Goal: Task Accomplishment & Management: Manage account settings

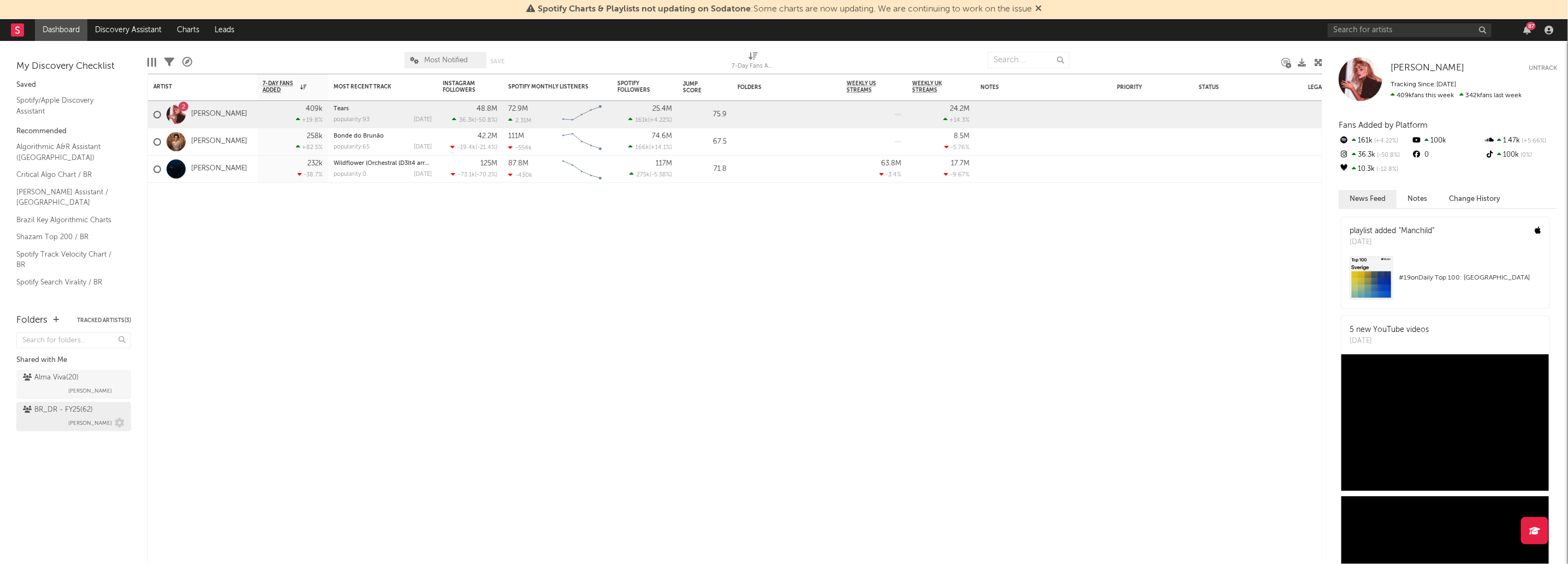
click at [58, 409] on div "BR_DR - FY25 ( 62 )" at bounding box center [58, 410] width 70 height 13
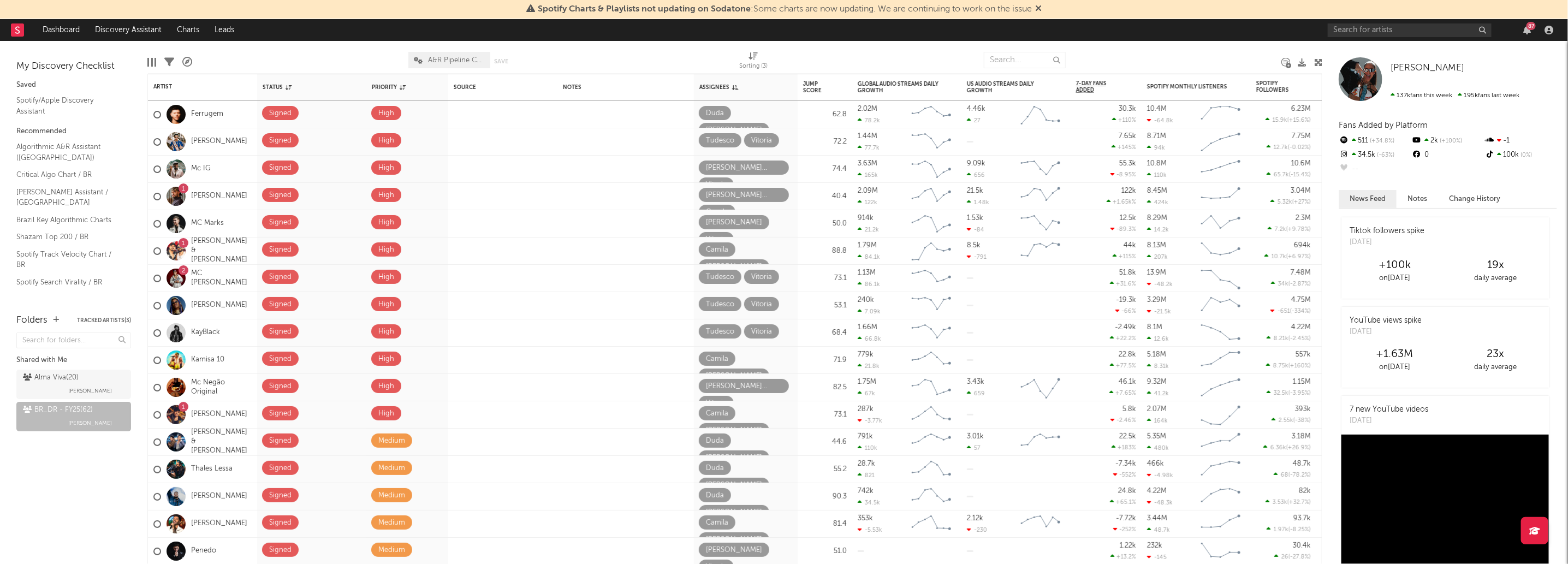
click at [1, 438] on div "Folders Tracked Artists ( 3 ) Shared with Me Alma Viva ( 20 ) Malu Guarisa BR_D…" at bounding box center [74, 433] width 147 height 262
type input "https://app.sodatone.com/folders/17131-br_dr-fy25"
click at [114, 339] on input "https://app.sodatone.com/folders/17131-br_dr-fy25" at bounding box center [74, 340] width 114 height 16
click at [117, 339] on button "button" at bounding box center [121, 340] width 9 height 10
click at [58, 473] on div "Folders Tracked Artists ( 3 ) Shared with Me Alma Viva ( 20 ) Malu Guarisa BR_D…" at bounding box center [74, 433] width 147 height 262
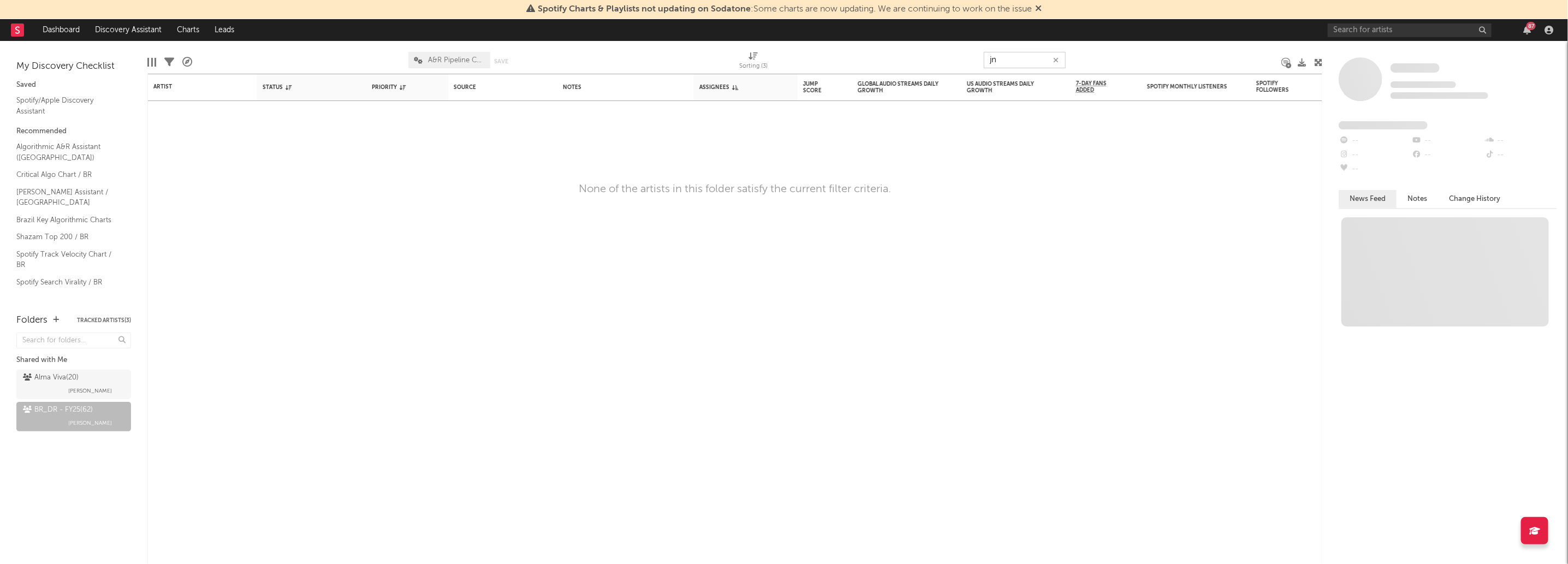
type input "j"
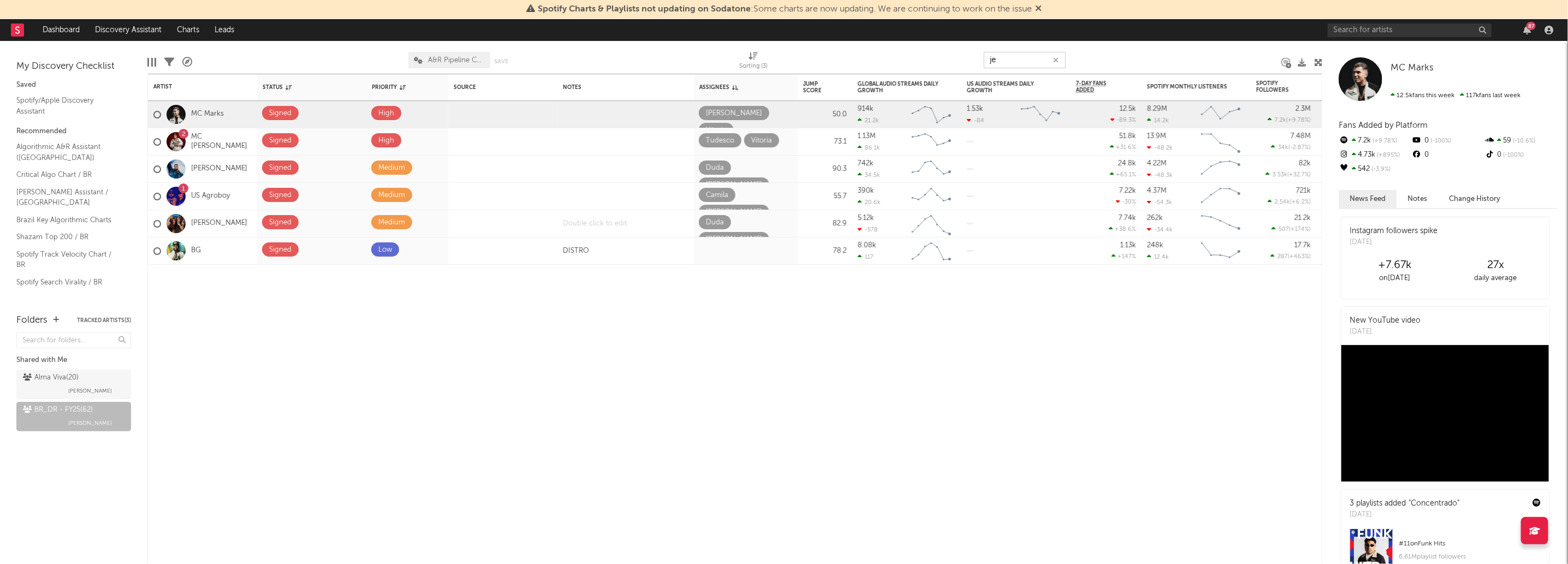
type input "je"
drag, startPoint x: 639, startPoint y: 231, endPoint x: 633, endPoint y: 229, distance: 6.3
click at [639, 231] on div at bounding box center [626, 223] width 136 height 27
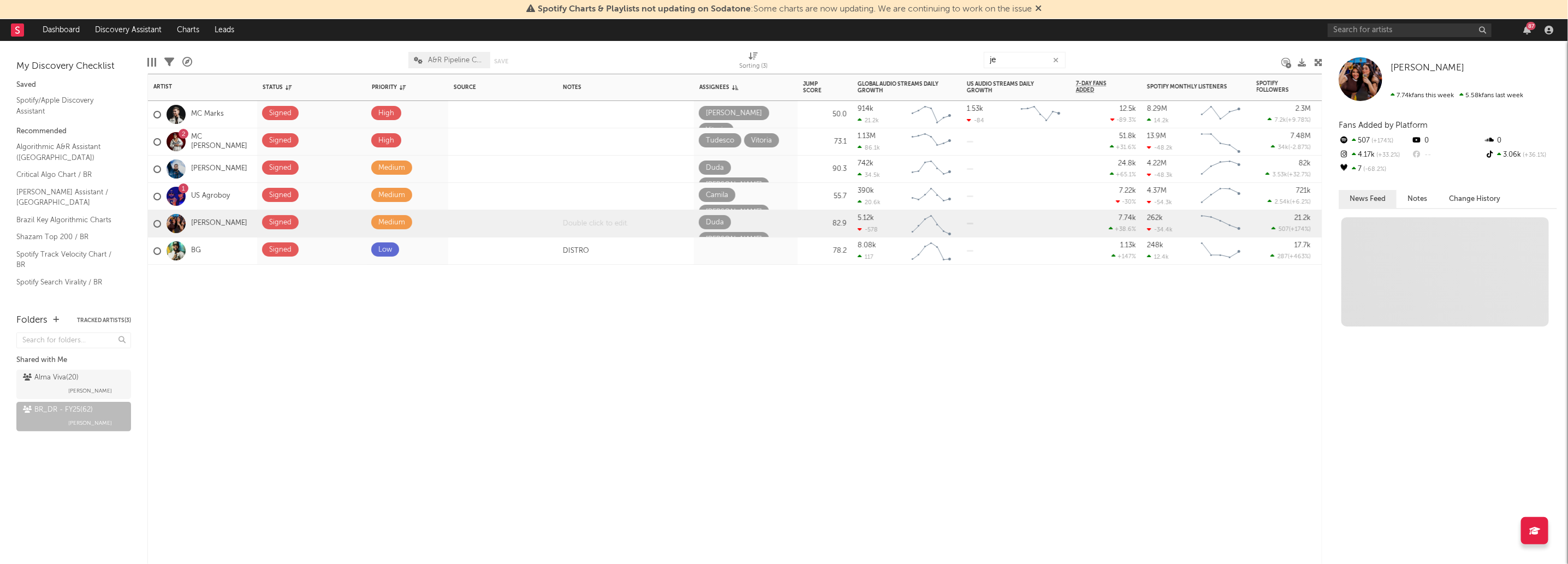
click at [609, 229] on div at bounding box center [626, 223] width 136 height 27
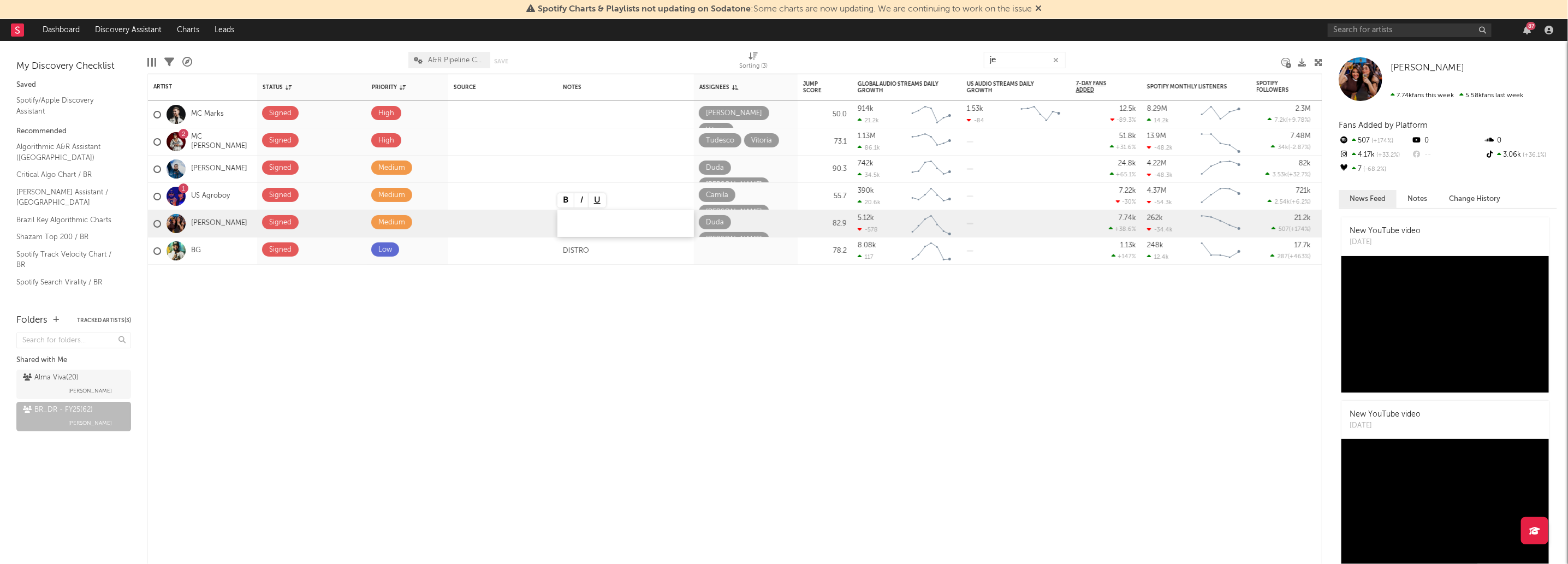
click at [609, 229] on div at bounding box center [626, 223] width 136 height 27
click at [573, 328] on div "Artist Notifications Status Edit settings for Status Priority Edit settings for…" at bounding box center [735, 318] width 1175 height 490
click at [193, 379] on div "Artist Notifications Status Edit settings for Status Priority Edit settings for…" at bounding box center [735, 318] width 1175 height 490
click at [598, 52] on div at bounding box center [631, 60] width 200 height 27
type input "j"
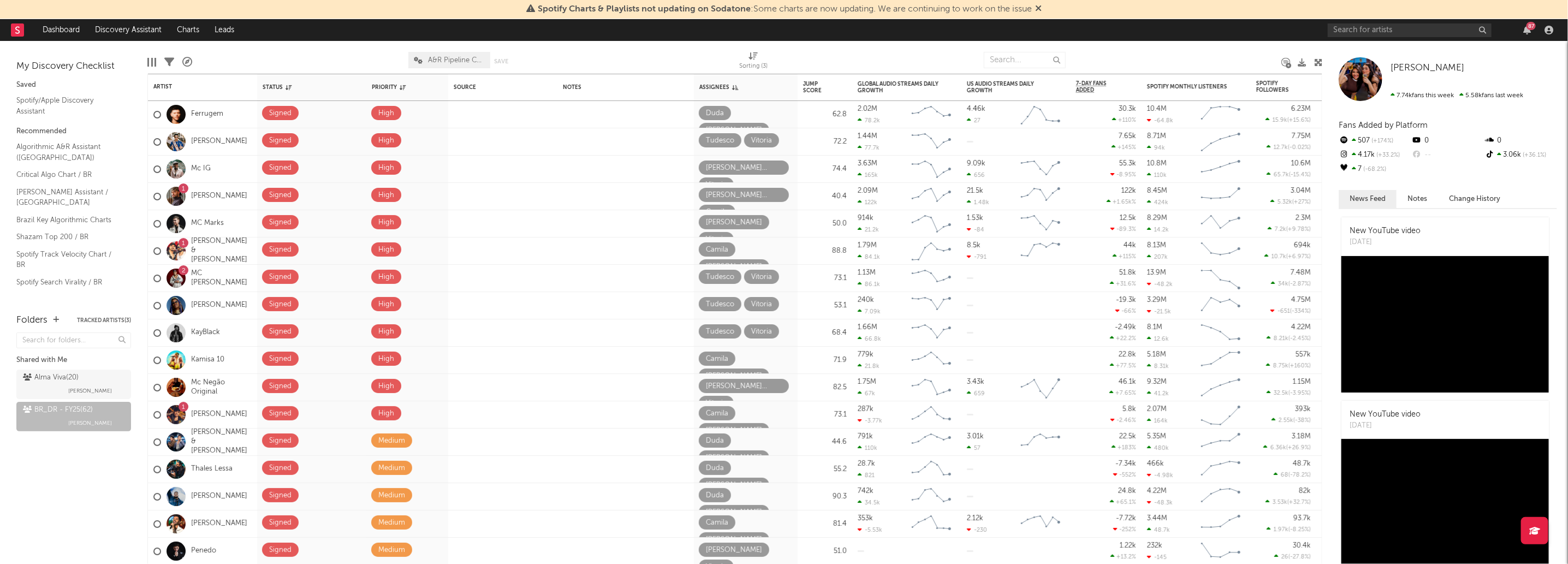
click at [292, 50] on div at bounding box center [300, 60] width 200 height 27
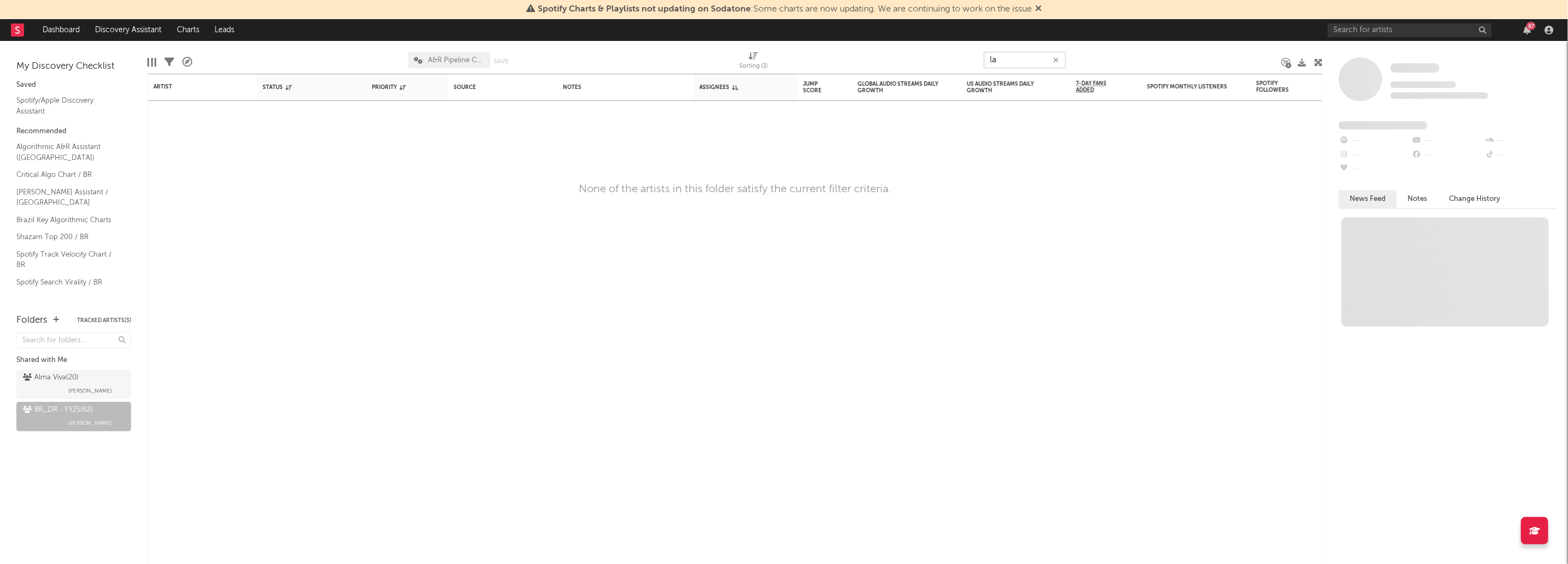
type input "l"
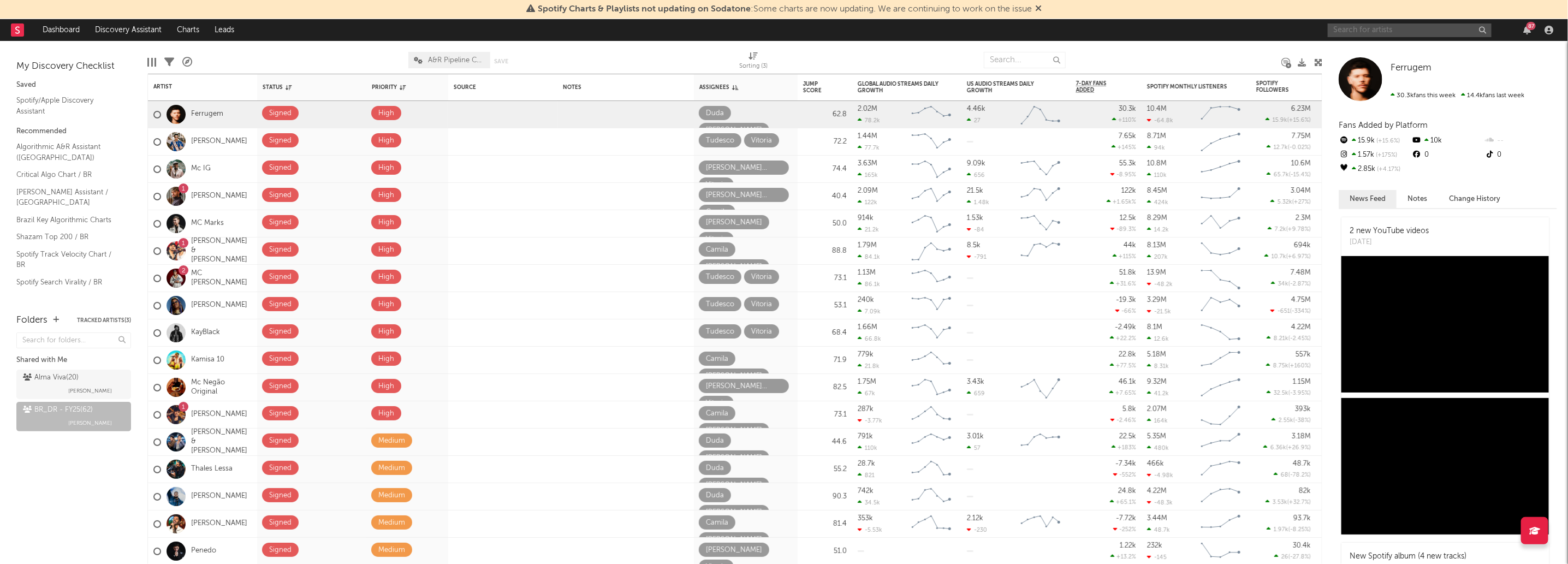
click at [1396, 33] on input "text" at bounding box center [1409, 30] width 164 height 13
type input "Lara Orin"
click at [1404, 49] on div "Ferrugem Ferrugem 30.3k fans this week 14.4k fans last week Fans Added by Platf…" at bounding box center [1445, 302] width 246 height 523
click at [1424, 2] on div "Spotify Charts & Playlists not updating on Sodatone : Some charts are now updat…" at bounding box center [784, 9] width 1568 height 19
click at [1423, 18] on div "Spotify Charts & Playlists not updating on Sodatone : Some charts are now updat…" at bounding box center [784, 9] width 1568 height 19
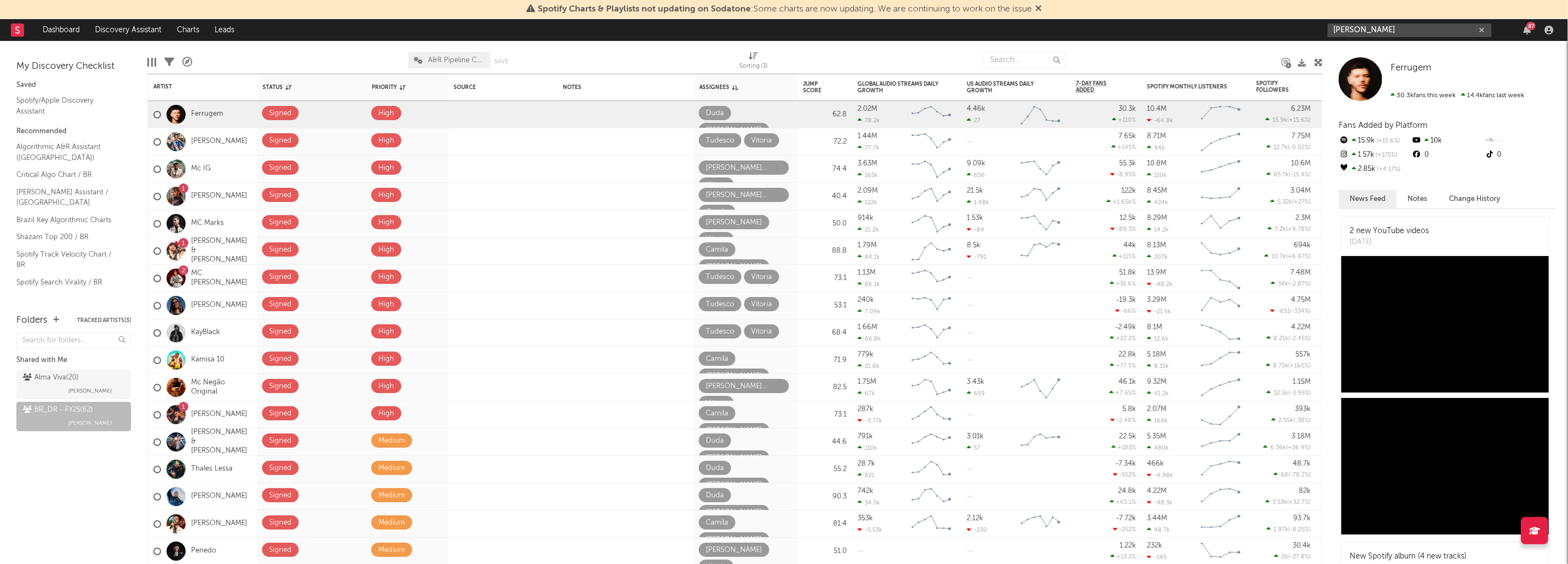
click at [1423, 35] on input "Lara Orin" at bounding box center [1409, 30] width 164 height 13
click at [1434, 49] on div "Lara Orin" at bounding box center [1426, 52] width 120 height 13
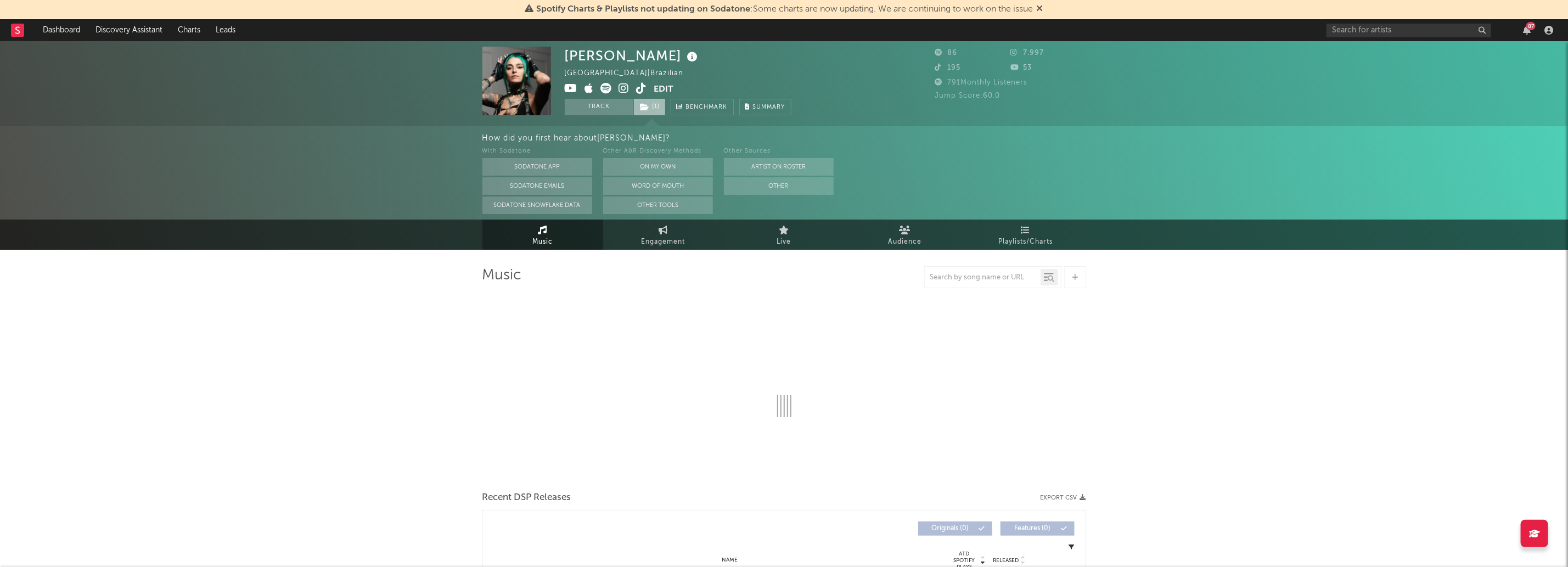
select select "1w"
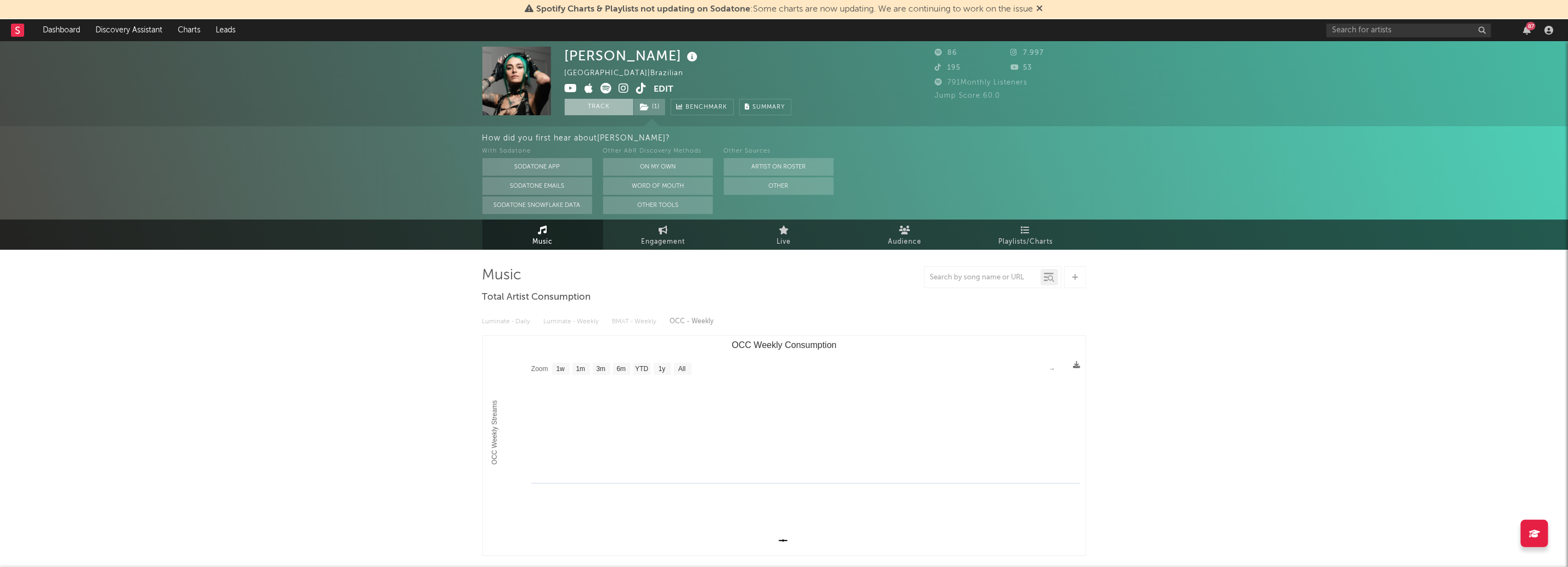
click at [615, 113] on button "Track" at bounding box center [599, 106] width 69 height 17
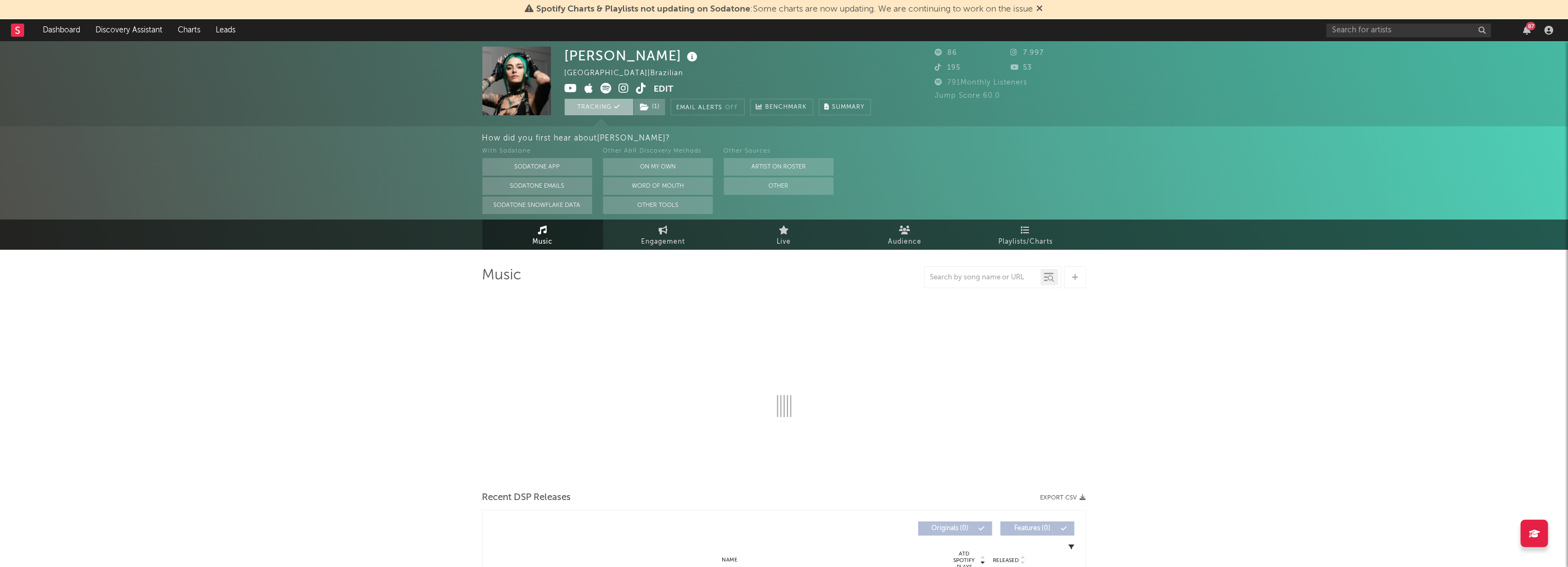
click at [622, 111] on button "Tracking" at bounding box center [599, 106] width 69 height 17
click at [644, 108] on icon at bounding box center [645, 107] width 9 height 8
select select "1w"
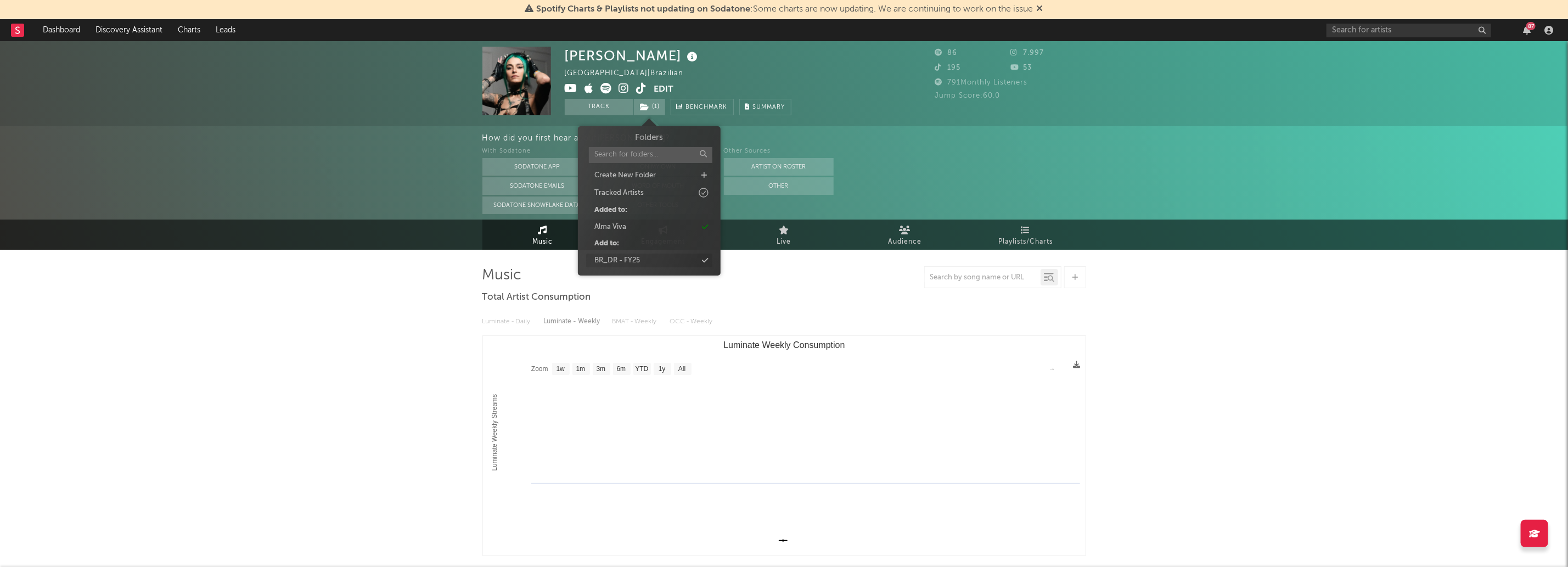
click at [696, 264] on div "BR_DR - FY25" at bounding box center [649, 260] width 126 height 14
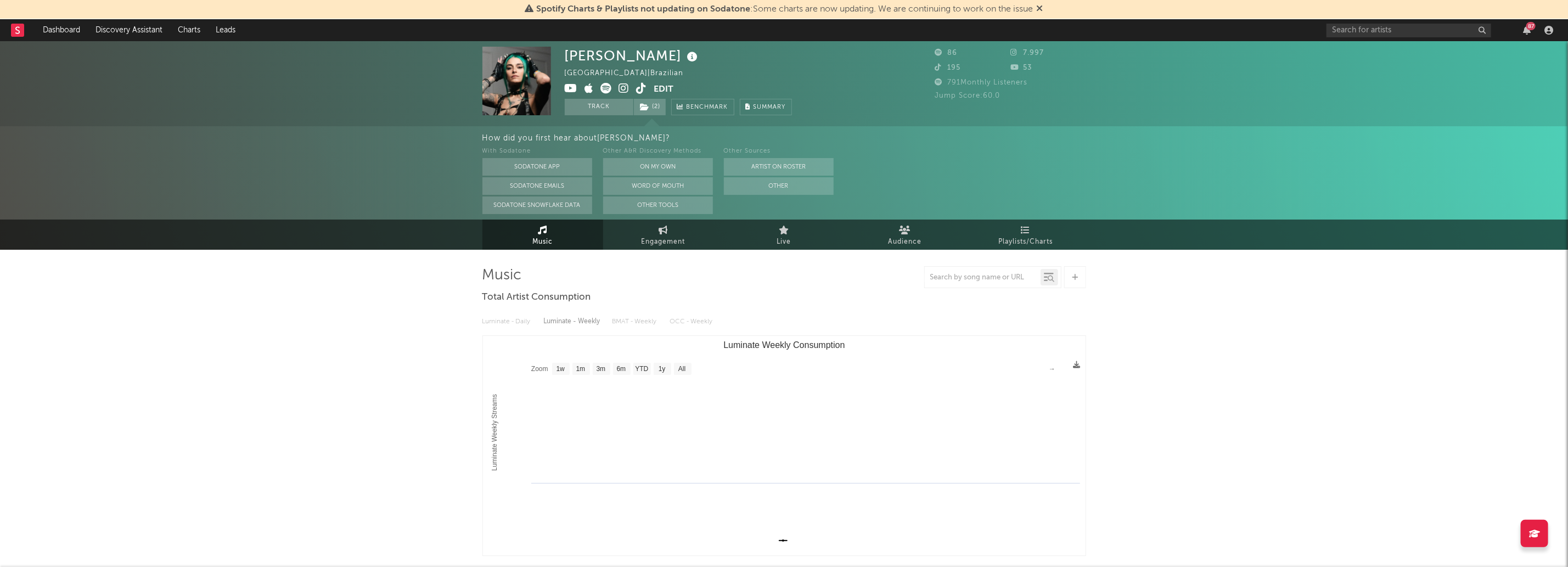
drag, startPoint x: 330, startPoint y: 165, endPoint x: 272, endPoint y: 105, distance: 83.5
click at [332, 156] on div "How did you first hear about Lara Orin ? With Sodatone Sodatone App Sodatone Em…" at bounding box center [784, 172] width 1568 height 93
click at [15, 28] on rect at bounding box center [18, 31] width 13 height 13
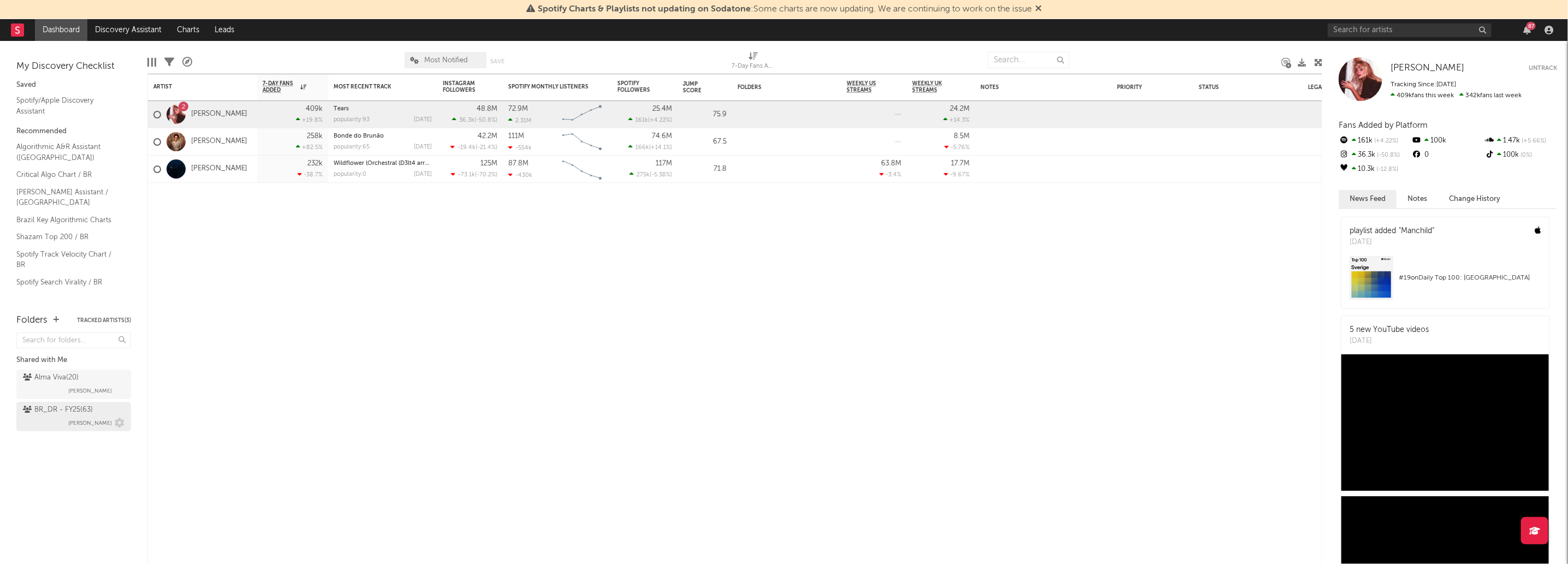
click at [74, 411] on div "BR_DR - FY25 ( 63 )" at bounding box center [58, 410] width 70 height 13
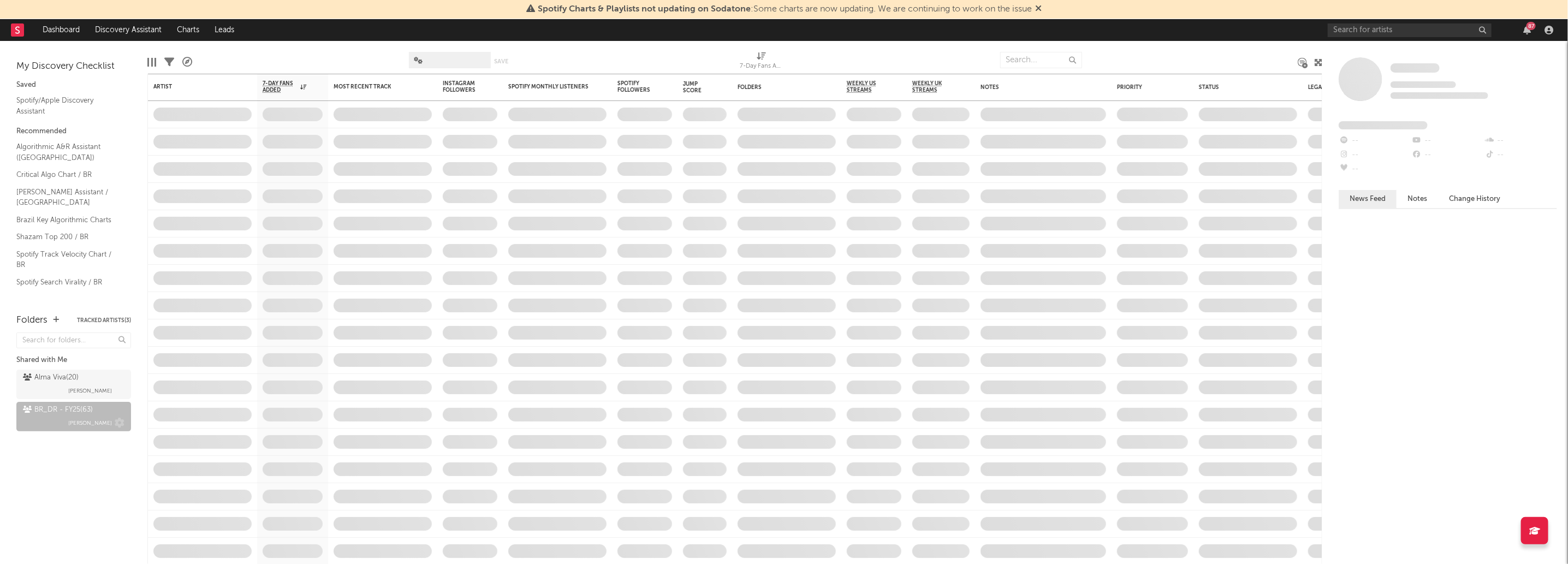
click at [79, 402] on link "BR_DR - FY25 ( 63 ) Ernesto Vargas" at bounding box center [74, 416] width 114 height 29
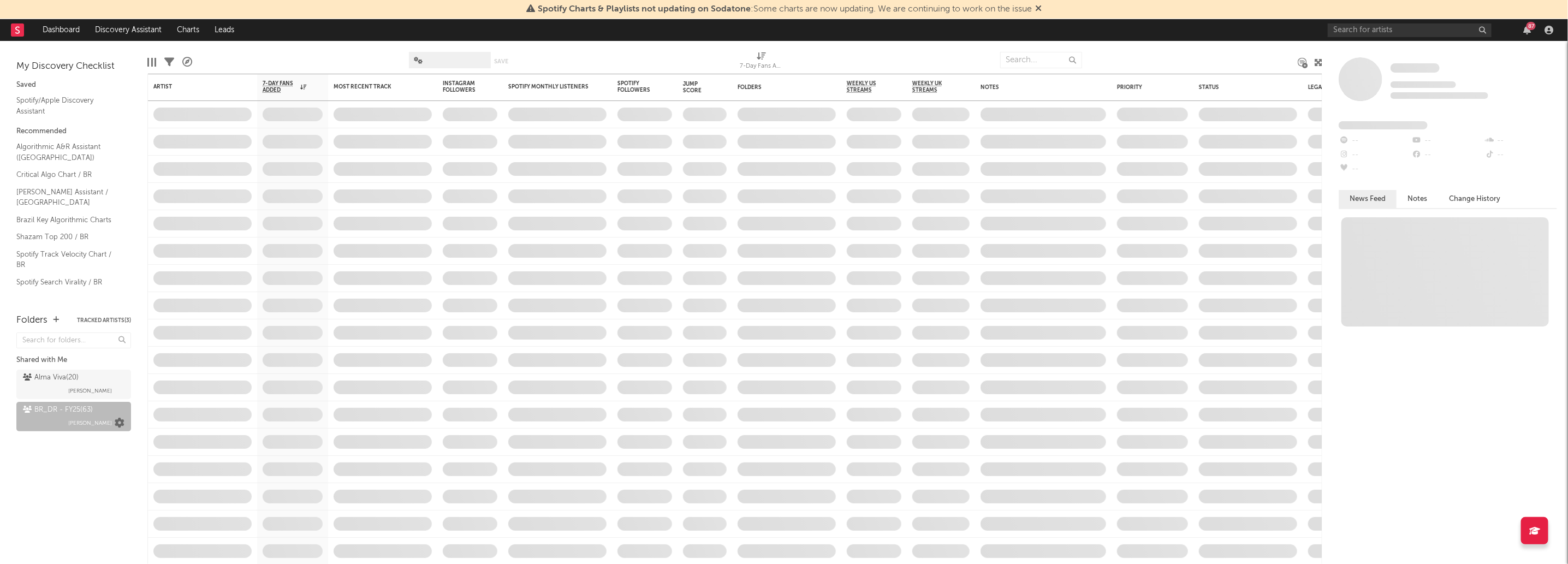
click at [116, 421] on icon at bounding box center [119, 423] width 10 height 10
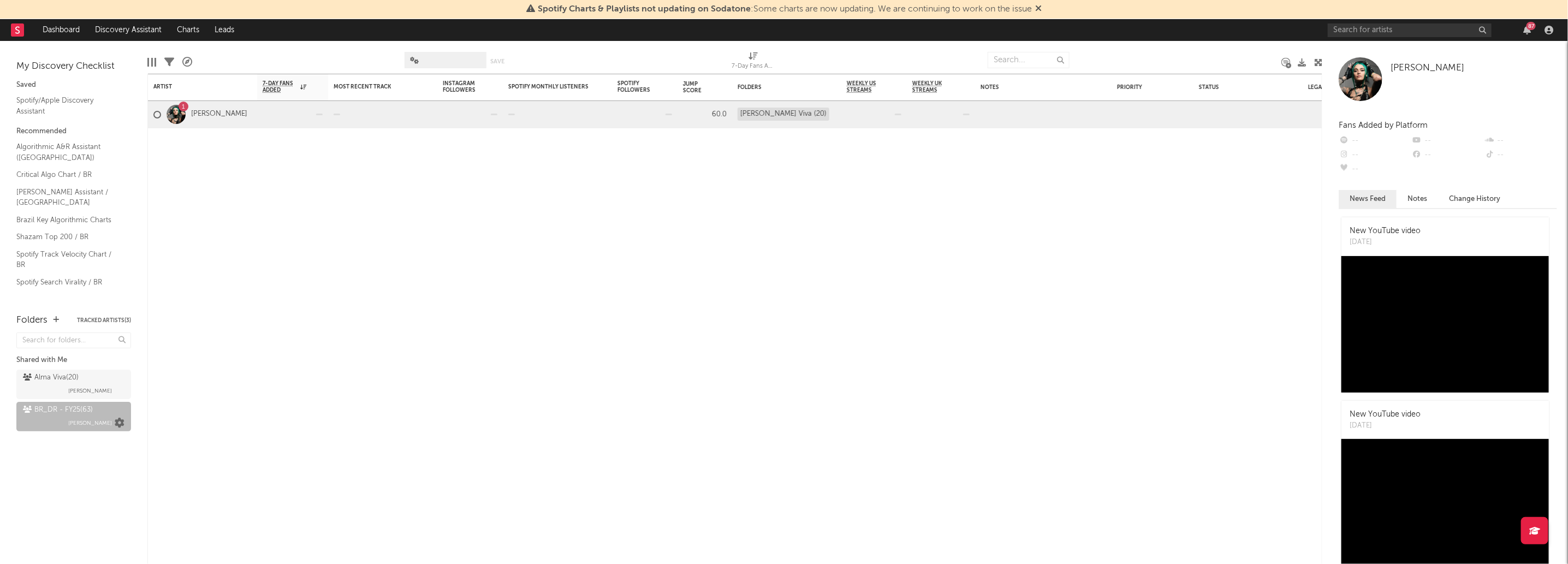
click at [123, 424] on icon at bounding box center [119, 423] width 10 height 10
drag, startPoint x: 141, startPoint y: 279, endPoint x: 183, endPoint y: 231, distance: 63.8
click at [183, 231] on div "Artist Notifications 7-Day Fans Added WoW % Change Most Recent Track Popularity…" at bounding box center [735, 318] width 1175 height 490
drag, startPoint x: 100, startPoint y: 439, endPoint x: 113, endPoint y: 433, distance: 14.3
click at [107, 435] on div "Alma Viva ( 20 ) Malu Guarisa BR_DR - FY25 ( 63 ) Ernesto Vargas" at bounding box center [74, 410] width 114 height 86
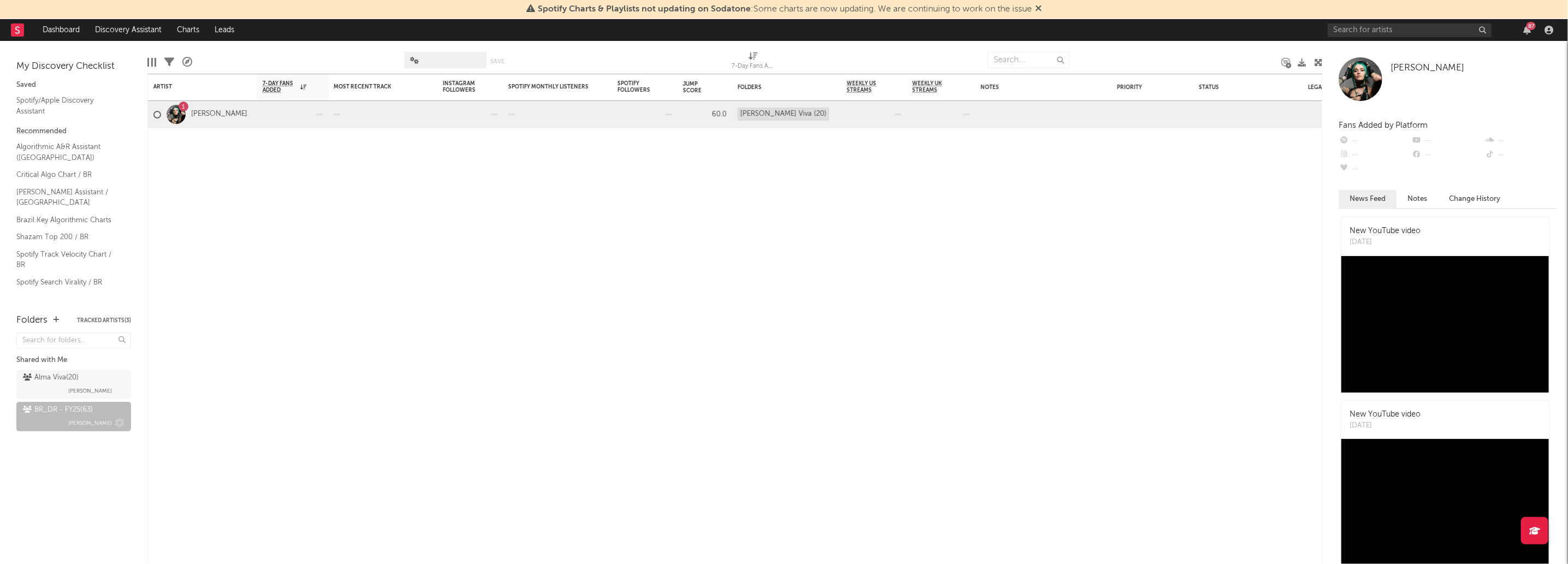
click at [68, 428] on div "BR_DR - FY25 ( 63 ) Ernesto Vargas" at bounding box center [74, 416] width 102 height 26
click at [659, 116] on div at bounding box center [645, 114] width 55 height 27
click at [637, 113] on div at bounding box center [645, 114] width 55 height 27
click at [637, 113] on div at bounding box center [645, 114] width 55 height 27
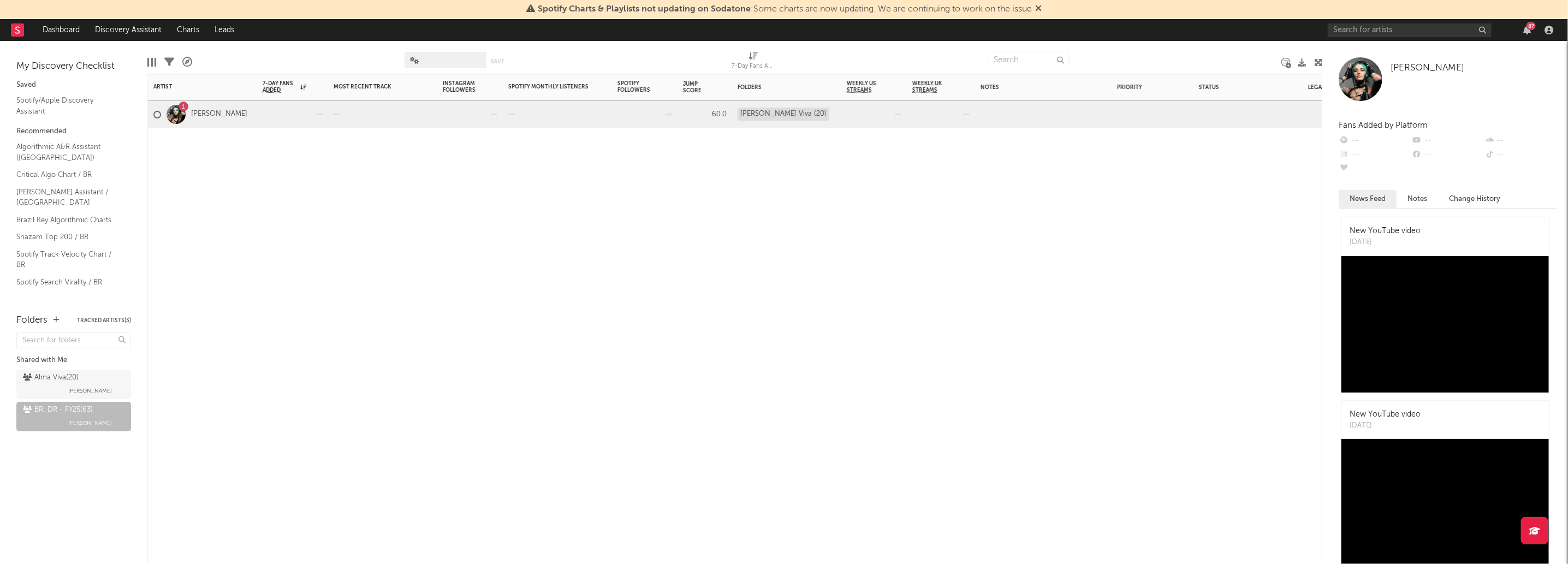
drag, startPoint x: 528, startPoint y: 128, endPoint x: 507, endPoint y: 137, distance: 22.8
click at [527, 128] on div at bounding box center [557, 145] width 109 height 33
click at [43, 405] on div "BR_DR - FY25 ( 63 )" at bounding box center [58, 410] width 70 height 13
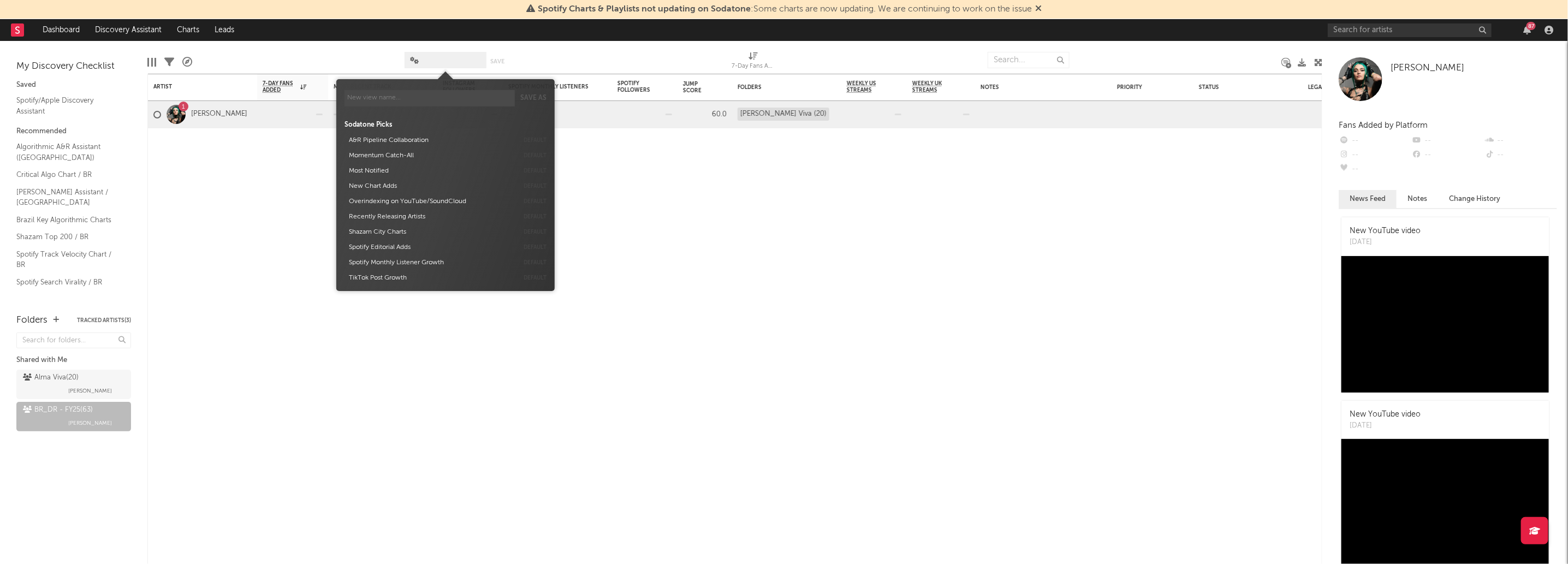
click at [455, 55] on span at bounding box center [446, 60] width 82 height 16
click at [444, 66] on span at bounding box center [446, 60] width 82 height 16
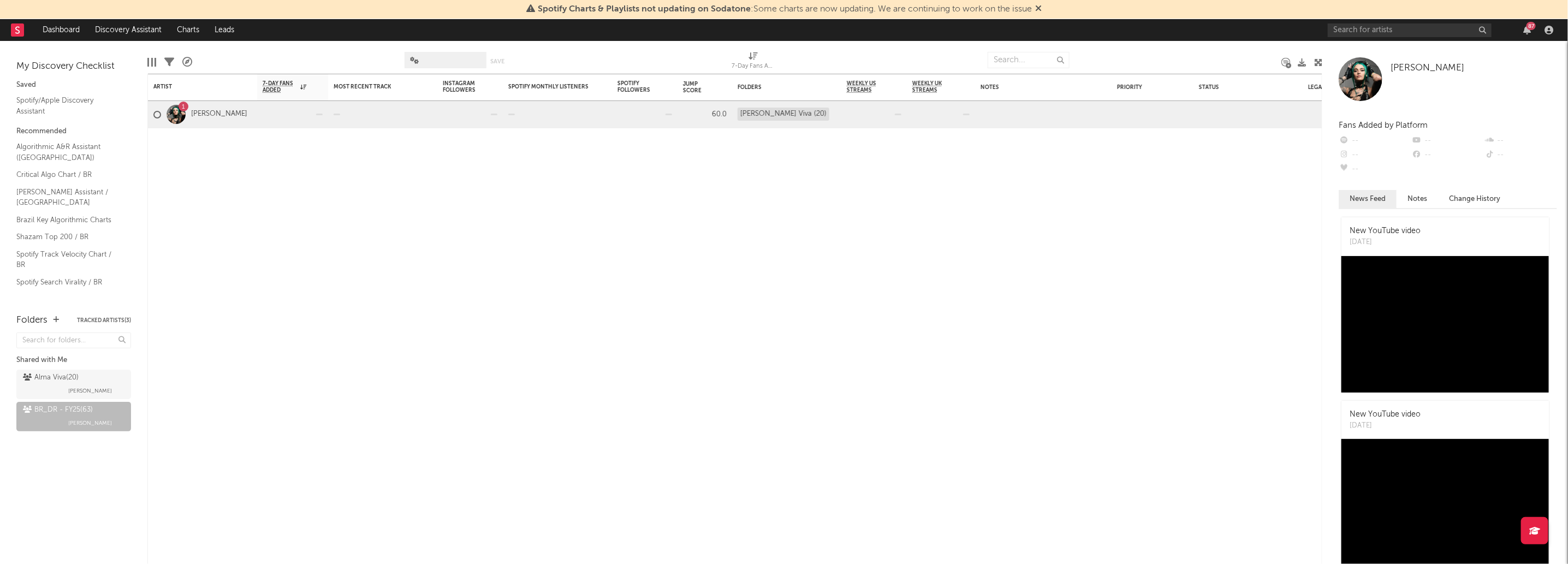
click at [450, 58] on span at bounding box center [446, 60] width 82 height 16
click at [996, 263] on div "Artist Notifications 7-Day Fans Added WoW % Change Most Recent Track Popularity…" at bounding box center [735, 318] width 1175 height 490
click at [75, 383] on div "Alma Viva ( 20 )" at bounding box center [51, 378] width 55 height 13
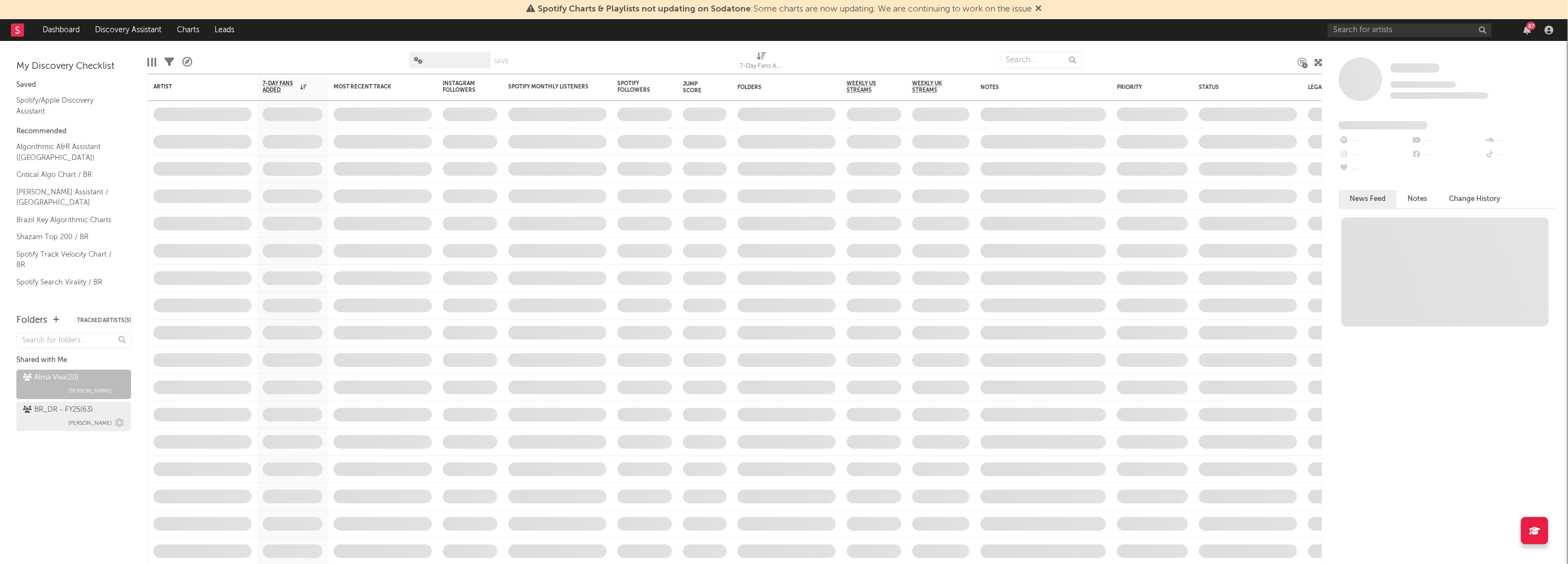
click at [66, 411] on div "BR_DR - FY25 ( 63 )" at bounding box center [58, 410] width 70 height 13
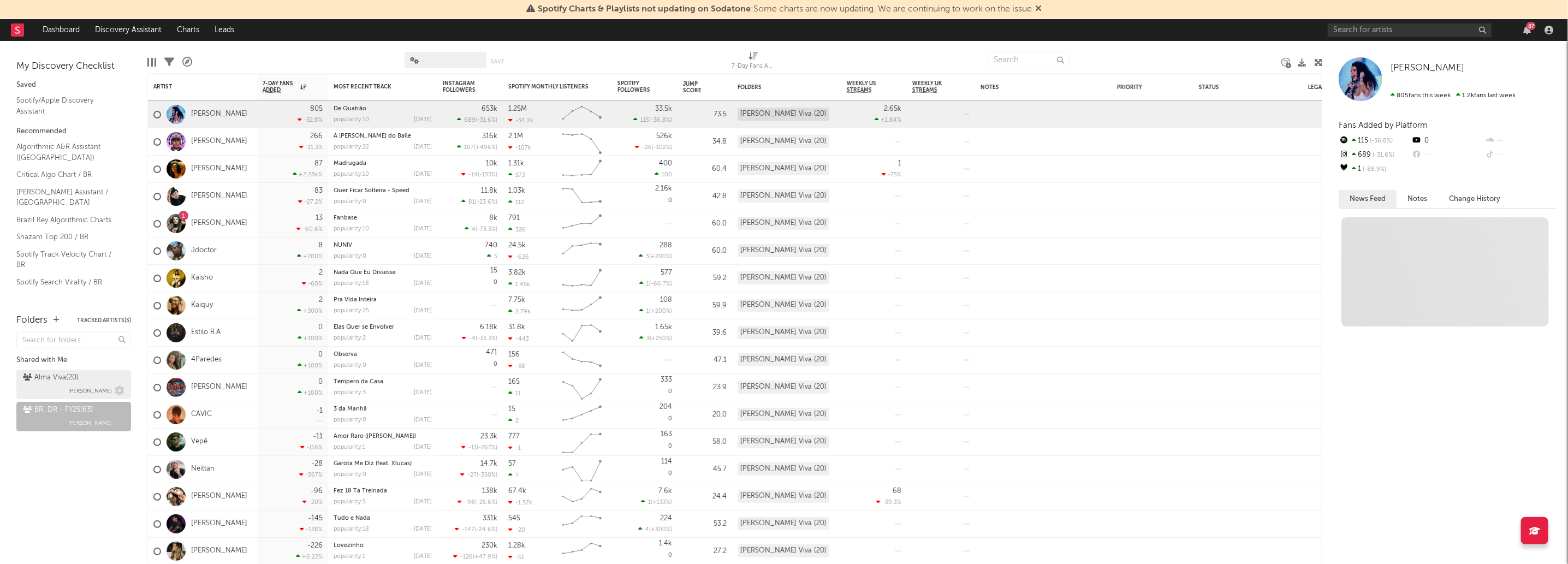
click at [66, 411] on div "BR_DR - FY25 ( 63 )" at bounding box center [58, 410] width 70 height 13
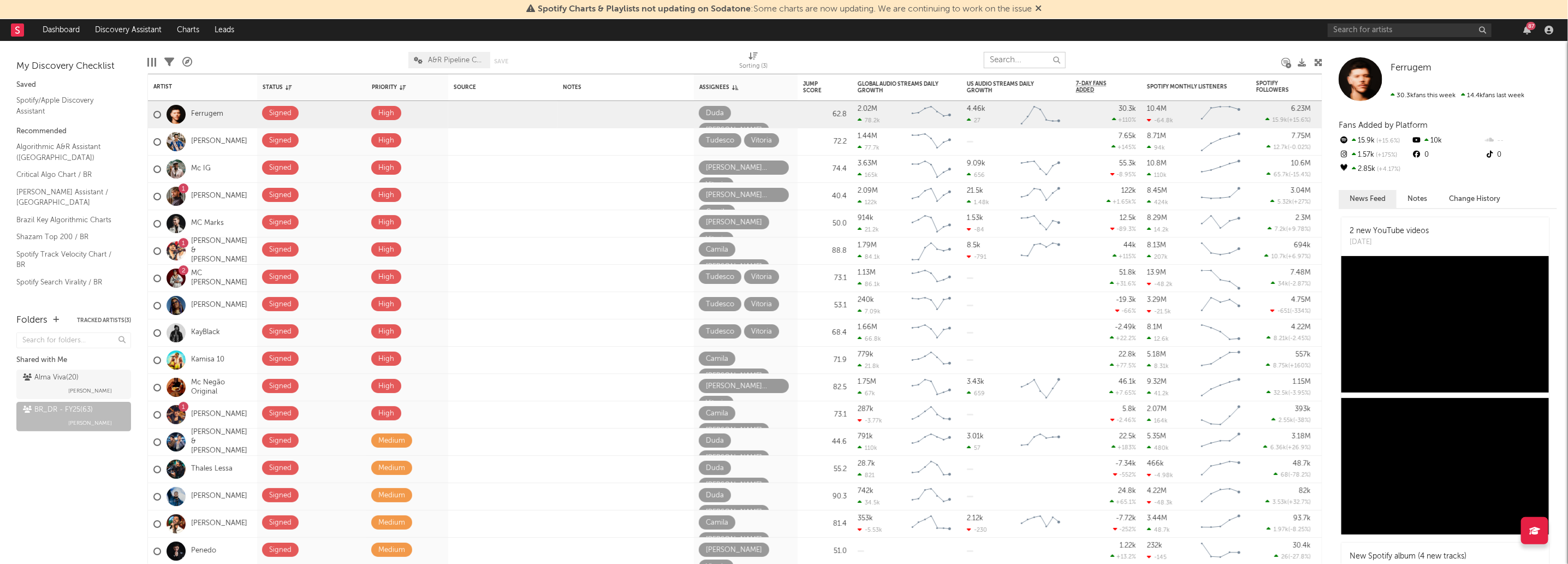
click at [1026, 59] on input "text" at bounding box center [1024, 60] width 82 height 16
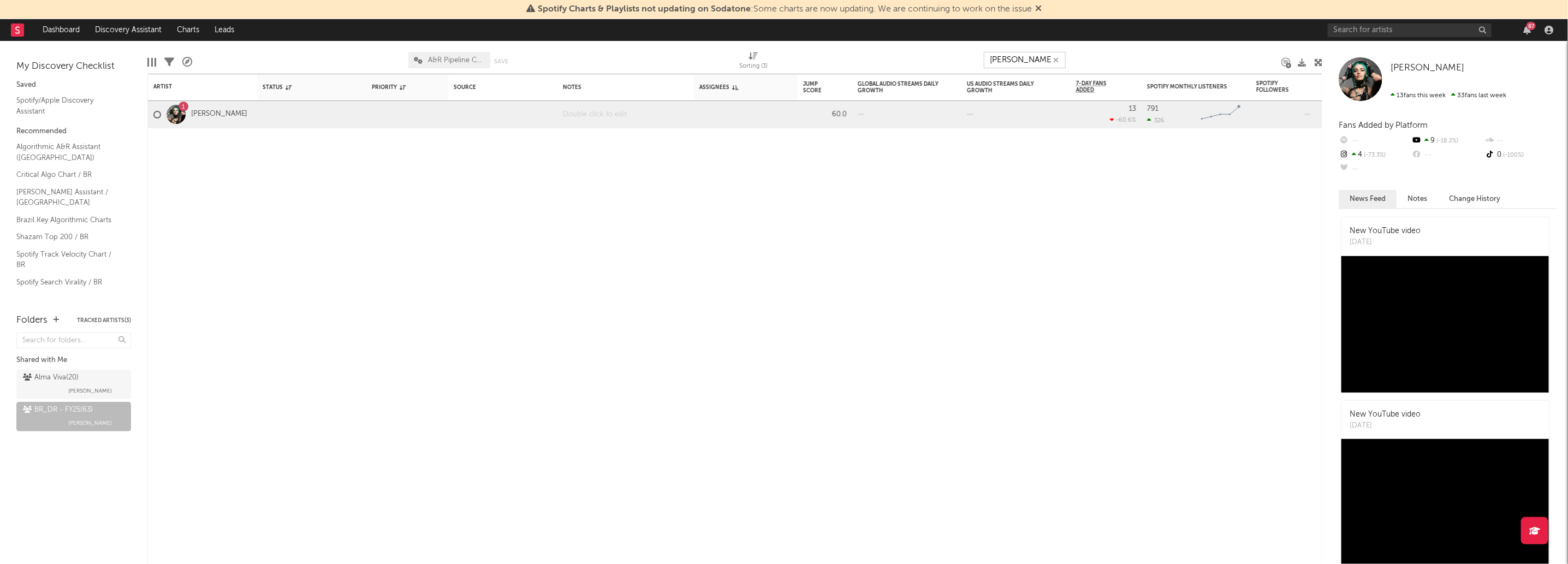
type input "lara ori"
click at [639, 113] on div at bounding box center [626, 114] width 136 height 27
click at [633, 116] on div at bounding box center [626, 114] width 136 height 27
click at [363, 225] on div "Artist Notifications Status Edit settings for Status Priority Edit settings for…" at bounding box center [735, 318] width 1175 height 490
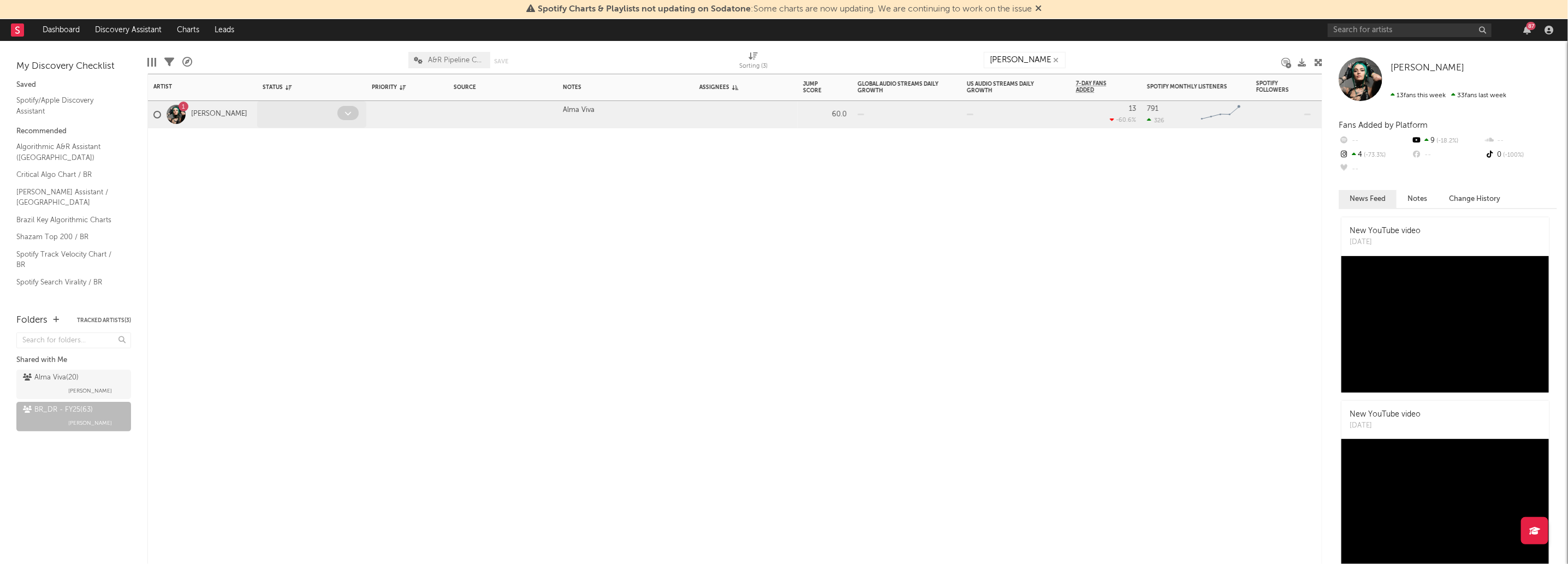
click at [273, 105] on div at bounding box center [311, 114] width 109 height 27
click at [347, 110] on icon at bounding box center [348, 113] width 7 height 7
click at [325, 113] on div at bounding box center [300, 114] width 75 height 17
click at [349, 110] on icon at bounding box center [348, 113] width 7 height 7
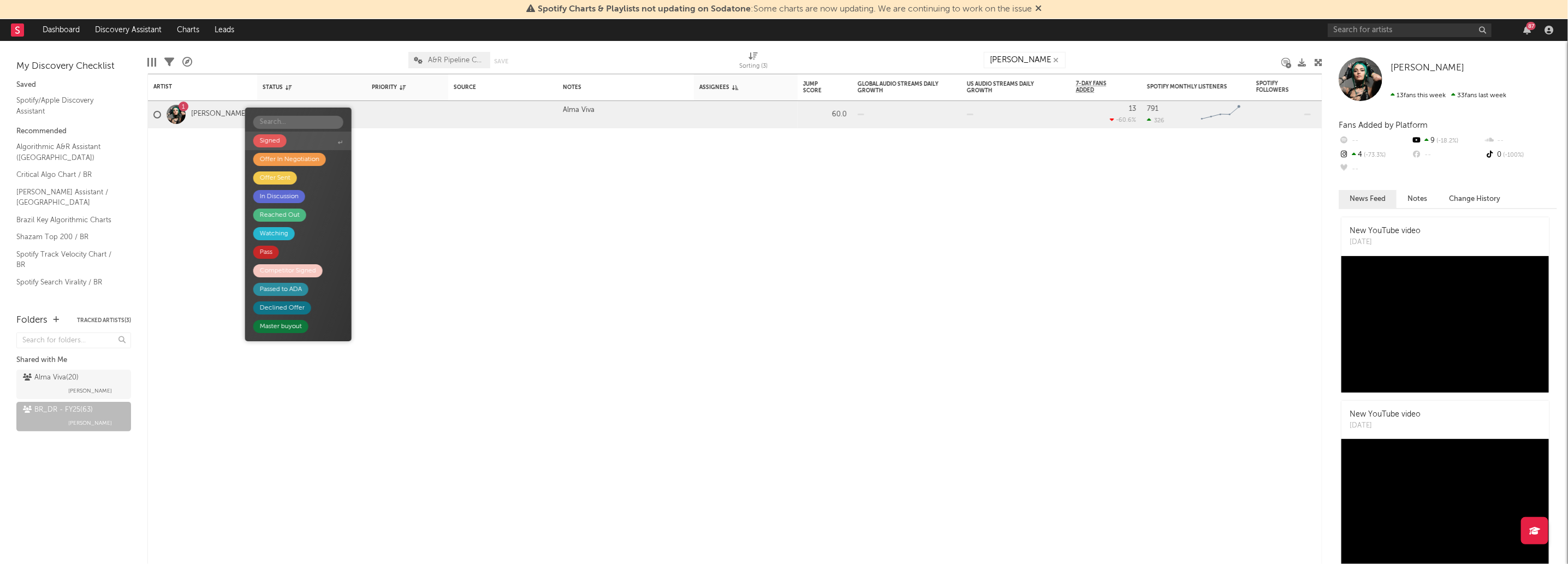
click at [304, 145] on span "Signed" at bounding box center [298, 141] width 107 height 18
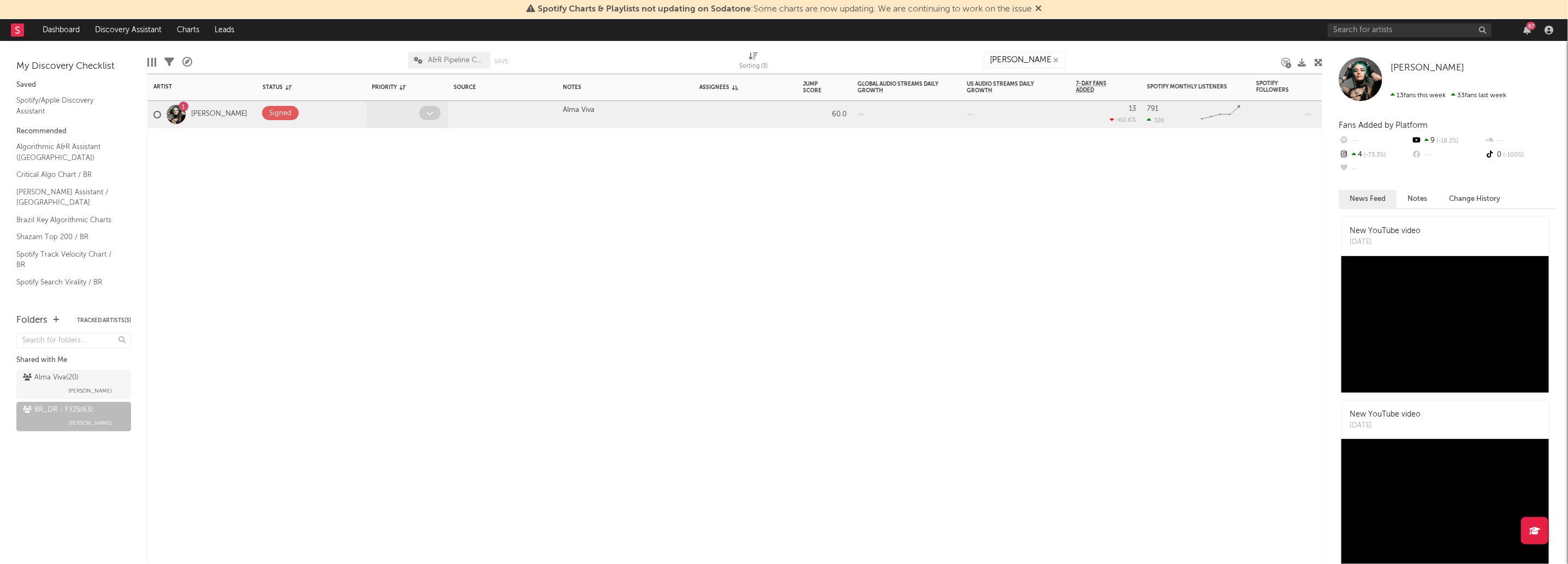
click at [429, 111] on icon at bounding box center [430, 113] width 7 height 7
click at [543, 196] on div "Artist Notifications Status Edit settings for Status Priority Edit settings for…" at bounding box center [735, 318] width 1175 height 490
click at [551, 113] on div at bounding box center [540, 114] width 24 height 17
click at [534, 118] on span at bounding box center [539, 113] width 21 height 14
click at [691, 207] on div "Artist Notifications Status Edit settings for Status Priority Edit settings for…" at bounding box center [735, 318] width 1175 height 490
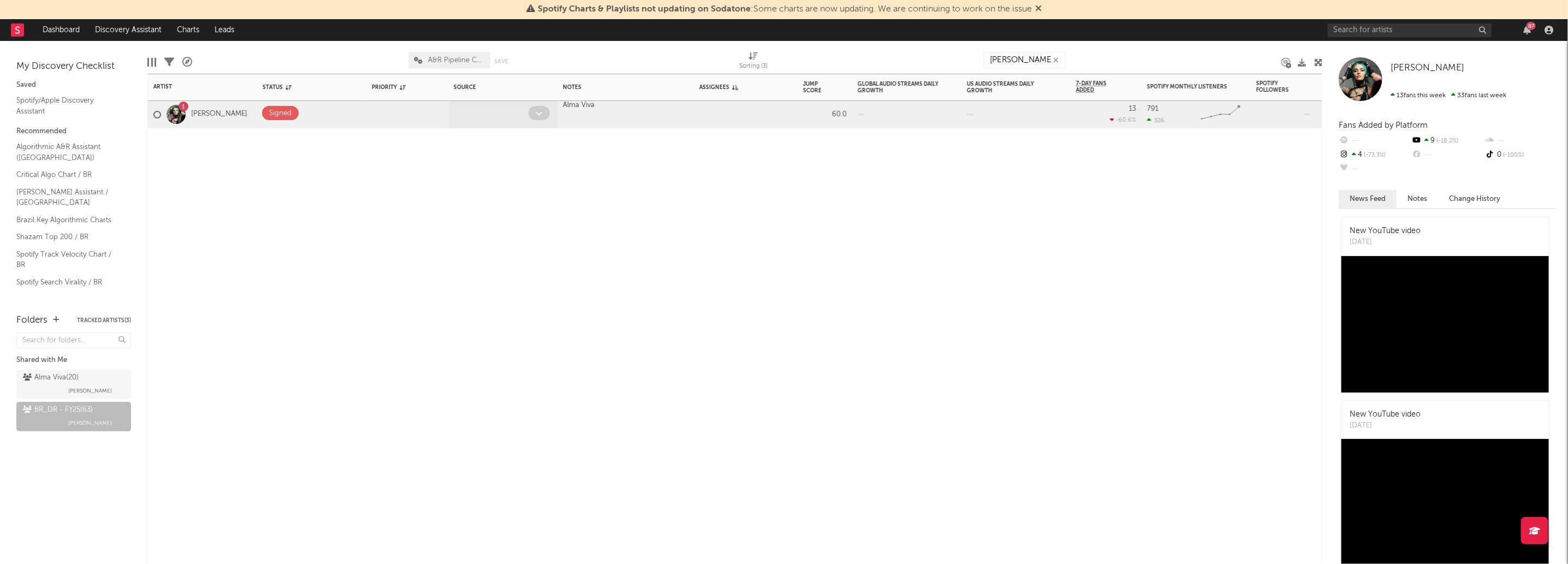
click at [535, 114] on span at bounding box center [539, 113] width 21 height 14
click at [616, 151] on div at bounding box center [626, 145] width 136 height 33
click at [699, 183] on div "Artist Notifications Status Edit settings for Status Priority Edit settings for…" at bounding box center [735, 318] width 1175 height 490
click at [351, 113] on span at bounding box center [348, 113] width 21 height 14
click at [345, 119] on span at bounding box center [348, 113] width 21 height 14
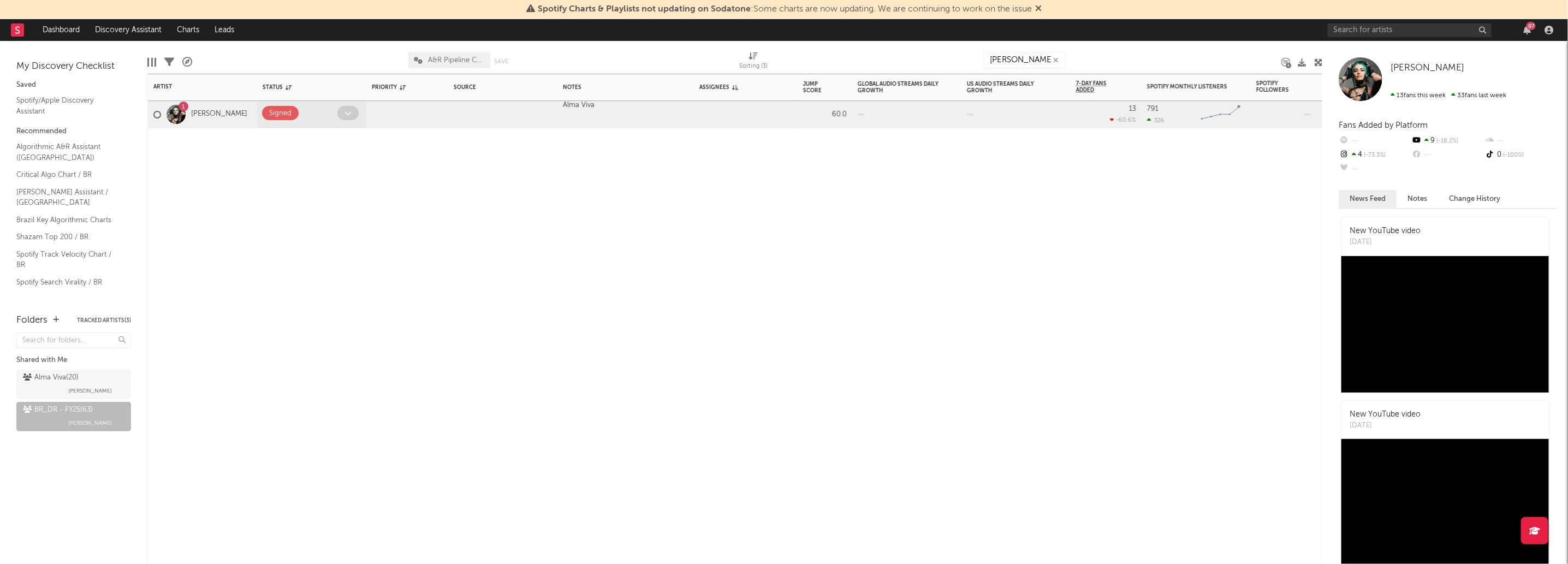
click at [354, 108] on span at bounding box center [348, 113] width 21 height 14
click at [347, 119] on span at bounding box center [348, 113] width 21 height 14
click at [347, 110] on icon at bounding box center [348, 113] width 7 height 7
click at [1032, 42] on div "Edit Columns Filters A&R Pipeline A&R Pipeline Collaboration Save Save as Sorti…" at bounding box center [735, 57] width 1175 height 33
click at [1032, 47] on div "lara ori" at bounding box center [1024, 60] width 82 height 27
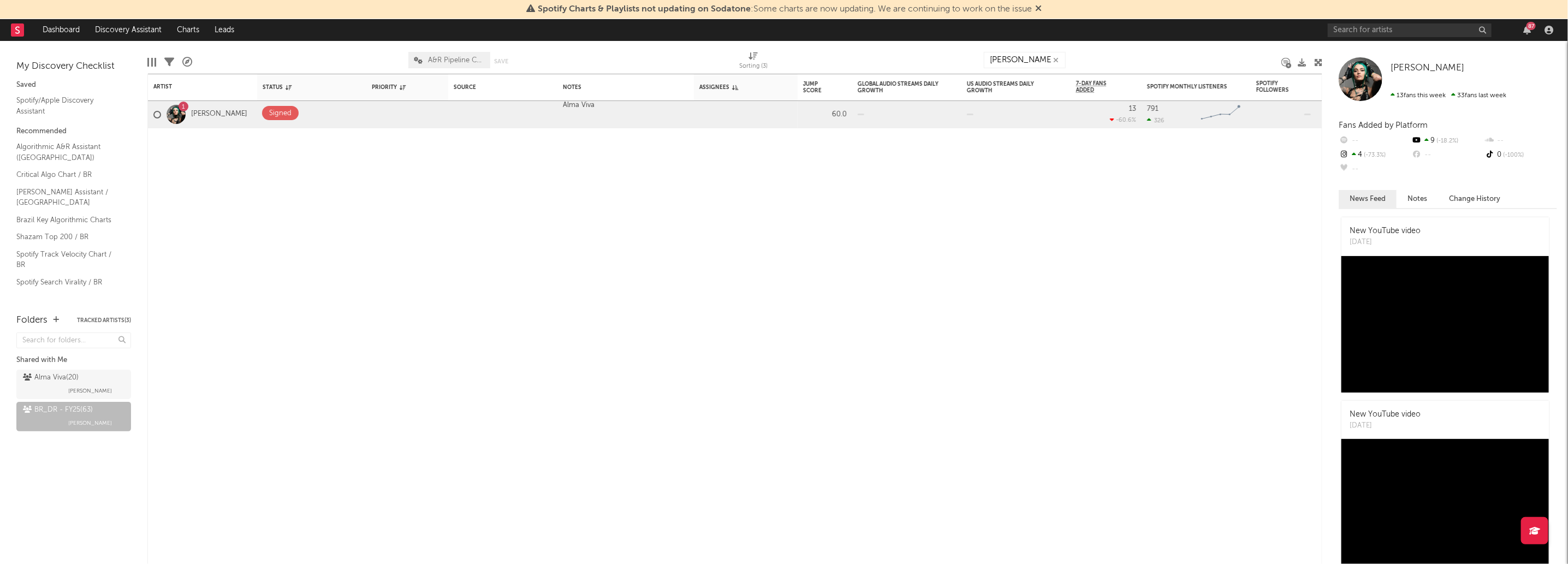
click at [1020, 71] on div "lara ori" at bounding box center [1024, 60] width 82 height 27
click at [1015, 61] on input "lara ori" at bounding box center [1024, 60] width 82 height 16
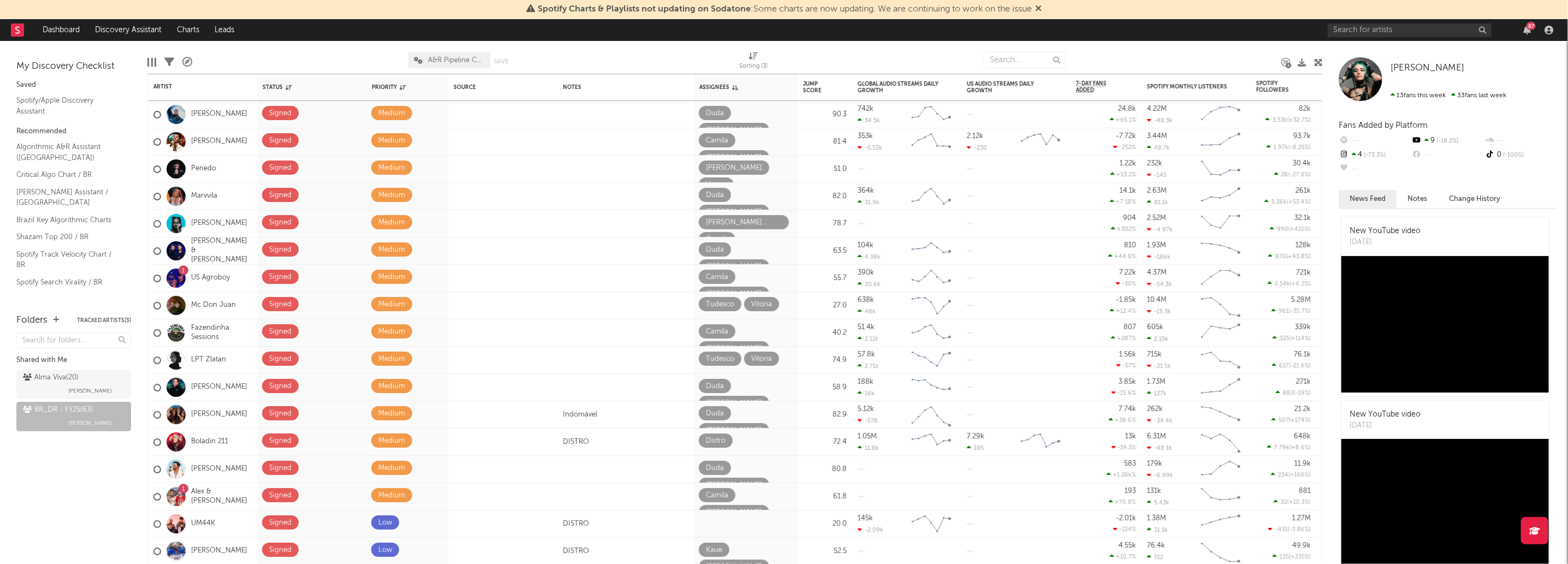
click at [978, 66] on div "Edit Columns Filters A&R Pipeline A&R Pipeline Collaboration Save Save as Sorti…" at bounding box center [735, 57] width 1175 height 33
click at [993, 57] on input "text" at bounding box center [1024, 60] width 82 height 16
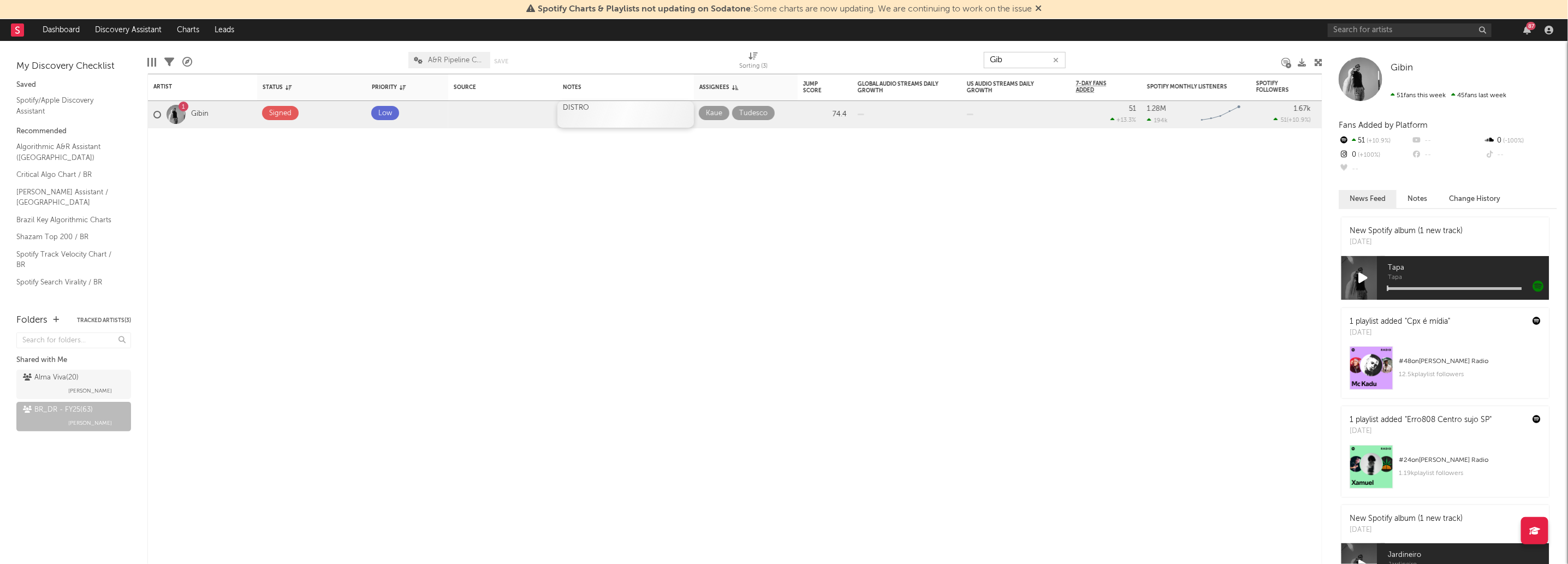
type input "Gib"
click at [576, 117] on div "DISTRO" at bounding box center [626, 114] width 136 height 27
click at [709, 201] on div "Artist Notifications Status Edit settings for Status Priority Edit settings for…" at bounding box center [735, 318] width 1175 height 490
click at [1017, 61] on input "Gib" at bounding box center [1024, 60] width 82 height 16
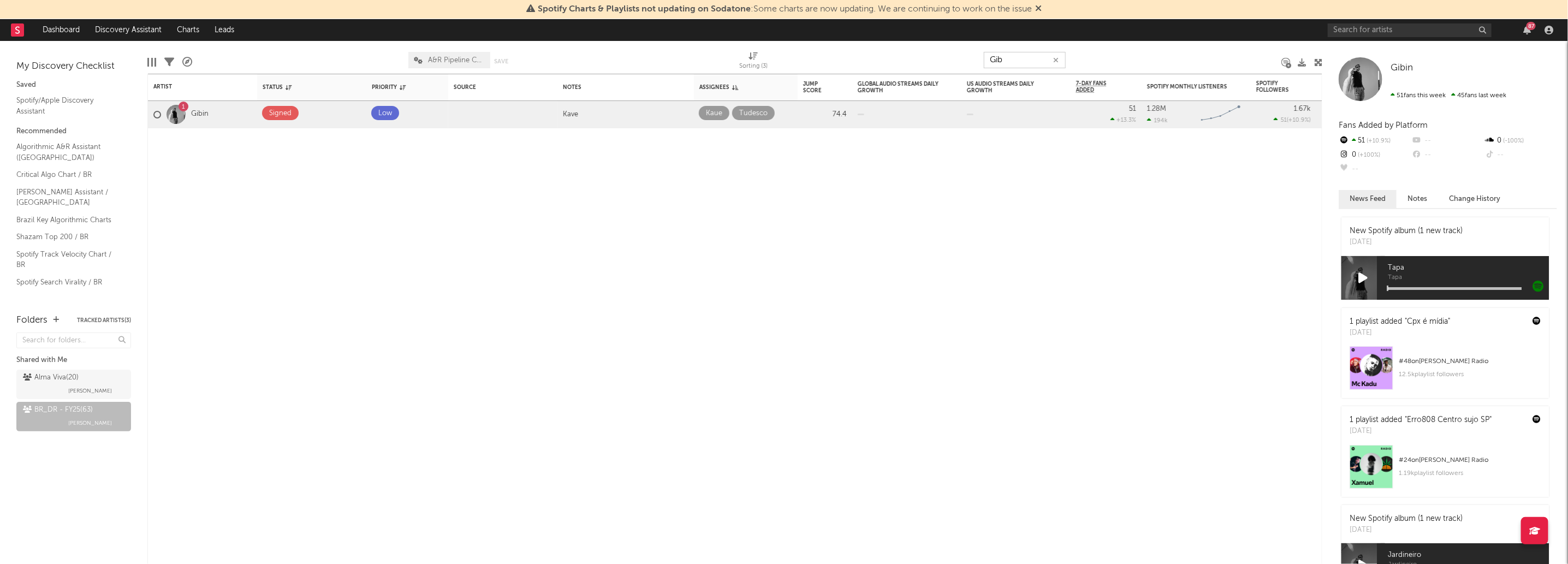
click at [1017, 61] on input "Gib" at bounding box center [1024, 60] width 82 height 16
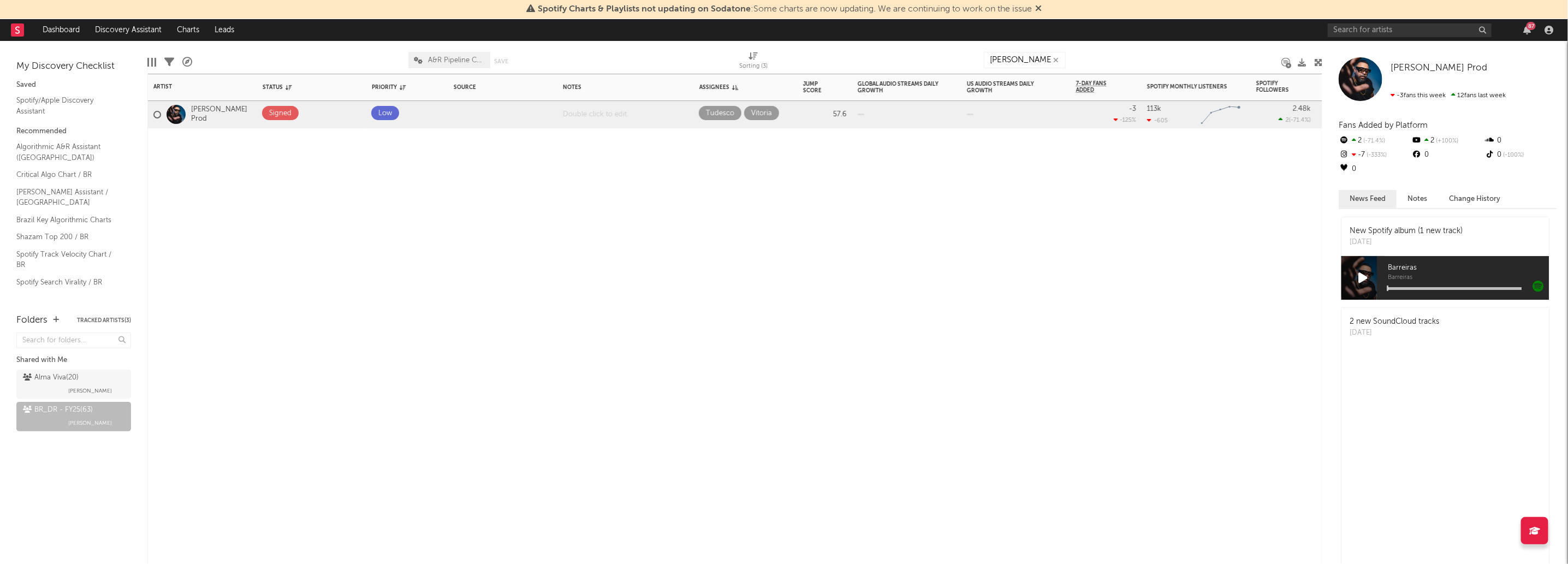
click at [665, 113] on div at bounding box center [626, 114] width 136 height 27
click at [684, 242] on div "Artist Notifications Status Edit settings for Status Priority Edit settings for…" at bounding box center [735, 318] width 1175 height 490
click at [1015, 60] on input "devasto" at bounding box center [1024, 60] width 82 height 16
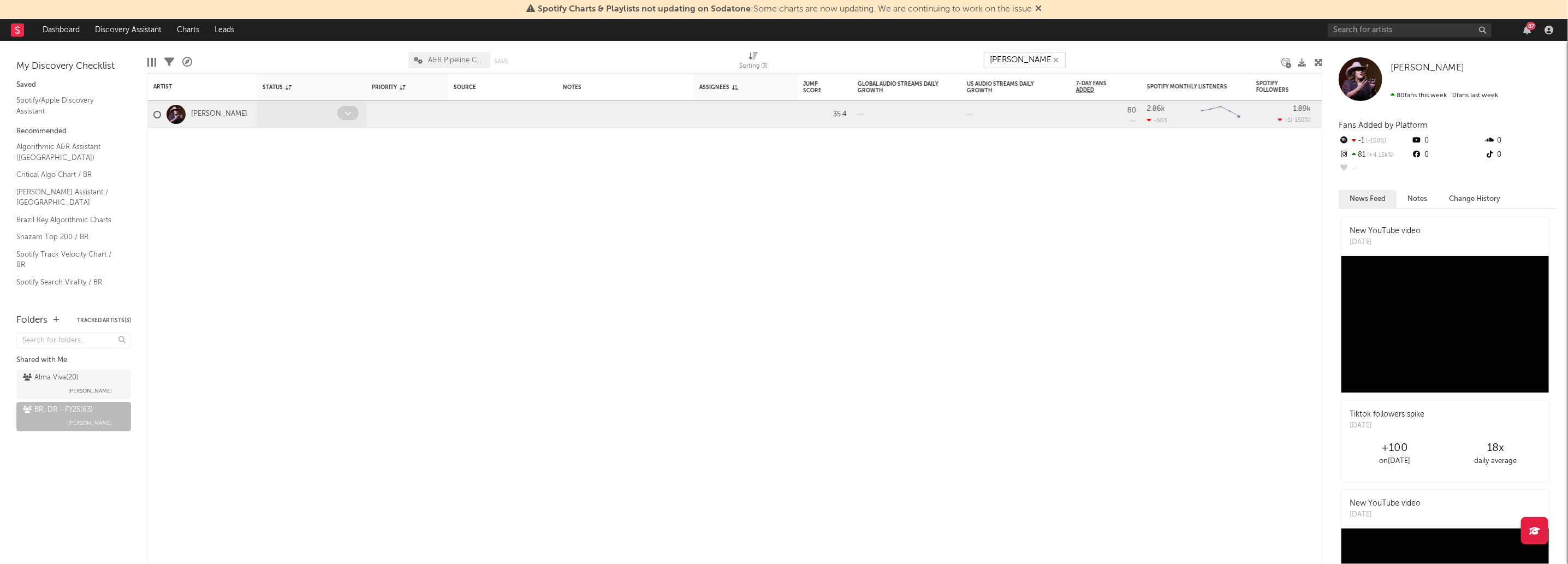
type input "Lia alm"
click at [352, 113] on span at bounding box center [348, 113] width 21 height 14
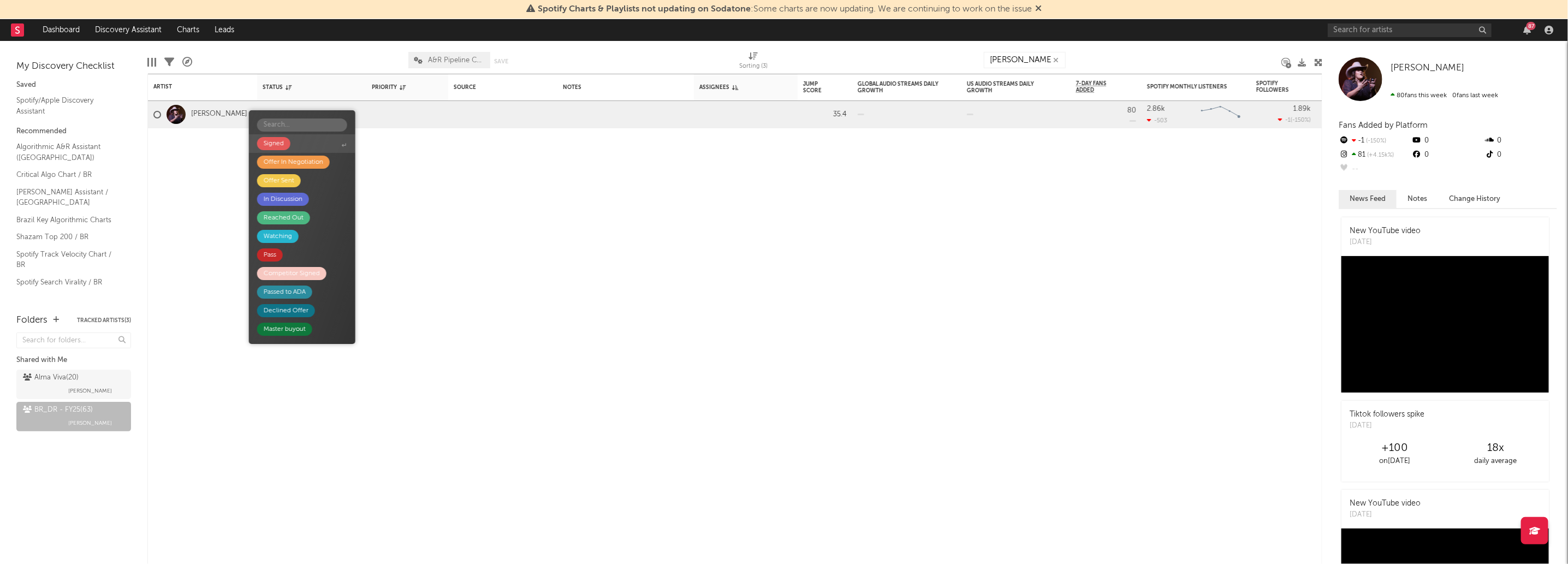
drag, startPoint x: 318, startPoint y: 145, endPoint x: 352, endPoint y: 122, distance: 41.0
click at [318, 145] on span "Signed" at bounding box center [302, 144] width 107 height 18
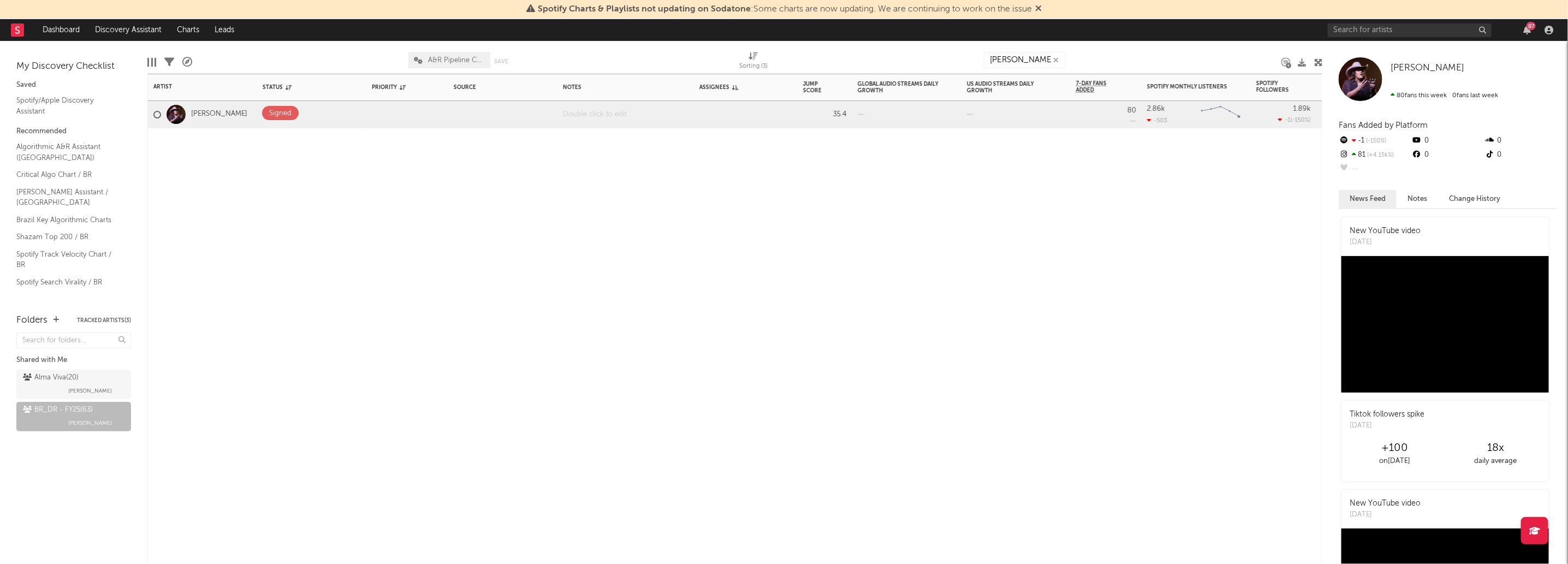
click at [617, 110] on div at bounding box center [626, 114] width 136 height 27
click at [665, 296] on div "Artist Notifications Status Edit settings for Status Priority Edit settings for…" at bounding box center [735, 318] width 1175 height 490
click at [1029, 71] on div "Lia alm" at bounding box center [1024, 60] width 82 height 27
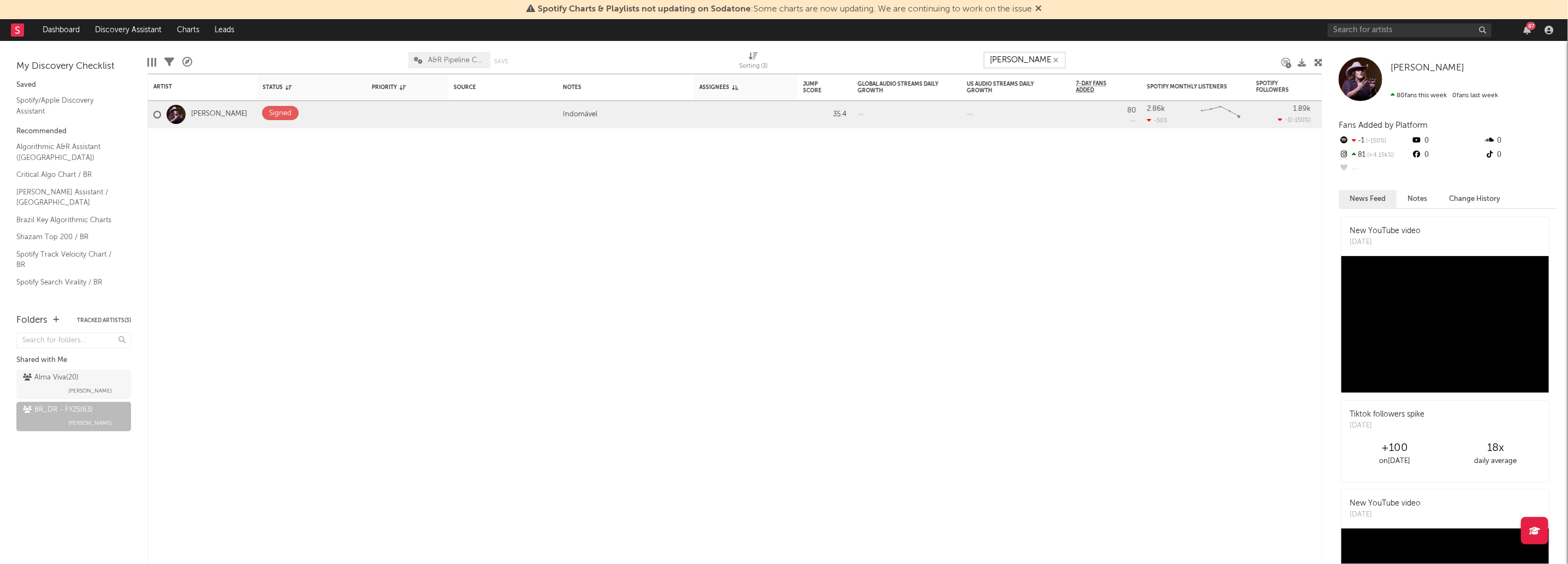
click at [1031, 61] on input "Lia alm" at bounding box center [1024, 60] width 82 height 16
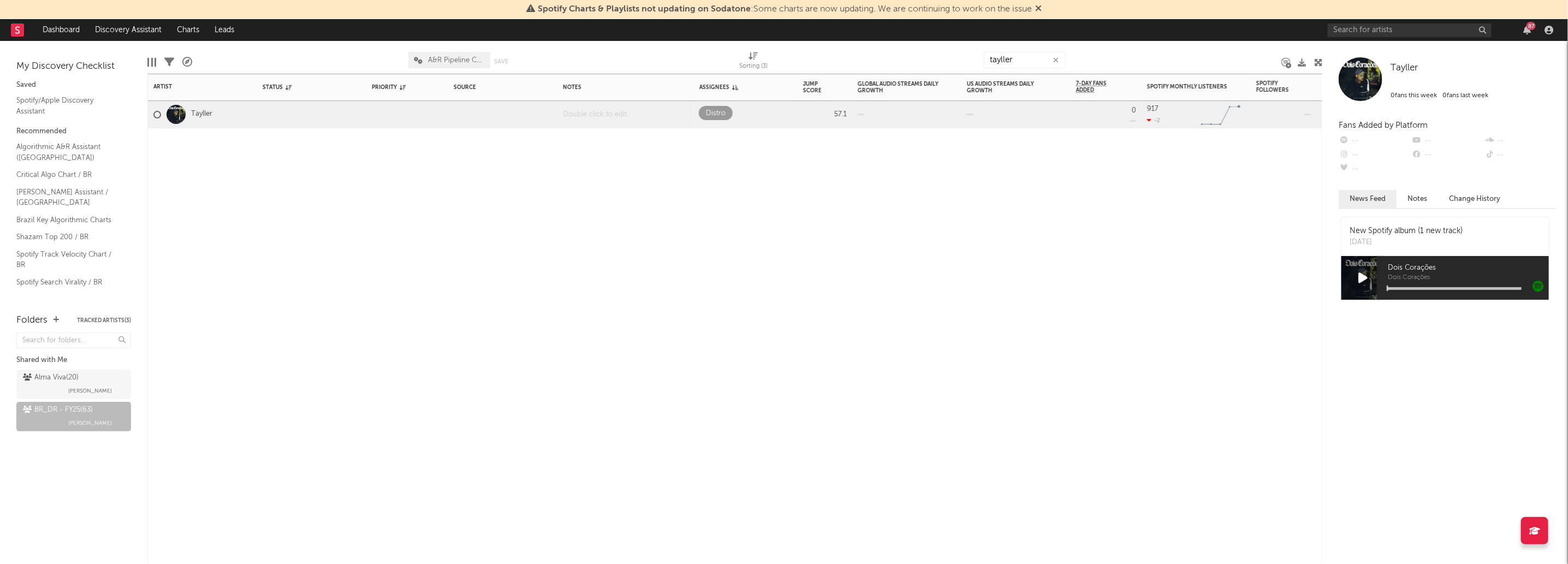
click at [630, 112] on div at bounding box center [626, 114] width 136 height 27
click at [1045, 68] on div "tayller" at bounding box center [1024, 60] width 82 height 27
click at [1045, 68] on input "tayller" at bounding box center [1024, 60] width 82 height 16
type input "lara"
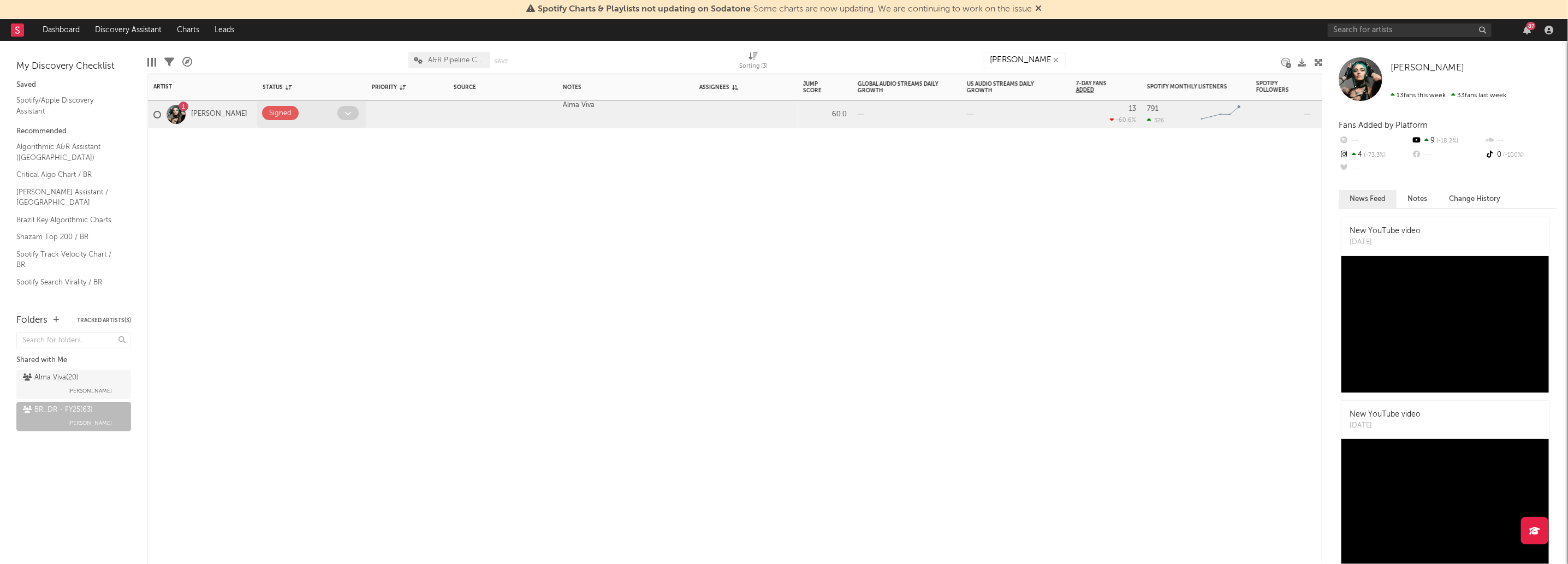
click at [352, 110] on span at bounding box center [348, 113] width 21 height 14
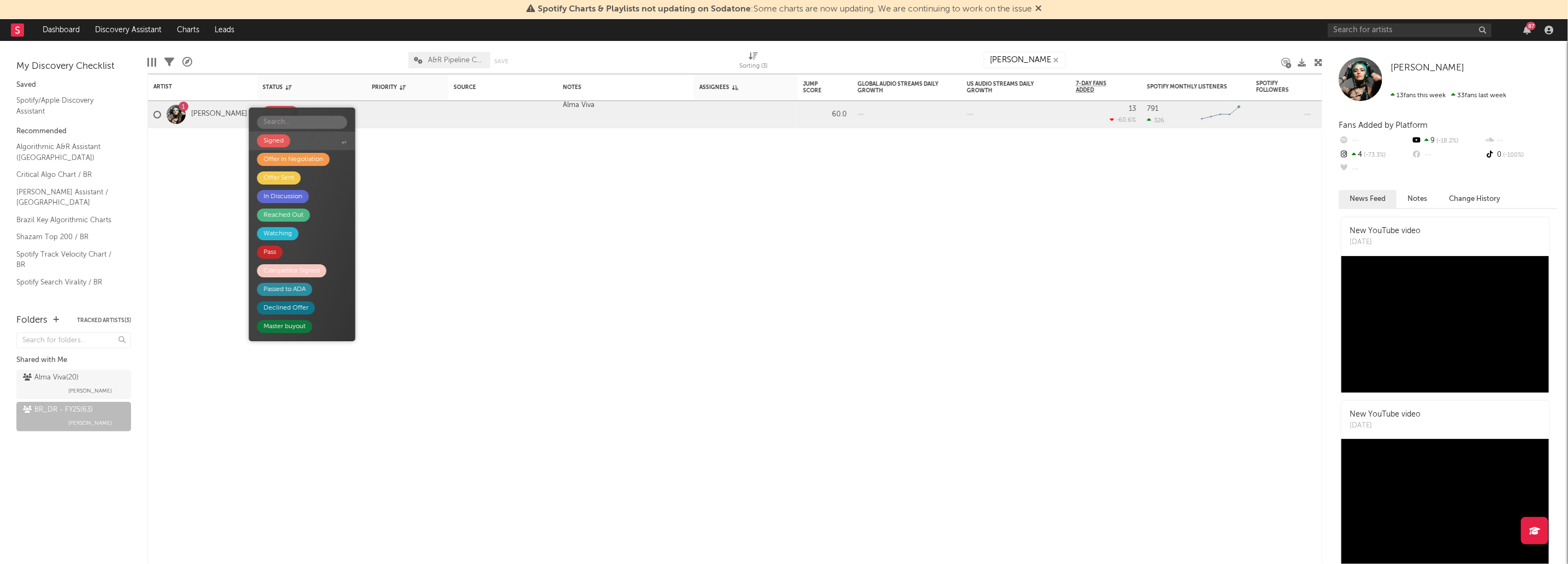
click at [307, 144] on span "Signed" at bounding box center [302, 141] width 107 height 18
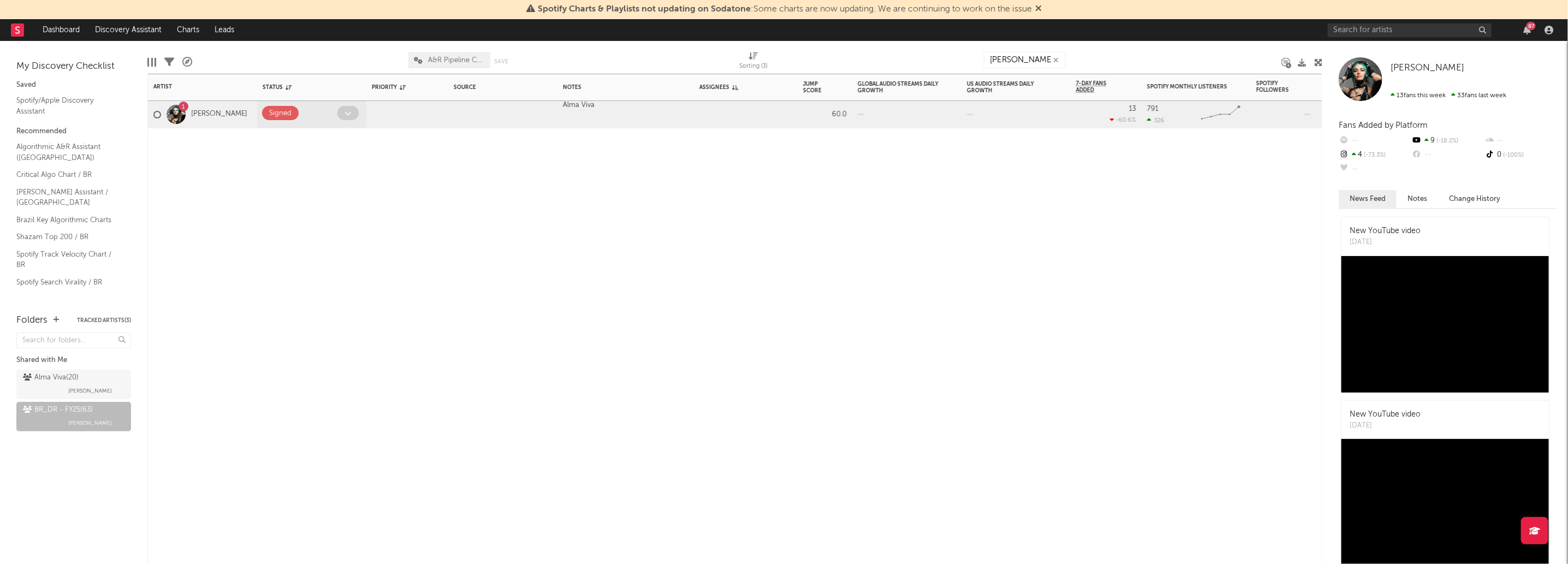
click at [341, 110] on span at bounding box center [348, 113] width 21 height 14
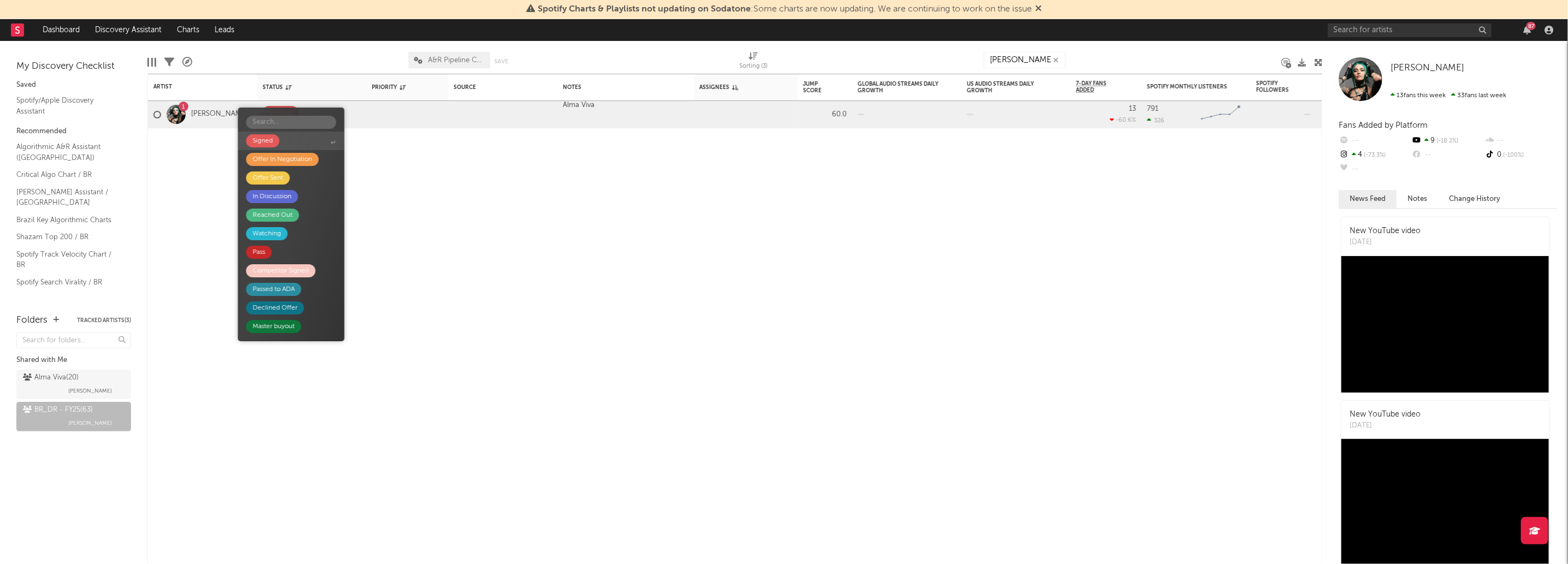
click at [273, 147] on span "Signed" at bounding box center [291, 141] width 107 height 18
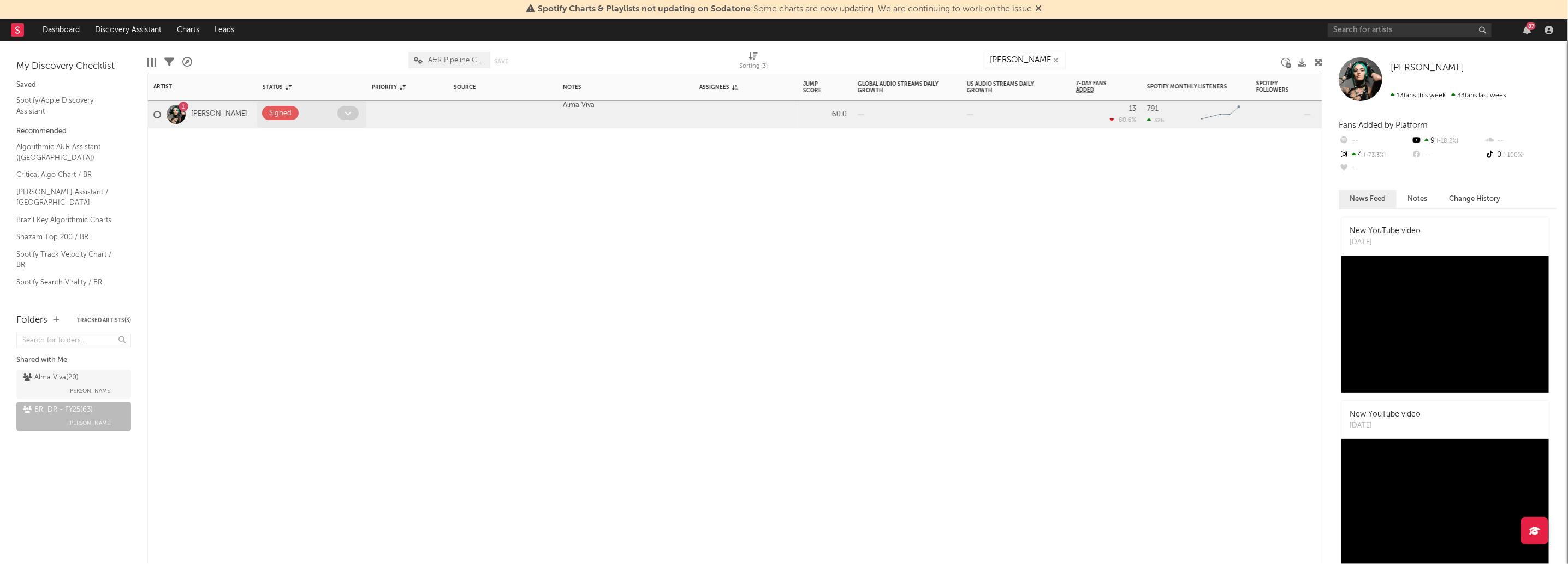
click at [337, 114] on span at bounding box center [348, 113] width 21 height 14
click at [1009, 57] on input "lara" at bounding box center [1024, 60] width 82 height 16
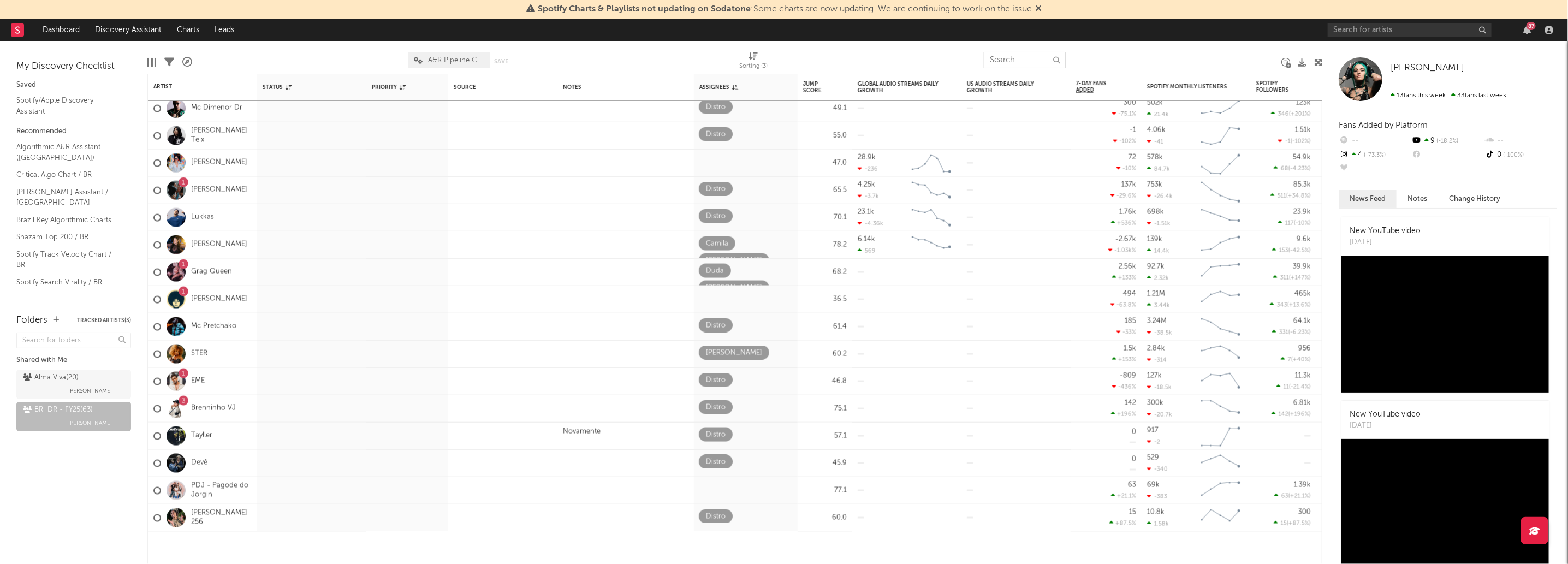
click at [998, 52] on input "text" at bounding box center [1024, 60] width 82 height 16
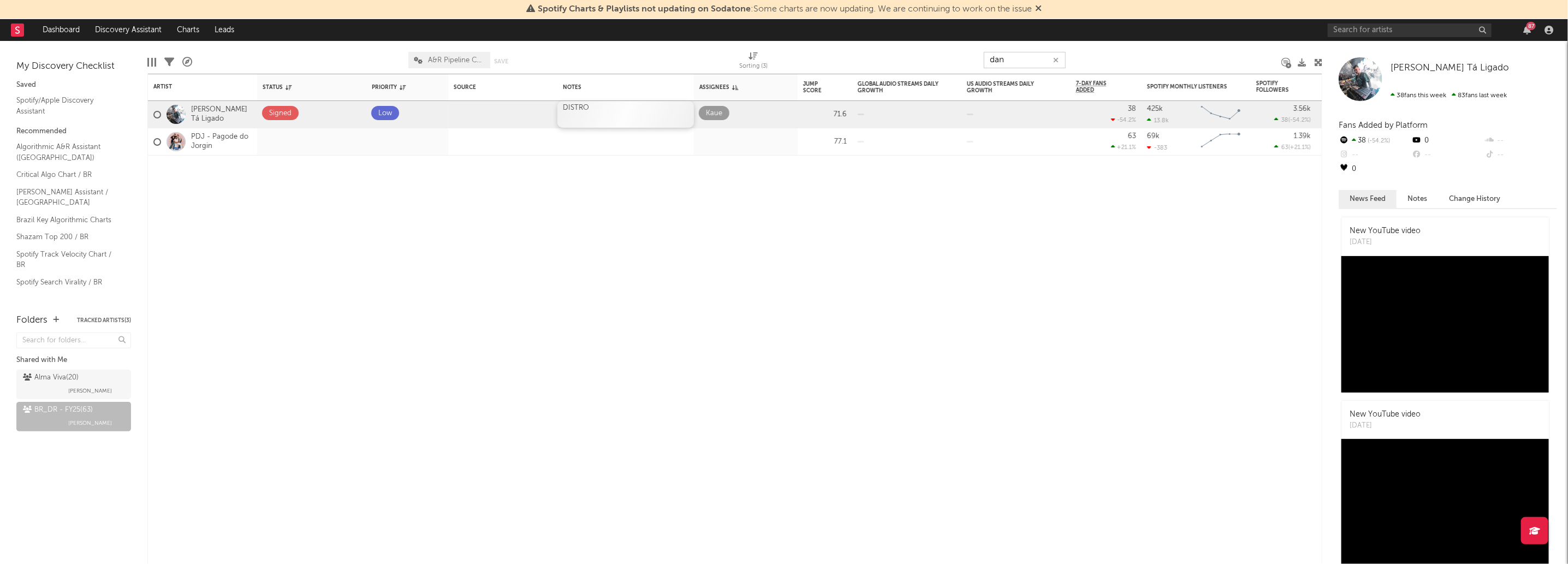
type input "dan"
click at [609, 110] on div "DISTRO" at bounding box center [626, 114] width 136 height 27
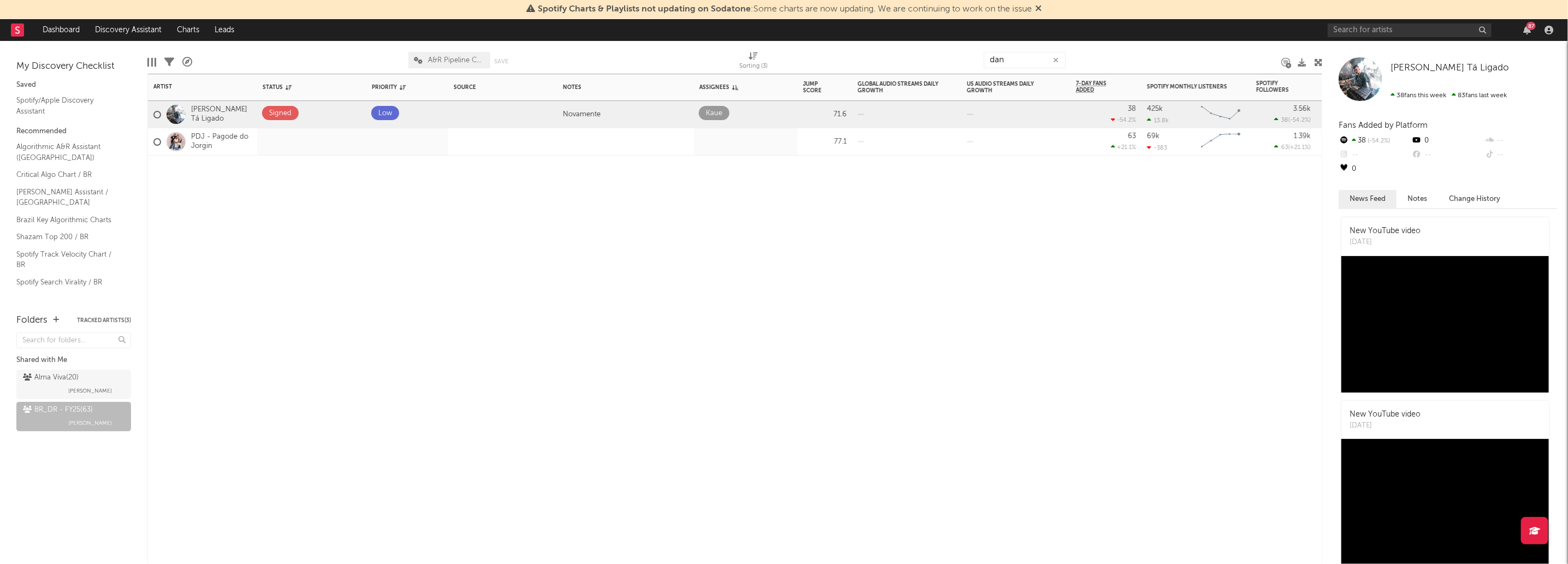
click at [932, 296] on div "Artist Notifications Status Edit settings for Status Priority Edit settings for…" at bounding box center [735, 318] width 1175 height 490
click at [1003, 55] on input "dan" at bounding box center [1024, 60] width 82 height 16
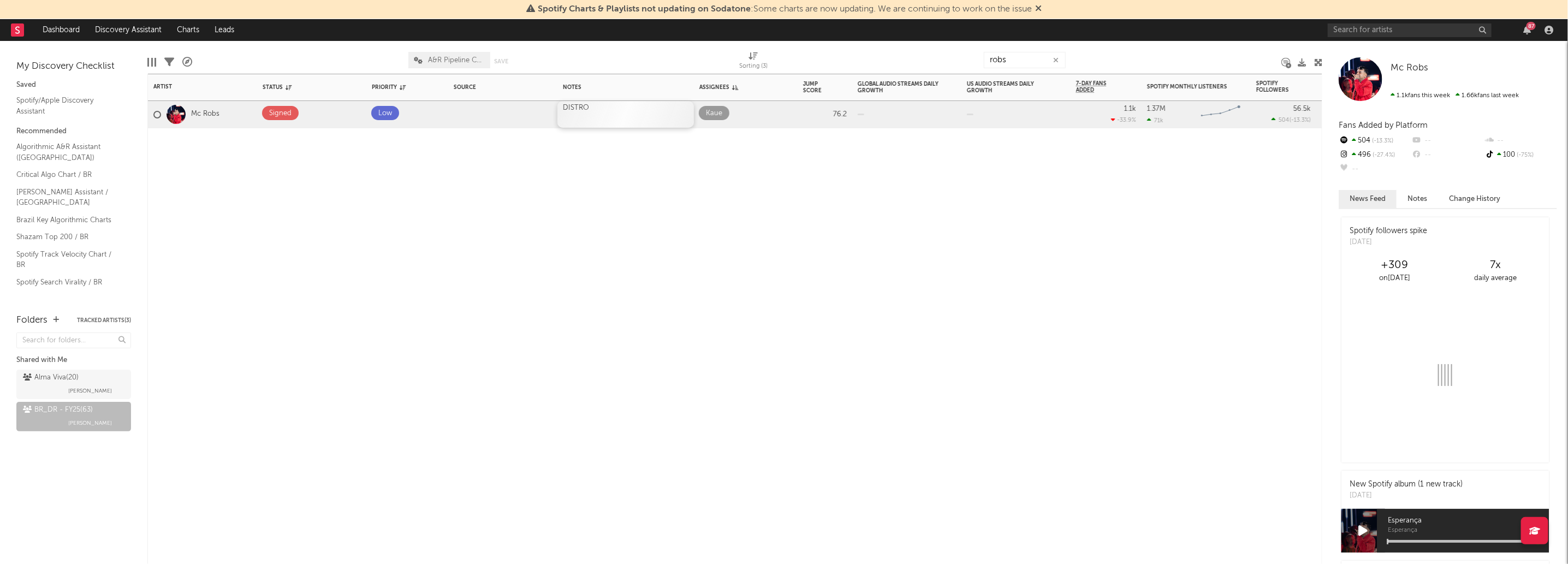
click at [598, 101] on div "DISTRO" at bounding box center [626, 114] width 136 height 27
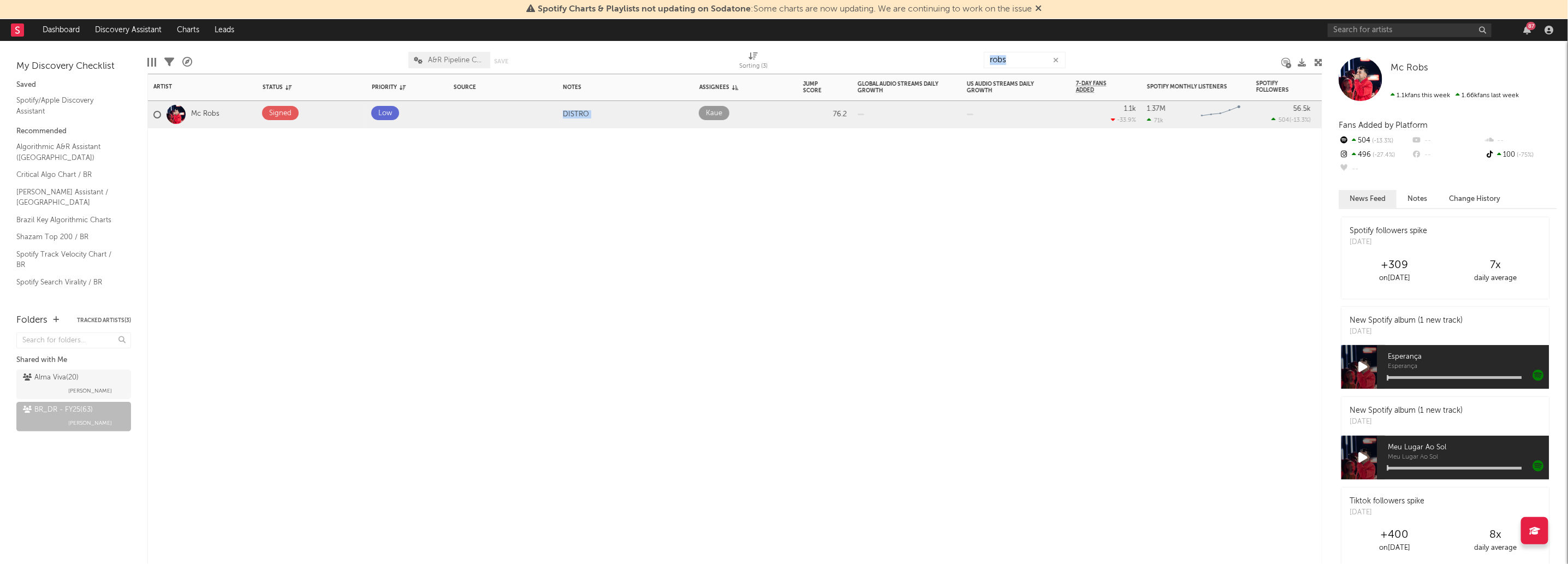
click at [592, 135] on div at bounding box center [626, 145] width 136 height 33
click at [600, 103] on div "DISTRO" at bounding box center [626, 114] width 136 height 27
click at [594, 108] on div "DISTRO" at bounding box center [626, 114] width 136 height 27
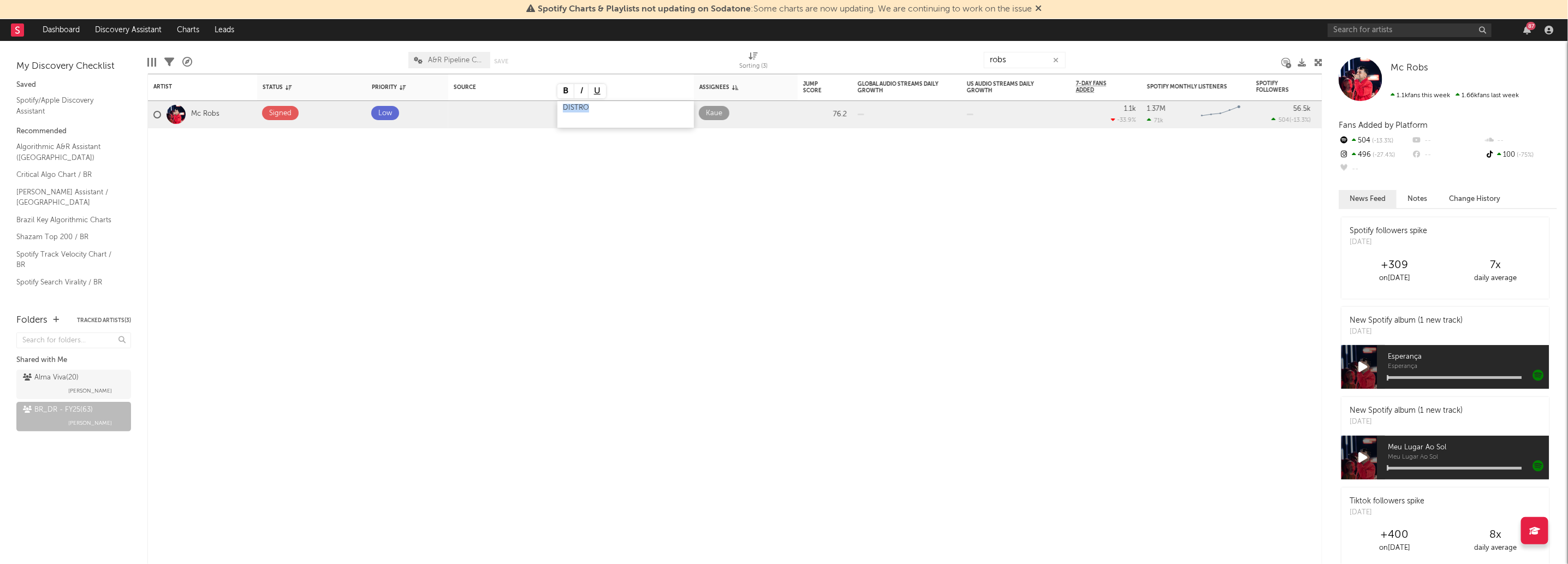
click at [594, 108] on div "DISTRO" at bounding box center [626, 114] width 136 height 27
click at [643, 265] on div "Artist Notifications Status Edit settings for Status Priority Edit settings for…" at bounding box center [735, 318] width 1175 height 490
click at [999, 50] on div "robs" at bounding box center [1024, 60] width 82 height 27
click at [1007, 59] on input "robs" at bounding box center [1024, 60] width 82 height 16
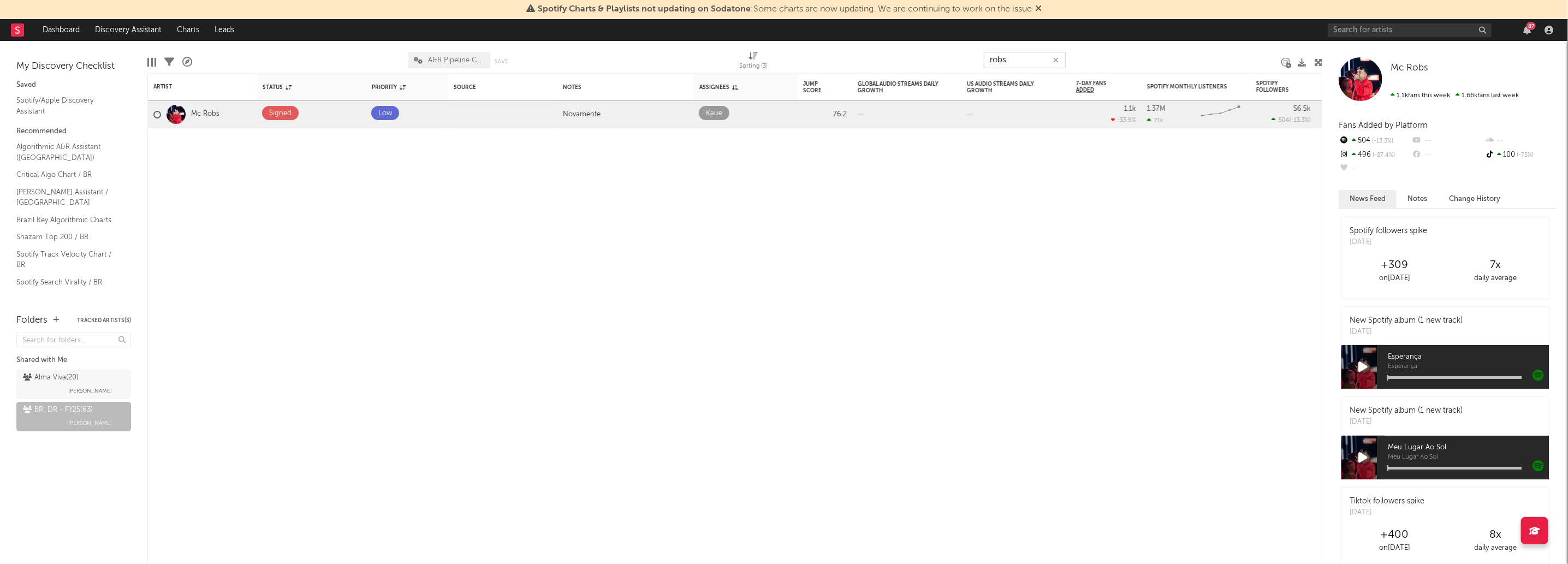
click at [1007, 59] on input "robs" at bounding box center [1024, 60] width 82 height 16
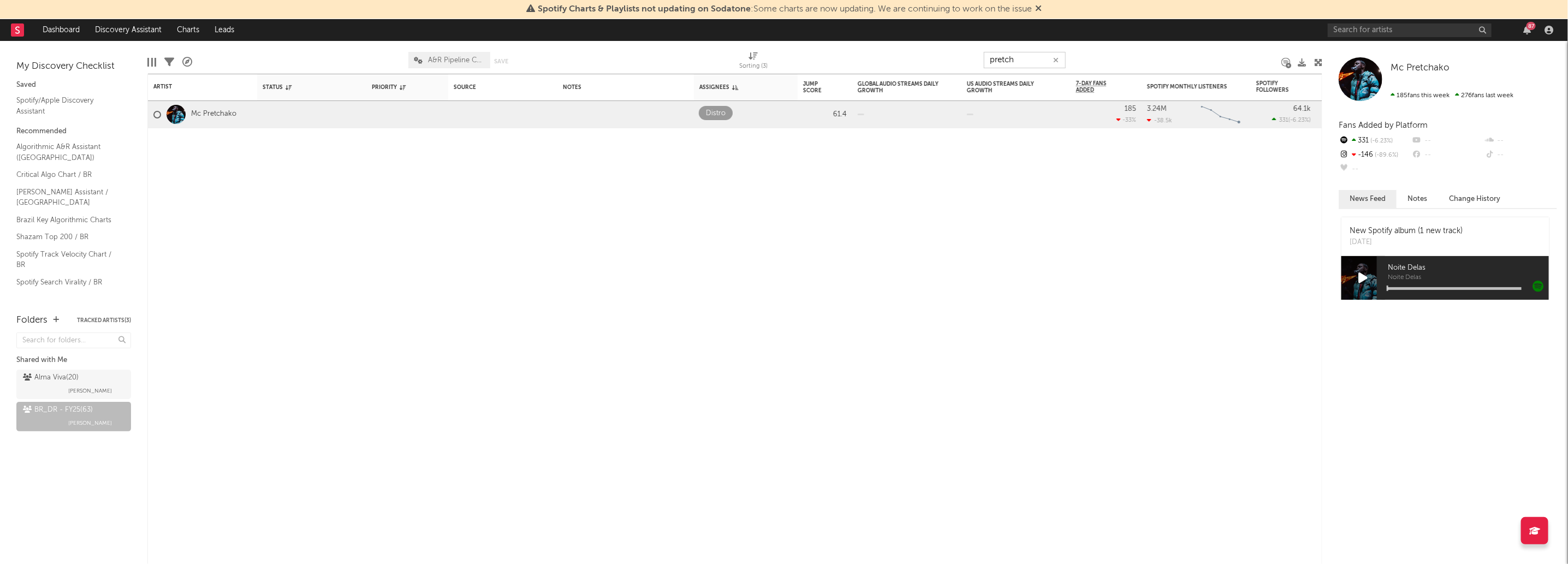
type input "pretch"
click at [653, 105] on div at bounding box center [626, 114] width 136 height 27
click at [856, 265] on div "Artist Notifications Status Edit settings for Status Priority Edit settings for…" at bounding box center [735, 318] width 1175 height 490
click at [1005, 52] on input "pretch" at bounding box center [1024, 60] width 82 height 16
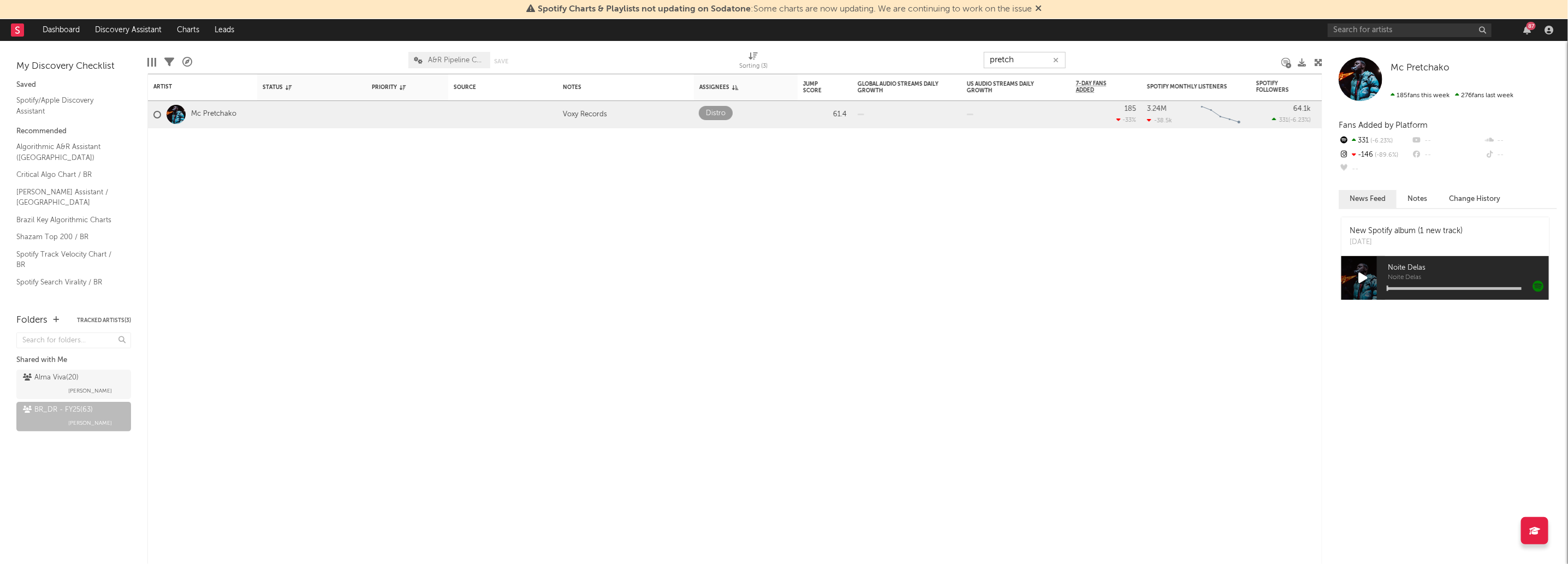
click at [1005, 52] on input "pretch" at bounding box center [1024, 60] width 82 height 16
paste input "Dimenor Dr"
click at [651, 106] on div at bounding box center [626, 114] width 136 height 27
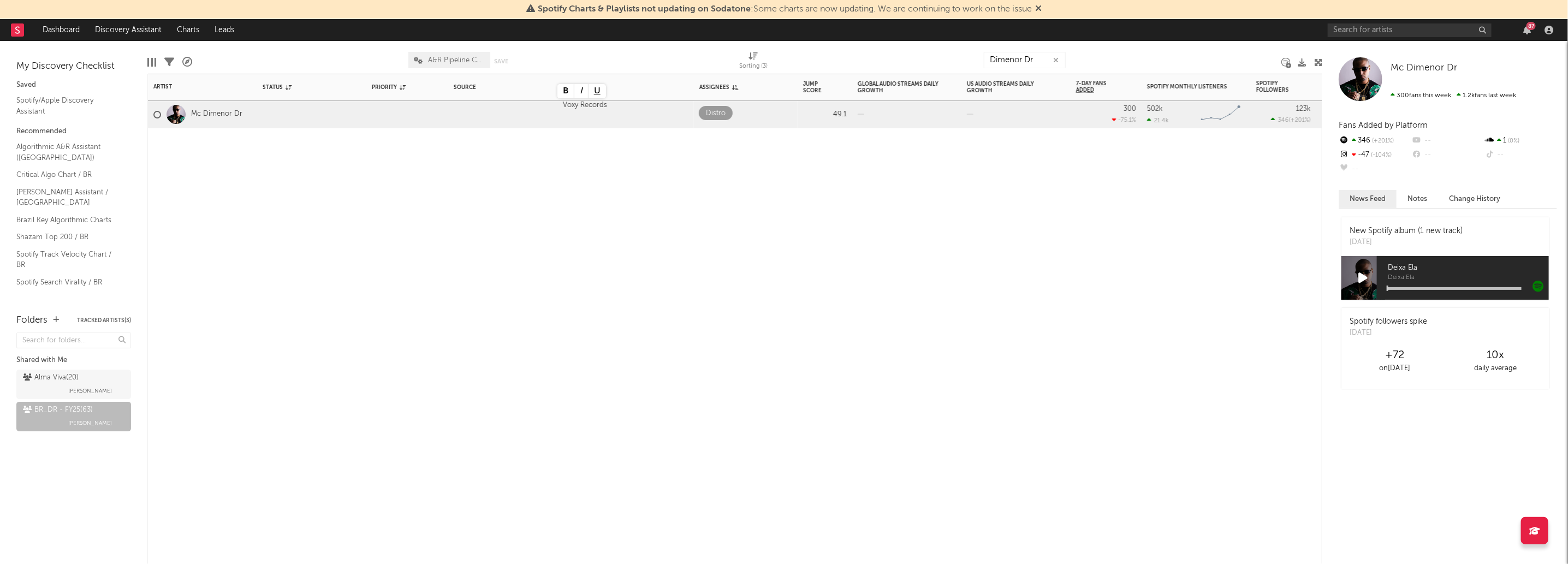
click at [708, 304] on div "Artist Notifications Status Edit settings for Status Priority Edit settings for…" at bounding box center [735, 318] width 1175 height 490
click at [1021, 55] on input "Dimenor Dr" at bounding box center [1024, 60] width 82 height 16
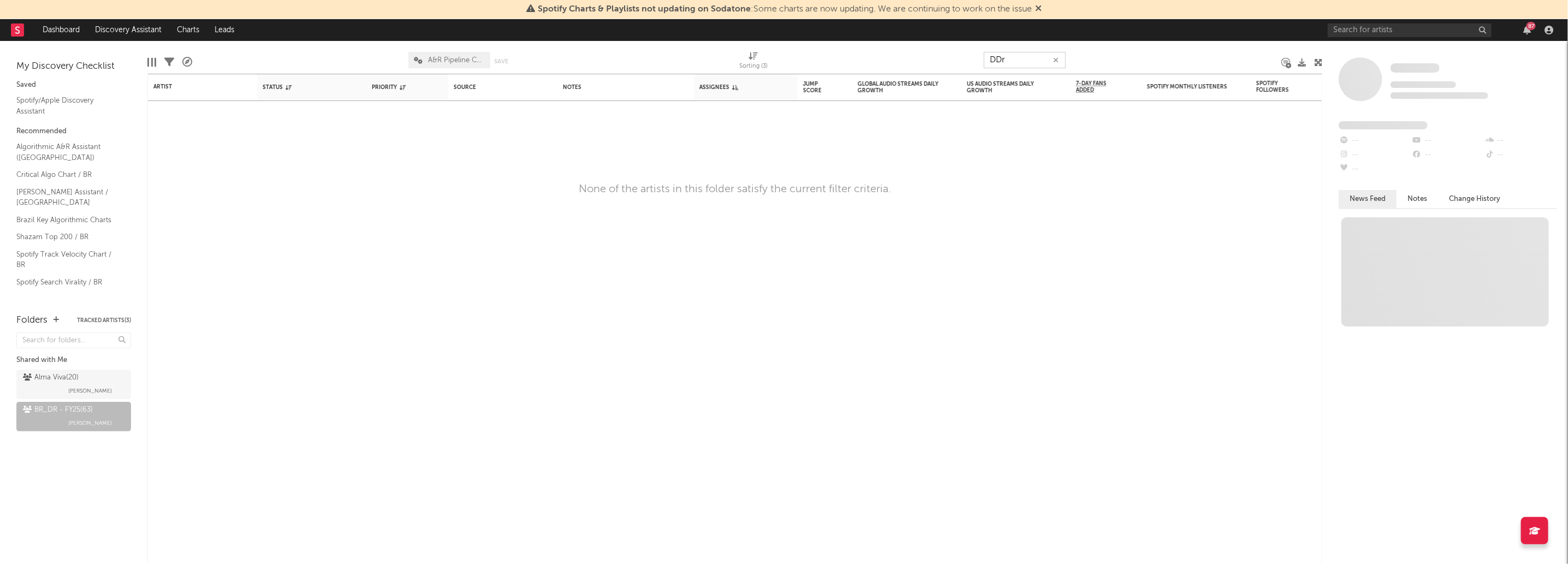
click at [1021, 55] on input "DDr" at bounding box center [1024, 60] width 82 height 16
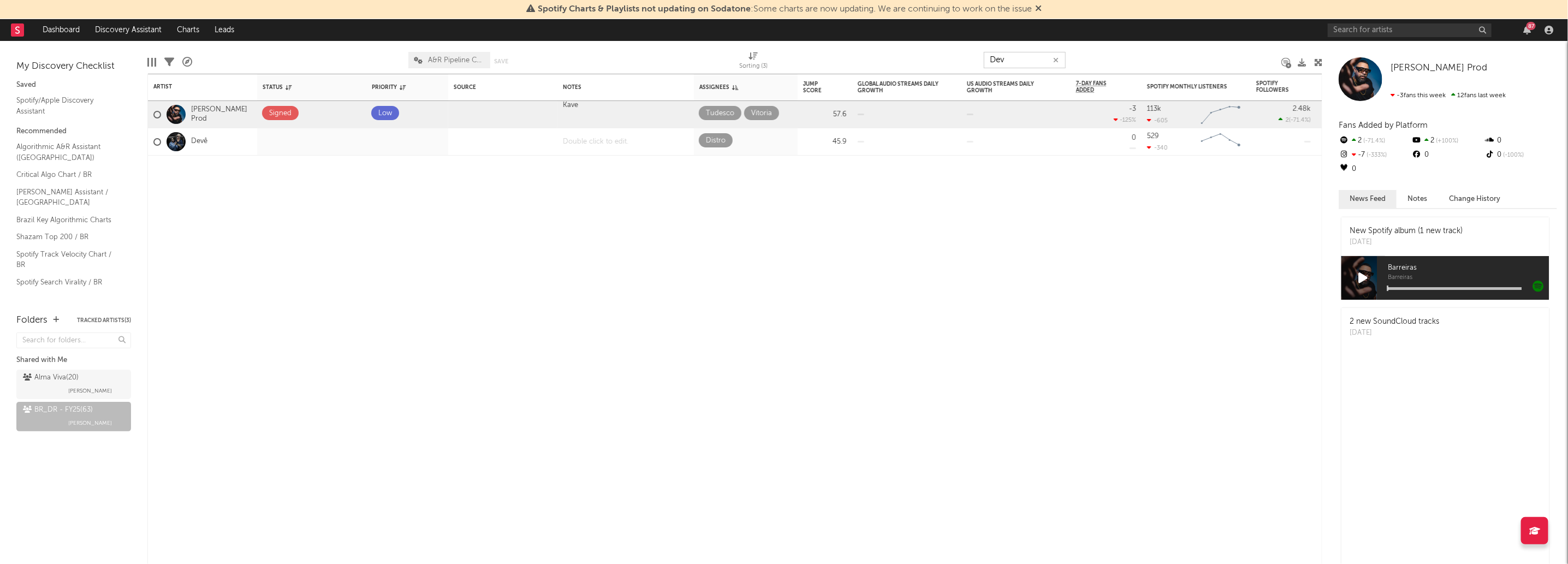
type input "Dev"
click at [581, 147] on div at bounding box center [626, 142] width 136 height 27
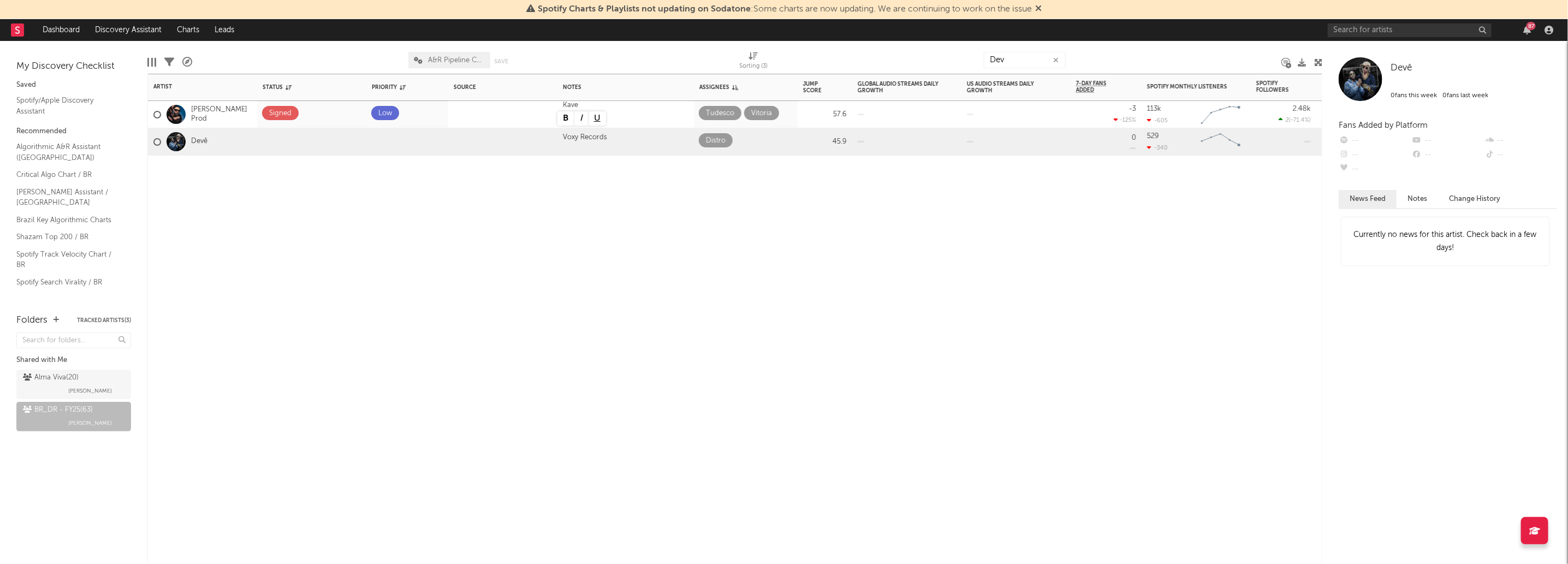
click at [550, 327] on div "Artist Notifications Status Edit settings for Status Priority Edit settings for…" at bounding box center [735, 318] width 1175 height 490
click at [1034, 66] on input "Dev" at bounding box center [1024, 60] width 82 height 16
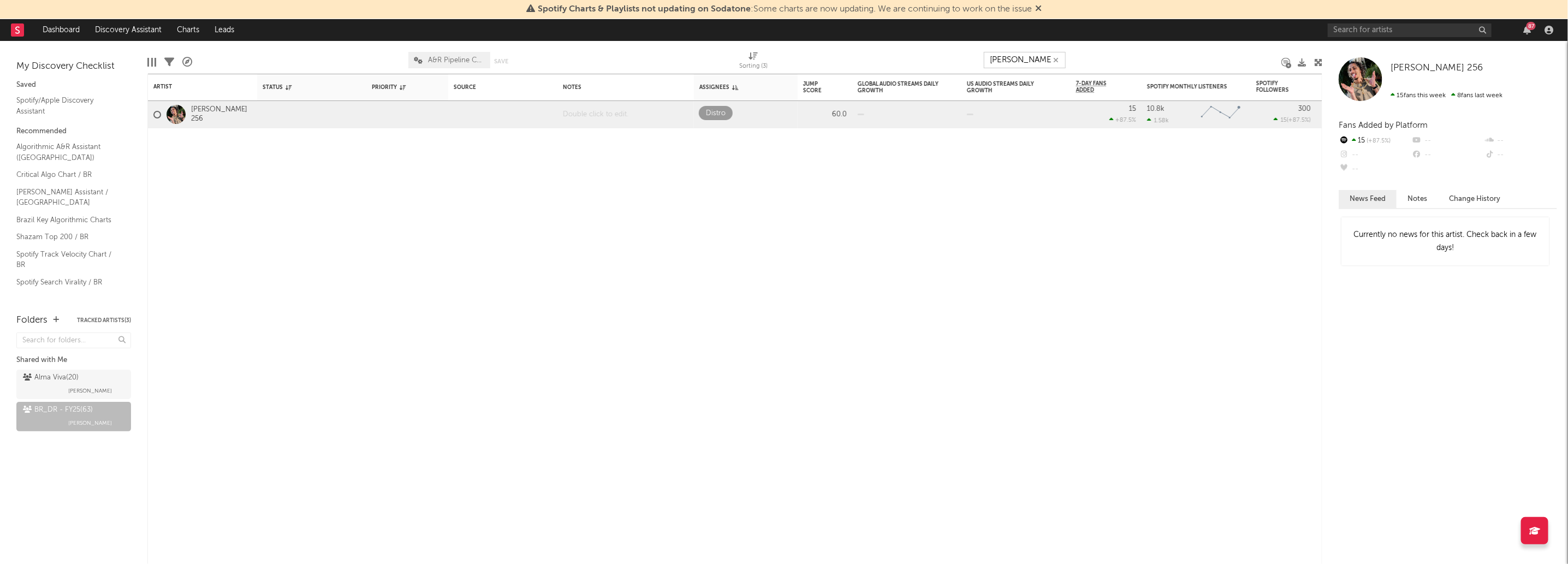
type input "Coutinho"
click at [629, 103] on div at bounding box center [626, 114] width 136 height 27
click at [612, 117] on div at bounding box center [626, 114] width 136 height 27
click at [573, 138] on div at bounding box center [626, 145] width 136 height 33
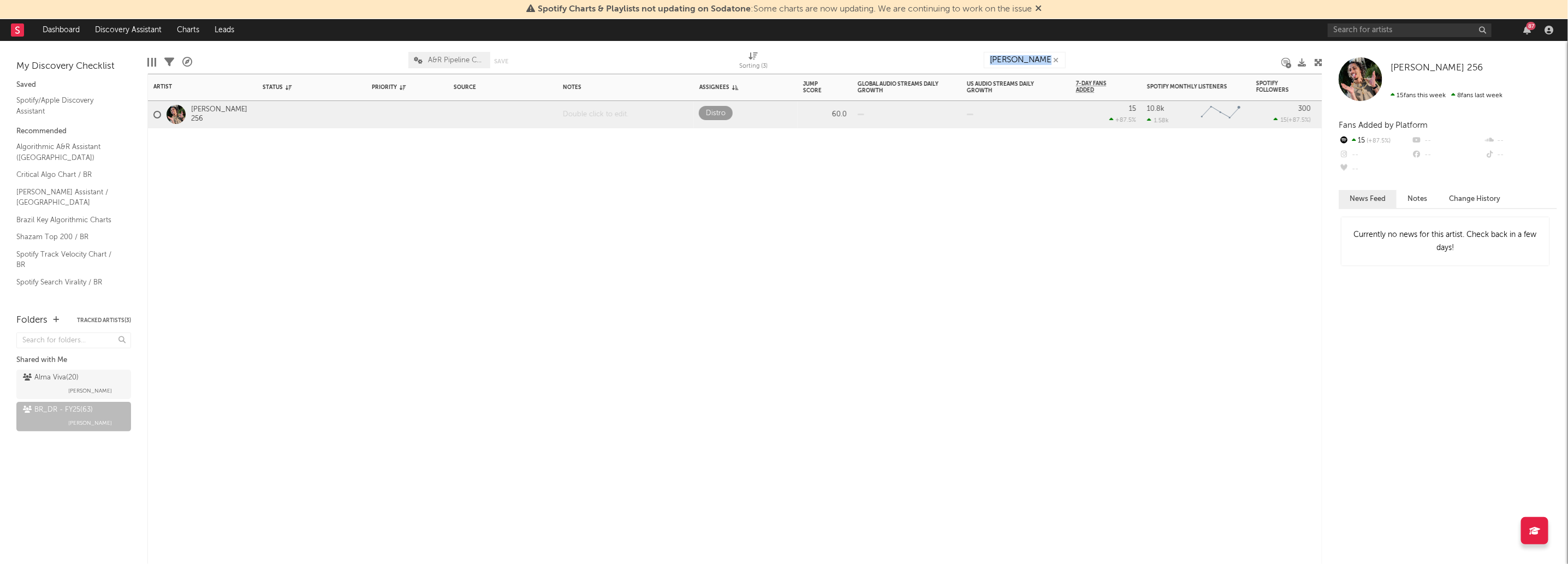
click at [605, 114] on div at bounding box center [626, 114] width 136 height 27
click at [509, 341] on div "Artist Notifications Status Edit settings for Status Priority Edit settings for…" at bounding box center [735, 318] width 1175 height 490
click at [1037, 63] on input "Coutinho" at bounding box center [1024, 60] width 82 height 16
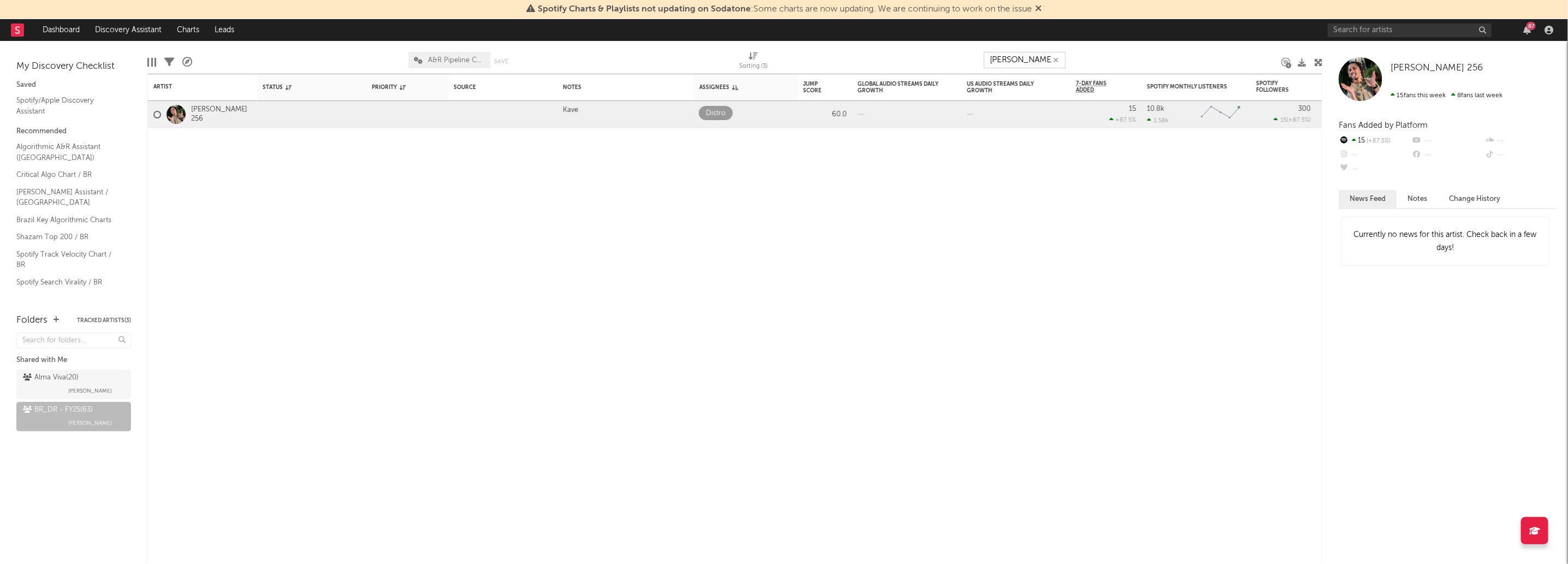
click at [1037, 63] on input "Coutinho" at bounding box center [1024, 60] width 82 height 16
paste input "Monize Teix"
click at [600, 120] on div at bounding box center [626, 114] width 136 height 27
click at [1072, 336] on div "Artist Notifications Status Edit settings for Status Priority Edit settings for…" at bounding box center [735, 318] width 1175 height 490
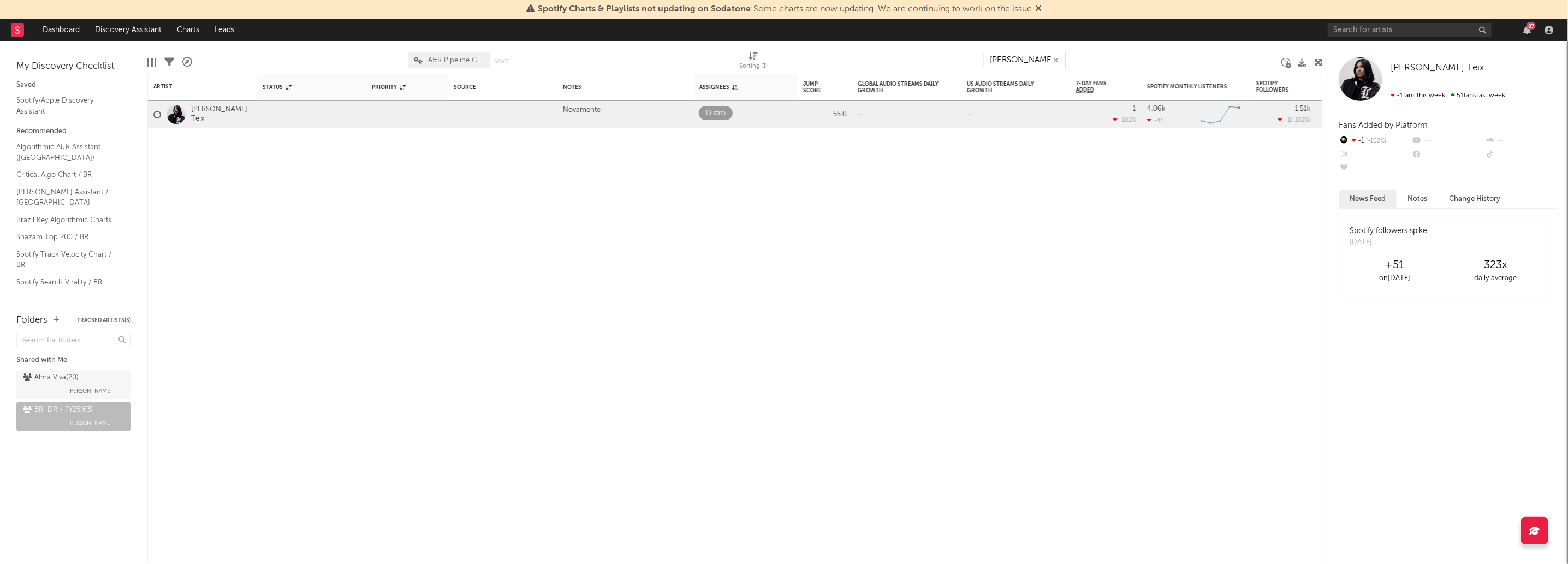
click at [1028, 60] on input "Monize Teix" at bounding box center [1024, 60] width 82 height 16
paste input "Boladin 211"
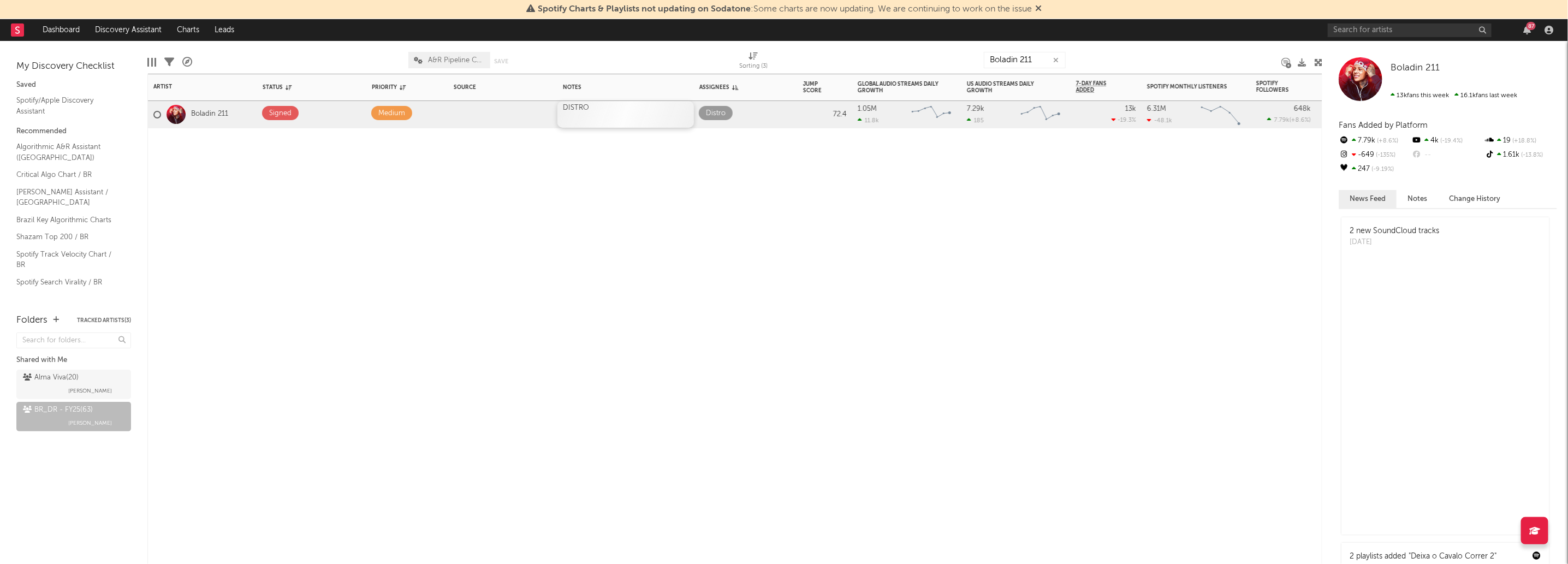
click at [593, 102] on div "DISTRO" at bounding box center [626, 114] width 136 height 27
click at [606, 117] on div "DISTRO" at bounding box center [626, 114] width 136 height 27
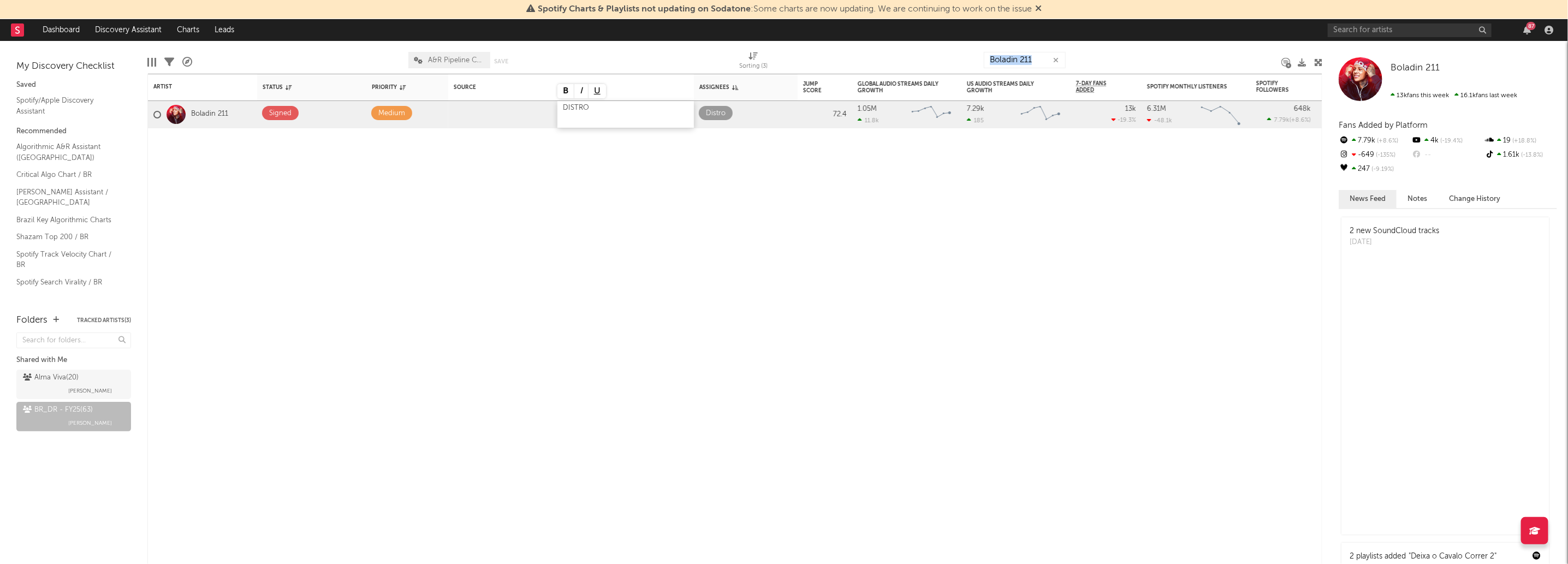
click at [606, 117] on div "DISTRO" at bounding box center [626, 114] width 136 height 27
click at [306, 394] on div "Artist Notifications Status Edit settings for Status Priority Edit settings for…" at bounding box center [735, 318] width 1175 height 490
click at [1026, 57] on input "Boladin 211" at bounding box center [1024, 60] width 82 height 16
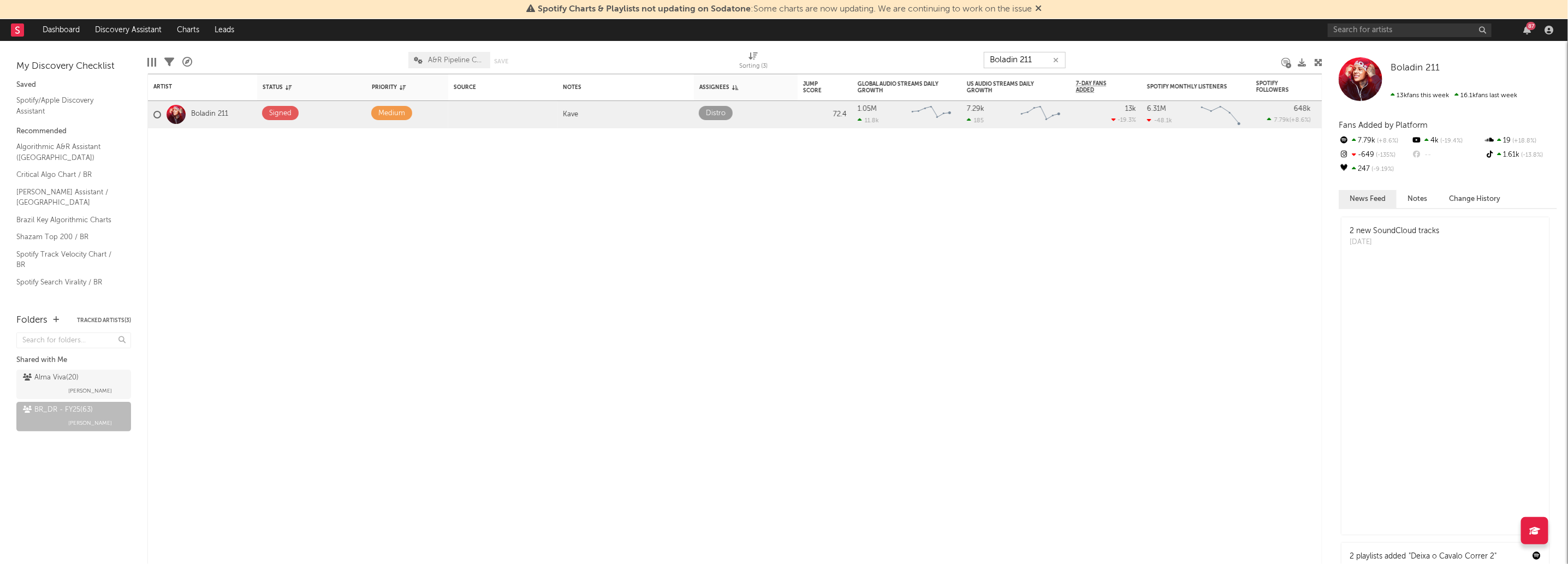
click at [1026, 57] on input "Boladin 211" at bounding box center [1024, 60] width 82 height 16
paste input "DU4RT"
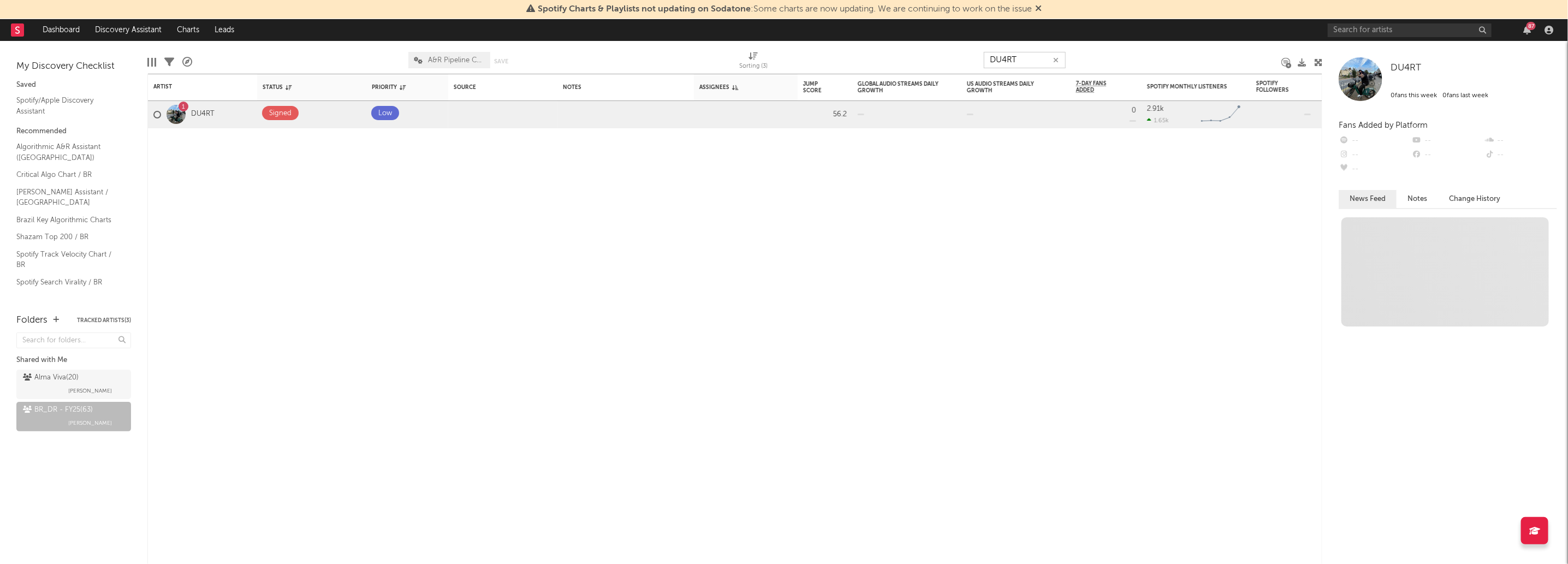
type input "DU4RT"
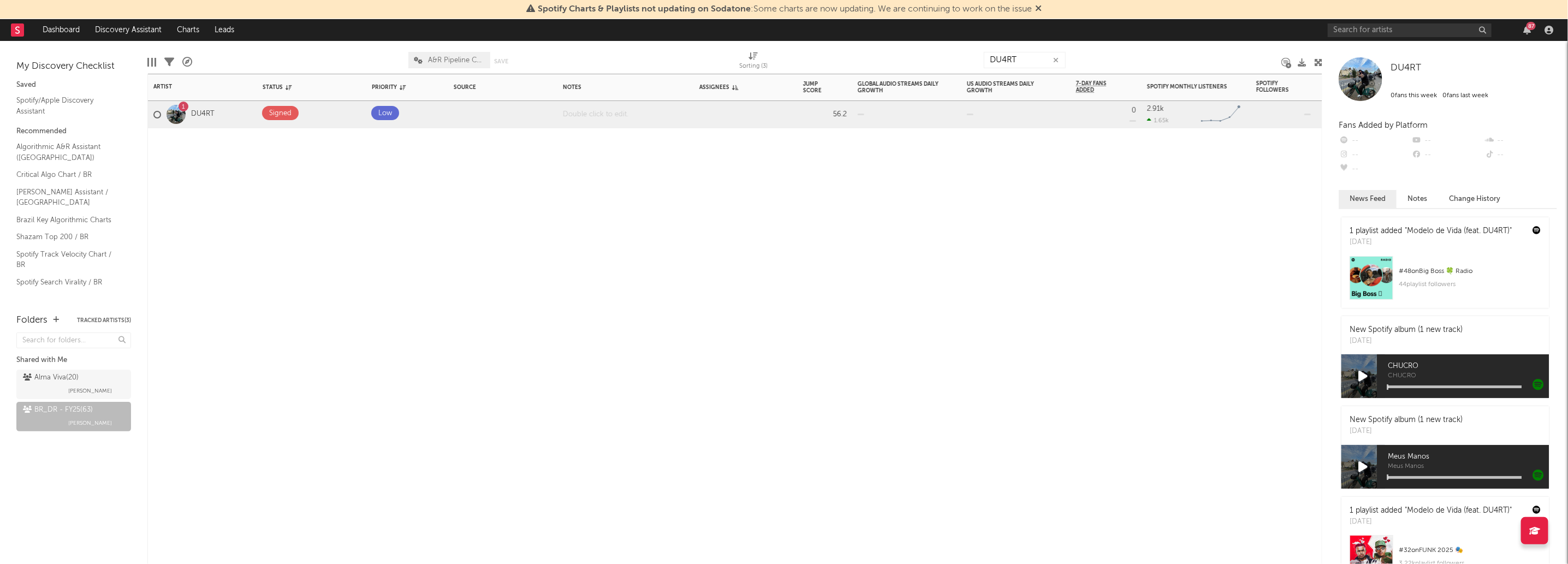
click at [628, 114] on div at bounding box center [626, 114] width 136 height 27
drag, startPoint x: 615, startPoint y: 196, endPoint x: 702, endPoint y: 261, distance: 108.6
click at [615, 196] on div "Artist Notifications Status Edit settings for Status Priority Edit settings for…" at bounding box center [735, 318] width 1175 height 490
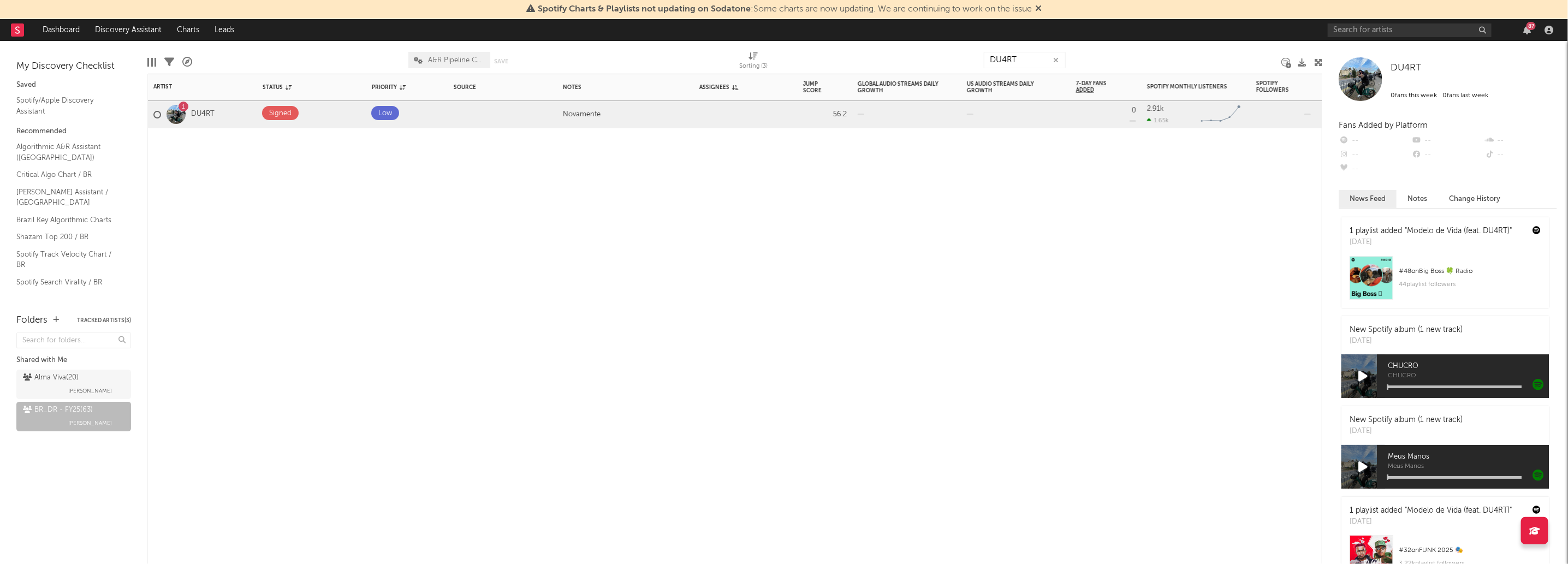
click at [1059, 57] on icon "button" at bounding box center [1055, 60] width 5 height 7
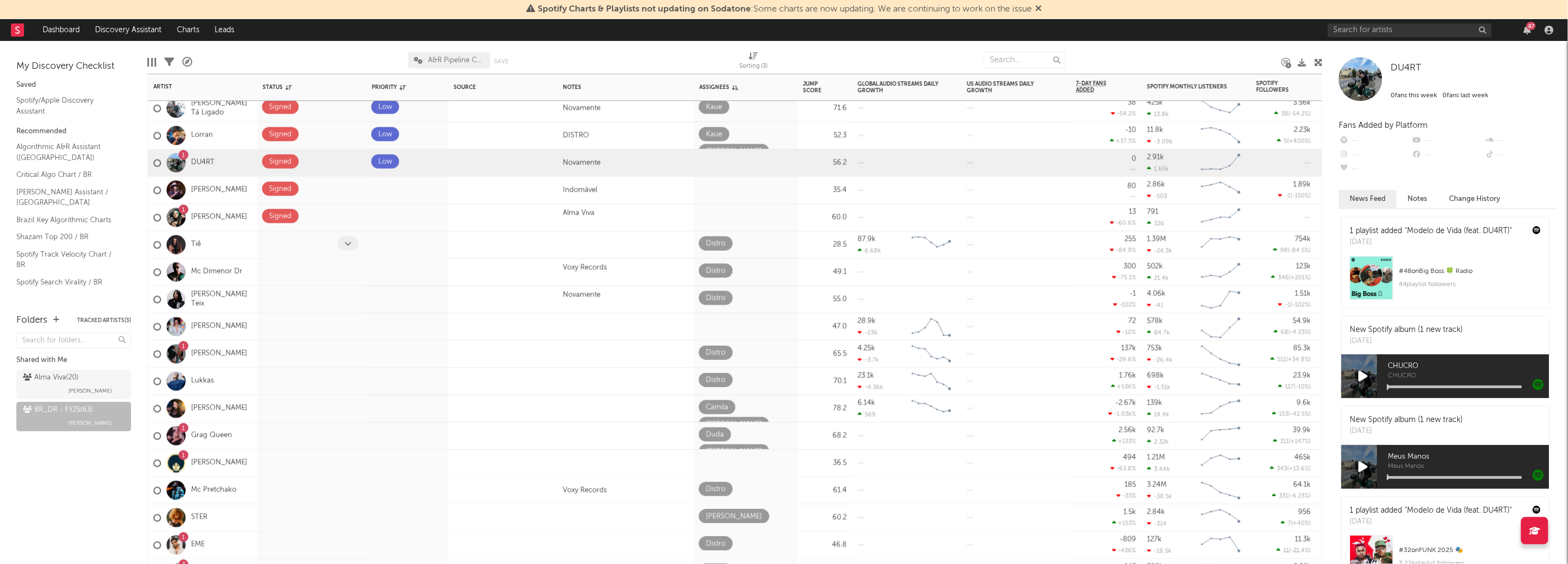
click at [354, 240] on span at bounding box center [348, 243] width 21 height 14
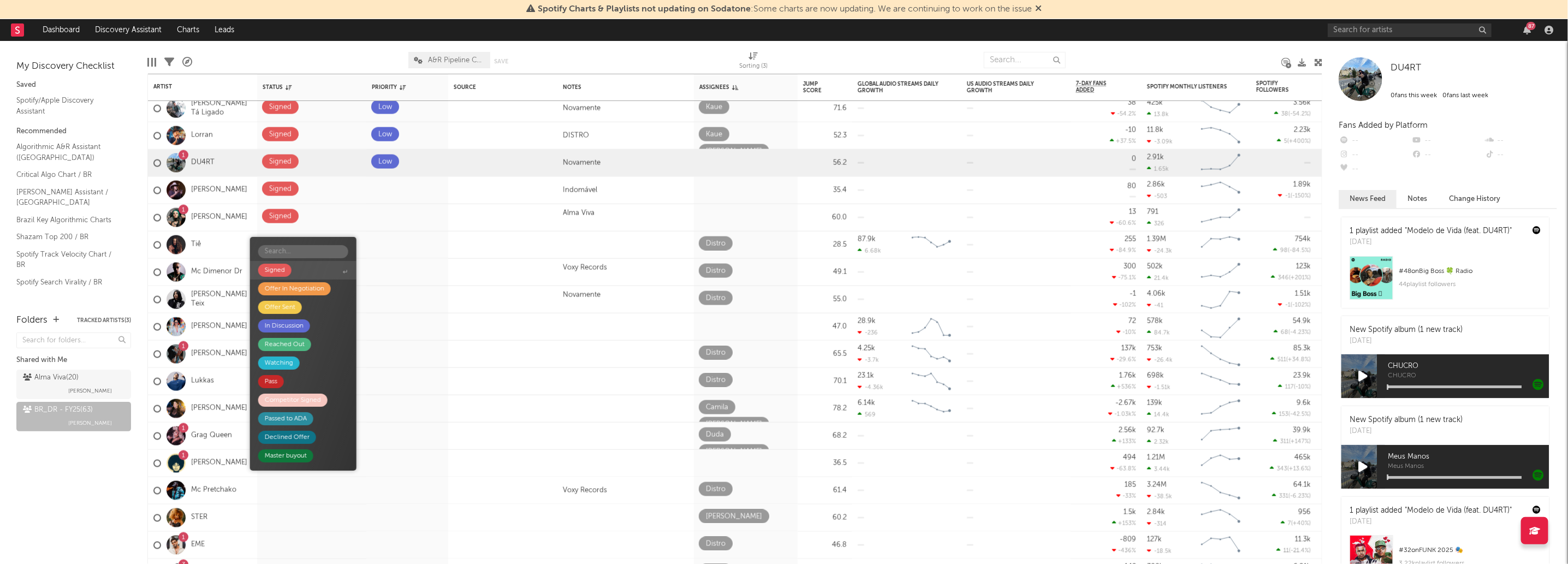
click at [310, 263] on span "Signed" at bounding box center [303, 270] width 107 height 18
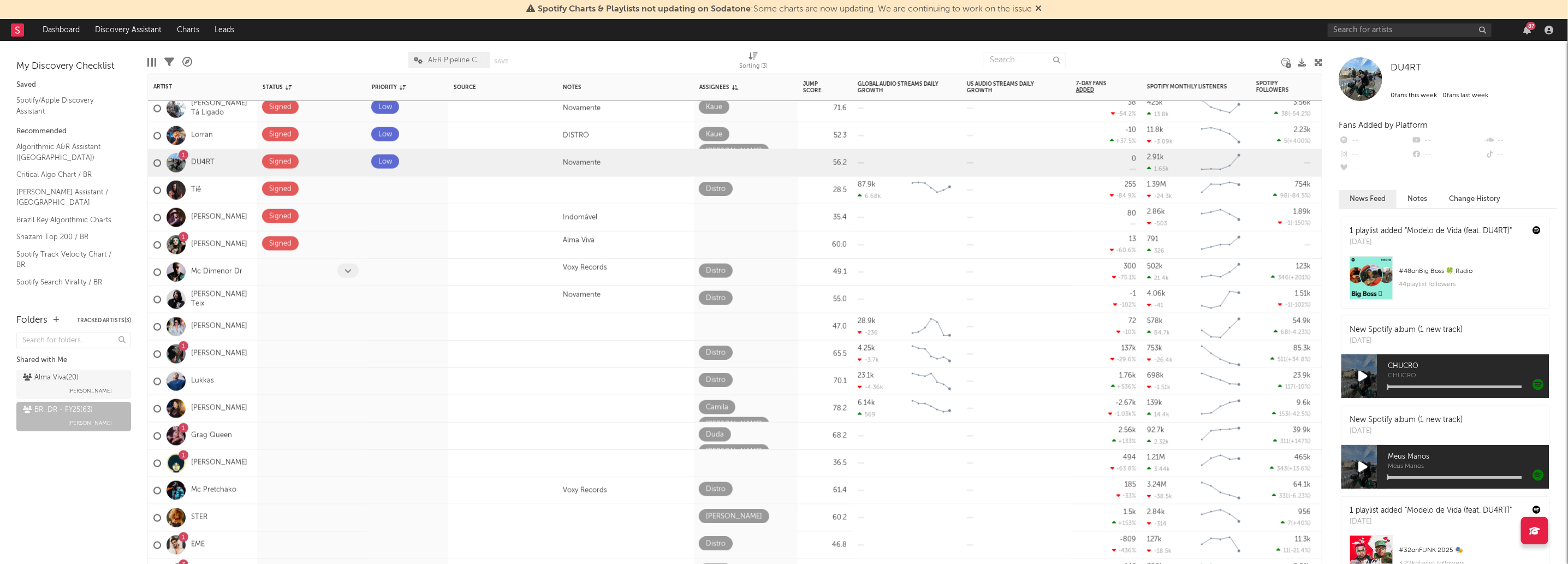
click at [345, 273] on icon at bounding box center [348, 271] width 7 height 7
click at [339, 246] on span at bounding box center [348, 243] width 21 height 14
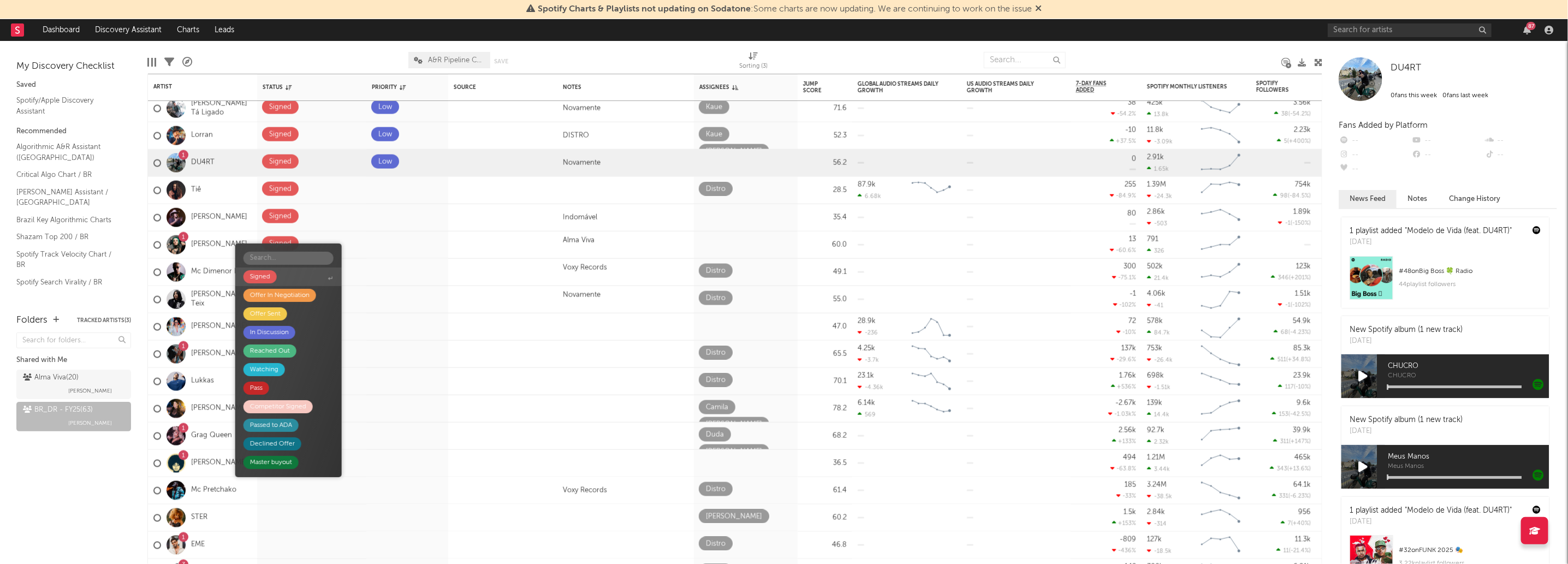
click at [298, 278] on span "Signed" at bounding box center [289, 276] width 107 height 18
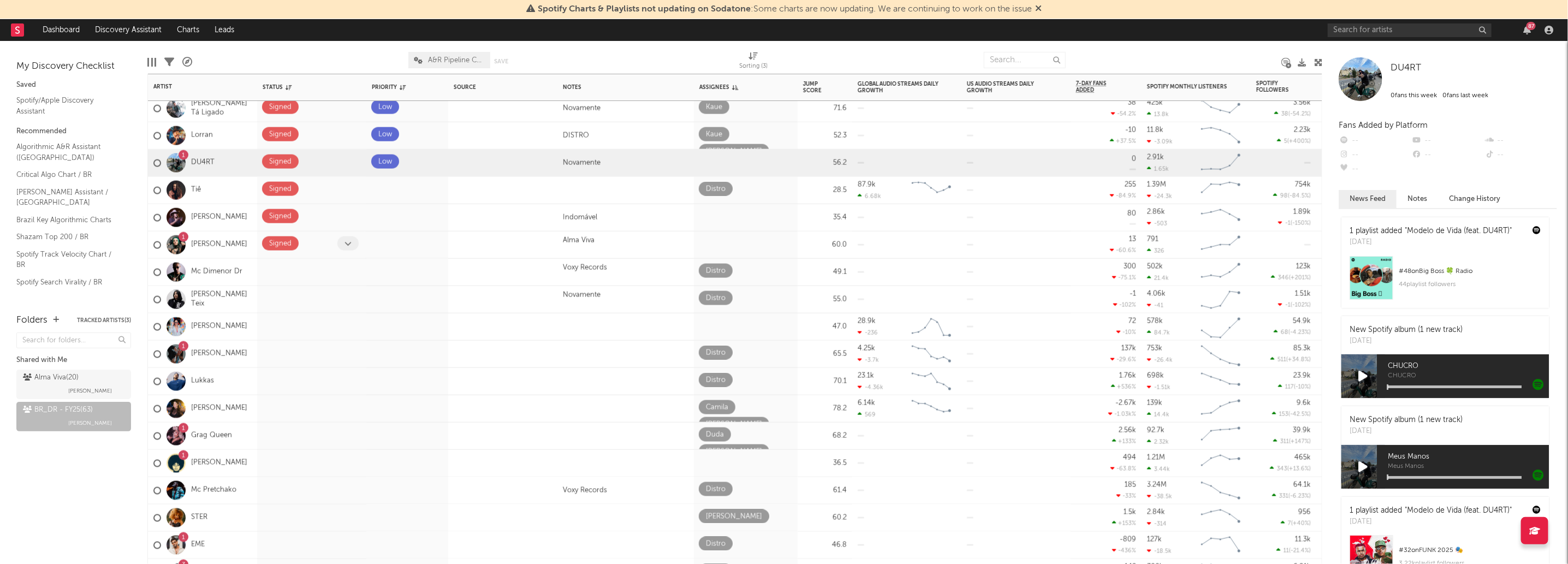
click at [349, 242] on icon at bounding box center [348, 243] width 7 height 7
click at [346, 251] on div at bounding box center [349, 245] width 24 height 17
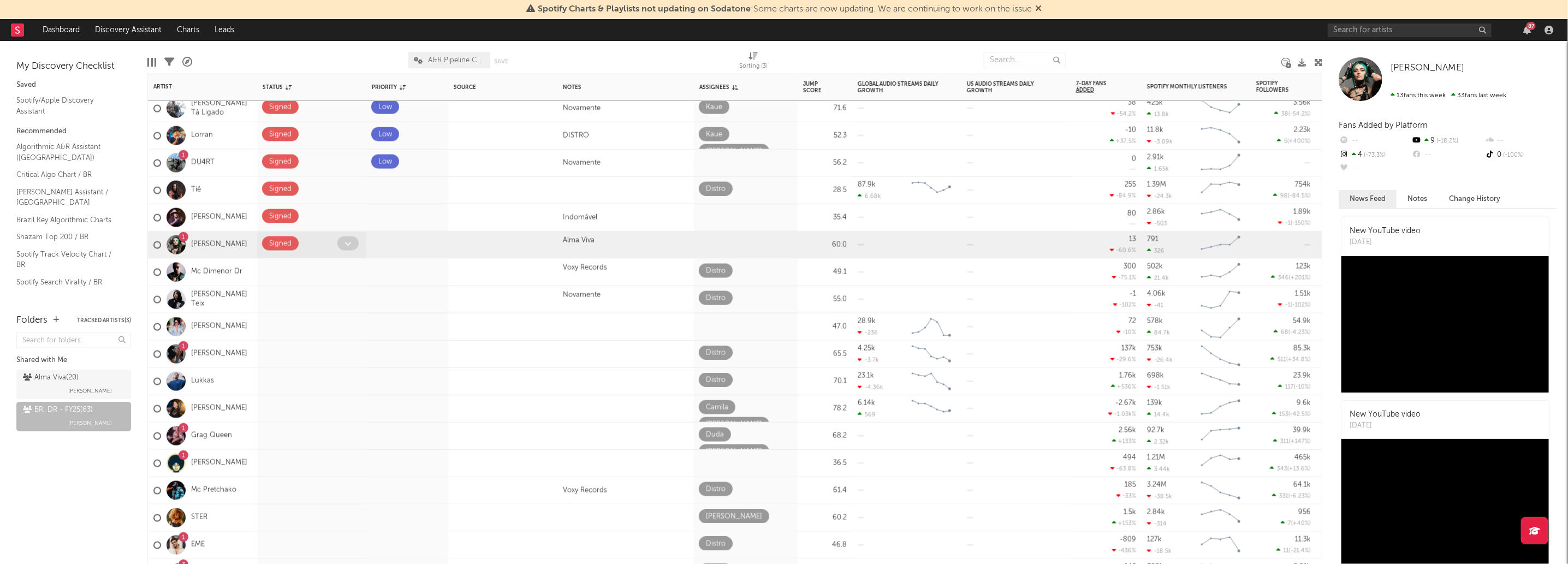
click at [346, 248] on span at bounding box center [348, 243] width 21 height 14
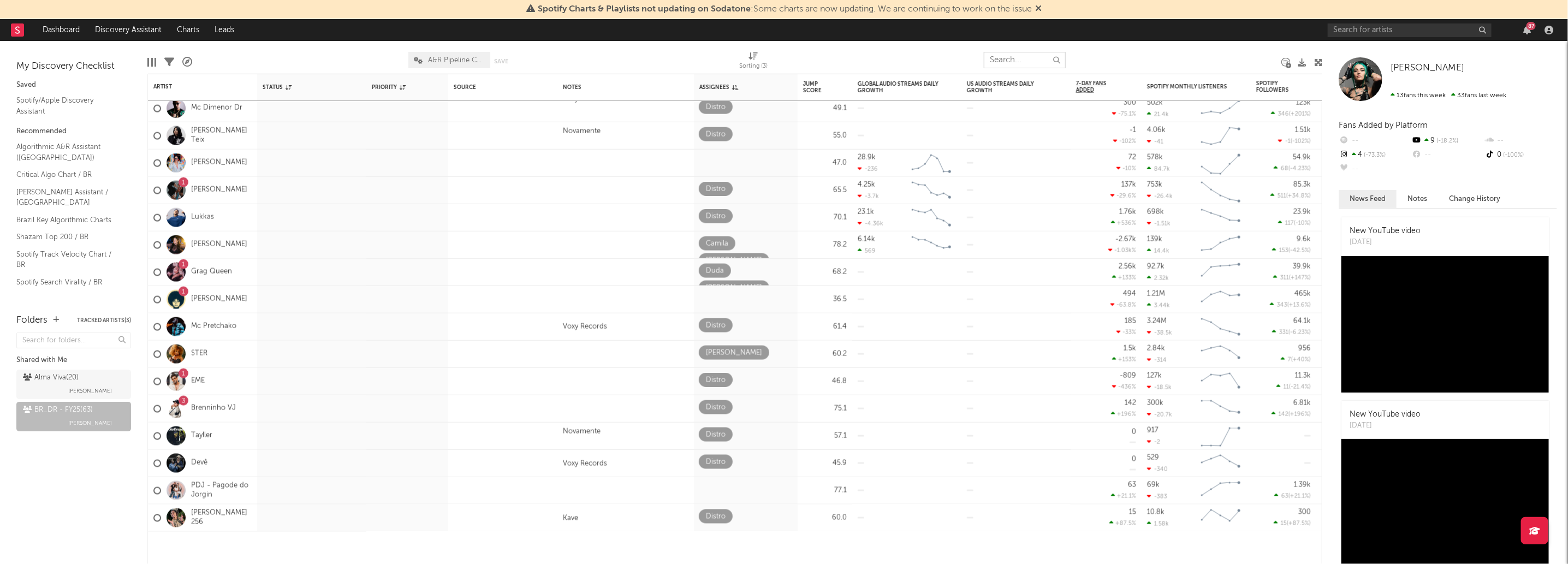
click at [1034, 58] on input "text" at bounding box center [1024, 60] width 82 height 16
click at [1385, 39] on div "87" at bounding box center [1442, 30] width 229 height 22
click at [1382, 32] on input "text" at bounding box center [1409, 30] width 164 height 13
type input "mc manin"
click at [1037, 54] on input "text" at bounding box center [1024, 60] width 82 height 16
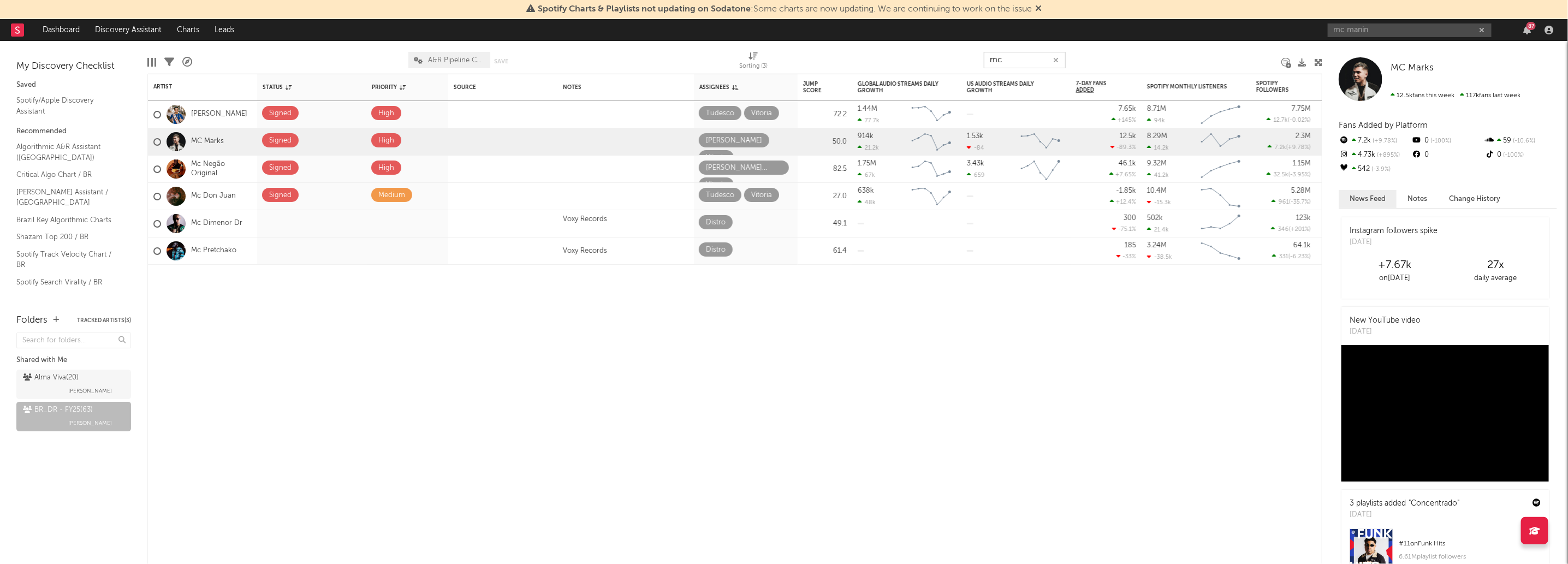
type input "m"
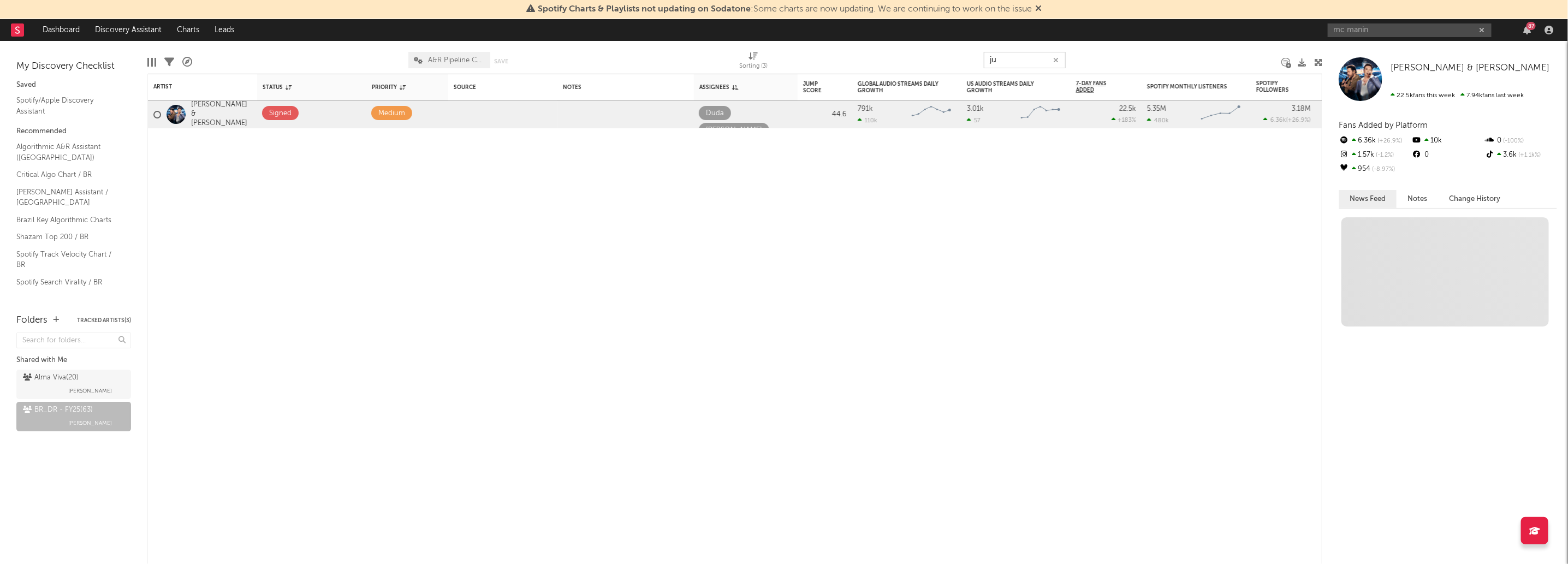
type input "j"
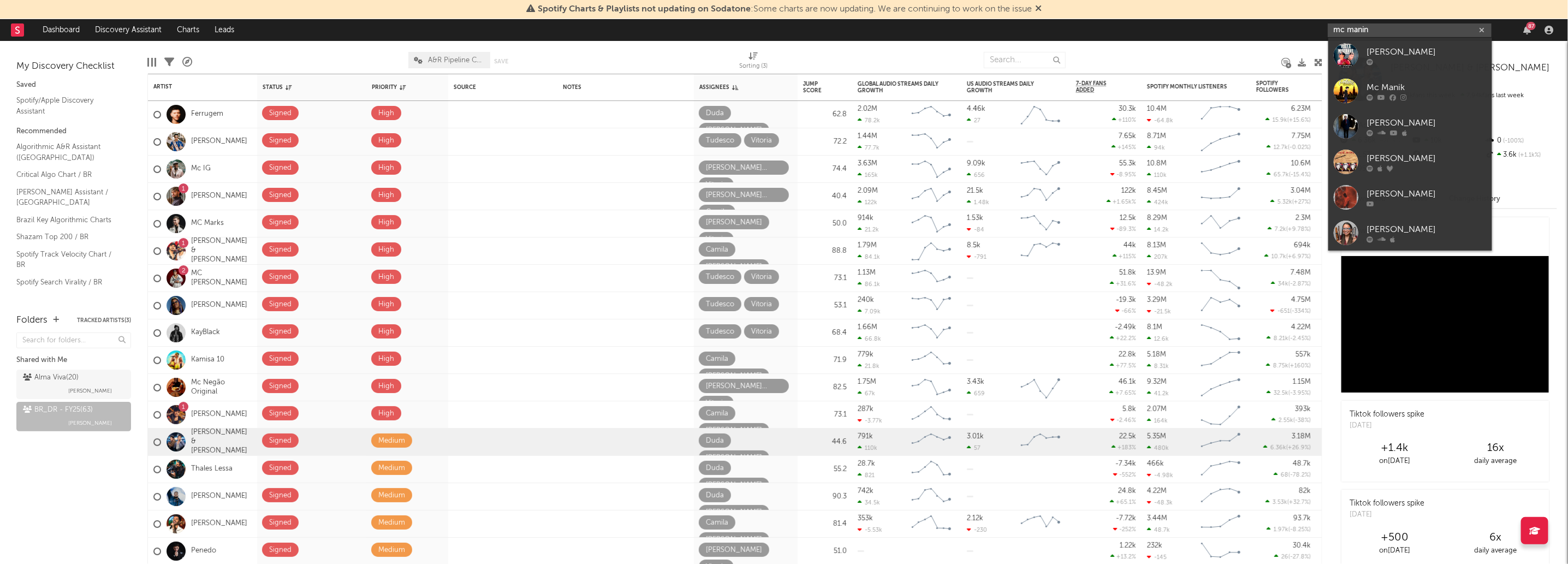
click at [1405, 33] on input "mc manin" at bounding box center [1409, 30] width 164 height 13
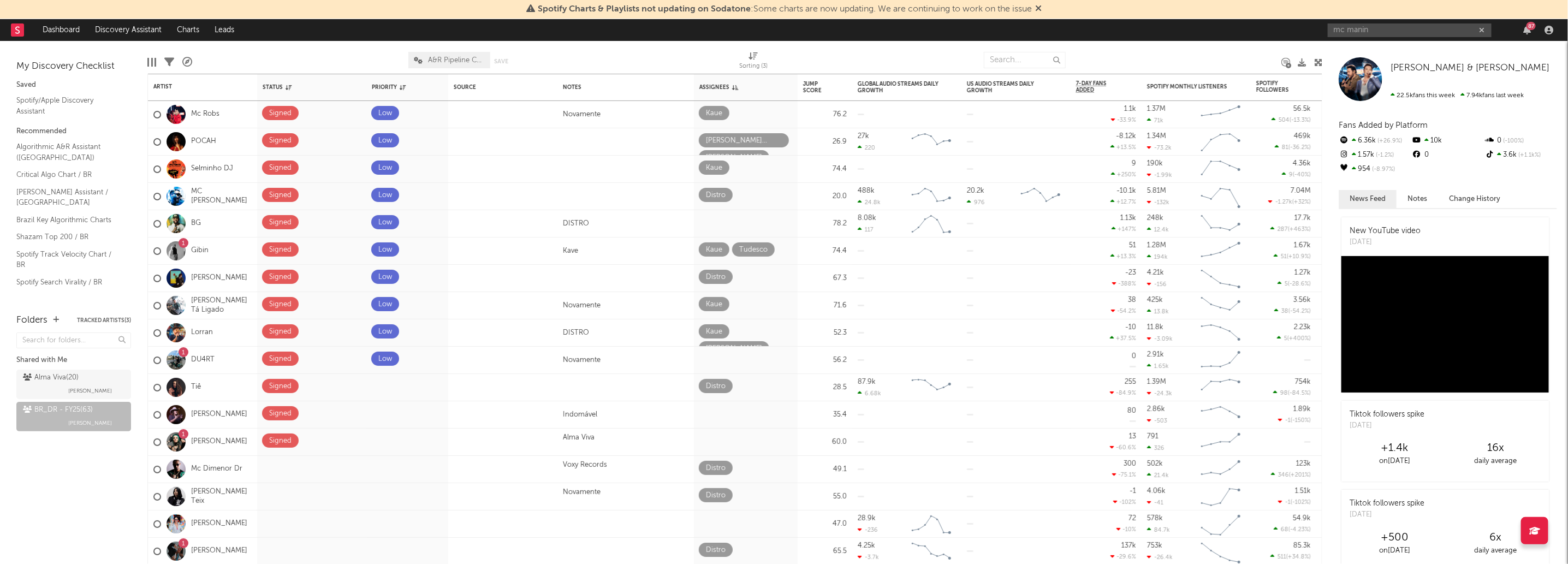
click at [55, 487] on div "Folders Tracked Artists ( 3 ) Shared with Me Alma Viva ( 20 ) Malu Guarisa BR_D…" at bounding box center [74, 433] width 147 height 262
click at [91, 318] on button "Tracked Artists ( 3 )" at bounding box center [103, 320] width 54 height 5
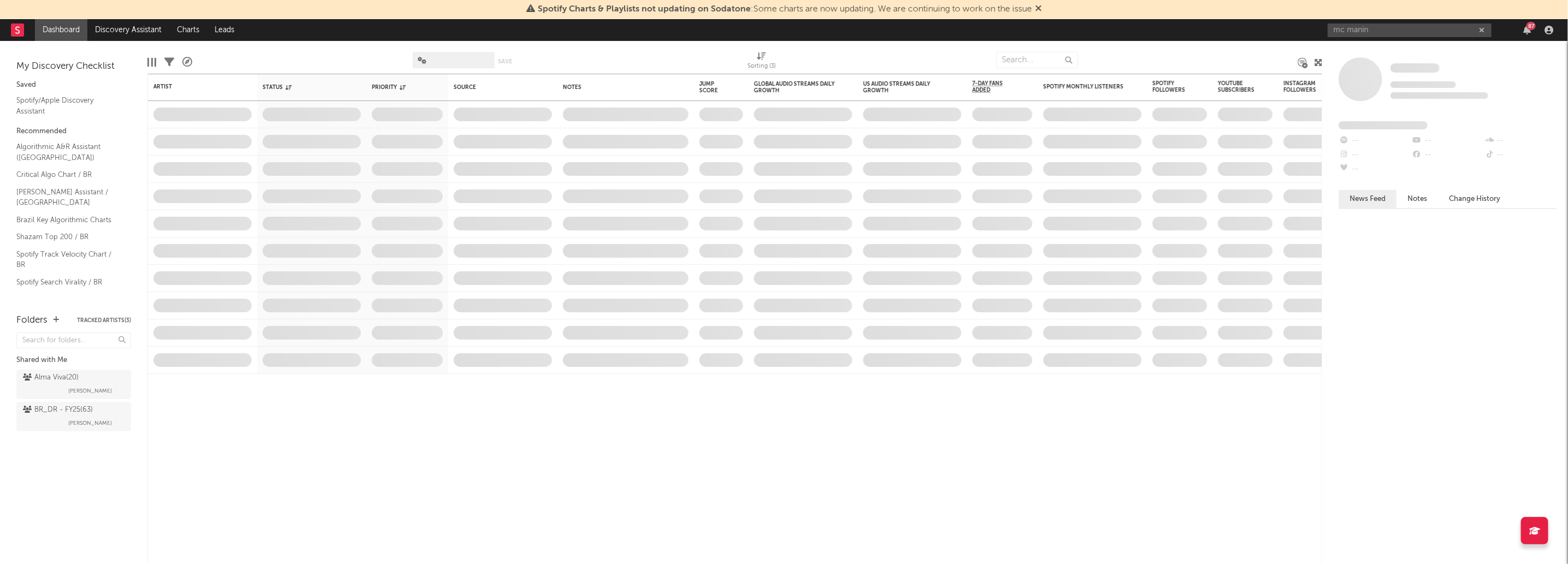
click at [80, 318] on button "Tracked Artists ( 3 )" at bounding box center [103, 320] width 54 height 5
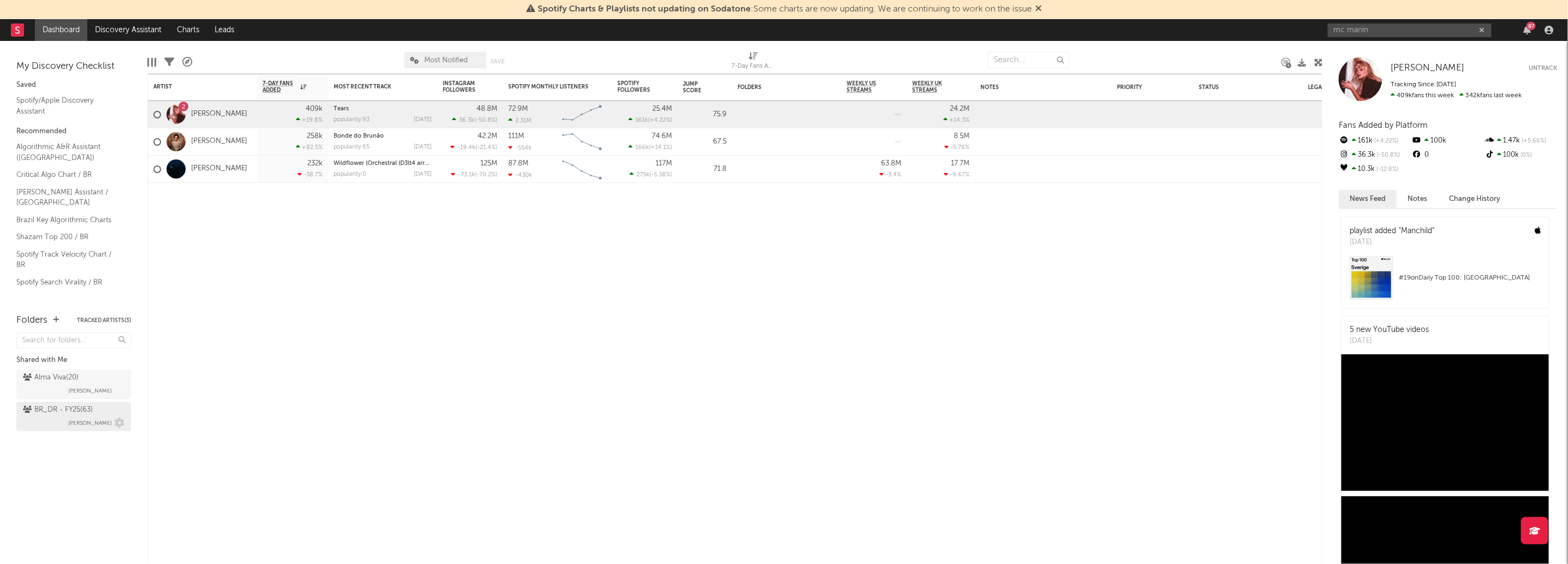
click at [43, 402] on link "BR_DR - FY25 ( 63 ) Ernesto Vargas" at bounding box center [74, 416] width 114 height 29
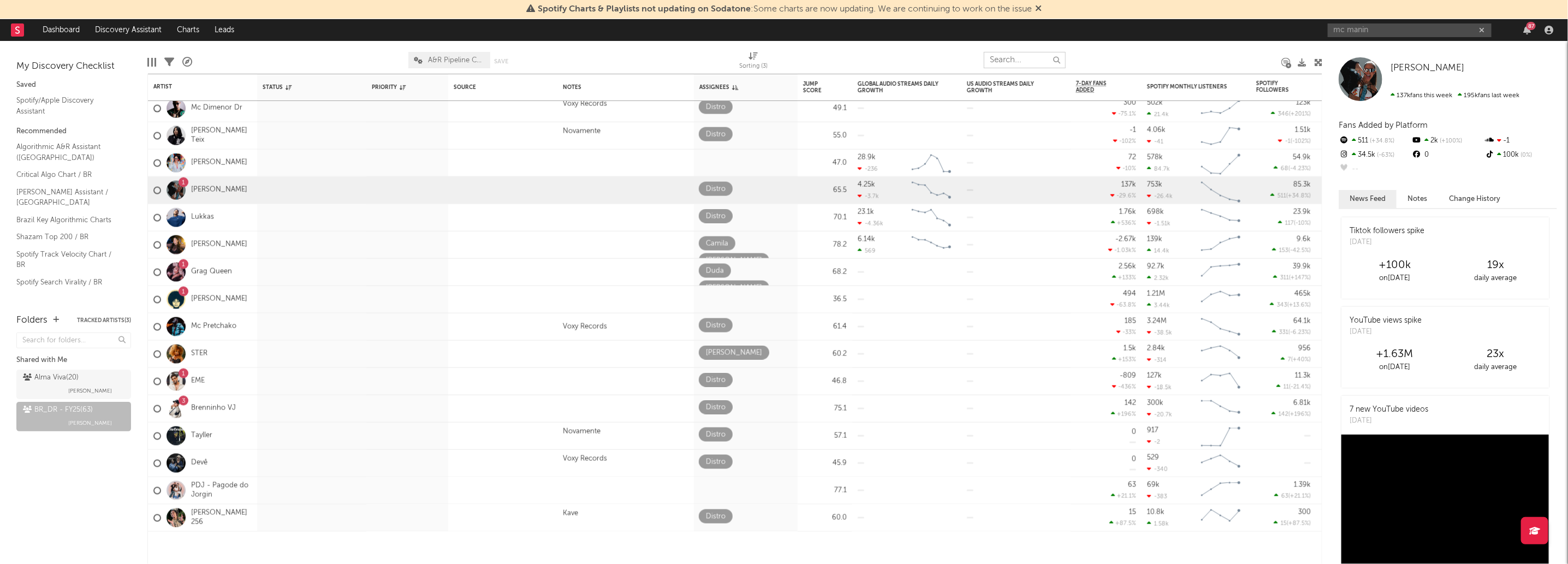
click at [1065, 61] on input "text" at bounding box center [1024, 60] width 82 height 16
type input "yuri"
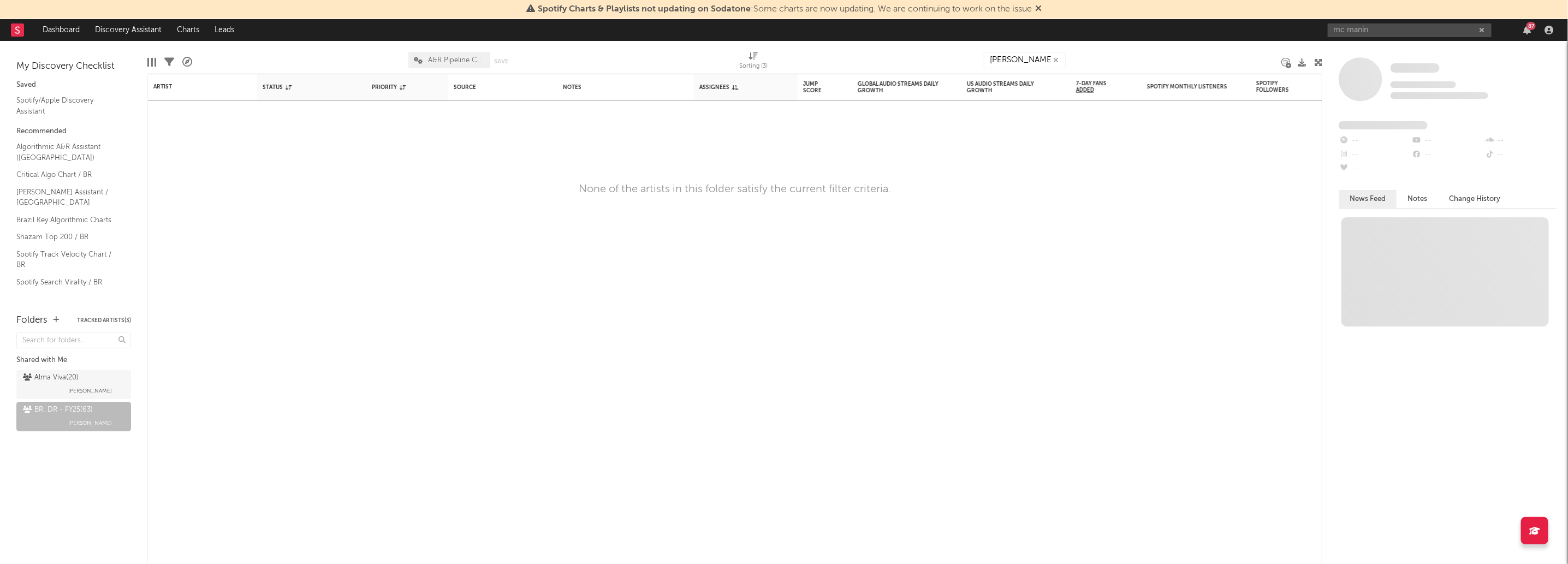
drag, startPoint x: 1361, startPoint y: 40, endPoint x: 1368, endPoint y: 37, distance: 7.6
click at [1363, 39] on div "mc manin 87" at bounding box center [1442, 30] width 229 height 22
click at [1370, 24] on input "mc manin" at bounding box center [1409, 30] width 164 height 13
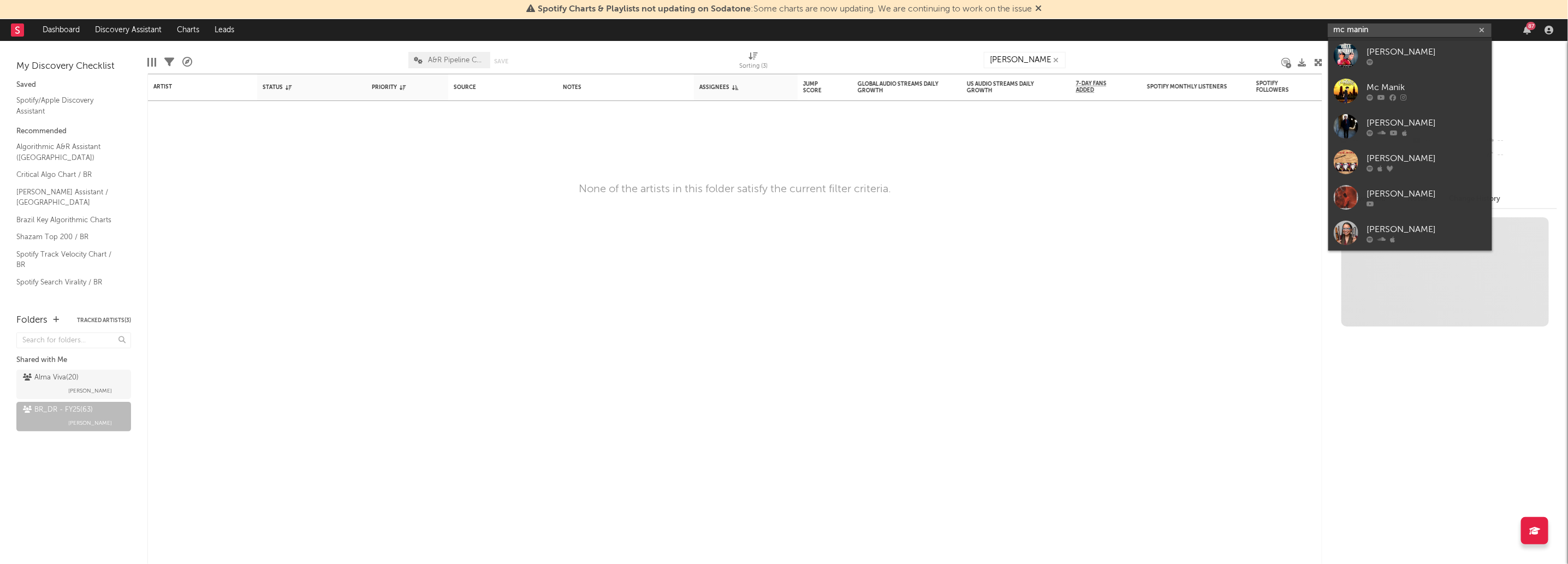
click at [1370, 24] on input "mc manin" at bounding box center [1409, 30] width 164 height 13
type input "yuri magic"
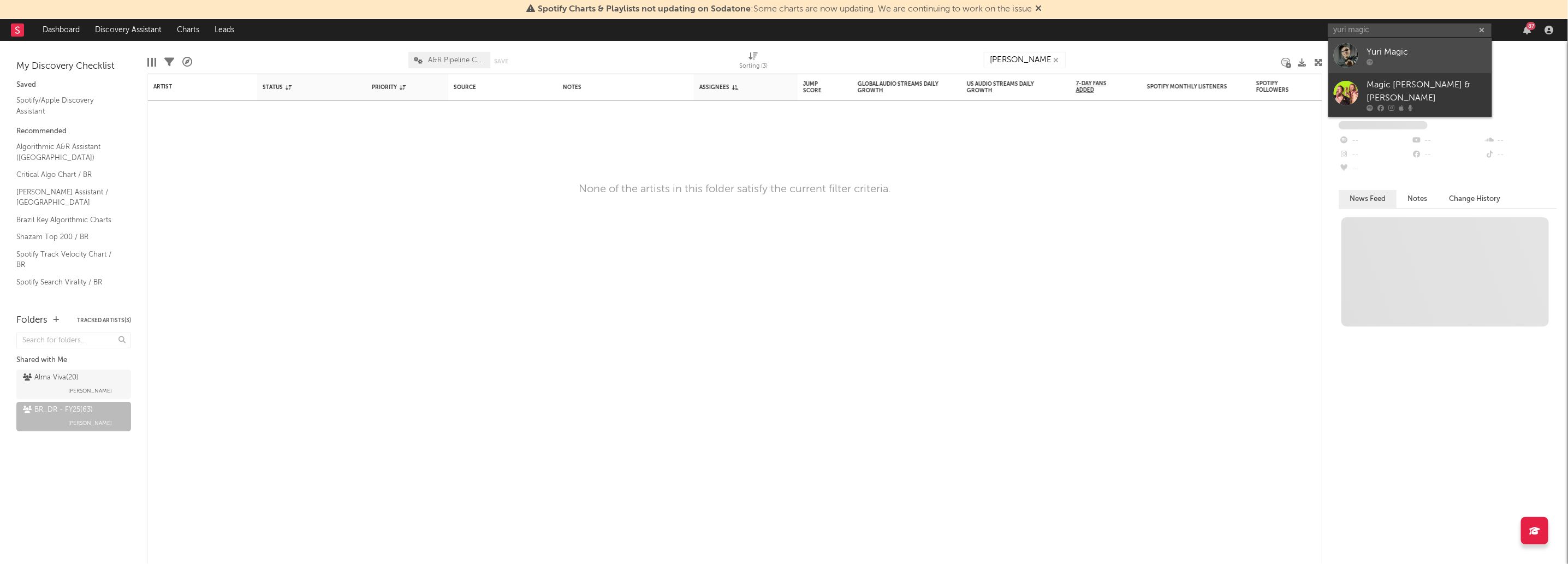
click at [1396, 58] on div at bounding box center [1426, 61] width 120 height 7
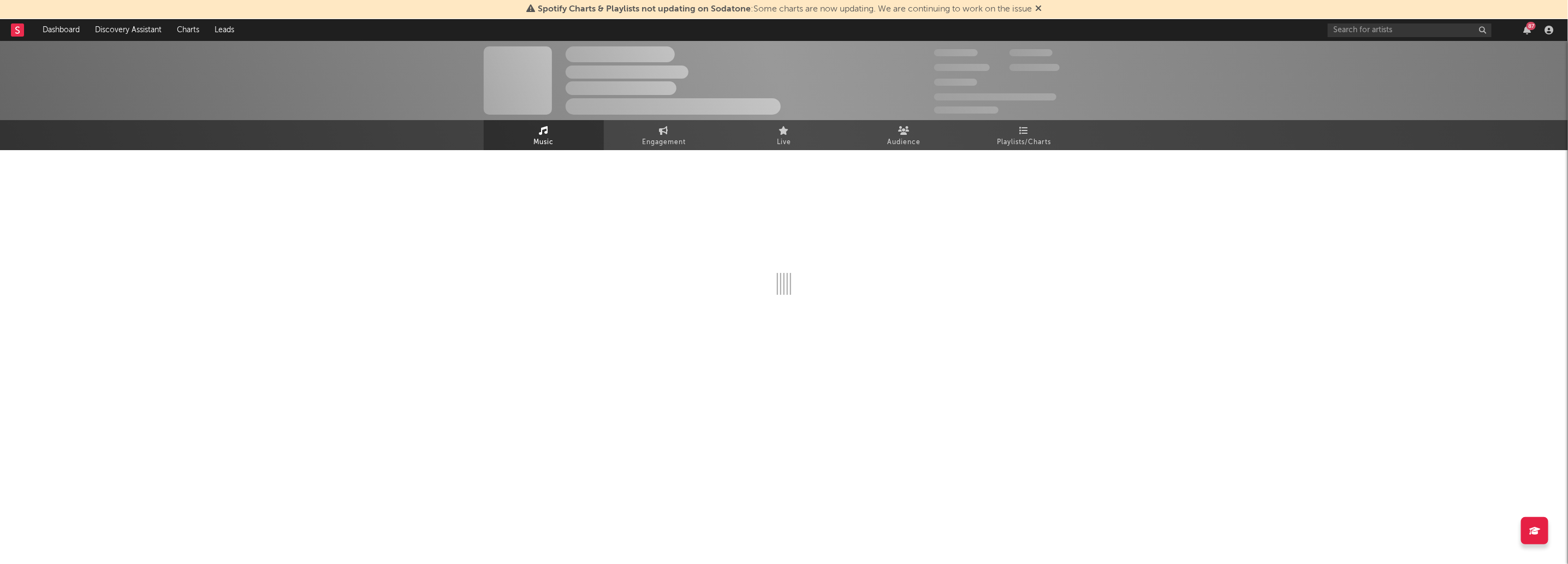
select select "1w"
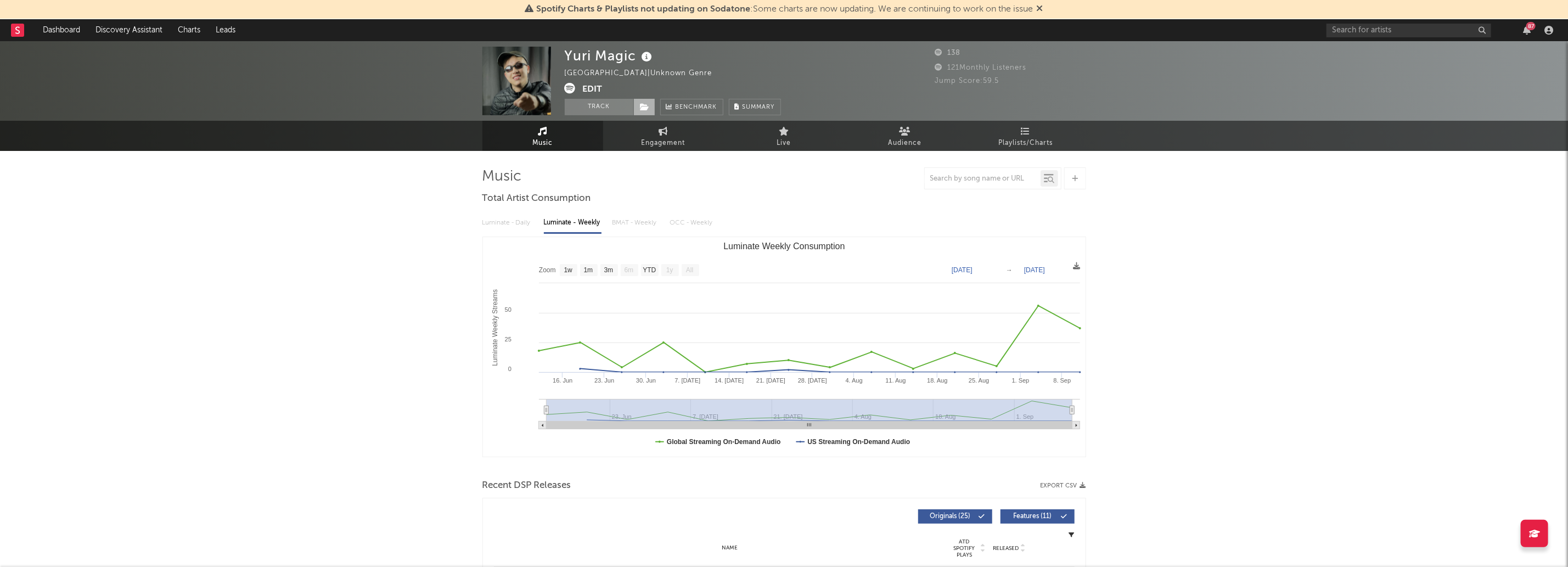
click at [641, 109] on icon at bounding box center [645, 107] width 9 height 8
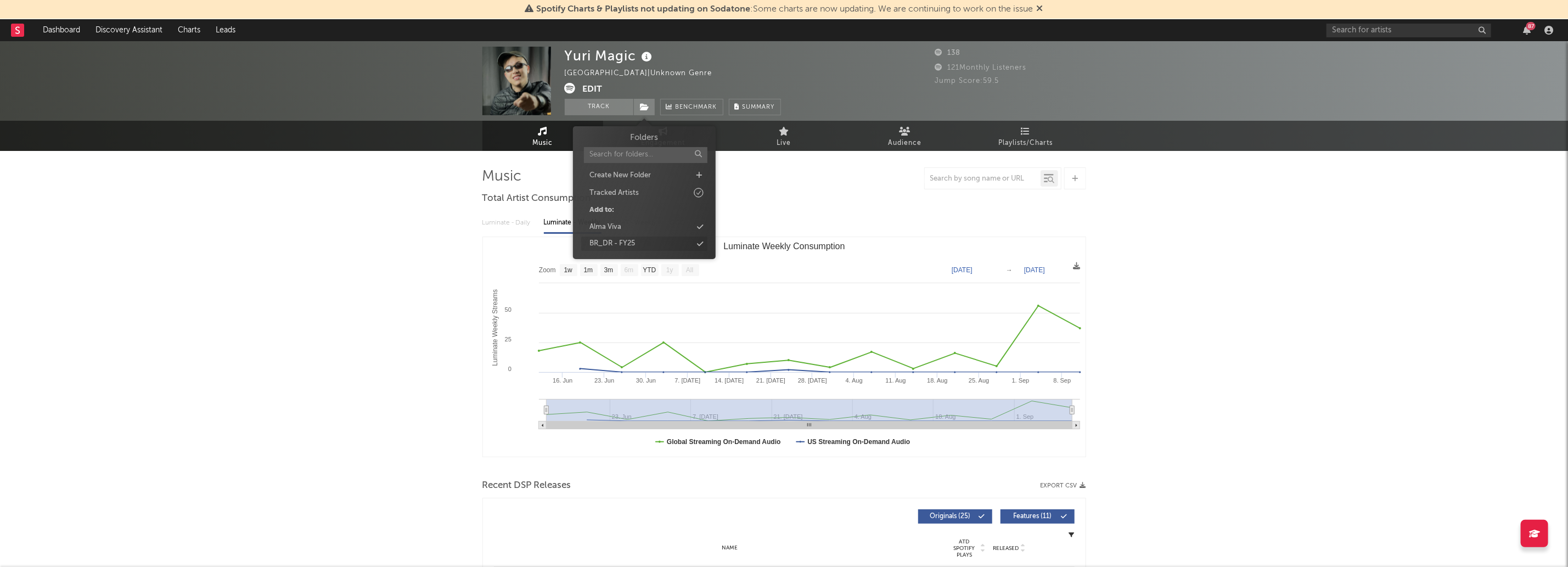
click at [658, 246] on div "BR_DR - FY25" at bounding box center [644, 243] width 126 height 14
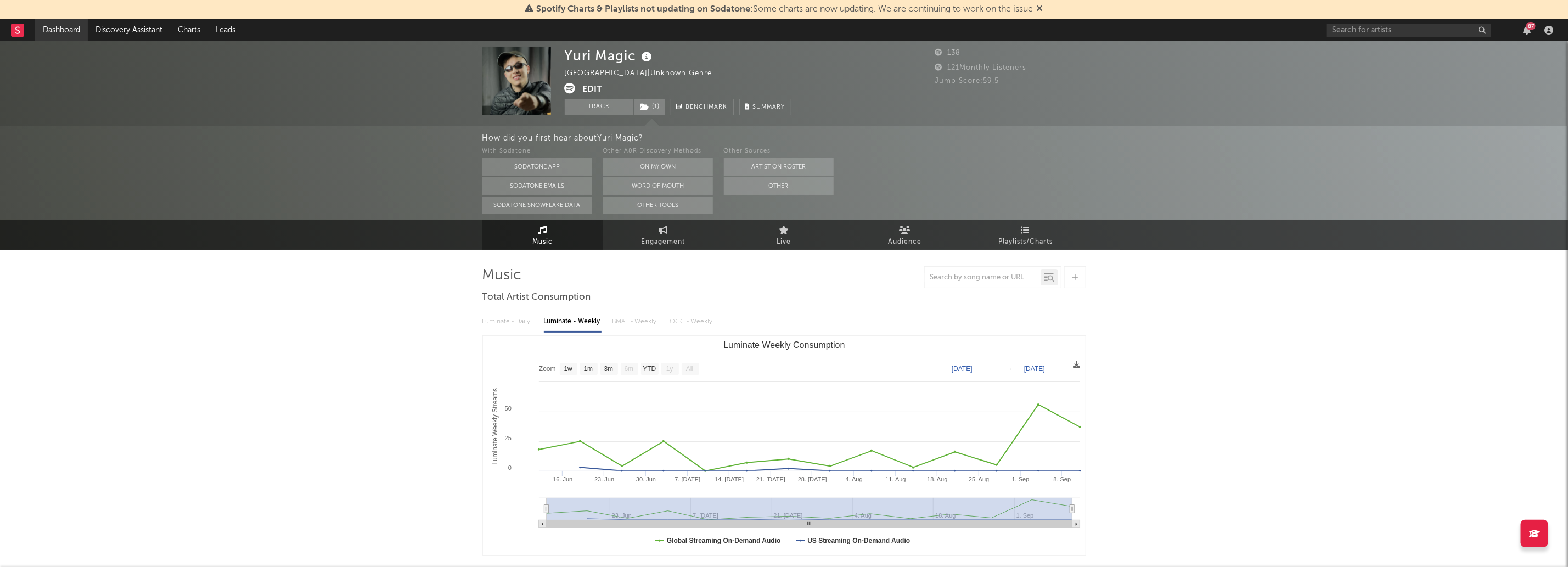
click at [67, 35] on link "Dashboard" at bounding box center [61, 30] width 53 height 22
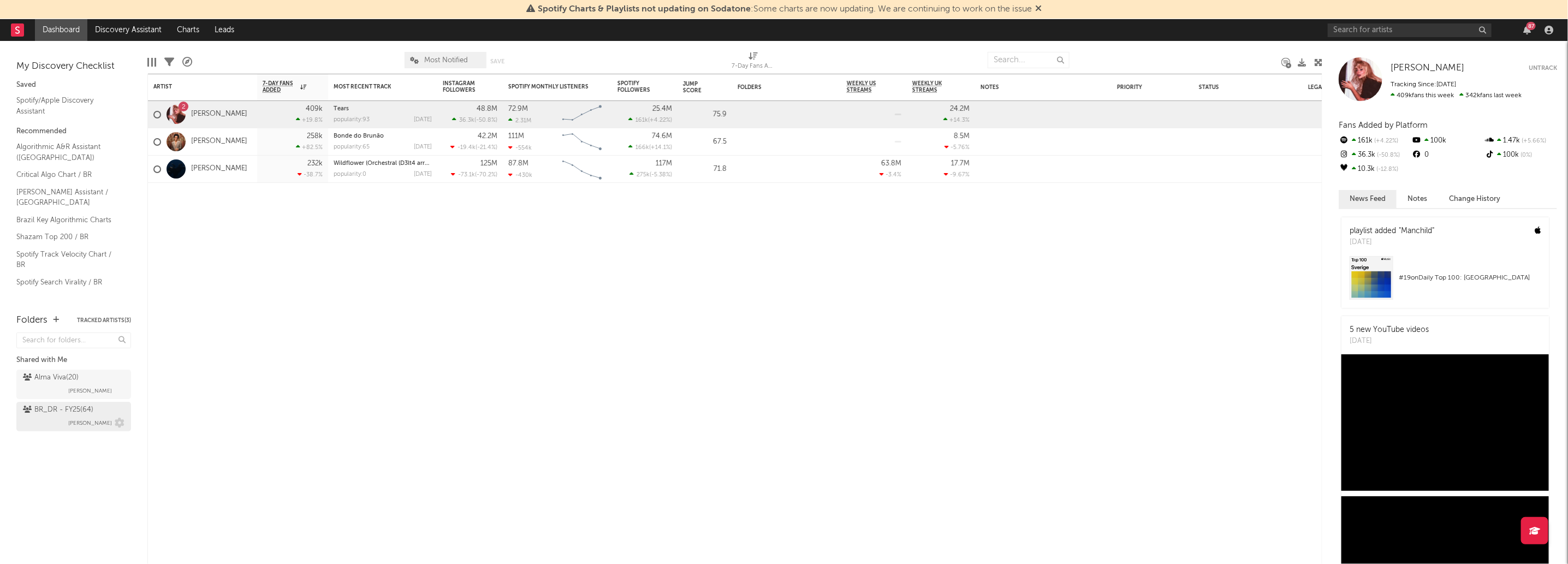
click at [76, 405] on div "BR_DR - FY25 ( 64 )" at bounding box center [58, 410] width 71 height 13
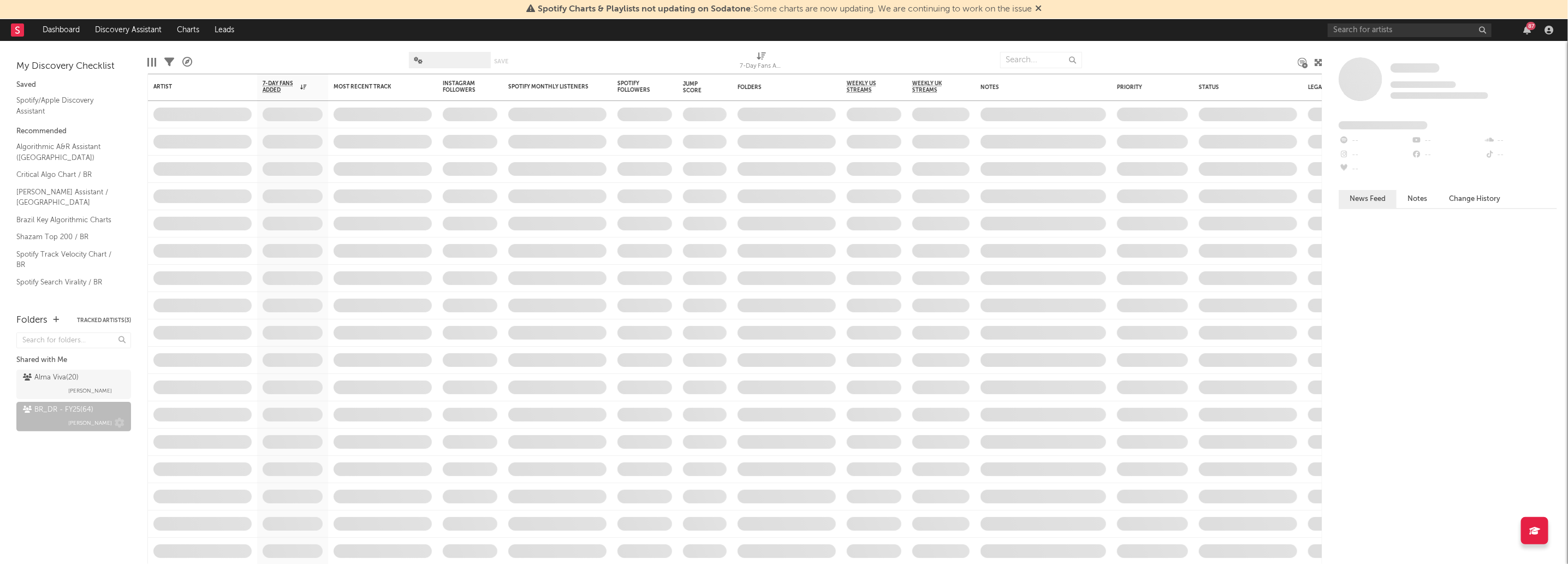
click at [75, 406] on div "BR_DR - FY25 ( 64 )" at bounding box center [58, 410] width 71 height 13
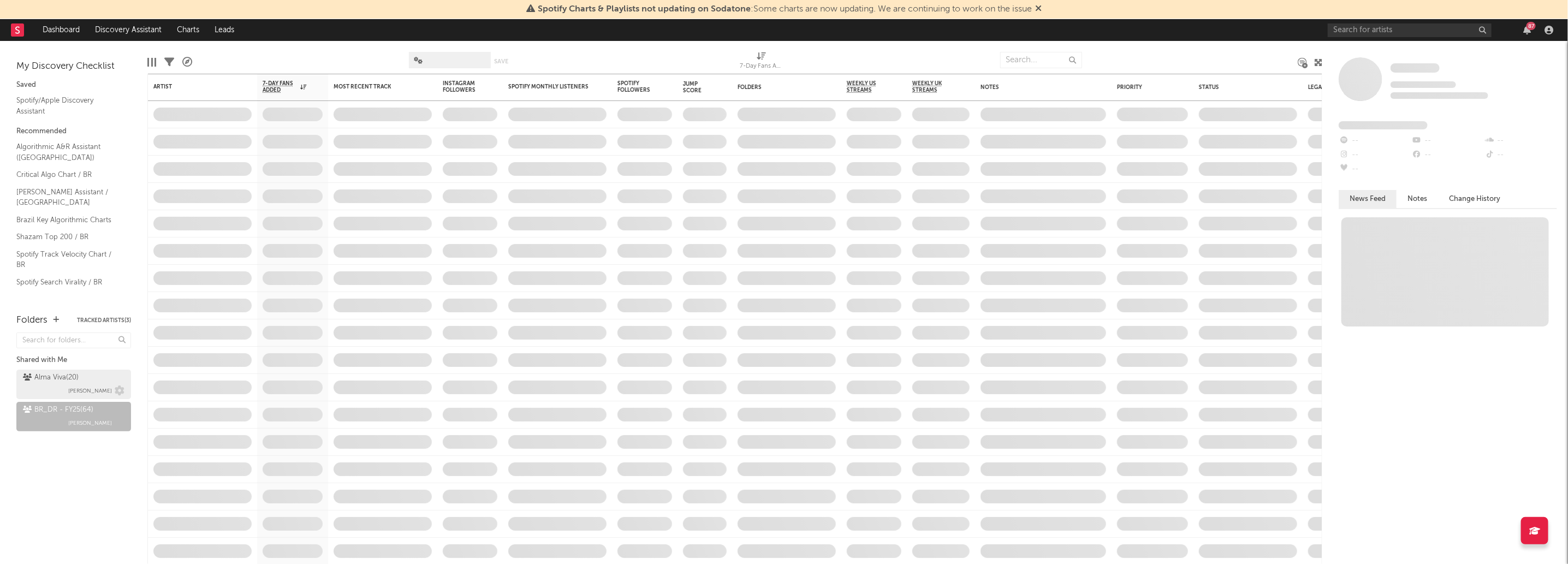
drag, startPoint x: 75, startPoint y: 406, endPoint x: 75, endPoint y: 397, distance: 9.0
click at [75, 397] on div "Alma Viva ( 20 ) Malu Guarisa BR_DR - FY25 ( 64 ) Ernesto Vargas" at bounding box center [74, 410] width 114 height 86
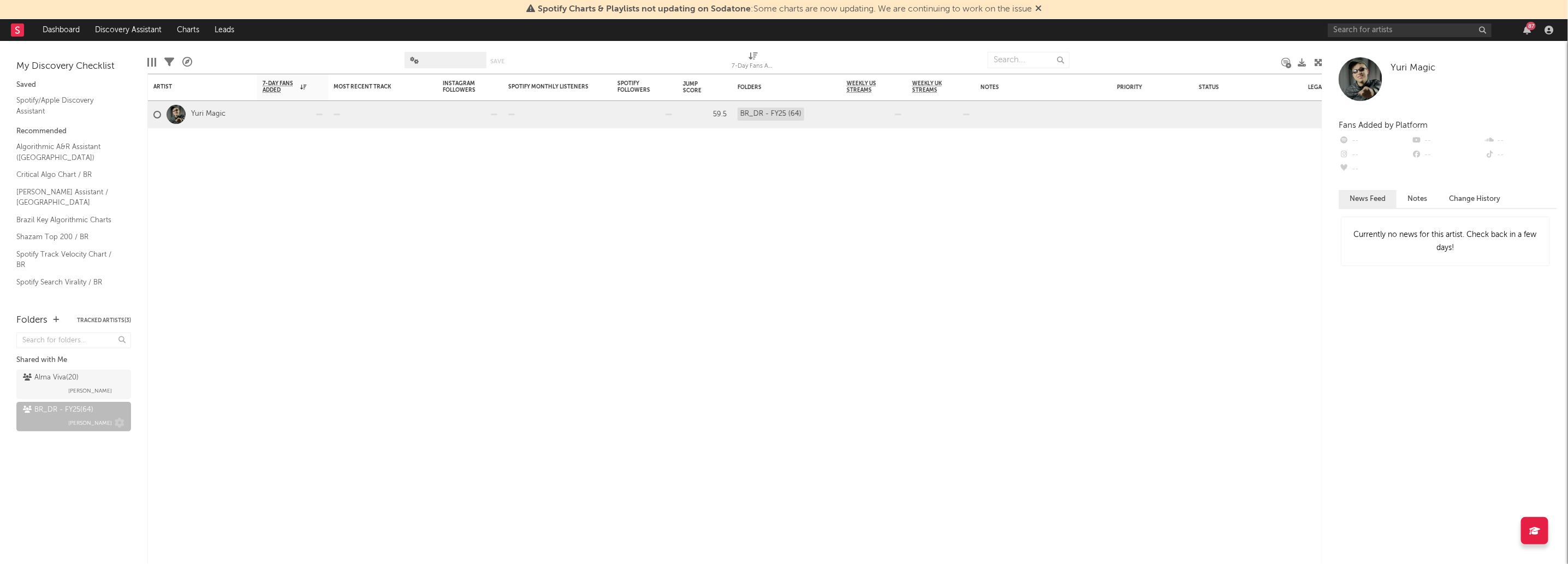
click at [51, 416] on div "BR_DR - FY25 ( 64 ) Ernesto Vargas" at bounding box center [74, 416] width 102 height 26
click at [118, 423] on icon at bounding box center [119, 423] width 10 height 10
click at [169, 63] on icon at bounding box center [169, 62] width 10 height 10
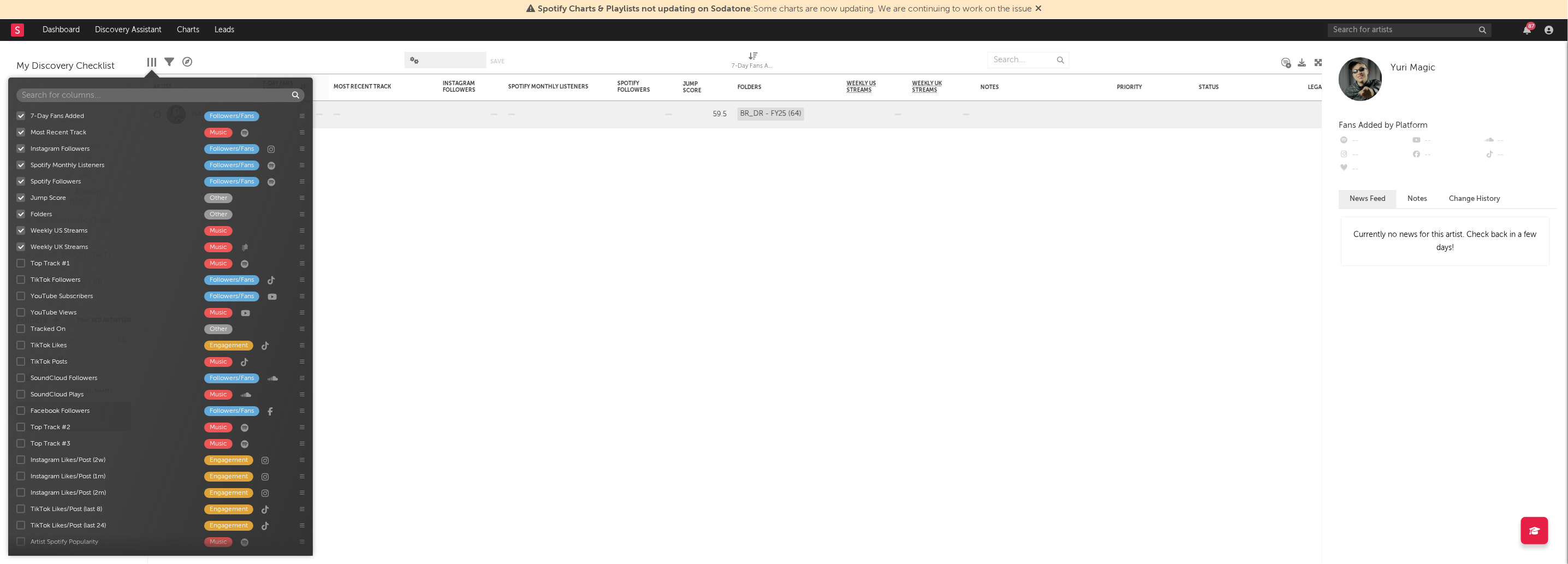
click at [147, 61] on div at bounding box center [148, 62] width 2 height 9
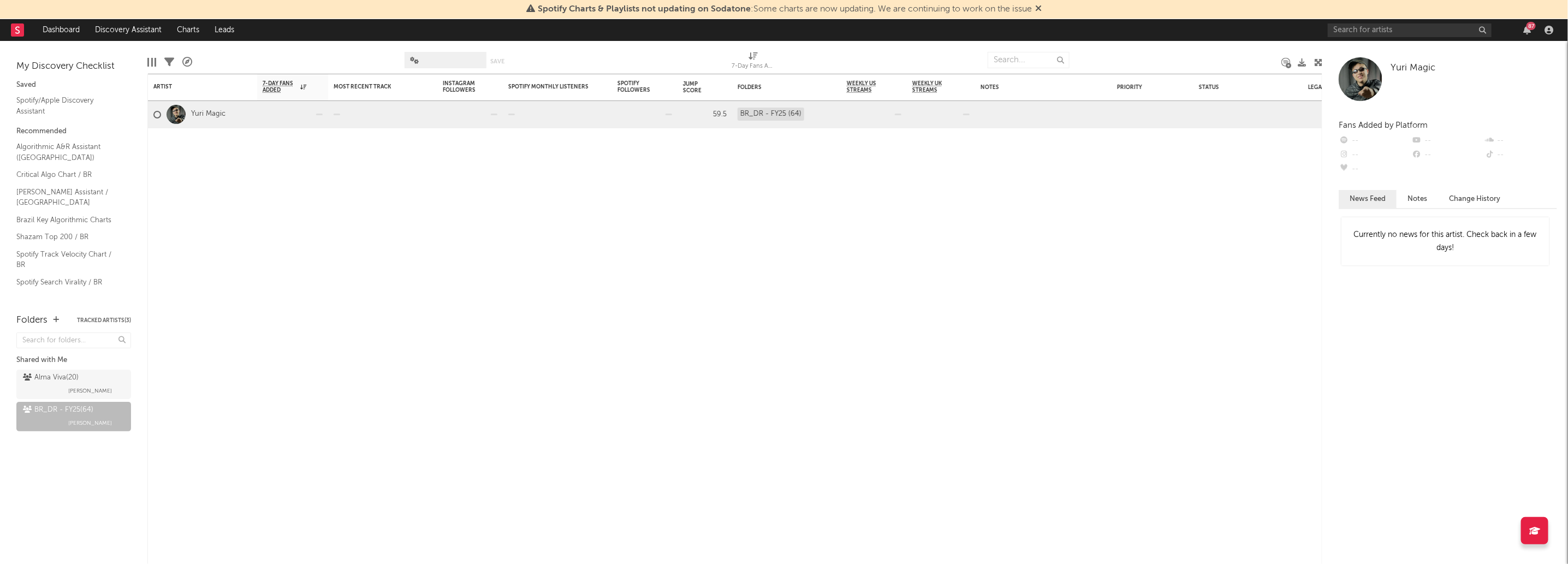
click at [147, 61] on div at bounding box center [148, 62] width 2 height 9
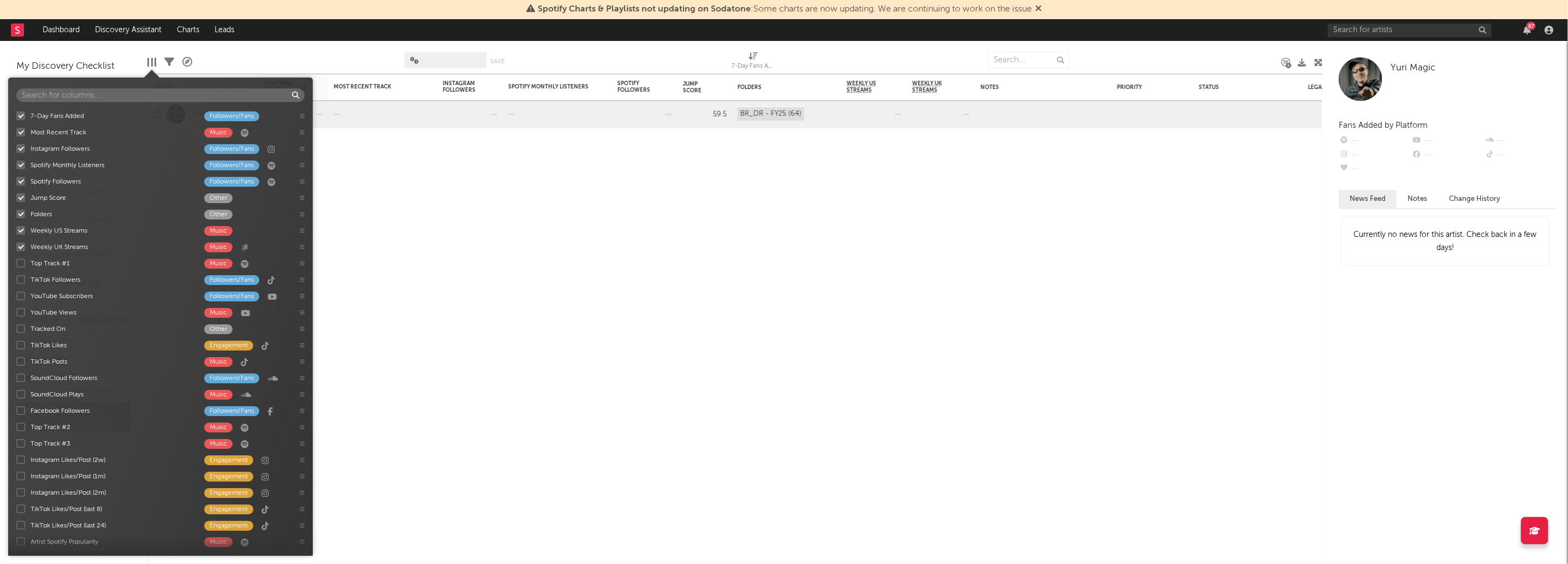
click at [147, 61] on div at bounding box center [148, 62] width 2 height 9
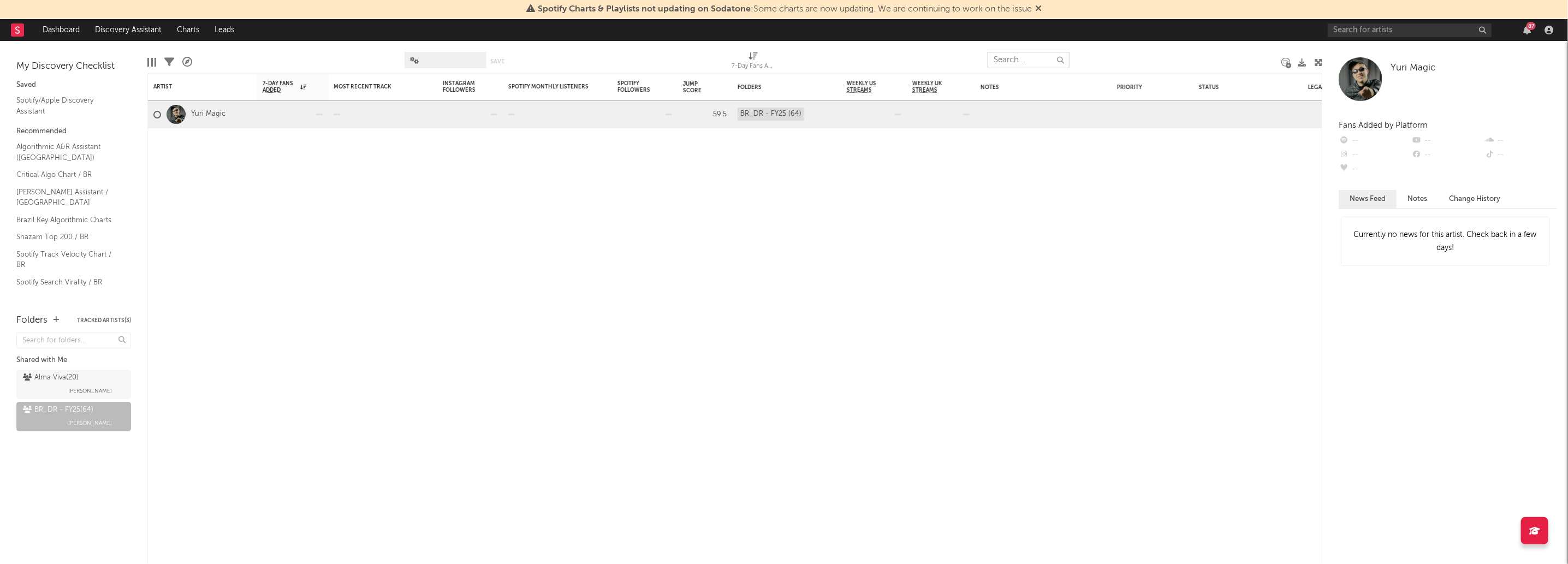
click at [1028, 55] on input "text" at bounding box center [1029, 60] width 82 height 16
click at [1024, 161] on div "Artist Notifications 7-Day Fans Added WoW % Change Most Recent Track Popularity…" at bounding box center [735, 318] width 1175 height 490
click at [67, 416] on div "BR_DR - FY25 ( 64 ) Ernesto Vargas" at bounding box center [74, 416] width 102 height 26
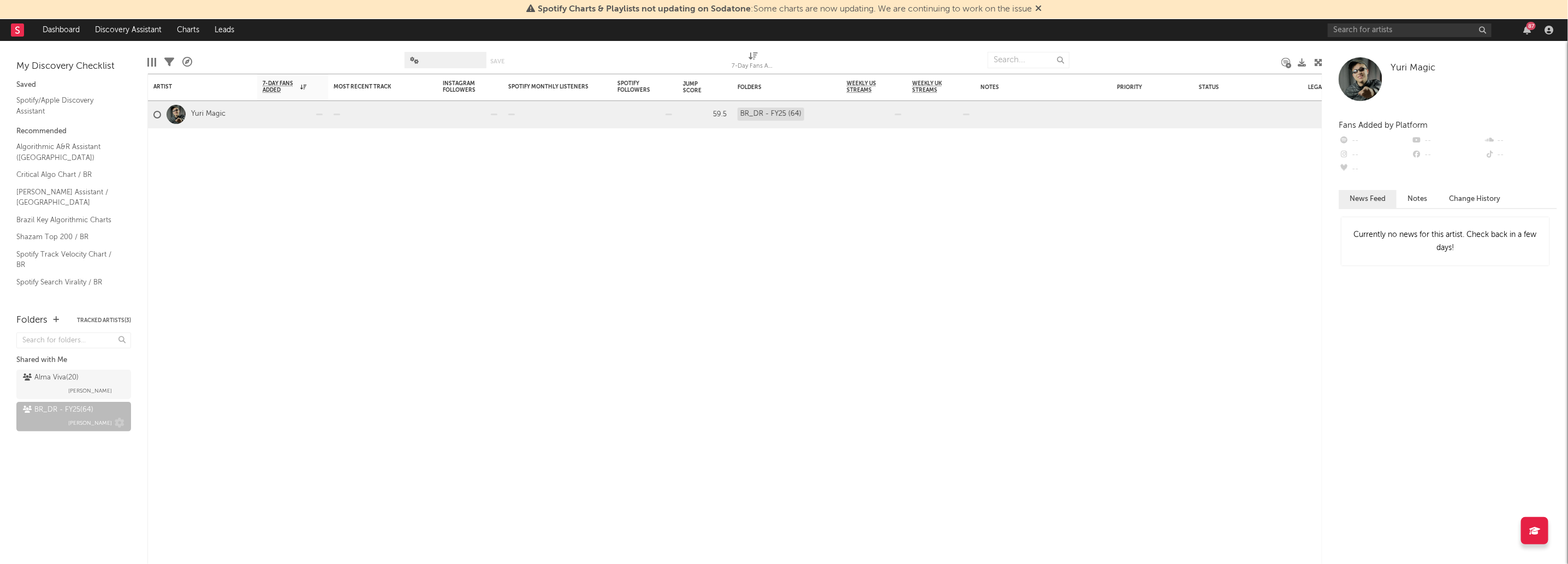
click at [66, 408] on div "BR_DR - FY25 ( 64 )" at bounding box center [58, 410] width 71 height 13
drag, startPoint x: 874, startPoint y: 47, endPoint x: 907, endPoint y: 47, distance: 33.0
click at [875, 46] on div at bounding box center [881, 60] width 196 height 27
click at [1024, 55] on input "text" at bounding box center [1029, 60] width 82 height 16
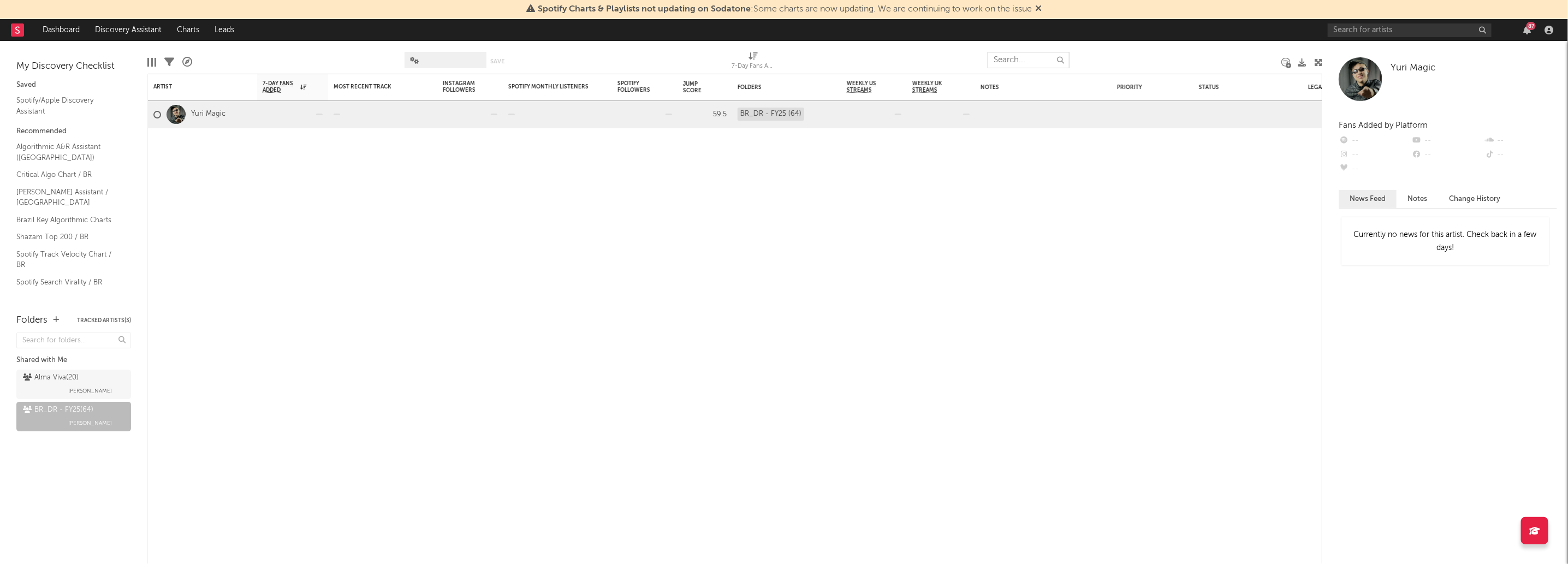
click at [1024, 55] on input "text" at bounding box center [1029, 60] width 82 height 16
click at [63, 389] on div "Alma Viva ( 20 ) Malu Guarisa" at bounding box center [74, 384] width 102 height 26
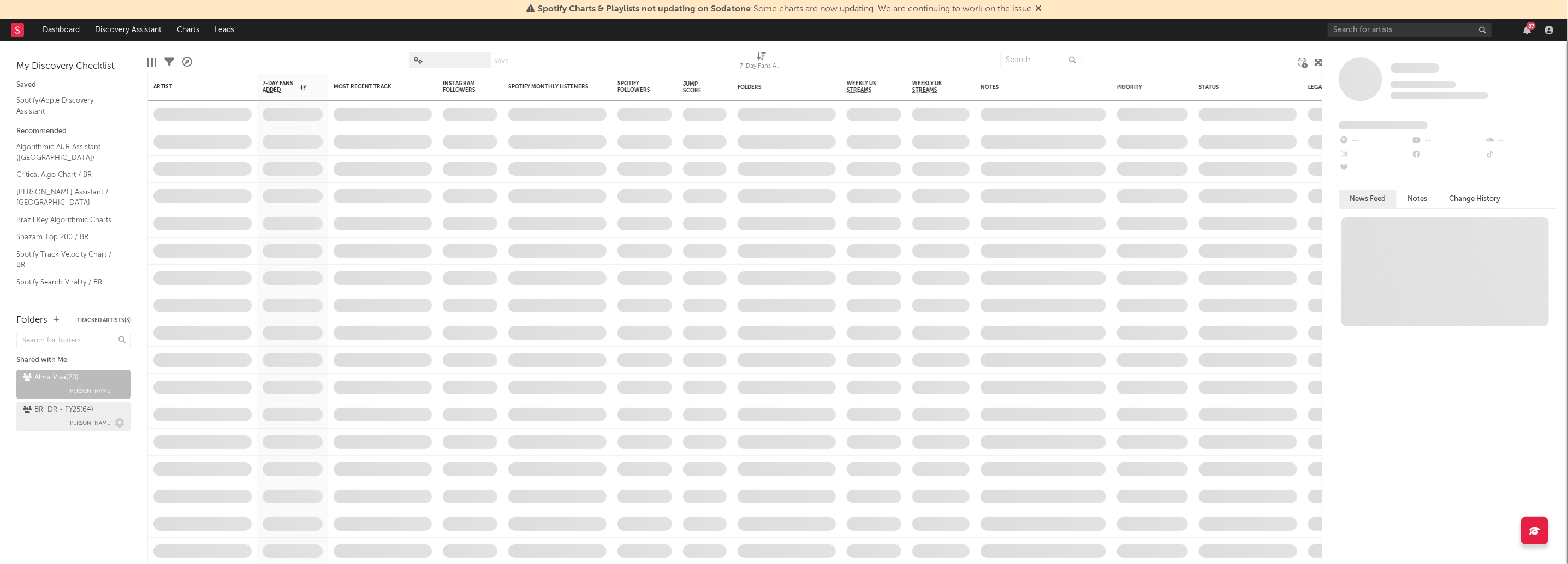
click at [69, 413] on div "BR_DR - FY25 ( 64 )" at bounding box center [58, 410] width 71 height 13
click at [70, 413] on div "BR_DR - FY25 ( 64 )" at bounding box center [58, 410] width 71 height 13
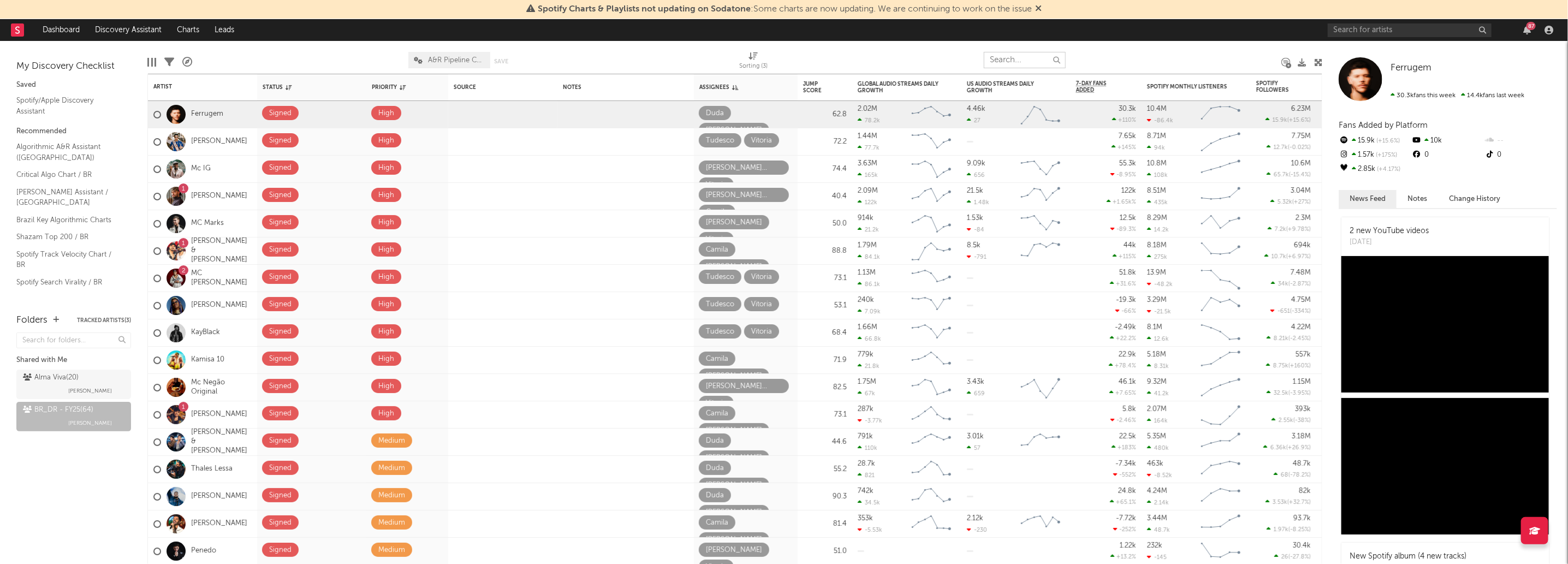
click at [1029, 63] on input "text" at bounding box center [1024, 60] width 82 height 16
click at [884, 36] on nav "Dashboard Discovery Assistant Charts Leads 87" at bounding box center [784, 30] width 1568 height 22
click at [867, 44] on div "Edit Columns Filters A&R Pipeline A&R Pipeline Collaboration Save Save as Sorti…" at bounding box center [735, 57] width 1175 height 33
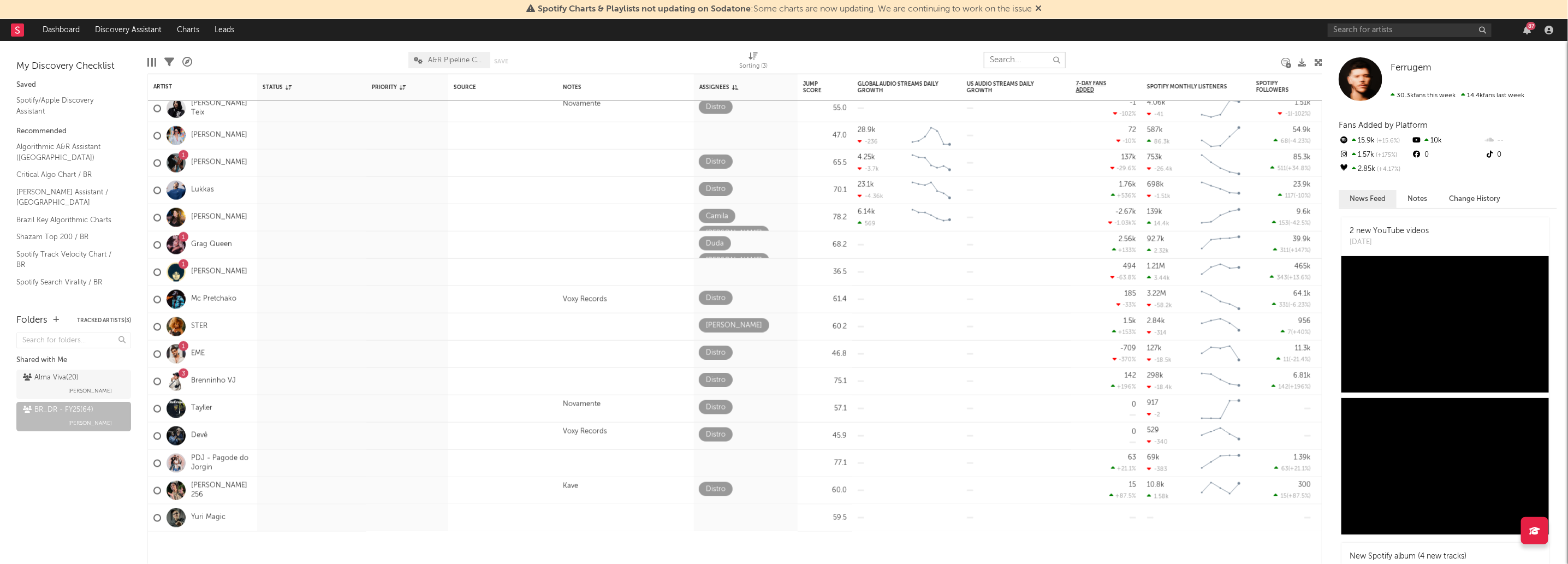
click at [1042, 61] on input "text" at bounding box center [1024, 60] width 82 height 16
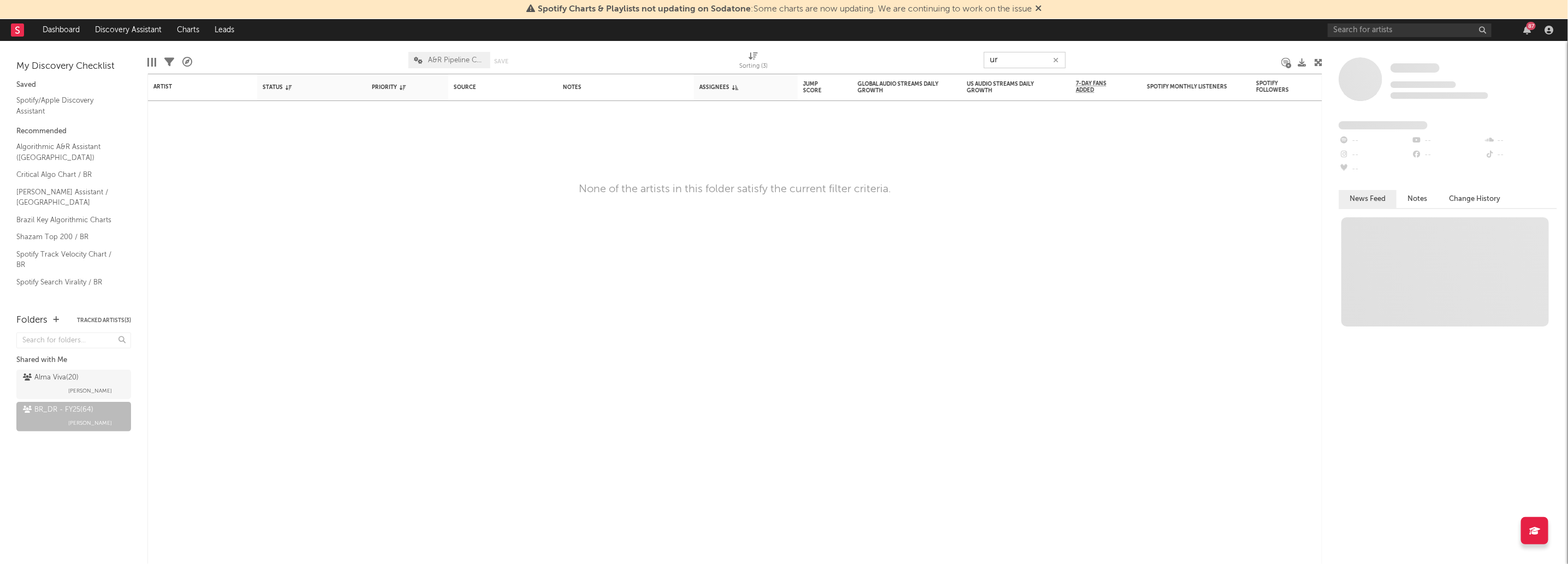
type input "u"
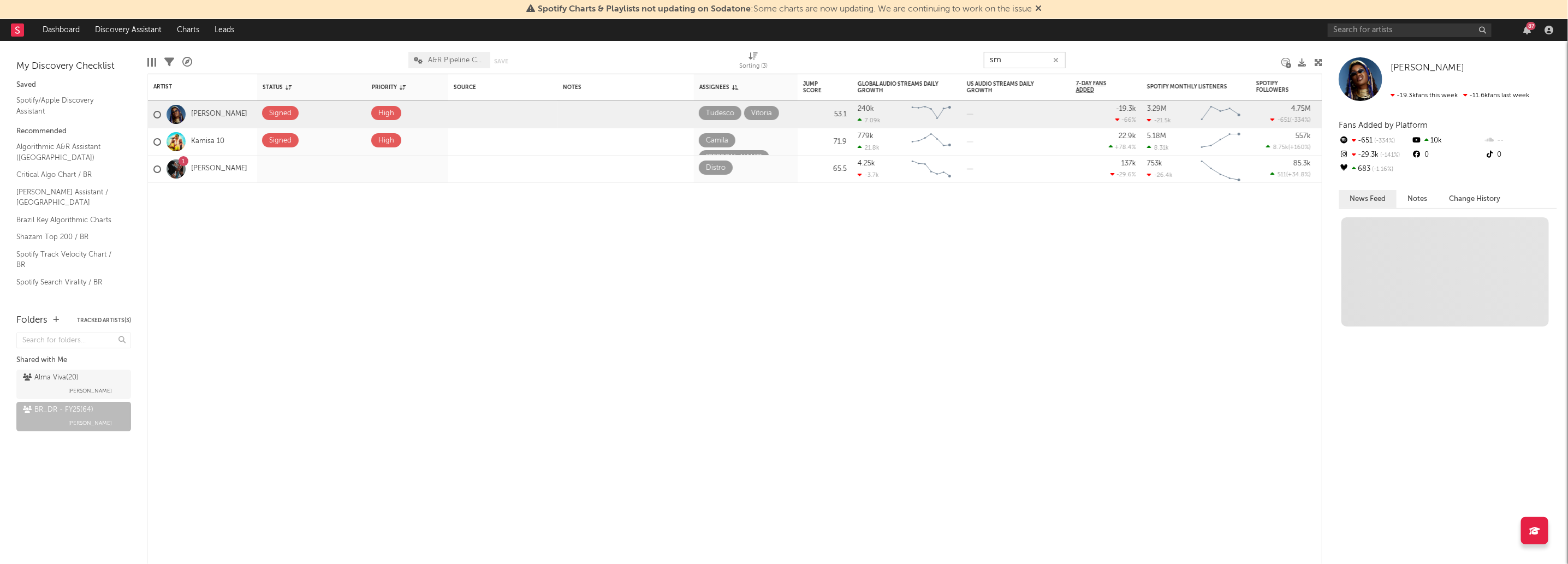
type input "s"
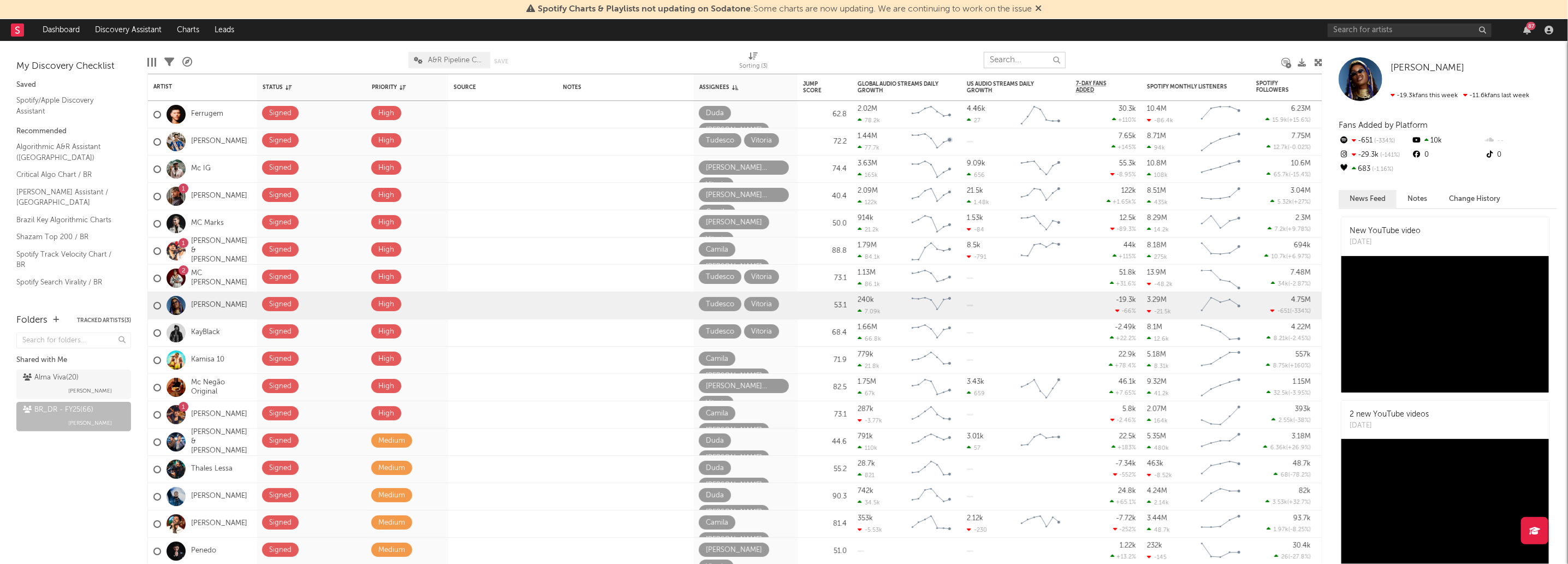
click at [1001, 60] on input "text" at bounding box center [1024, 60] width 82 height 16
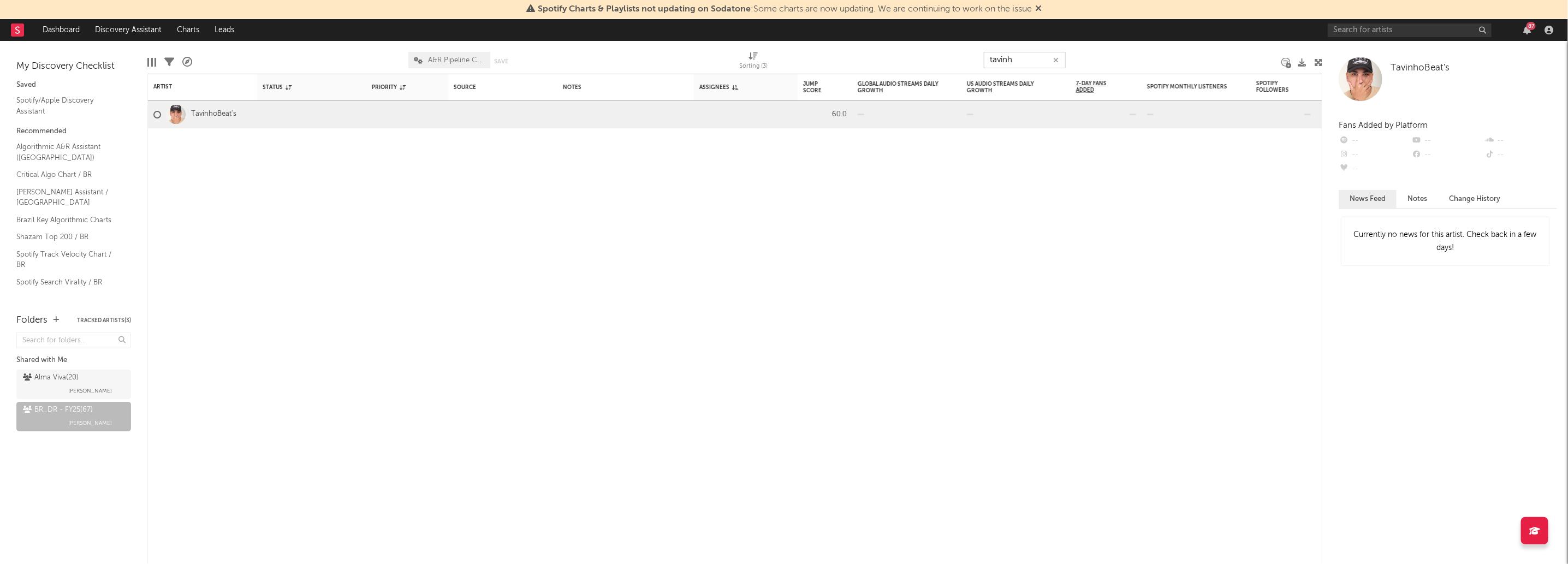
click at [1017, 52] on input "tavinh" at bounding box center [1024, 60] width 82 height 16
click at [1013, 54] on input "tavinh" at bounding box center [1024, 60] width 82 height 16
type input "u"
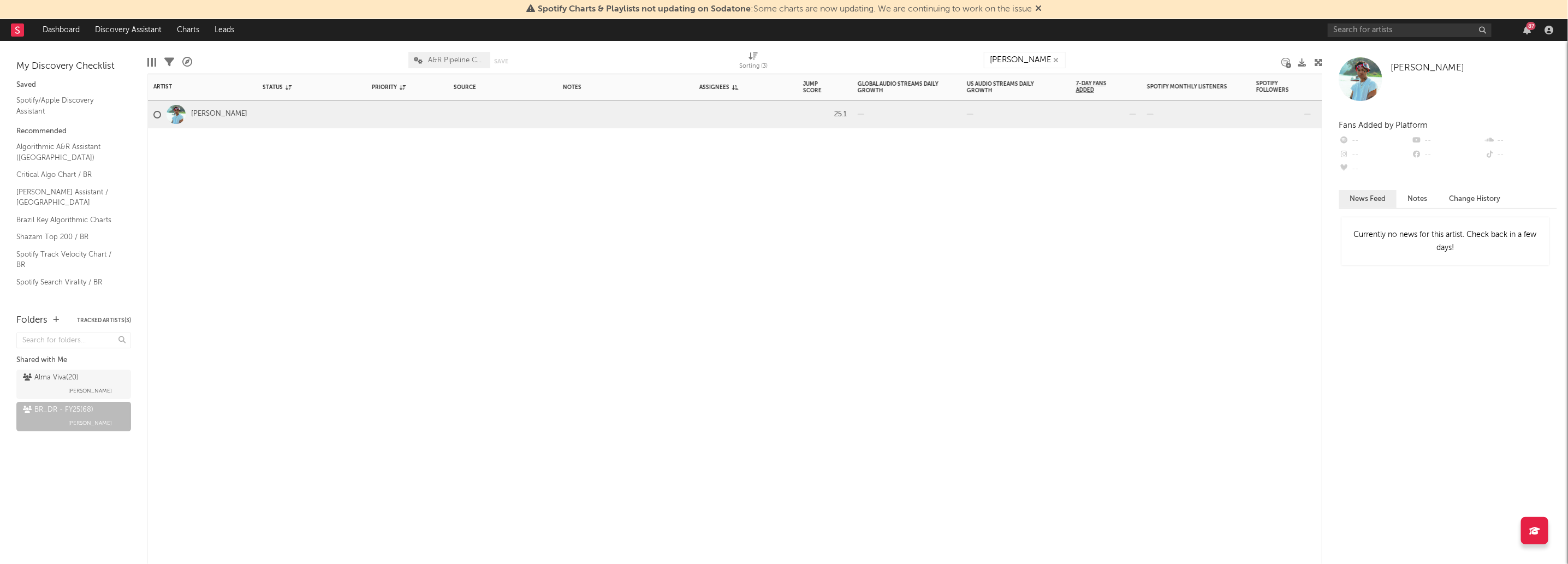
click at [528, 333] on div "Artist Notifications Status Edit settings for Status Priority Edit settings for…" at bounding box center [735, 318] width 1175 height 490
click at [1035, 58] on input "igor" at bounding box center [1024, 60] width 82 height 16
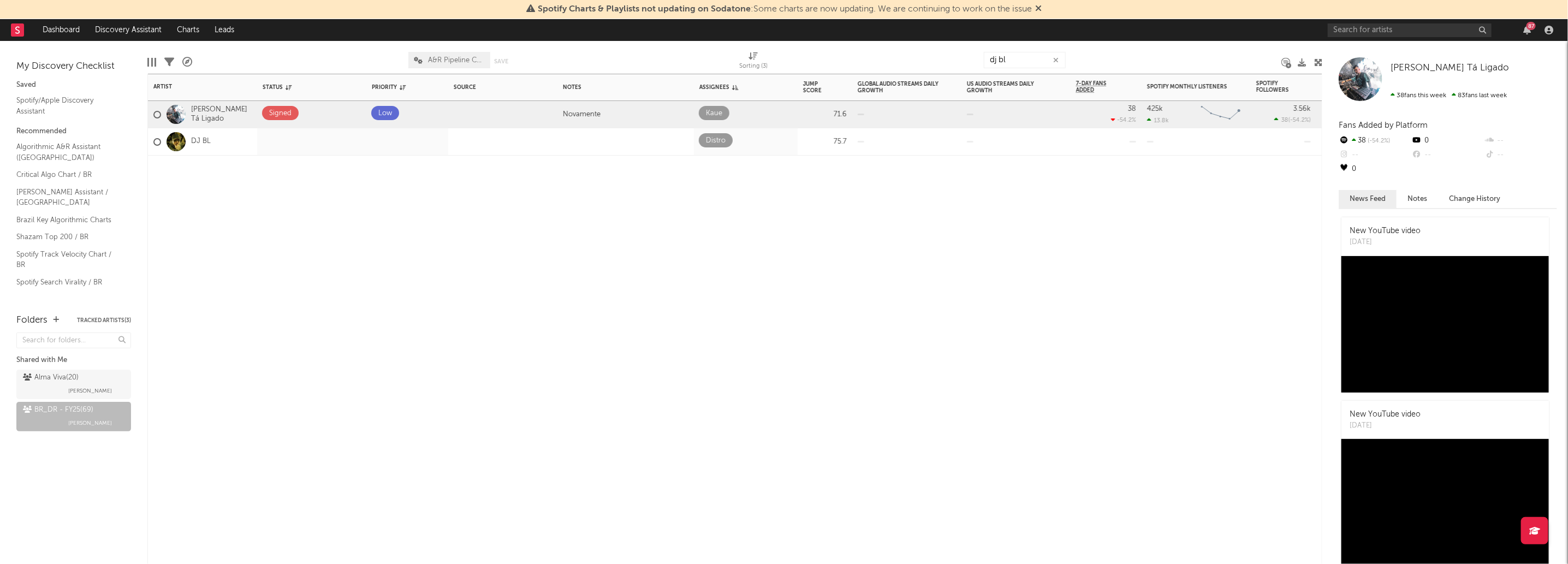
click at [535, 299] on div "Artist Notifications Status Edit settings for Status Priority Edit settings for…" at bounding box center [735, 318] width 1175 height 490
click at [1005, 70] on div "dj bl" at bounding box center [1024, 60] width 82 height 27
click at [1023, 63] on input "dj bl" at bounding box center [1024, 60] width 82 height 16
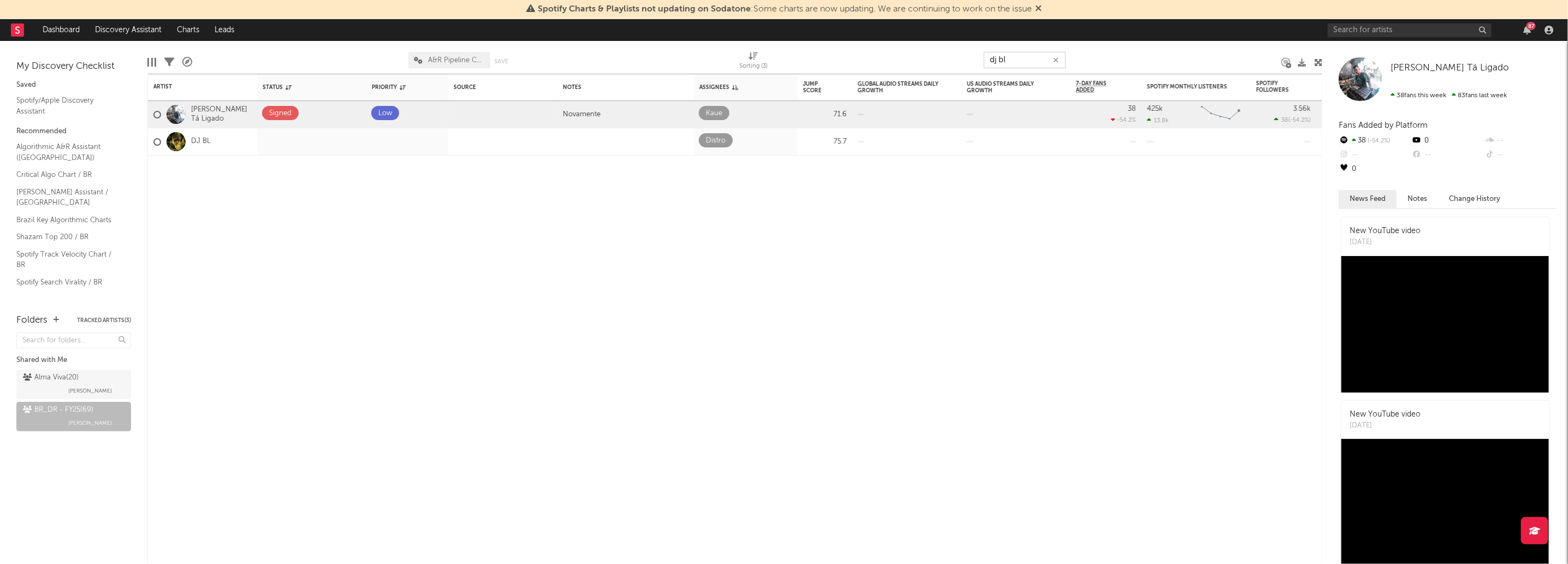
click at [1023, 63] on input "dj bl" at bounding box center [1024, 60] width 82 height 16
paste input "MEMPHIS DEPAY"
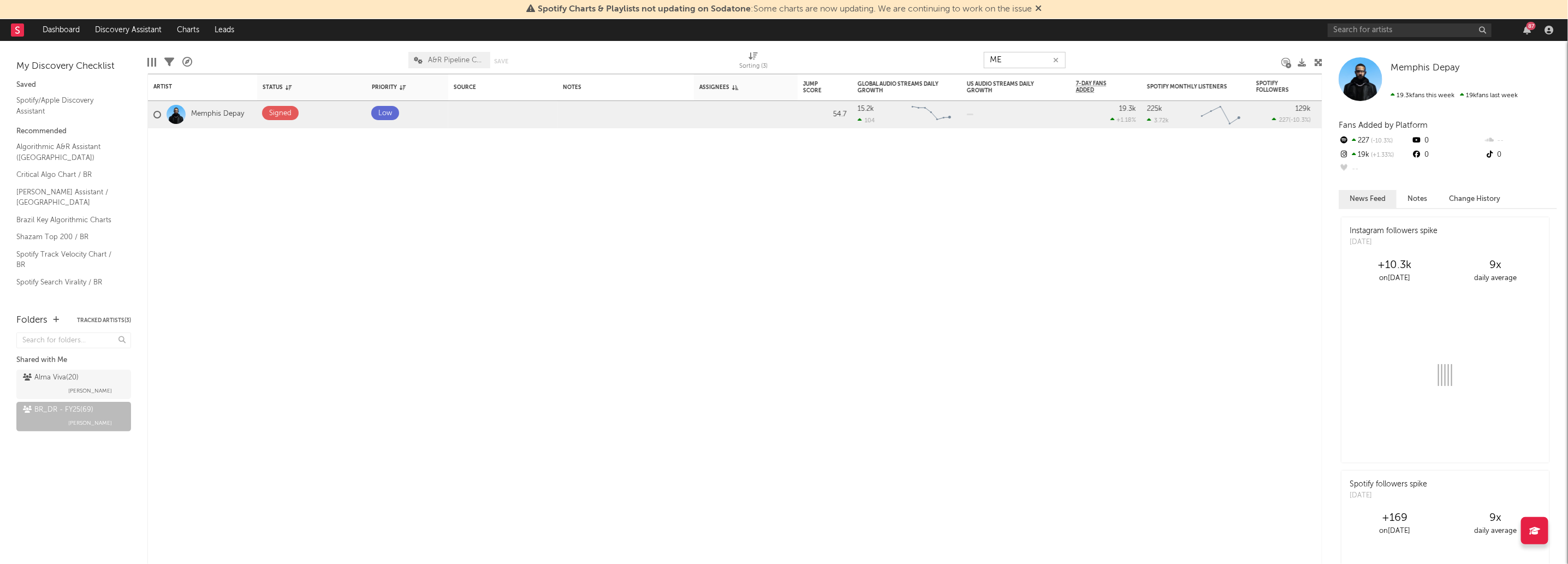
type input "M"
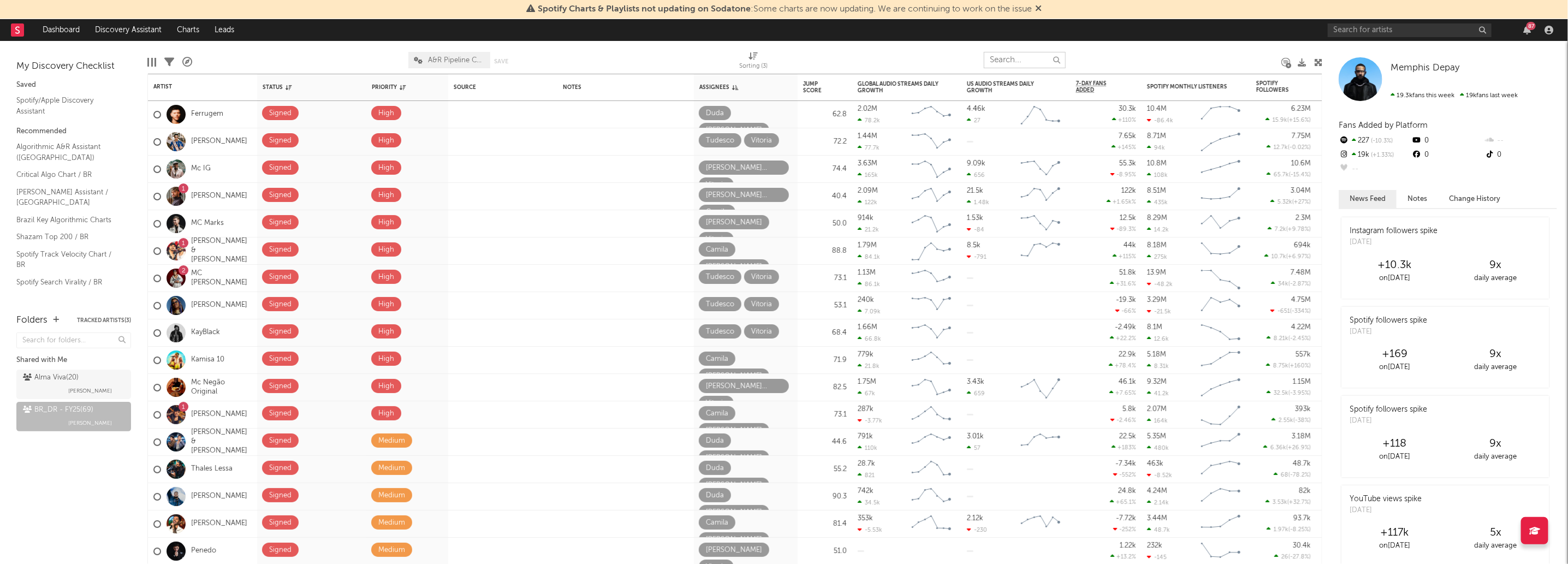
paste input "[PERSON_NAME]"
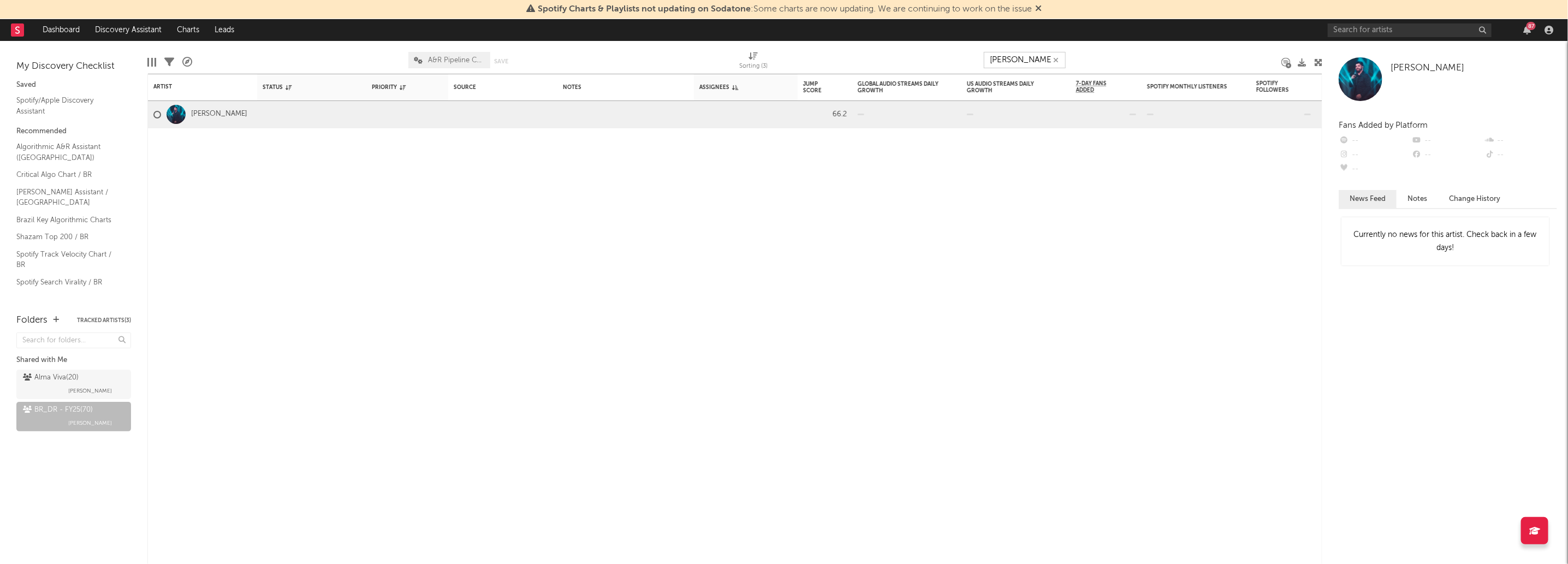
click at [1006, 53] on input "[PERSON_NAME]" at bounding box center [1024, 60] width 82 height 16
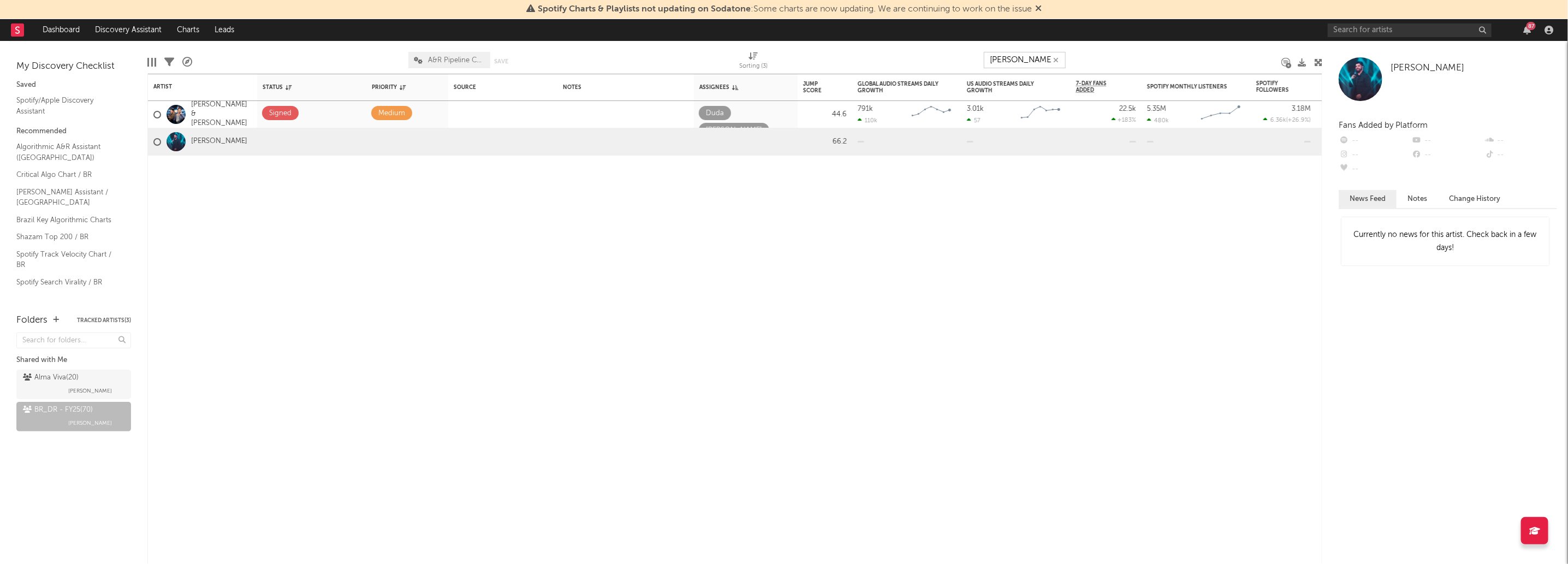
type input "joão henrique"
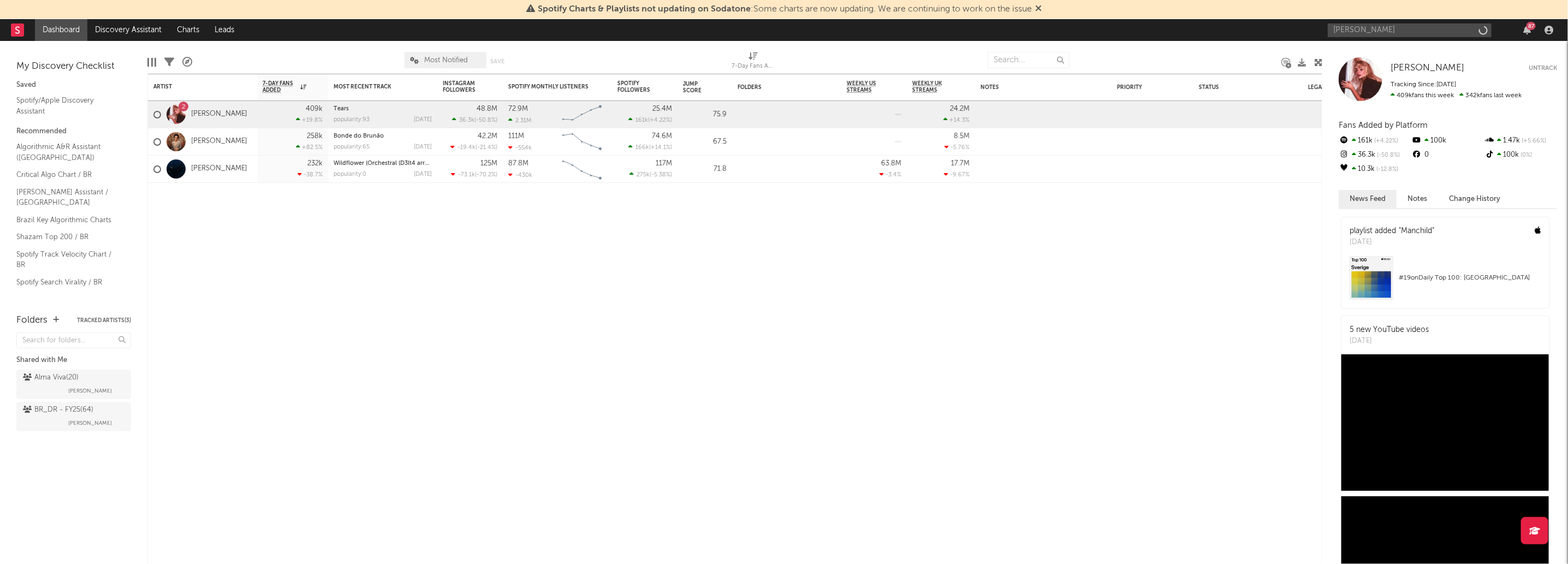
type input "[PERSON_NAME]"
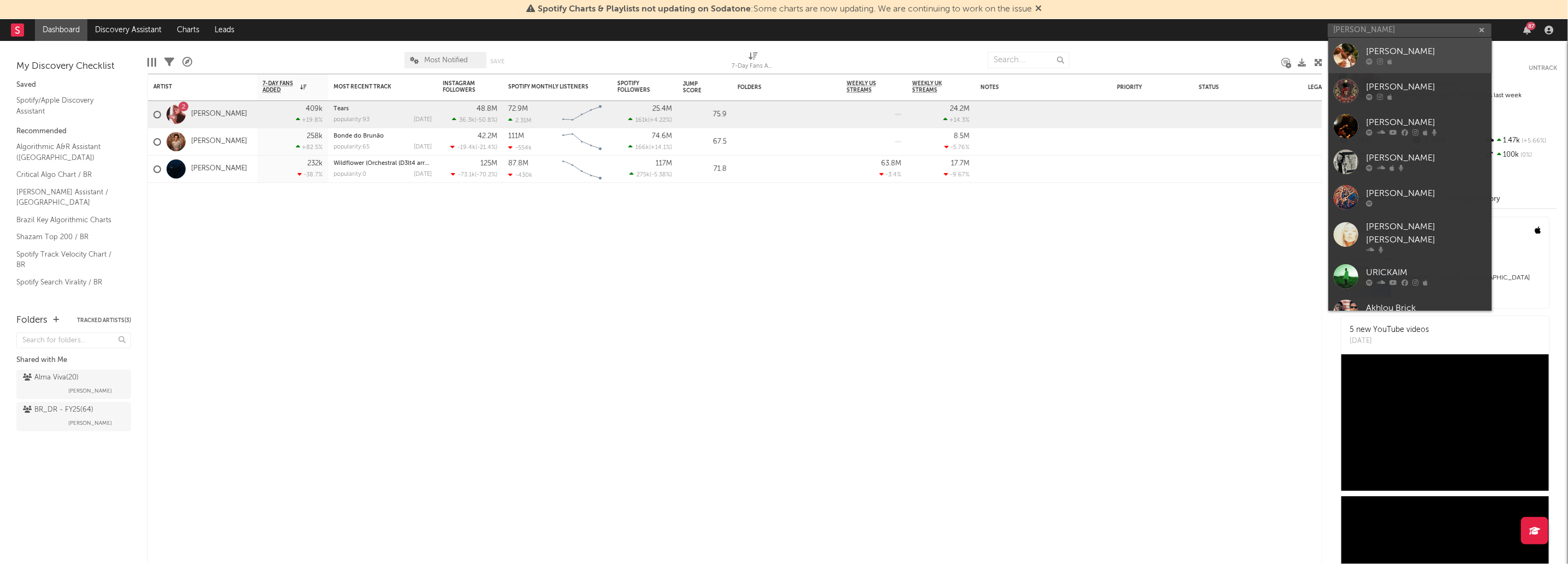
click at [1360, 50] on link "Urick" at bounding box center [1410, 55] width 164 height 35
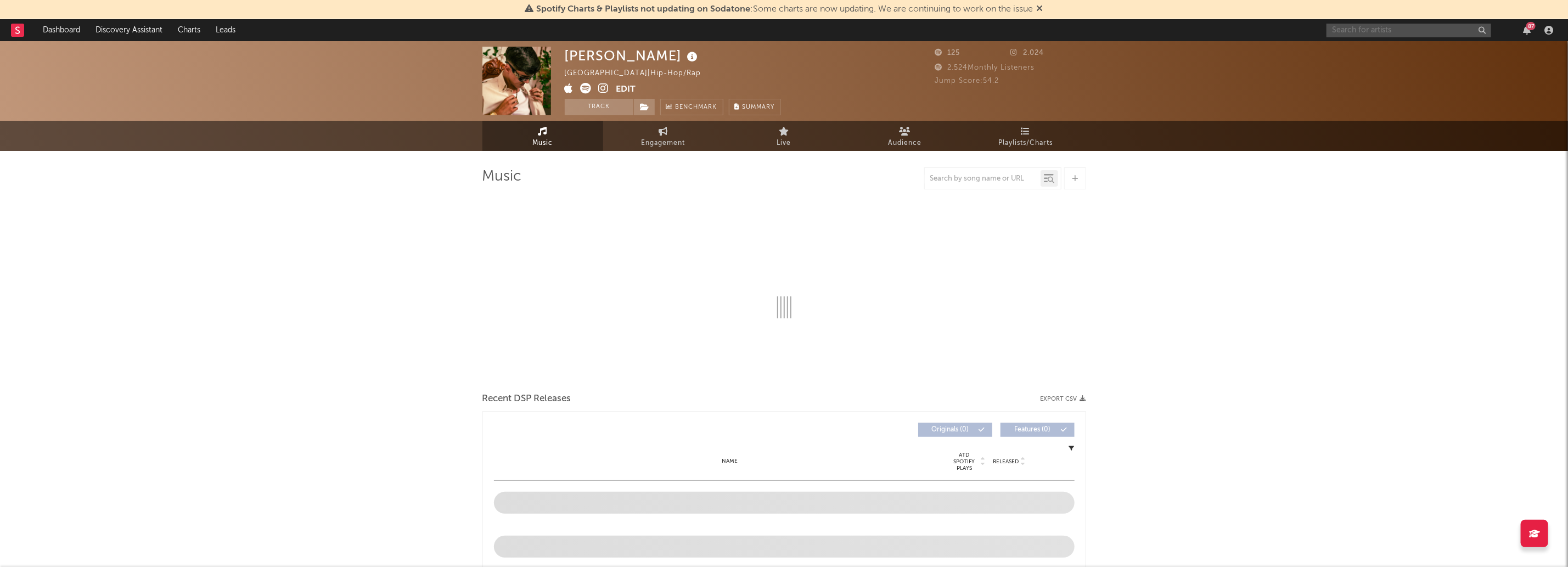
select select "1w"
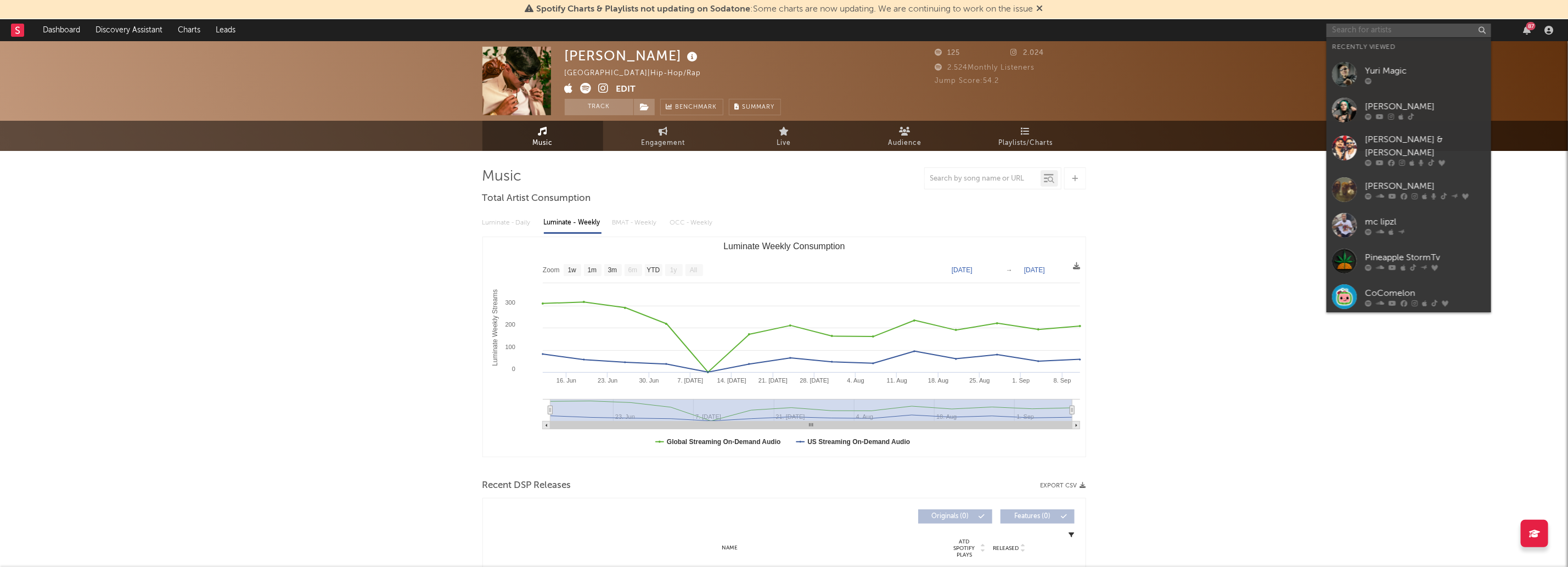
click at [1381, 34] on input "text" at bounding box center [1408, 31] width 165 height 13
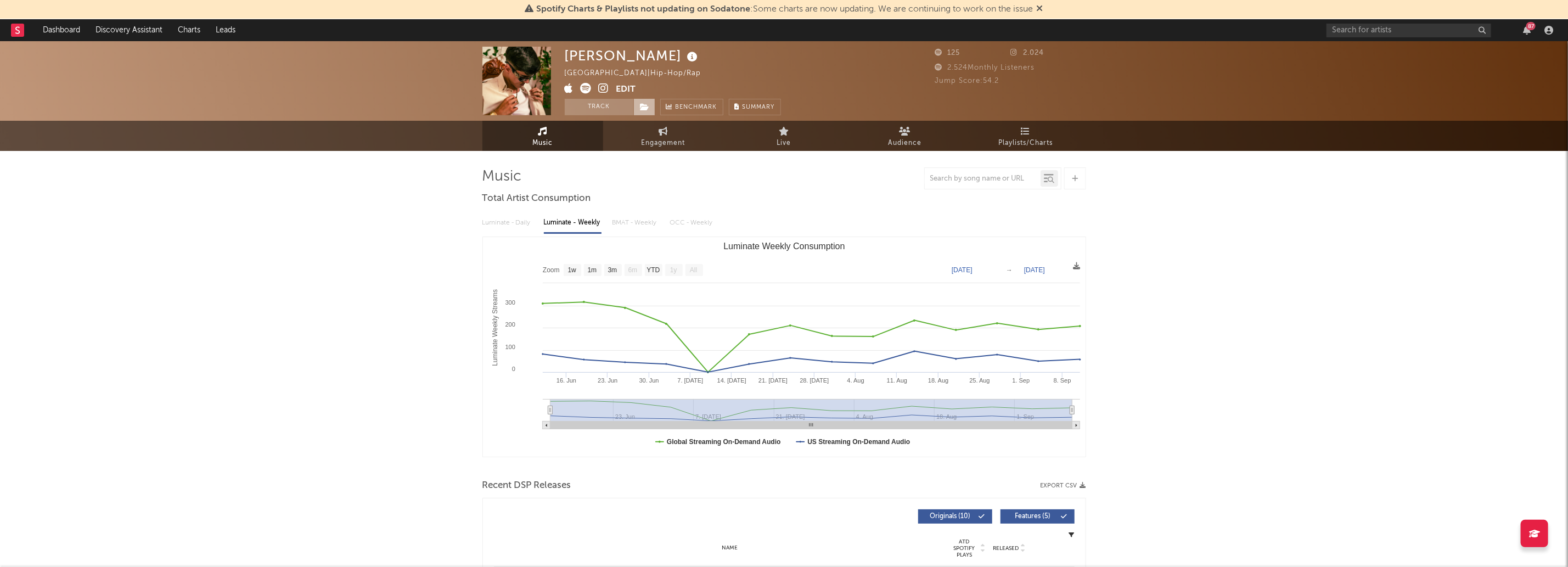
click at [648, 103] on icon at bounding box center [645, 107] width 9 height 8
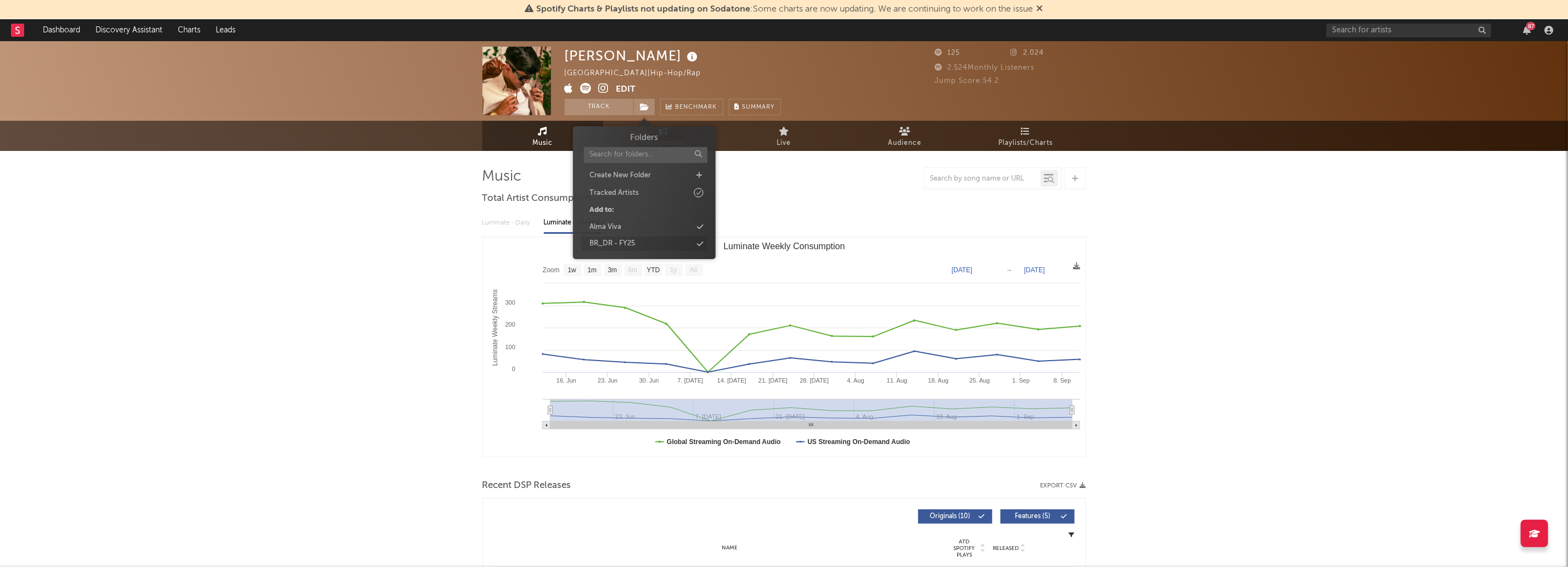
click at [679, 249] on div "BR_DR - FY25" at bounding box center [644, 243] width 126 height 14
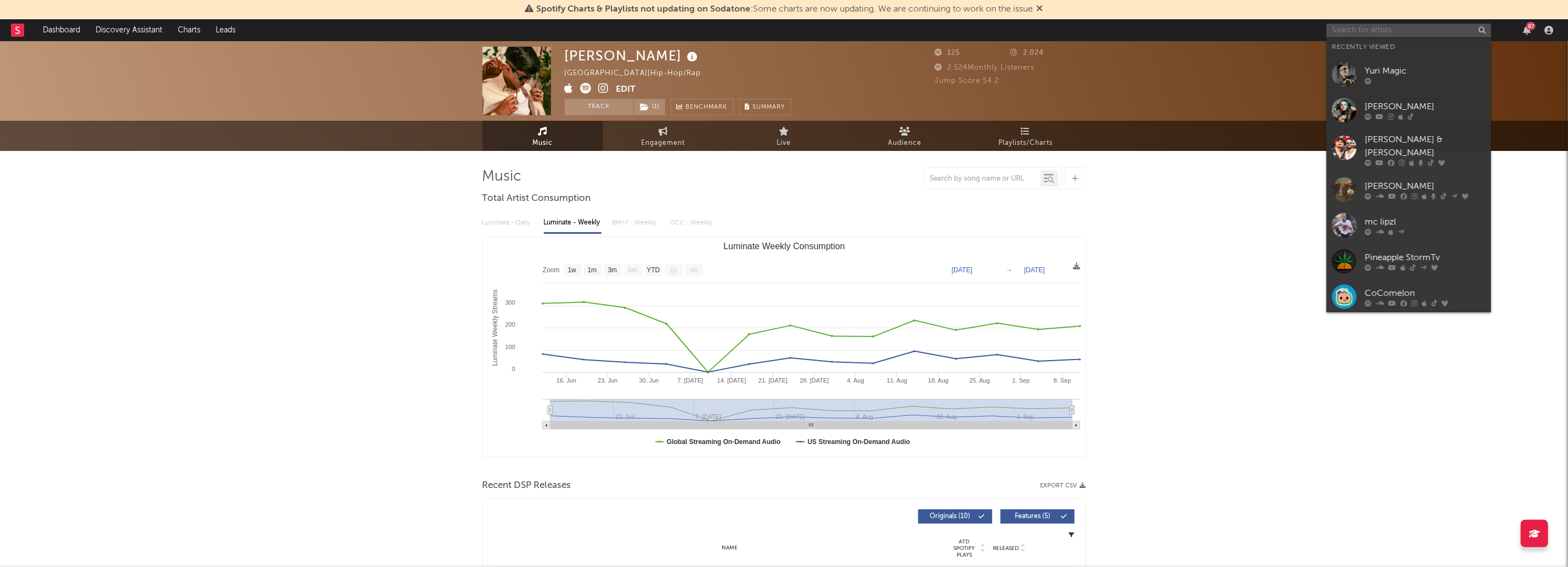
click at [1405, 28] on input "text" at bounding box center [1408, 31] width 165 height 13
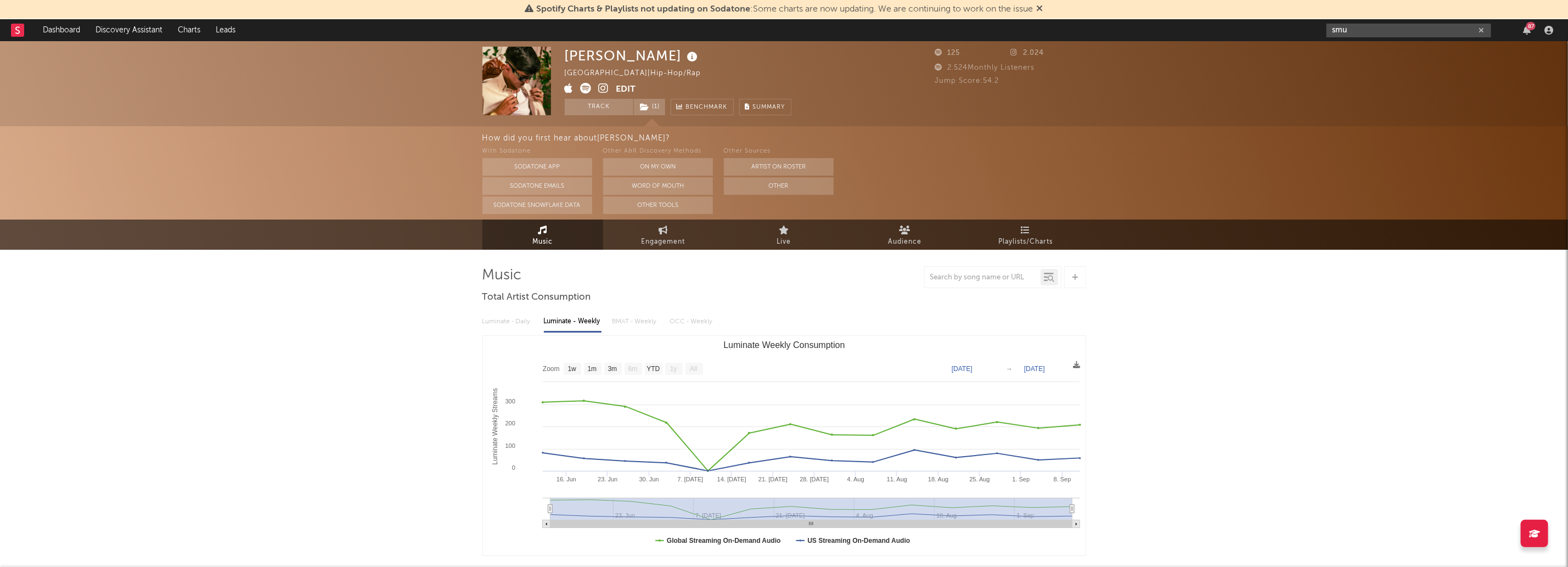
type input "smu"
click at [1392, 18] on div "Spotify Charts & Playlists not updating on Sodatone : Some charts are now updat…" at bounding box center [784, 9] width 1568 height 19
click at [1391, 20] on div "smu 87" at bounding box center [1441, 30] width 231 height 22
click at [1387, 39] on div "smu 87" at bounding box center [1441, 30] width 231 height 22
click at [1361, 36] on input "smu" at bounding box center [1408, 31] width 165 height 13
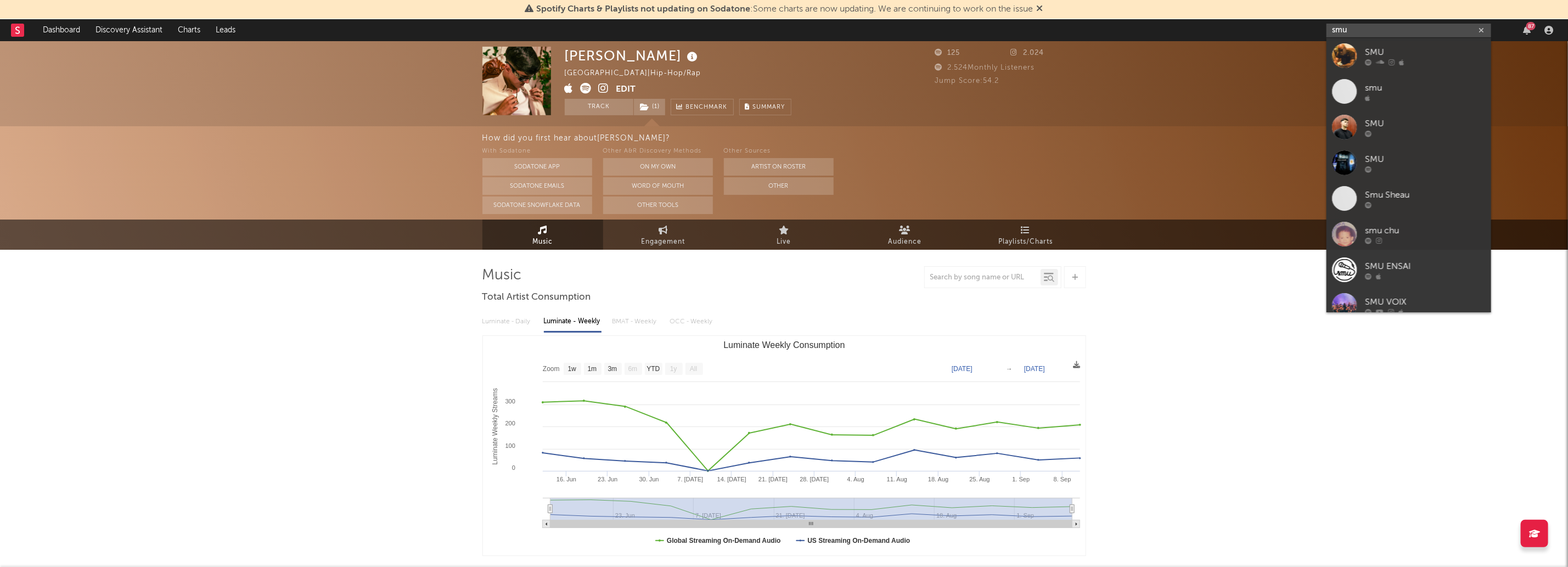
click at [1361, 36] on input "smu" at bounding box center [1408, 31] width 165 height 13
click at [1372, 65] on link "SMU" at bounding box center [1408, 56] width 165 height 35
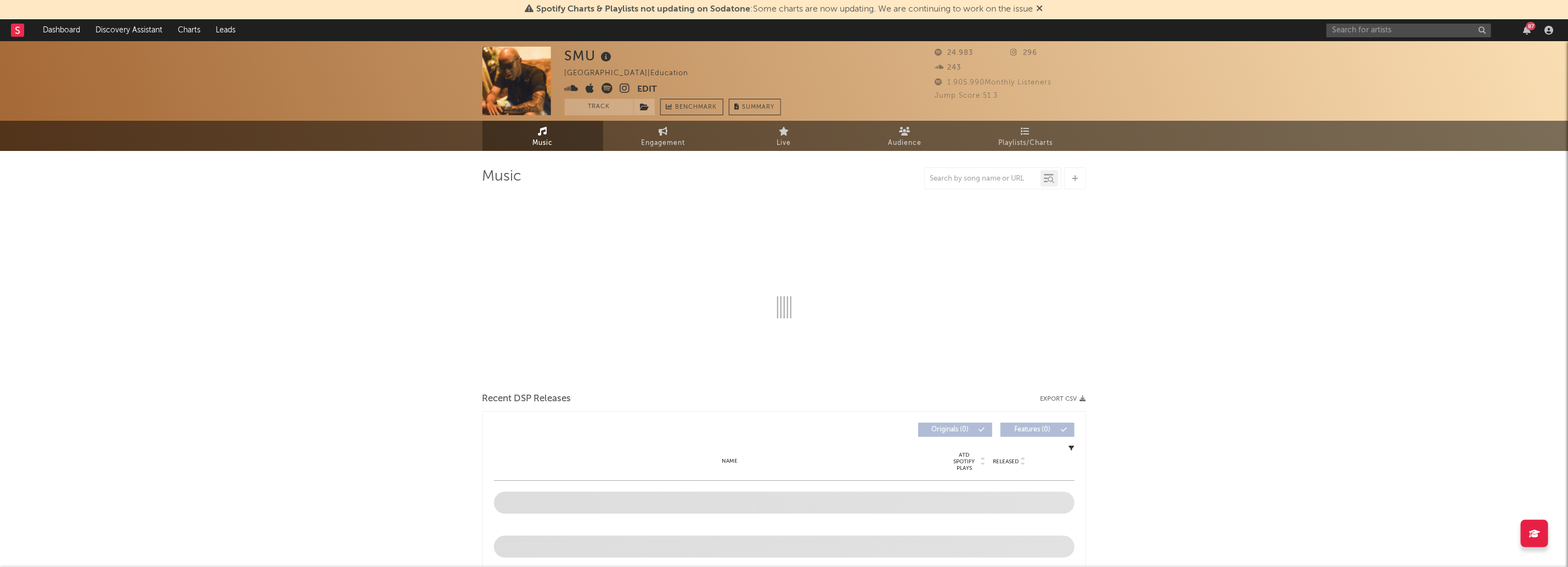
select select "1w"
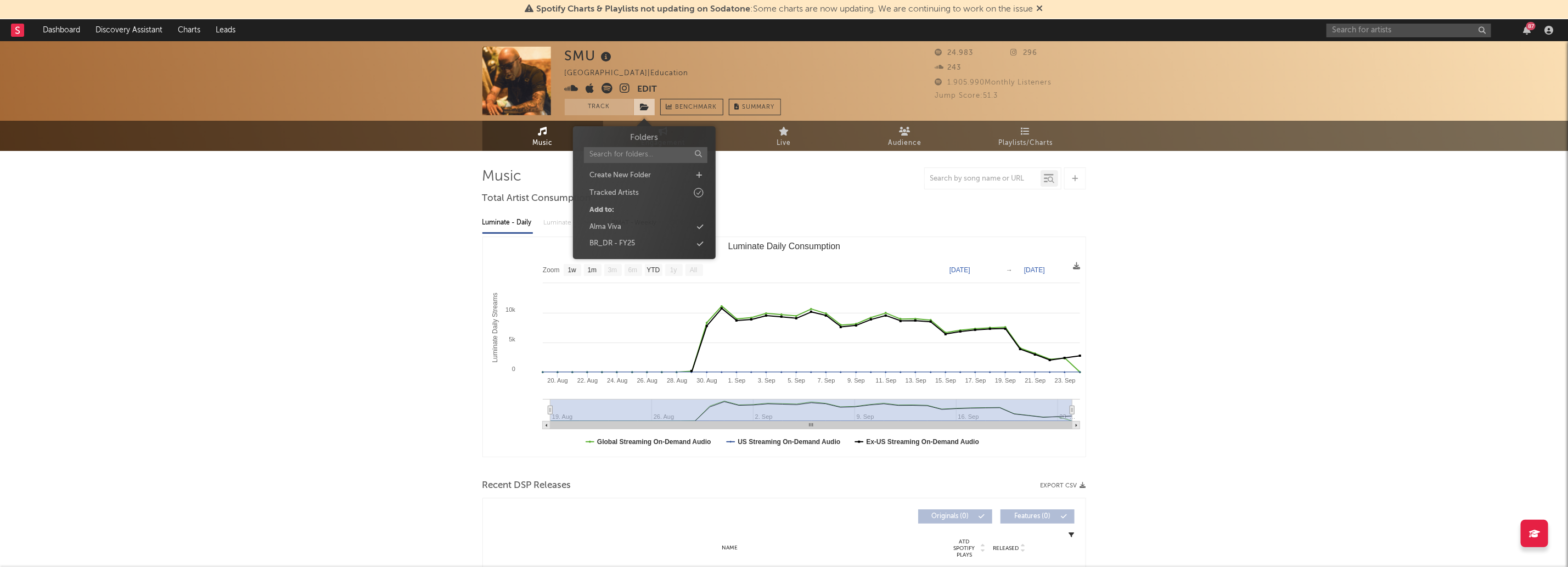
click at [644, 114] on span at bounding box center [644, 106] width 22 height 17
click at [684, 237] on div "BR_DR - FY25" at bounding box center [644, 243] width 126 height 14
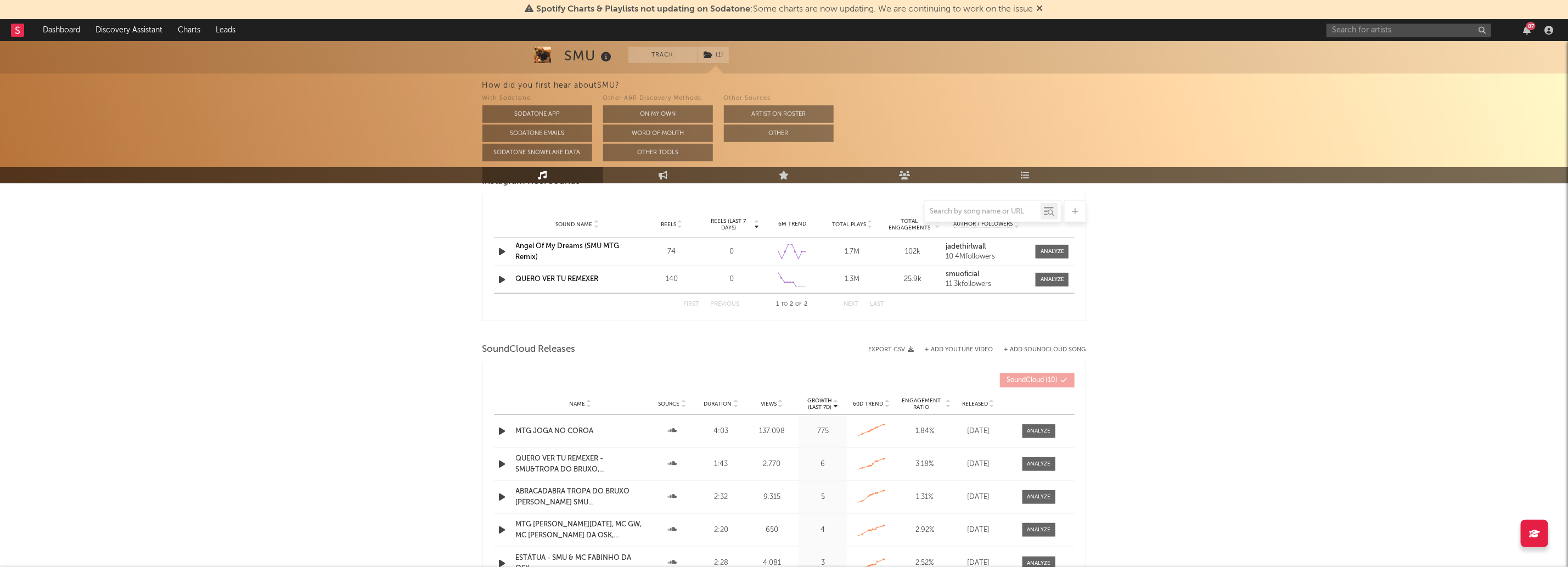
scroll to position [812, 0]
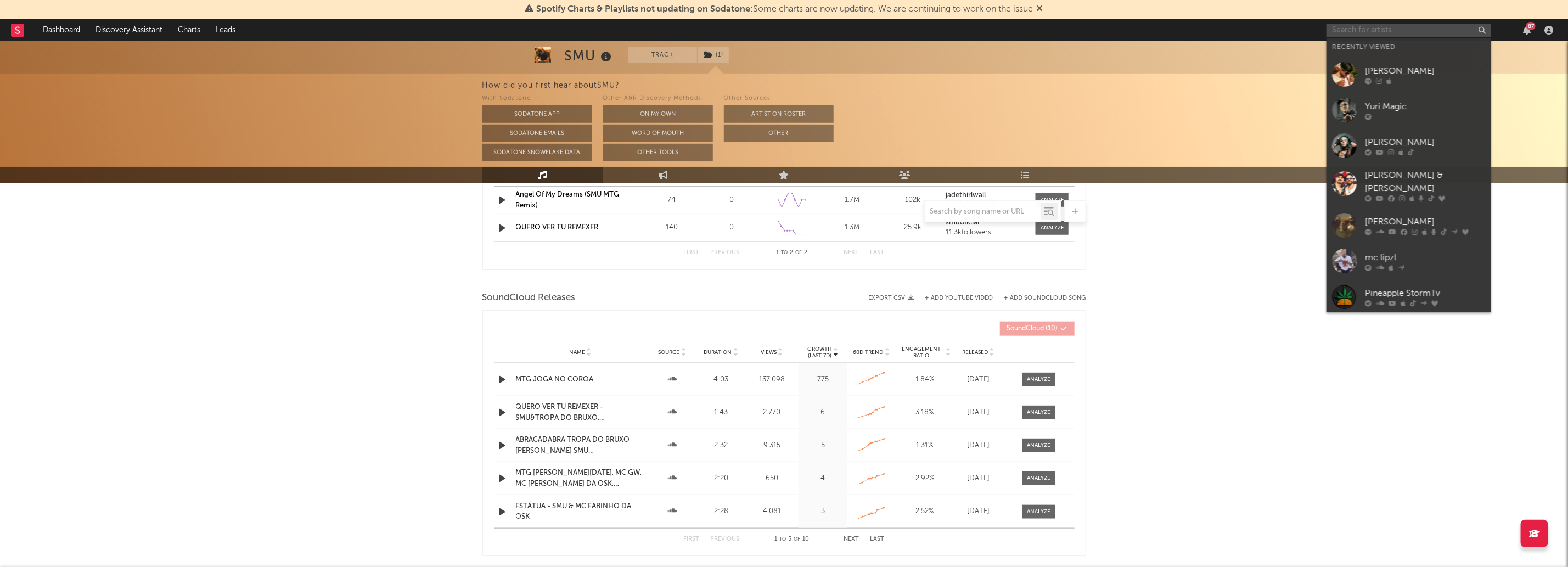
click at [1372, 29] on input "text" at bounding box center [1408, 31] width 165 height 13
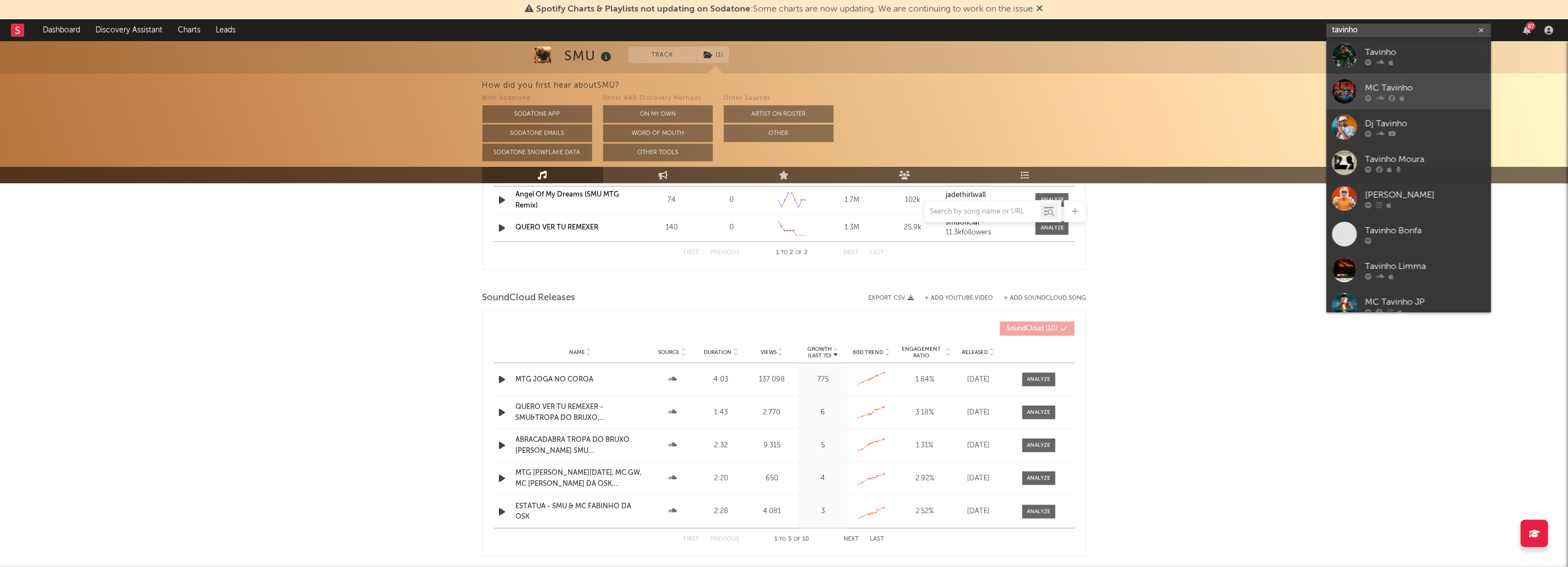
scroll to position [702, 0]
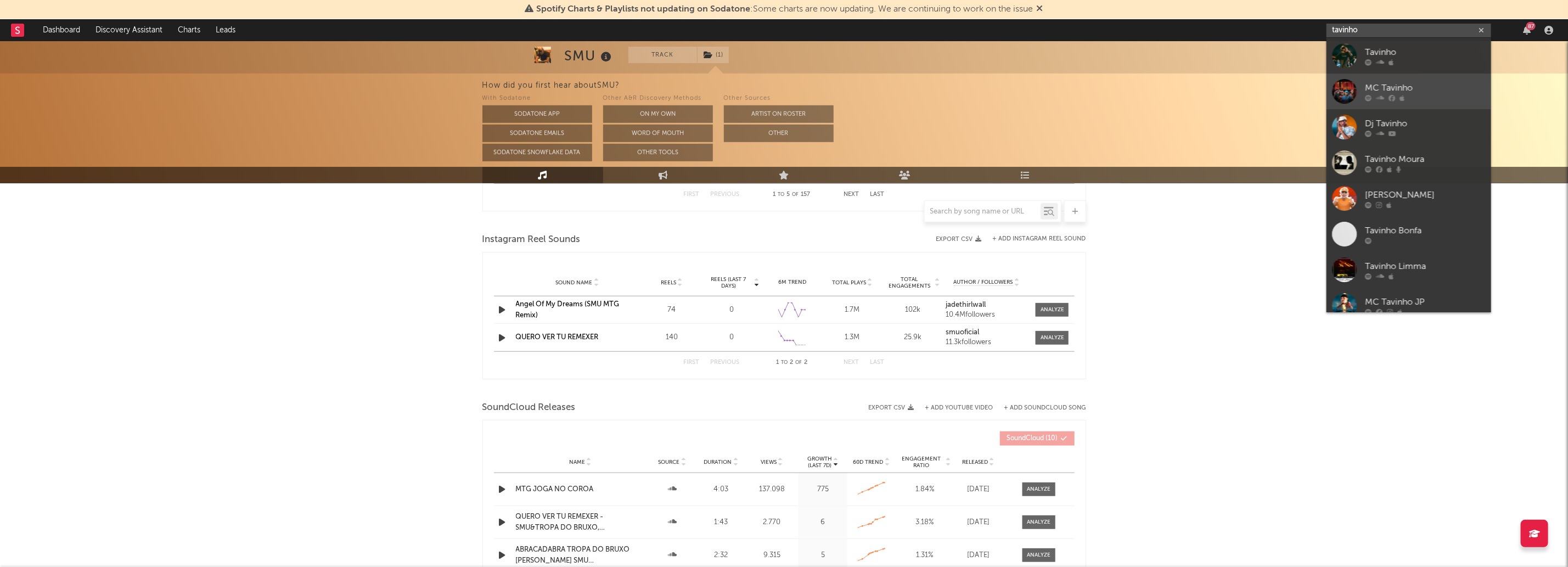
type input "tavinho"
drag, startPoint x: 1416, startPoint y: 89, endPoint x: 932, endPoint y: 2, distance: 491.8
click at [1416, 89] on div "MC Tavinho" at bounding box center [1425, 88] width 121 height 13
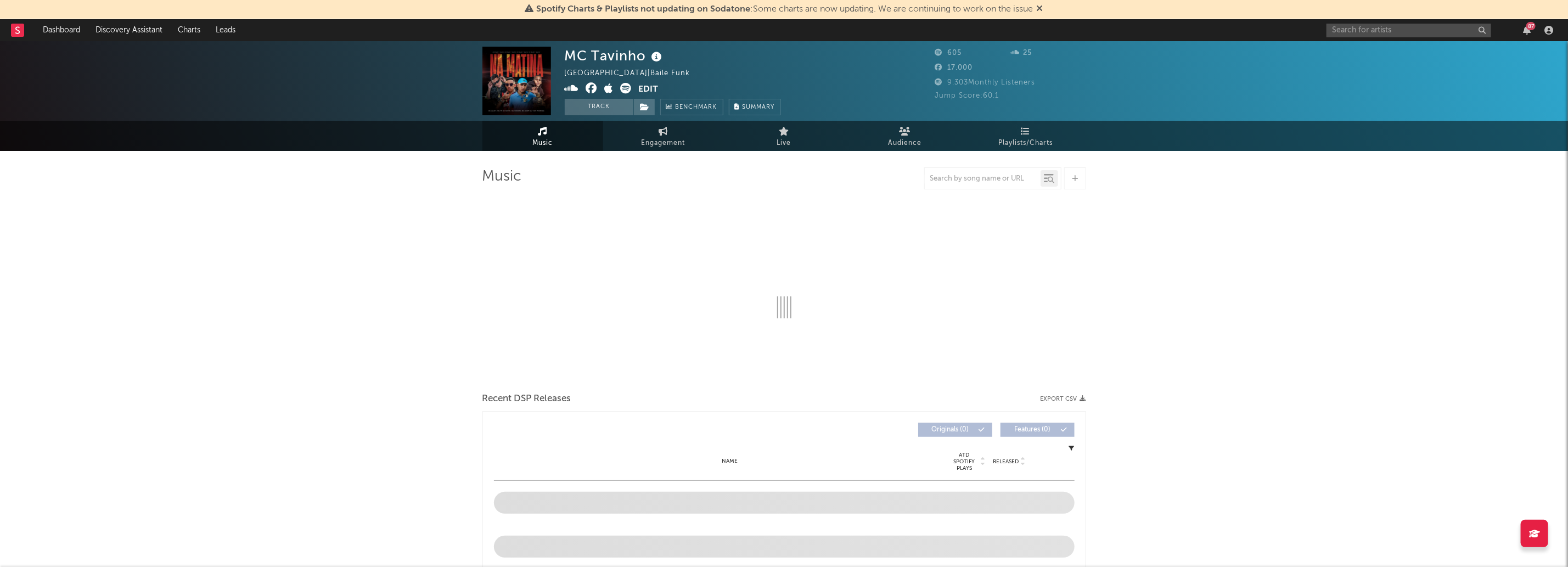
select select "1w"
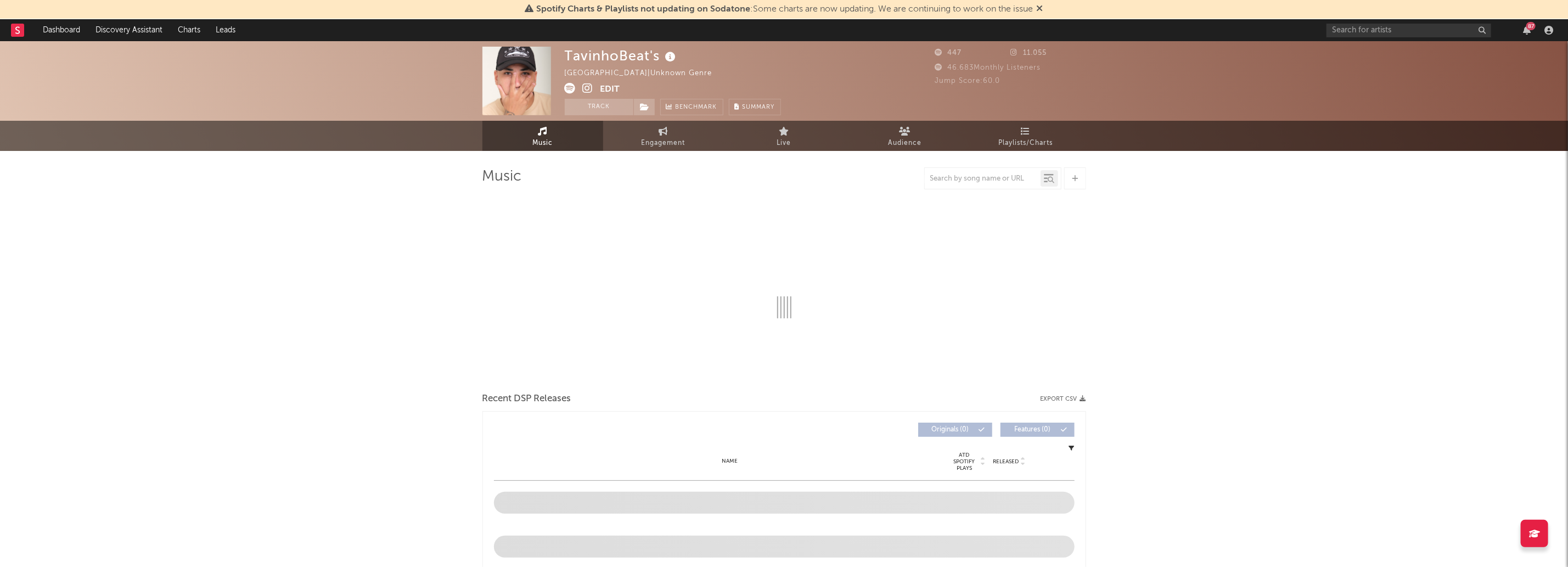
select select "1w"
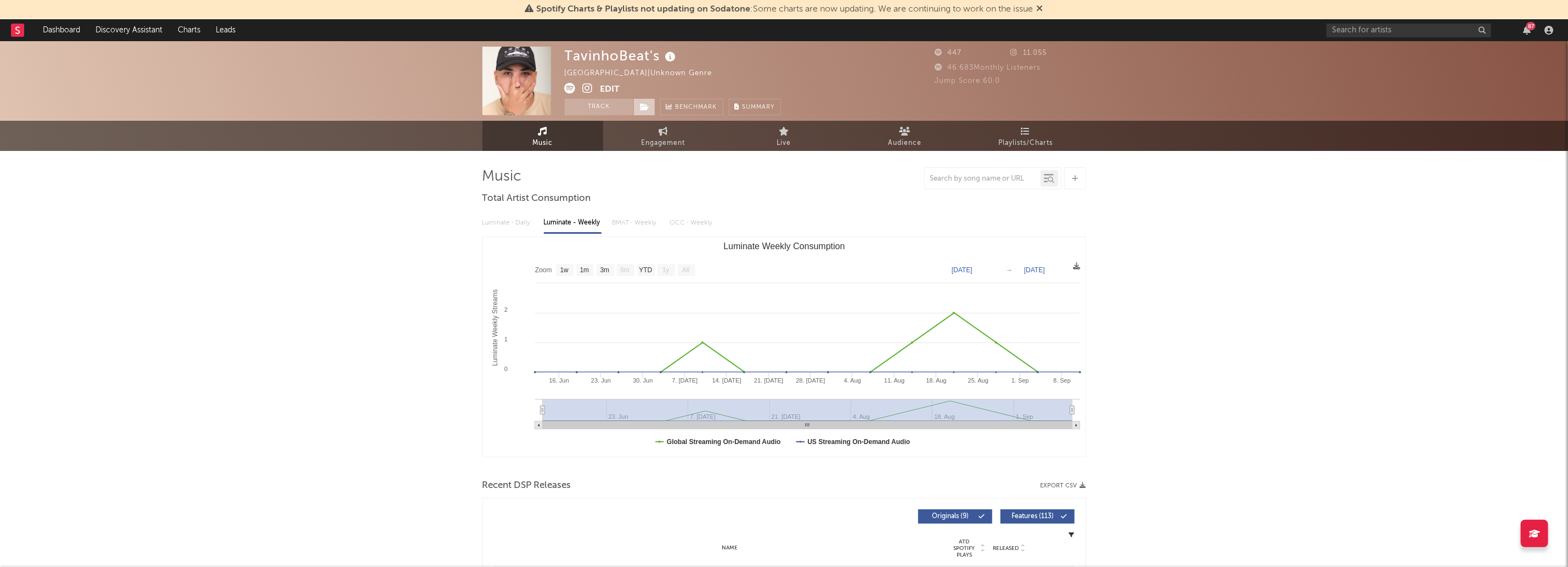
click at [647, 102] on span at bounding box center [644, 106] width 22 height 17
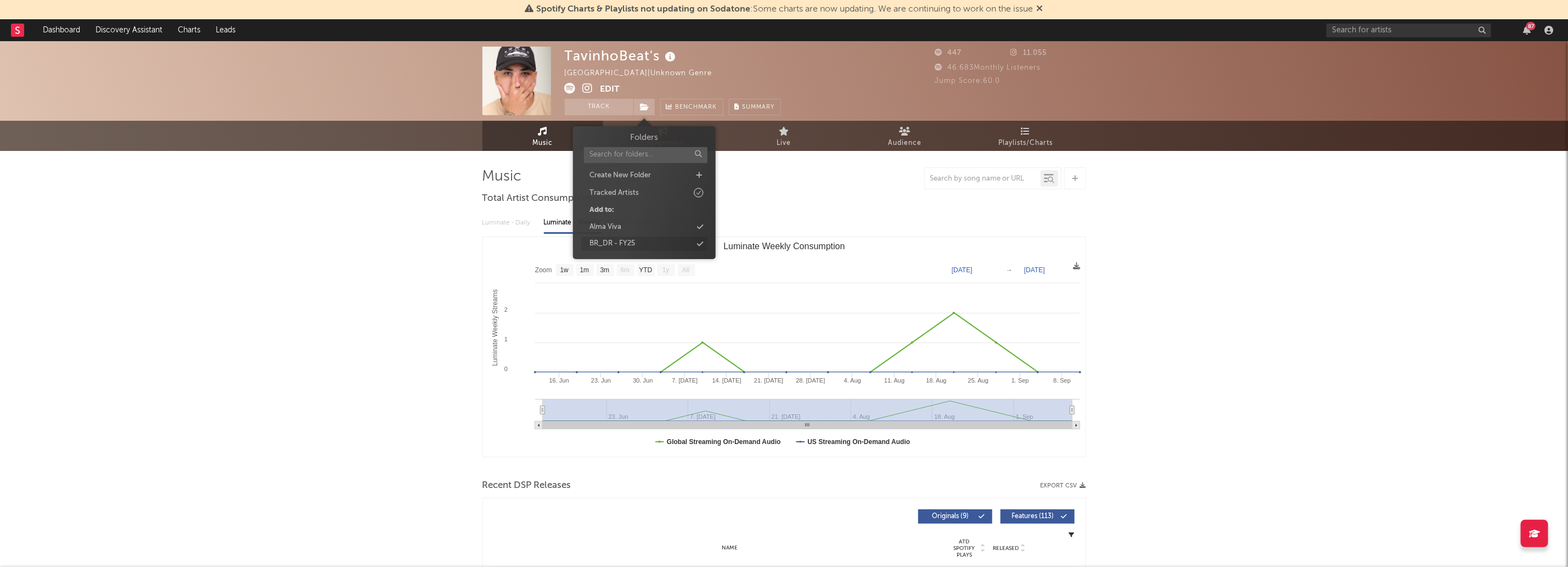
click at [685, 242] on div "BR_DR - FY25" at bounding box center [644, 243] width 126 height 14
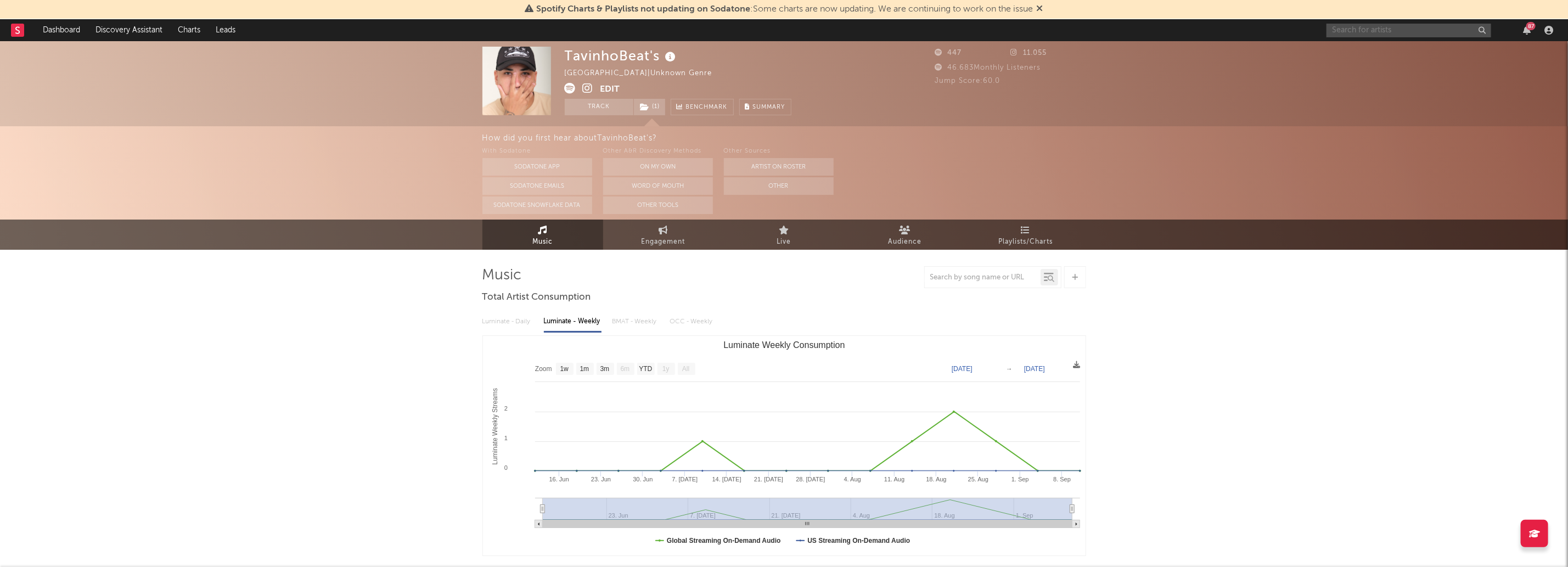
click at [1364, 31] on input "text" at bounding box center [1408, 31] width 165 height 13
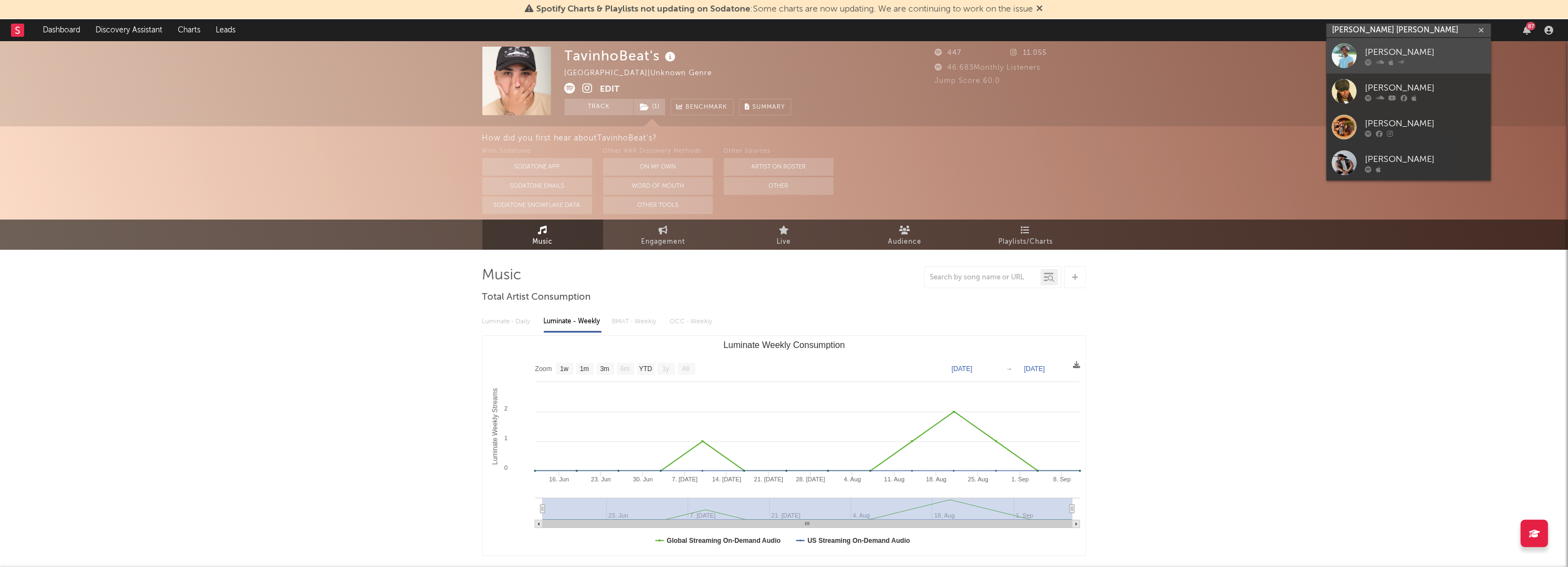
type input "igor sal"
drag, startPoint x: 1403, startPoint y: 51, endPoint x: 1387, endPoint y: 54, distance: 16.3
click at [1403, 51] on div "[PERSON_NAME]" at bounding box center [1425, 52] width 121 height 13
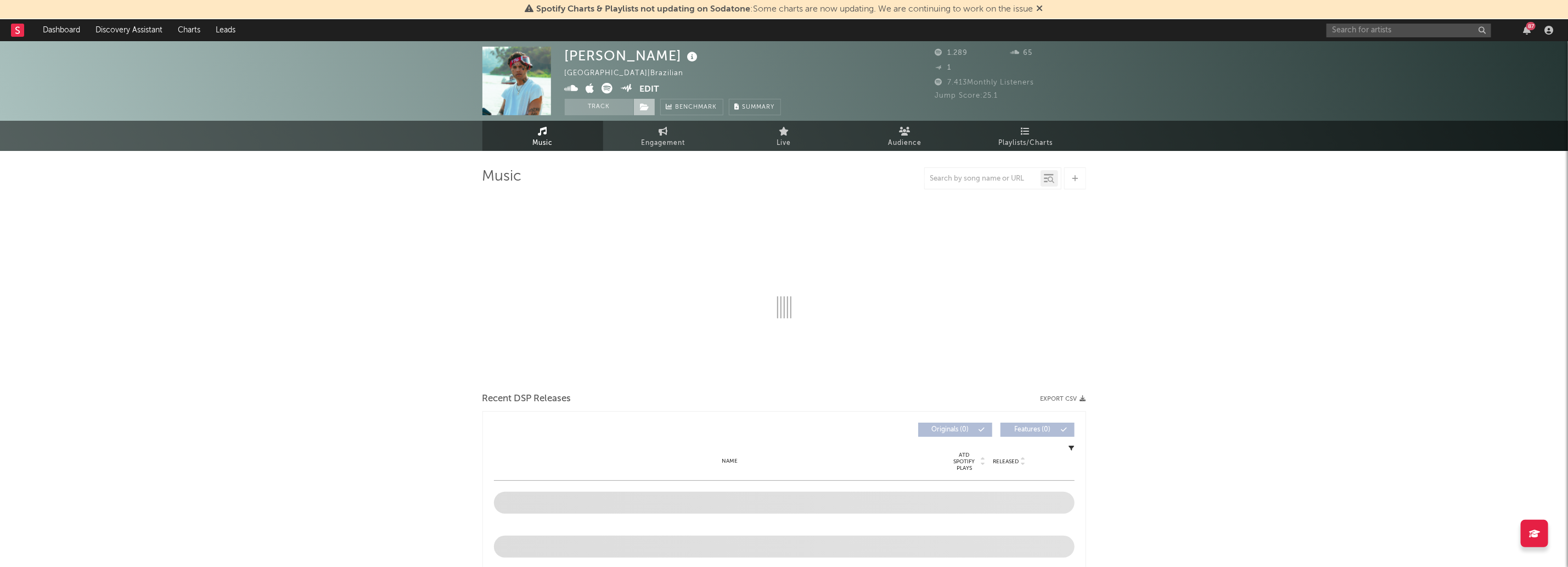
click at [644, 104] on icon at bounding box center [645, 107] width 9 height 8
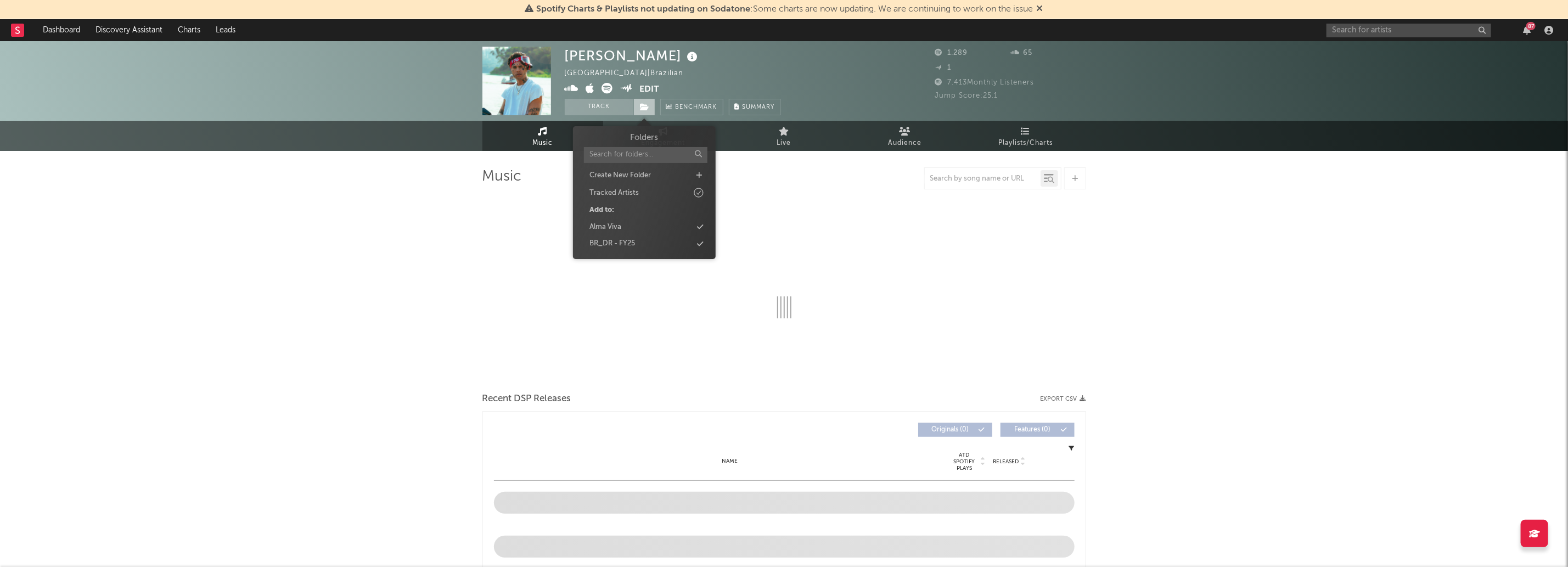
select select "1w"
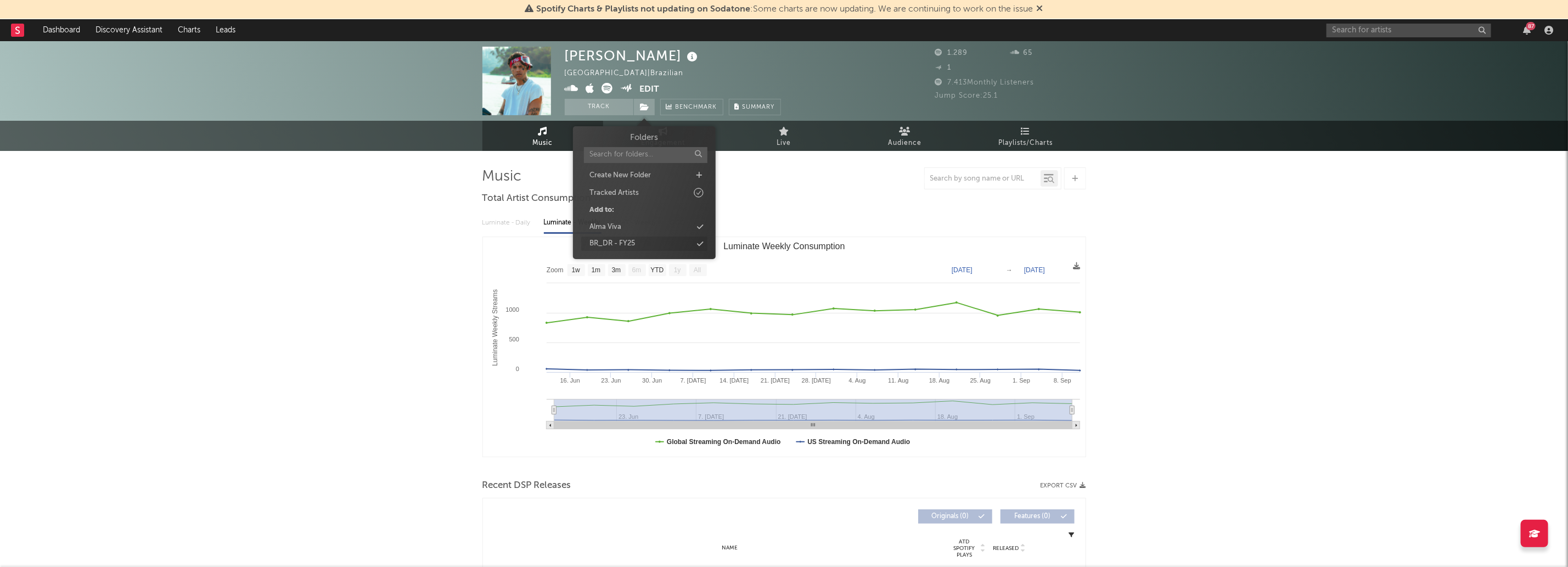
click at [668, 244] on div "BR_DR - FY25" at bounding box center [644, 243] width 126 height 14
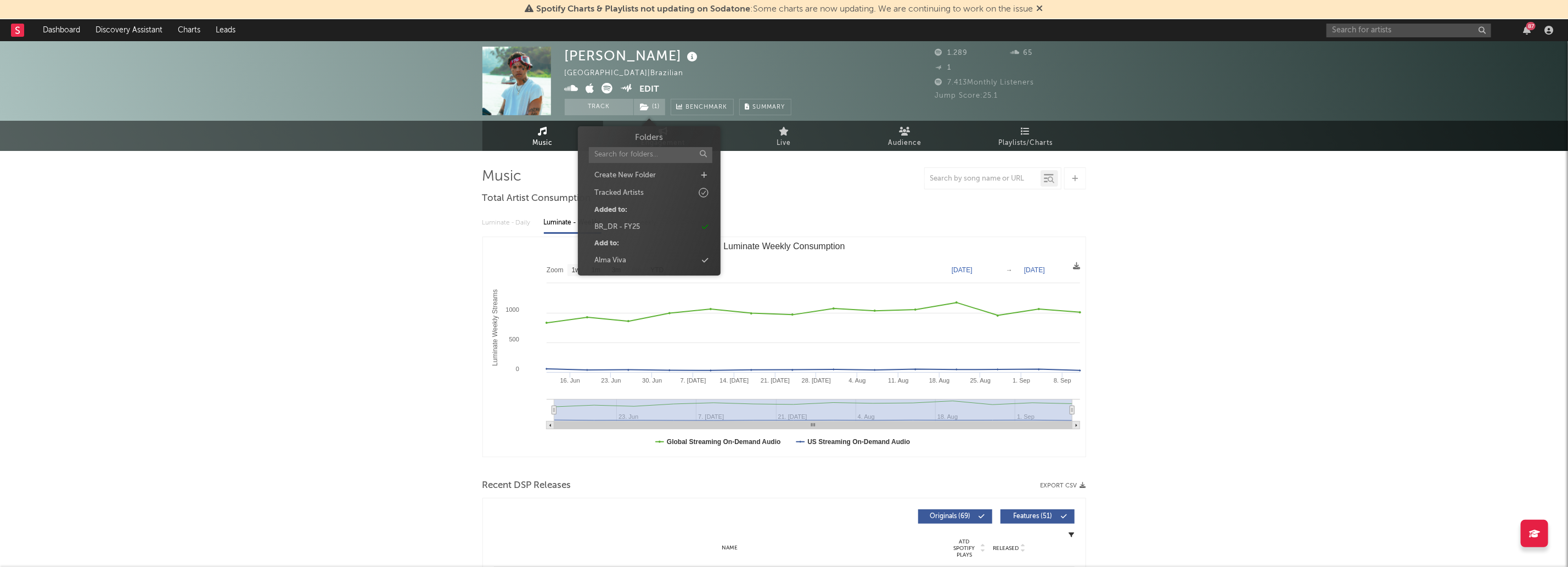
click at [1405, 39] on div "87" at bounding box center [1441, 30] width 231 height 22
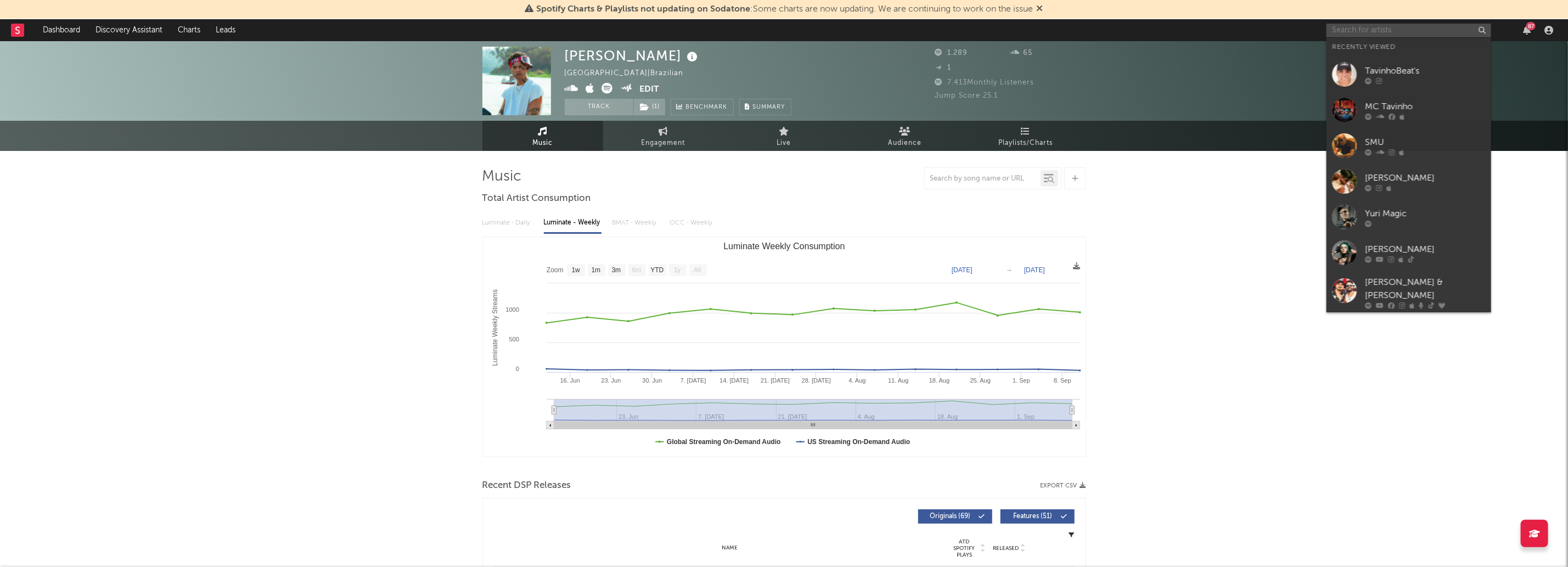
click at [1405, 29] on input "text" at bounding box center [1408, 31] width 165 height 13
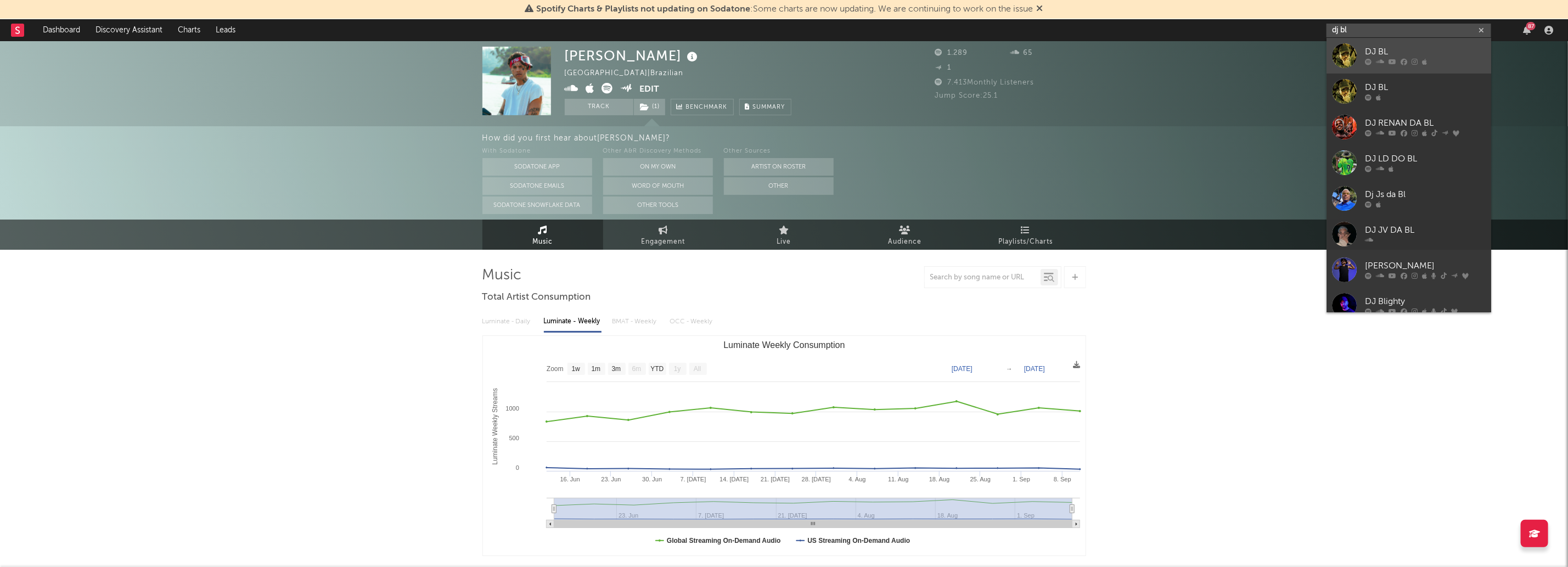
type input "dj bl"
drag, startPoint x: 1446, startPoint y: 56, endPoint x: 953, endPoint y: 158, distance: 503.4
click at [1446, 56] on div "DJ BL" at bounding box center [1425, 52] width 121 height 13
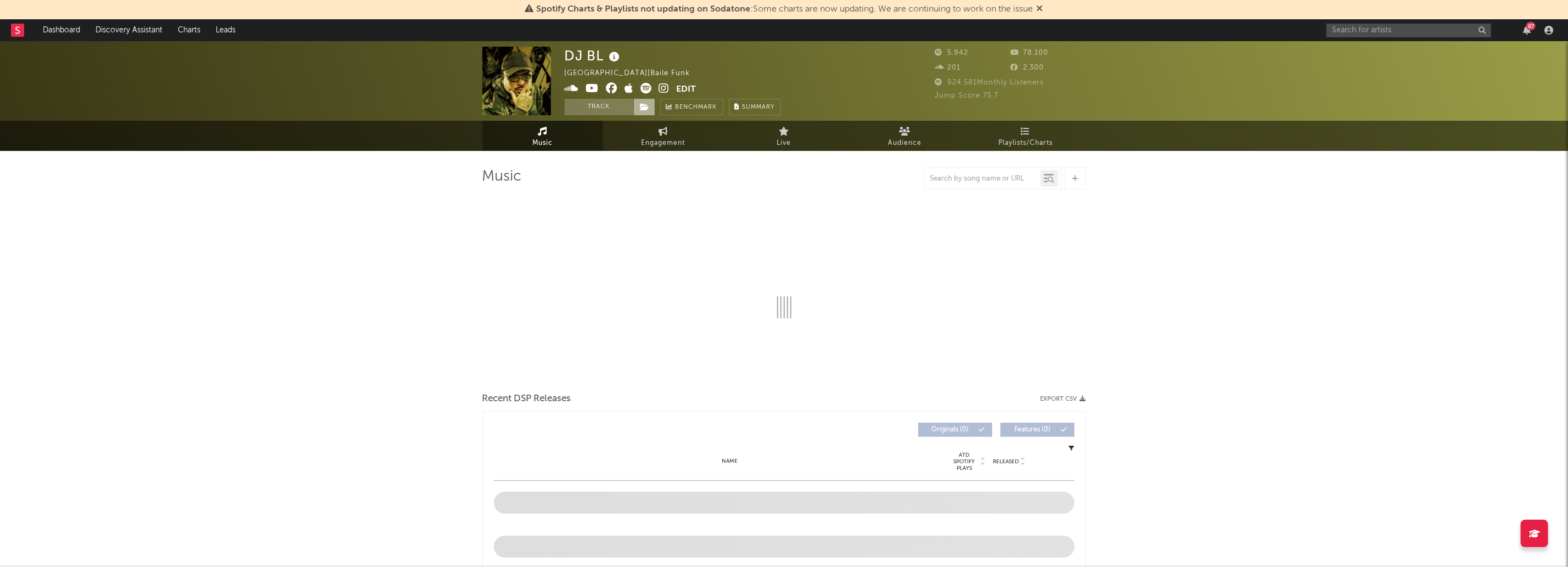
select select "6m"
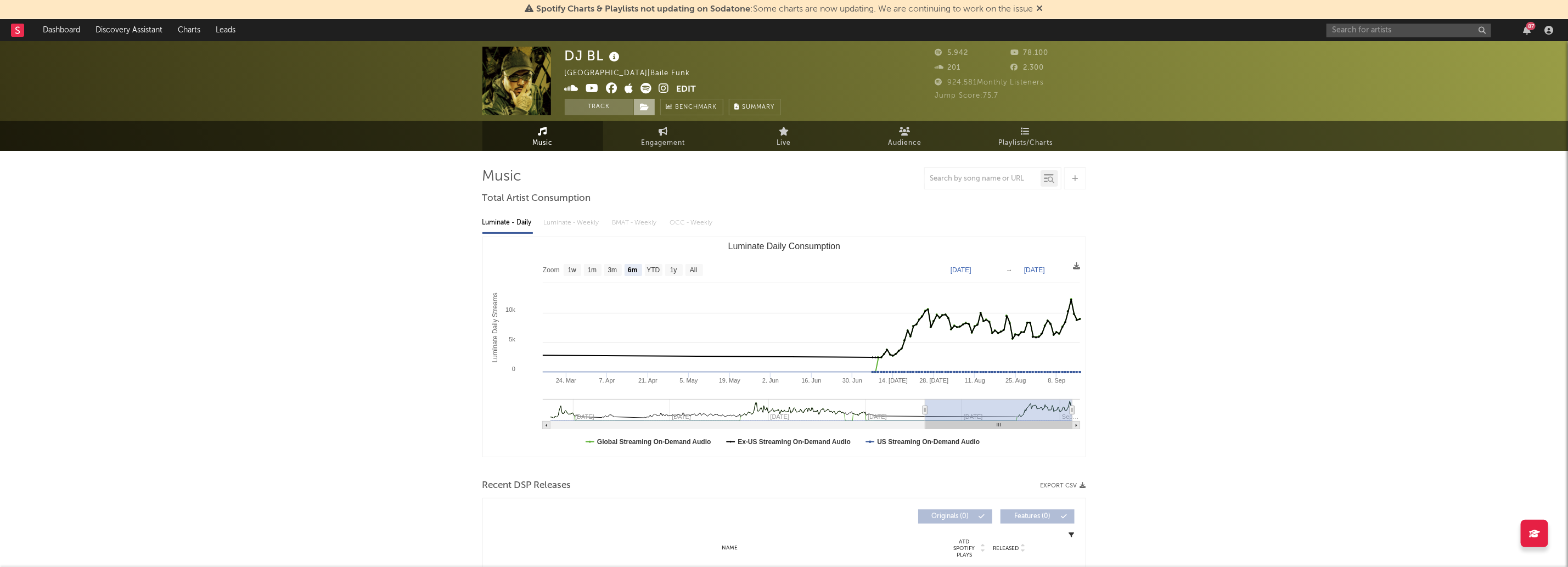
click at [645, 112] on span at bounding box center [644, 106] width 22 height 17
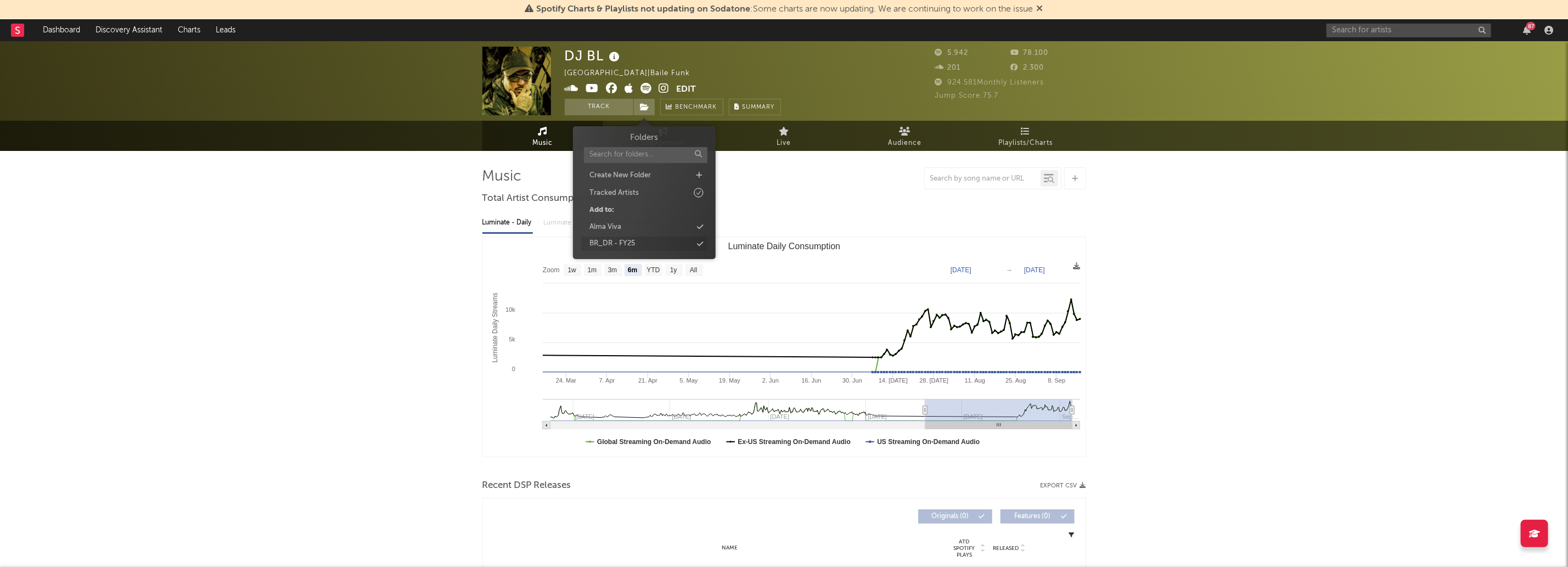
click at [658, 248] on div "BR_DR - FY25" at bounding box center [644, 243] width 126 height 14
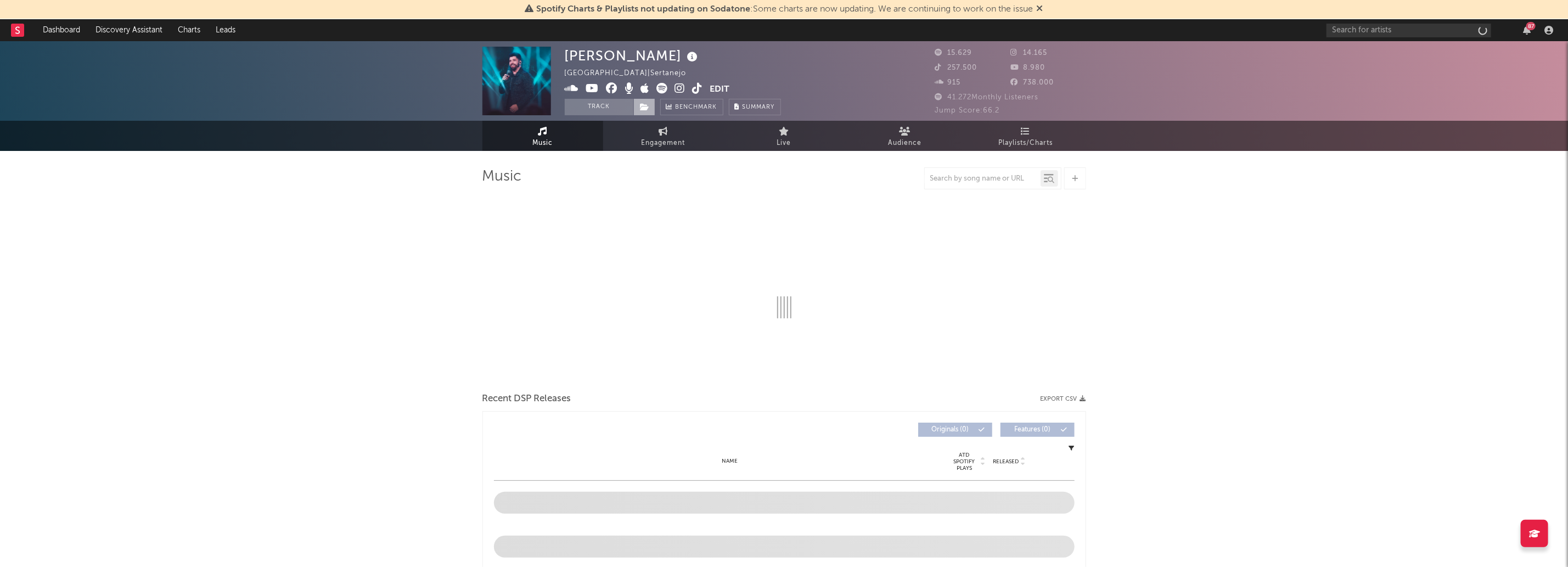
click at [651, 109] on span at bounding box center [644, 106] width 22 height 17
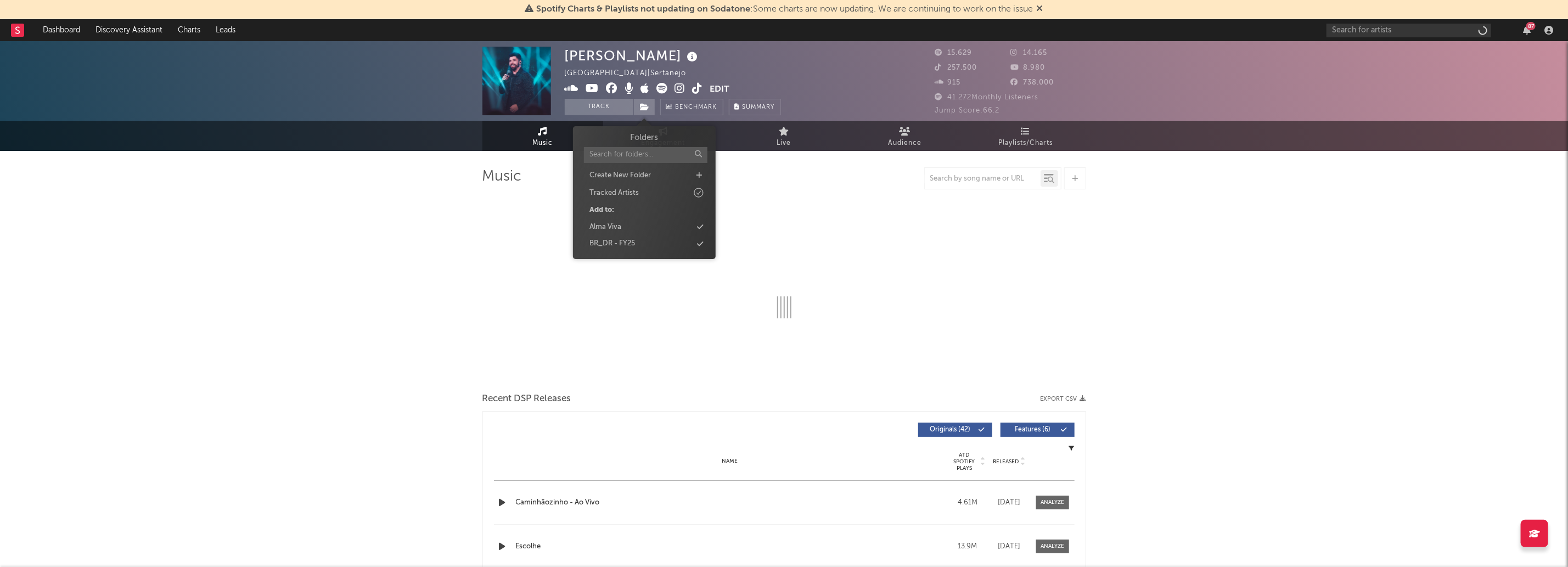
select select "6m"
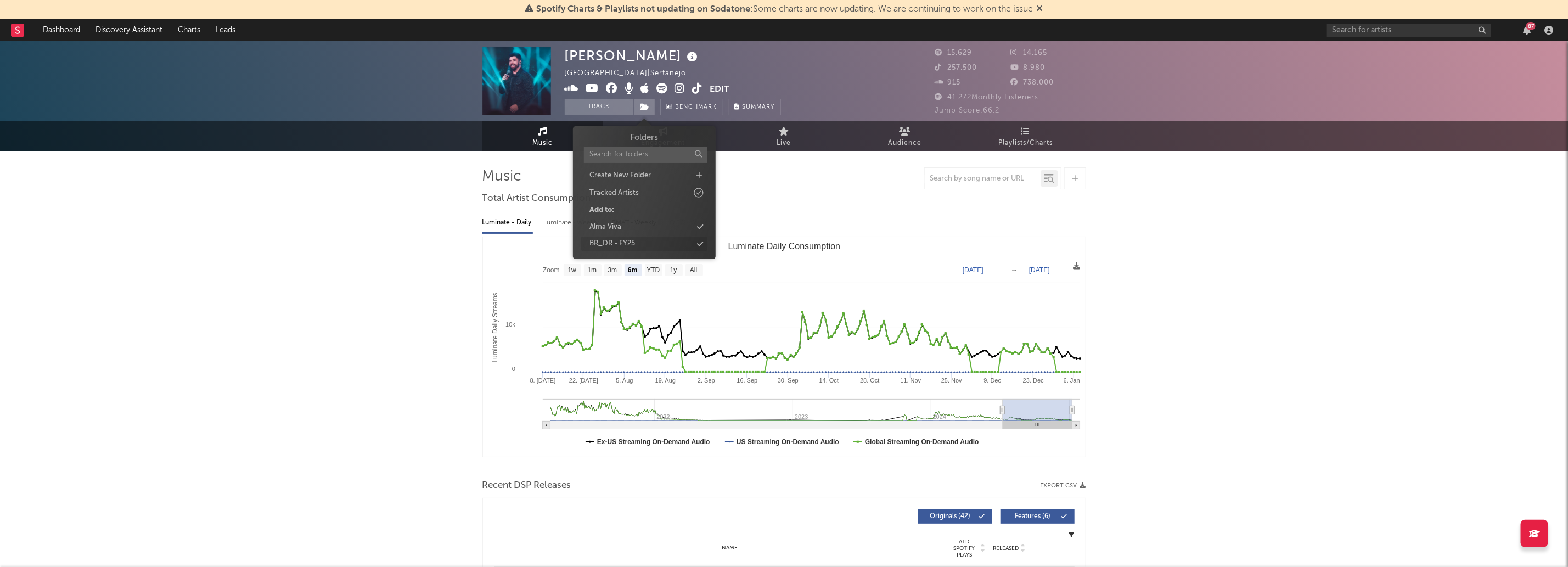
click at [684, 246] on div "BR_DR - FY25" at bounding box center [644, 243] width 126 height 14
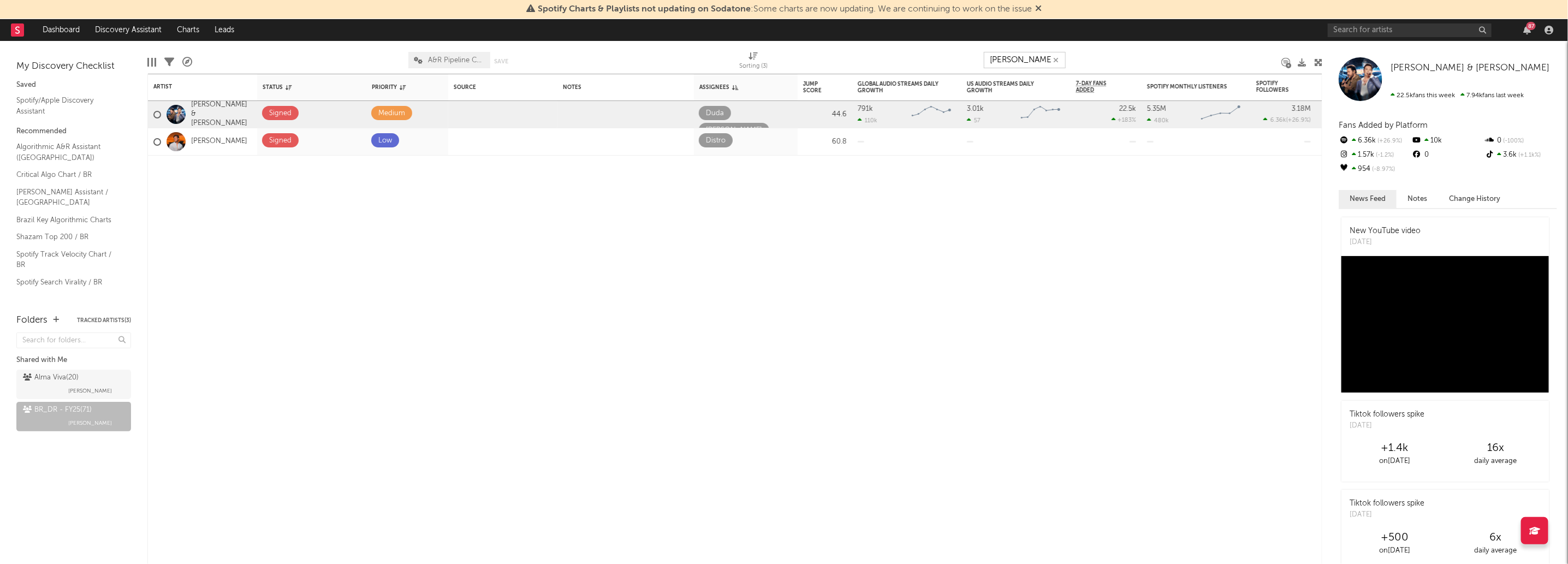
click at [1004, 55] on input "[PERSON_NAME]" at bounding box center [1024, 60] width 82 height 16
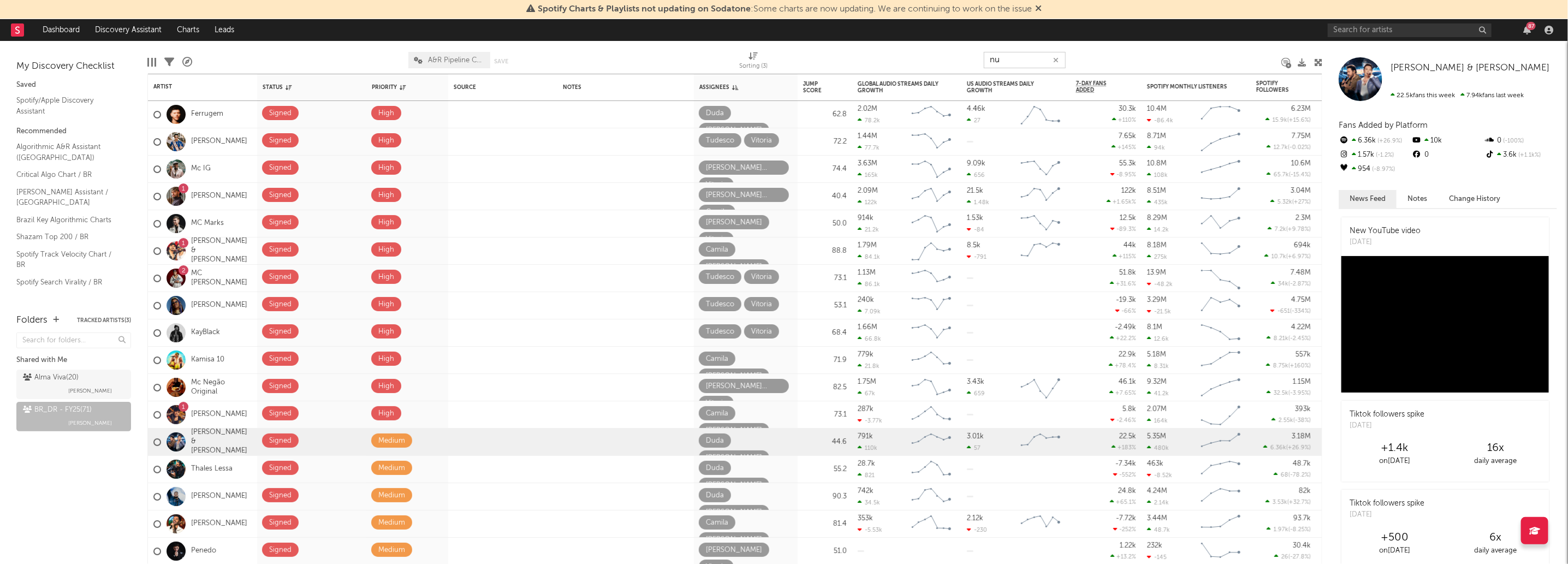
type input "n"
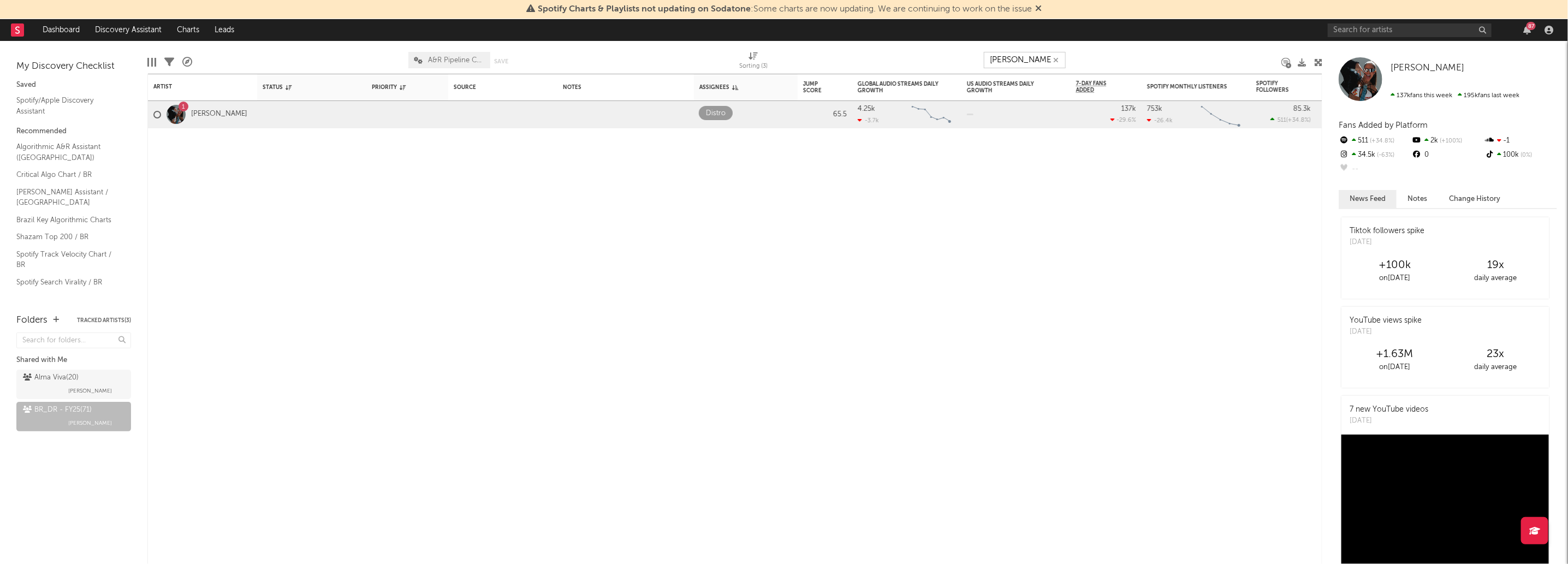
type input "michele"
click at [1046, 61] on input "michele" at bounding box center [1024, 60] width 82 height 16
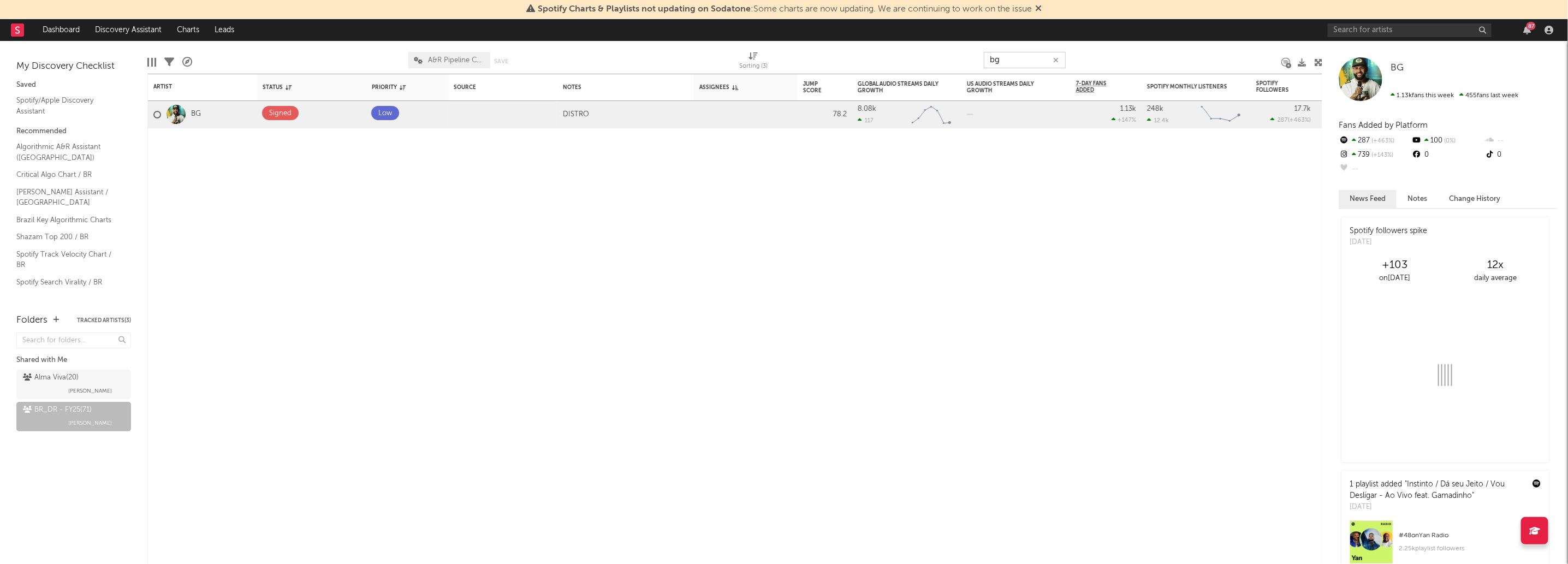
type input "b"
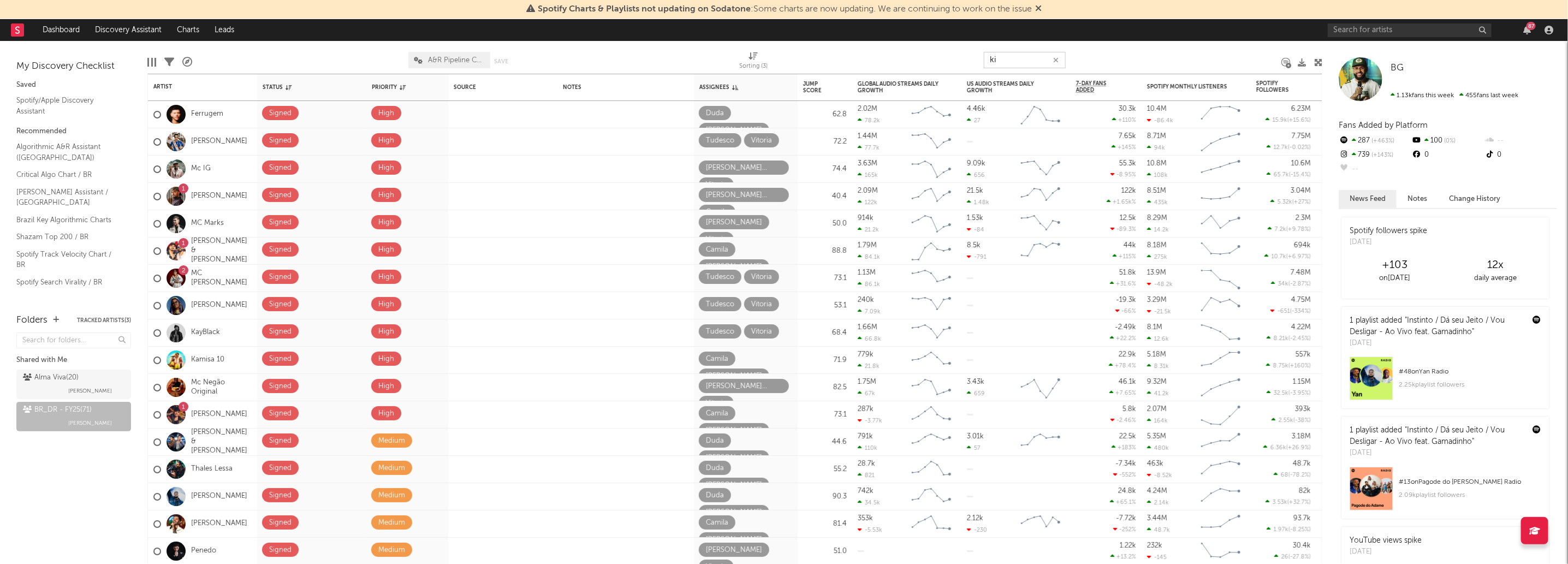
type input "k"
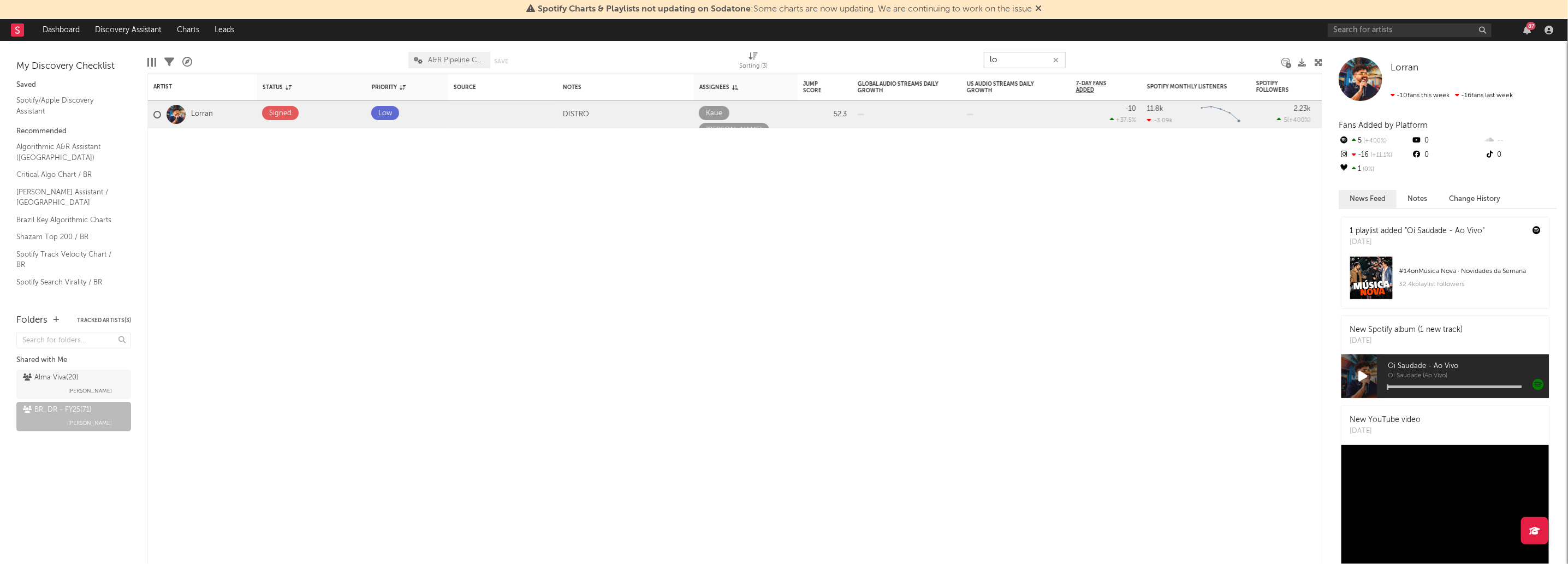
type input "l"
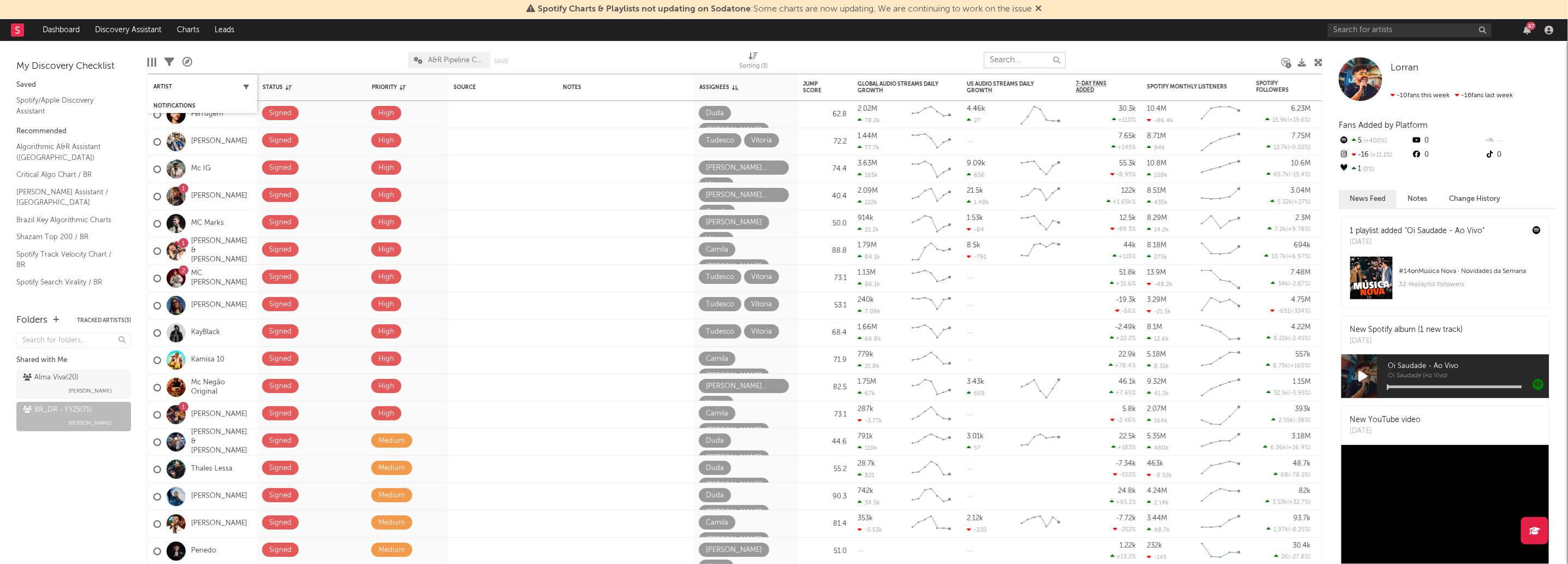
click at [250, 82] on button "button" at bounding box center [247, 87] width 11 height 11
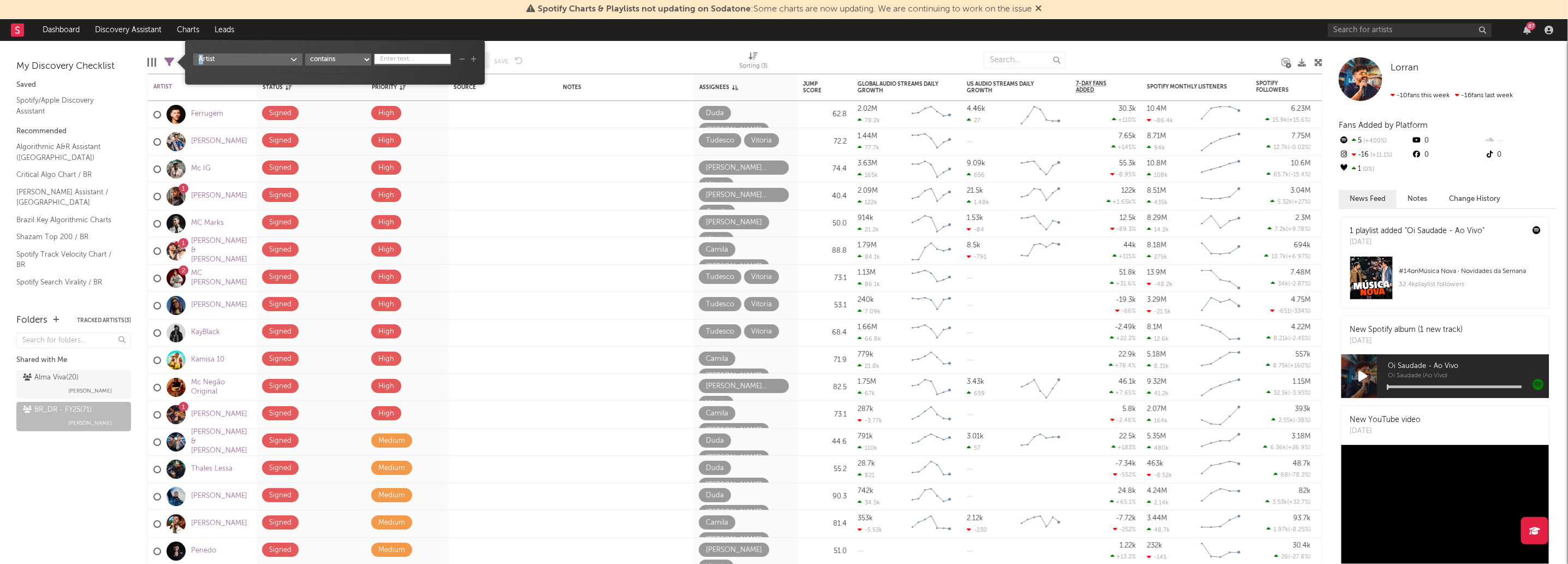
click at [200, 77] on div "Artist contains starts with does not contain contains any" at bounding box center [335, 66] width 284 height 26
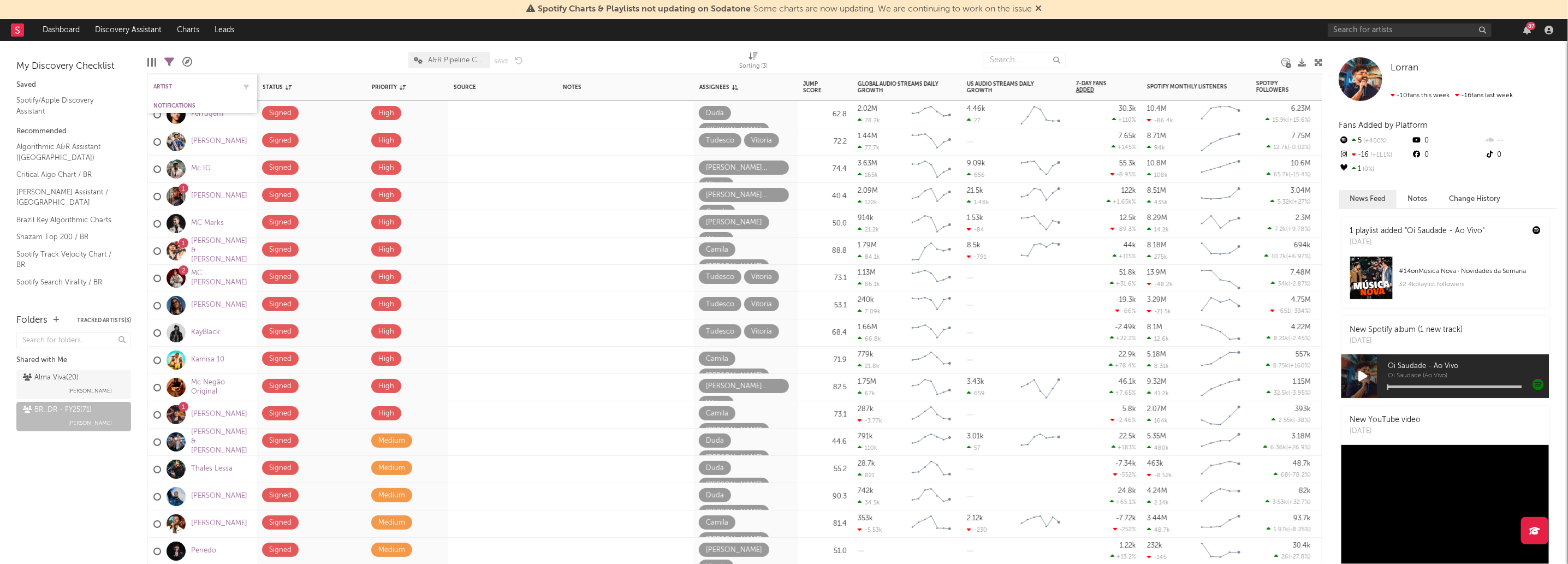
click at [183, 91] on div "Artist" at bounding box center [202, 86] width 98 height 21
click at [246, 88] on icon "button" at bounding box center [246, 86] width 5 height 5
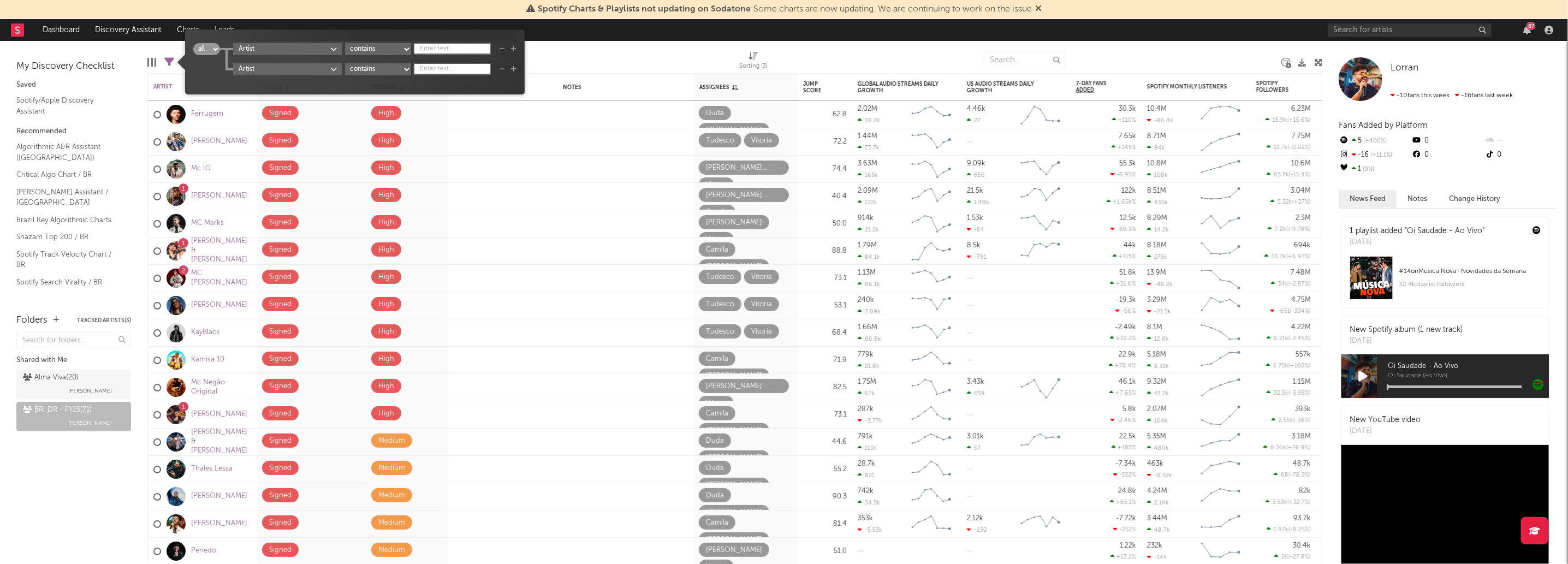
click at [396, 44] on select "contains starts with does not contain contains any" at bounding box center [378, 49] width 66 height 12
click at [387, 64] on select "contains starts with does not contain contains any" at bounding box center [378, 69] width 66 height 12
drag, startPoint x: 387, startPoint y: 64, endPoint x: 363, endPoint y: 59, distance: 24.5
click at [387, 64] on select "contains starts with does not contain contains any" at bounding box center [378, 69] width 66 height 12
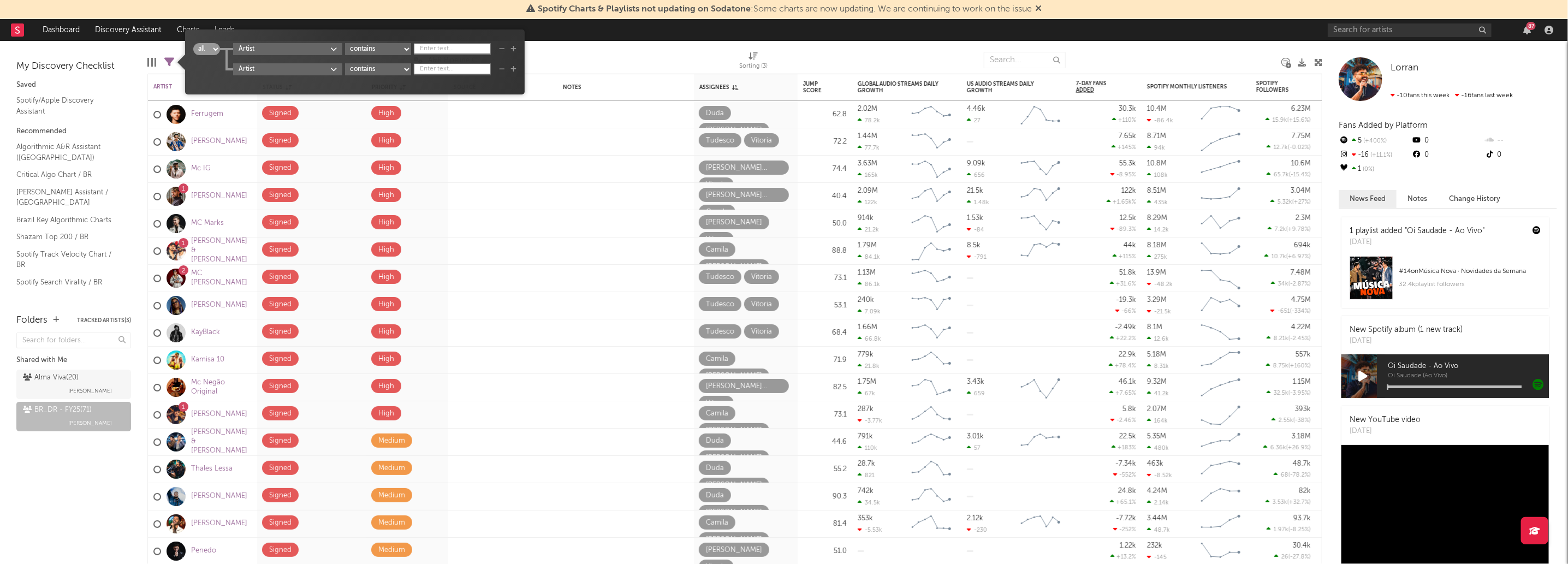
click at [203, 49] on select "all any" at bounding box center [207, 49] width 27 height 12
drag, startPoint x: 203, startPoint y: 49, endPoint x: 294, endPoint y: 69, distance: 93.2
click at [203, 49] on select "all any" at bounding box center [207, 49] width 27 height 12
click at [598, 46] on div at bounding box center [631, 60] width 200 height 27
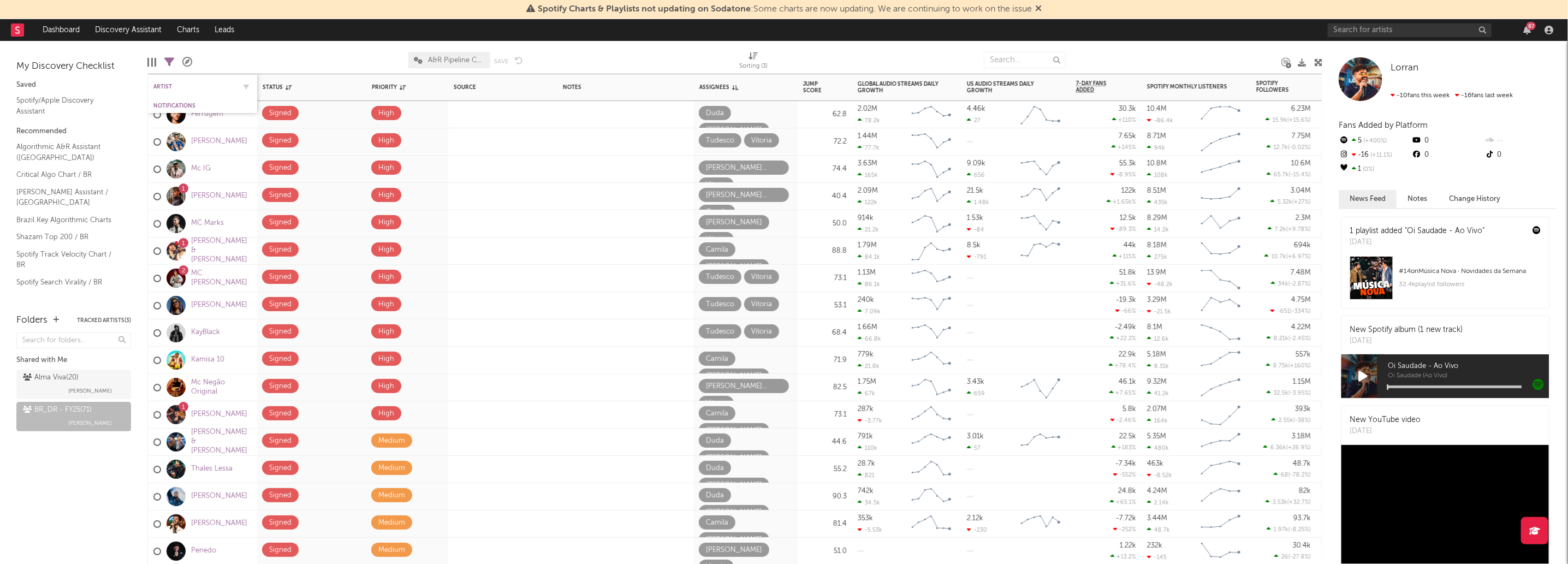
drag, startPoint x: 201, startPoint y: 88, endPoint x: 176, endPoint y: 77, distance: 27.3
click at [176, 77] on div "Artist" at bounding box center [202, 86] width 98 height 21
click at [147, 63] on div "Bookmarks and Folders My Discovery Checklist Saved Spotify/Apple Discovery Assi…" at bounding box center [784, 302] width 1568 height 523
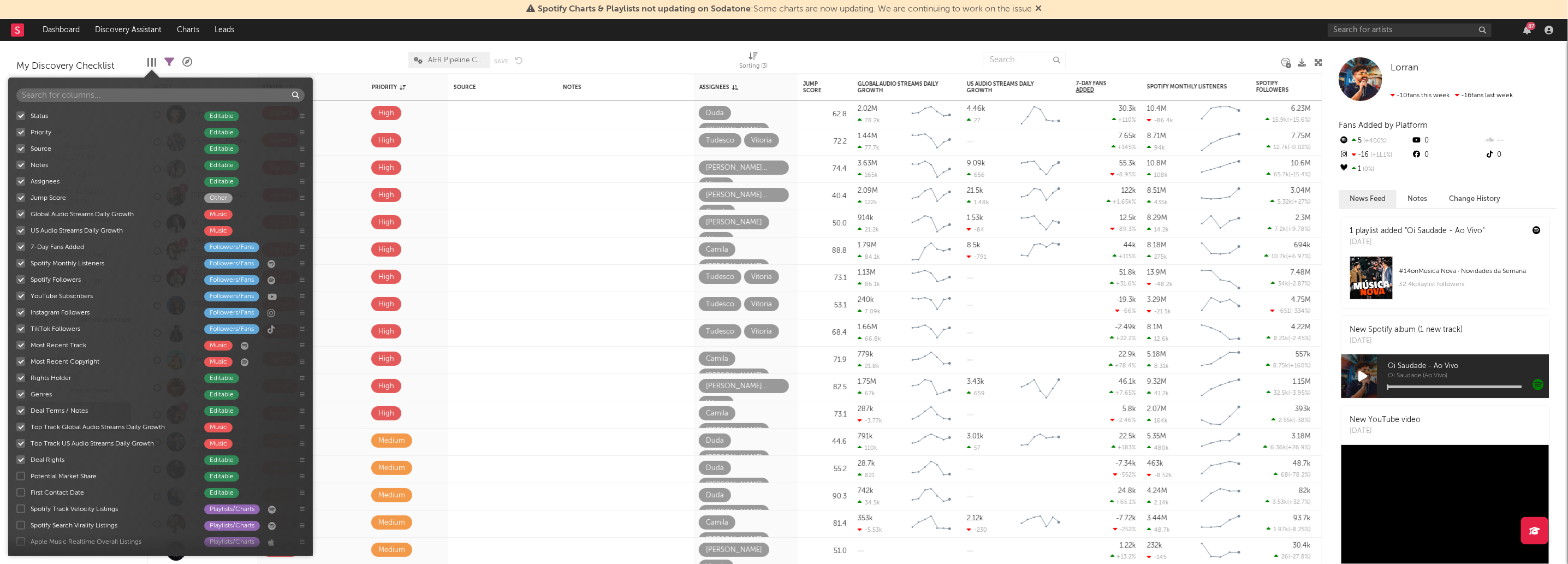
click at [148, 63] on div at bounding box center [148, 62] width 2 height 9
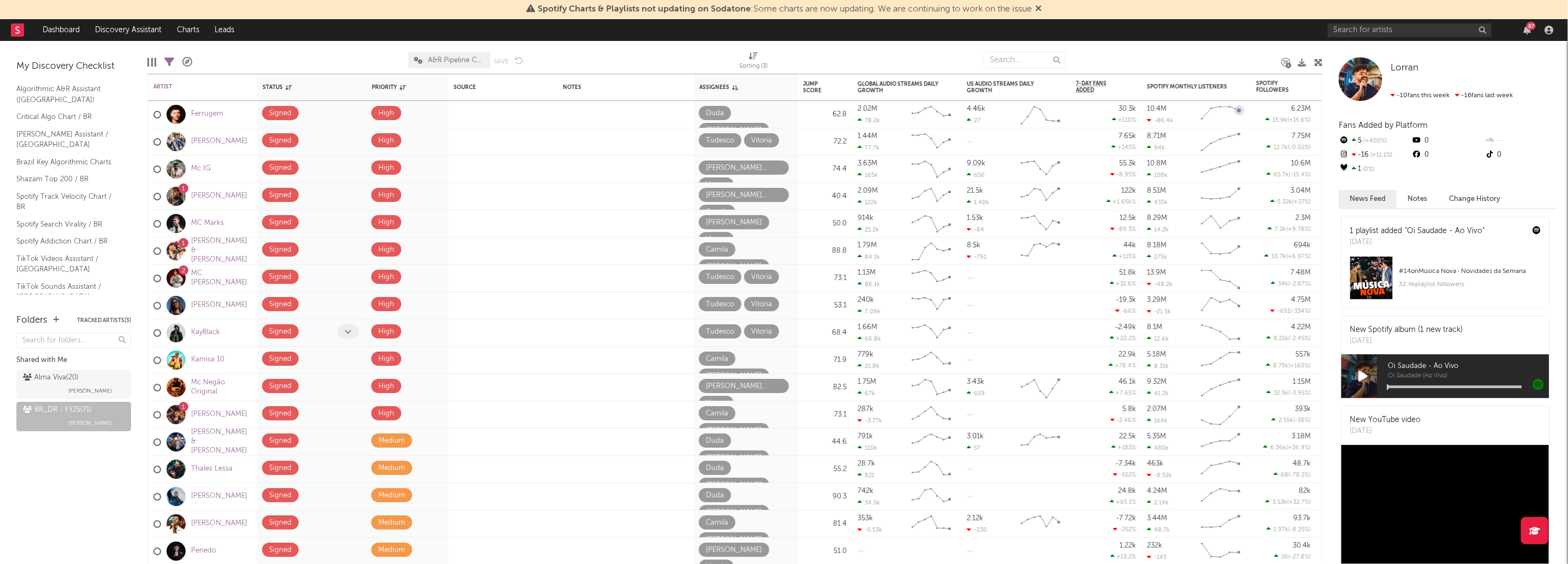
scroll to position [61, 0]
drag, startPoint x: 220, startPoint y: 88, endPoint x: 267, endPoint y: 66, distance: 51.9
click at [267, 66] on div at bounding box center [300, 60] width 200 height 27
click at [243, 80] on div "Artist" at bounding box center [202, 86] width 98 height 21
click at [247, 91] on button "button" at bounding box center [247, 87] width 11 height 11
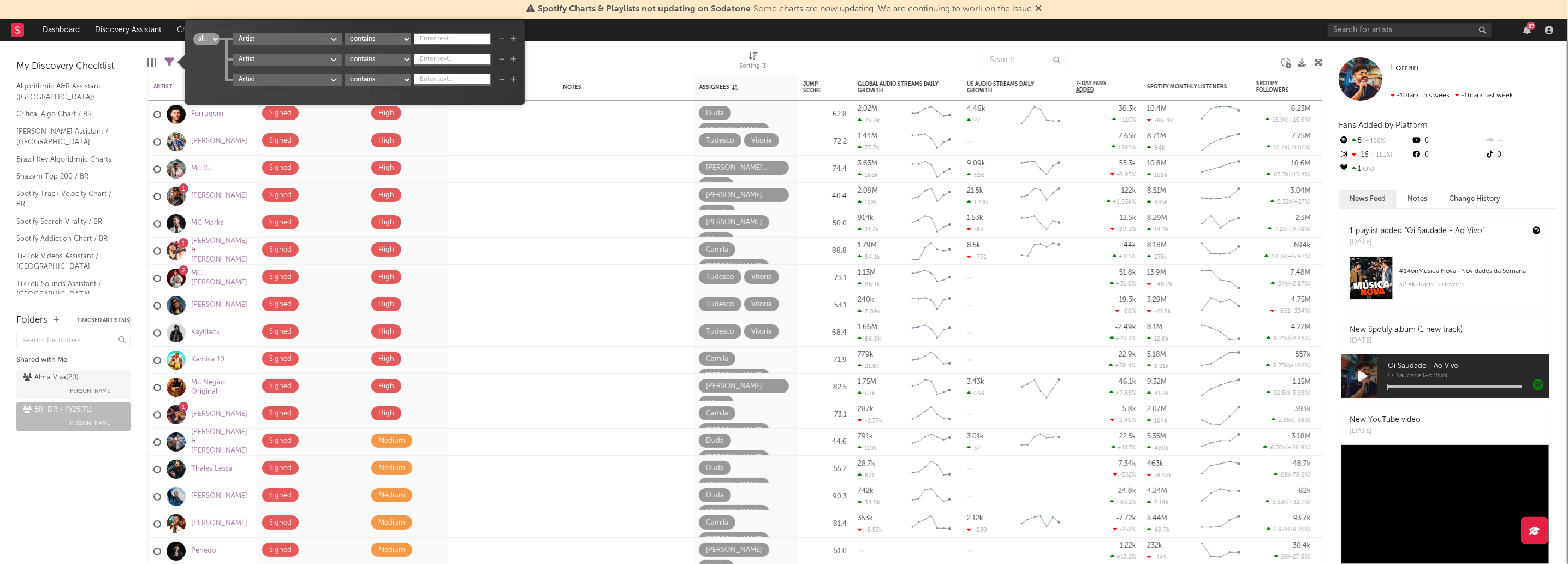
click at [309, 43] on body "Spotify Charts & Playlists not updating on Sodatone : Some charts are now updat…" at bounding box center [784, 282] width 1568 height 564
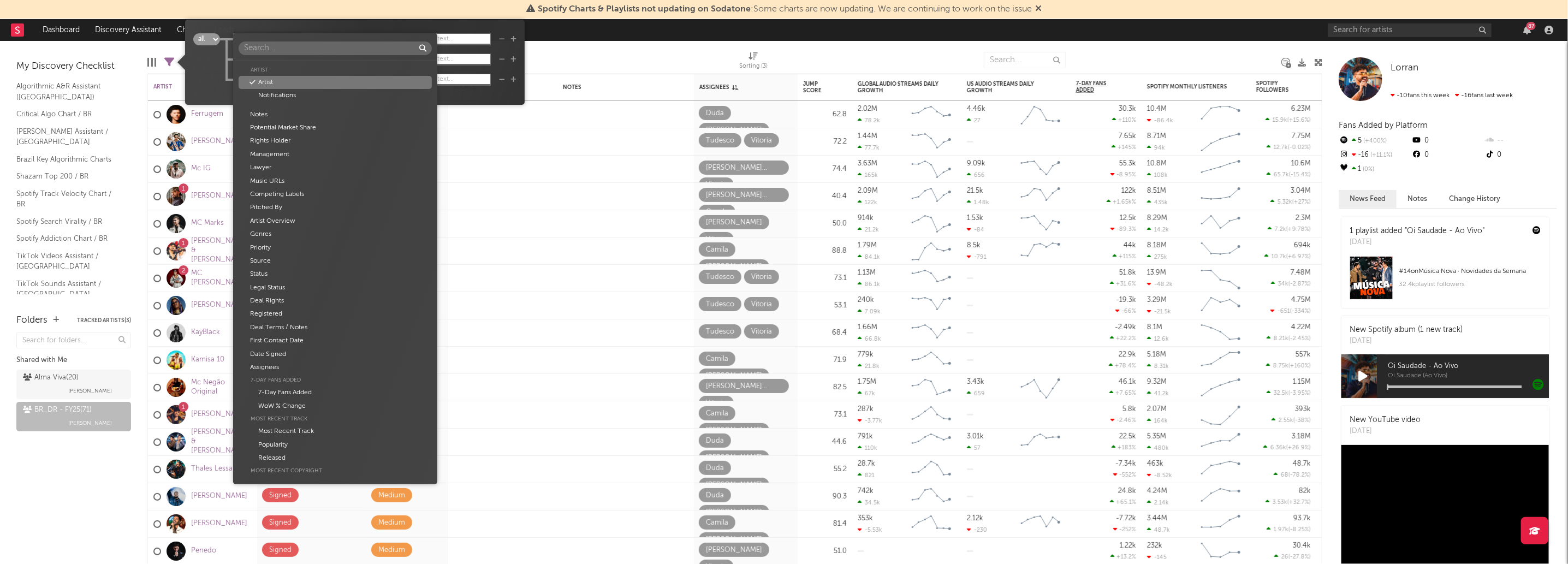
click at [62, 492] on div "Artist Artist Notifications Notes Potential Market Share Rights Holder Manageme…" at bounding box center [784, 282] width 1568 height 564
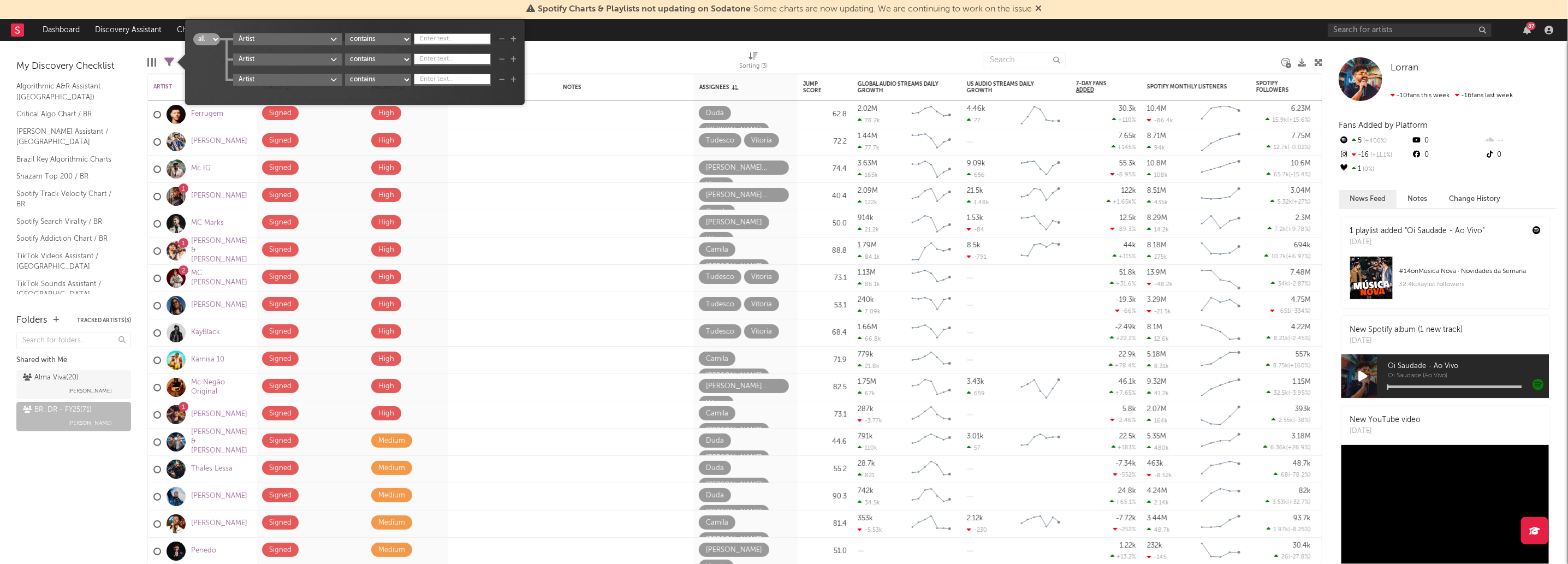
click at [509, 85] on div "Artist contains starts with does not contain contains any" at bounding box center [375, 80] width 284 height 12
click at [505, 74] on div "Artist contains starts with does not contain contains any" at bounding box center [375, 80] width 284 height 12
click at [505, 77] on icon "button" at bounding box center [502, 80] width 6 height 7
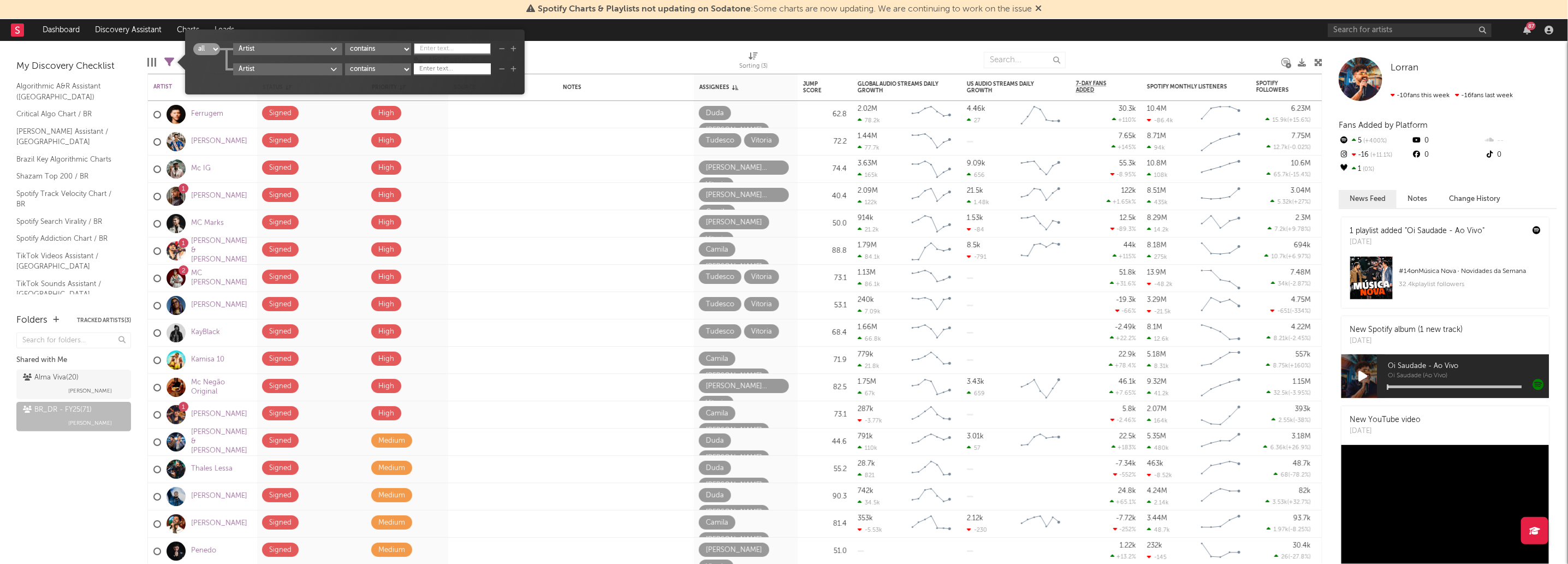
click at [474, 71] on input "text" at bounding box center [452, 69] width 77 height 11
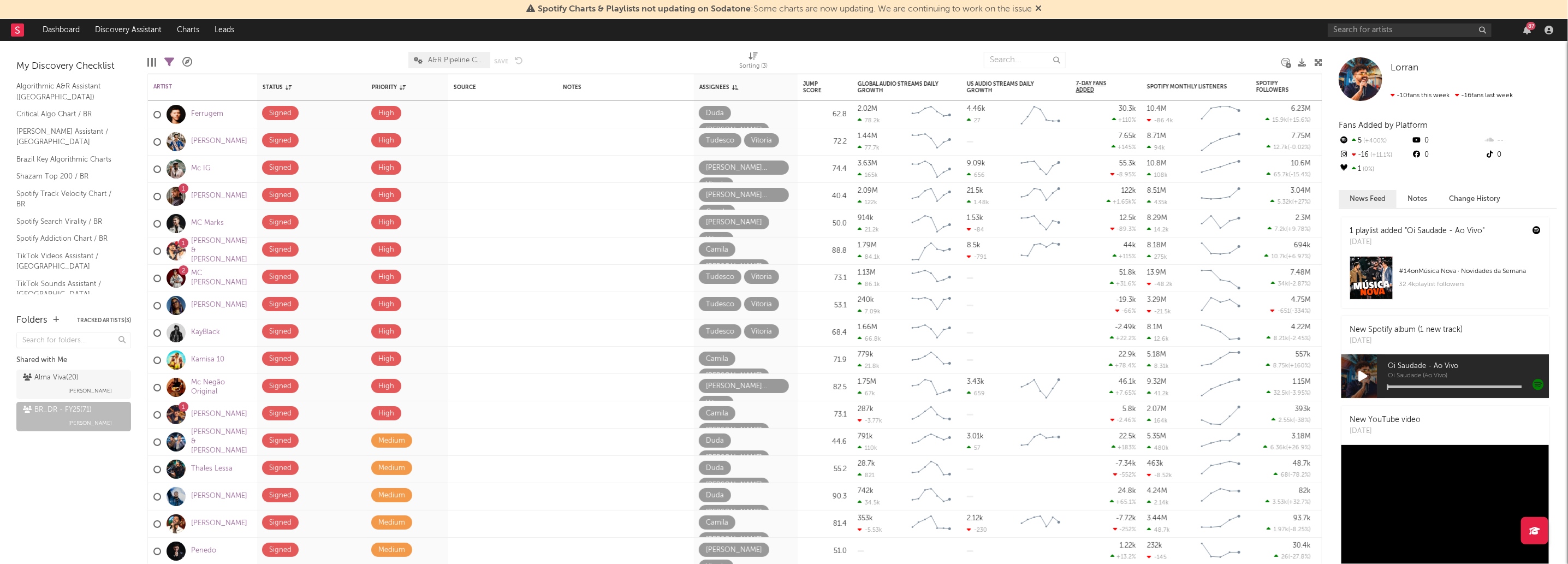
click at [582, 38] on nav "Dashboard Discovery Assistant Charts Leads 87" at bounding box center [784, 30] width 1568 height 22
click at [247, 85] on icon "button" at bounding box center [246, 86] width 5 height 5
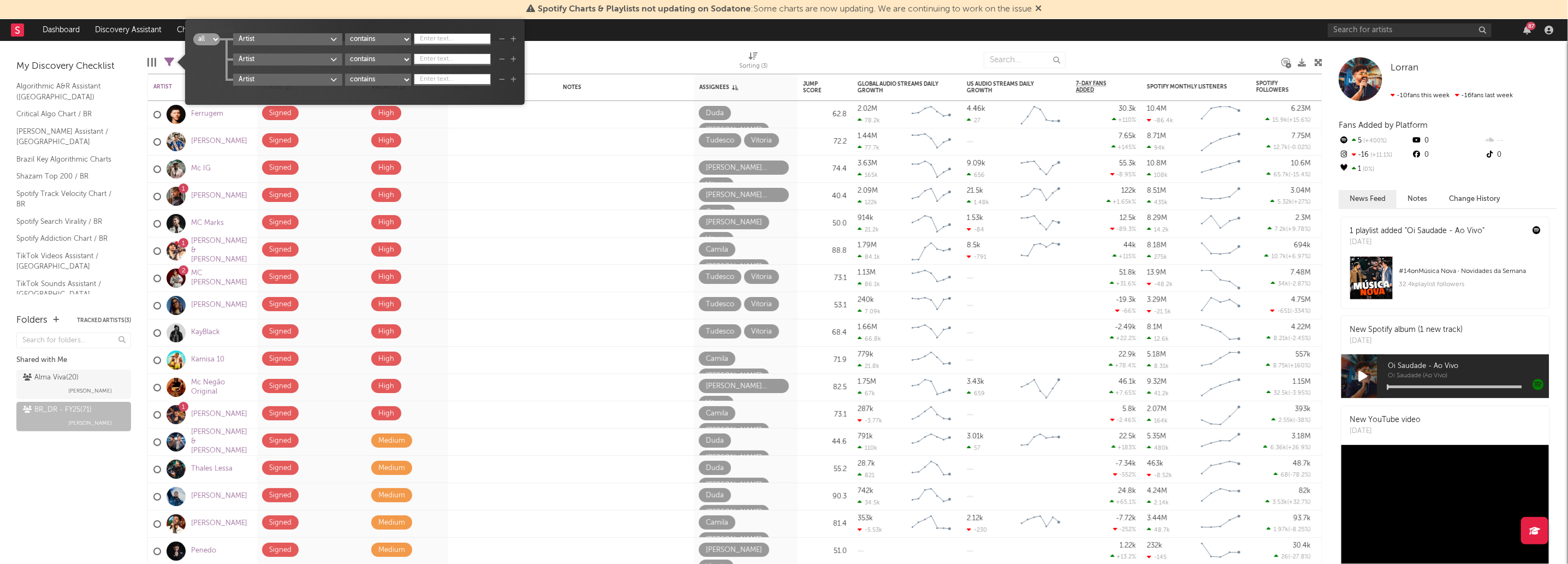
click at [505, 77] on icon "button" at bounding box center [502, 80] width 6 height 7
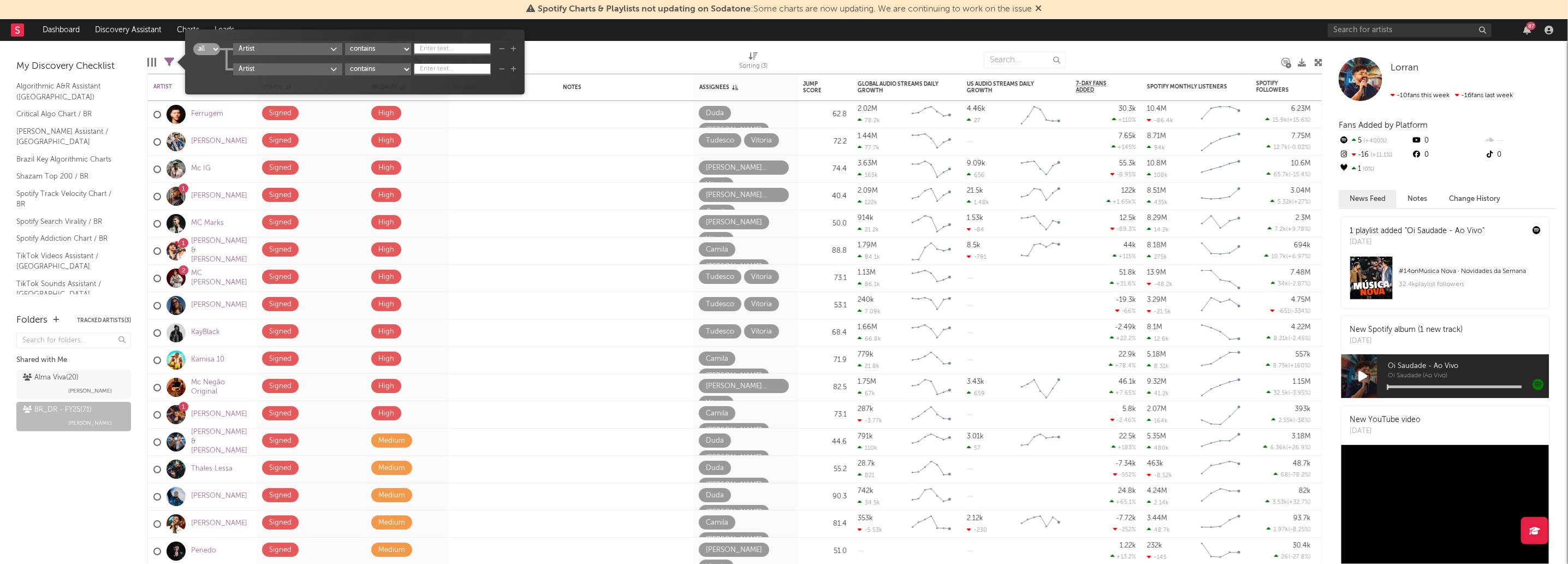
click at [505, 66] on icon "button" at bounding box center [502, 69] width 6 height 7
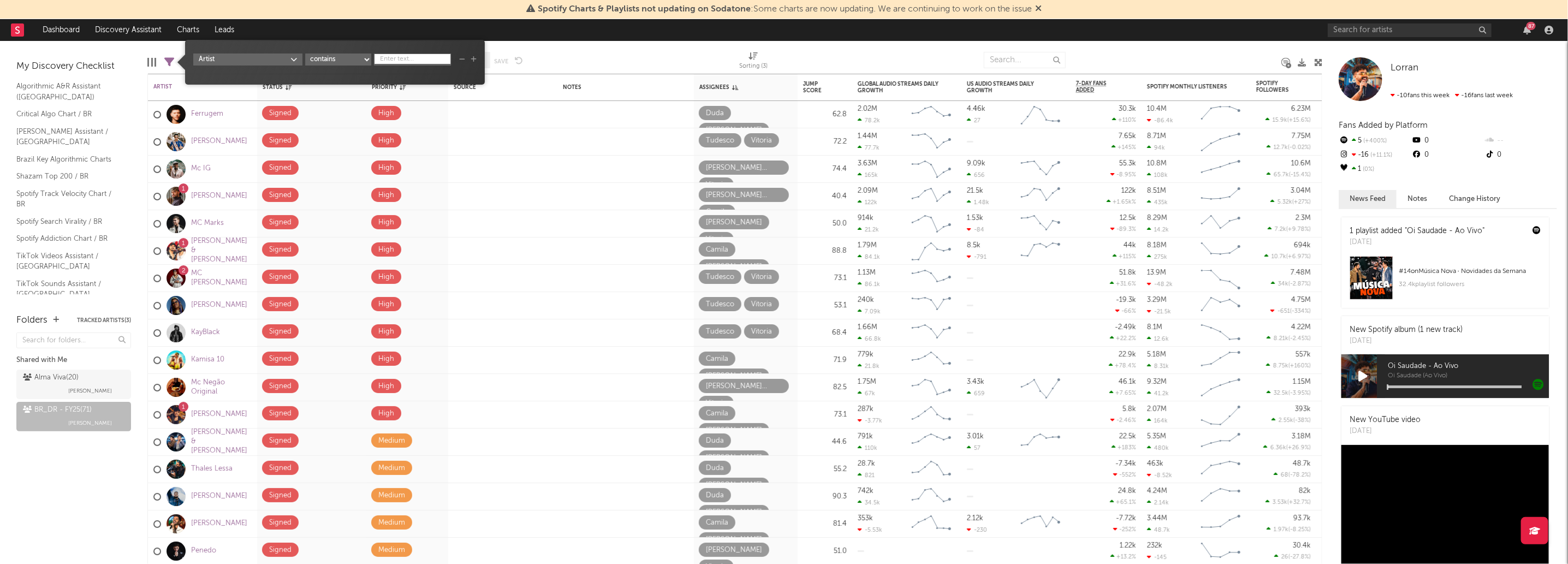
click at [280, 61] on body "Spotify Charts & Playlists not updating on Sodatone : Some charts are now updat…" at bounding box center [784, 282] width 1568 height 564
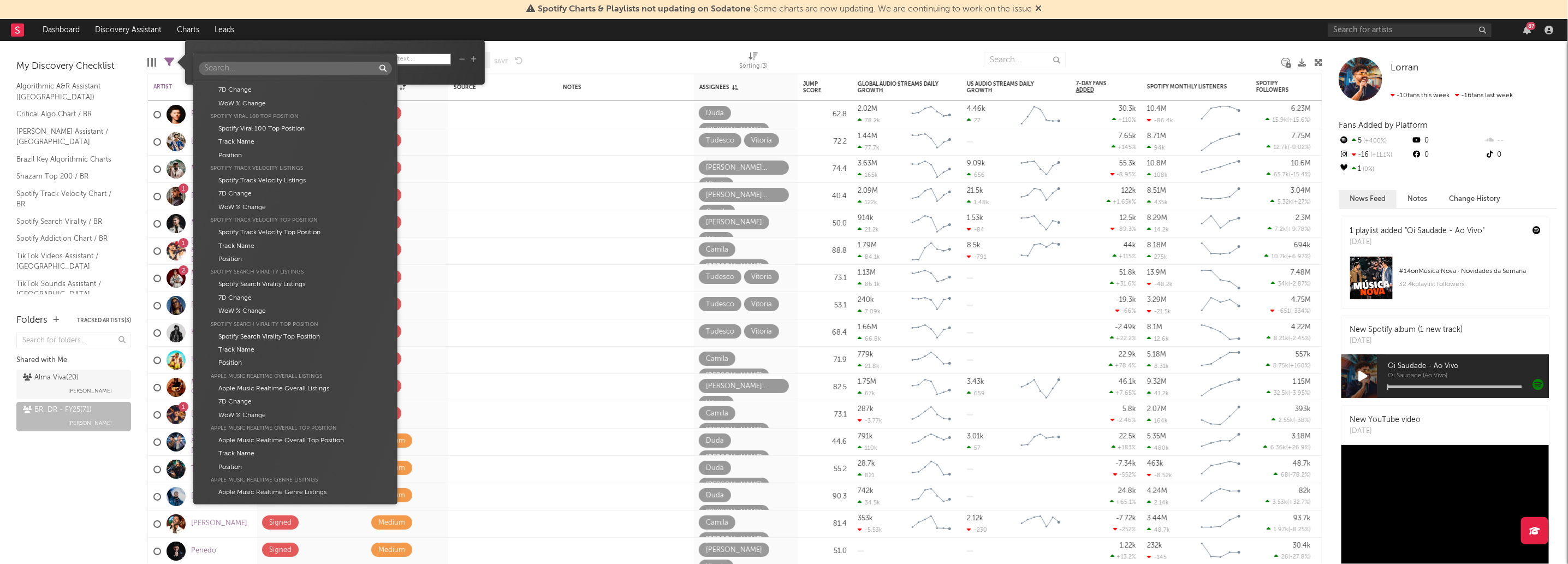
scroll to position [3189, 0]
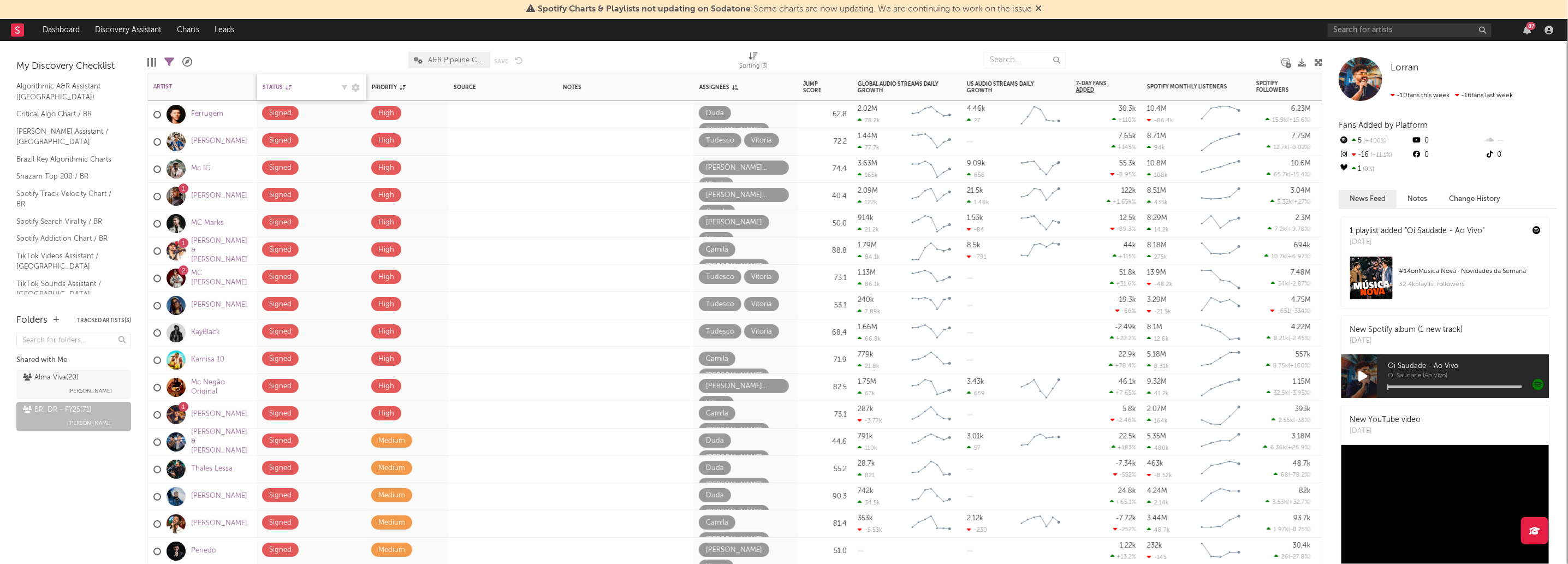
click at [286, 89] on icon at bounding box center [289, 87] width 6 height 5
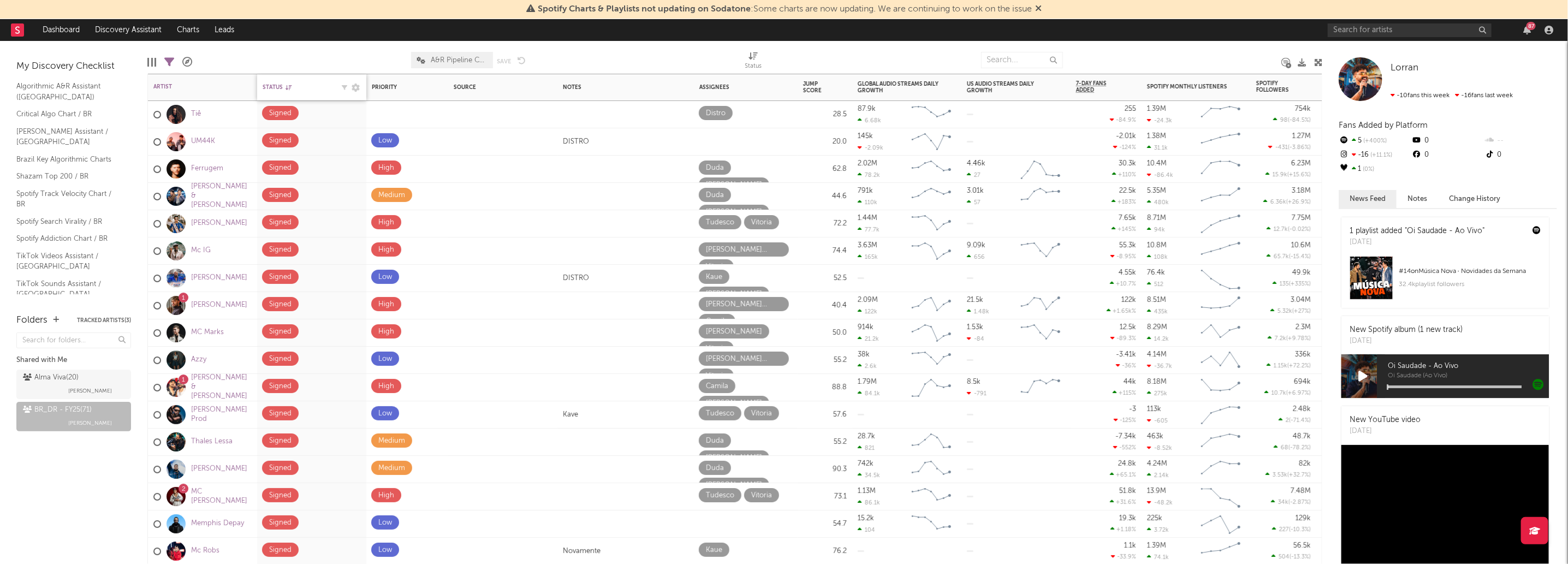
click at [292, 87] on div "Status" at bounding box center [298, 87] width 71 height 7
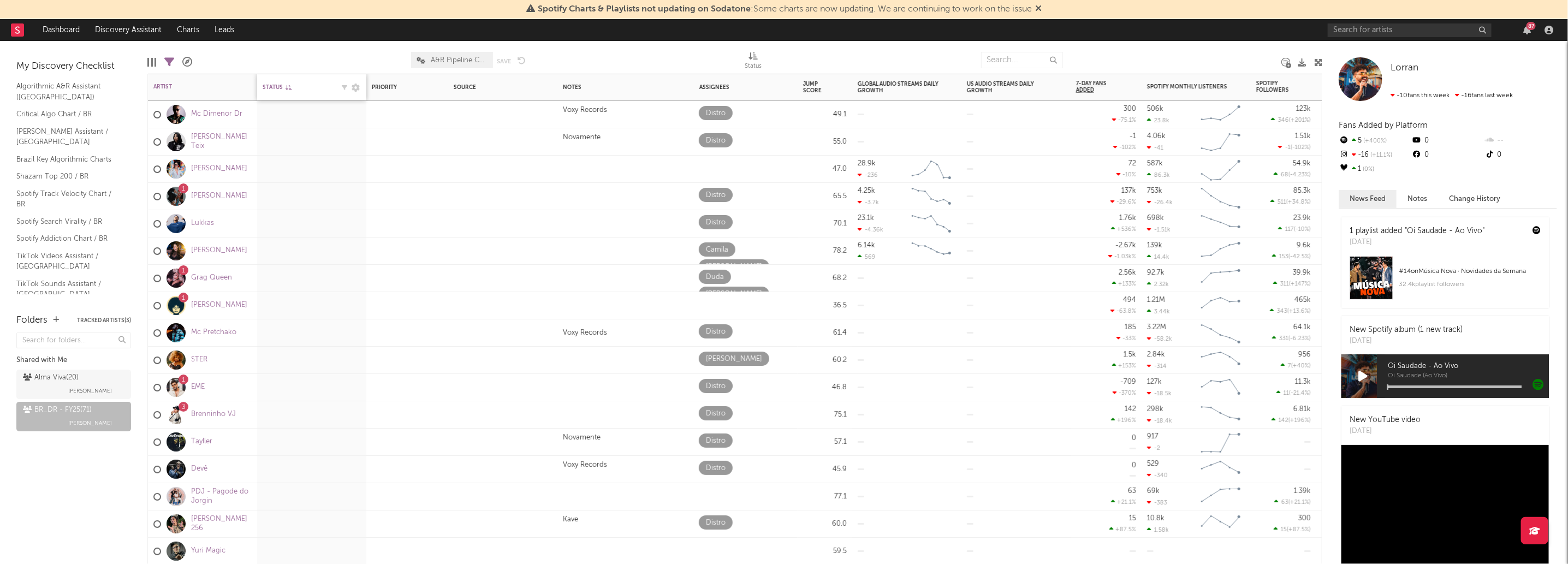
click at [288, 87] on icon at bounding box center [289, 87] width 6 height 5
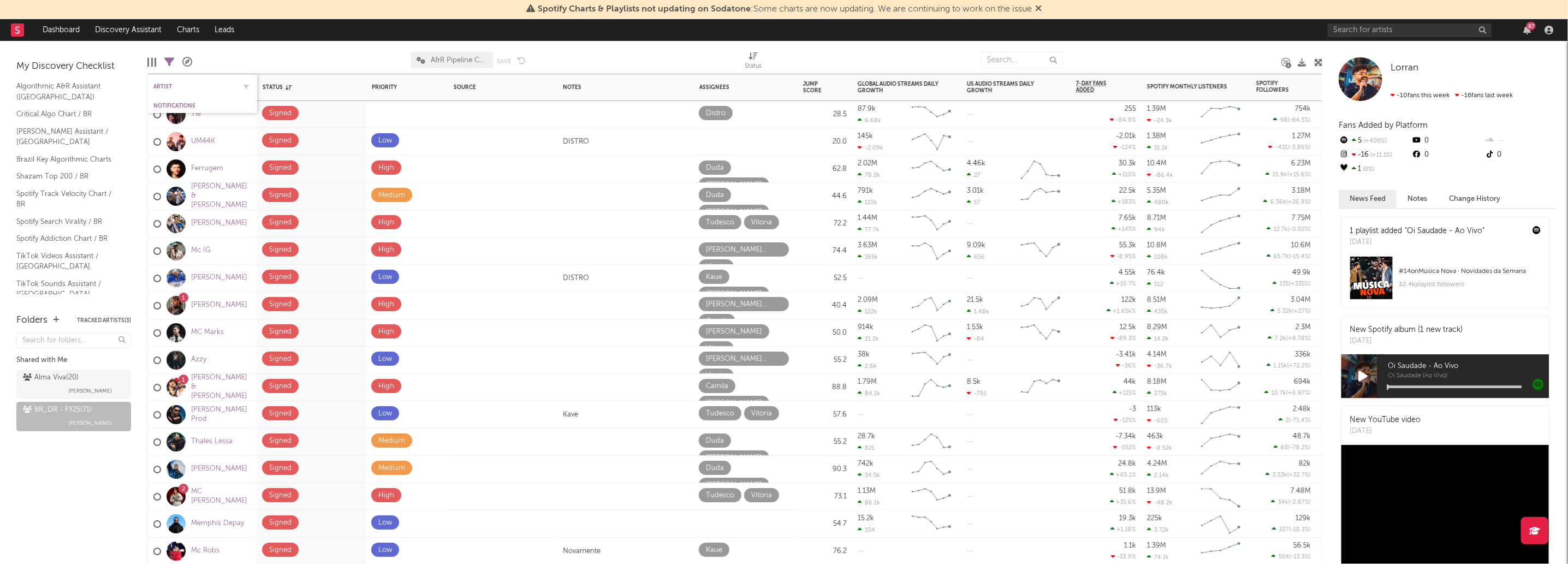
click at [166, 80] on div "Artist" at bounding box center [202, 86] width 98 height 21
click at [154, 47] on div "Edit Columns" at bounding box center [152, 62] width 9 height 32
click at [173, 58] on icon at bounding box center [169, 62] width 10 height 10
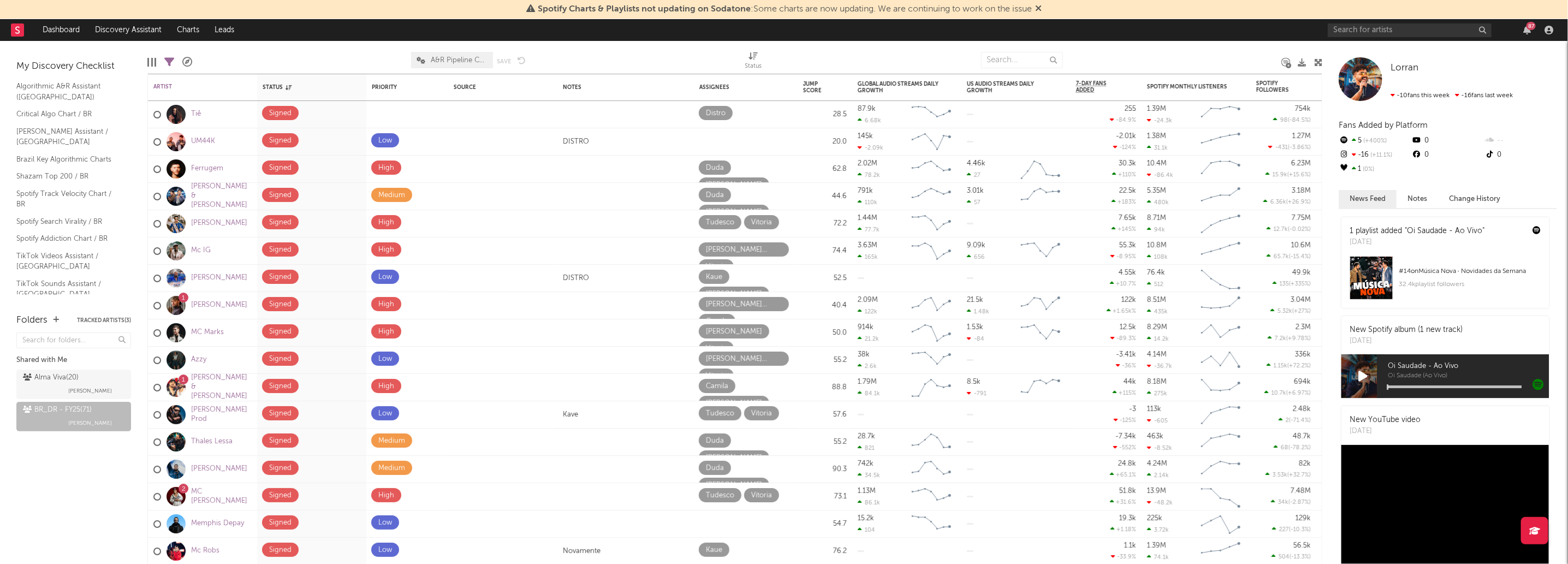
click at [173, 58] on icon at bounding box center [169, 62] width 10 height 10
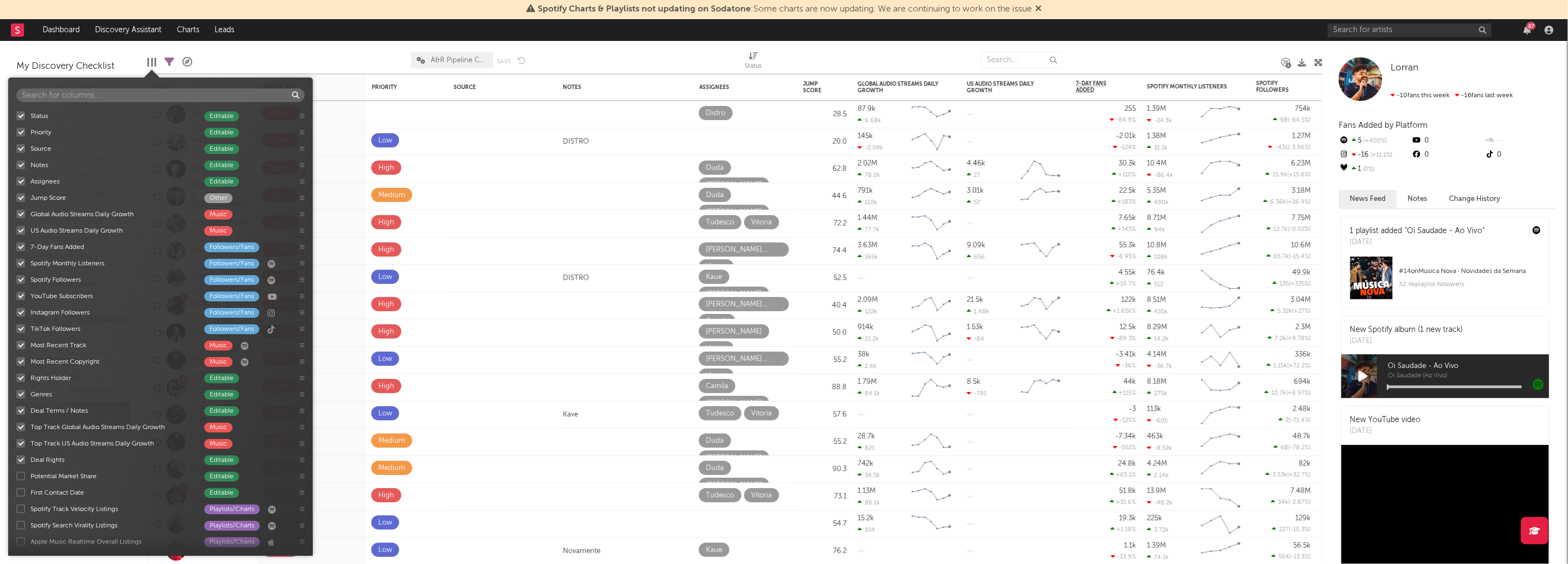
click at [153, 64] on div at bounding box center [152, 62] width 9 height 9
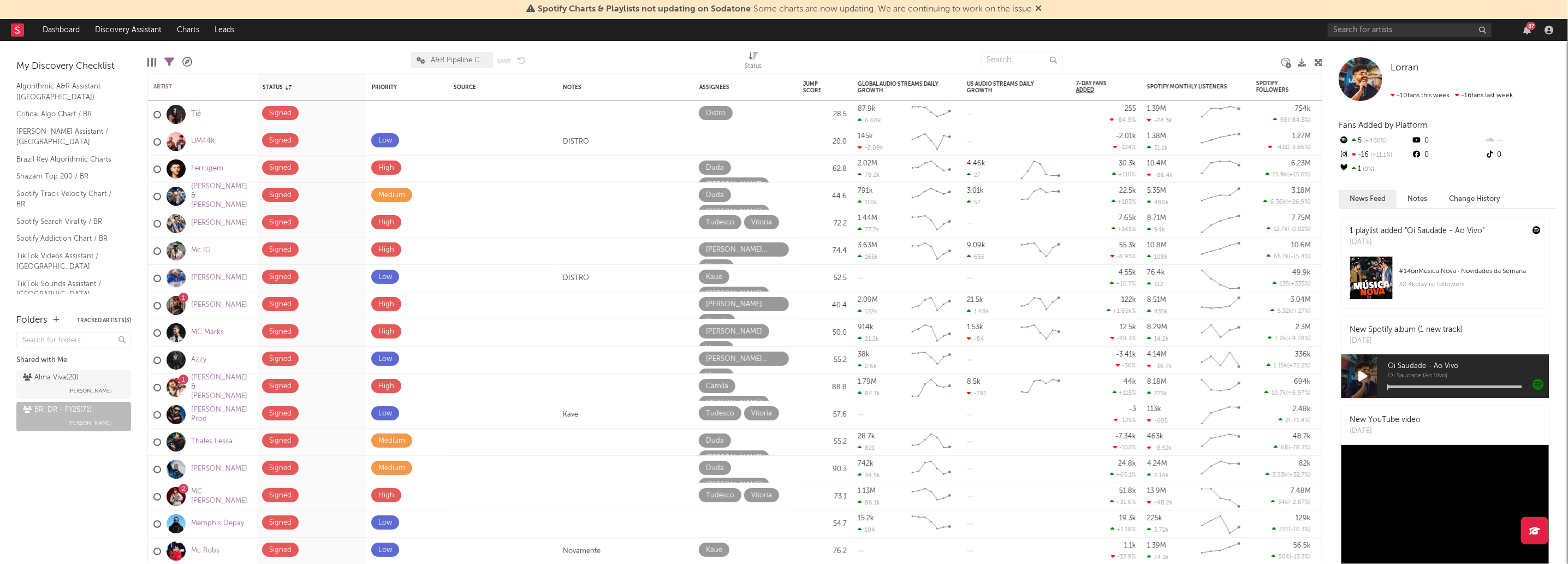
click at [184, 64] on icon at bounding box center [187, 62] width 10 height 10
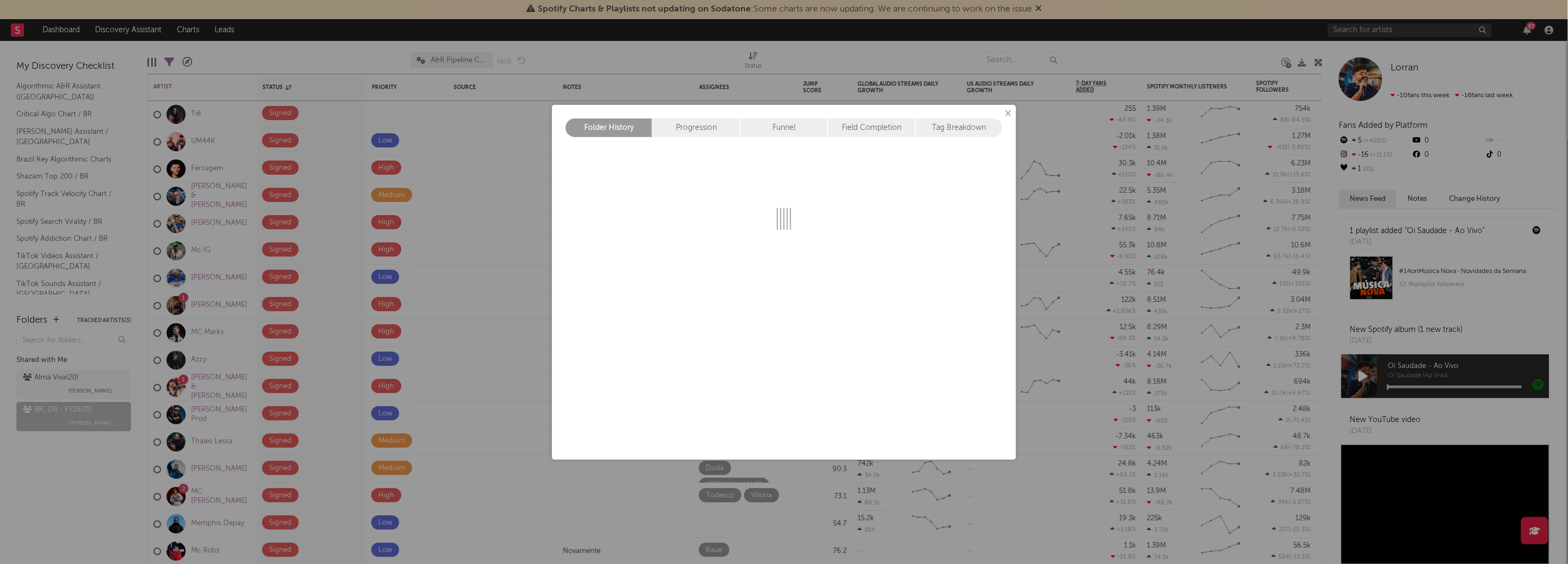
click at [184, 64] on div "× Folder History Progression Funnel Field Completion Tag Breakdown" at bounding box center [784, 282] width 1568 height 564
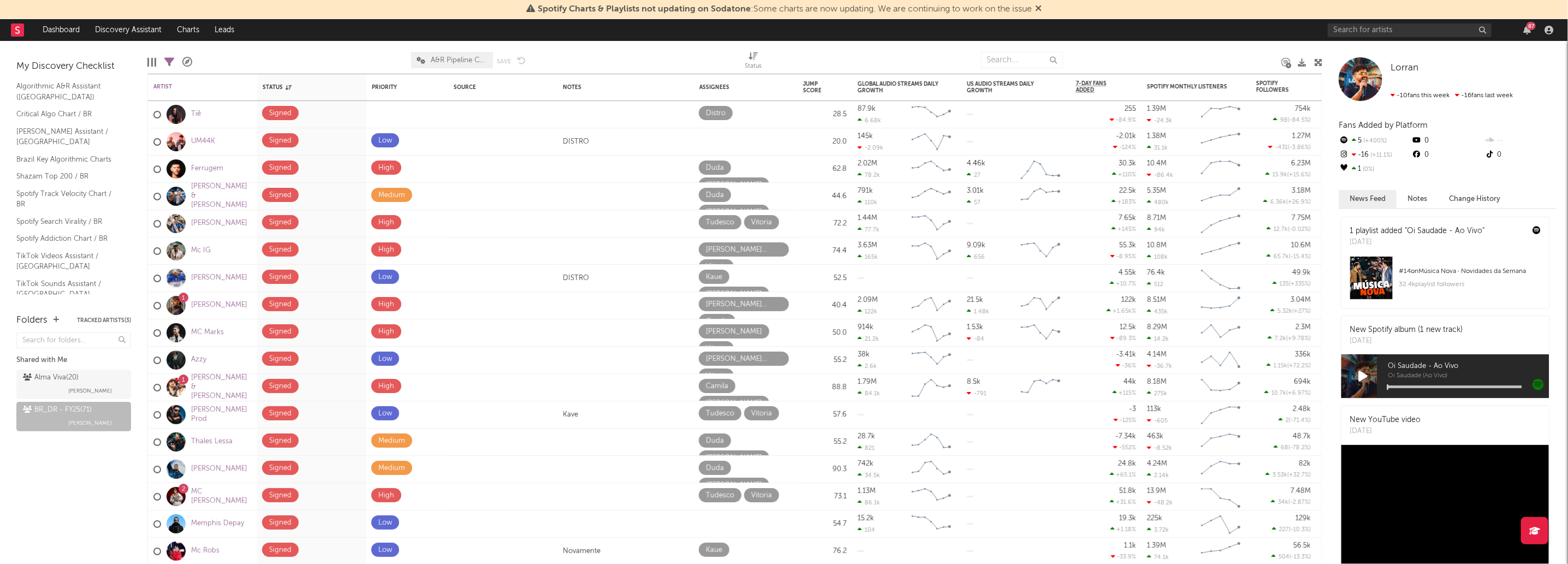
select select "-1"
click at [758, 59] on icon at bounding box center [754, 55] width 9 height 8
click at [702, 103] on select "ascending descending" at bounding box center [694, 99] width 52 height 12
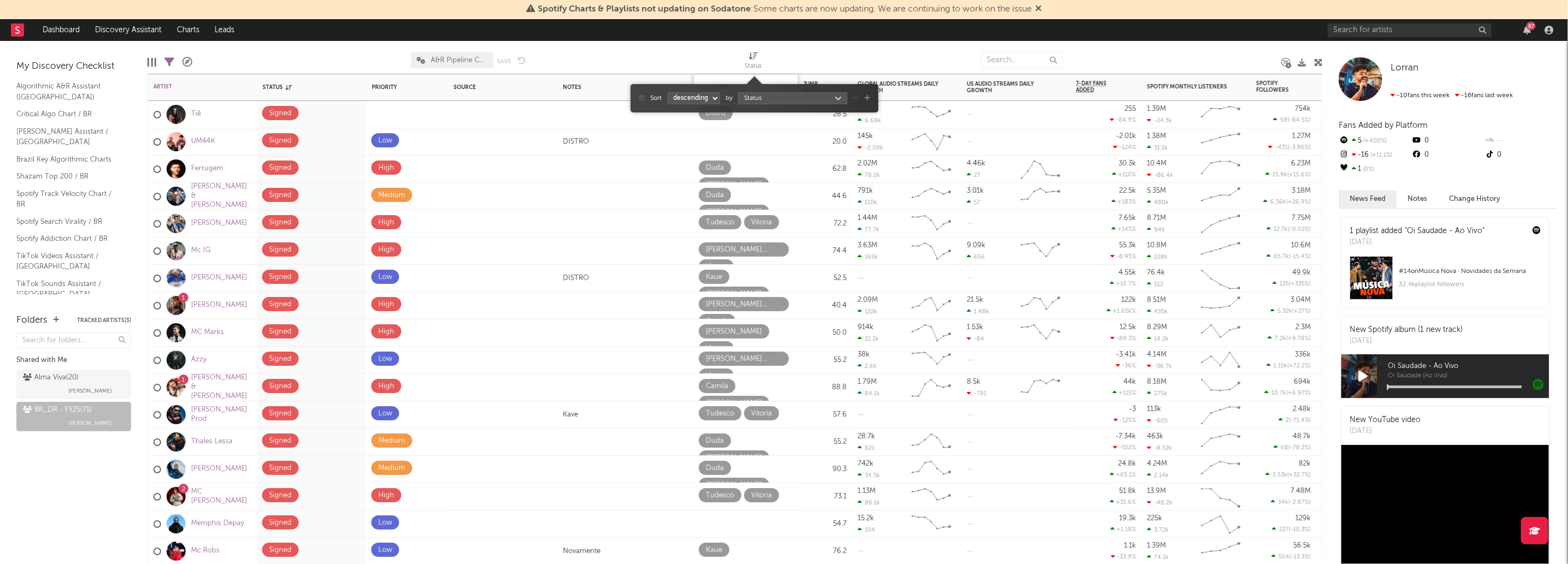
click at [793, 82] on div "Assignees" at bounding box center [746, 87] width 103 height 26
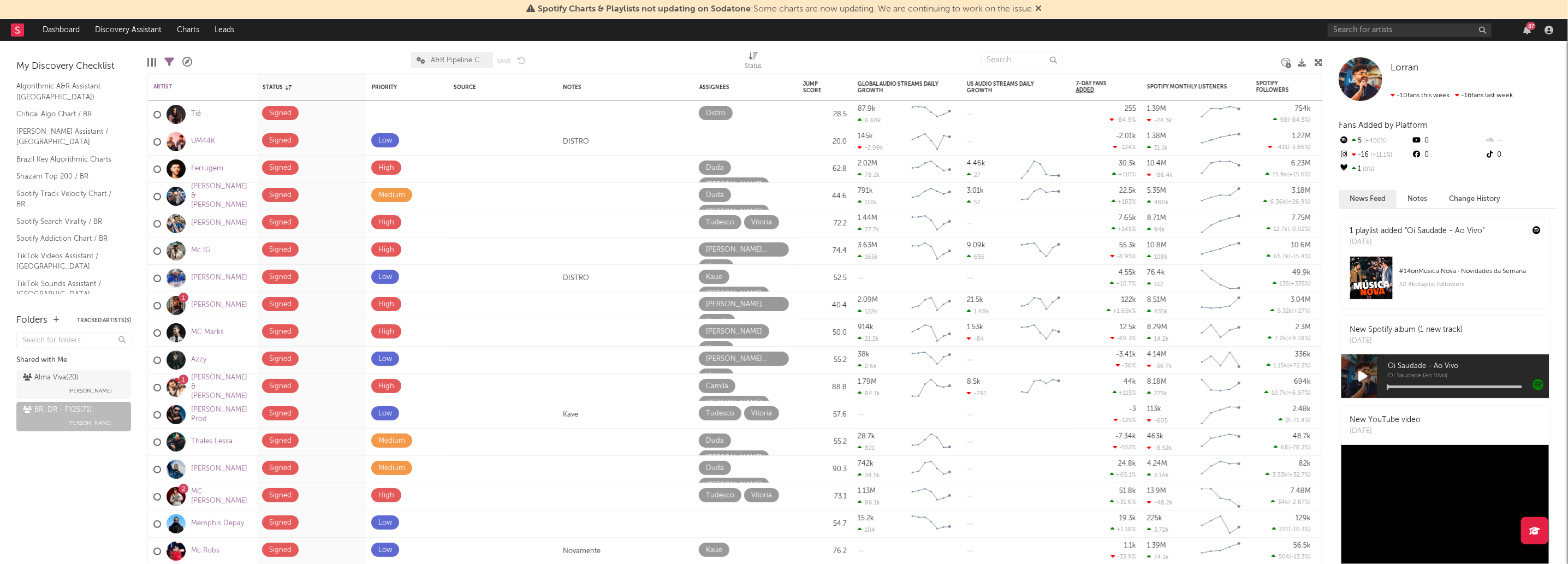
click at [740, 52] on div "Edit Columns Filters ( 71 of 71 ) A&R Pipeline A&R Pipeline Collaboration Save …" at bounding box center [735, 57] width 1175 height 33
click at [743, 58] on div "Edit Columns Filters ( 71 of 71 ) A&R Pipeline A&R Pipeline Collaboration Save …" at bounding box center [735, 57] width 1175 height 33
click at [749, 58] on icon at bounding box center [754, 55] width 9 height 8
select select "-1"
click at [751, 89] on div "Sort ascending descending by Status" at bounding box center [754, 98] width 231 height 18
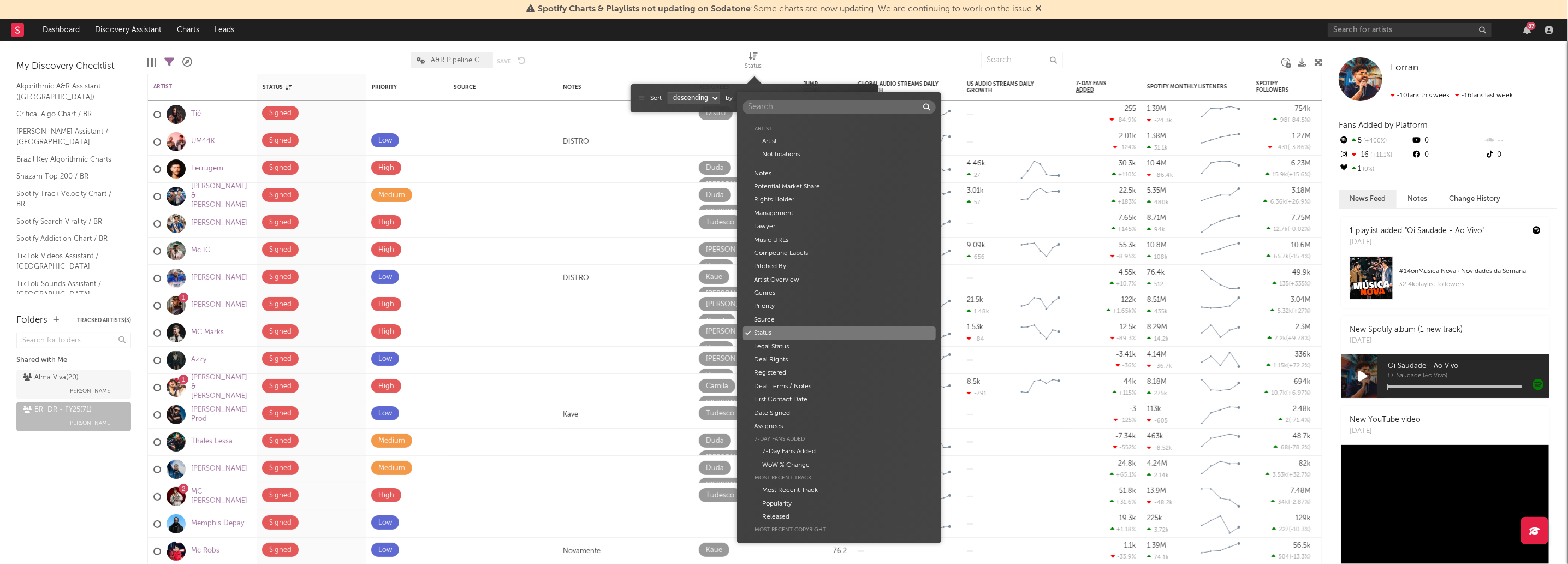
click at [749, 100] on body "Spotify Charts & Playlists not updating on Sodatone : Some charts are now updat…" at bounding box center [784, 282] width 1568 height 564
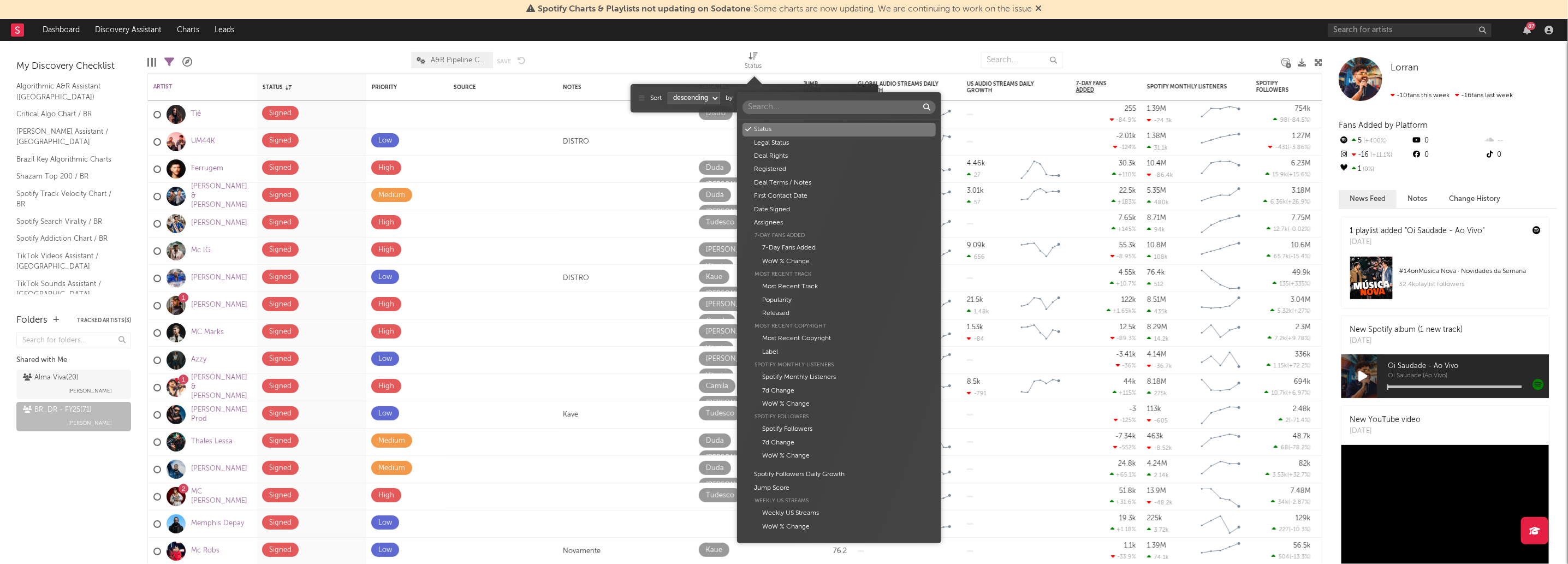
click at [791, 105] on input "text" at bounding box center [839, 107] width 194 height 13
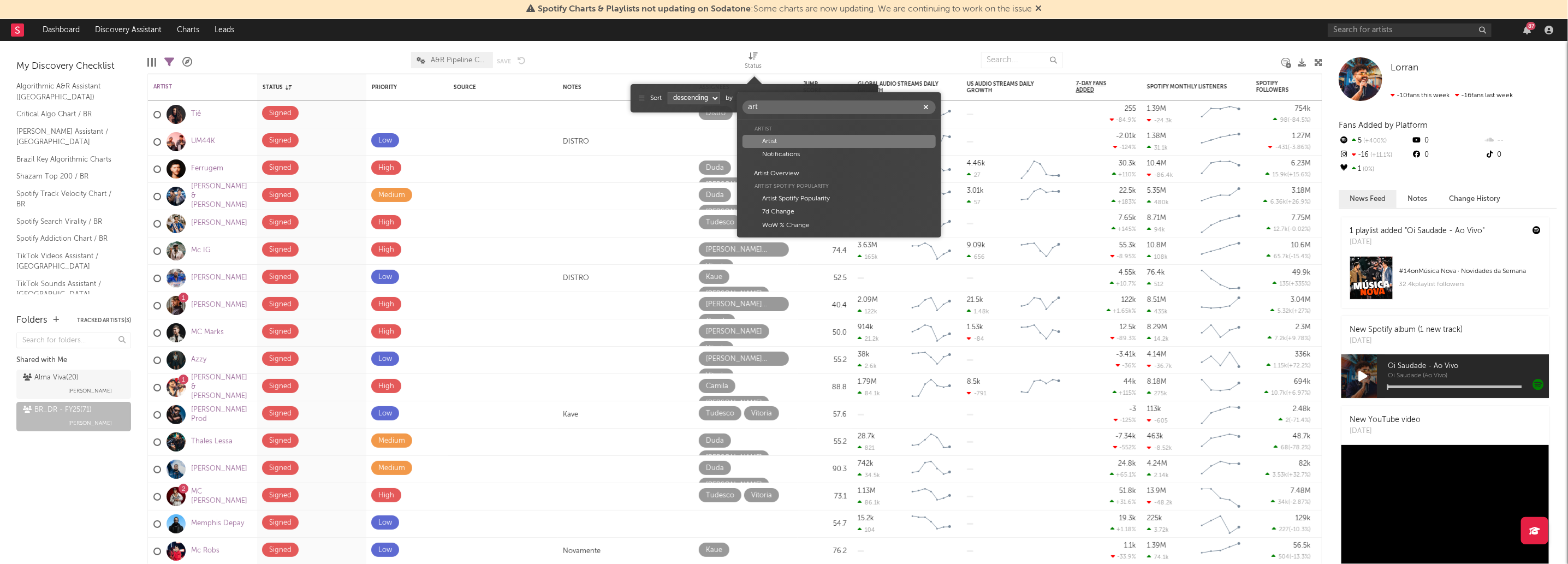
type input "art"
click at [836, 136] on div "Artist" at bounding box center [839, 142] width 194 height 13
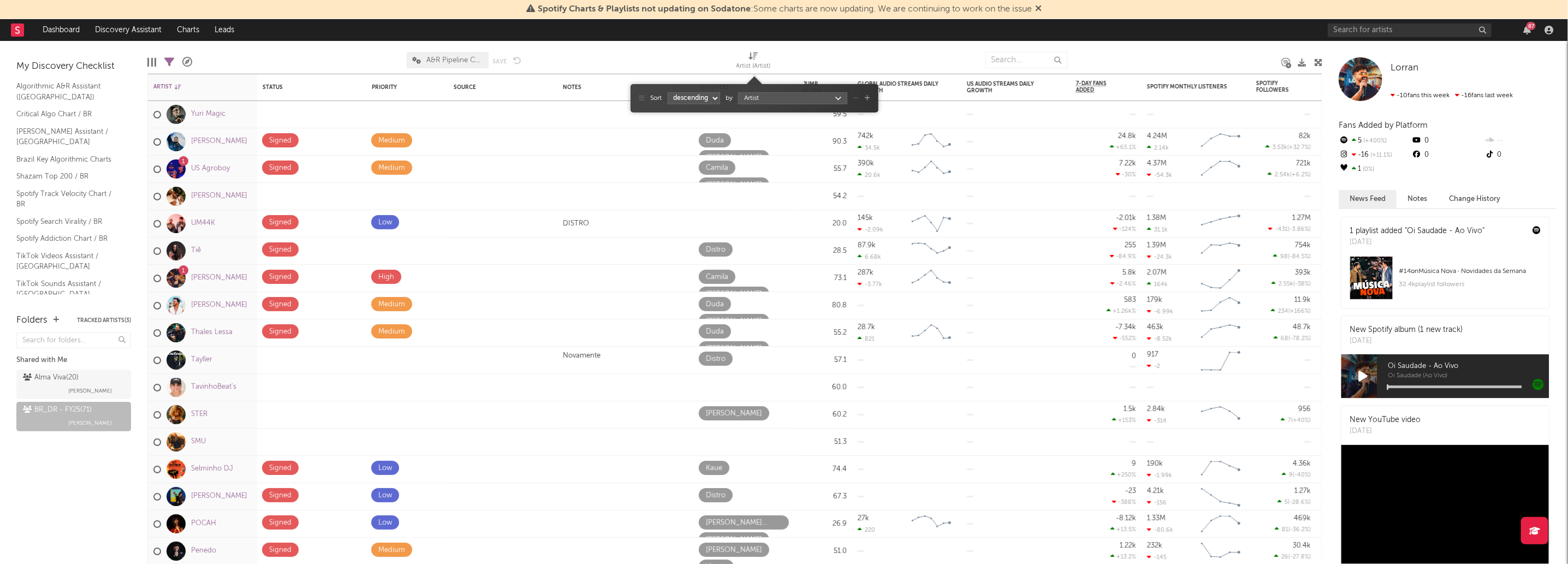
click at [701, 106] on div "Sort ascending descending by Artist" at bounding box center [754, 98] width 231 height 18
click at [687, 98] on select "ascending descending" at bounding box center [694, 99] width 52 height 12
select select "1"
click at [668, 92] on select "ascending descending" at bounding box center [694, 99] width 52 height 12
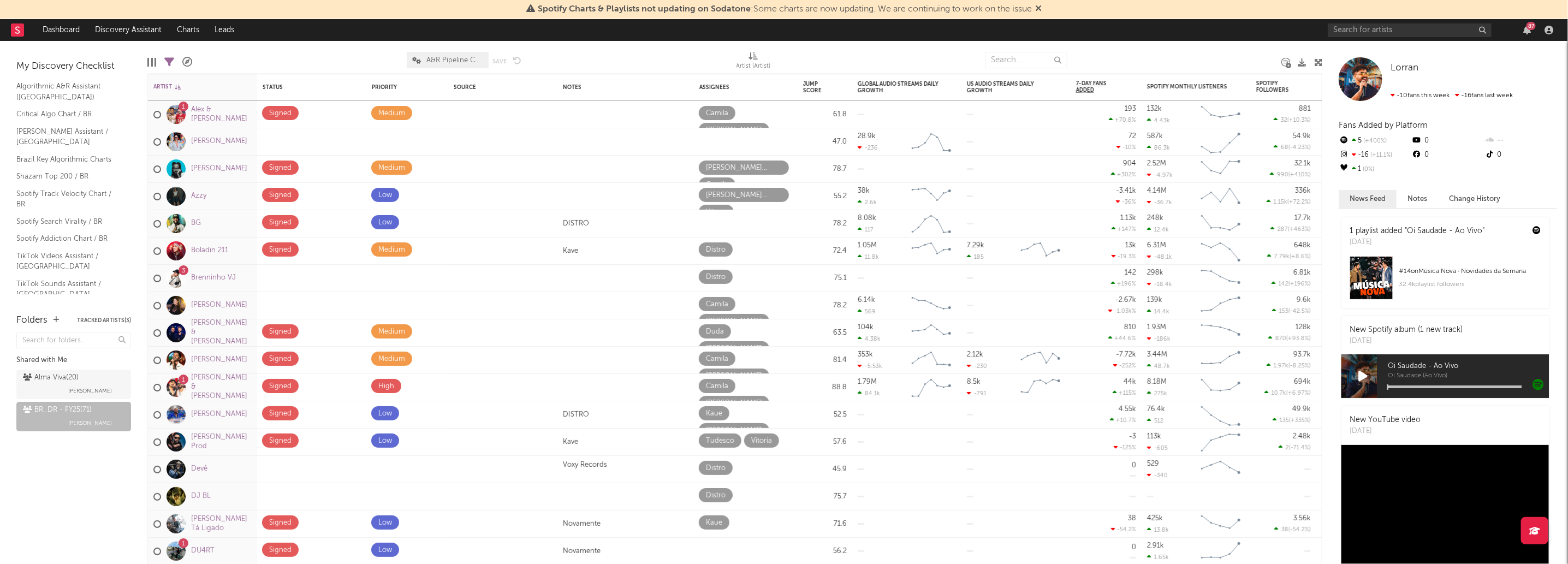
click at [328, 58] on div at bounding box center [299, 60] width 198 height 27
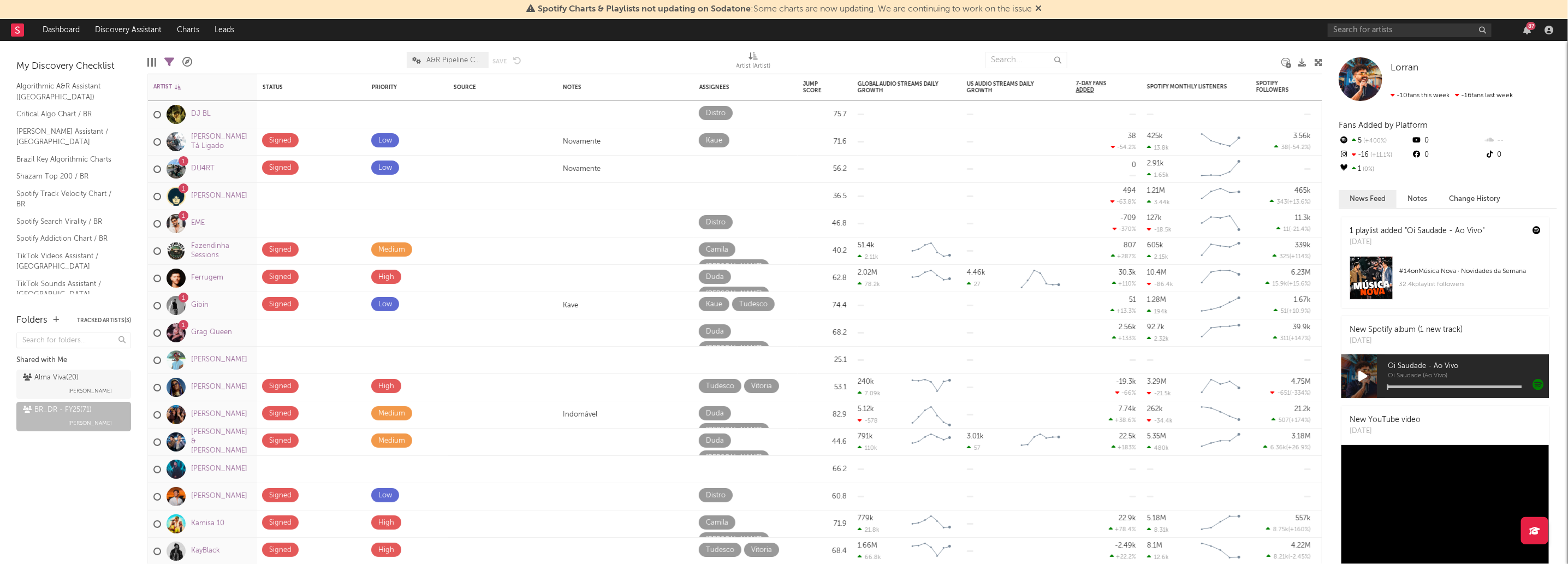
drag, startPoint x: 27, startPoint y: 24, endPoint x: 13, endPoint y: 29, distance: 14.9
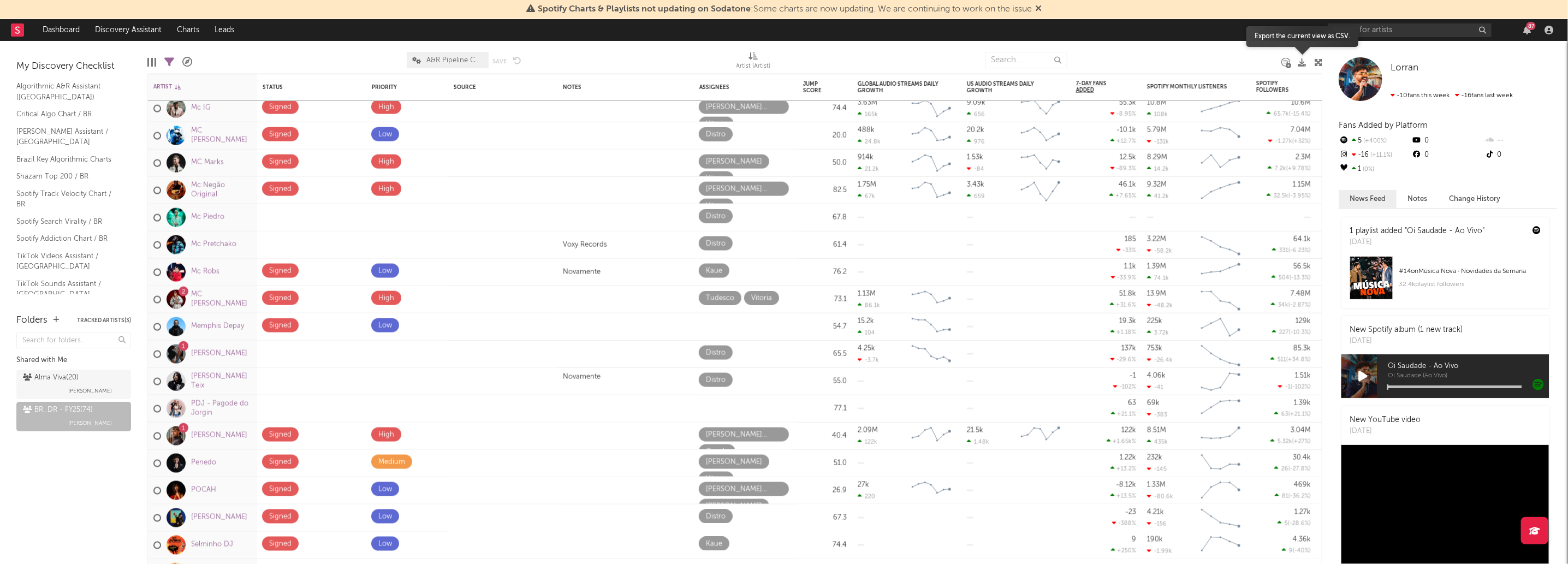
click at [1300, 58] on icon at bounding box center [1301, 62] width 8 height 8
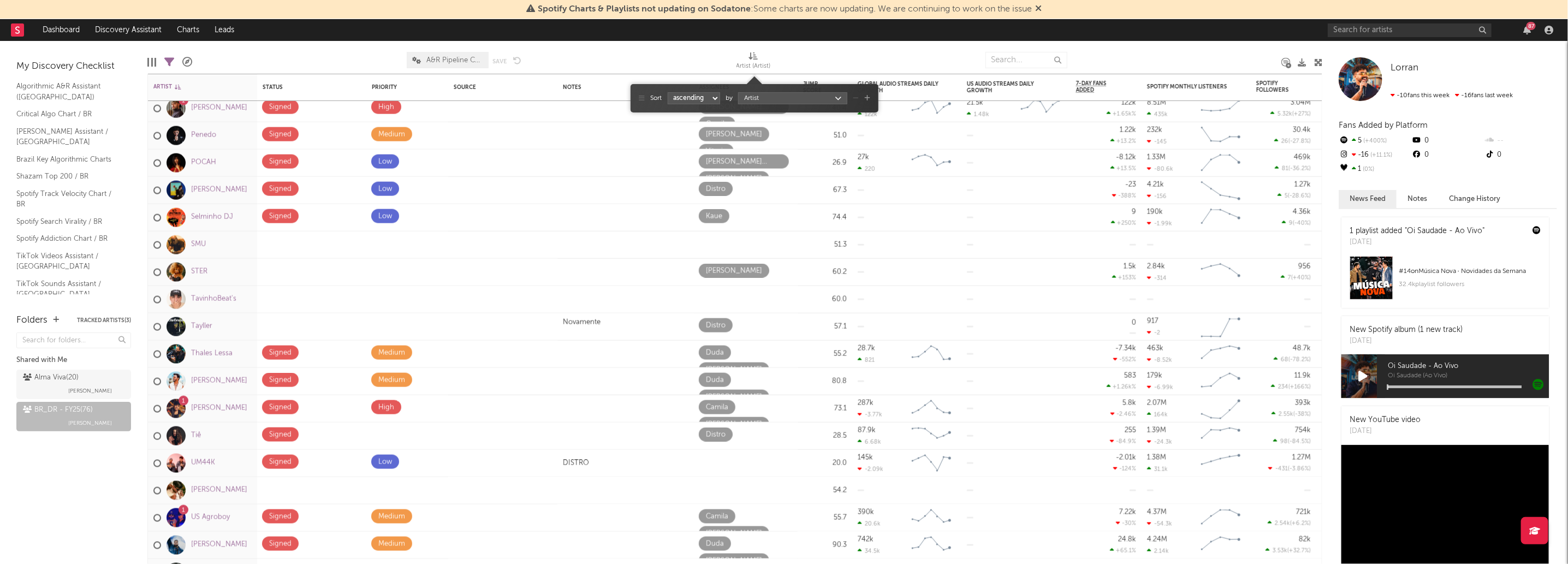
click at [769, 56] on span "Artist (Artist)" at bounding box center [754, 62] width 35 height 22
click at [683, 93] on select "ascending descending" at bounding box center [694, 99] width 52 height 12
click at [761, 86] on div "Sort ascending descending by Artist" at bounding box center [754, 98] width 248 height 29
click at [772, 97] on body "Spotify Charts & Playlists not updating on Sodatone : Some charts are now updat…" at bounding box center [784, 282] width 1568 height 564
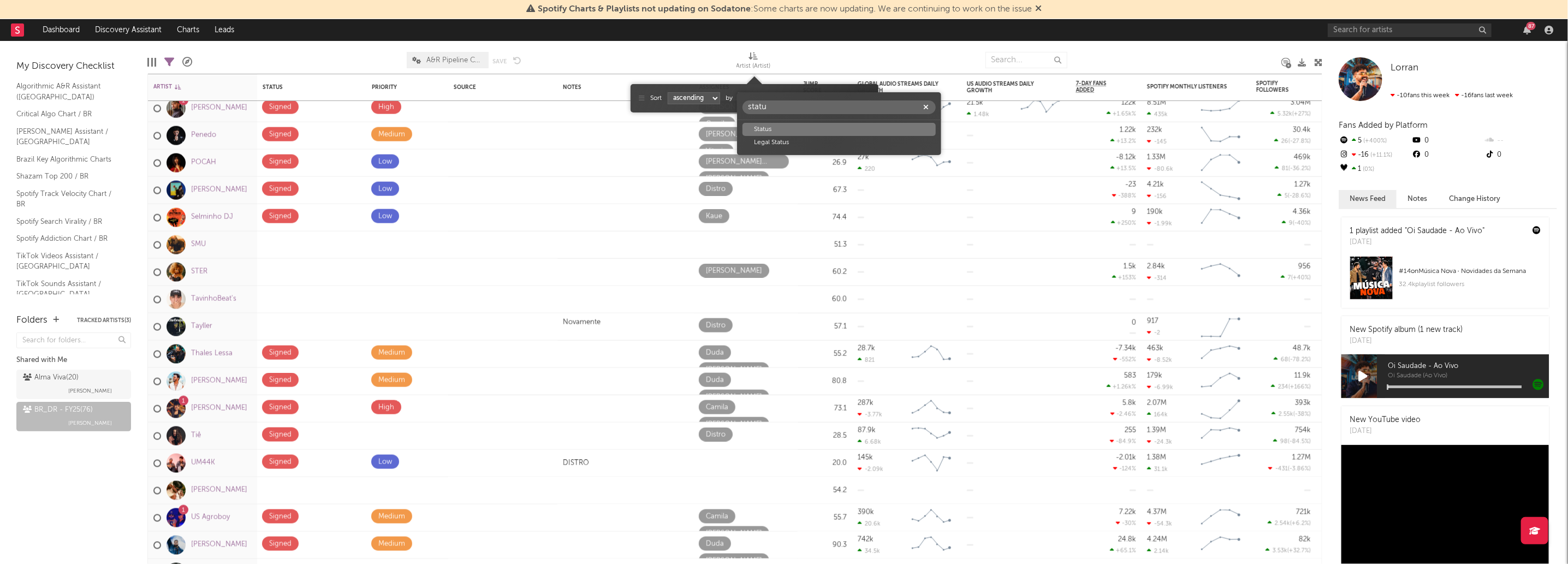
type input "statu"
click at [863, 126] on div "Status" at bounding box center [839, 130] width 194 height 13
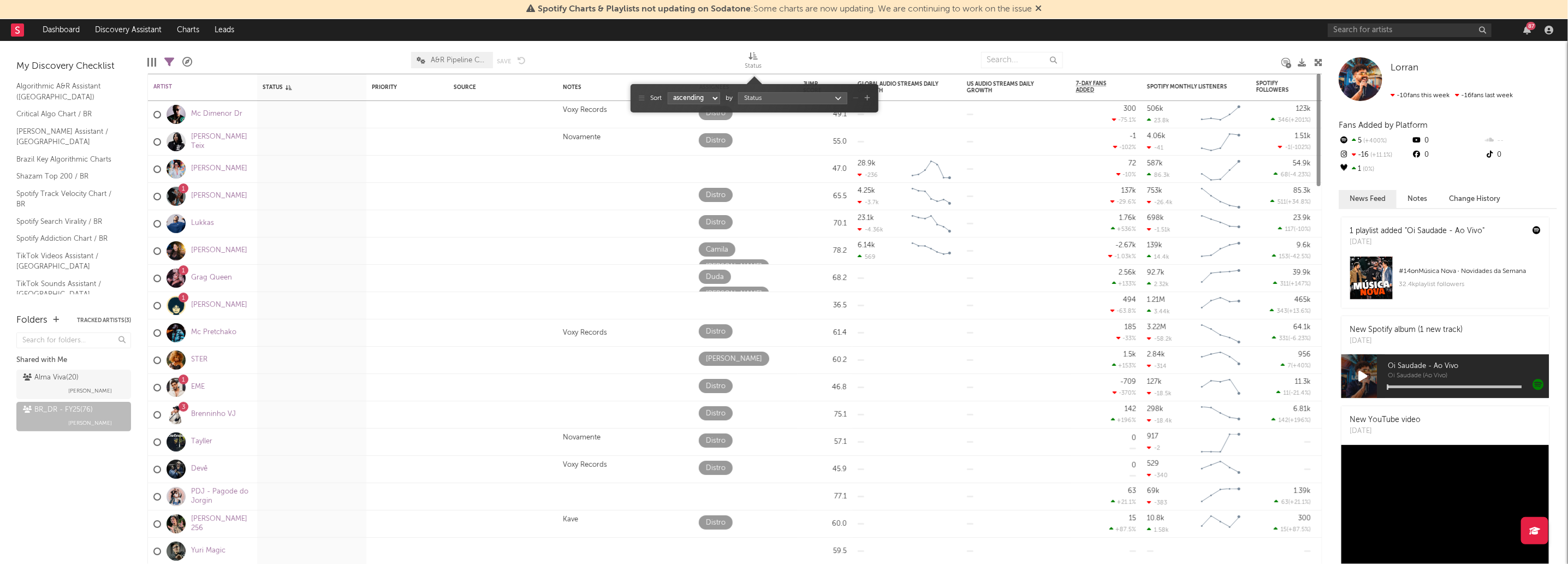
click at [713, 94] on select "ascending descending" at bounding box center [694, 99] width 52 height 12
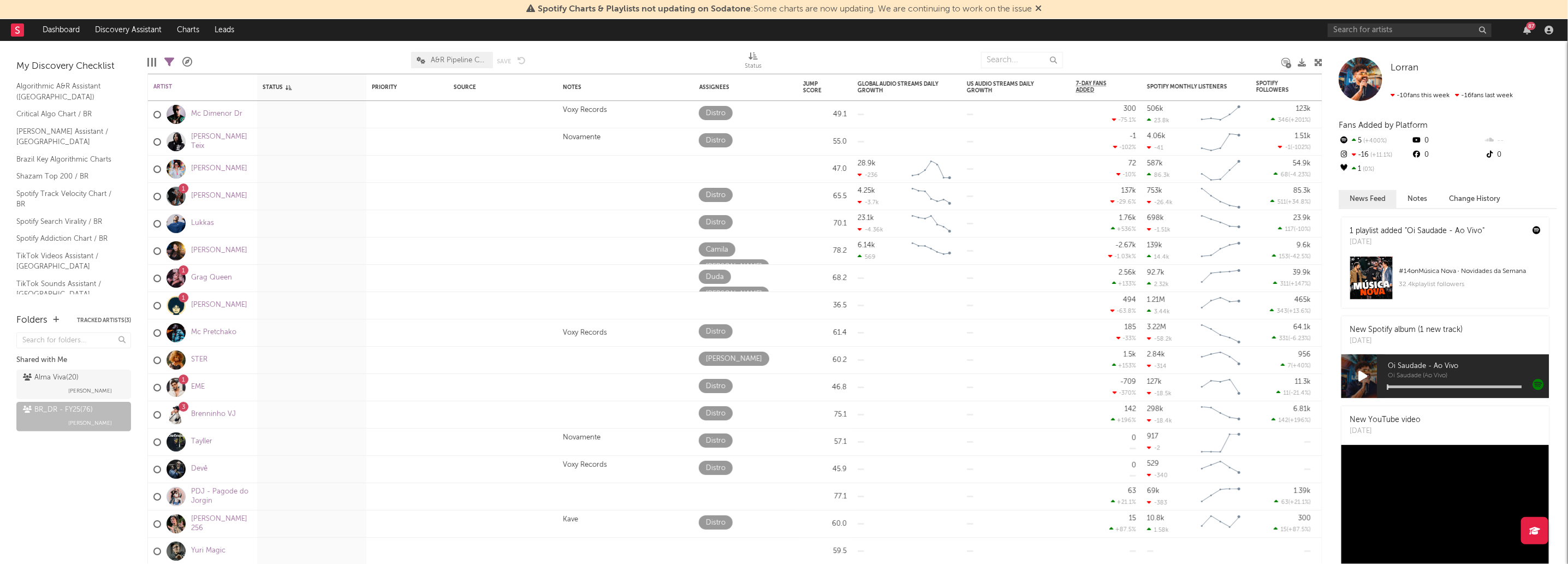
click at [606, 44] on div "Edit Columns Filters ( 76 of 76 ) A&R Pipeline A&R Pipeline Collaboration Save …" at bounding box center [735, 57] width 1175 height 33
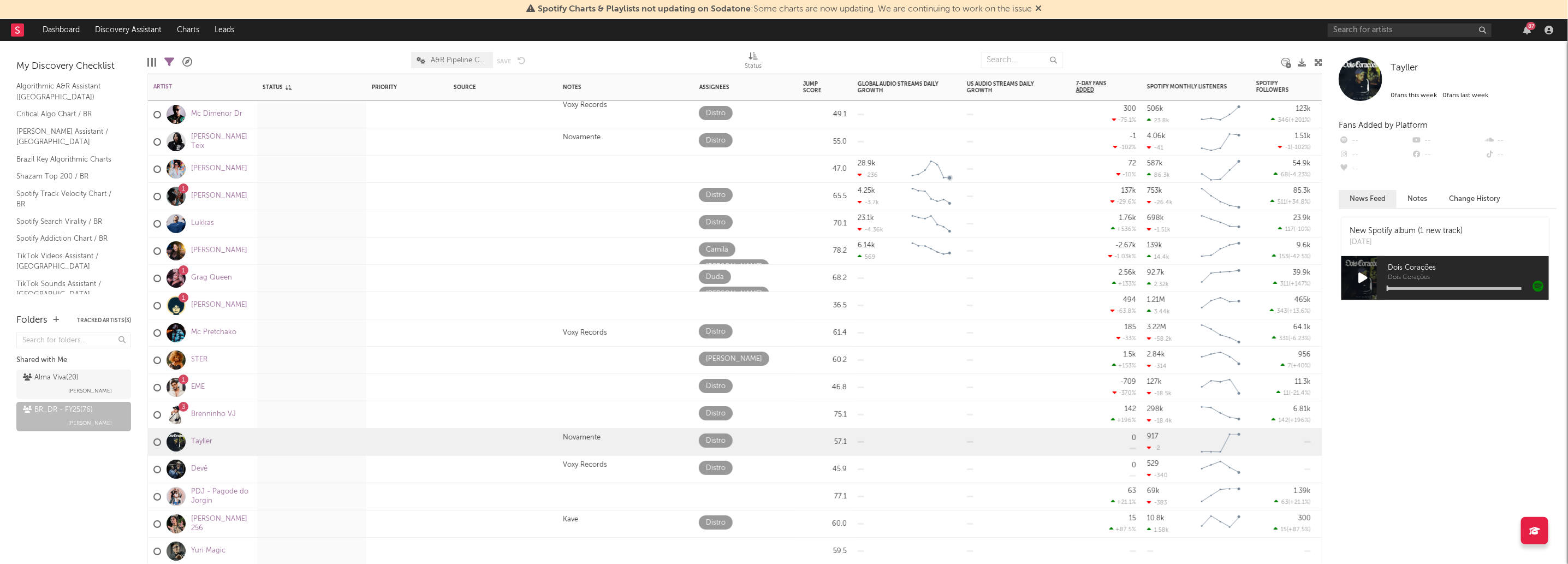
click at [1303, 200] on span "+34.8 %" at bounding box center [1298, 202] width 21 height 6
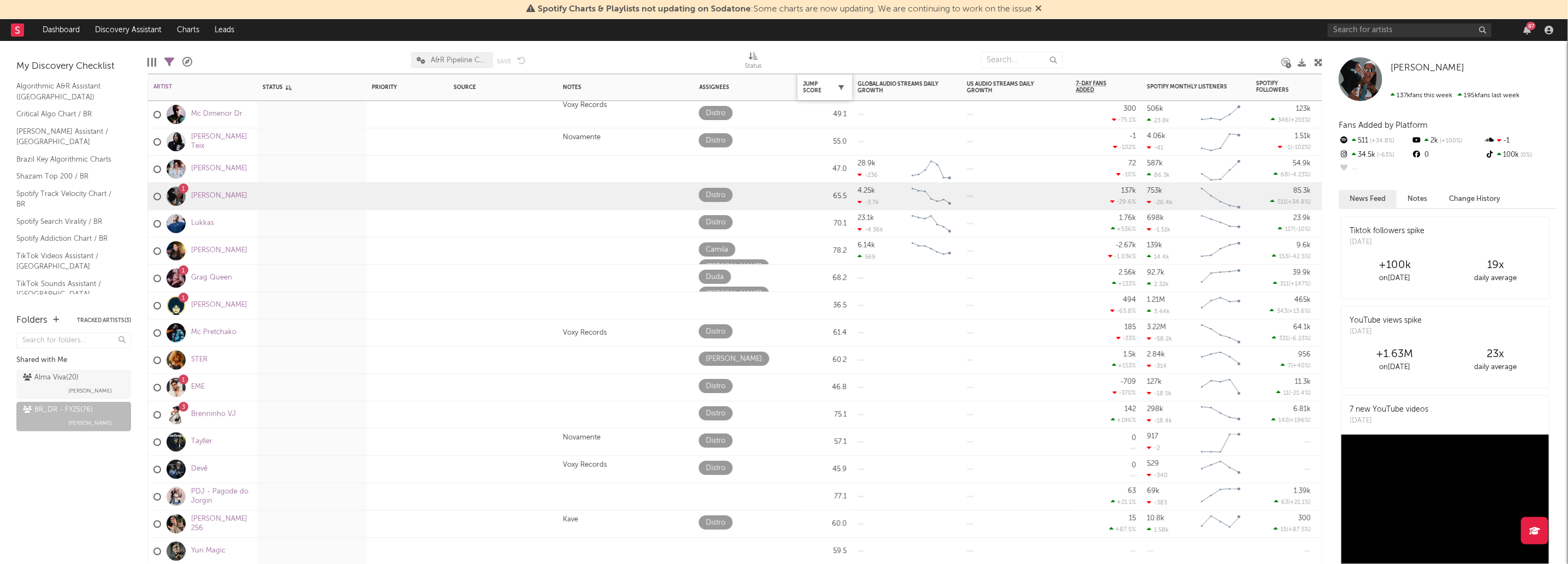
click at [844, 84] on button "button" at bounding box center [841, 88] width 11 height 11
click at [749, 55] on icon at bounding box center [754, 55] width 9 height 8
click at [709, 103] on select "ascending descending" at bounding box center [694, 99] width 52 height 12
select select "-1"
click at [668, 92] on select "ascending descending" at bounding box center [694, 99] width 52 height 12
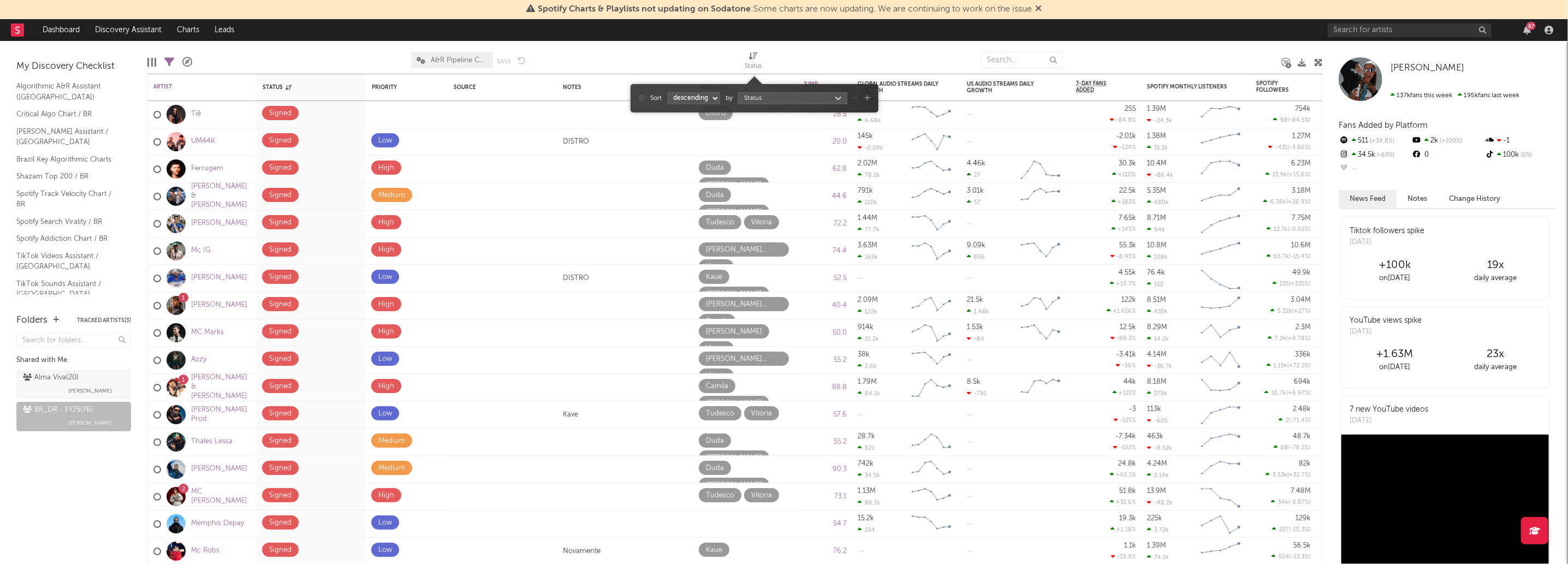
click at [687, 66] on div at bounding box center [635, 60] width 203 height 27
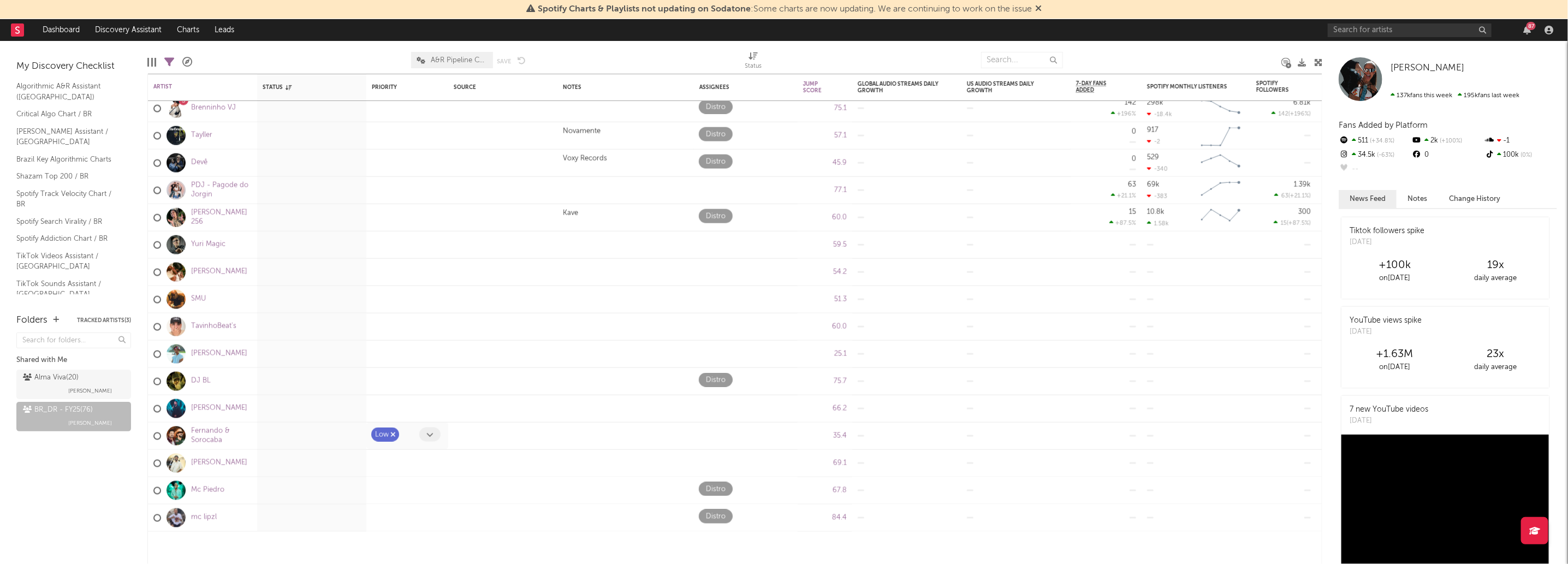
click at [392, 434] on icon "button" at bounding box center [393, 434] width 5 height 7
click at [343, 518] on span at bounding box center [348, 516] width 21 height 14
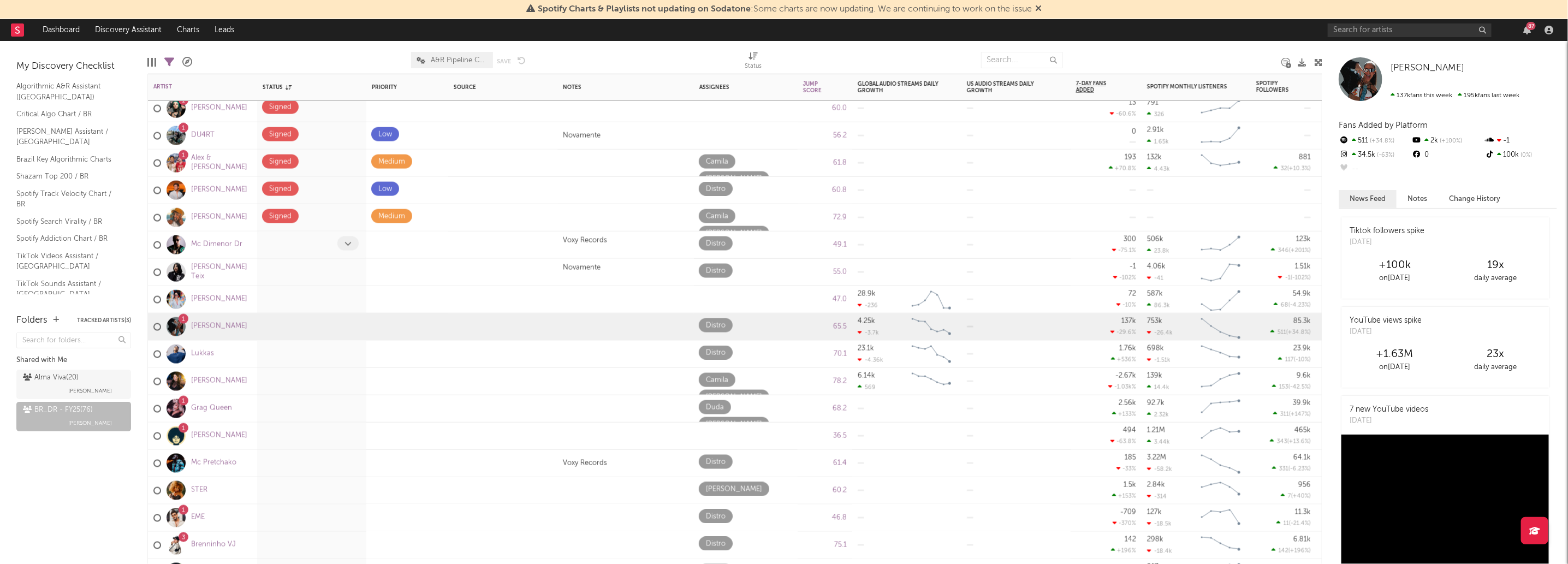
click at [347, 242] on icon at bounding box center [348, 243] width 7 height 7
click at [427, 242] on icon at bounding box center [430, 243] width 7 height 7
click at [71, 472] on div "Folders Tracked Artists ( 3 ) Shared with Me Alma Viva ( 20 ) Malu Guarisa BR_D…" at bounding box center [74, 433] width 147 height 262
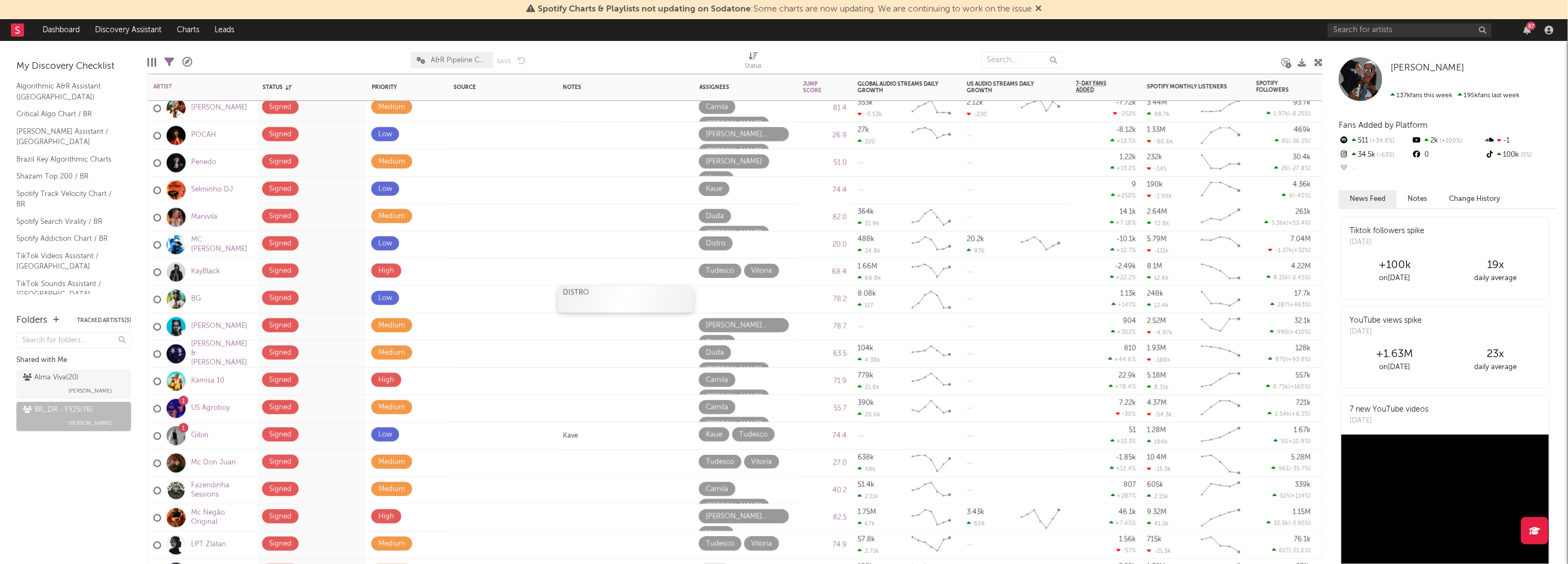
click at [583, 309] on div "DISTRO" at bounding box center [626, 299] width 136 height 27
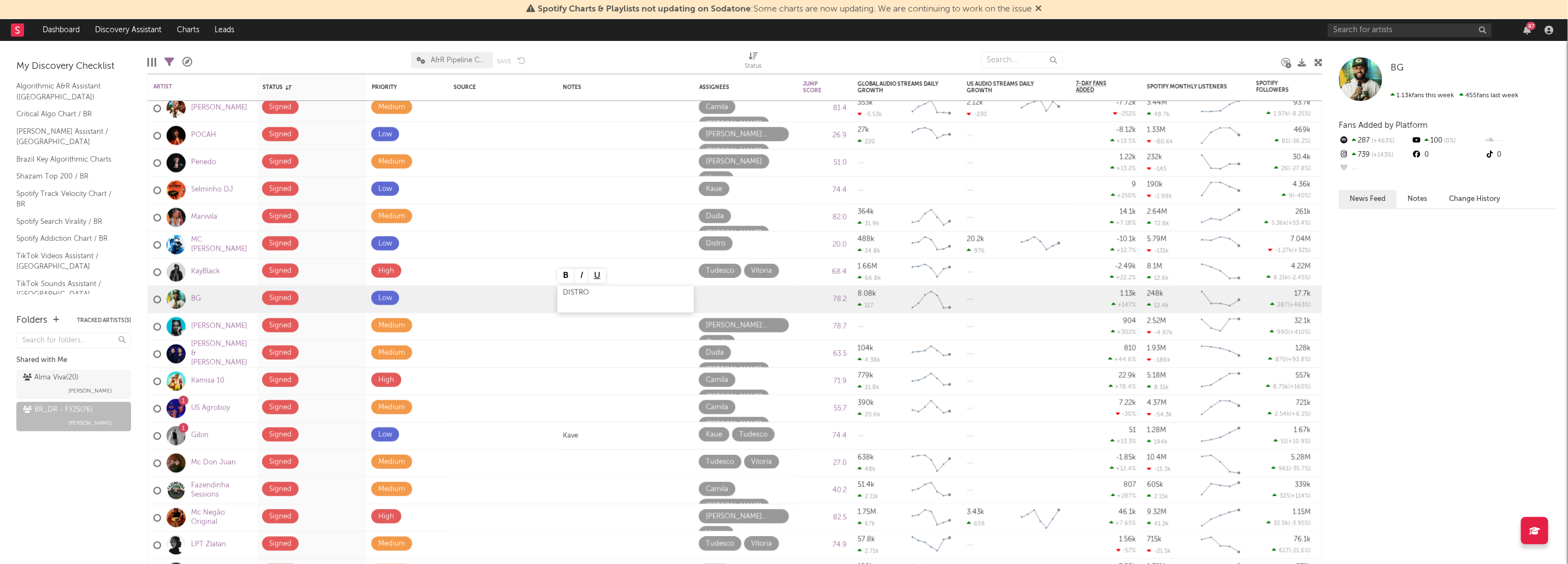
click at [583, 309] on div "DISTRO" at bounding box center [626, 299] width 136 height 27
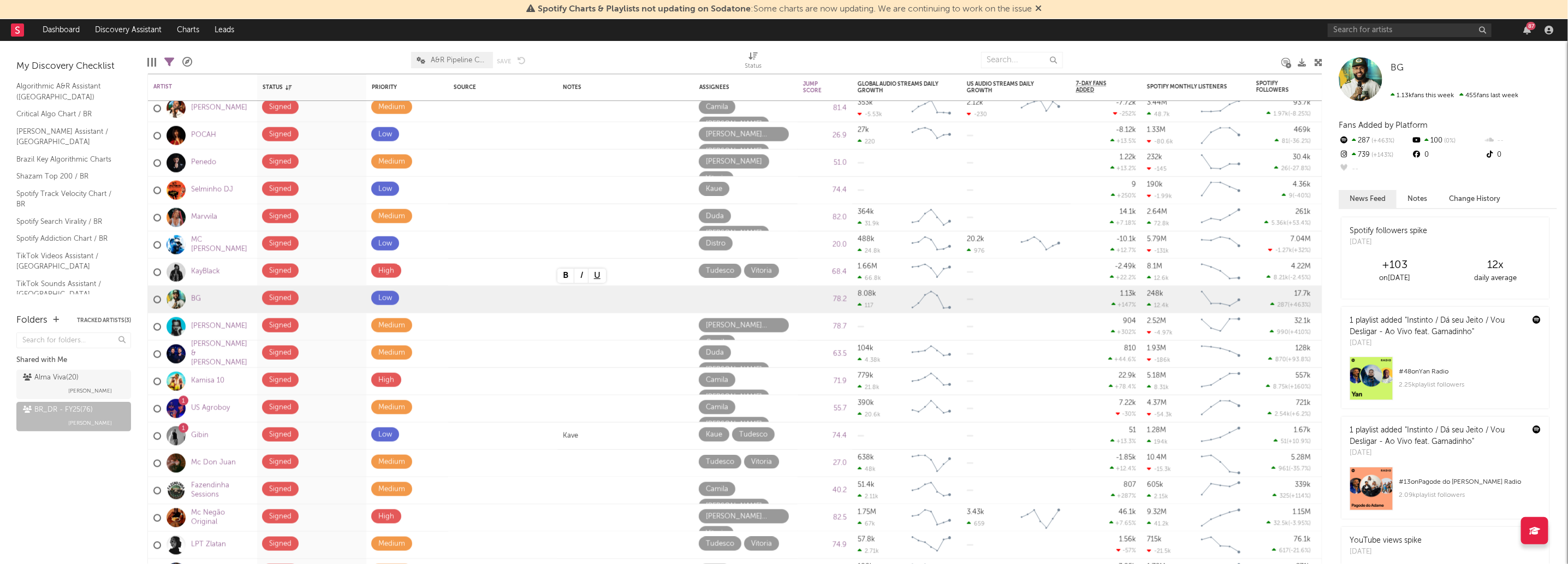
click at [74, 521] on div "Folders Tracked Artists ( 3 ) Shared with Me Alma Viva ( 20 ) Malu Guarisa BR_D…" at bounding box center [74, 433] width 147 height 262
click at [667, 302] on div at bounding box center [626, 301] width 125 height 9
click at [701, 288] on div at bounding box center [746, 299] width 103 height 27
click at [719, 295] on div at bounding box center [710, 299] width 23 height 17
click at [709, 299] on icon at bounding box center [709, 298] width 6 height 7
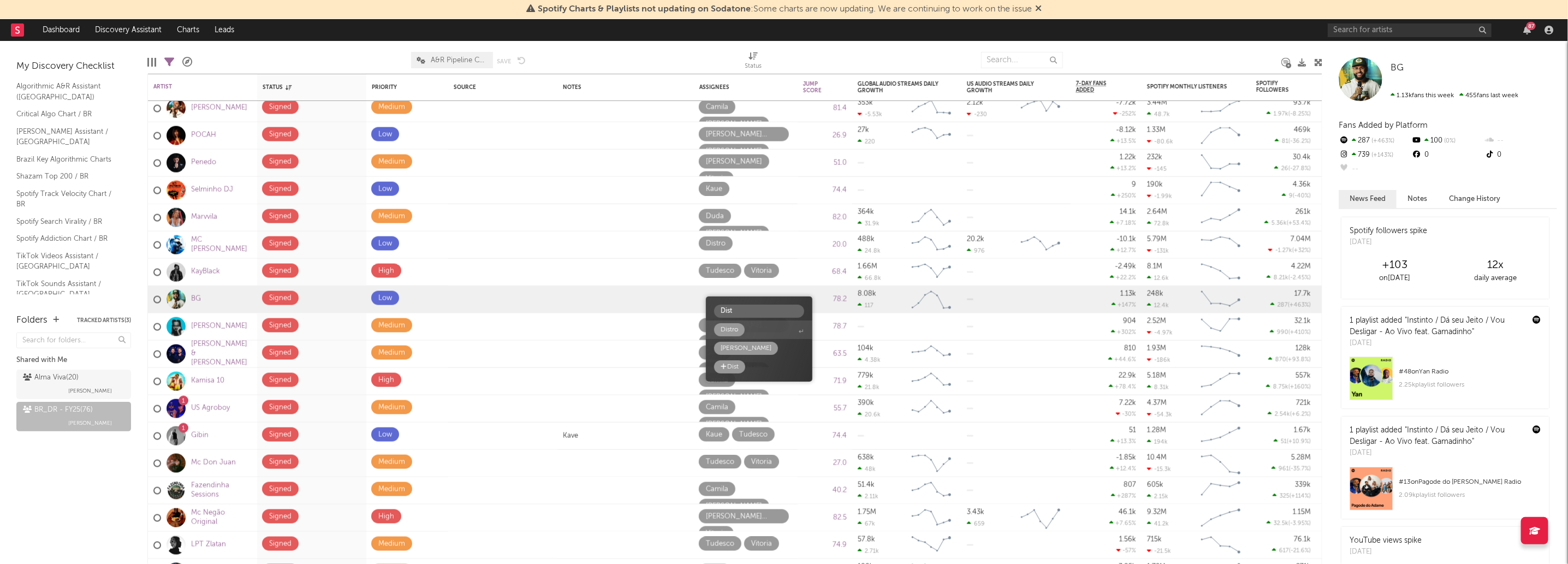
type input "Dist"
click at [758, 332] on span "Distro" at bounding box center [759, 330] width 107 height 18
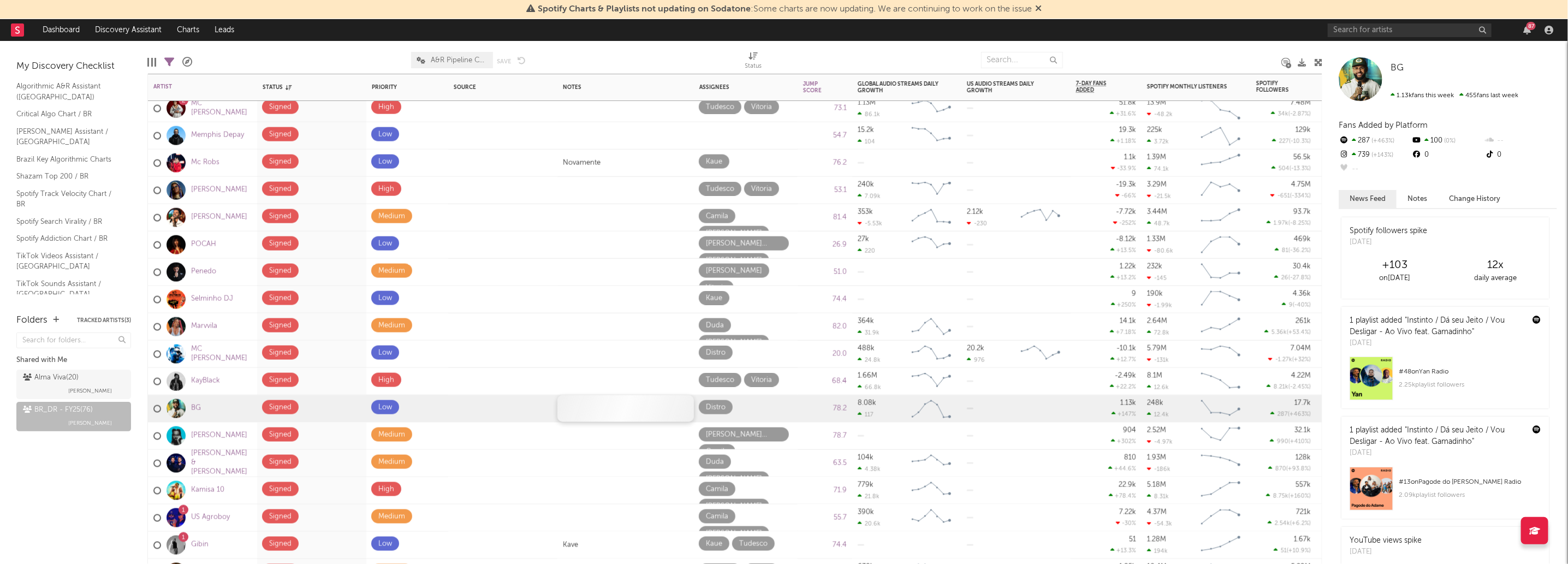
click at [620, 405] on div at bounding box center [626, 408] width 136 height 27
click at [620, 406] on div at bounding box center [626, 410] width 125 height 9
click at [617, 400] on div at bounding box center [626, 402] width 125 height 9
drag, startPoint x: 78, startPoint y: 475, endPoint x: 69, endPoint y: 499, distance: 25.6
click at [69, 499] on div "Folders Tracked Artists ( 3 ) Shared with Me Alma Viva ( 20 ) Malu Guarisa BR_D…" at bounding box center [74, 433] width 147 height 262
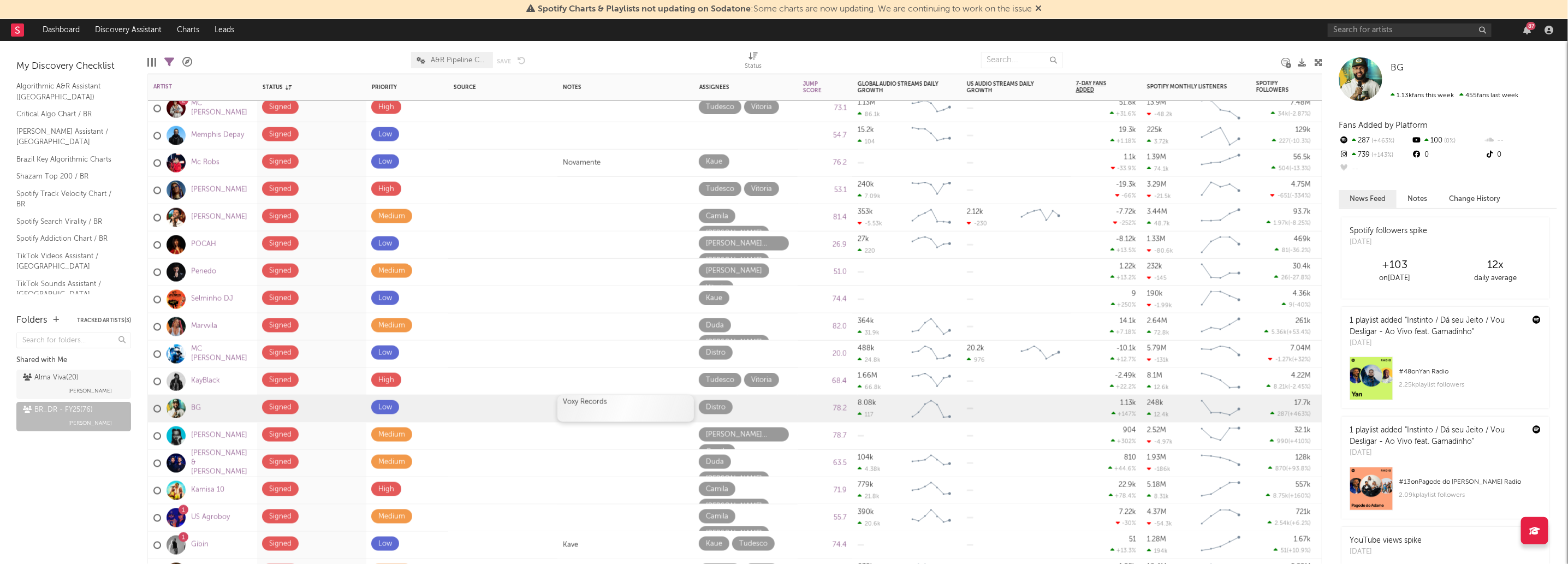
click at [618, 397] on div "Voxy Records" at bounding box center [626, 408] width 136 height 27
click at [74, 495] on div "Folders Tracked Artists ( 3 ) Shared with Me Alma Viva ( 20 ) Malu Guarisa BR_D…" at bounding box center [74, 433] width 147 height 262
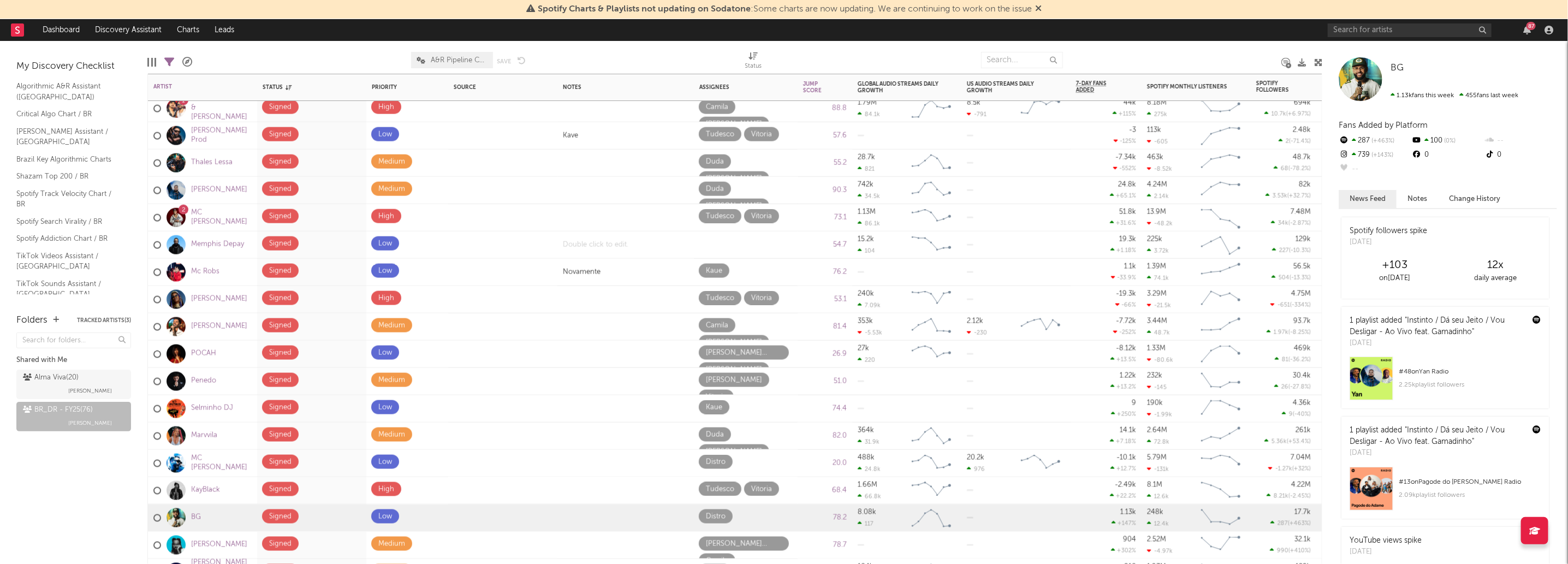
click at [601, 240] on div at bounding box center [626, 245] width 136 height 27
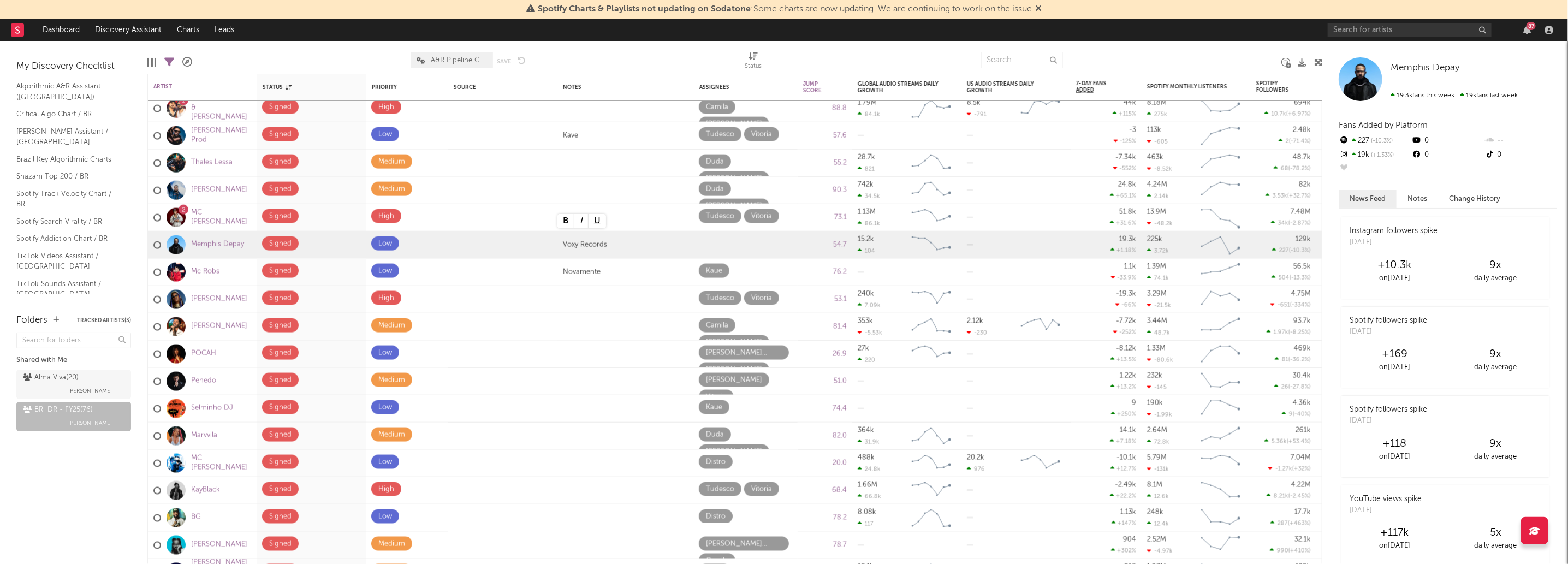
click at [101, 502] on div "Folders Tracked Artists ( 3 ) Shared with Me Alma Viva ( 20 ) Malu Guarisa BR_D…" at bounding box center [74, 433] width 147 height 262
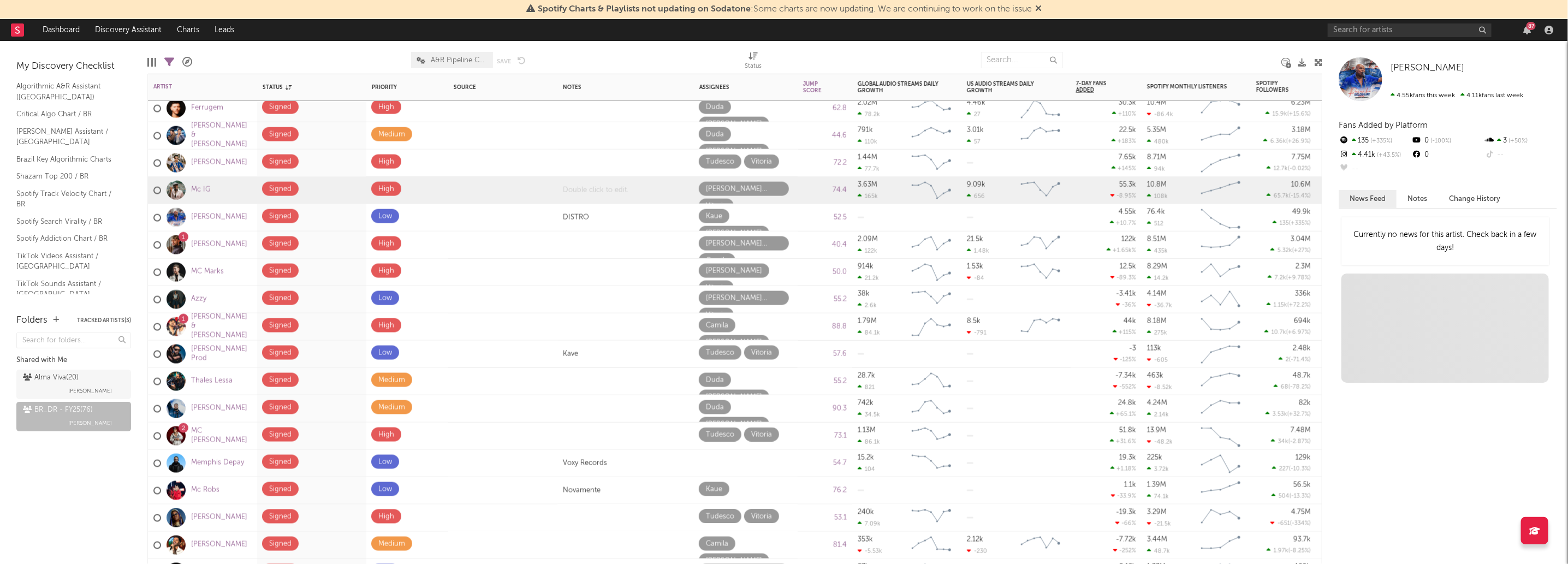
click at [585, 196] on div at bounding box center [626, 190] width 136 height 27
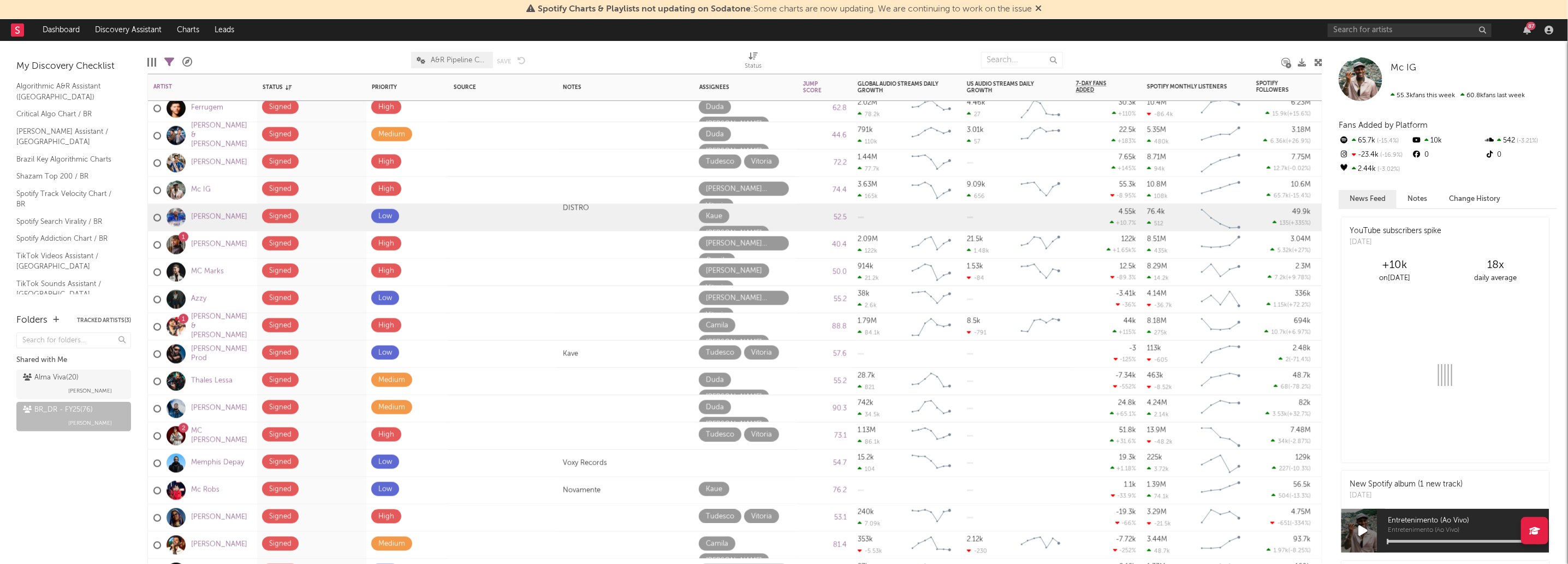
click at [593, 212] on div "DISTRO" at bounding box center [626, 217] width 136 height 27
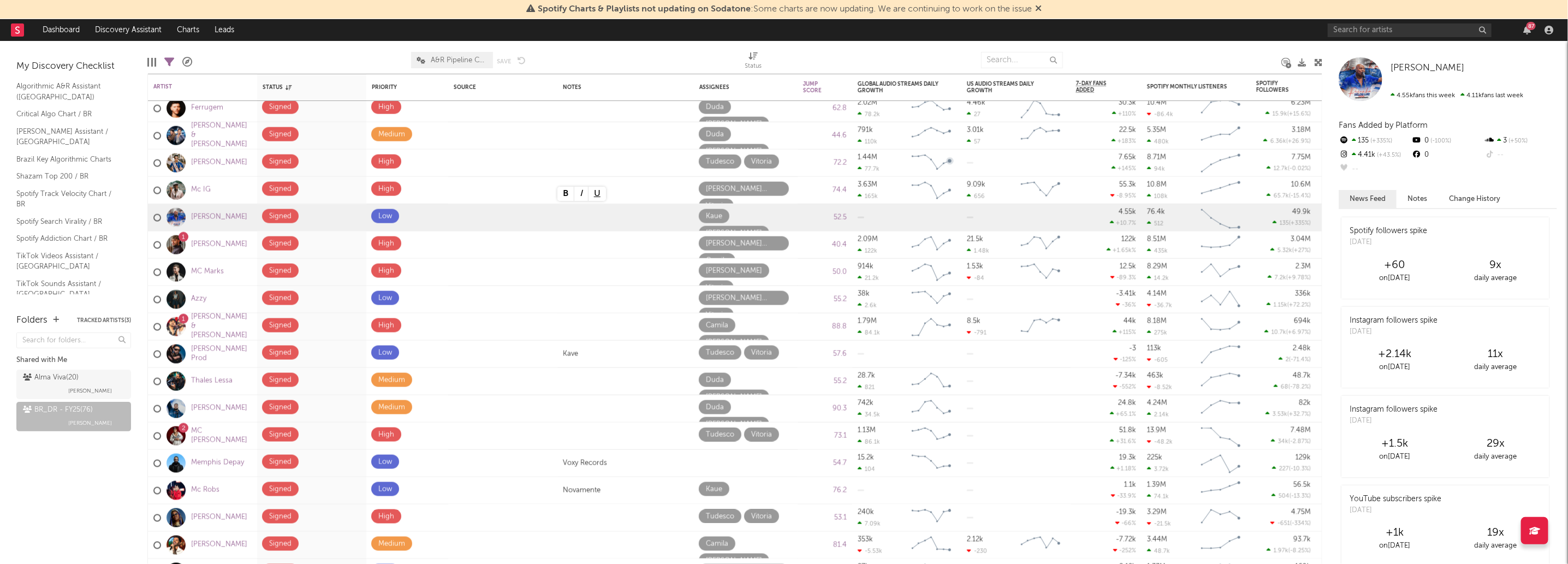
click at [47, 515] on div "Folders Tracked Artists ( 3 ) Shared with Me Alma Viva ( 20 ) Malu Guarisa BR_D…" at bounding box center [74, 433] width 147 height 262
click at [712, 246] on icon at bounding box center [709, 250] width 6 height 7
type input "dis"
click at [810, 240] on span "Distro" at bounding box center [827, 246] width 107 height 18
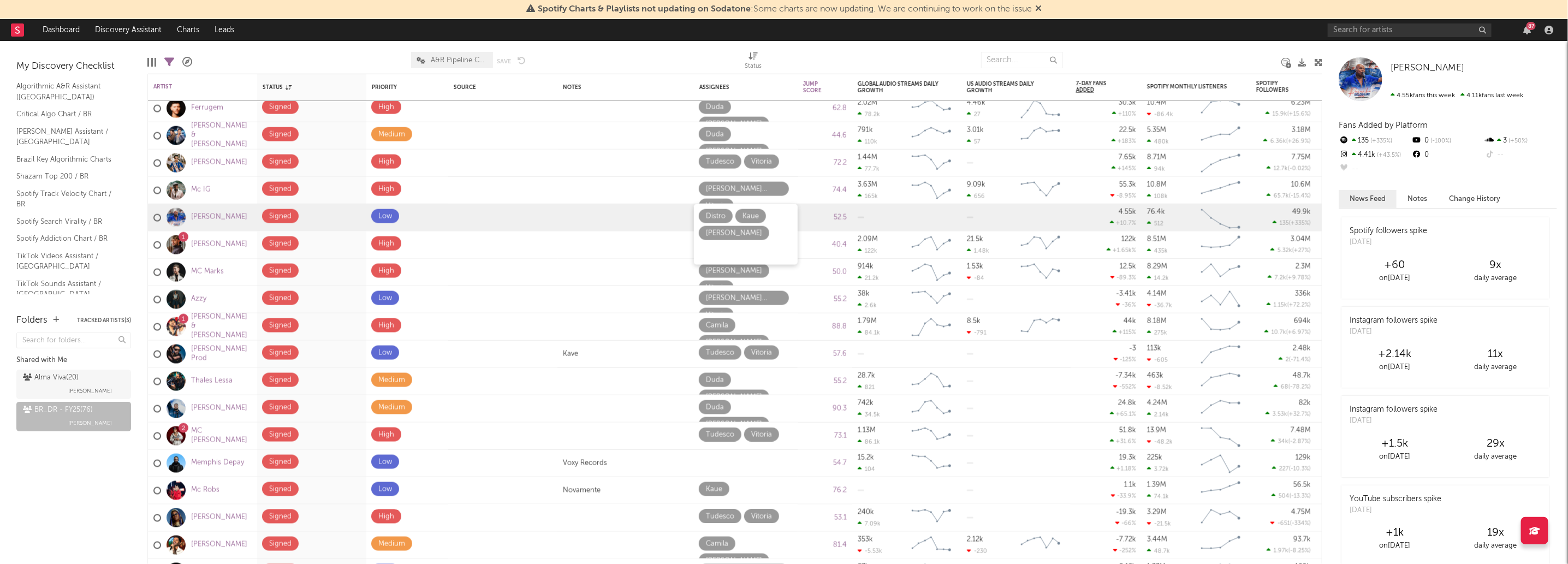
click at [38, 484] on div "Folders Tracked Artists ( 3 ) Shared with Me Alma Viva ( 20 ) Malu Guarisa BR_D…" at bounding box center [74, 433] width 147 height 262
click at [88, 495] on div "Folders Tracked Artists ( 3 ) Shared with Me Alma Viva ( 20 ) Malu Guarisa BR_D…" at bounding box center [74, 433] width 147 height 262
click at [967, 50] on div at bounding box center [872, 60] width 203 height 27
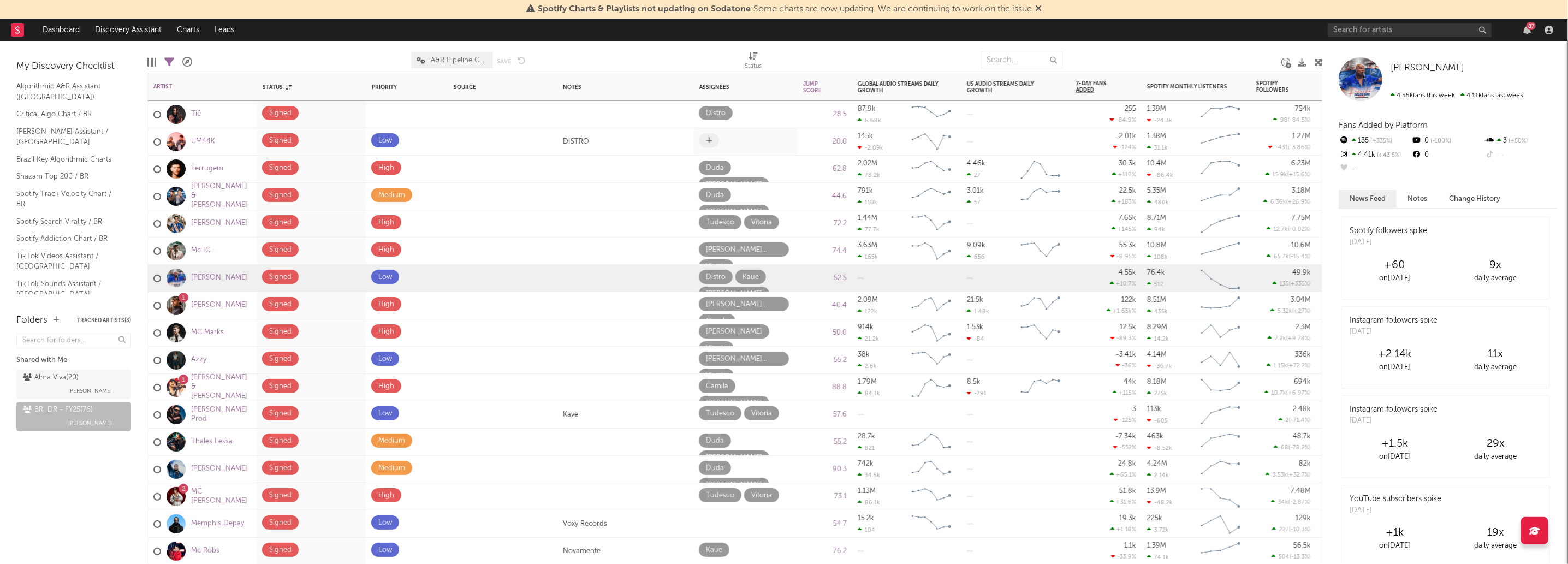
click at [702, 144] on span at bounding box center [709, 140] width 20 height 14
click at [708, 145] on span at bounding box center [709, 140] width 20 height 14
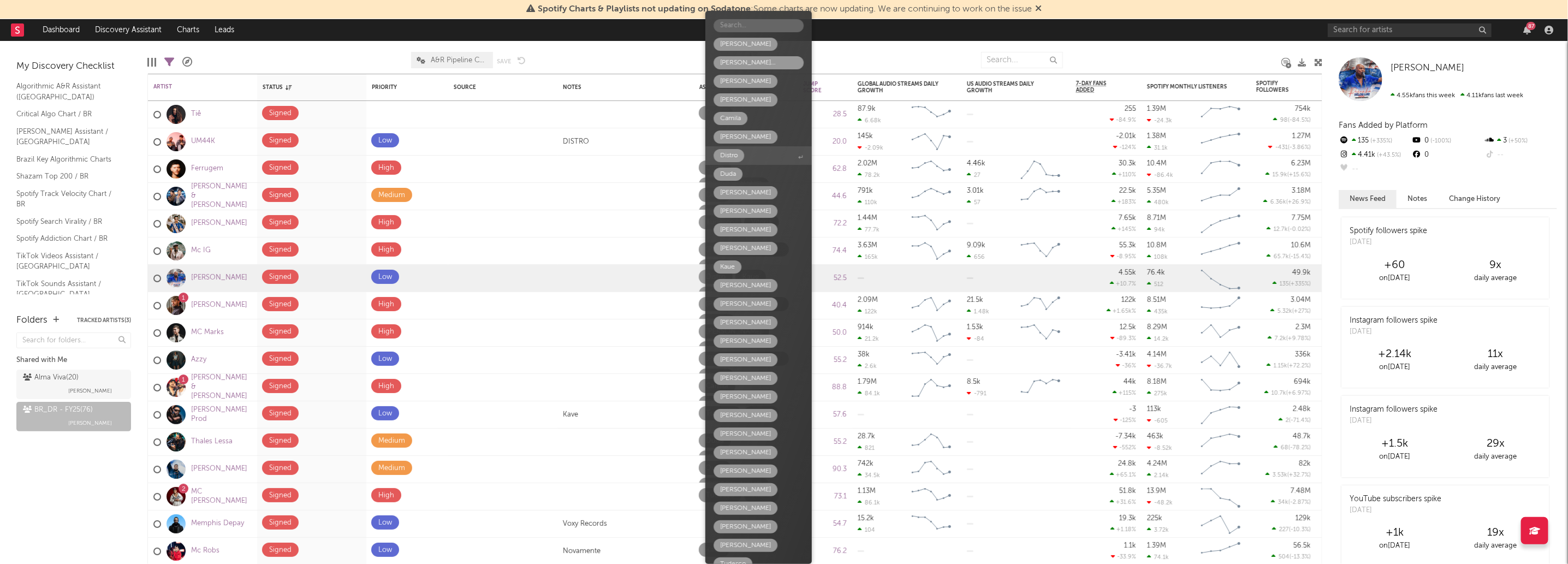
click at [757, 163] on span "Distro" at bounding box center [758, 155] width 107 height 18
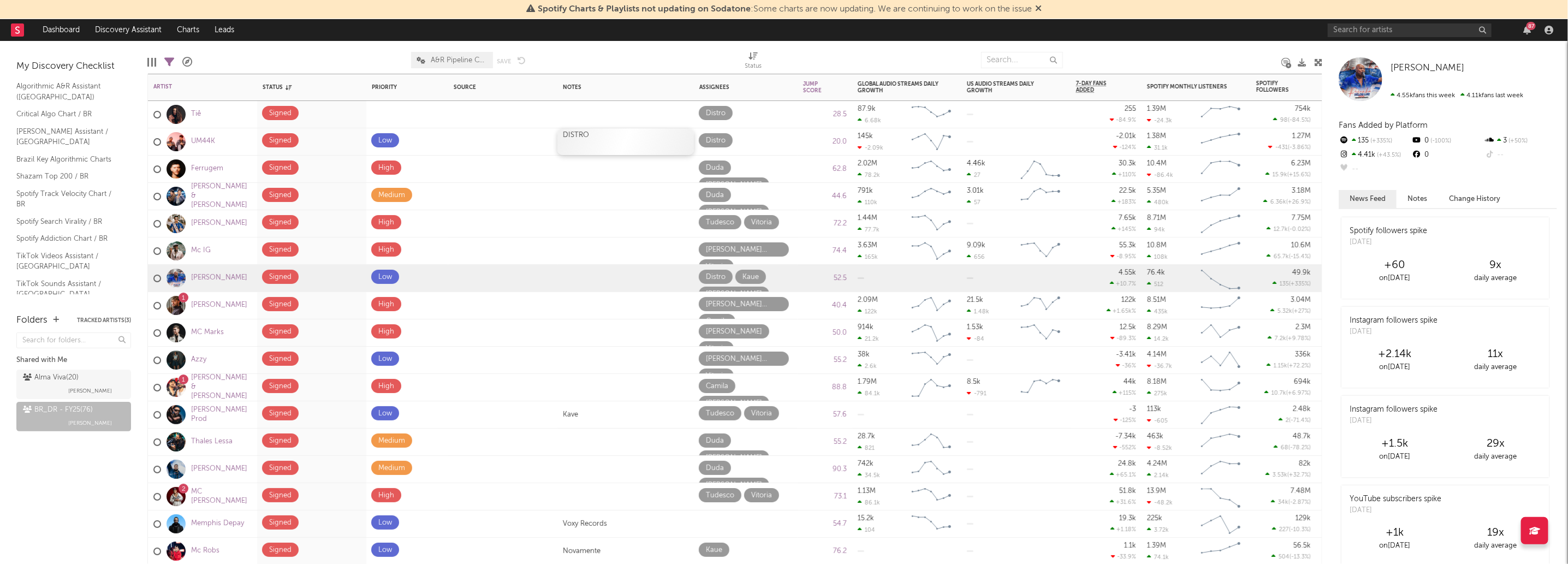
click at [629, 138] on div "DISTRO" at bounding box center [626, 142] width 136 height 27
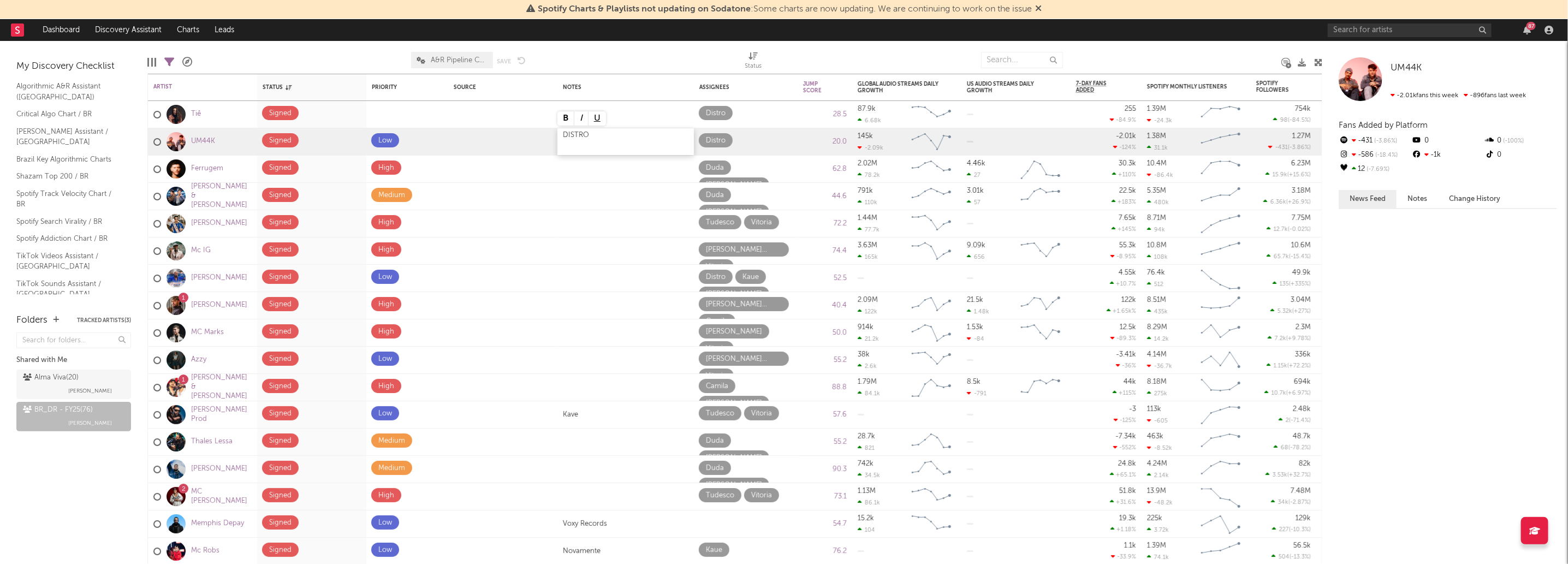
click at [629, 138] on div "DISTRO" at bounding box center [626, 142] width 136 height 27
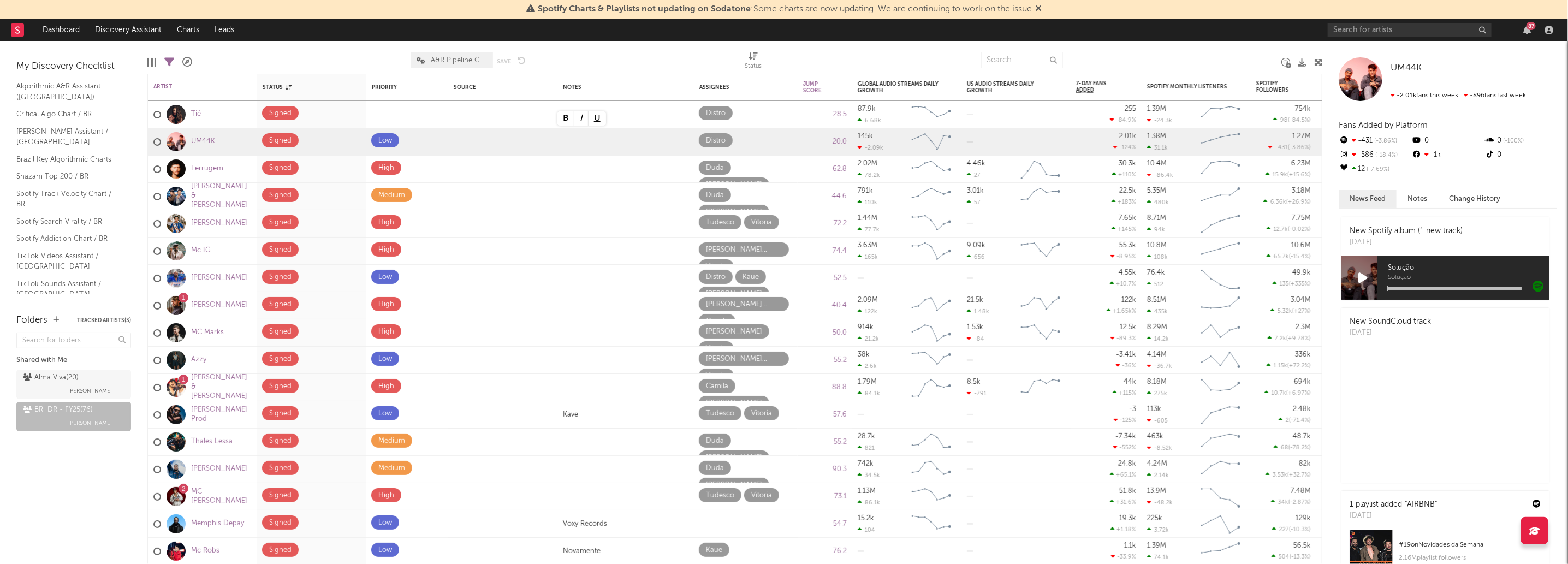
click at [8, 490] on div "Folders Tracked Artists ( 3 ) Shared with Me Alma Viva ( 20 ) Malu Guarisa BR_D…" at bounding box center [74, 433] width 147 height 262
click at [423, 114] on span at bounding box center [430, 113] width 21 height 14
click at [57, 493] on div "Folders Tracked Artists ( 3 ) Shared with Me Alma Viva ( 20 ) Malu Guarisa BR_D…" at bounding box center [74, 433] width 147 height 262
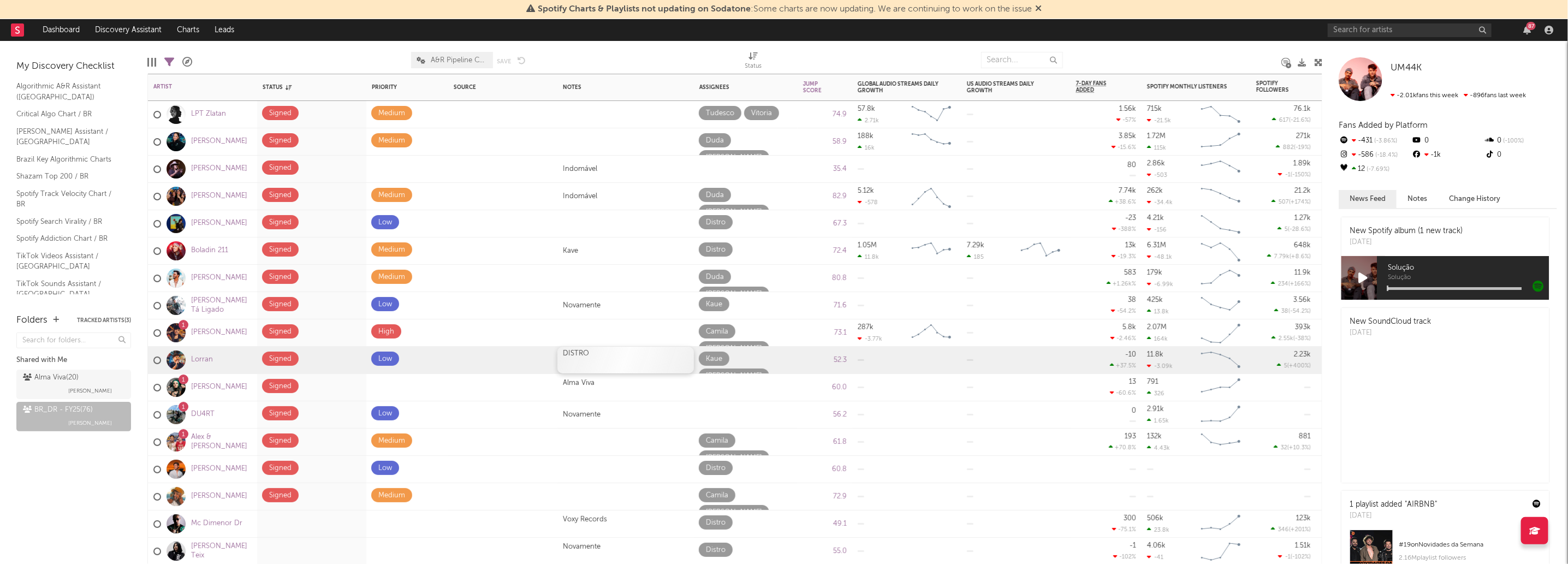
click at [599, 367] on div "DISTRO" at bounding box center [626, 360] width 136 height 27
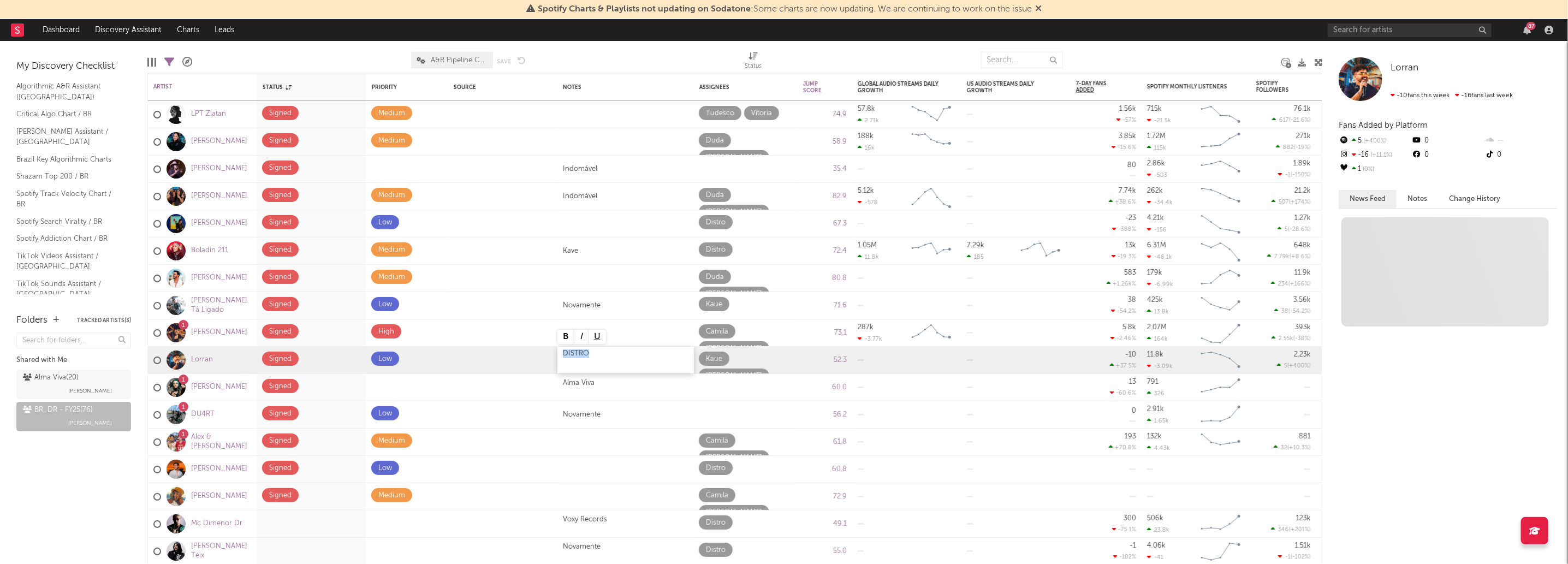
click at [599, 367] on div "DISTRO" at bounding box center [626, 360] width 136 height 27
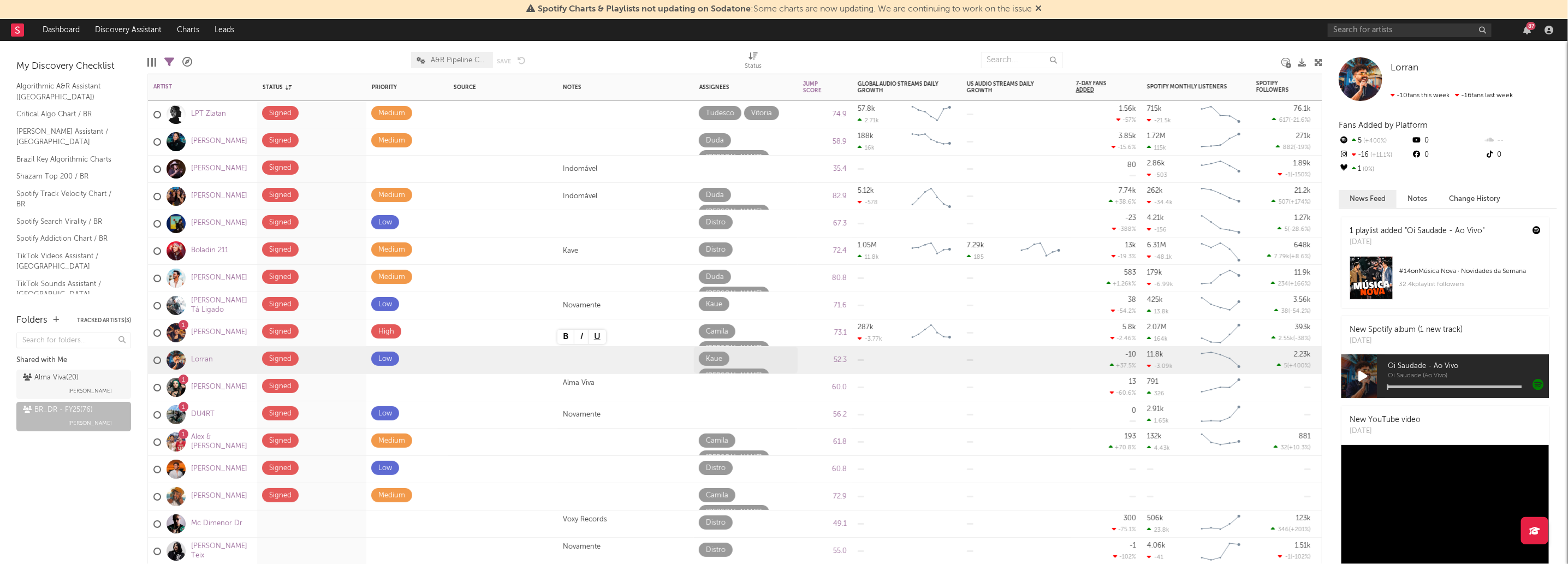
drag, startPoint x: 763, startPoint y: 356, endPoint x: 779, endPoint y: 357, distance: 16.0
click at [764, 356] on div "Kaue Tony" at bounding box center [746, 377] width 94 height 50
click at [719, 385] on span at bounding box center [709, 392] width 20 height 14
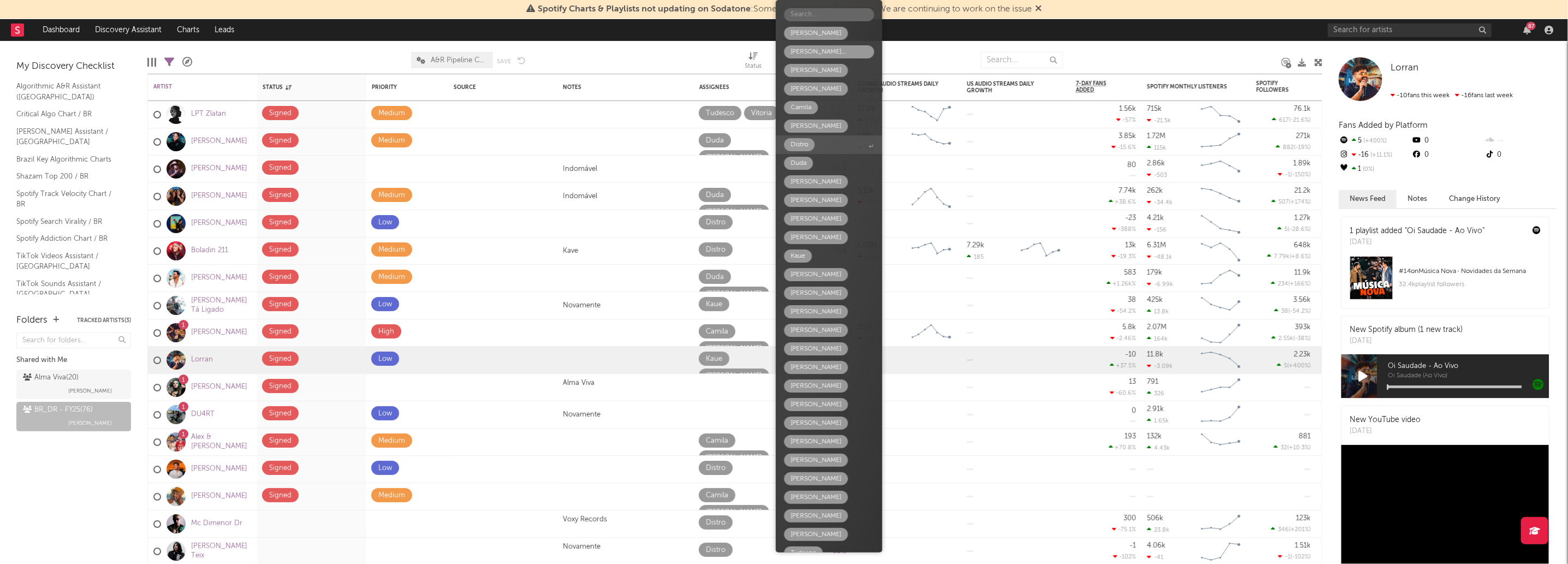
click at [792, 144] on div "Distro" at bounding box center [799, 145] width 18 height 13
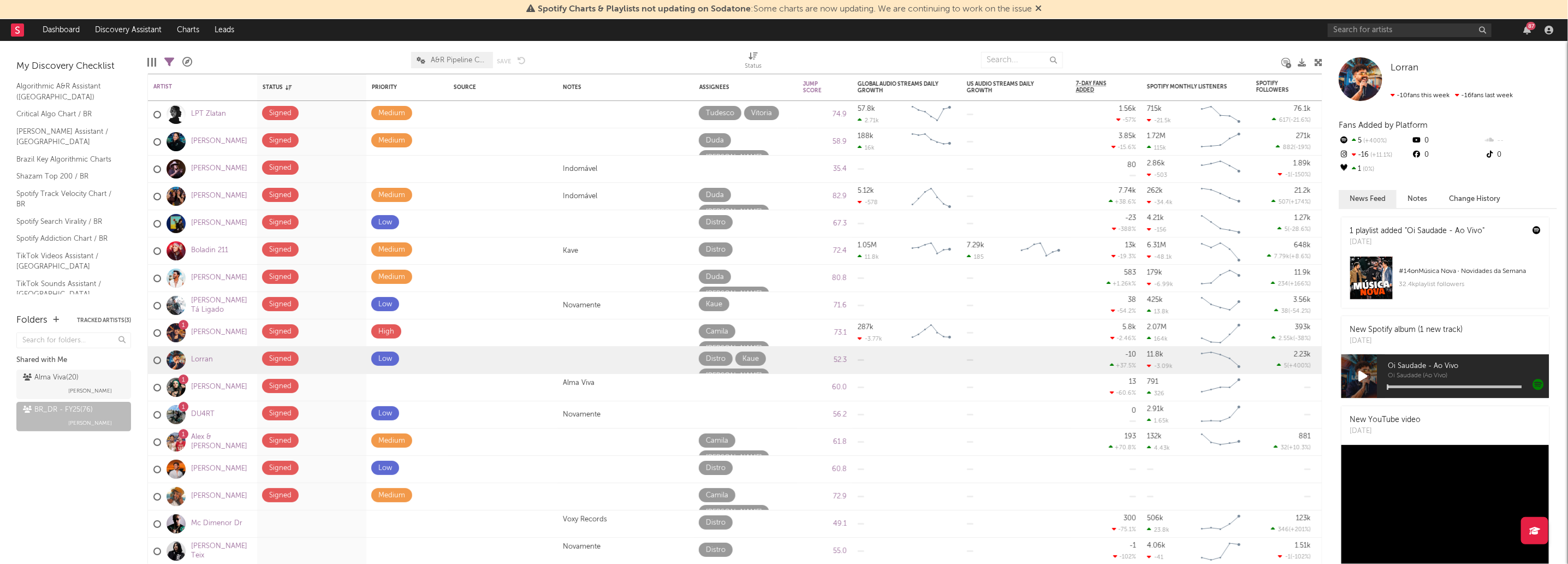
click at [124, 467] on div "Folders Tracked Artists ( 3 ) Shared with Me Alma Viva ( 20 ) Malu Guarisa BR_D…" at bounding box center [74, 433] width 147 height 262
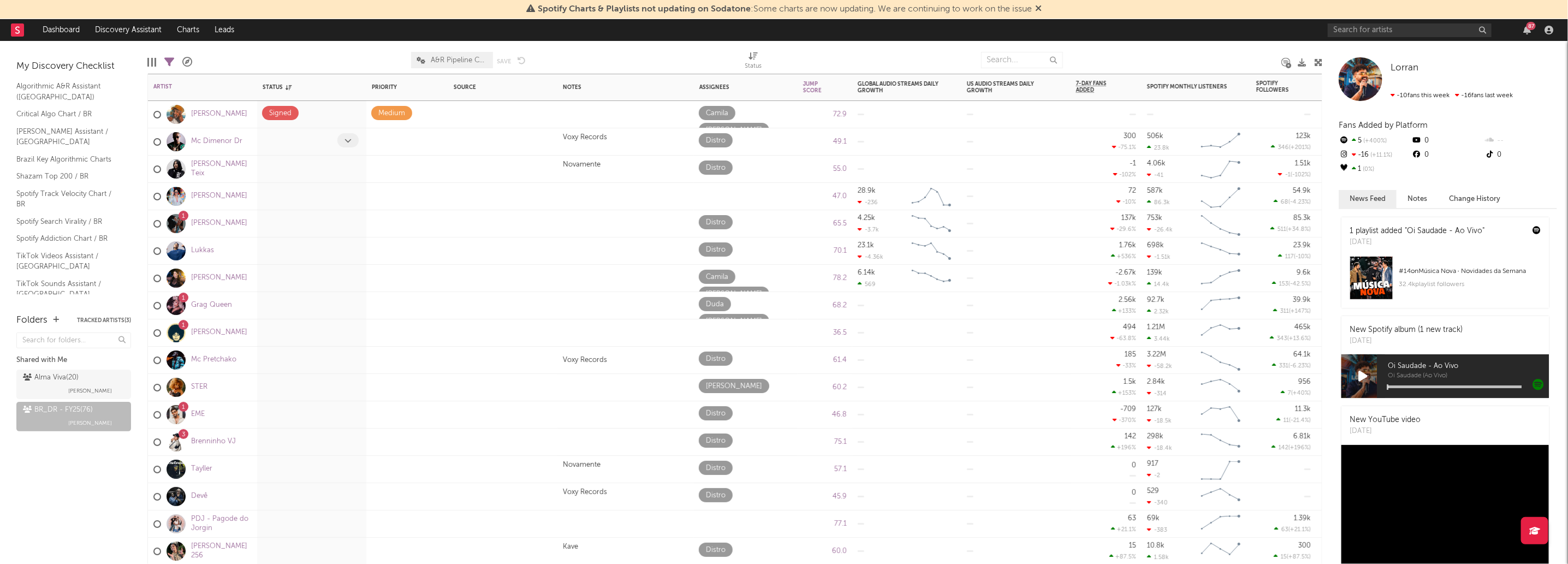
click at [352, 138] on span at bounding box center [348, 140] width 21 height 14
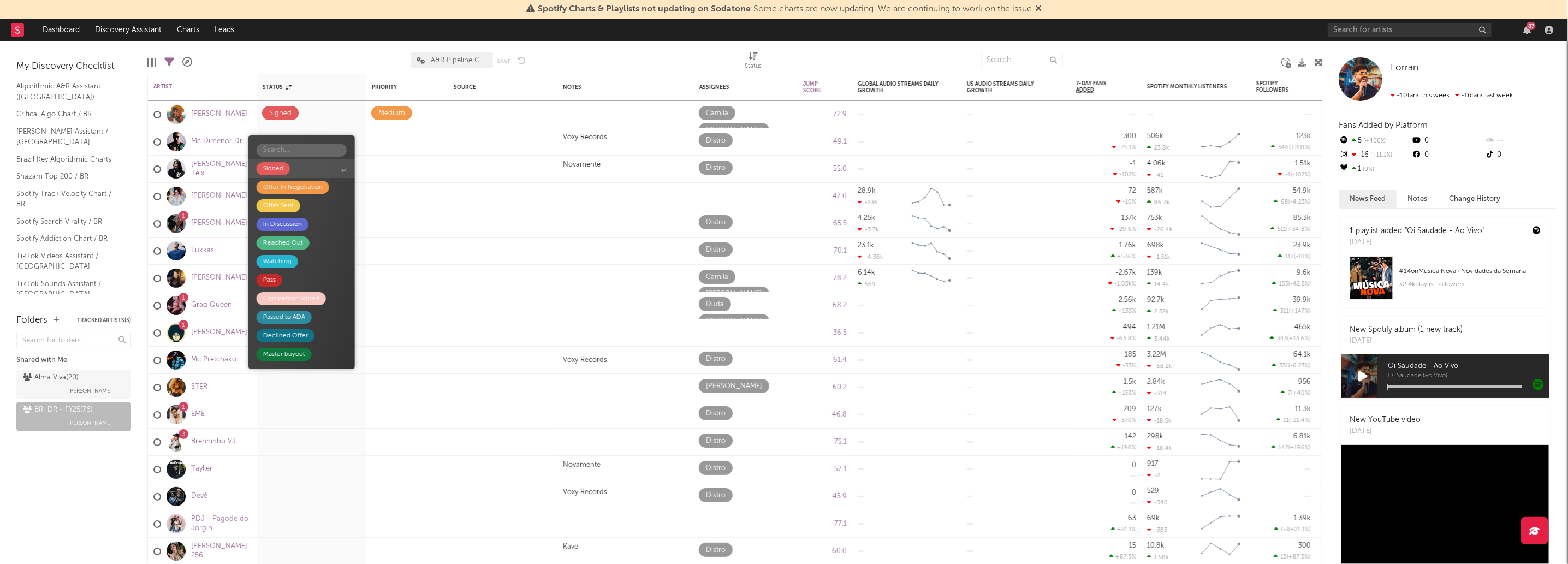
click at [331, 176] on span "Signed" at bounding box center [301, 169] width 107 height 18
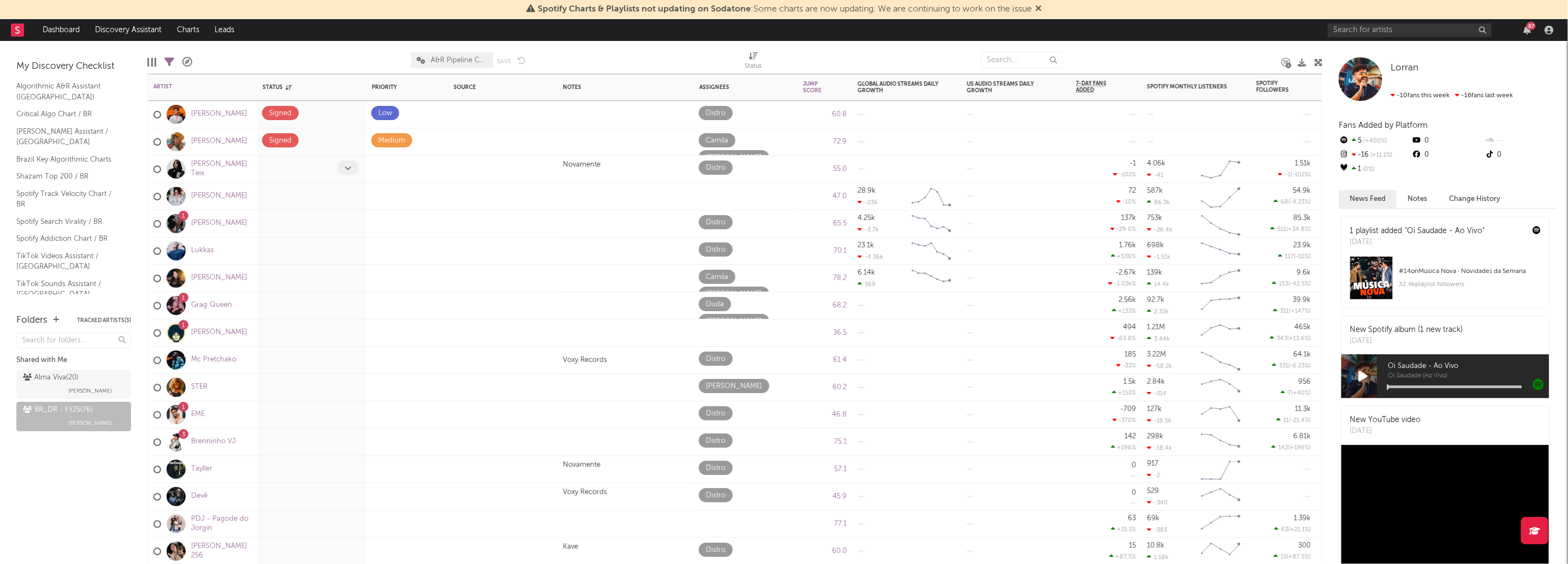
click at [343, 171] on span at bounding box center [348, 167] width 21 height 14
click at [353, 172] on span at bounding box center [348, 167] width 21 height 14
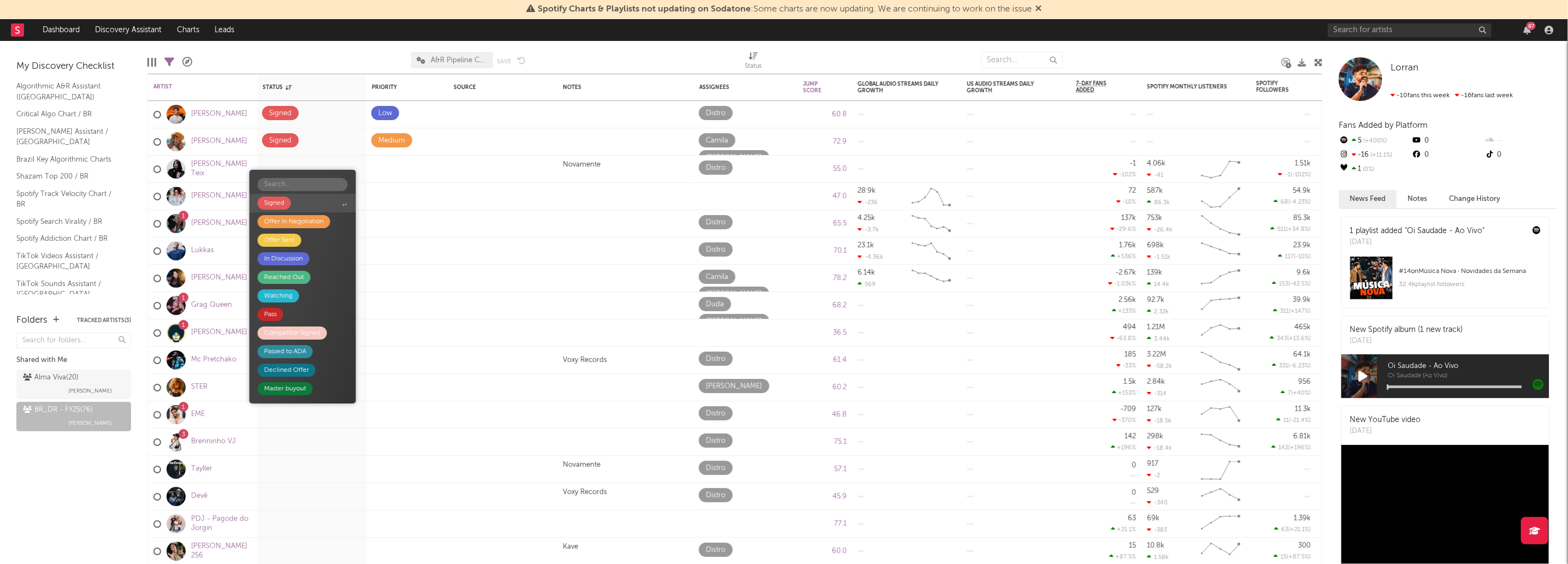
click at [335, 204] on span "Signed" at bounding box center [303, 203] width 107 height 18
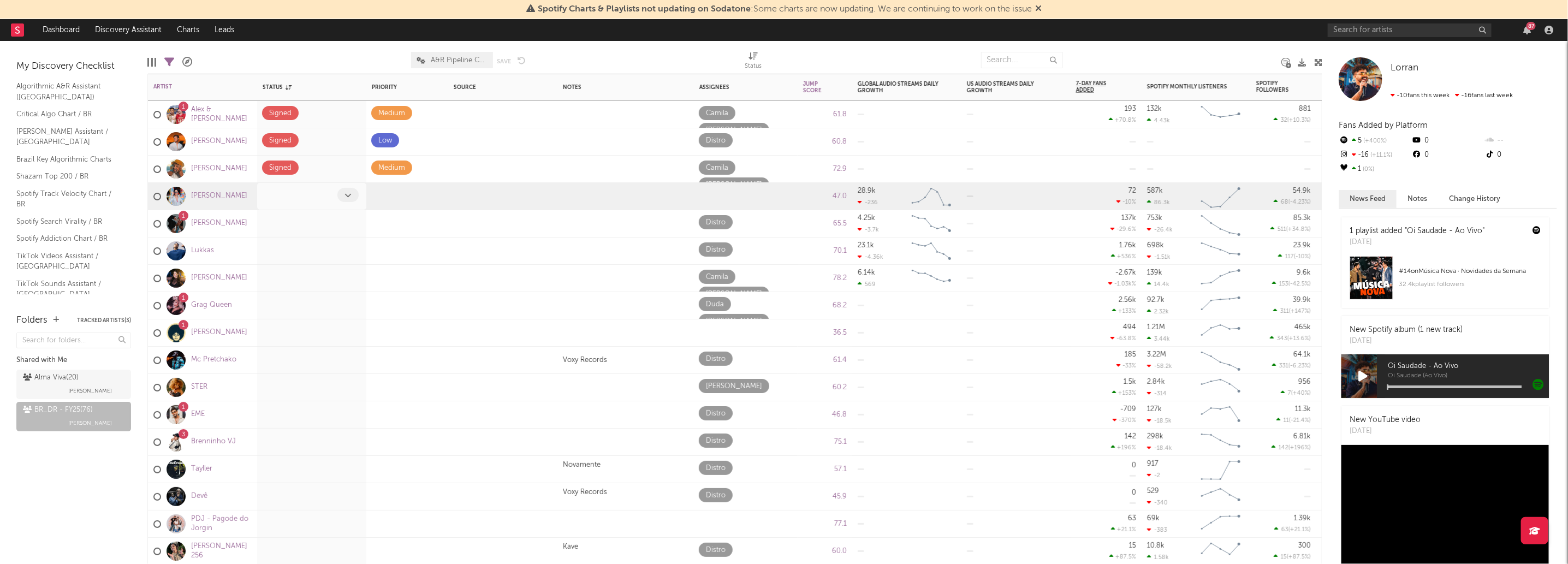
click at [347, 203] on div at bounding box center [349, 197] width 24 height 17
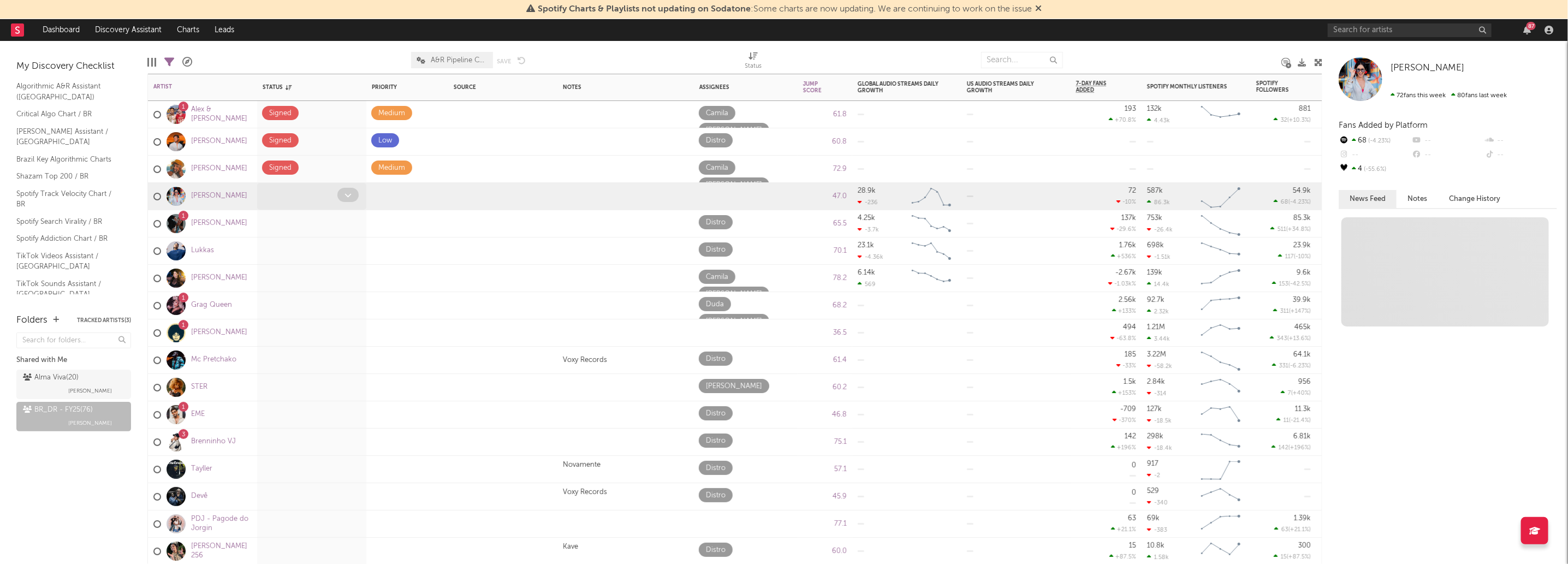
click at [348, 195] on icon at bounding box center [348, 195] width 7 height 7
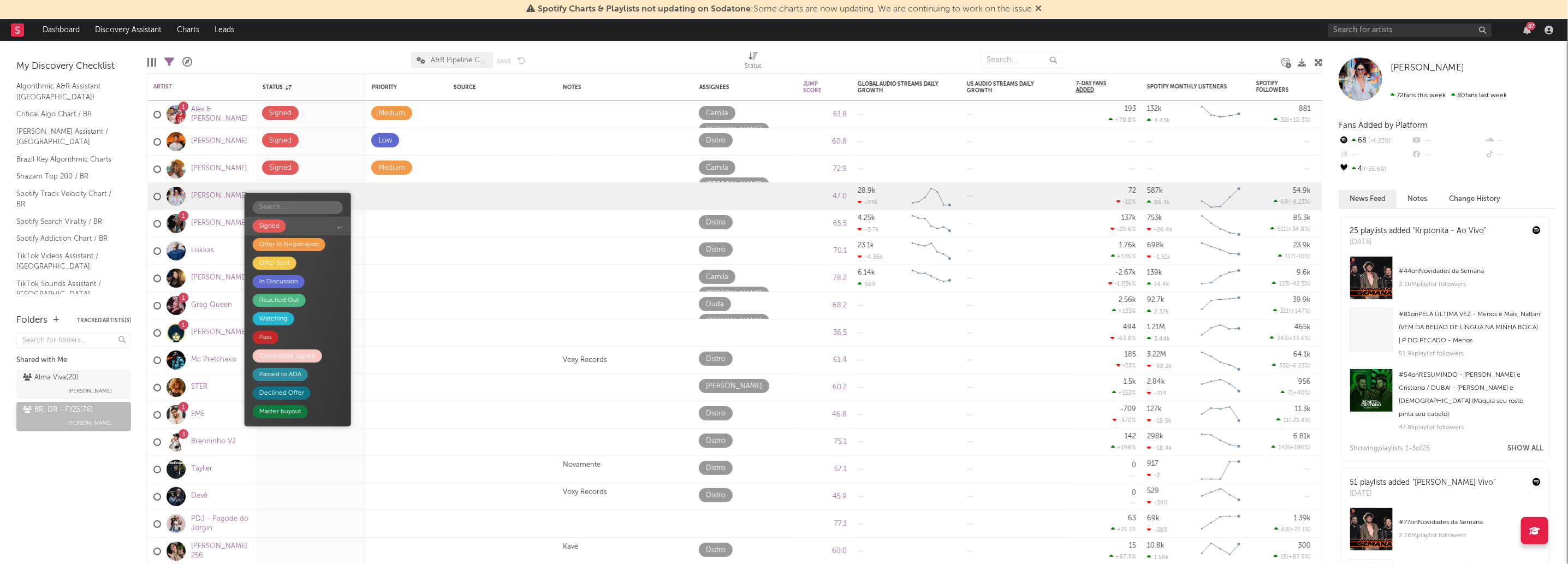
click at [334, 222] on span "Signed" at bounding box center [298, 226] width 107 height 18
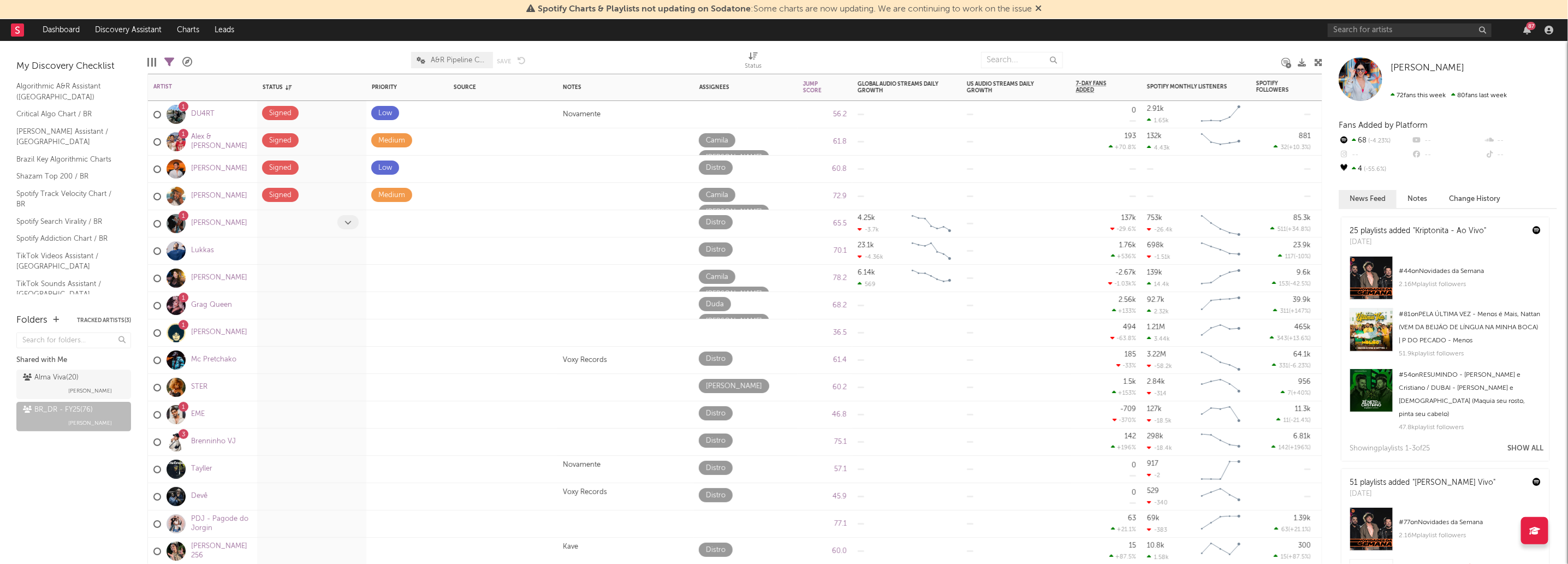
click at [346, 225] on icon at bounding box center [348, 223] width 7 height 7
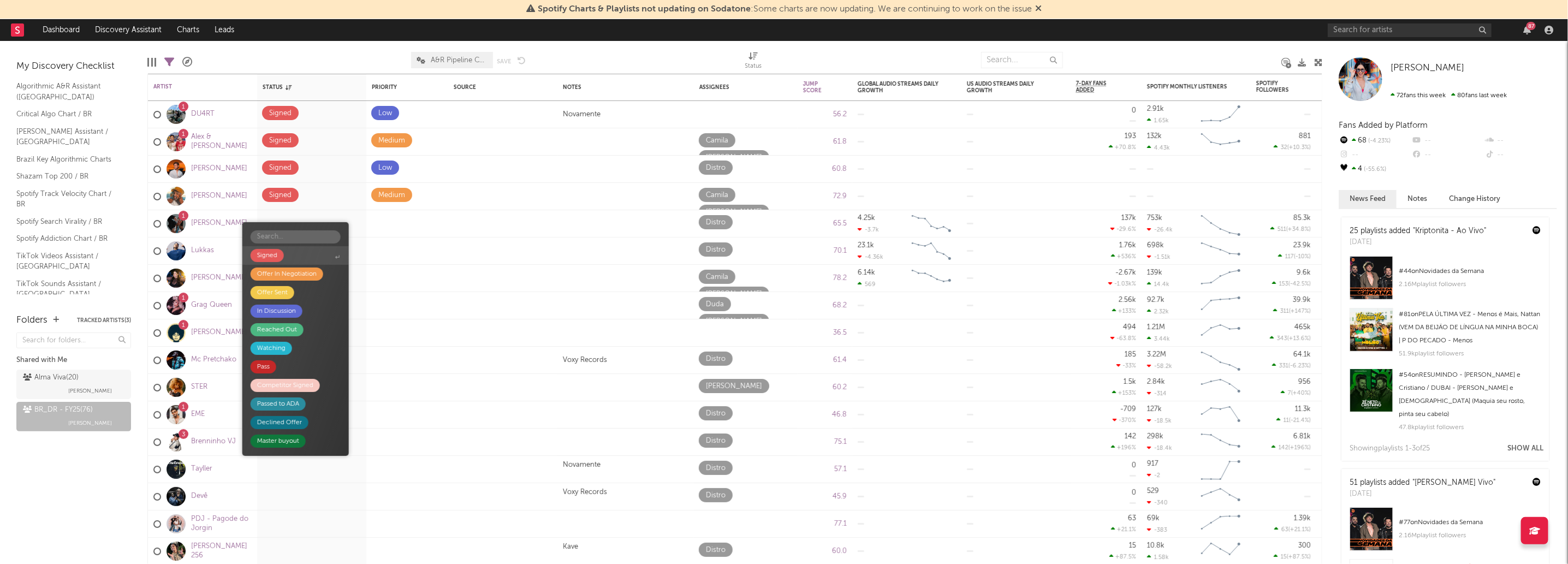
click at [328, 256] on span "Signed" at bounding box center [295, 256] width 107 height 18
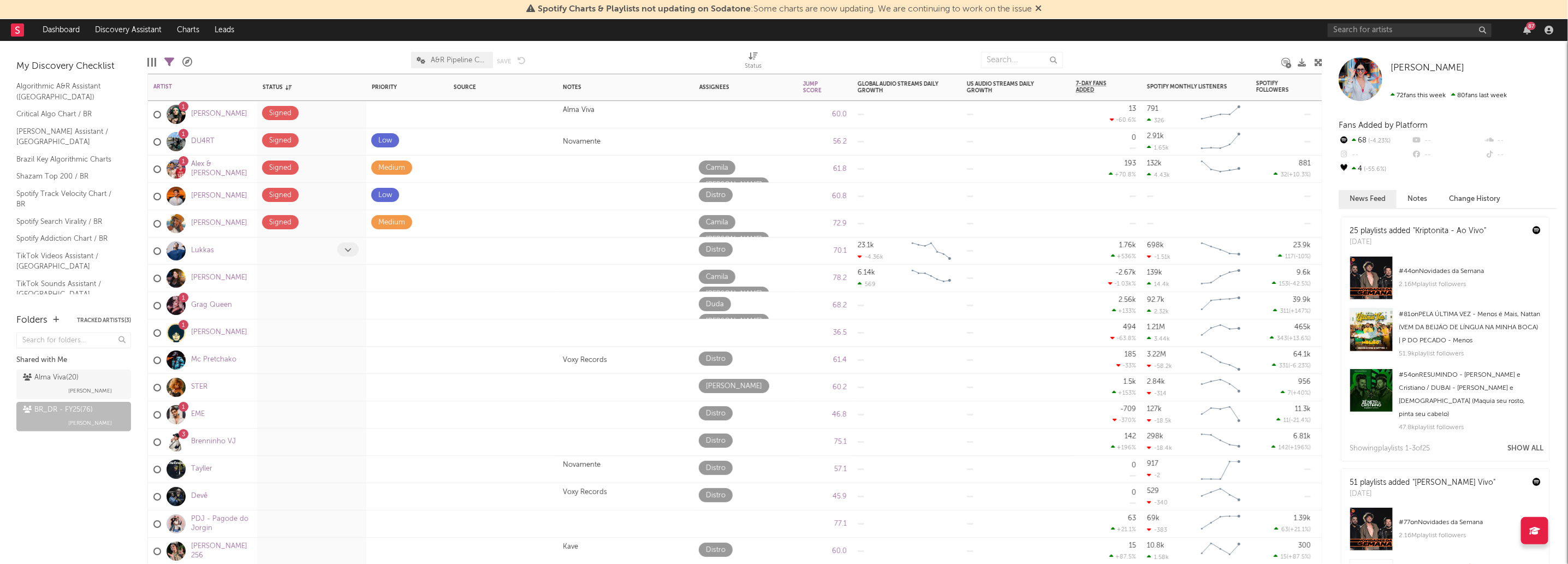
click at [346, 251] on icon at bounding box center [348, 250] width 7 height 7
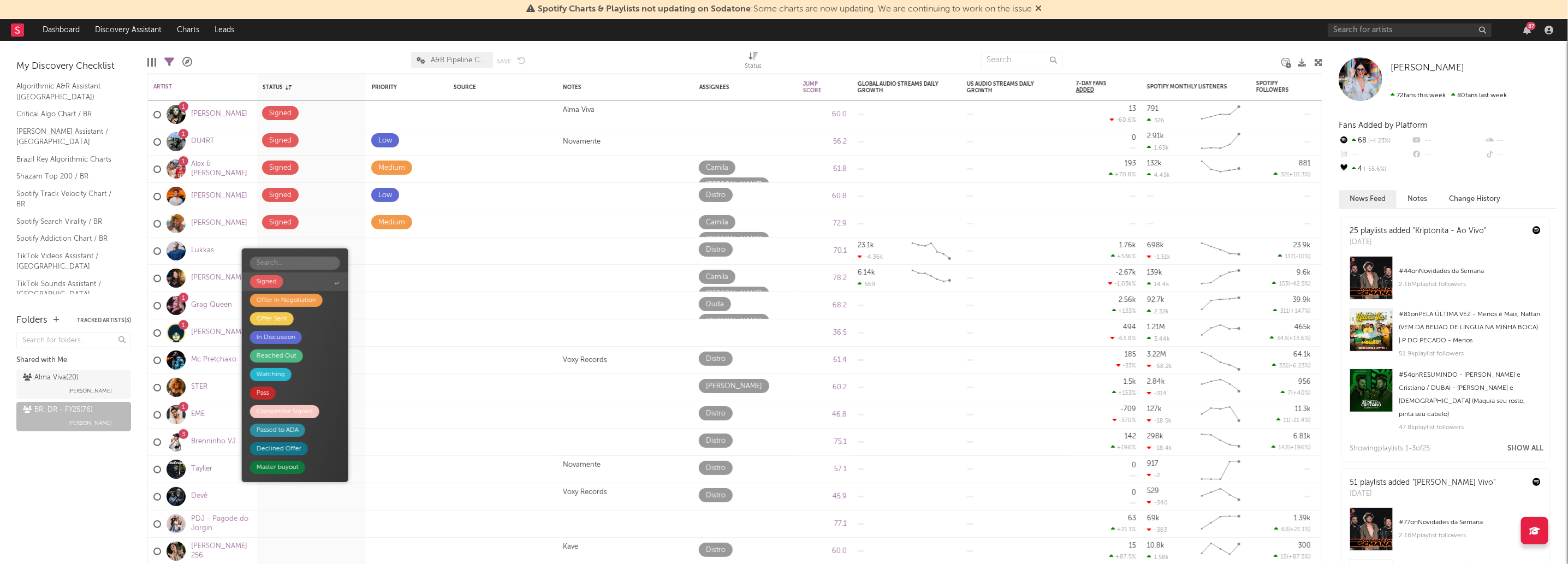
click at [331, 285] on span "Signed" at bounding box center [295, 282] width 107 height 18
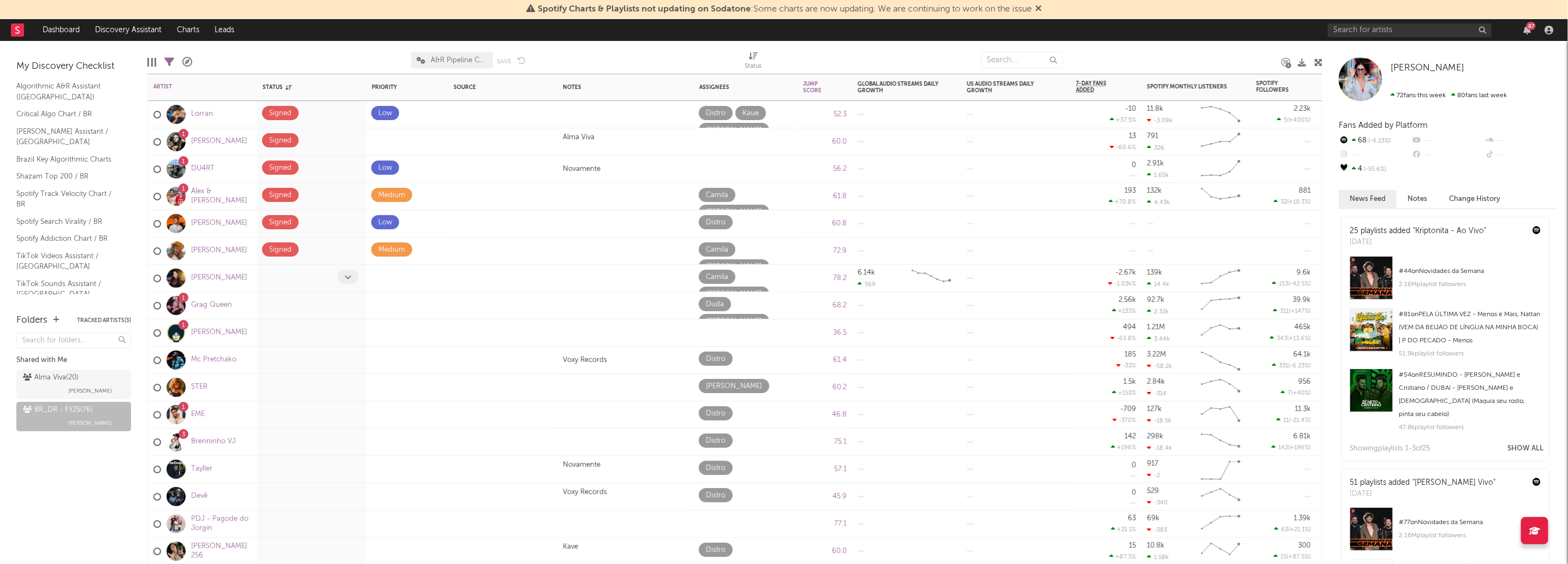
click at [341, 282] on span at bounding box center [348, 276] width 21 height 14
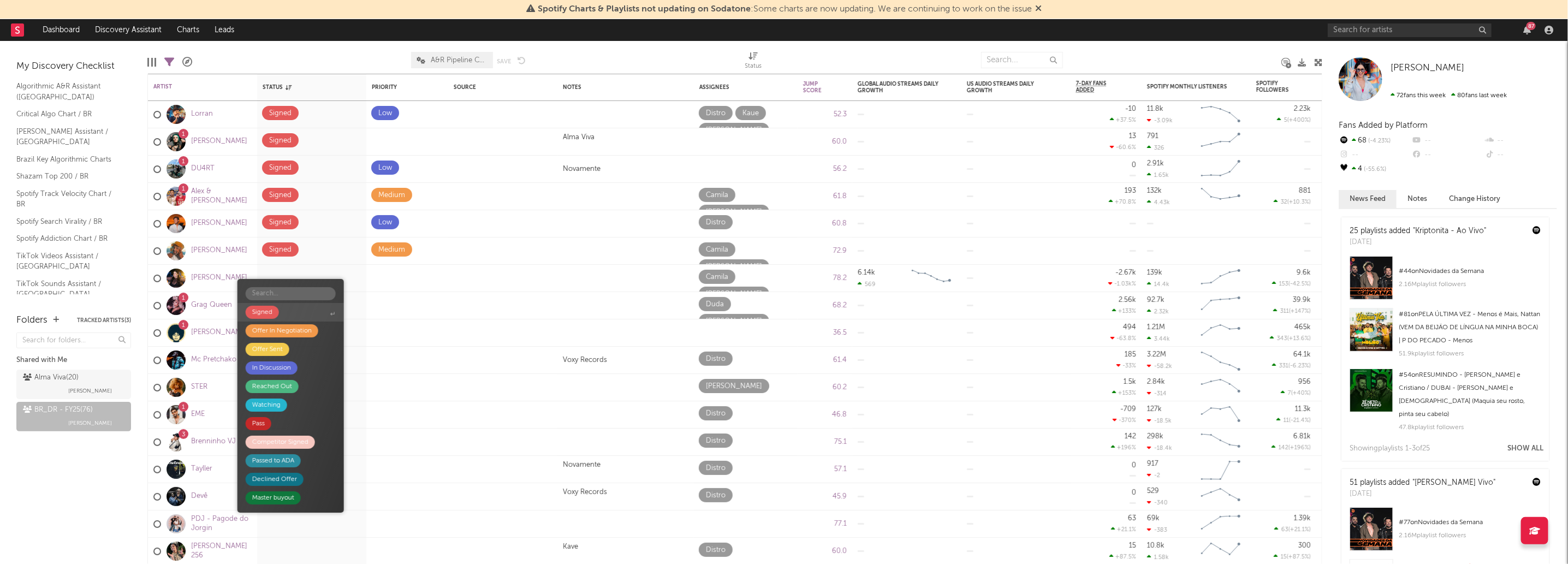
click at [326, 312] on span "Signed" at bounding box center [290, 312] width 107 height 18
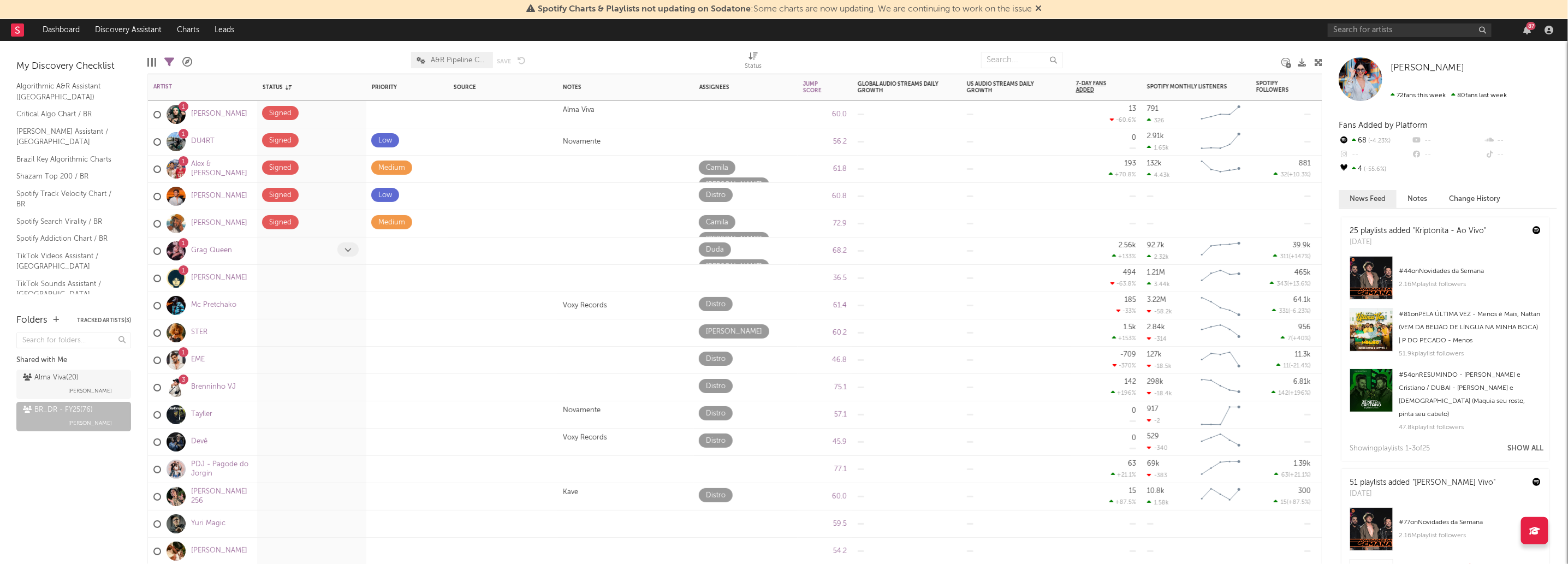
click at [347, 252] on icon at bounding box center [348, 250] width 7 height 7
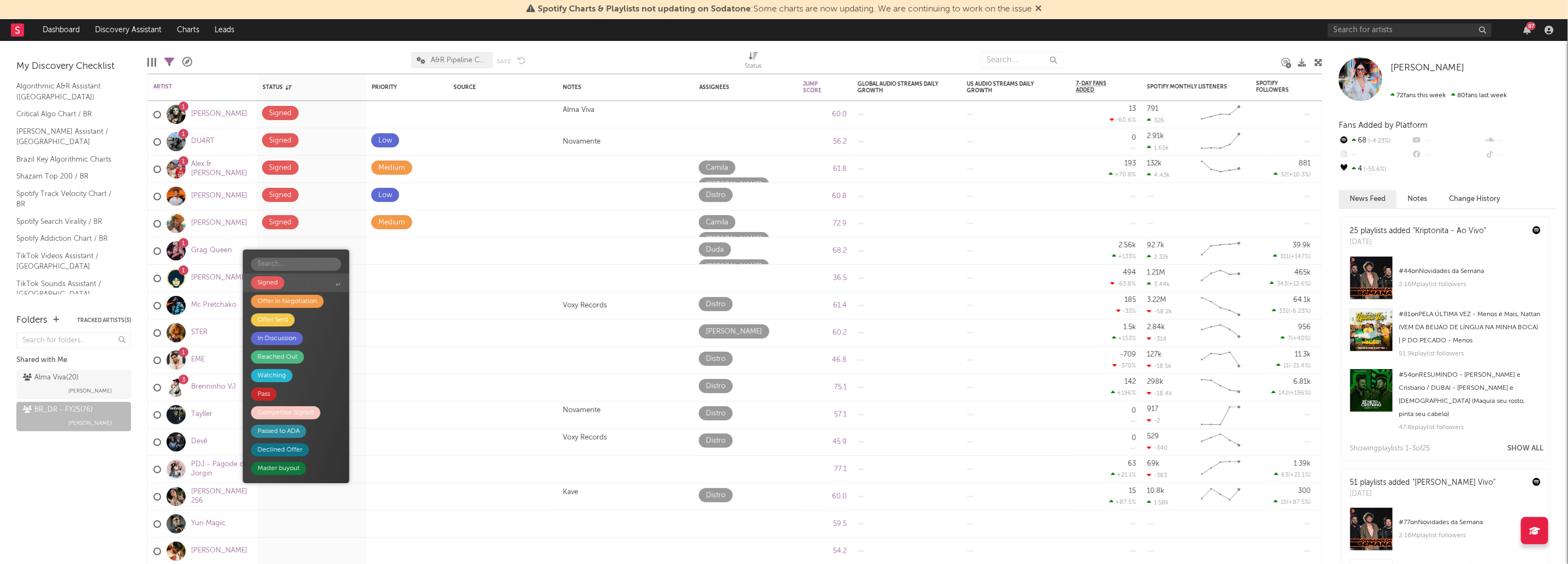
click at [322, 280] on span "Signed" at bounding box center [296, 282] width 107 height 18
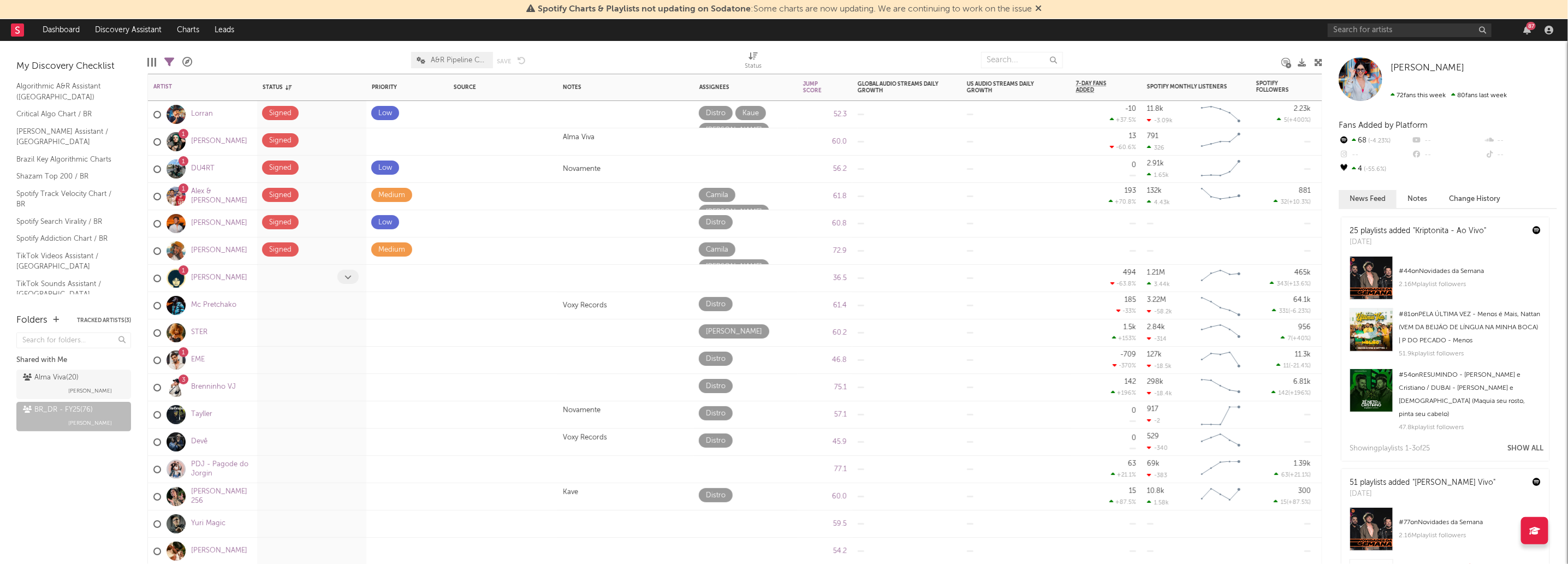
click at [347, 274] on icon at bounding box center [348, 277] width 7 height 7
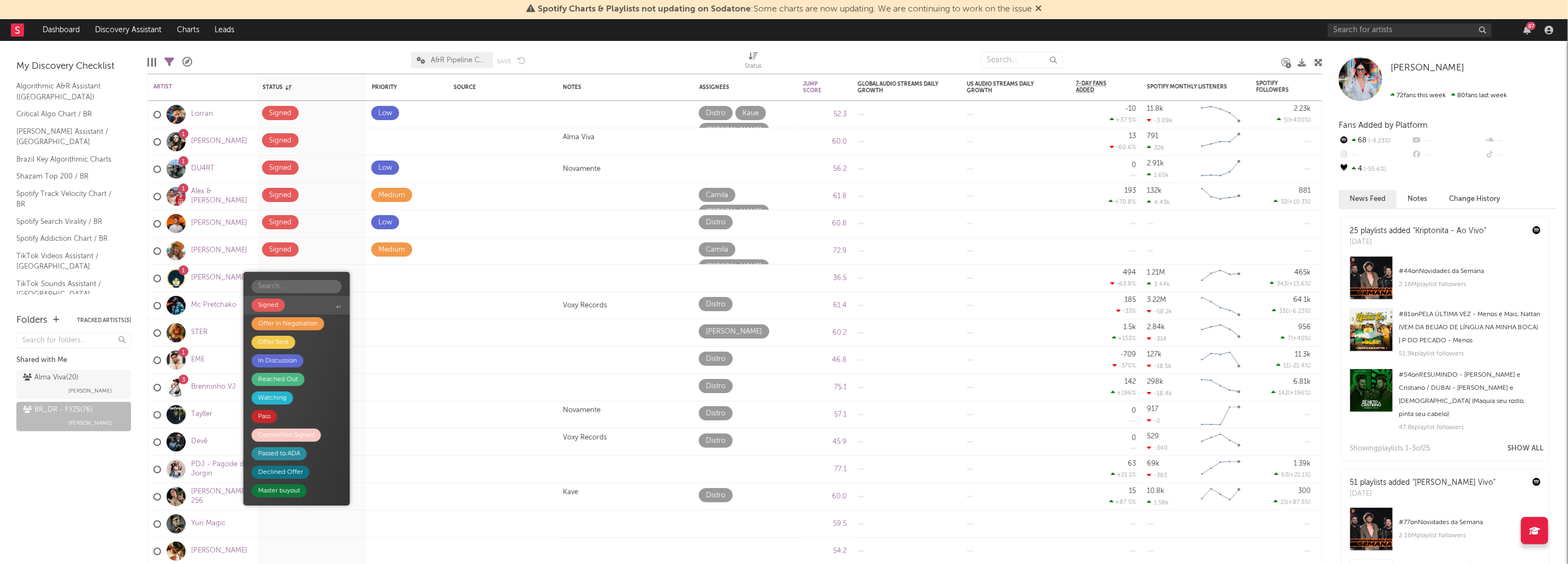
click at [317, 308] on span "Signed" at bounding box center [296, 305] width 107 height 18
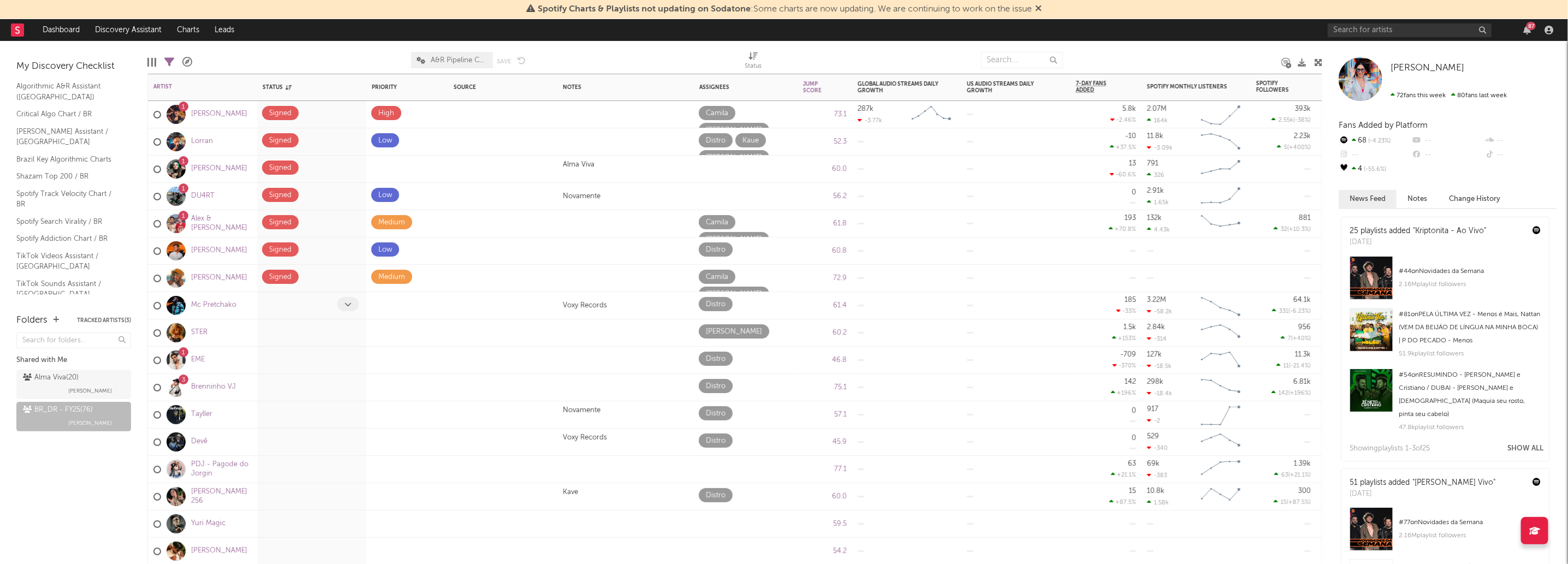
click at [352, 304] on span at bounding box center [348, 304] width 21 height 14
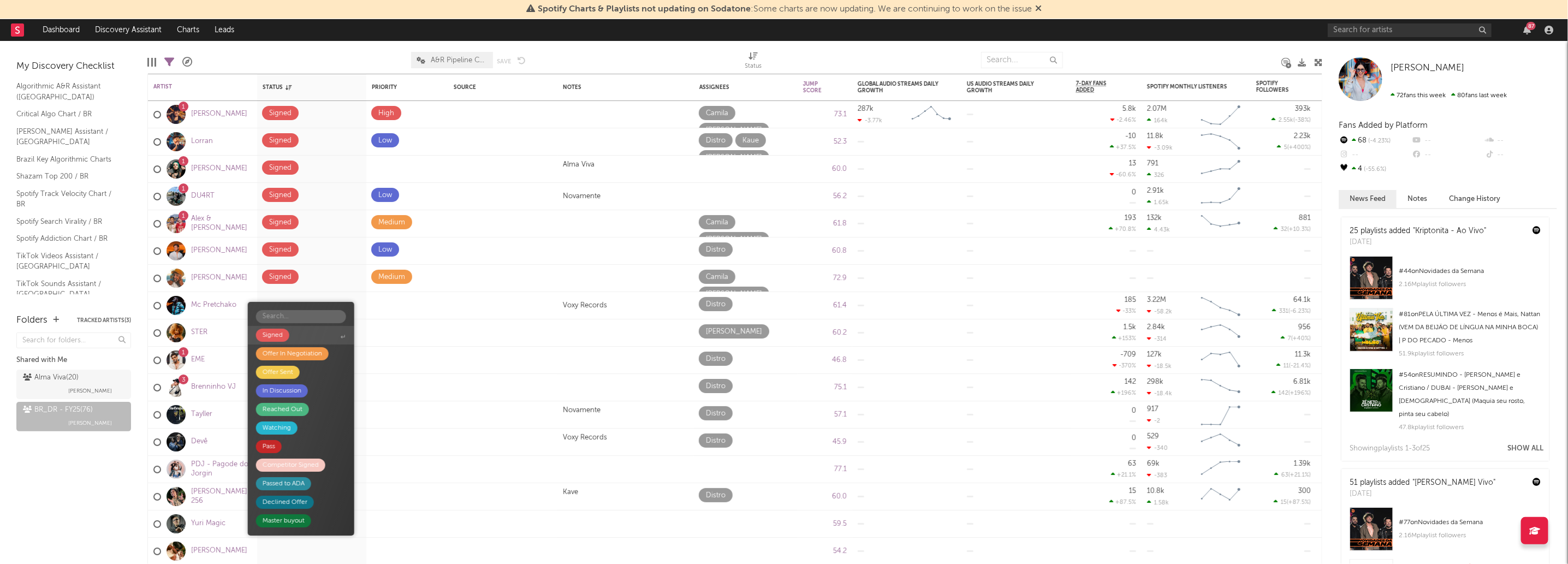
click at [317, 333] on span "Signed" at bounding box center [301, 335] width 107 height 18
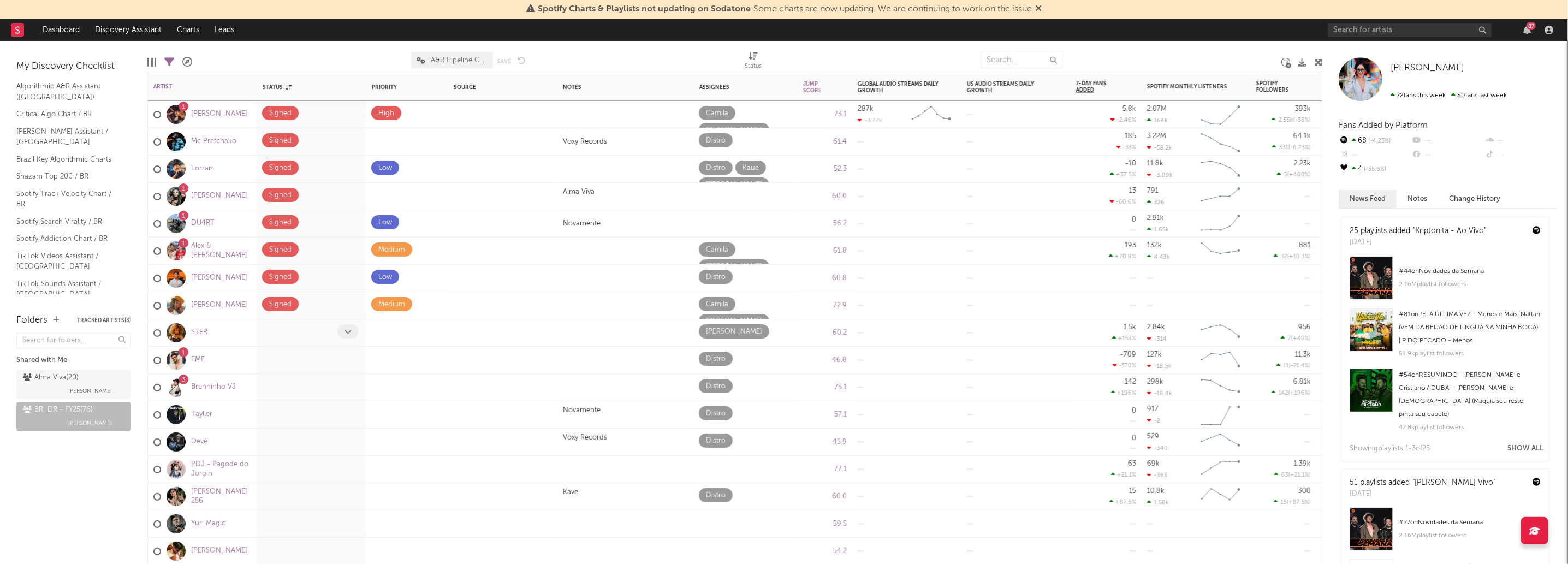
click at [355, 331] on span at bounding box center [348, 331] width 21 height 14
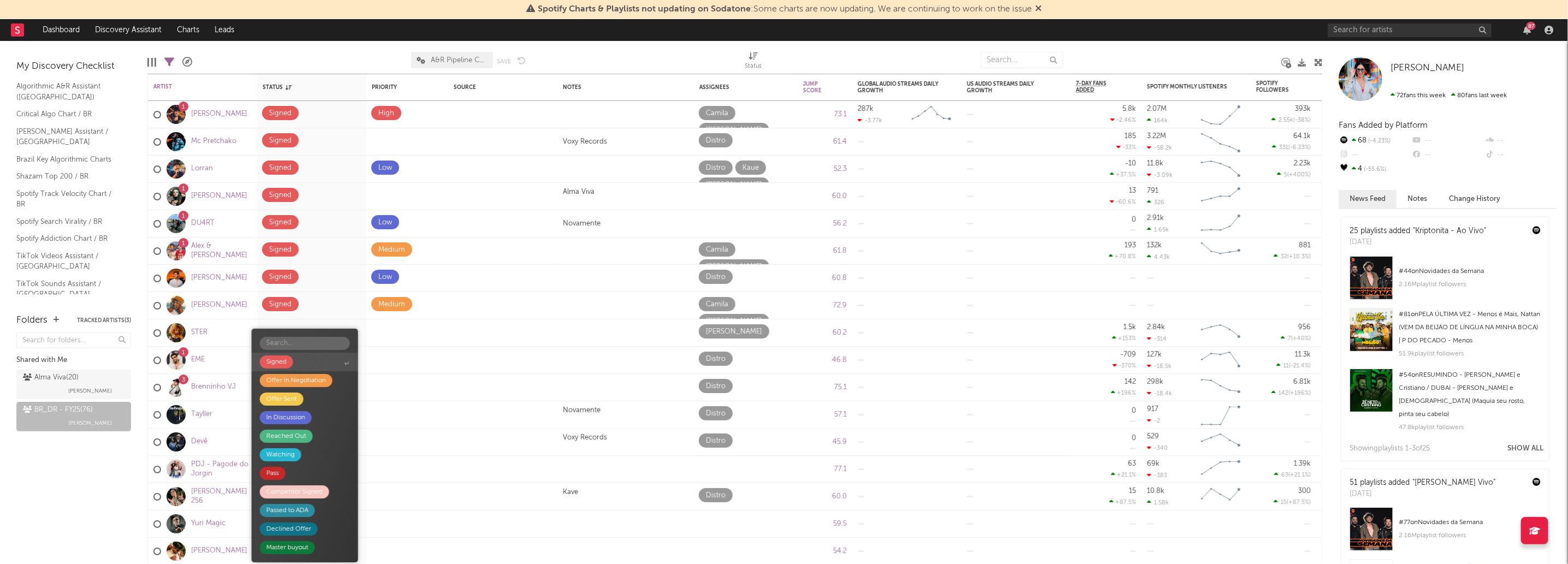
click at [329, 367] on span "Signed" at bounding box center [304, 361] width 107 height 18
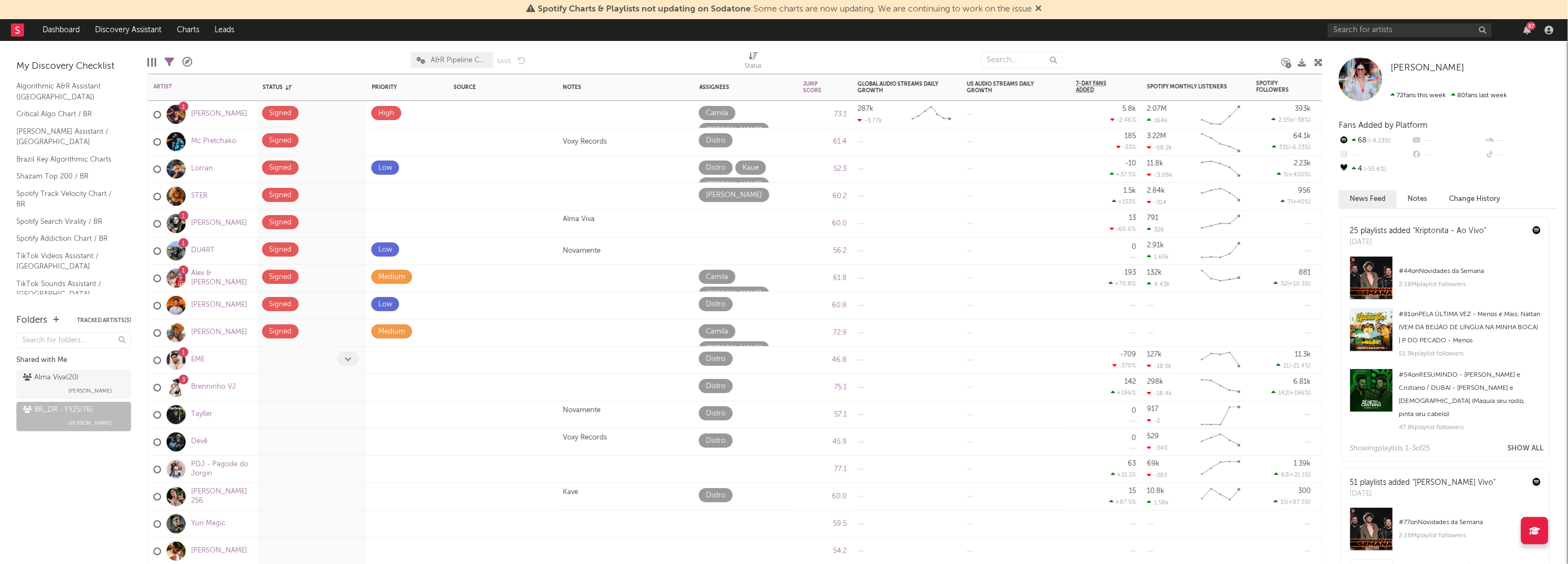
click at [348, 364] on span at bounding box center [348, 358] width 21 height 14
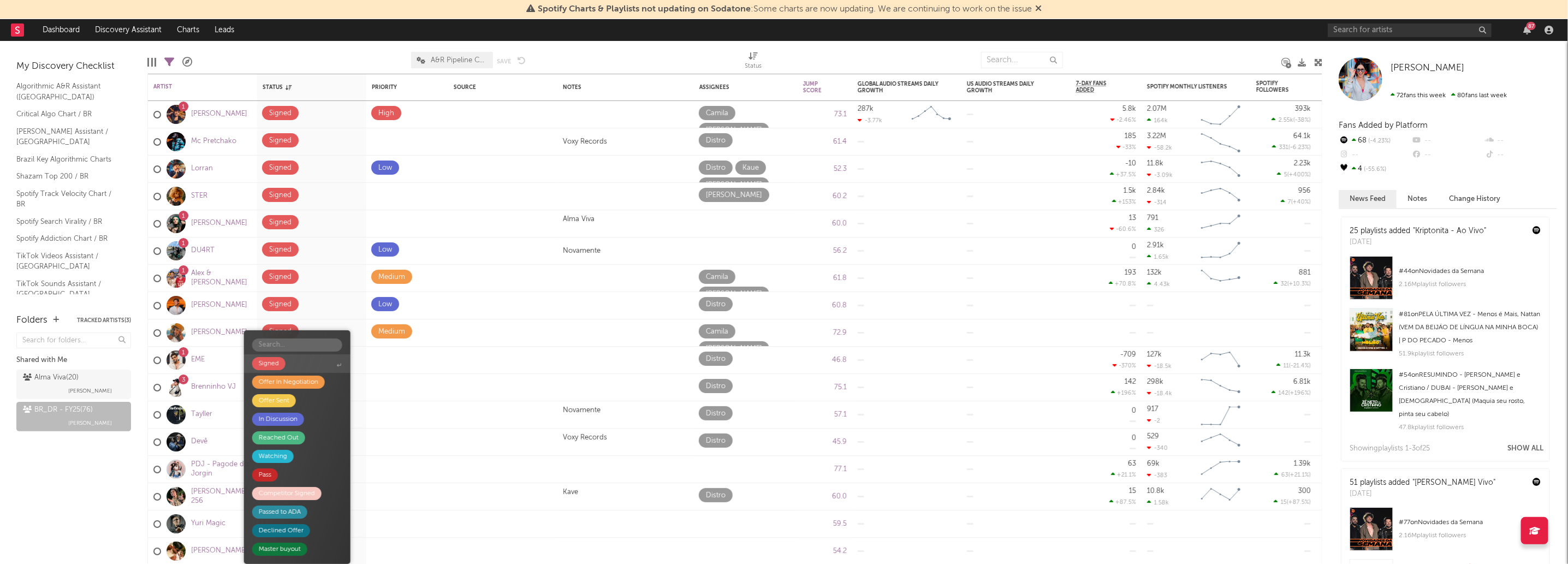
click at [306, 369] on span "Signed" at bounding box center [297, 363] width 107 height 18
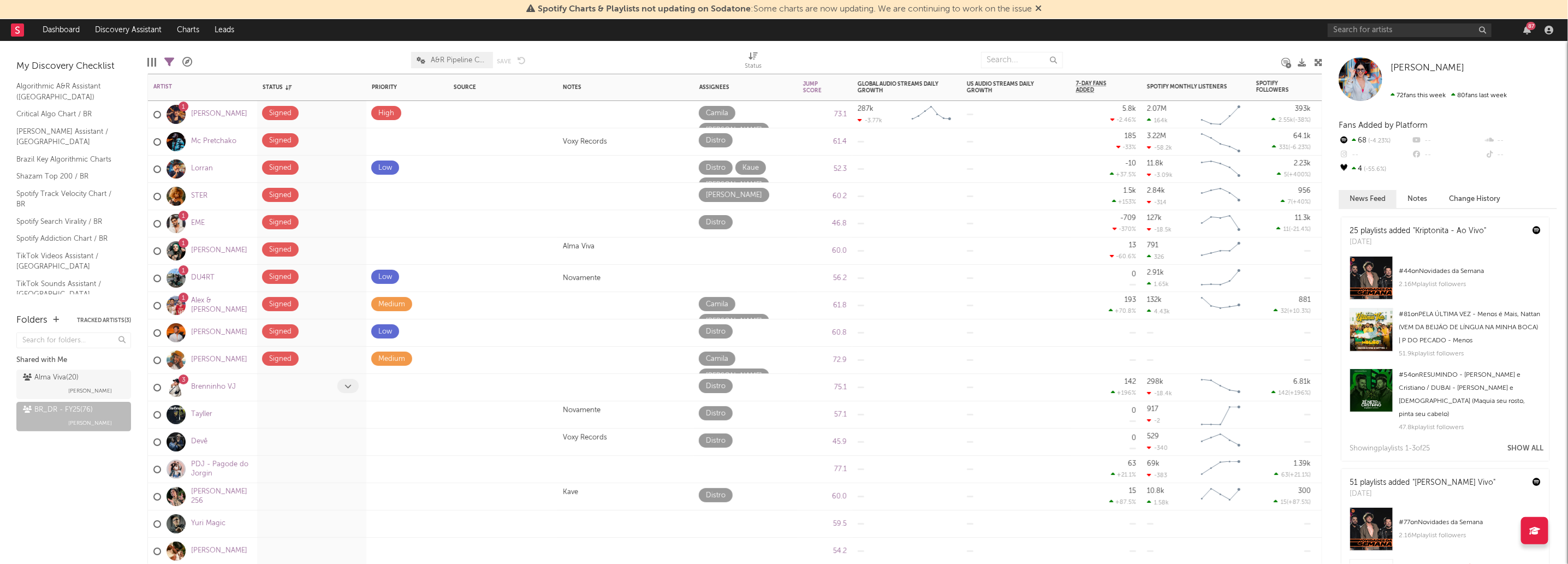
click at [341, 388] on span at bounding box center [348, 385] width 21 height 14
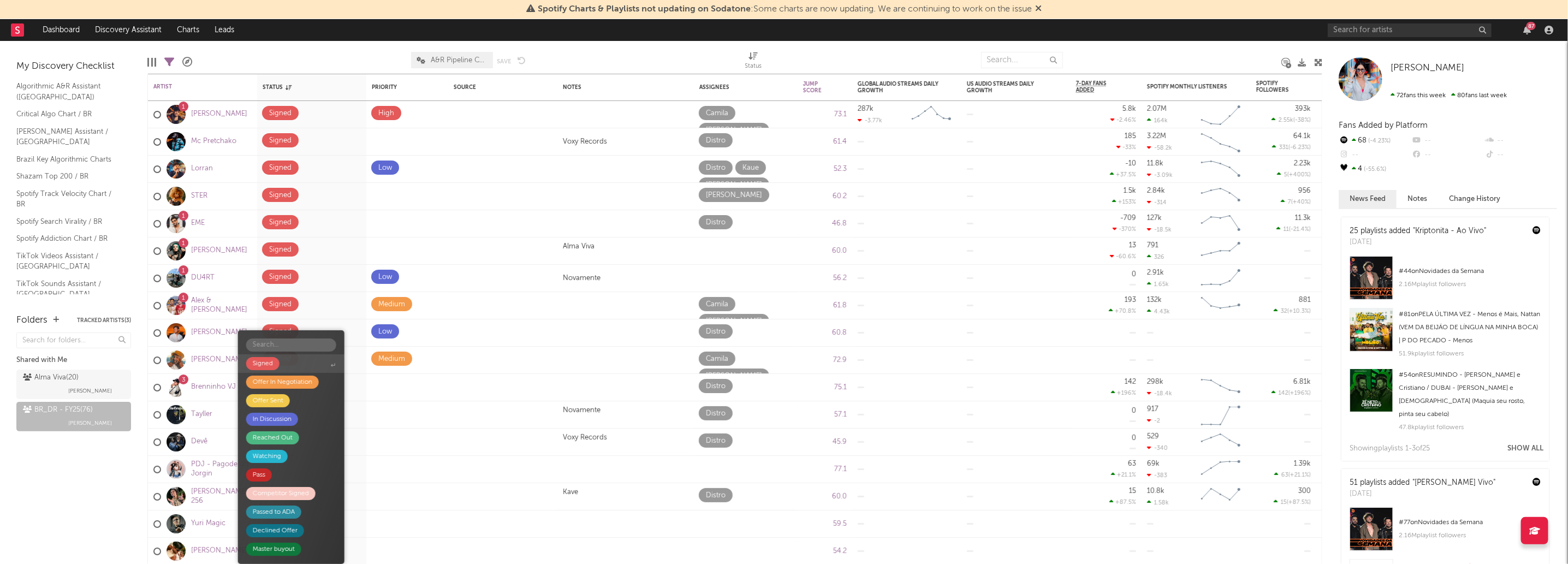
click at [307, 362] on span "Signed" at bounding box center [291, 363] width 107 height 18
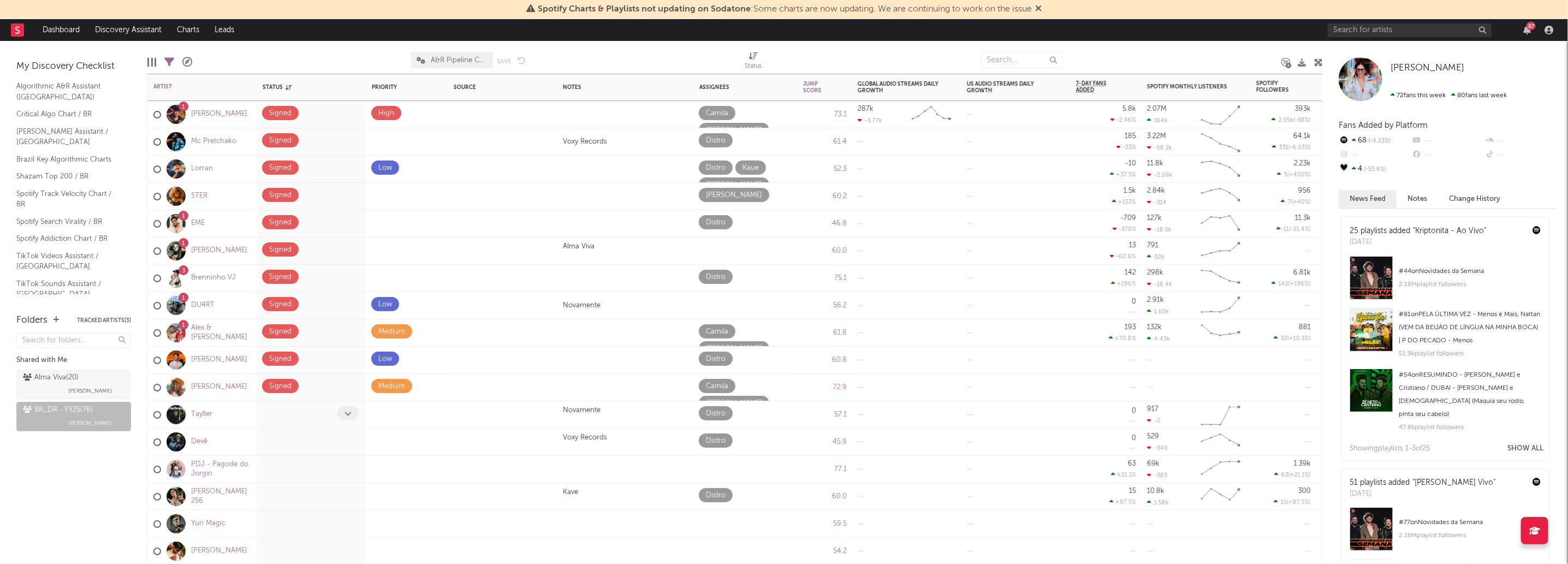
click at [342, 414] on span at bounding box center [348, 413] width 21 height 14
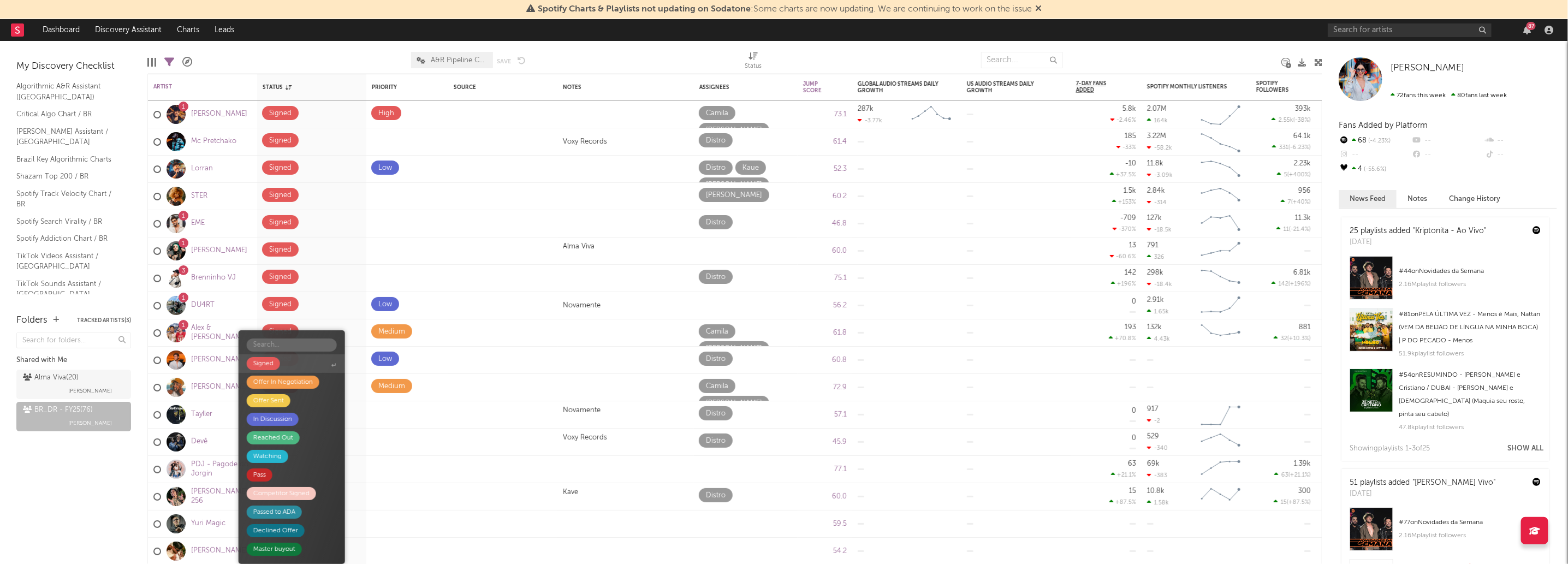
click at [299, 366] on span "Signed" at bounding box center [292, 363] width 107 height 18
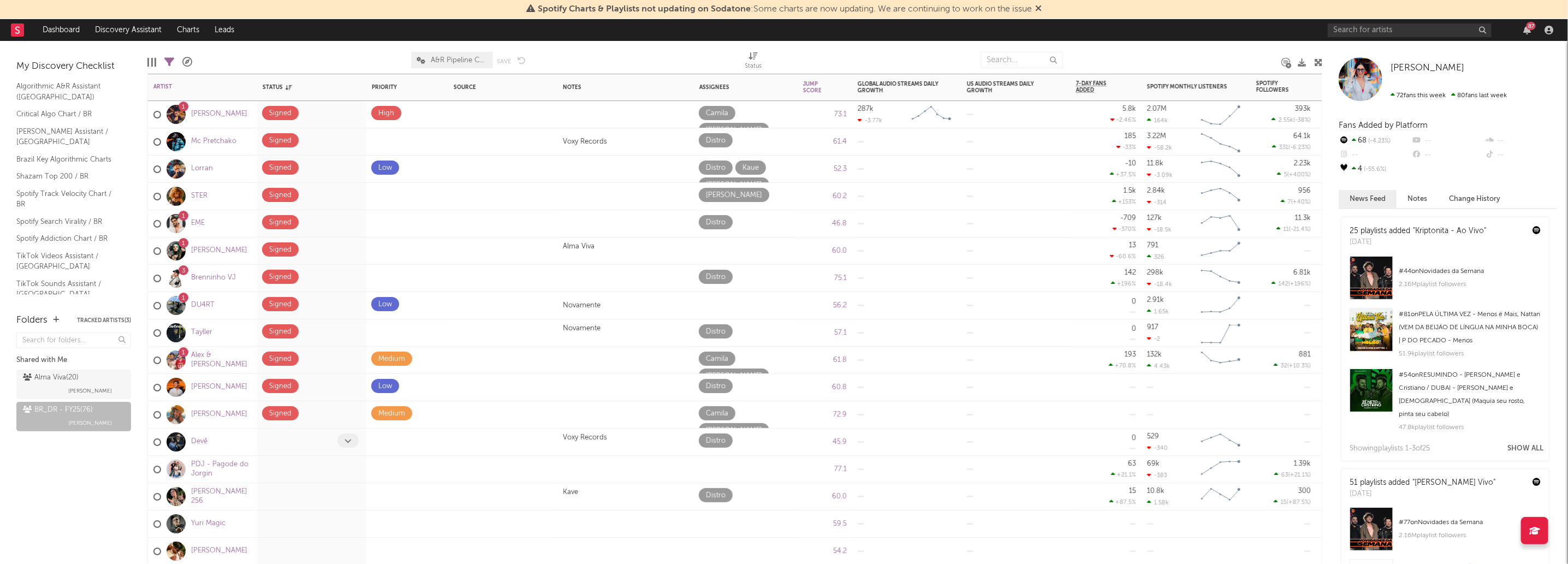
click at [342, 438] on span at bounding box center [348, 440] width 21 height 14
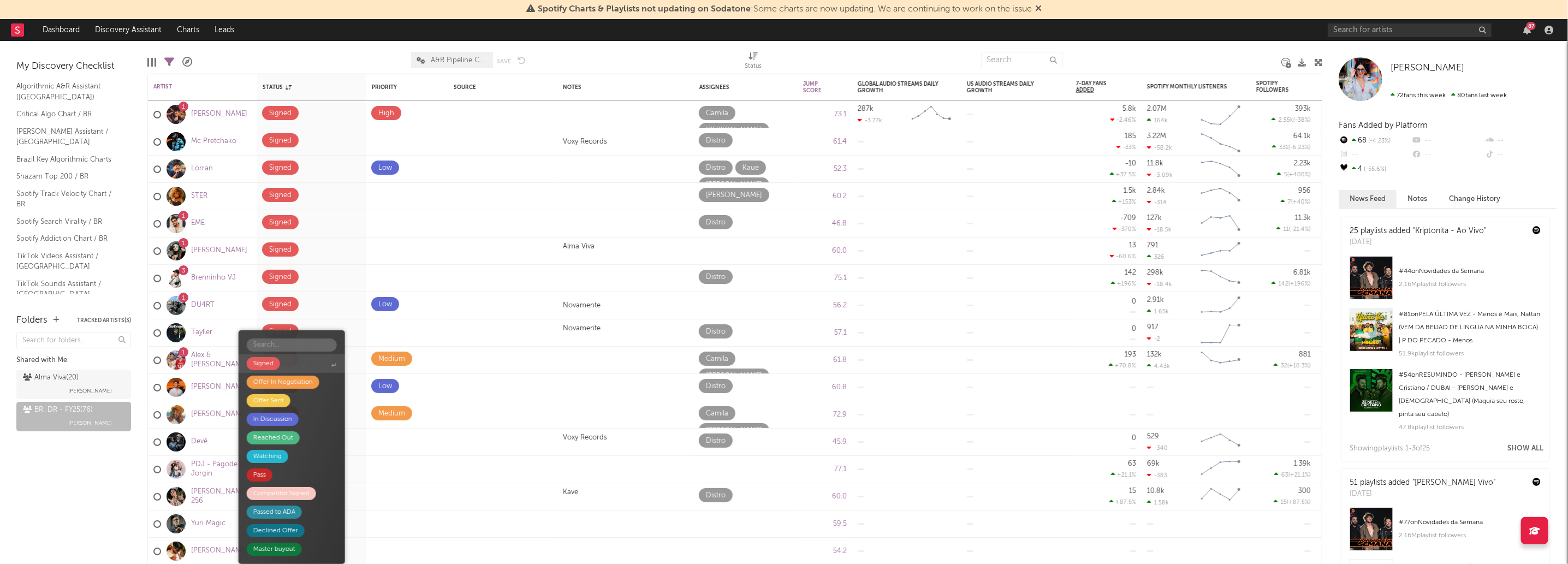
click at [296, 368] on span "Signed" at bounding box center [292, 363] width 107 height 18
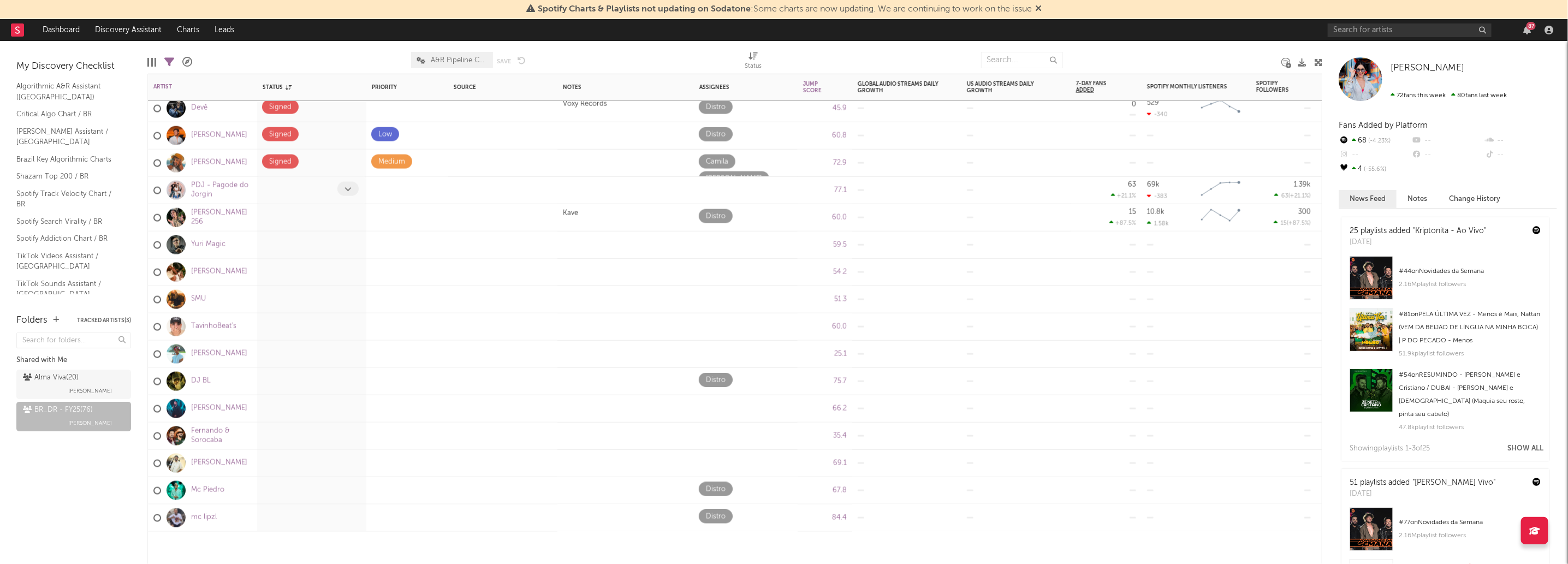
click at [342, 184] on span at bounding box center [348, 189] width 21 height 14
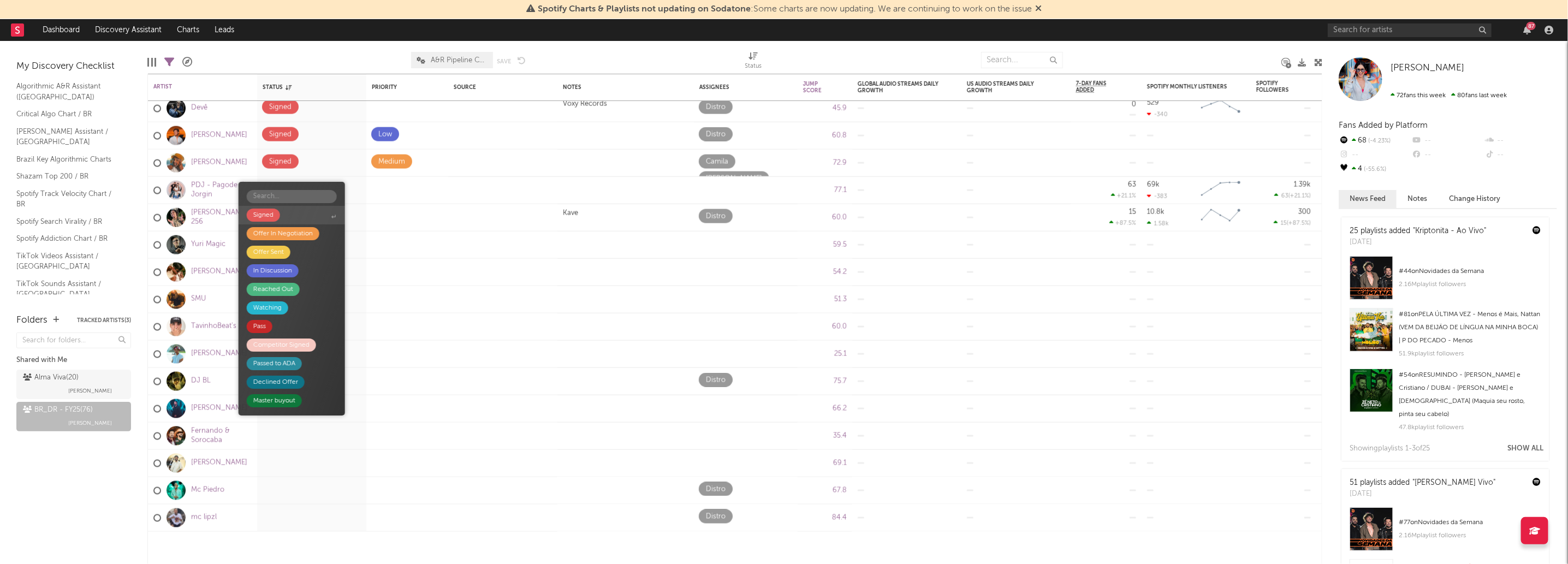
click at [315, 214] on span "Signed" at bounding box center [292, 215] width 107 height 18
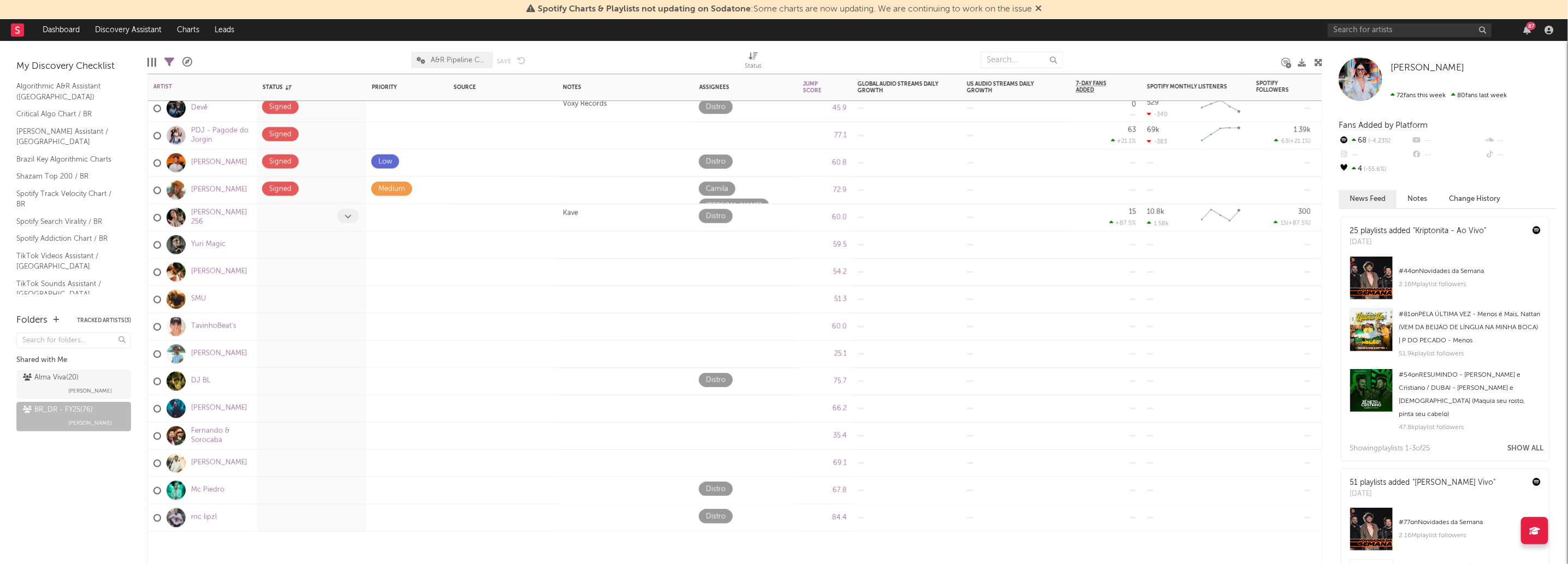
click at [350, 219] on icon at bounding box center [348, 216] width 7 height 7
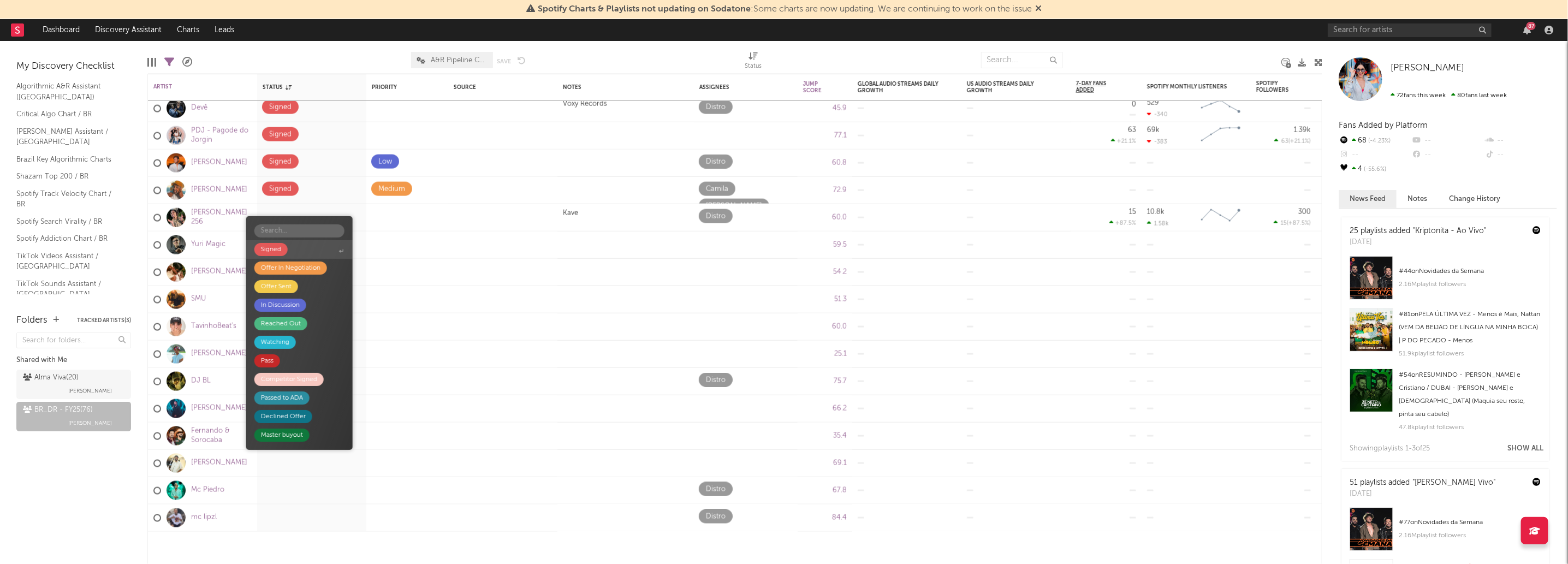
click at [309, 254] on span "Signed" at bounding box center [299, 249] width 107 height 18
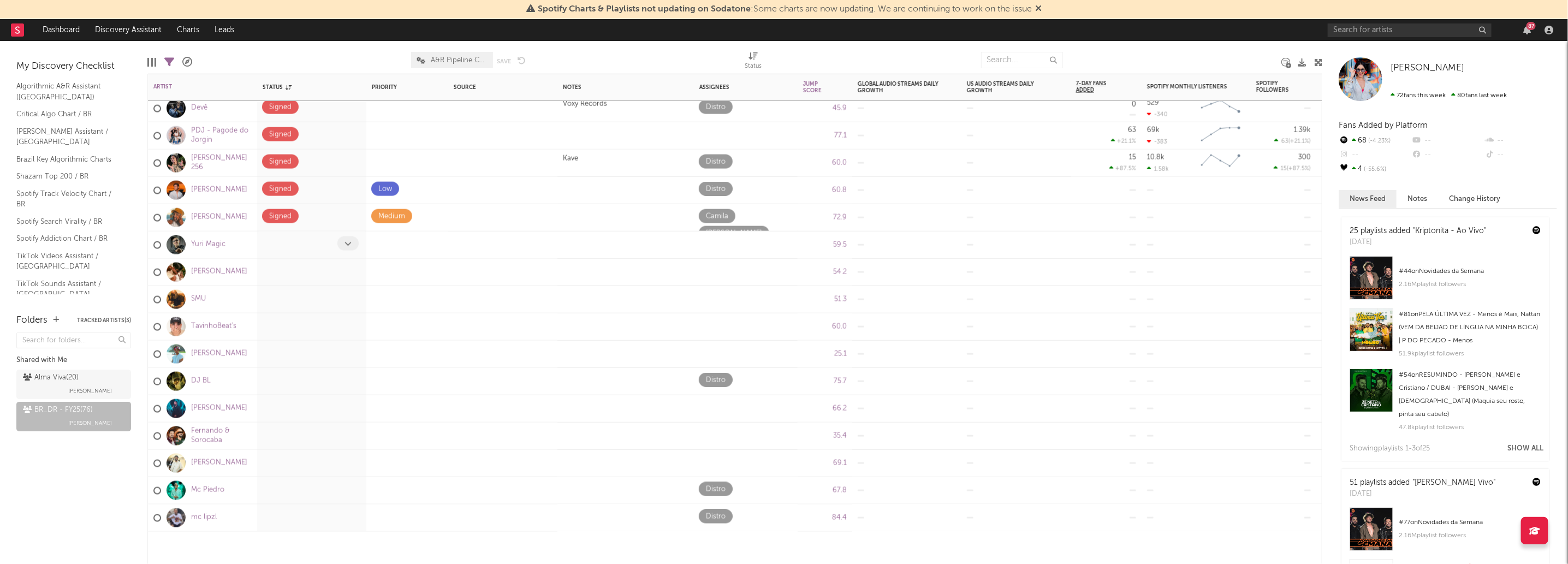
click at [343, 248] on span at bounding box center [348, 243] width 21 height 14
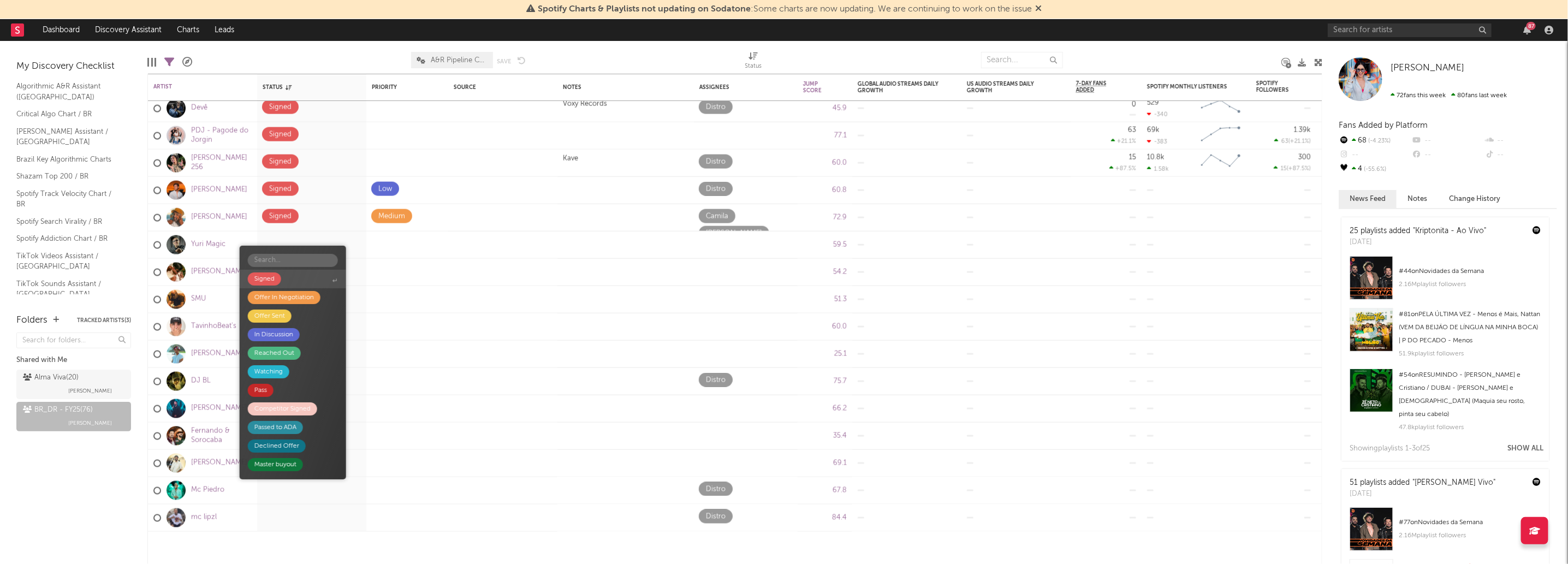
click at [303, 284] on span "Signed" at bounding box center [293, 279] width 107 height 18
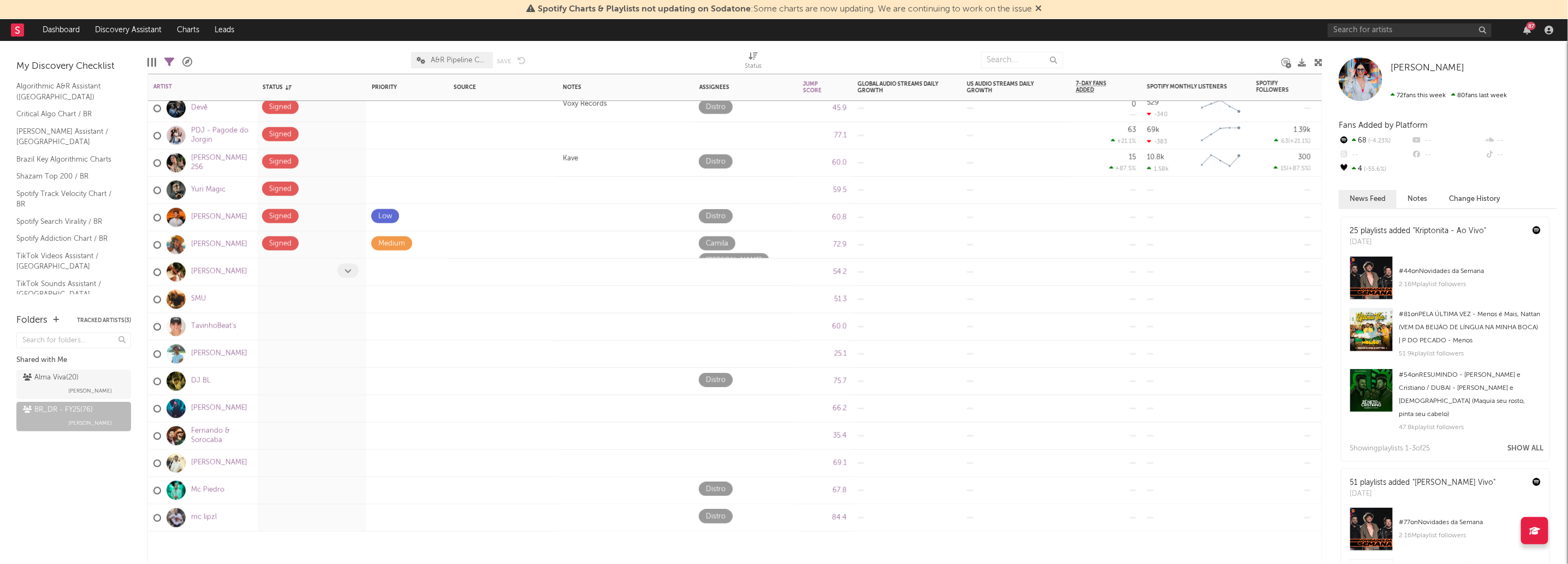
click at [350, 276] on span at bounding box center [348, 270] width 21 height 14
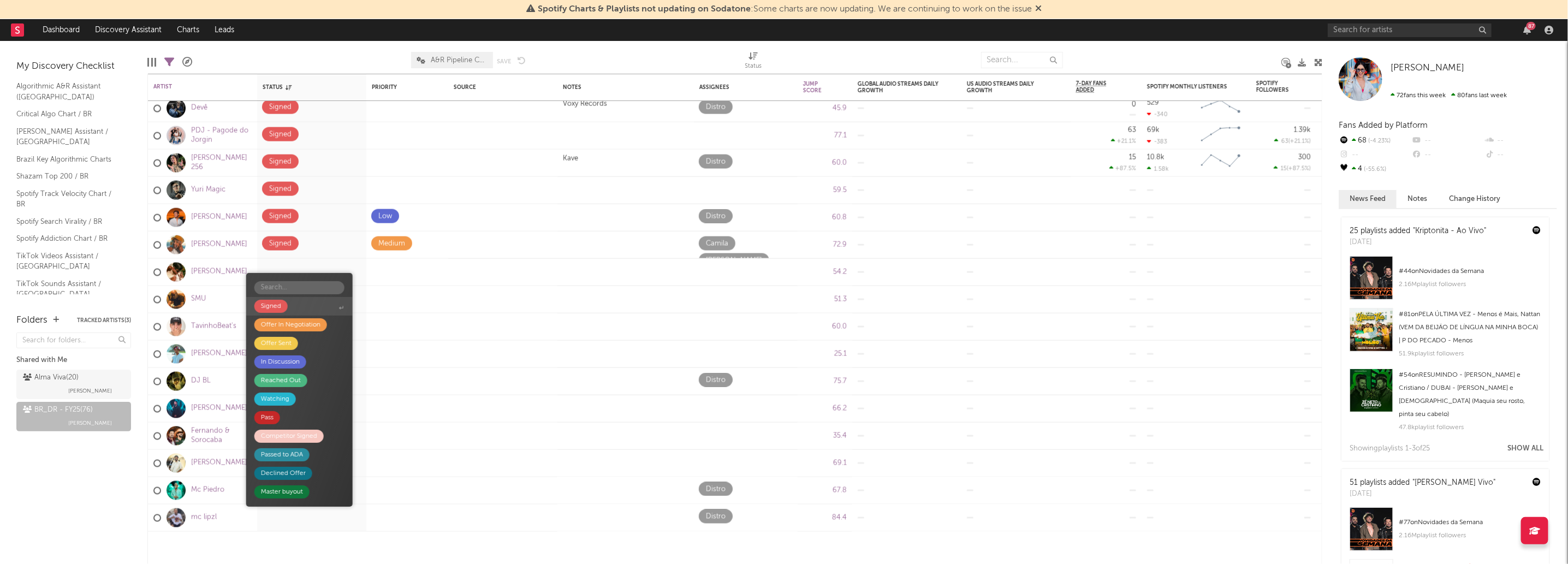
click at [320, 304] on span "Signed" at bounding box center [299, 306] width 107 height 18
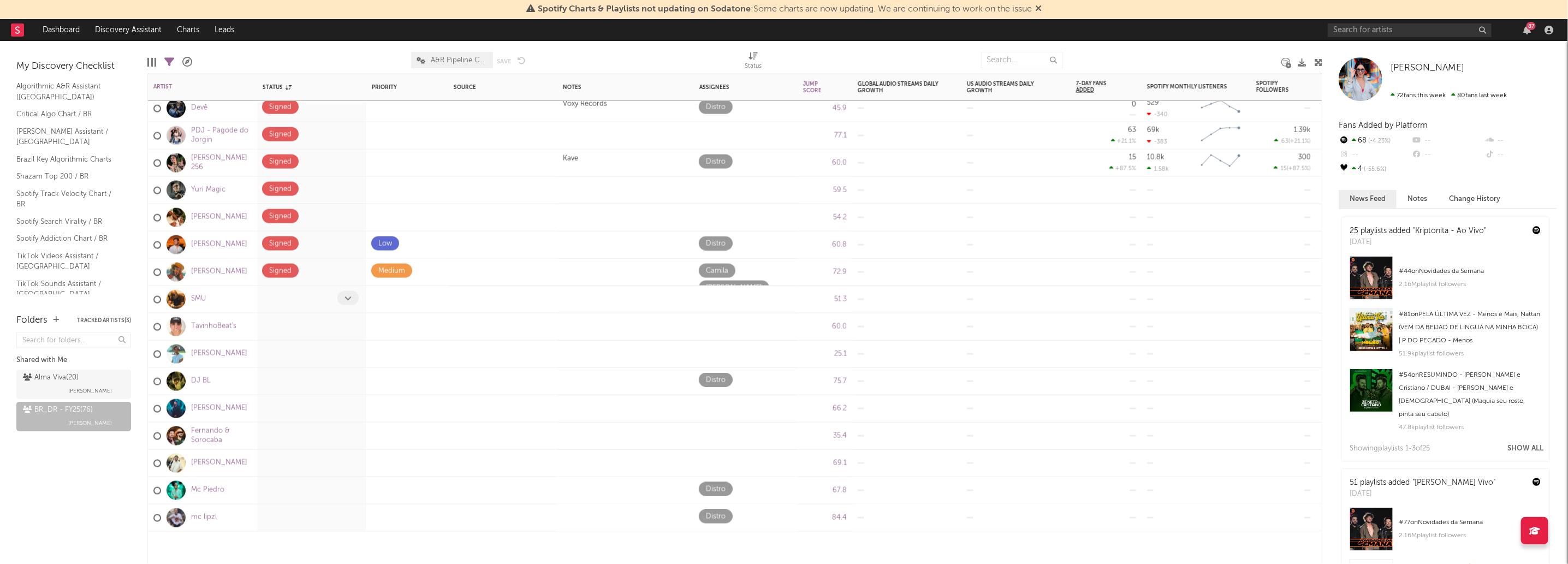
click at [345, 301] on icon at bounding box center [348, 298] width 7 height 7
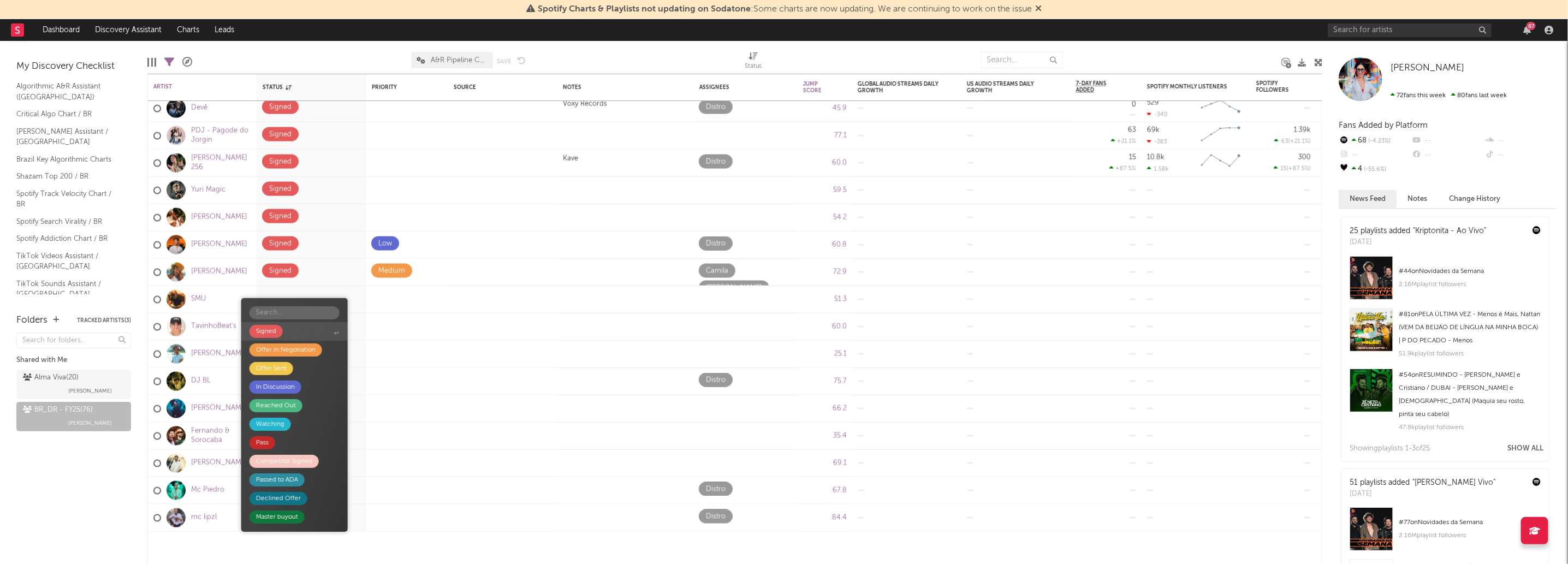
click at [301, 336] on span "Signed" at bounding box center [294, 331] width 107 height 18
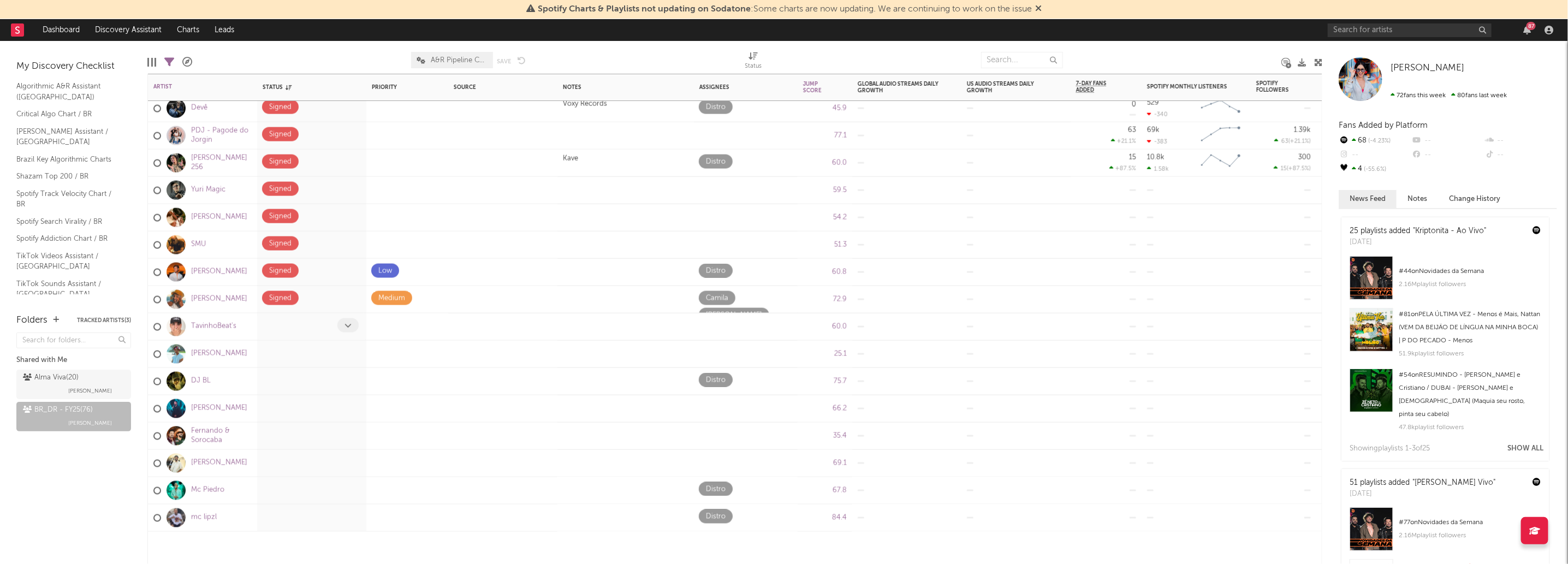
click at [345, 324] on icon at bounding box center [348, 325] width 7 height 7
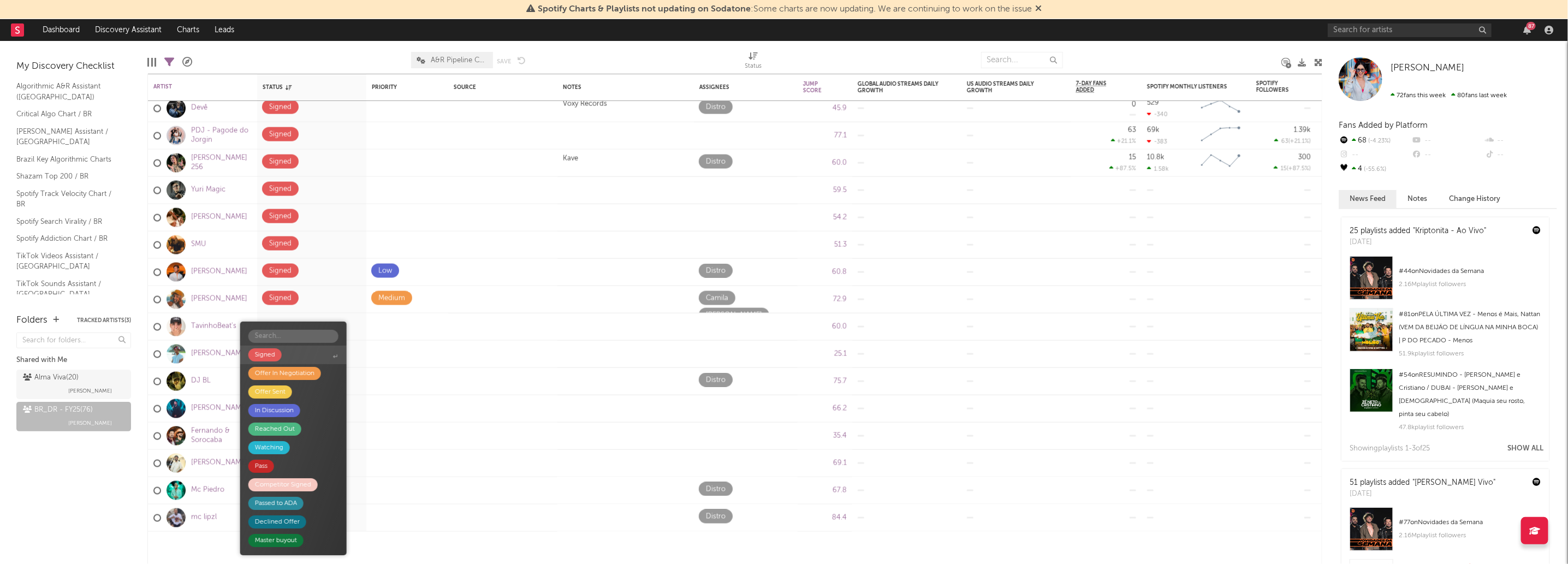
click at [321, 359] on span "Signed" at bounding box center [293, 355] width 107 height 18
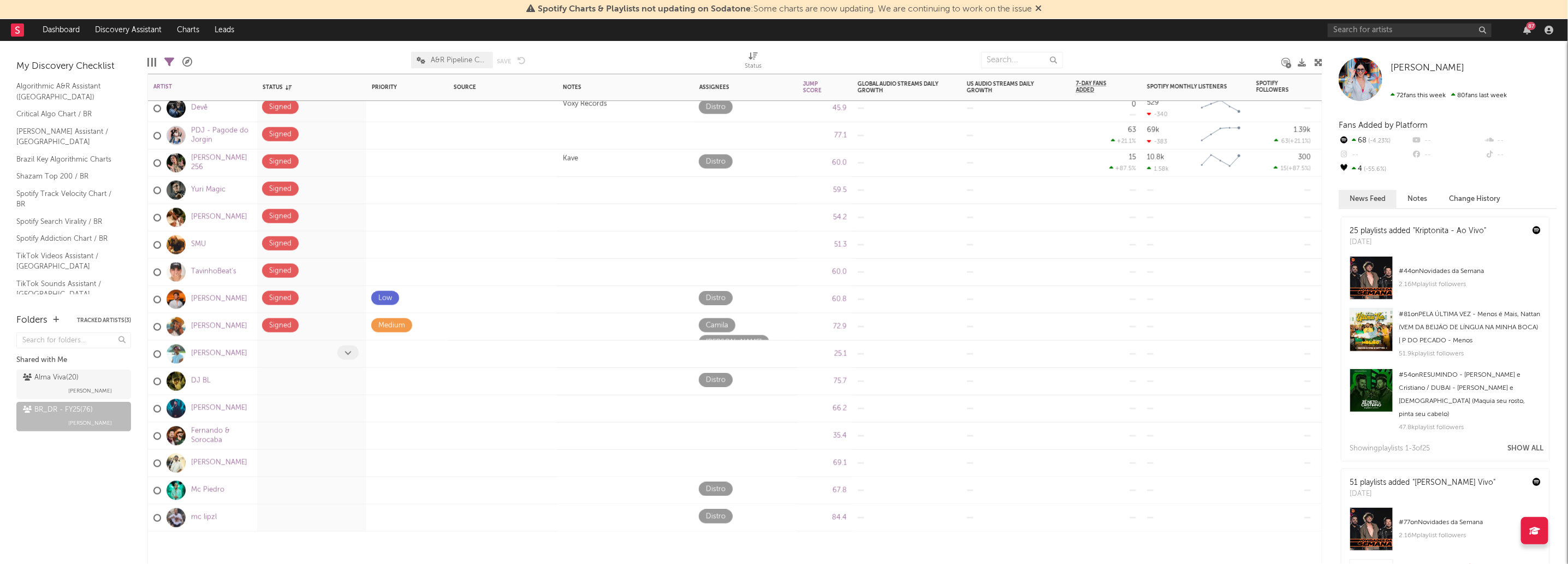
click at [355, 356] on span at bounding box center [348, 352] width 21 height 14
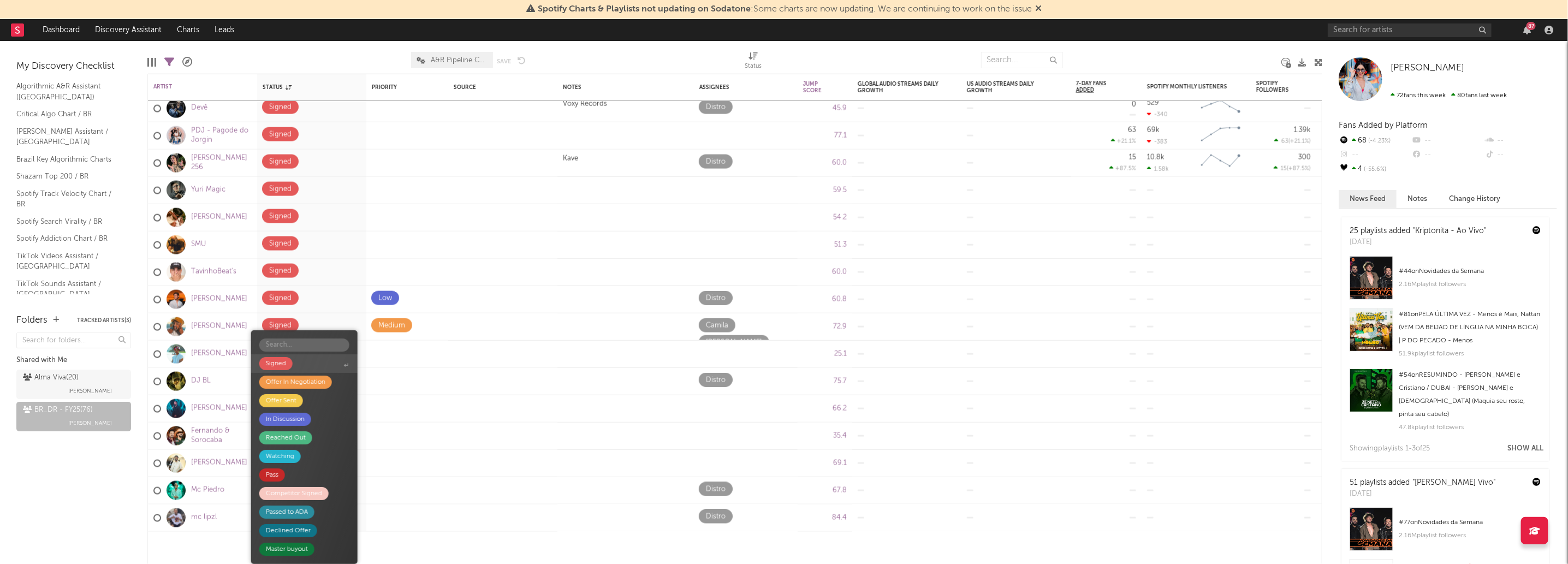
click at [331, 358] on span "Signed" at bounding box center [304, 363] width 107 height 18
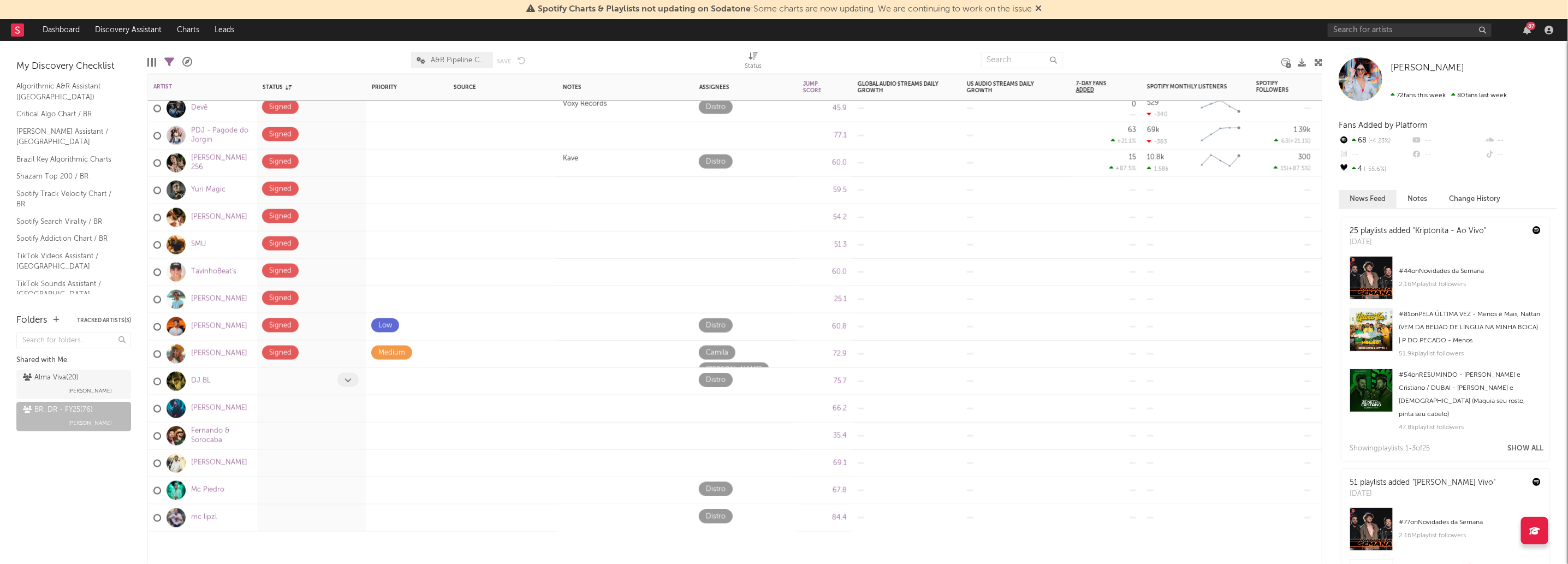
click at [354, 389] on div at bounding box center [349, 381] width 24 height 17
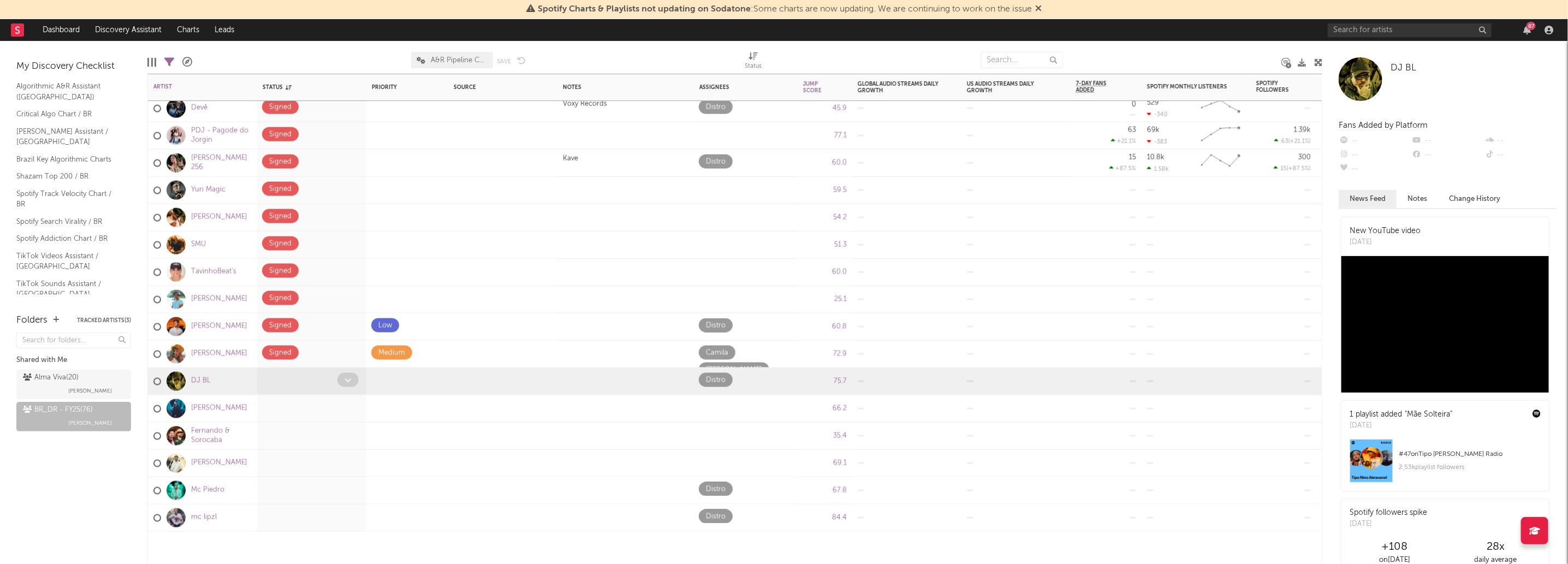
click at [348, 384] on span at bounding box center [348, 380] width 21 height 14
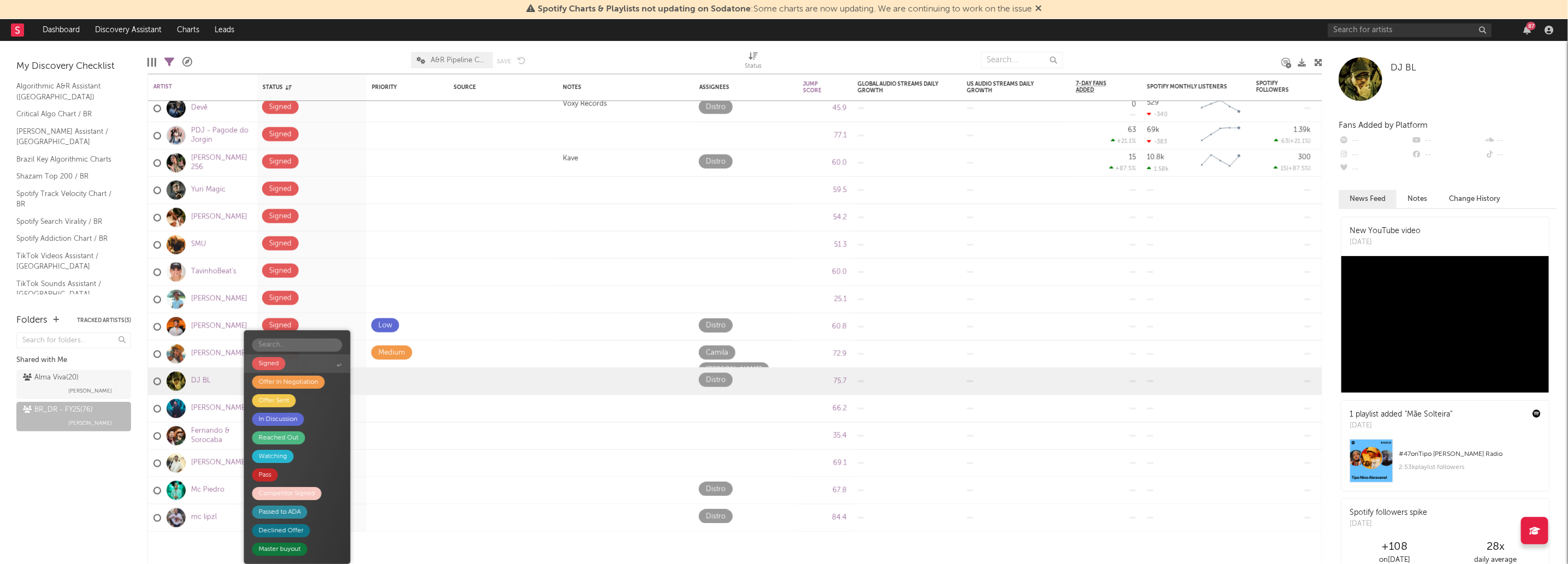
click at [322, 372] on span "Signed" at bounding box center [297, 363] width 107 height 18
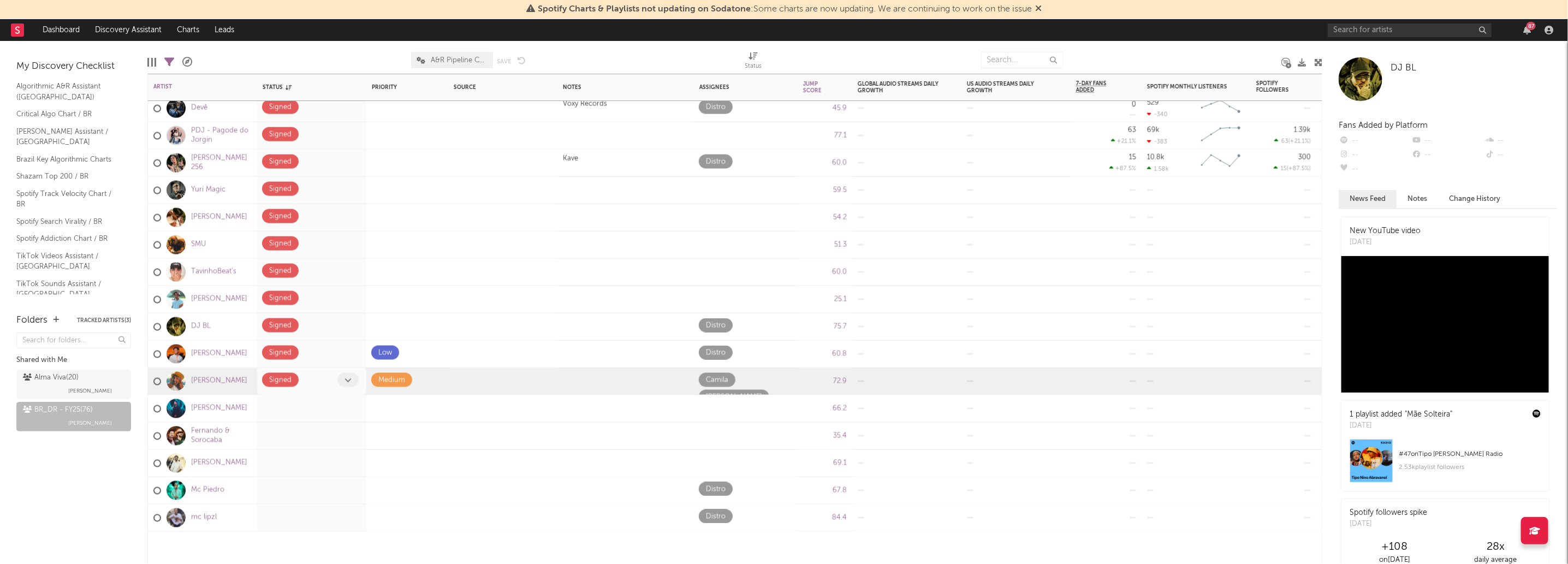
click at [337, 392] on div "Signed" at bounding box center [311, 381] width 109 height 27
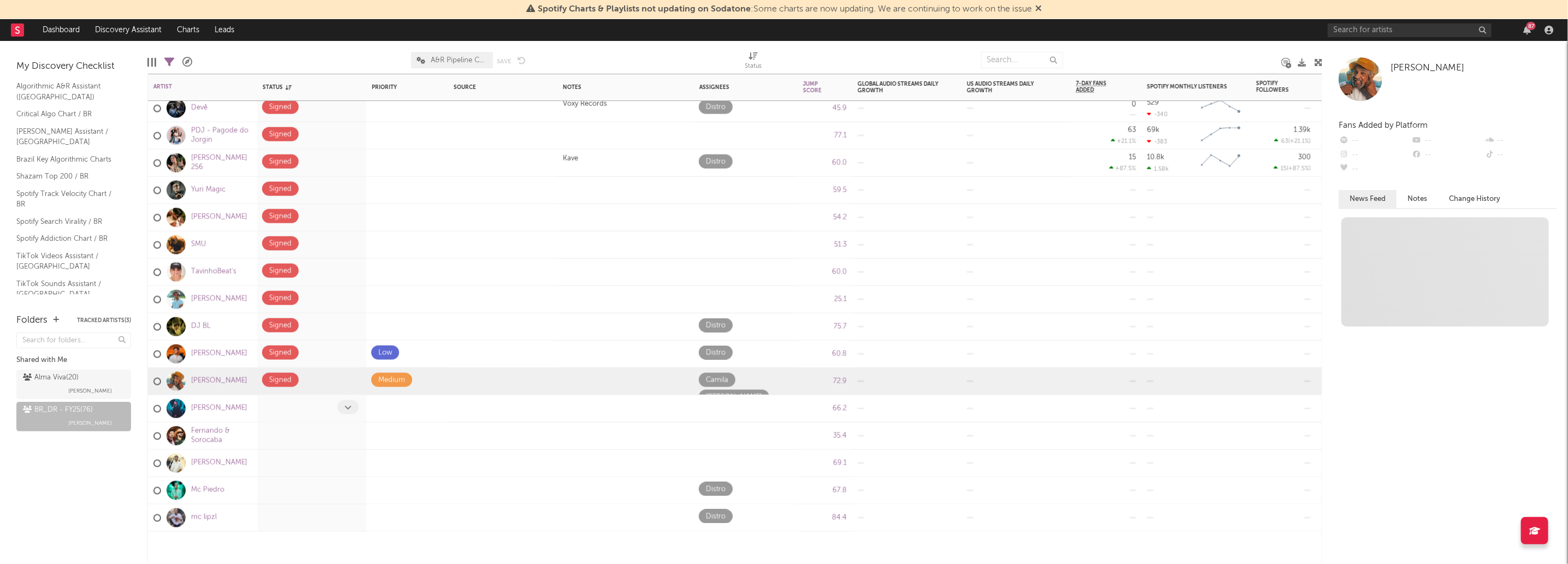
click at [342, 403] on span at bounding box center [348, 406] width 21 height 14
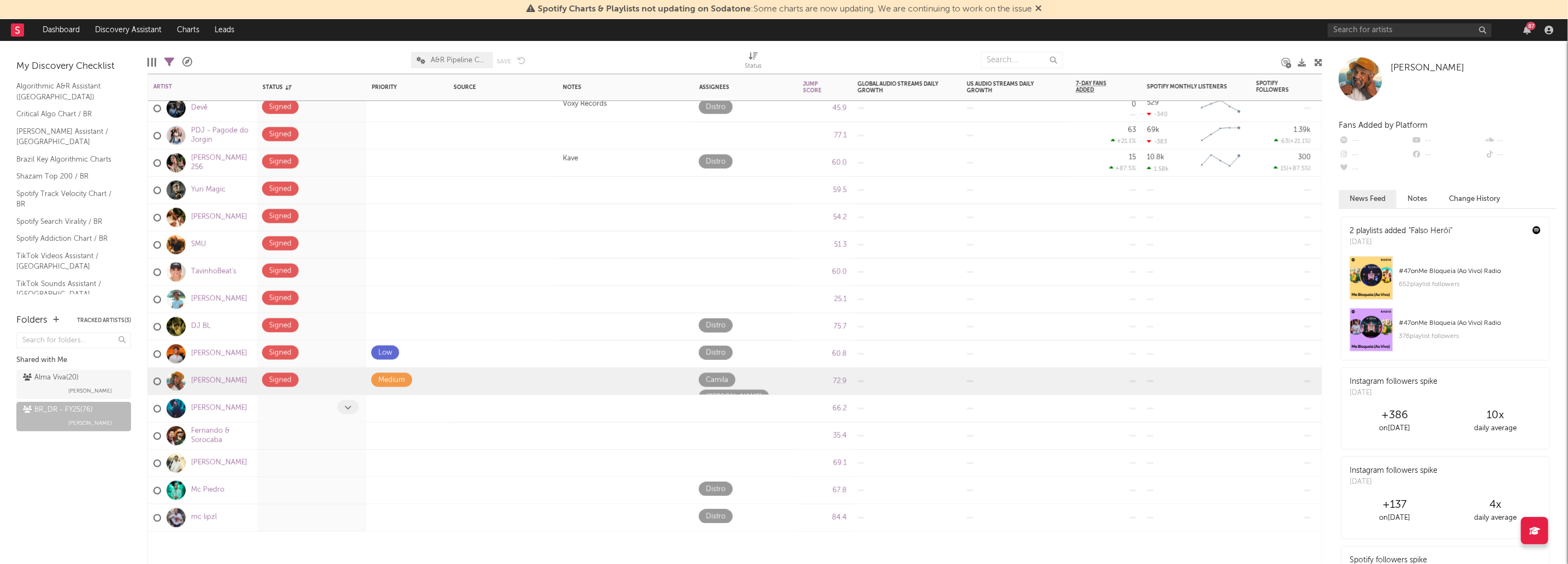
click at [345, 413] on span at bounding box center [348, 406] width 21 height 14
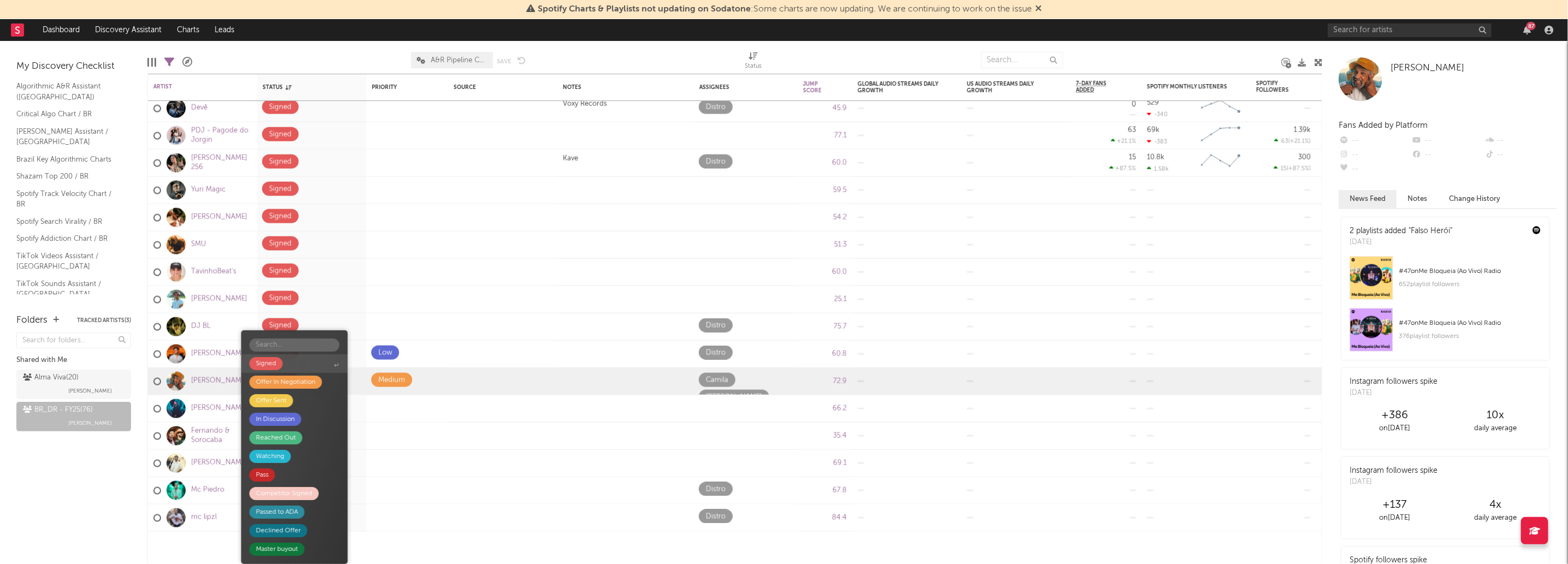
click at [261, 358] on div "Signed" at bounding box center [266, 364] width 20 height 13
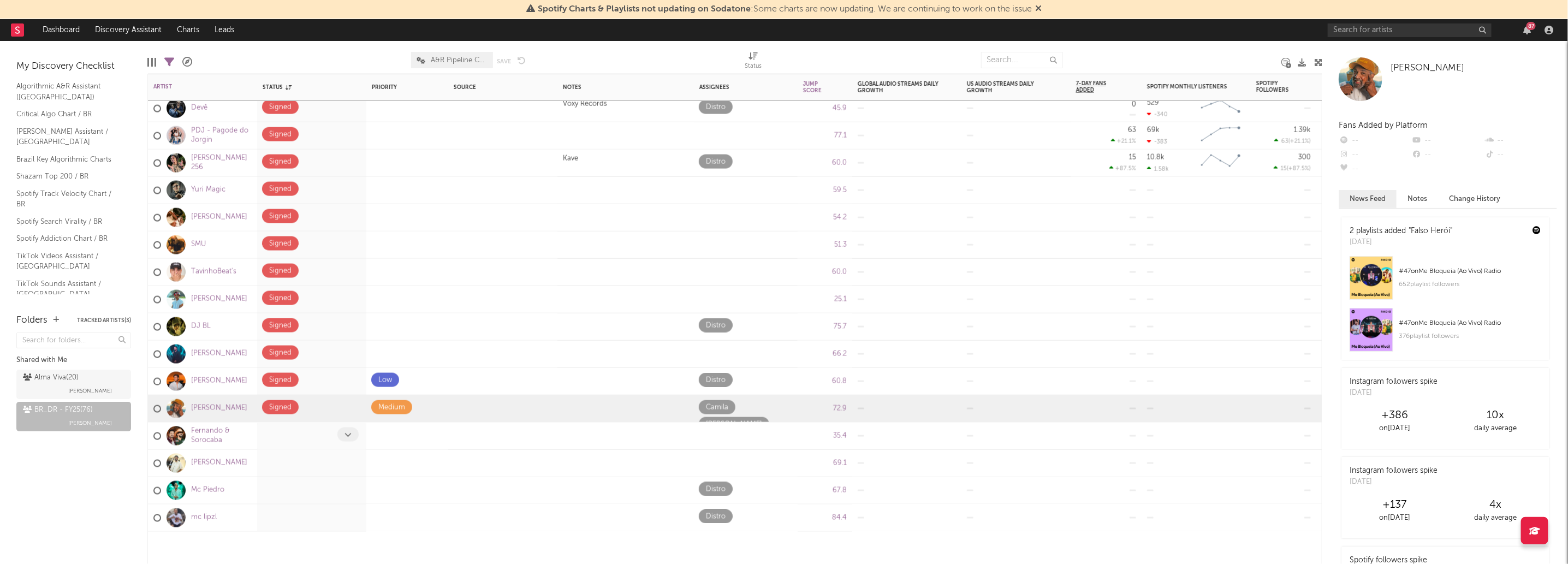
click at [349, 438] on span at bounding box center [348, 434] width 21 height 14
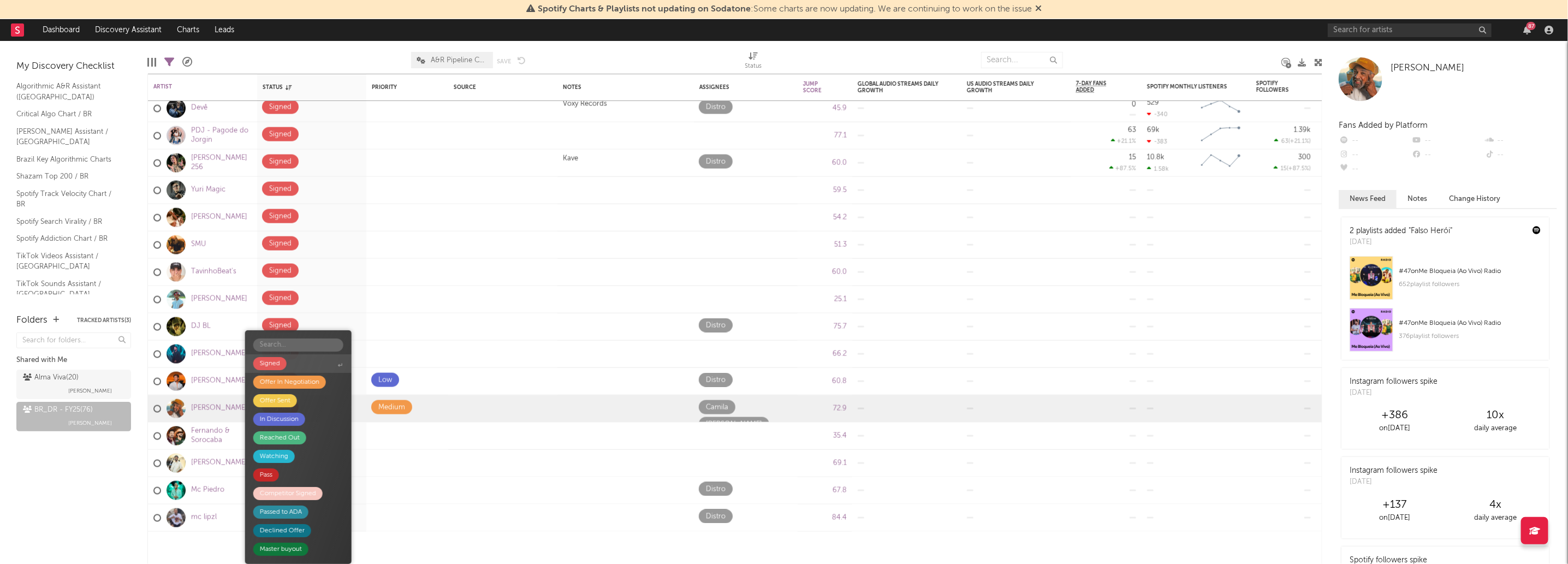
click at [316, 369] on span "Signed" at bounding box center [298, 363] width 107 height 18
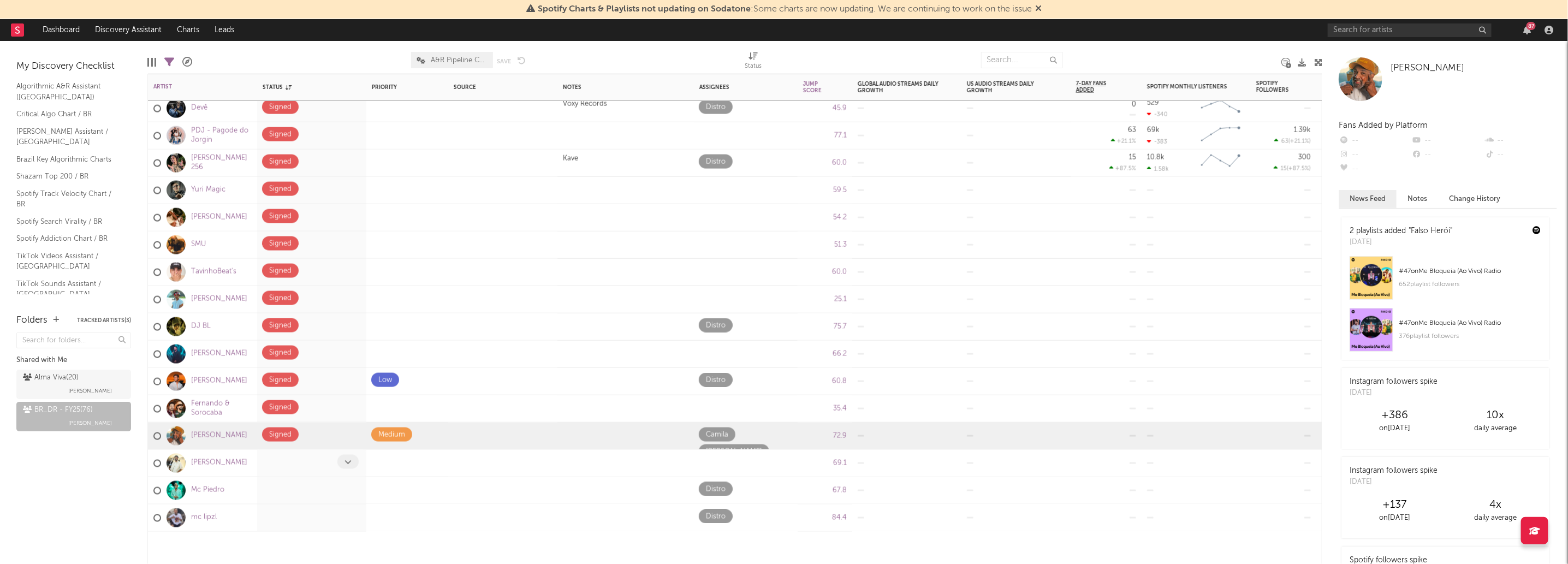
click at [345, 458] on icon at bounding box center [348, 462] width 7 height 7
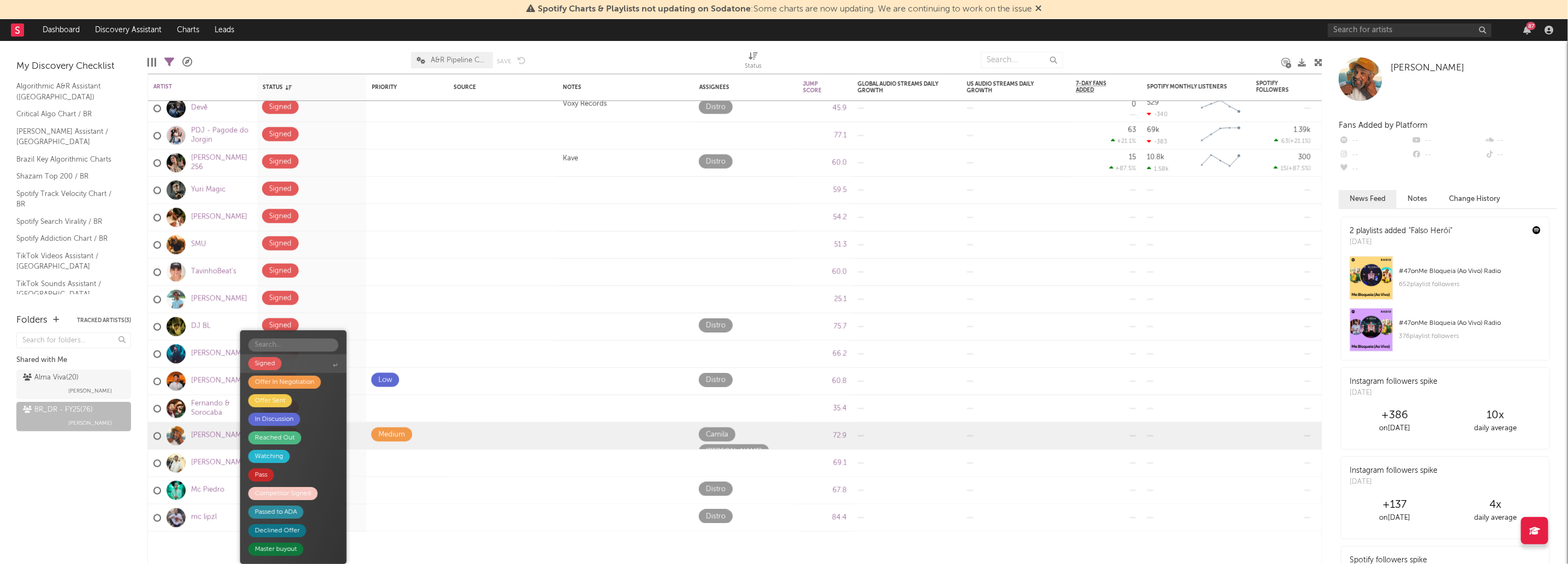
click at [300, 361] on span "Signed" at bounding box center [293, 363] width 107 height 18
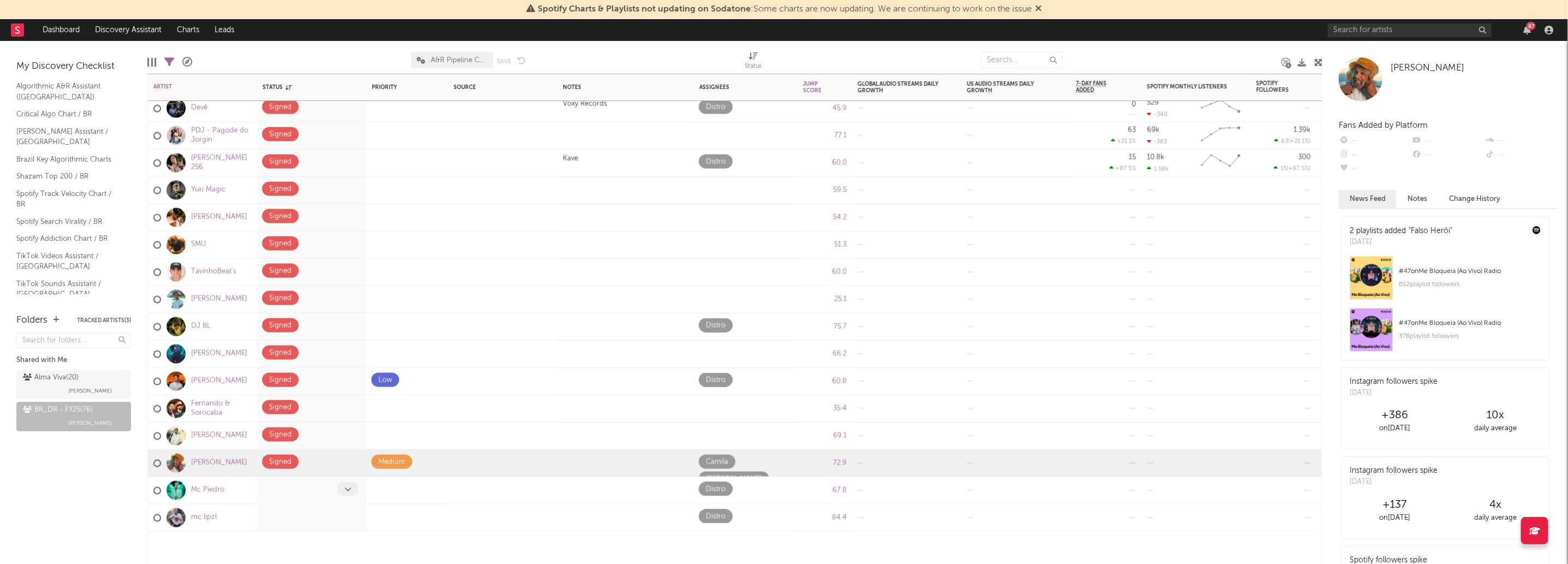
click at [347, 496] on div at bounding box center [349, 490] width 24 height 17
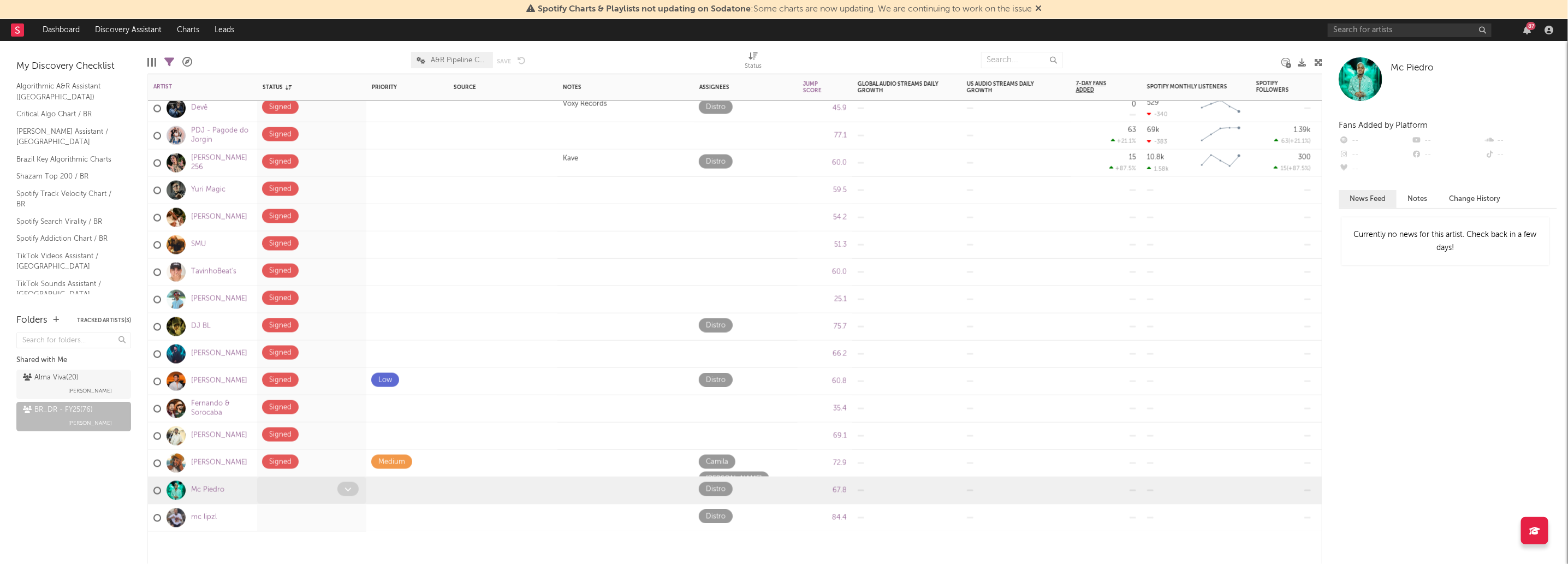
click at [350, 488] on icon at bounding box center [348, 489] width 7 height 7
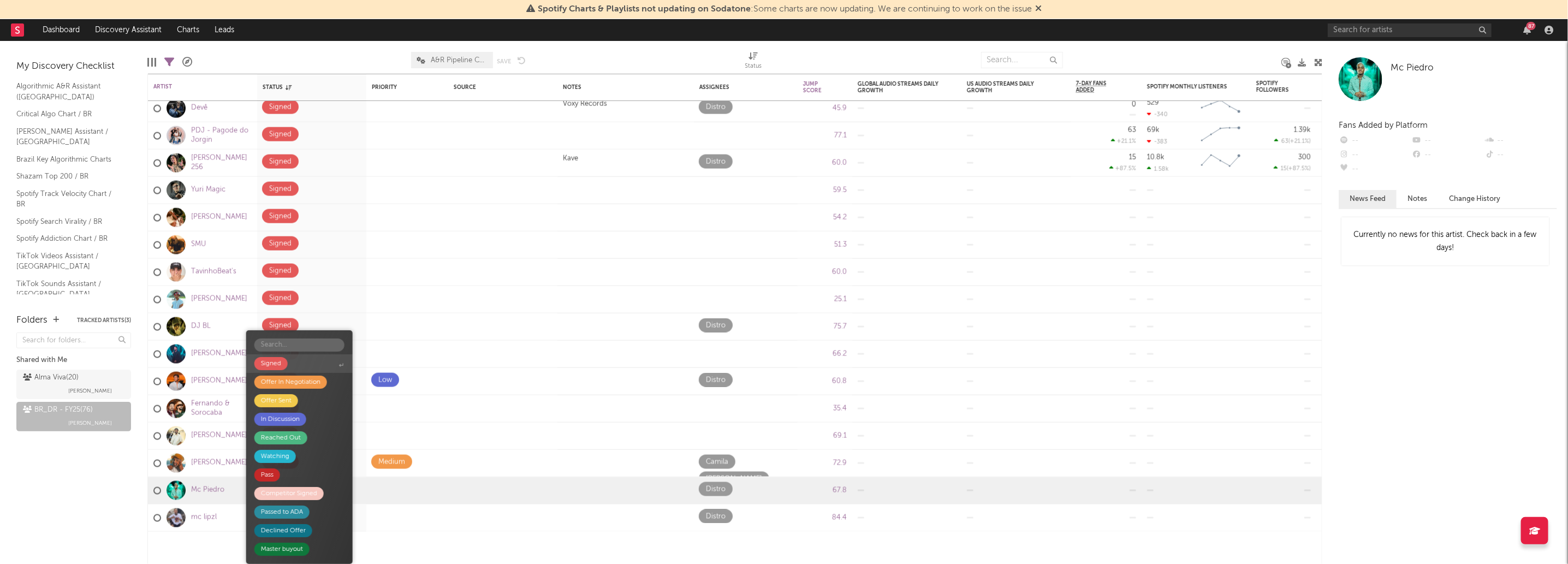
click at [298, 364] on span "Signed" at bounding box center [299, 363] width 107 height 18
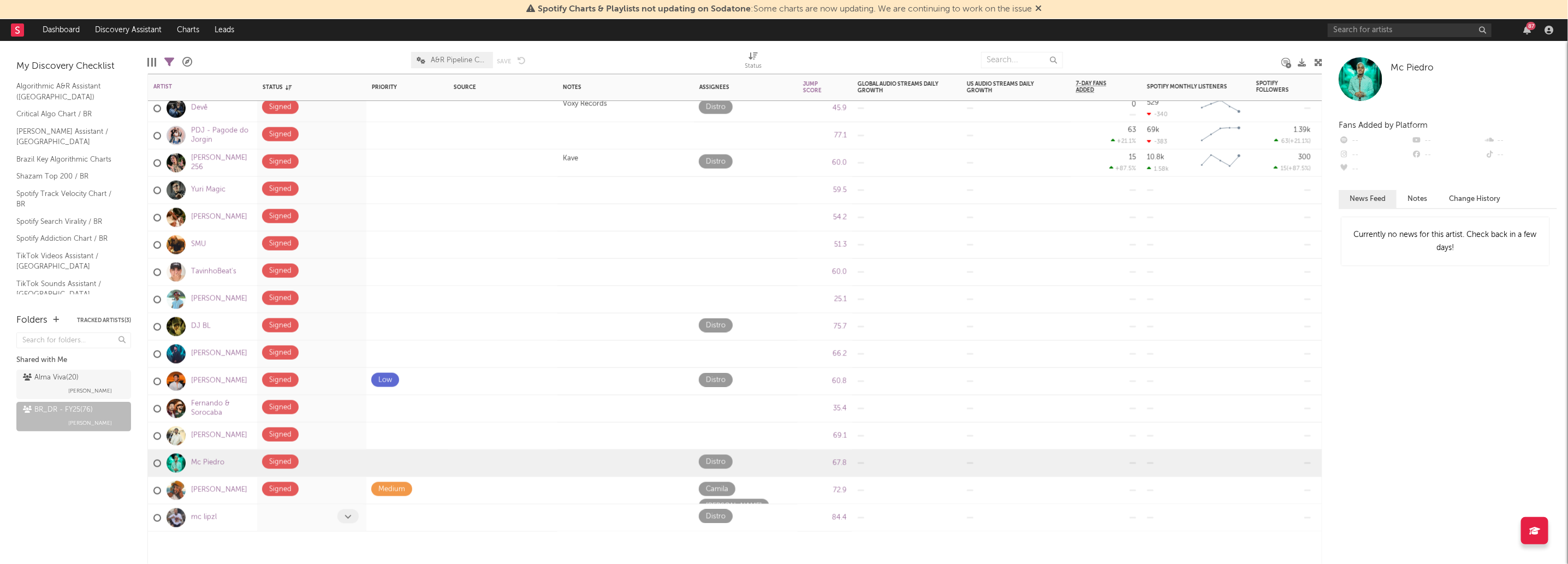
click at [344, 521] on span at bounding box center [348, 516] width 21 height 14
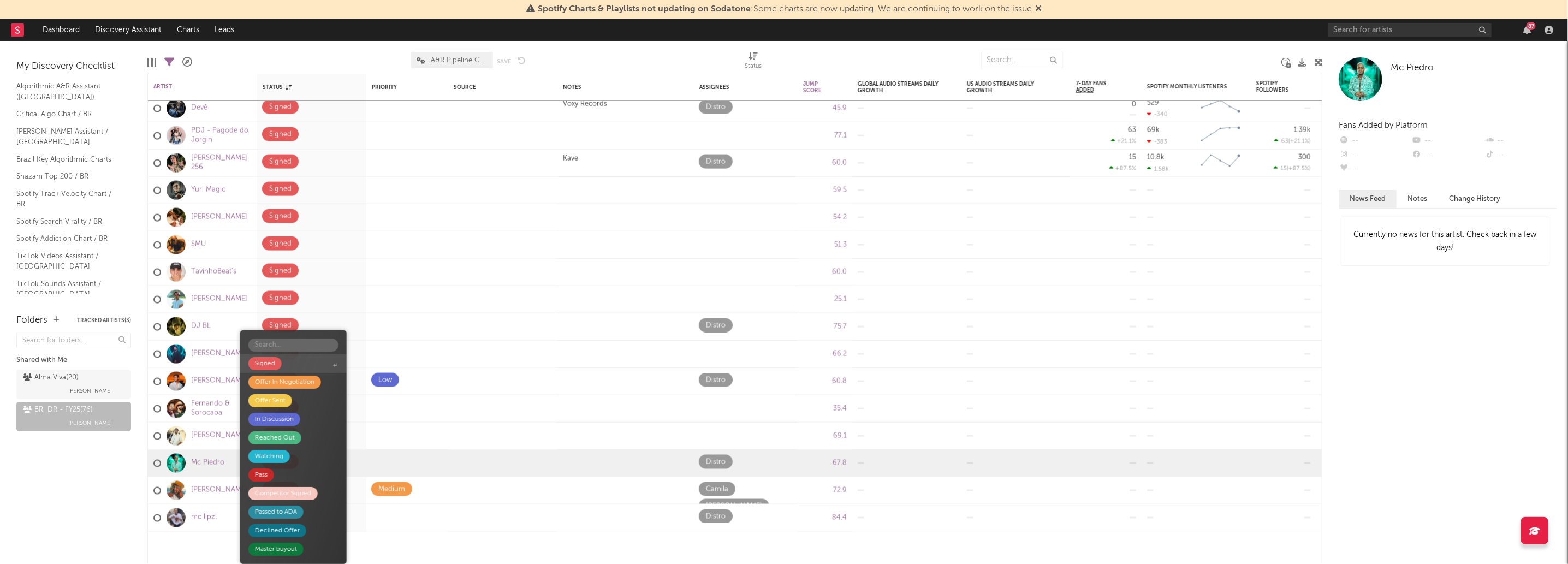
click at [256, 369] on div "Signed" at bounding box center [265, 364] width 20 height 13
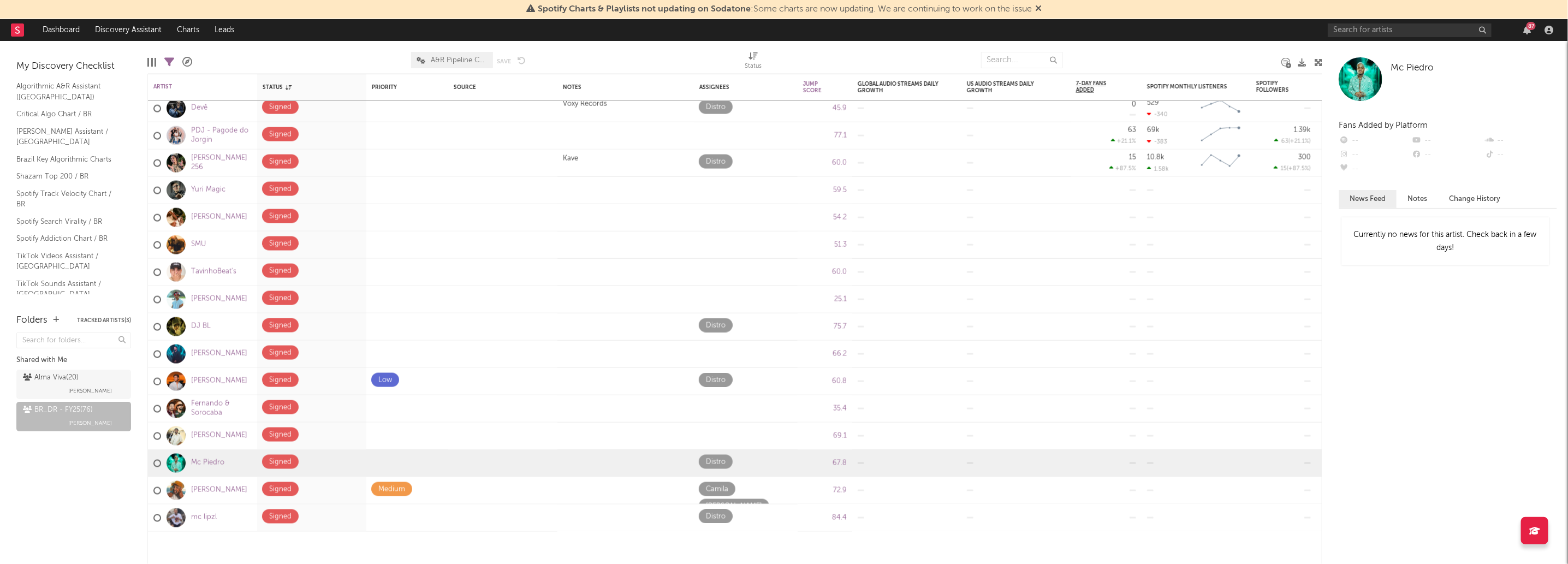
click at [131, 494] on div "Folders Tracked Artists ( 3 ) Shared with Me Alma Viva ( 20 ) Malu Guarisa BR_D…" at bounding box center [74, 433] width 147 height 262
click at [187, 527] on div at bounding box center [176, 517] width 30 height 19
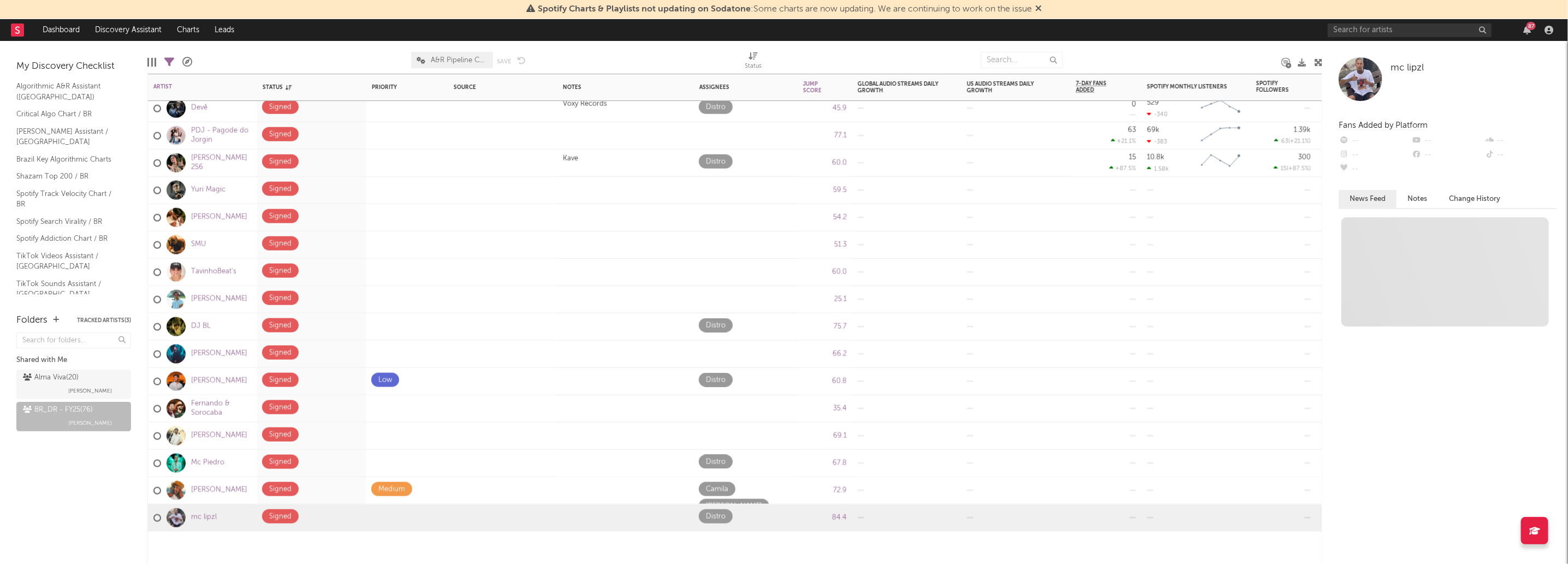
click at [197, 537] on div at bounding box center [202, 548] width 109 height 33
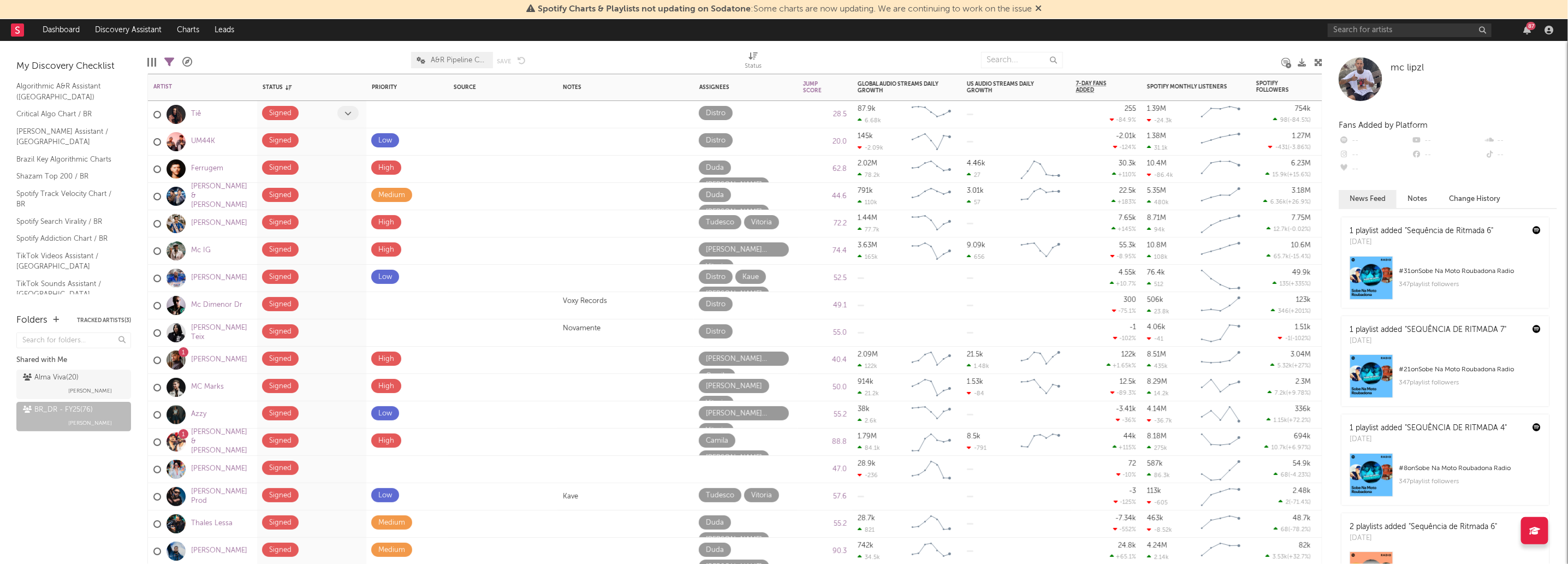
click at [317, 120] on div at bounding box center [319, 114] width 36 height 17
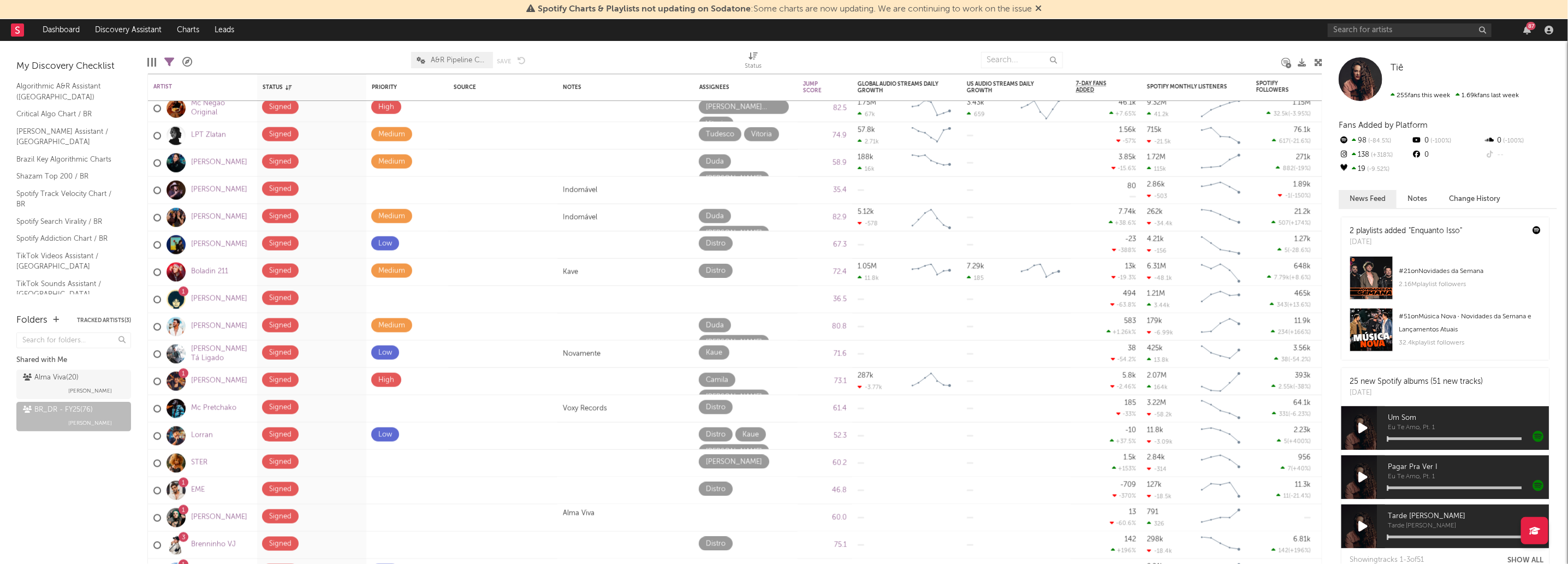
click at [303, 50] on div at bounding box center [301, 60] width 203 height 27
drag, startPoint x: 60, startPoint y: 32, endPoint x: 105, endPoint y: 0, distance: 55.2
click at [60, 32] on link "Dashboard" at bounding box center [61, 30] width 52 height 22
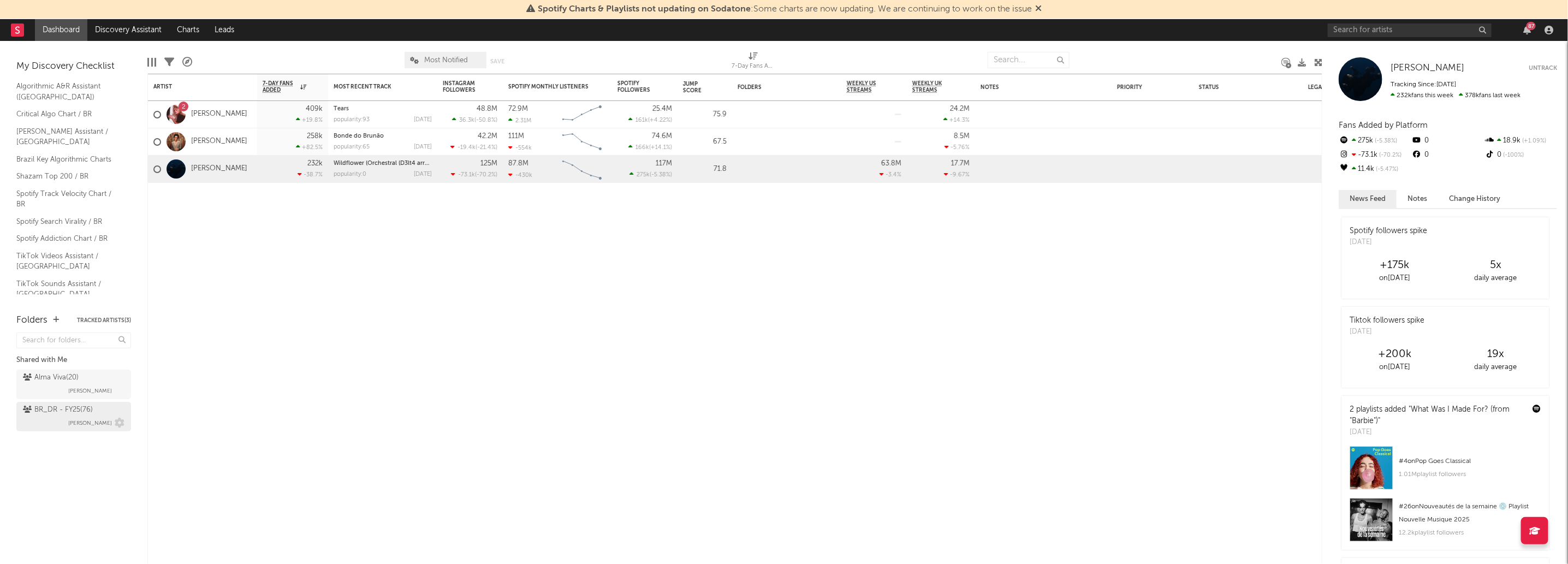
click at [43, 408] on div "BR_DR - FY25 ( 76 )" at bounding box center [58, 410] width 70 height 13
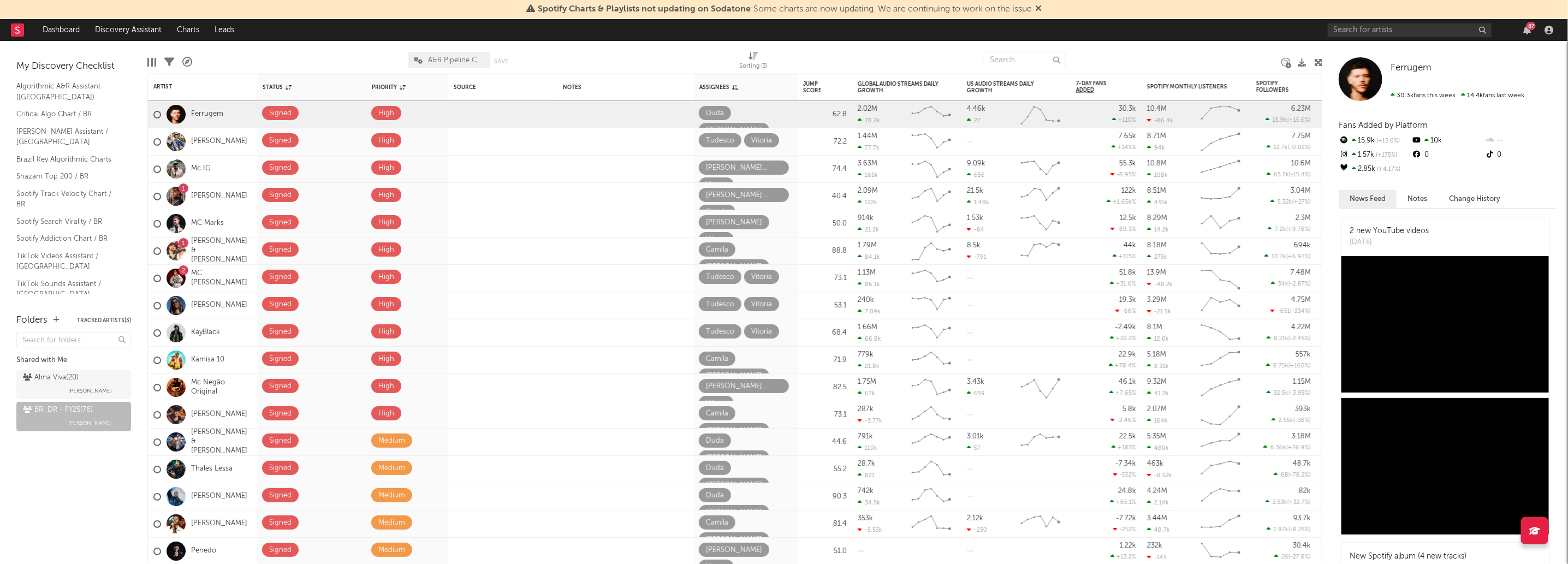
click at [607, 64] on div at bounding box center [631, 60] width 200 height 27
click at [943, 304] on icon "Chart title" at bounding box center [943, 299] width 11 height 11
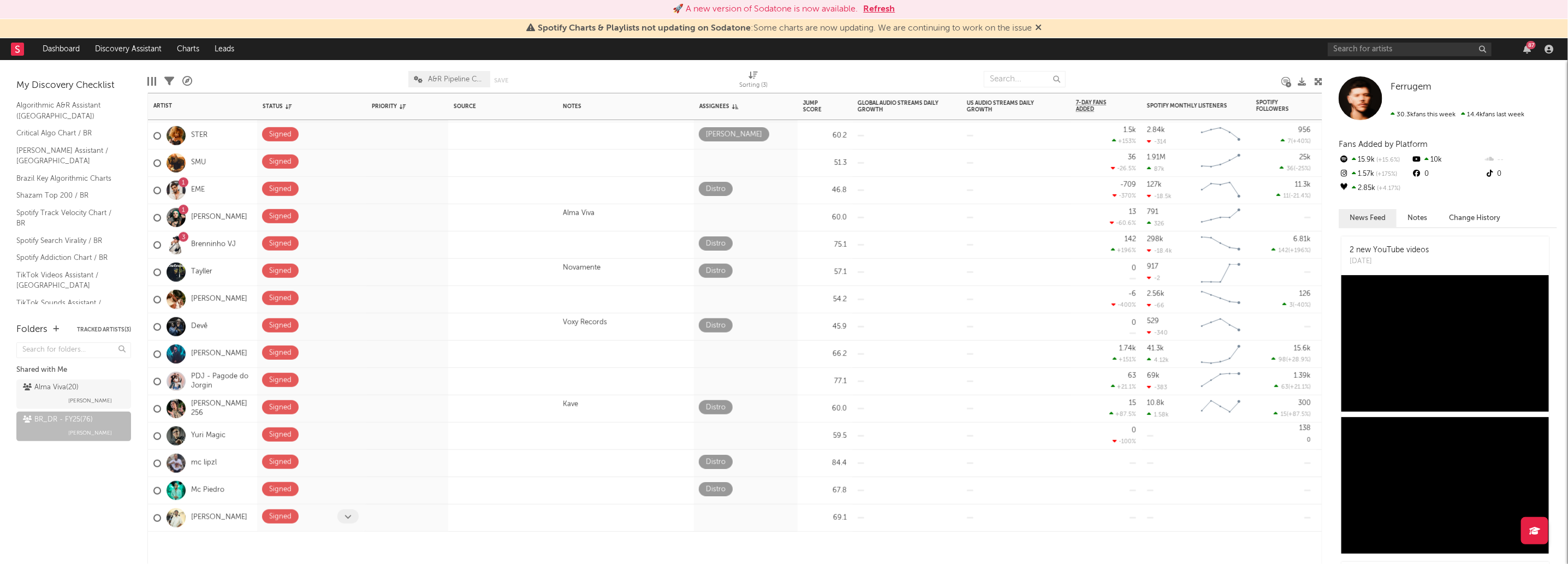
click at [345, 517] on icon at bounding box center [348, 516] width 7 height 7
click at [341, 517] on span at bounding box center [348, 516] width 21 height 14
click at [350, 515] on icon at bounding box center [348, 516] width 7 height 7
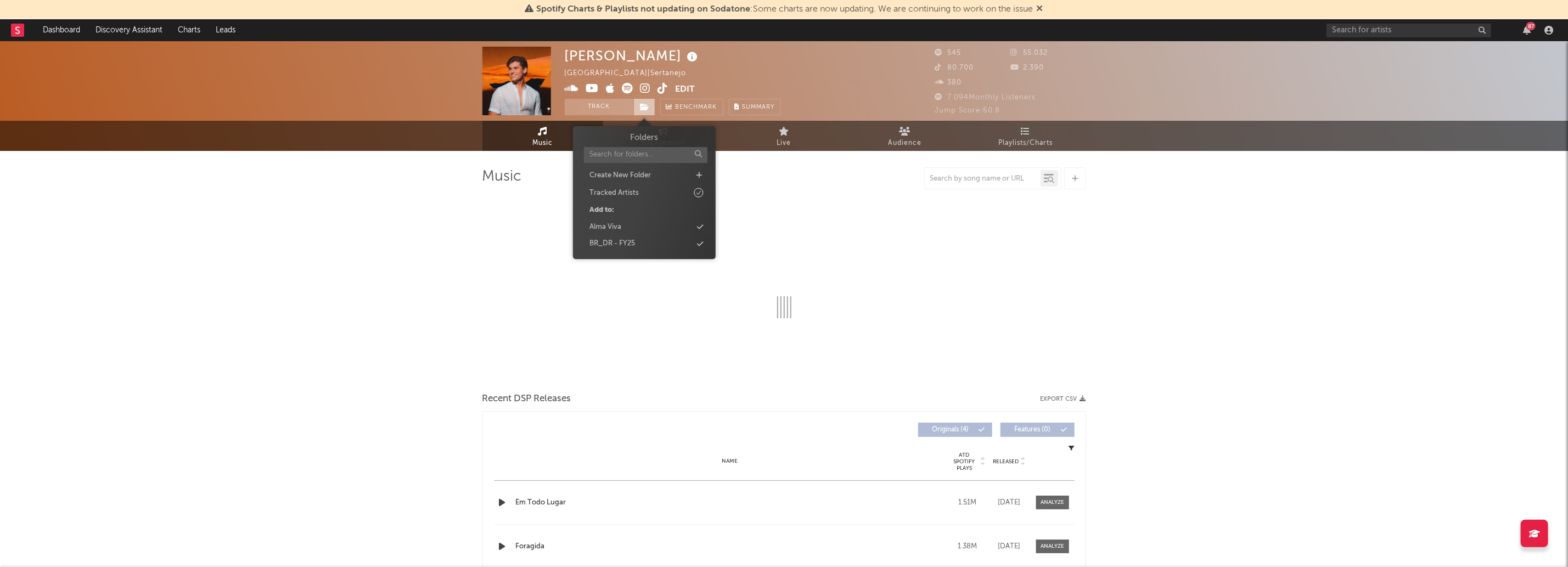
click at [650, 105] on span at bounding box center [644, 106] width 22 height 17
select select "1w"
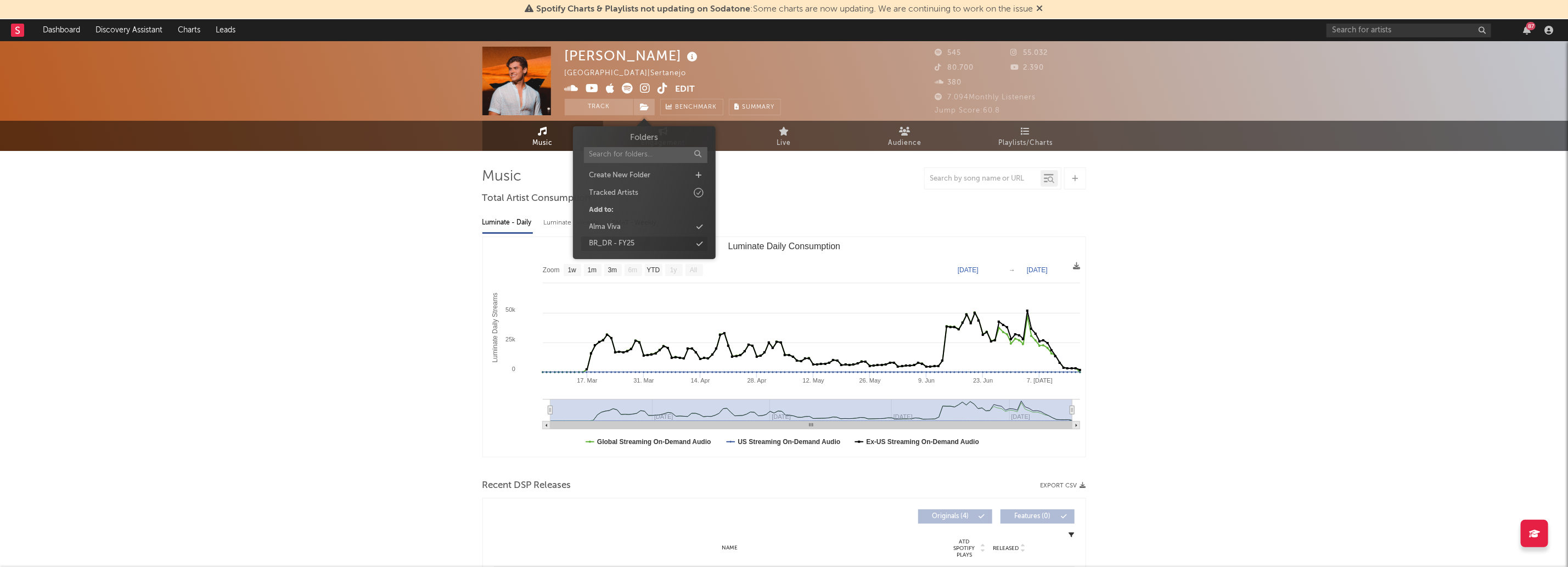
click at [620, 248] on div "BR_DR - FY25" at bounding box center [612, 243] width 45 height 11
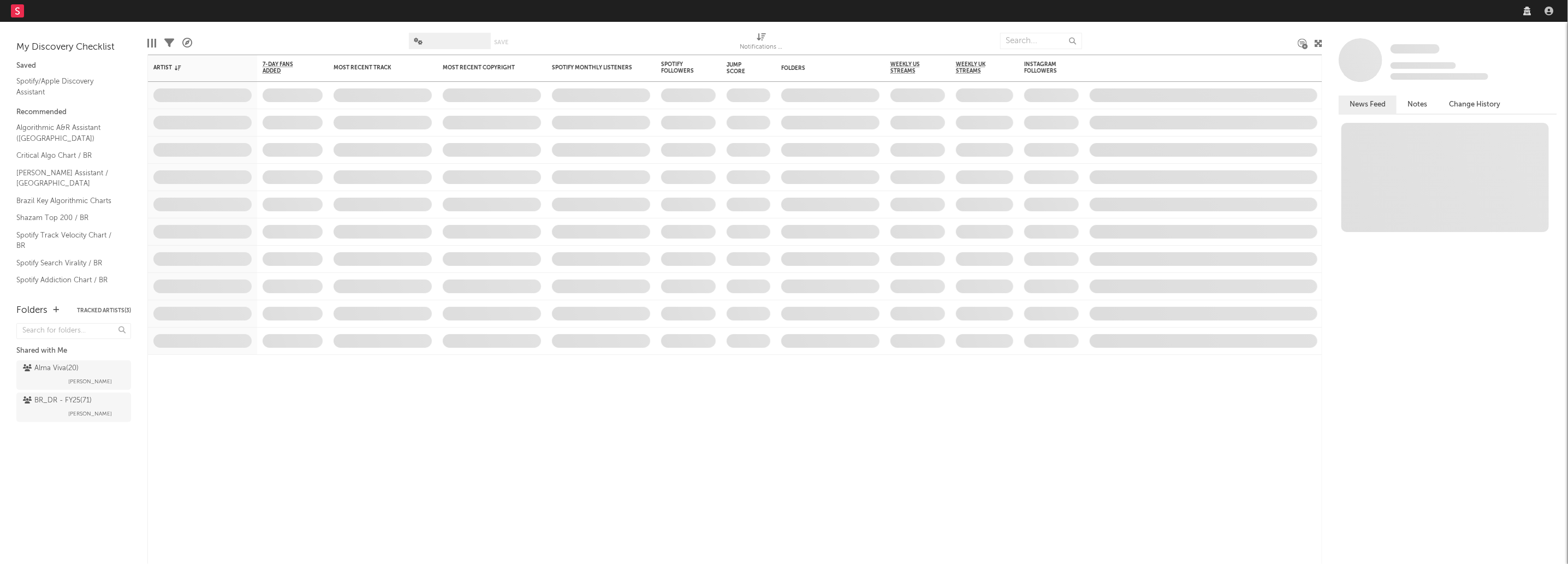
click at [1413, 7] on div "Dashboard Discovery Assistant Charts Leads Notifications Settings Mark all as r…" at bounding box center [784, 282] width 1568 height 564
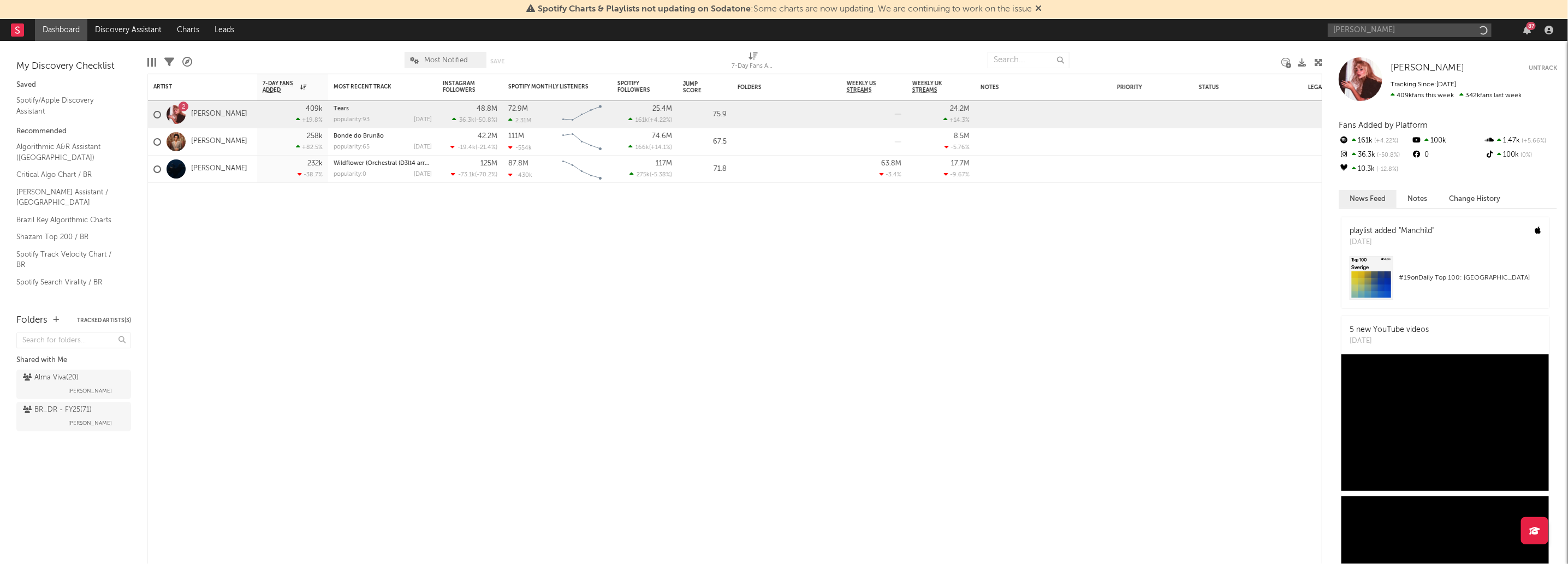
type input "[PERSON_NAME]"
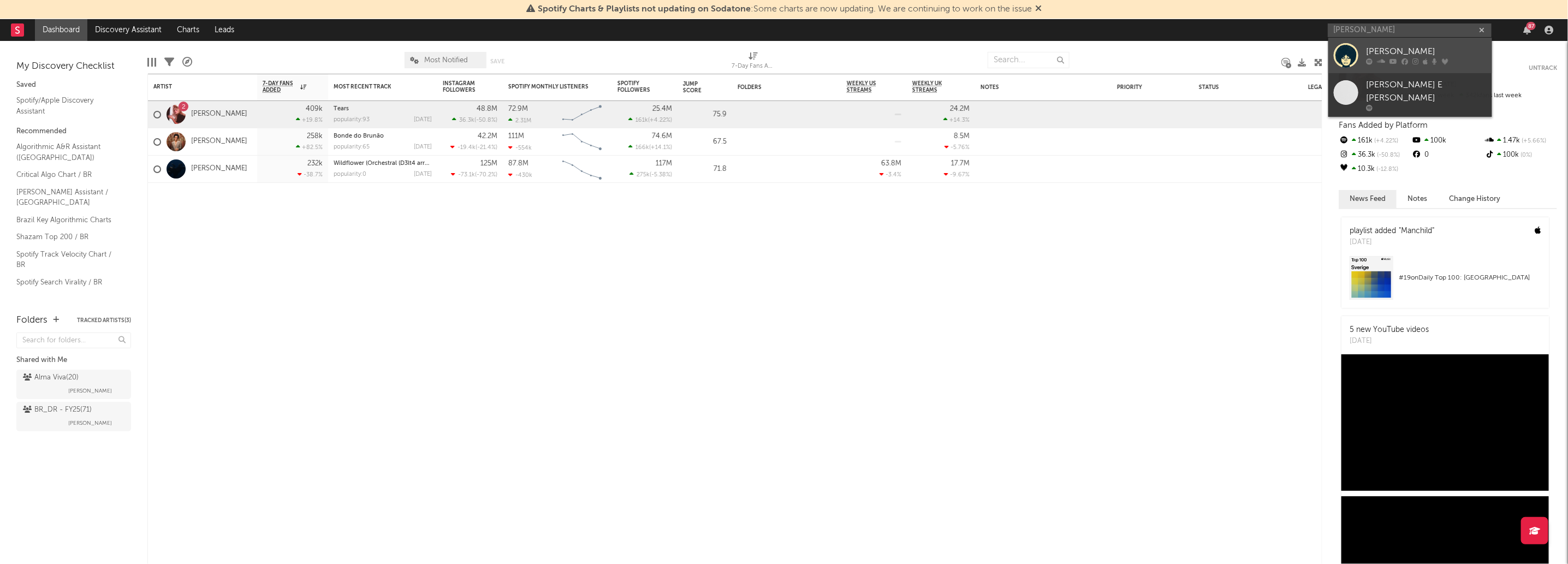
click at [1467, 44] on link "[PERSON_NAME]" at bounding box center [1410, 55] width 164 height 35
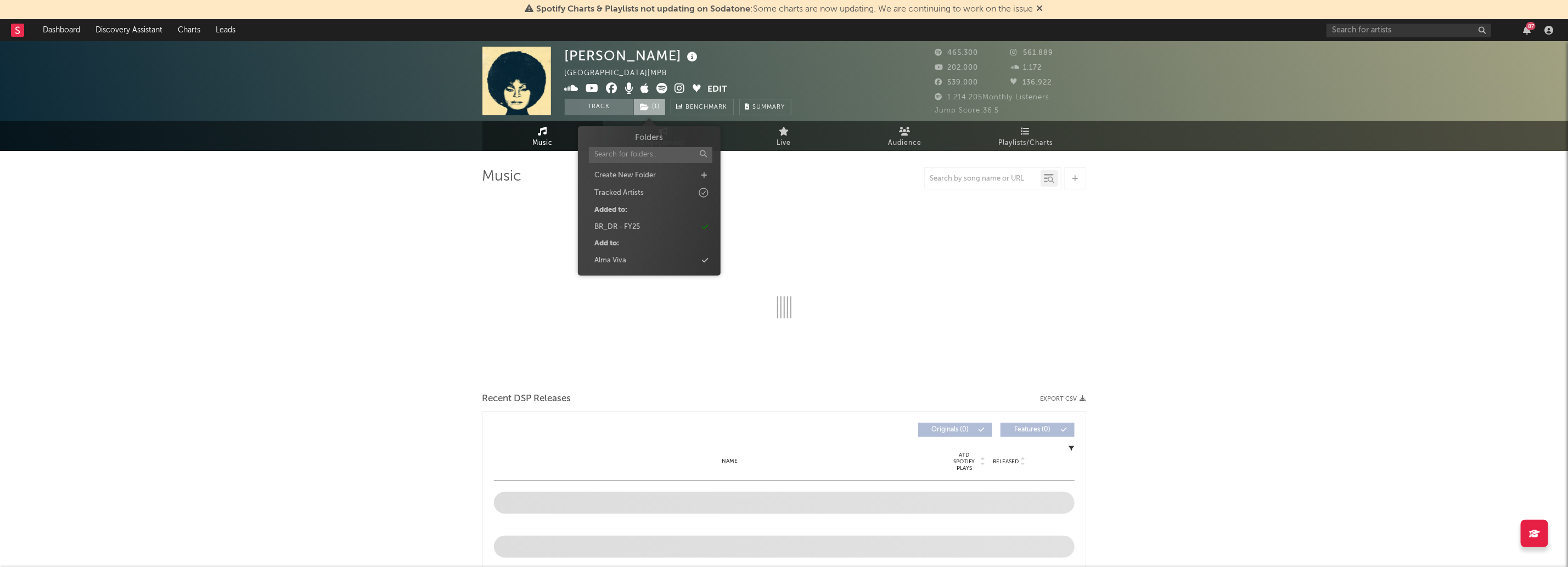
click at [656, 100] on span "( 1 )" at bounding box center [649, 106] width 32 height 17
select select "6m"
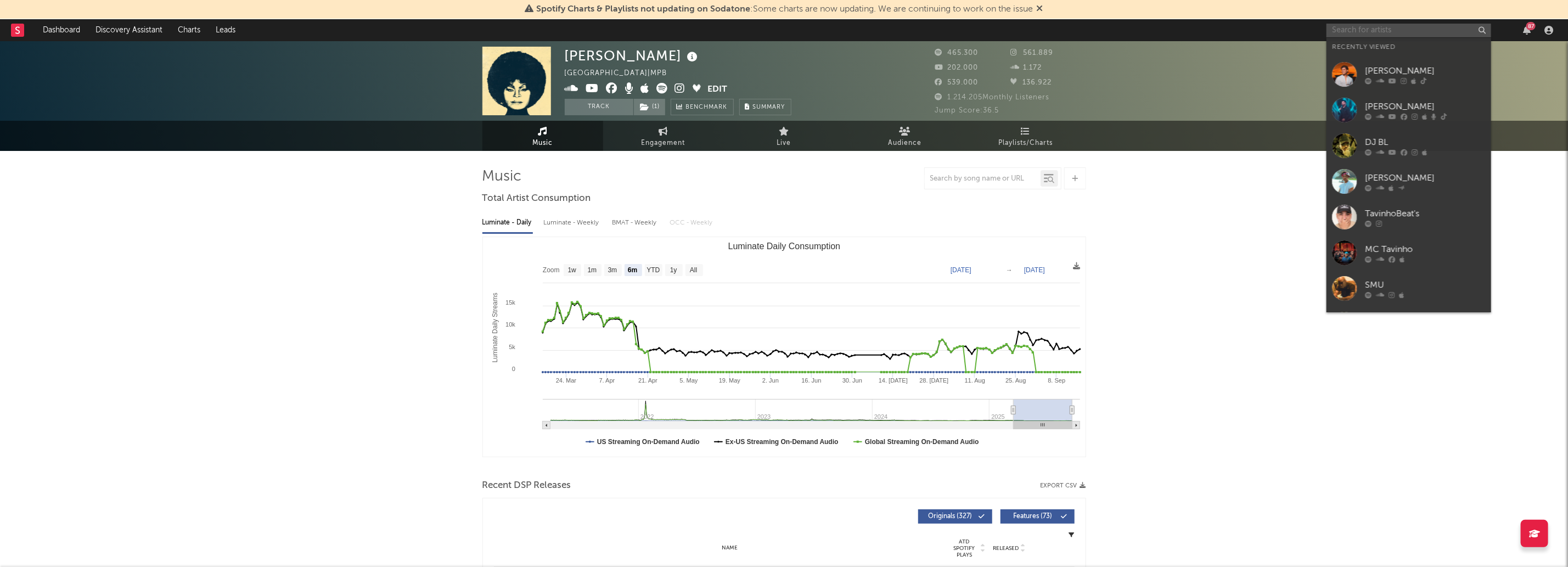
click at [1400, 24] on input "text" at bounding box center [1408, 31] width 165 height 13
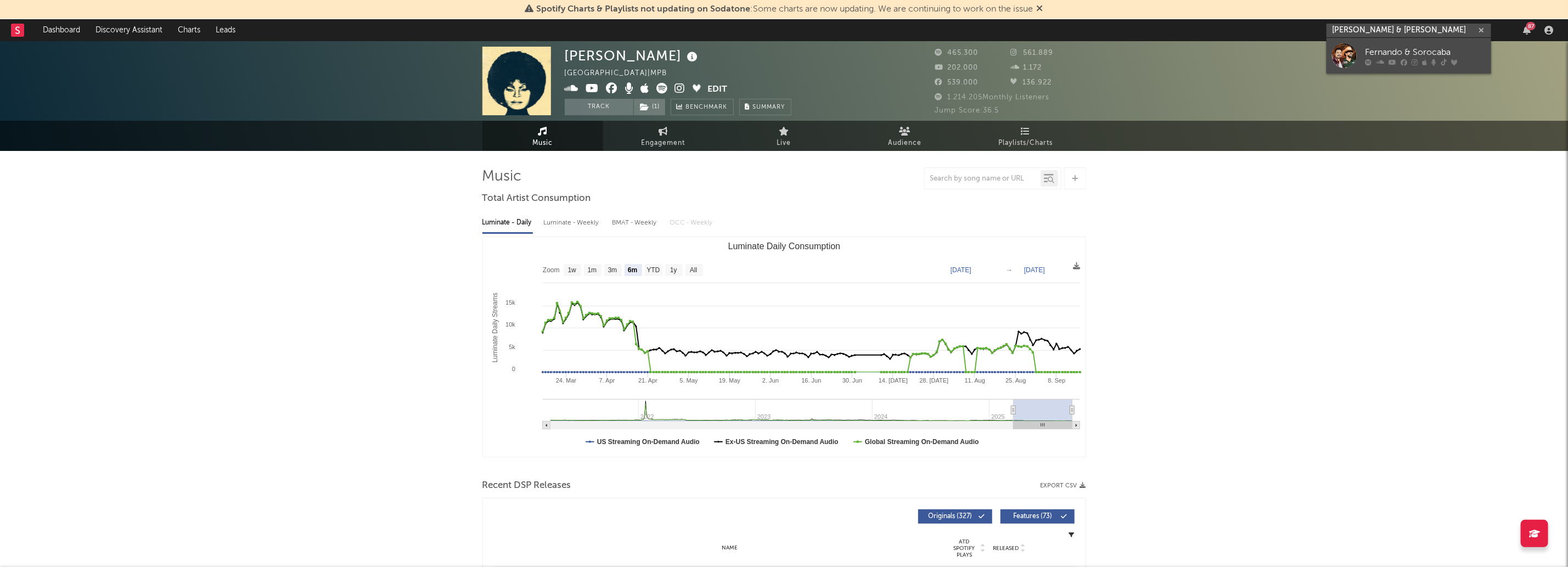
type input "[PERSON_NAME] & [PERSON_NAME]"
click at [1355, 49] on div at bounding box center [1344, 56] width 24 height 24
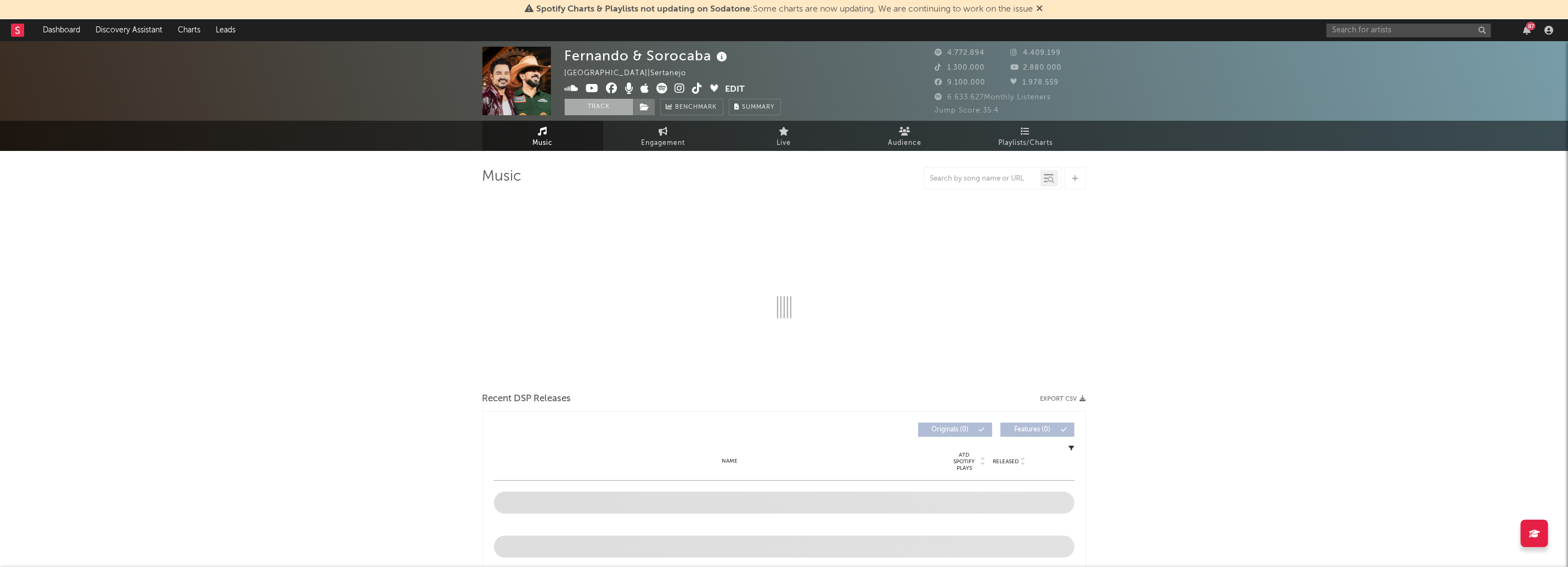
select select "6m"
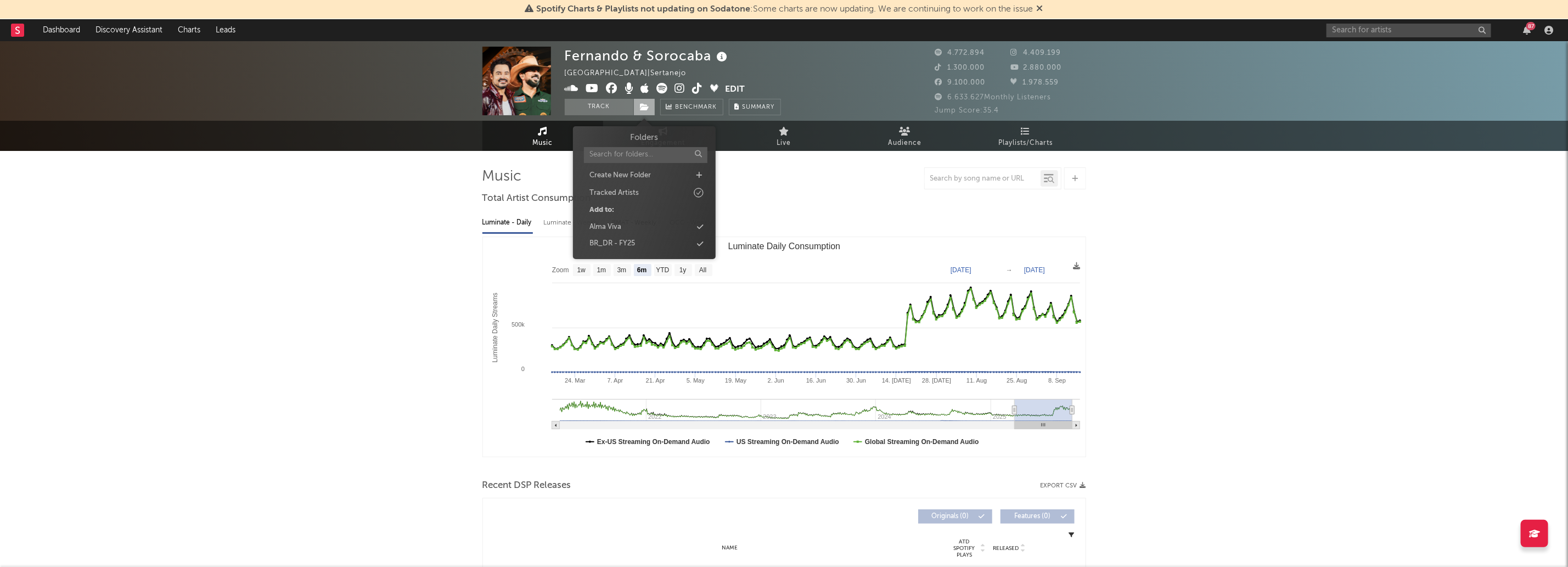
click at [643, 102] on span at bounding box center [644, 106] width 22 height 17
click at [631, 244] on div "BR_DR - FY25" at bounding box center [612, 243] width 45 height 11
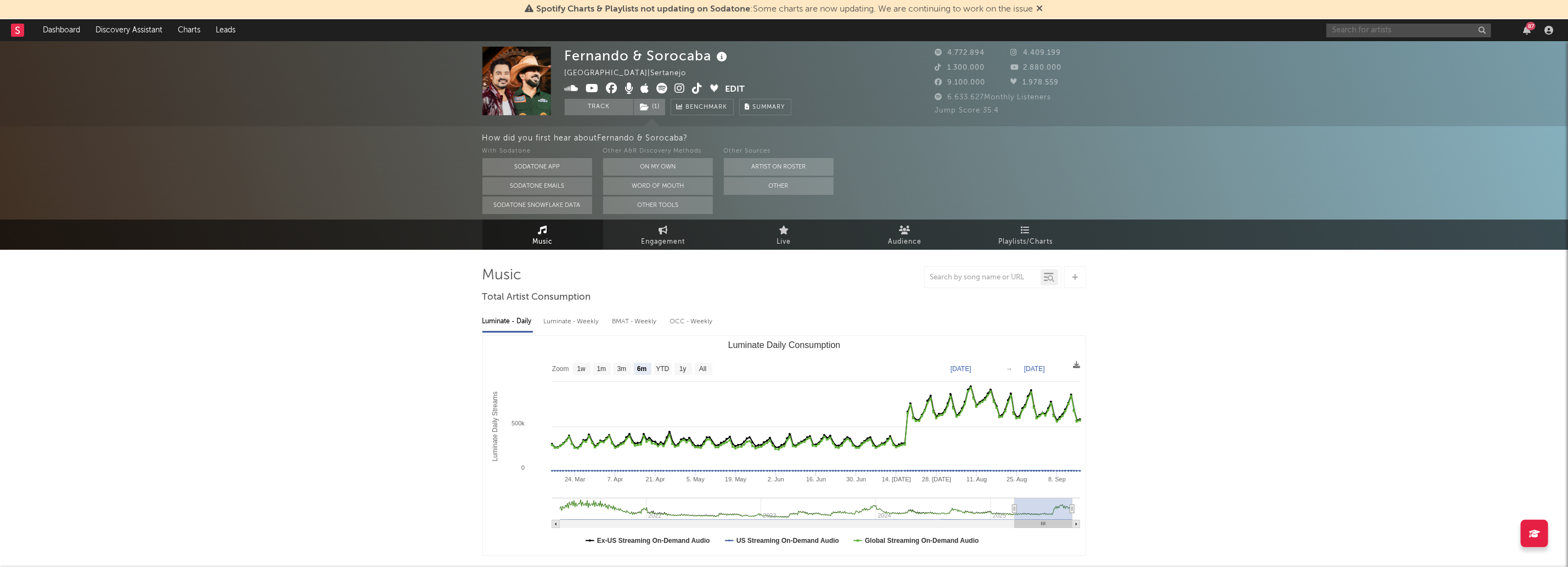
click at [1397, 24] on input "text" at bounding box center [1408, 31] width 165 height 13
type input "[PERSON_NAME]"
click at [1402, 12] on div "Spotify Charts & Playlists not updating on Sodatone : Some charts are now updat…" at bounding box center [784, 9] width 1568 height 19
click at [1402, 19] on div "[PERSON_NAME] 87" at bounding box center [1441, 30] width 231 height 22
click at [1394, 31] on input "[PERSON_NAME]" at bounding box center [1408, 31] width 165 height 13
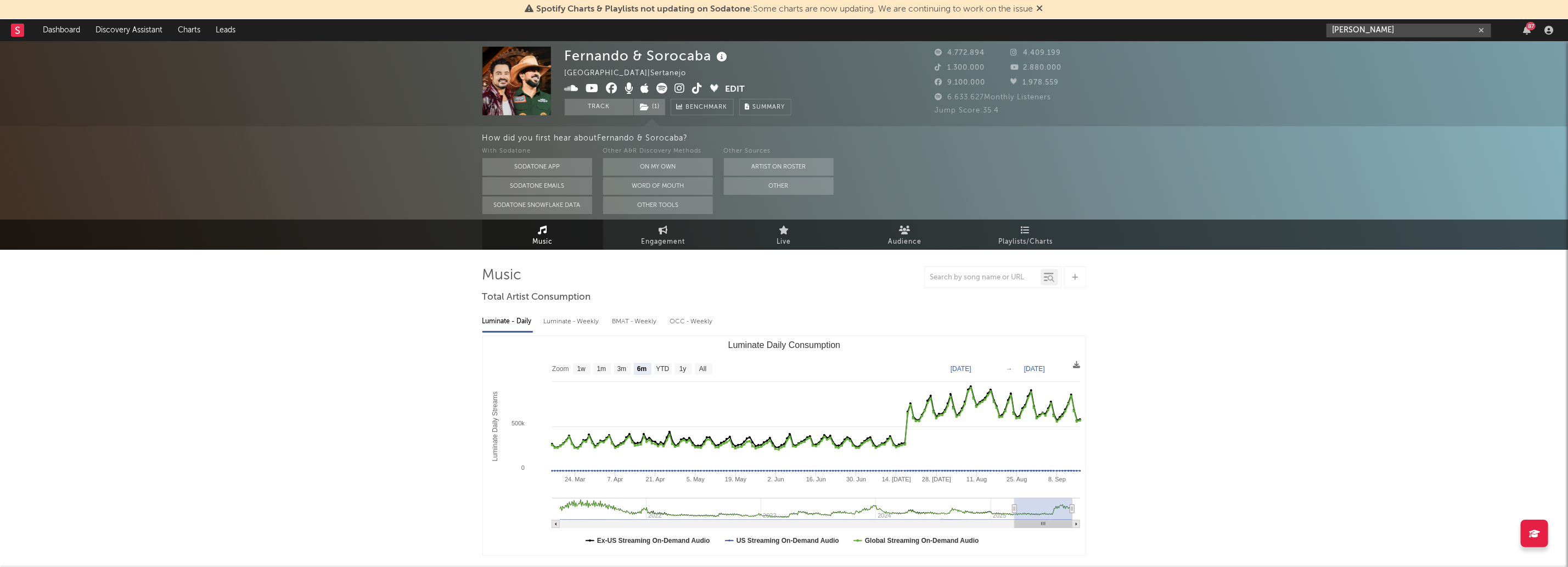
click at [1422, 24] on input "[PERSON_NAME]" at bounding box center [1408, 31] width 165 height 13
click at [1419, 45] on link "[PERSON_NAME]" at bounding box center [1408, 56] width 165 height 35
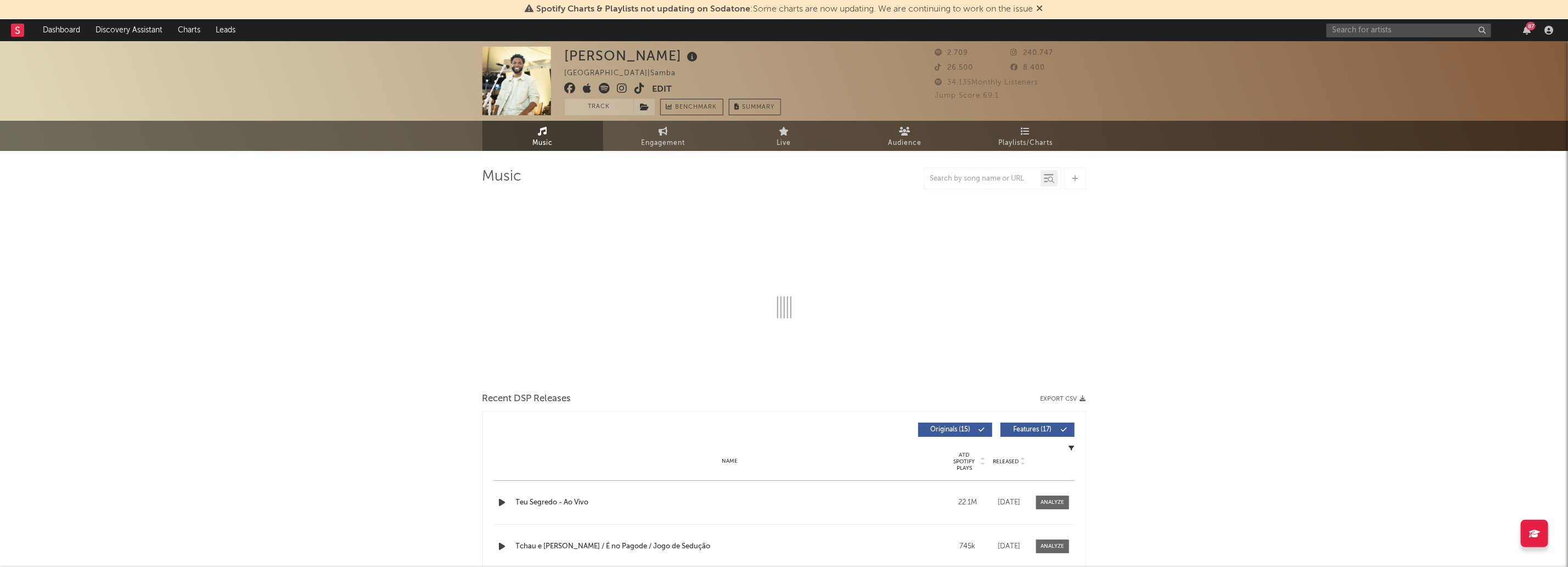
select select "1w"
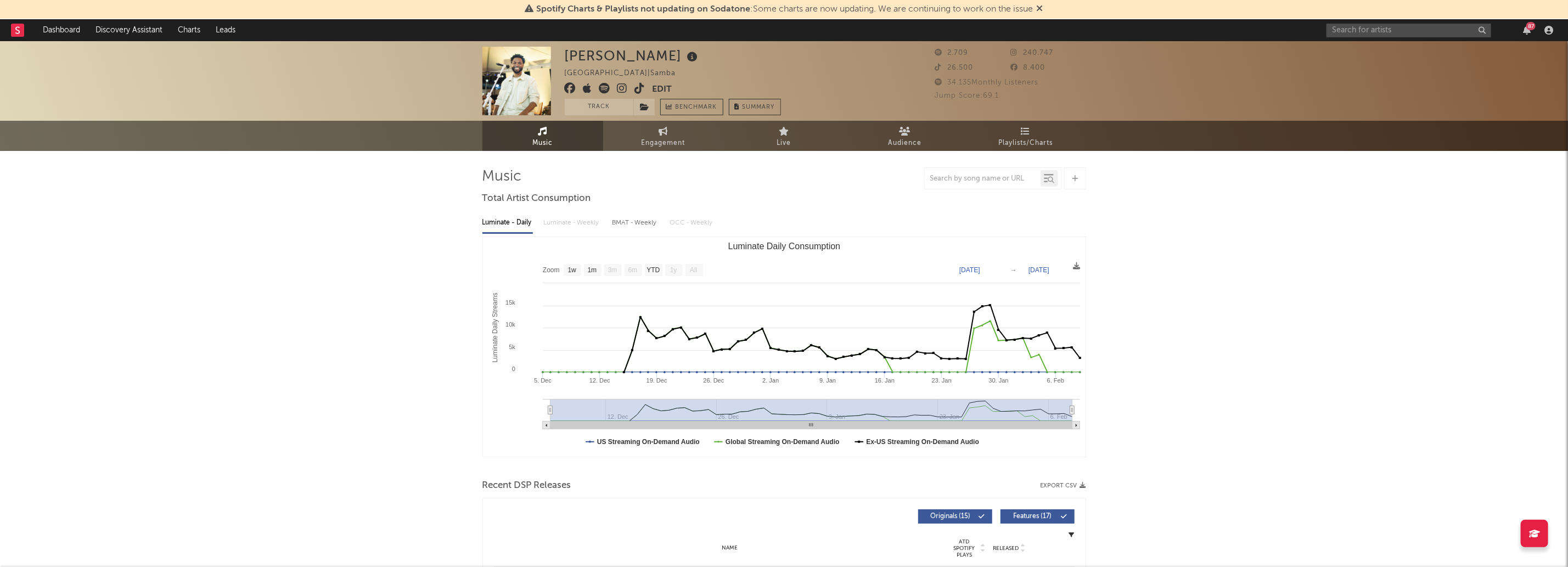
click at [652, 98] on div "[PERSON_NAME] [GEOGRAPHIC_DATA] | Samba Edit Track Benchmark Summary" at bounding box center [672, 81] width 216 height 69
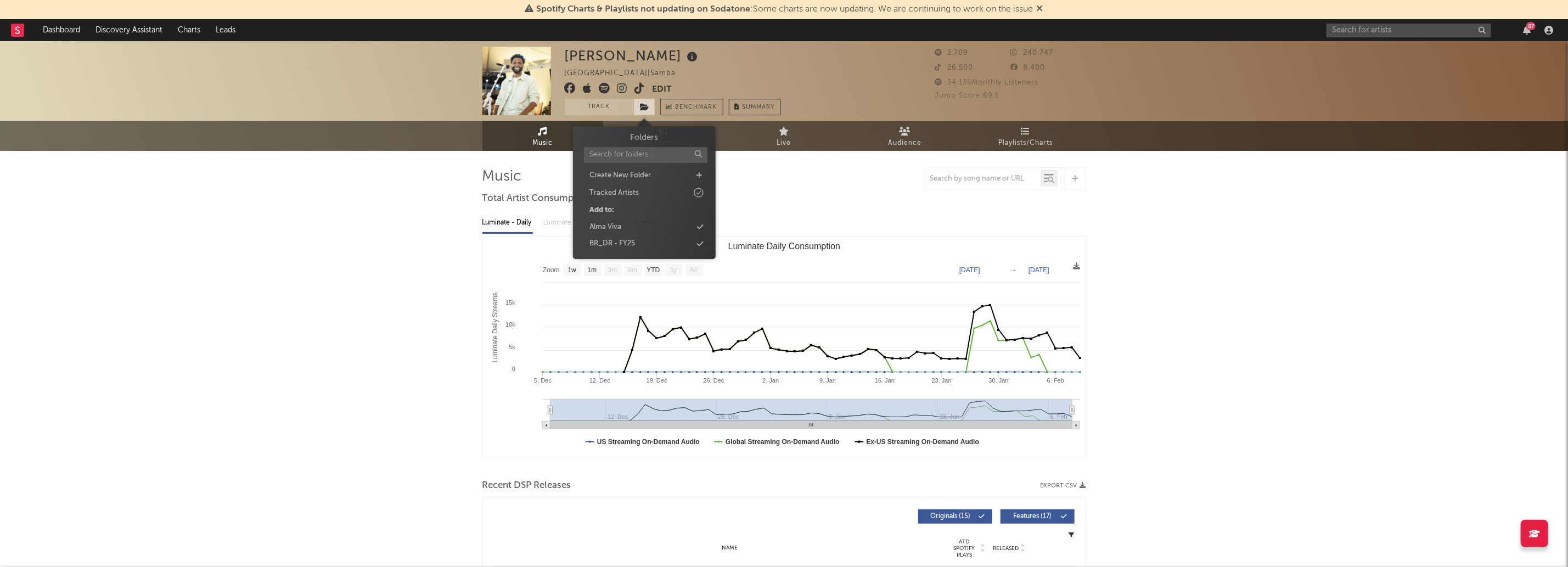
click at [643, 109] on icon at bounding box center [645, 107] width 9 height 8
click at [687, 237] on div "BR_DR - FY25" at bounding box center [644, 243] width 126 height 14
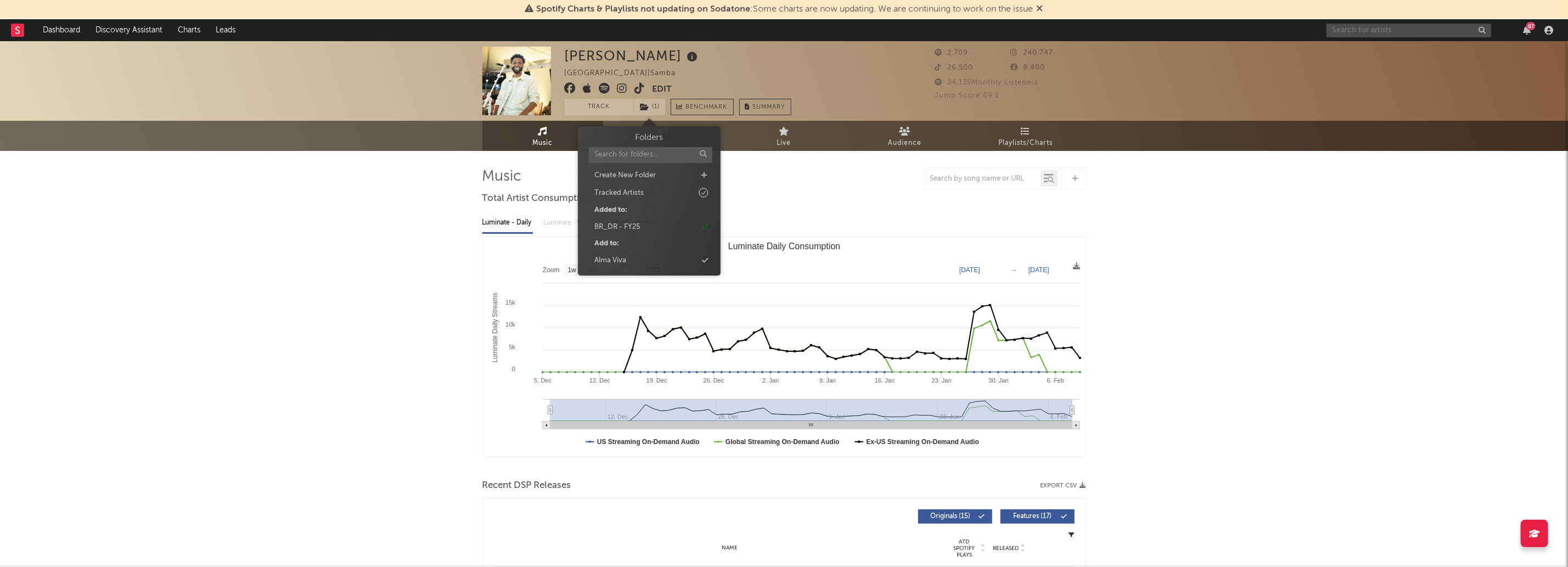
click at [1430, 33] on input "text" at bounding box center [1408, 31] width 165 height 13
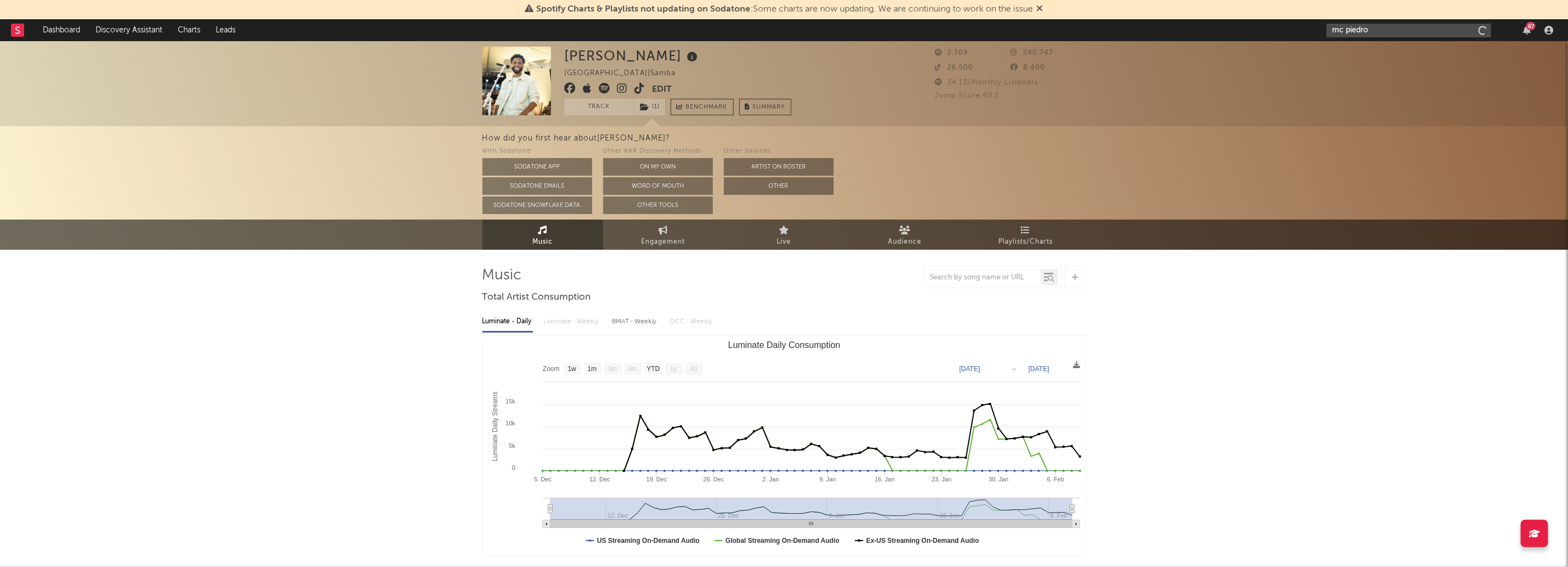
type input "mc piedro"
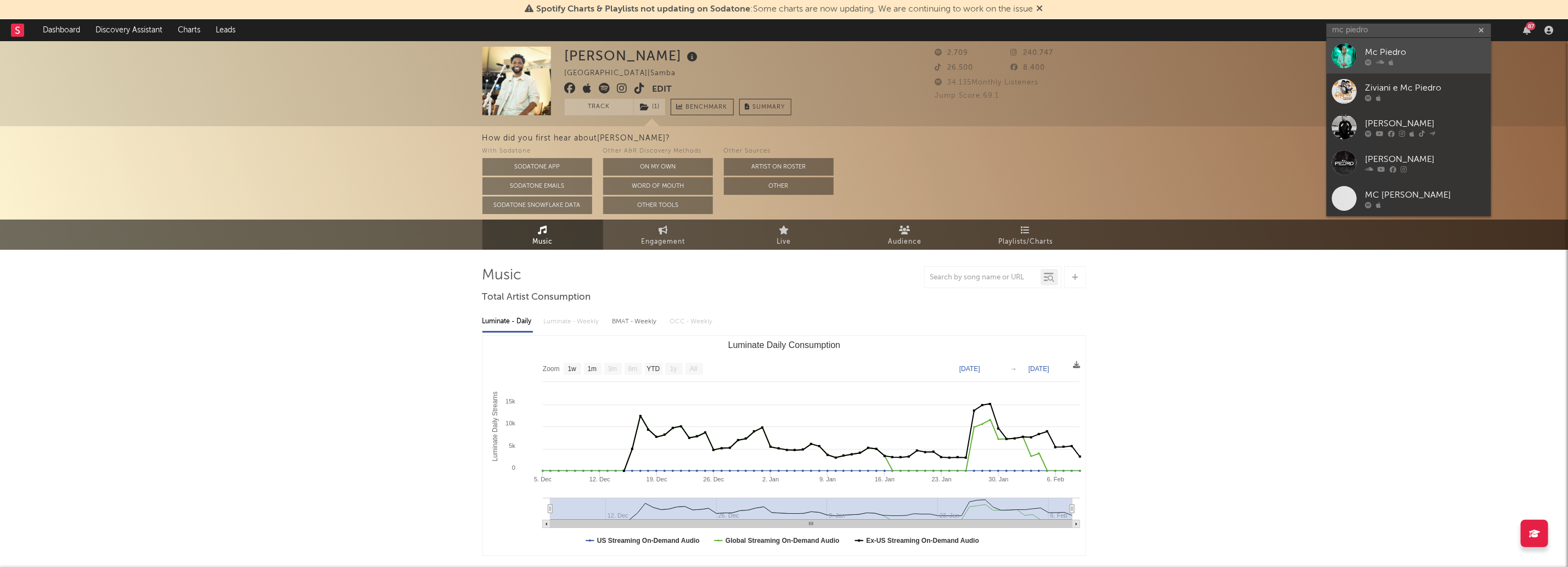
click at [1458, 60] on div at bounding box center [1425, 62] width 121 height 7
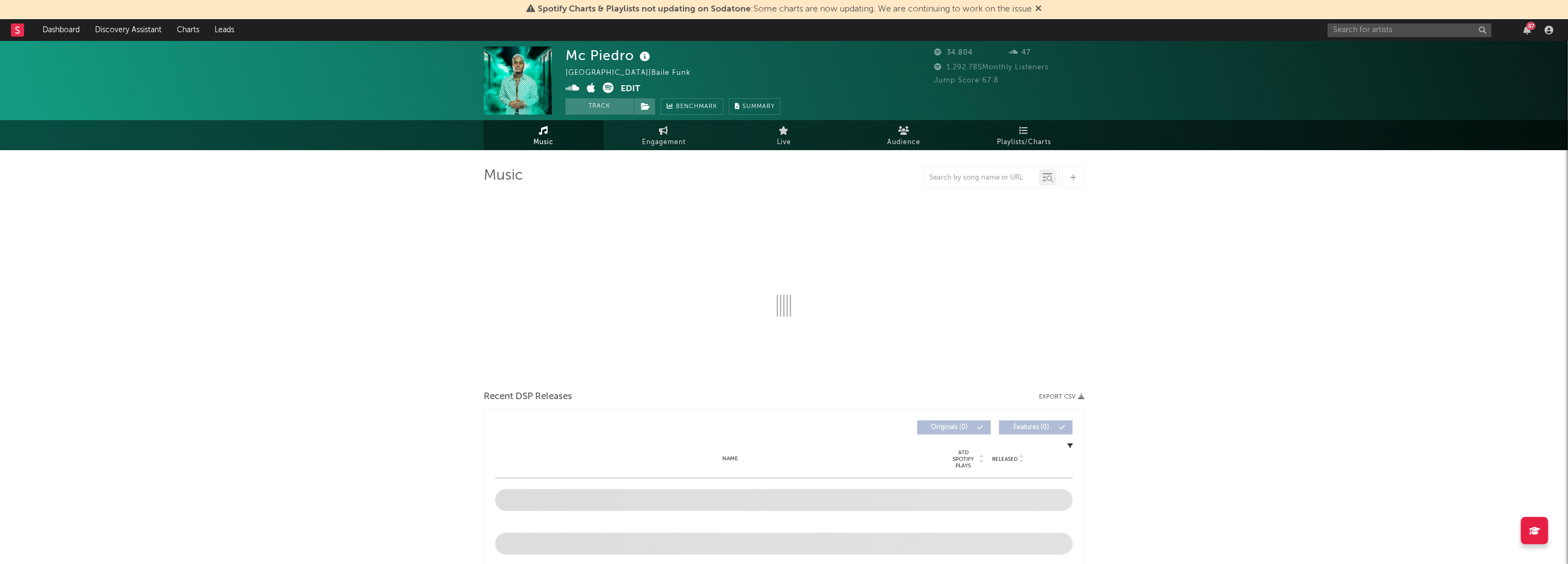
select select "1w"
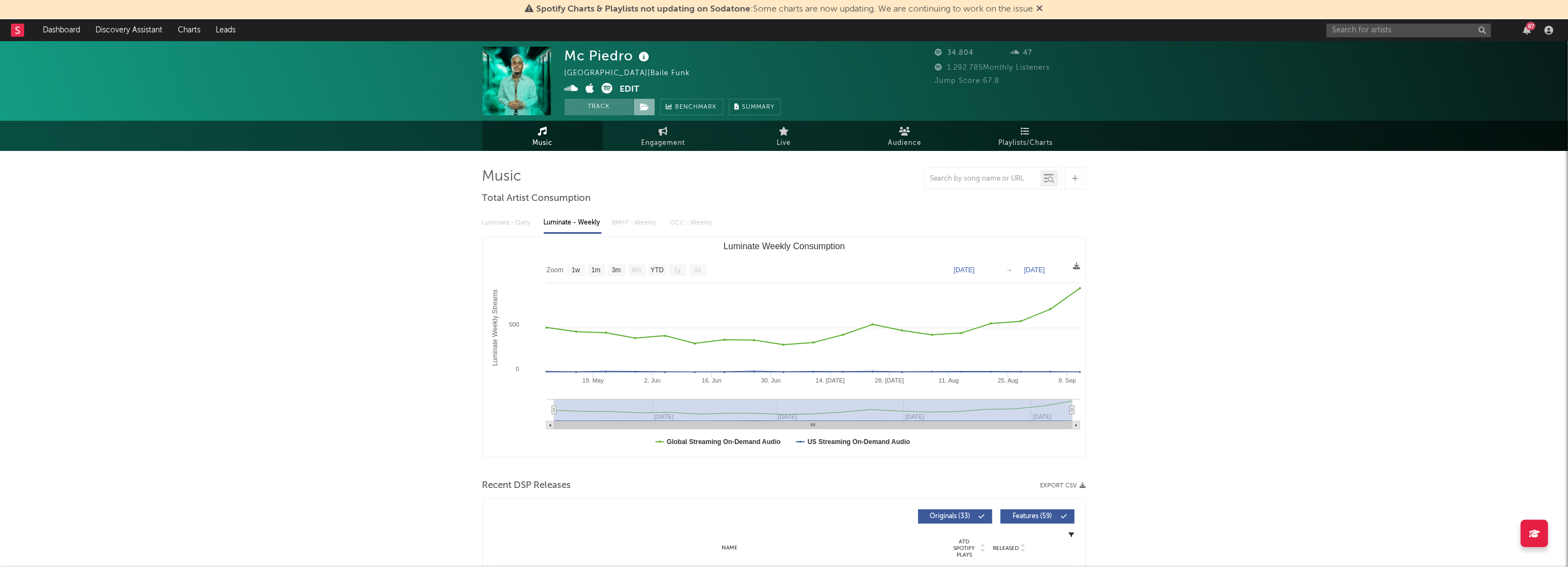
click at [645, 114] on span at bounding box center [644, 106] width 22 height 17
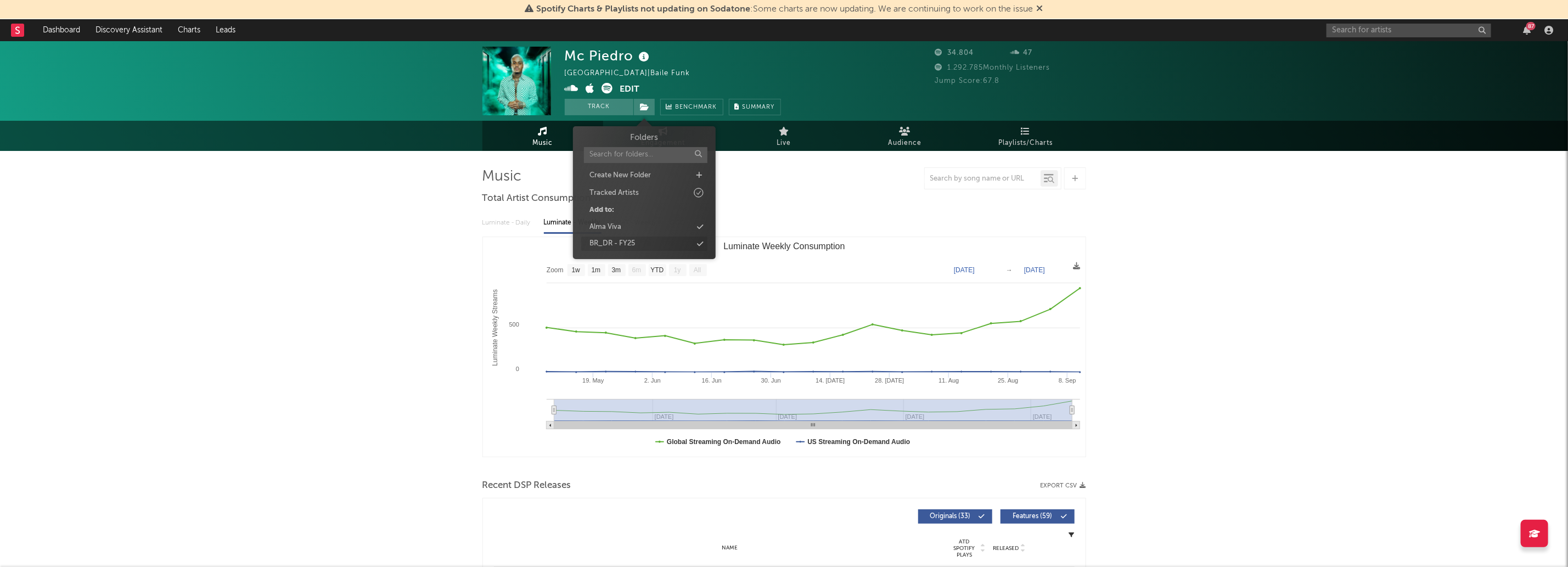
click at [693, 239] on div "BR_DR - FY25" at bounding box center [644, 243] width 126 height 14
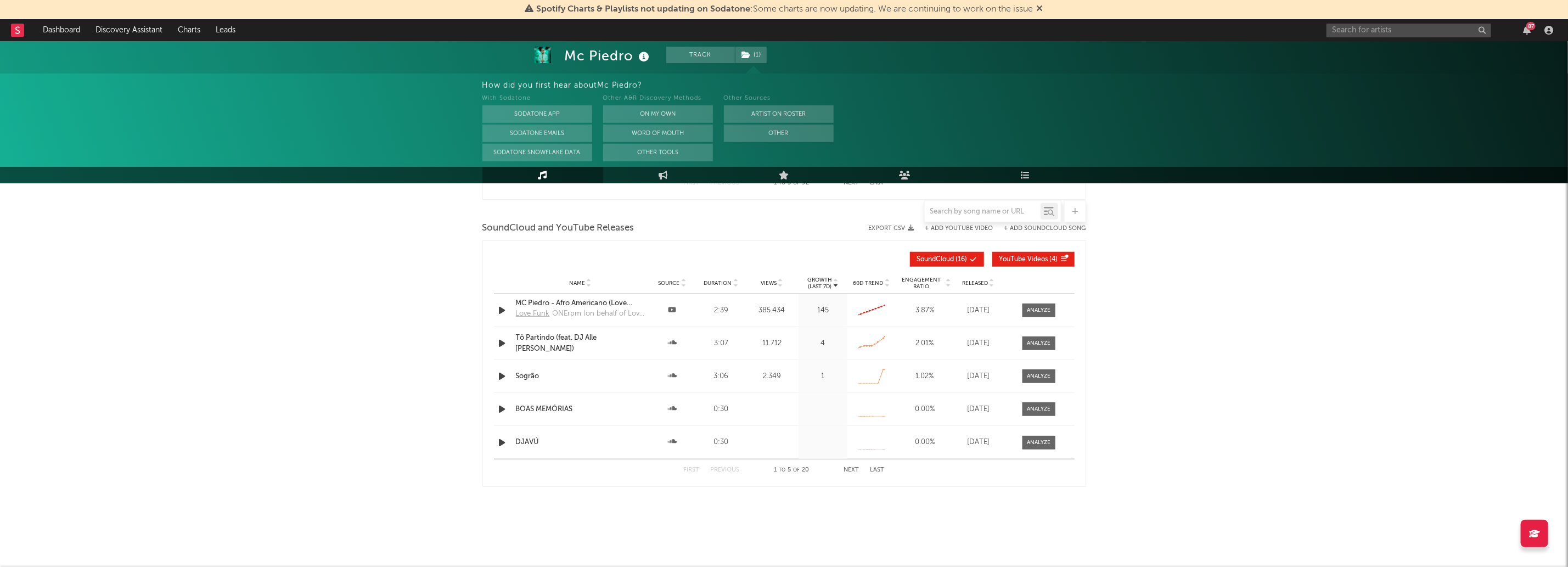
scroll to position [714, 0]
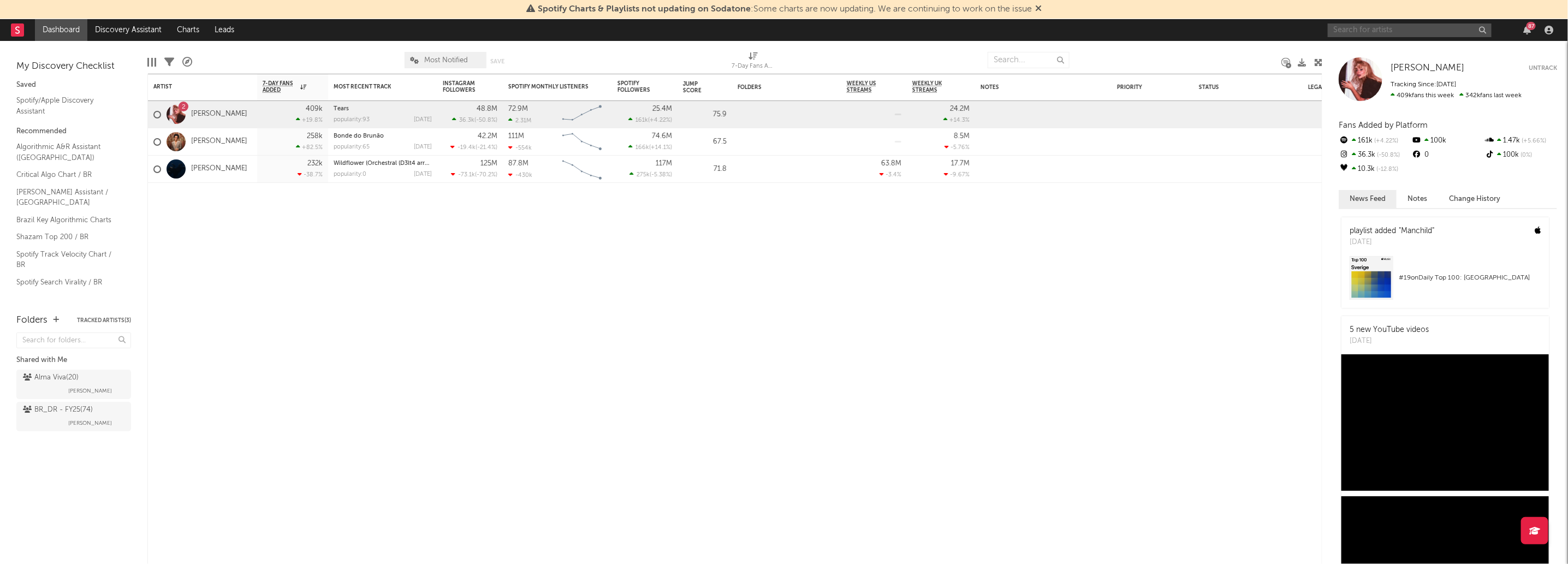
click at [1391, 32] on input "text" at bounding box center [1409, 30] width 164 height 13
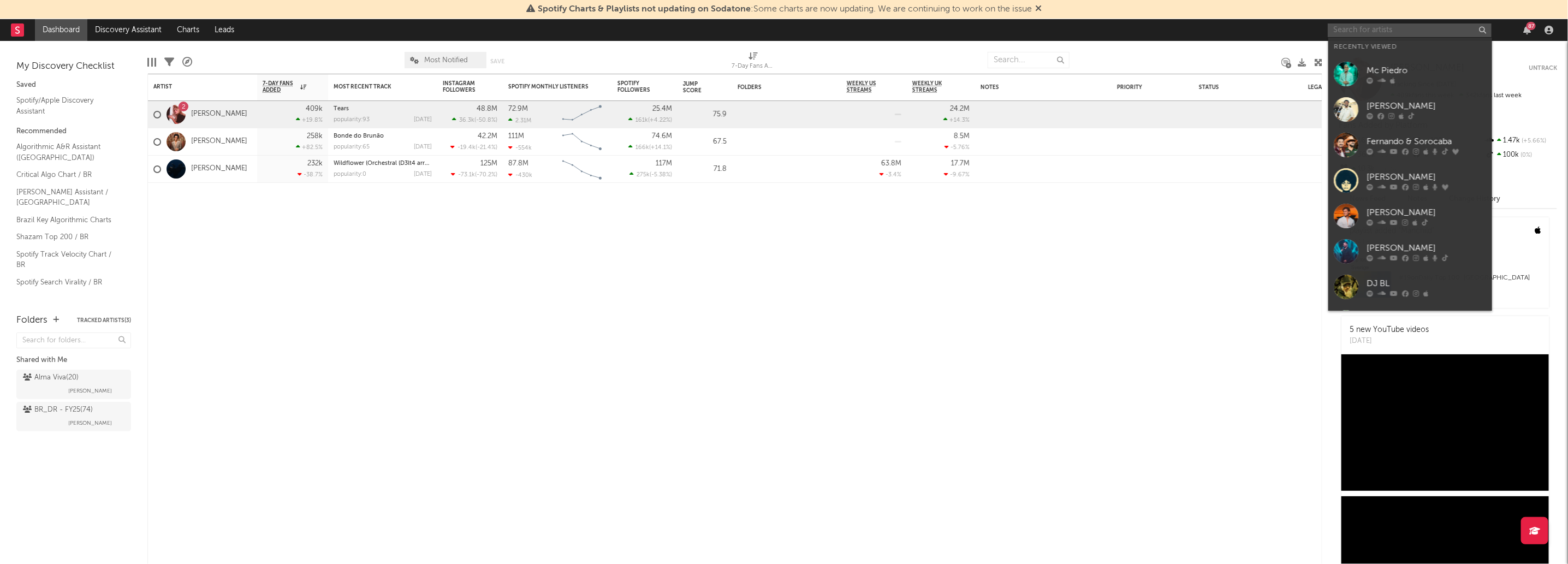
paste input "[PERSON_NAME]"
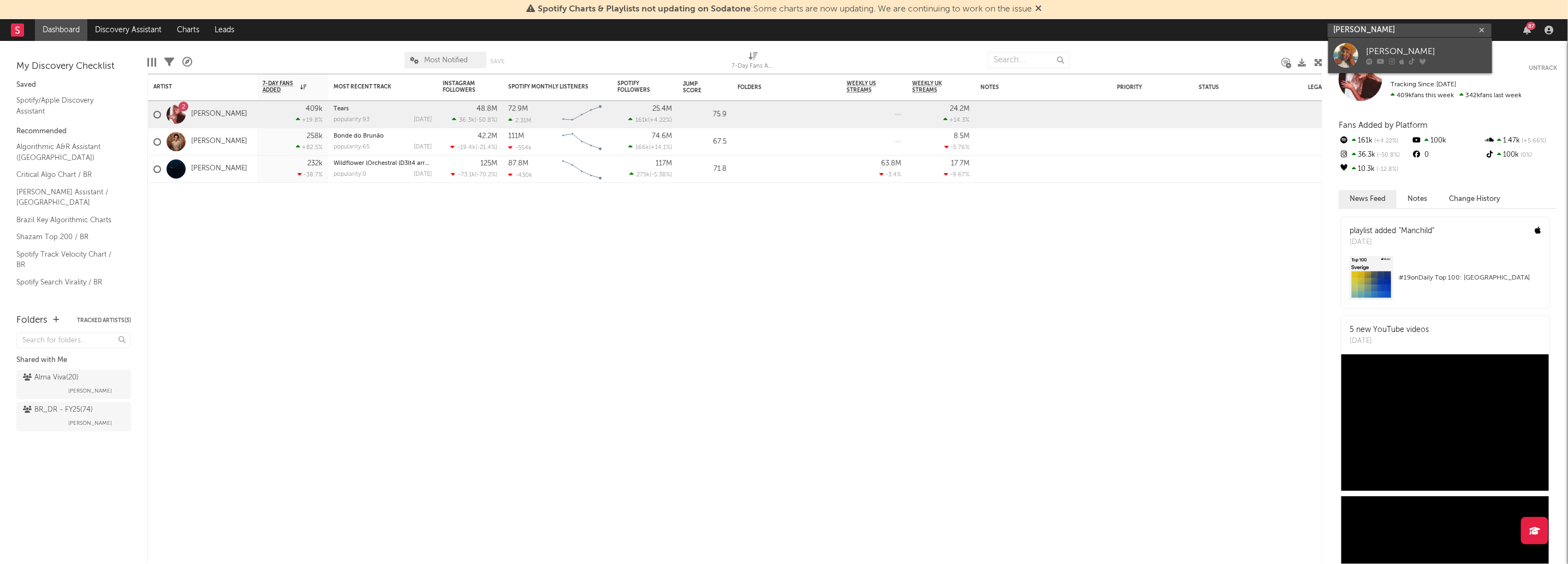
type input "[PERSON_NAME]"
click at [1430, 56] on div "[PERSON_NAME]" at bounding box center [1426, 52] width 120 height 13
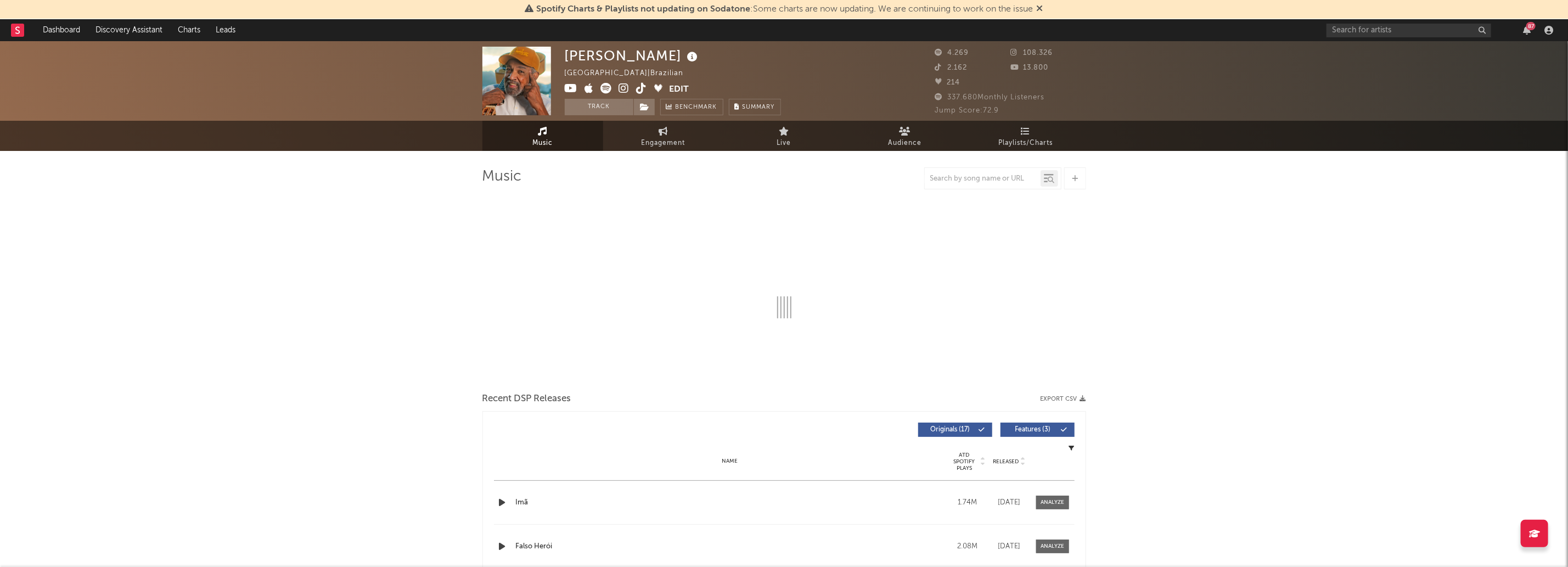
click at [655, 112] on div "Track Benchmark Summary" at bounding box center [672, 106] width 216 height 17
select select "1w"
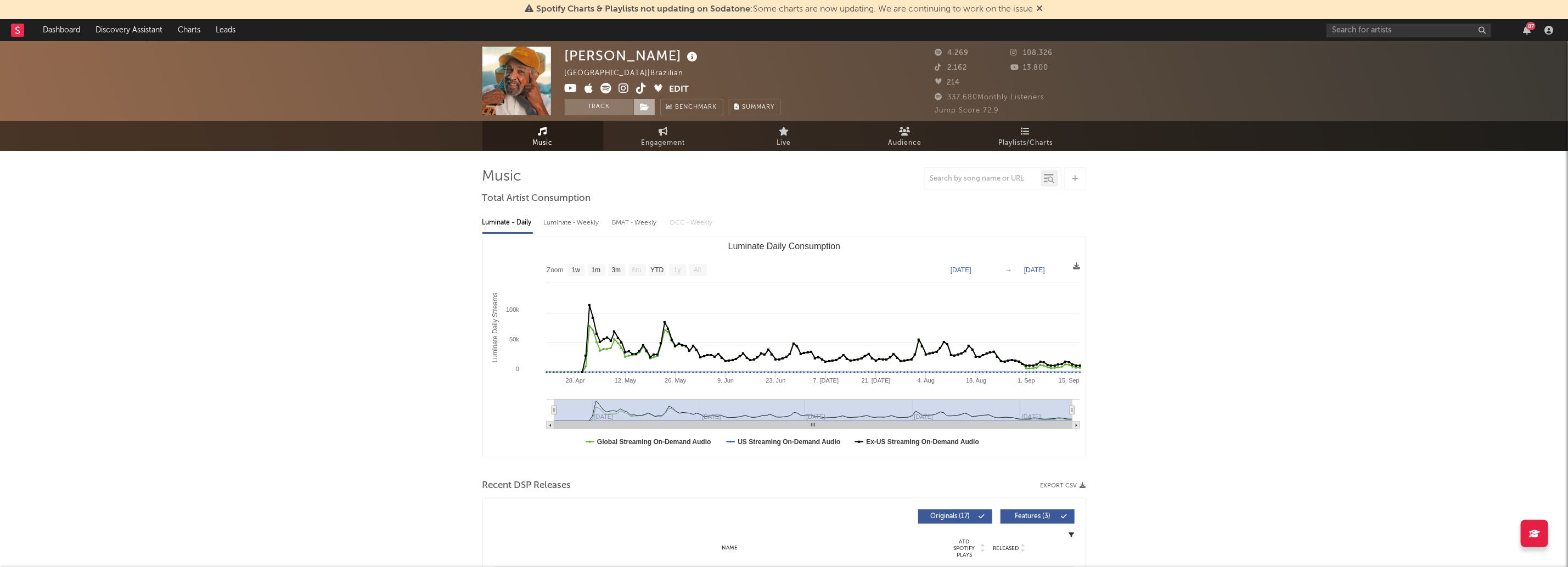
click at [648, 105] on icon at bounding box center [645, 107] width 9 height 8
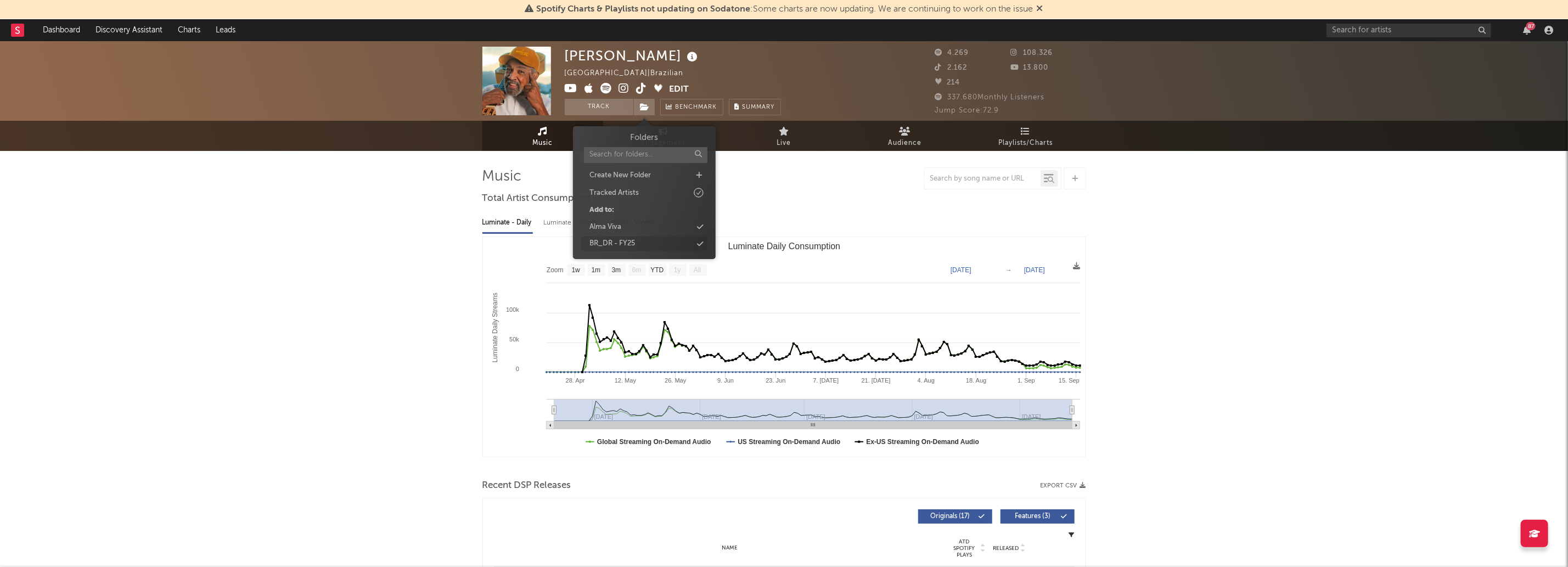
click at [667, 242] on div "BR_DR - FY25" at bounding box center [644, 243] width 126 height 14
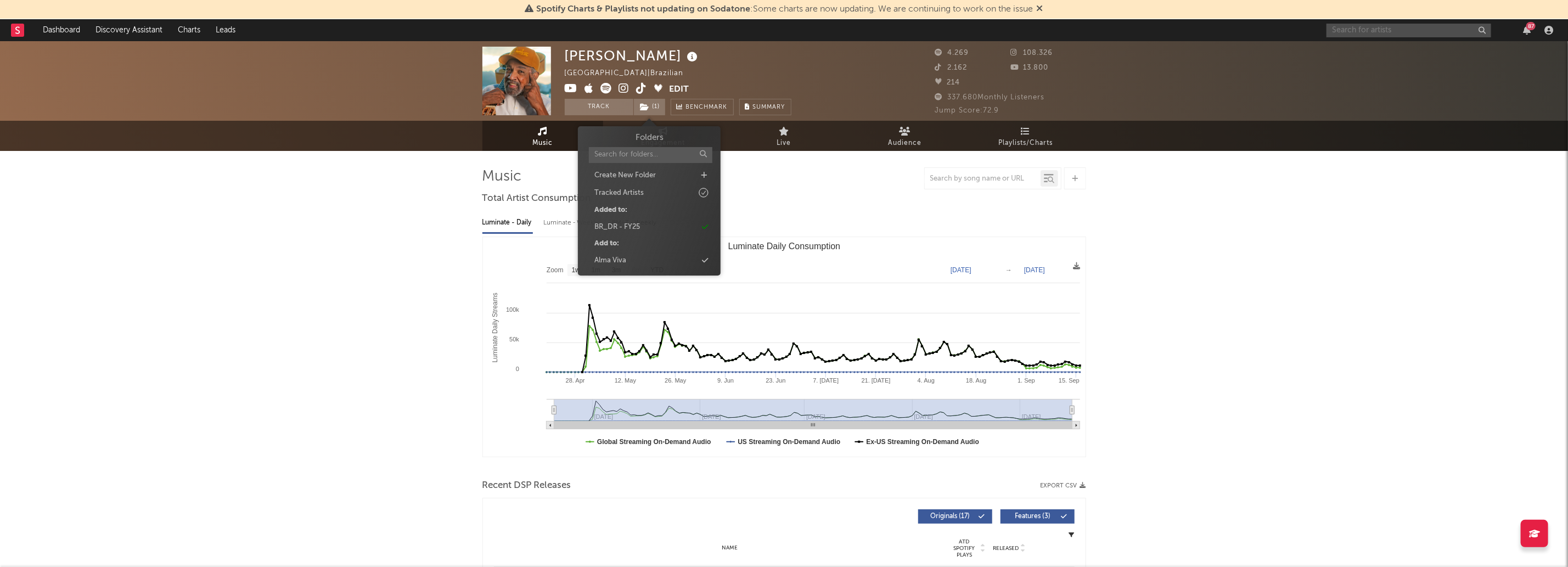
click at [1448, 30] on input "text" at bounding box center [1408, 31] width 165 height 13
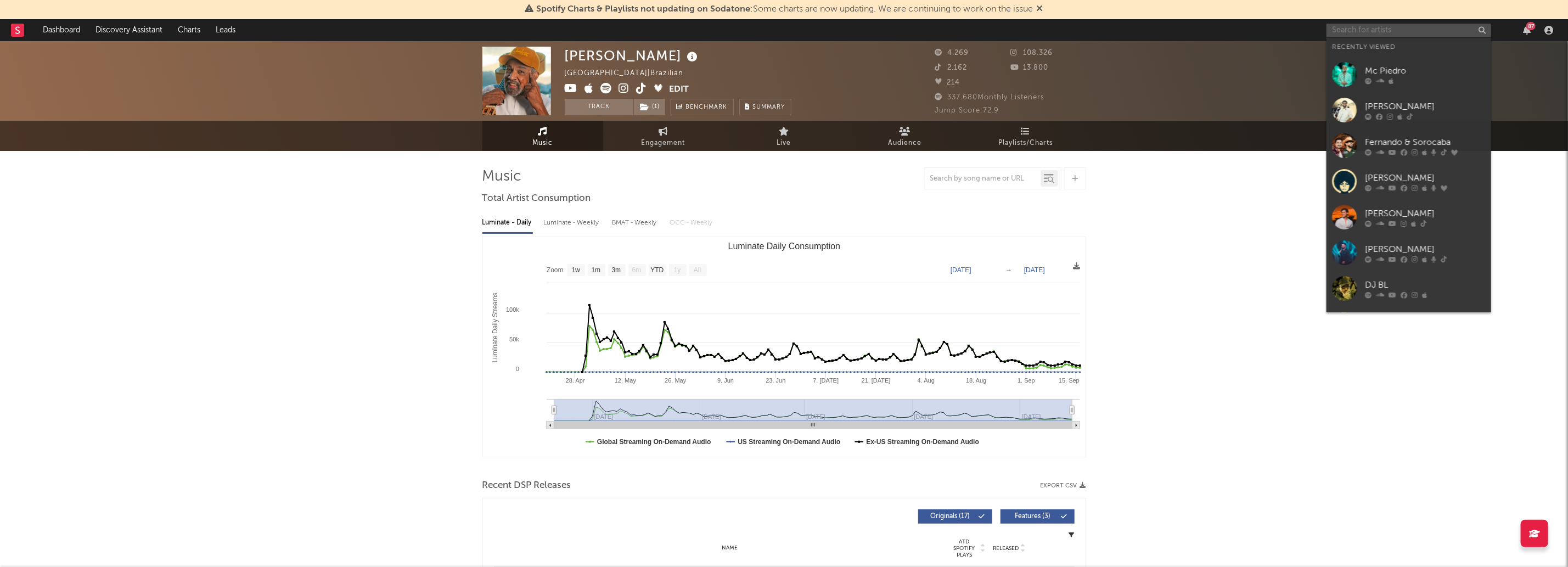
paste input "mc lipzl"
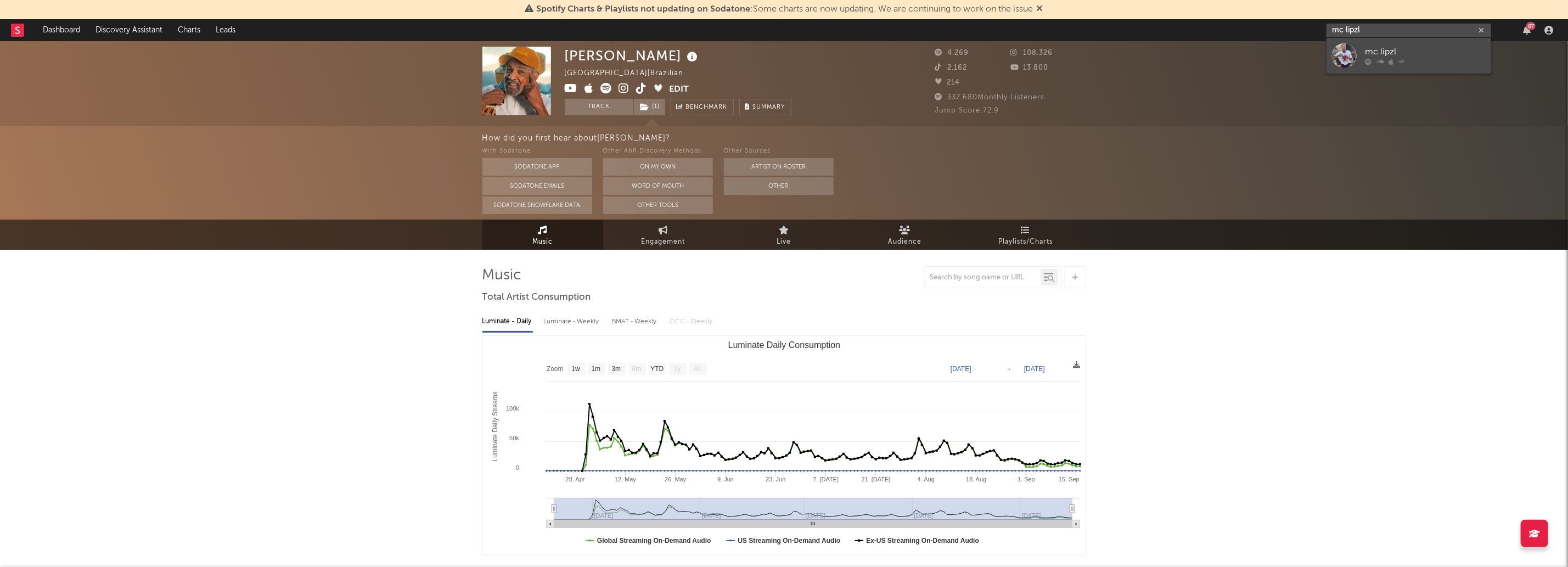
type input "mc lipzl"
click at [1407, 62] on div at bounding box center [1425, 62] width 121 height 7
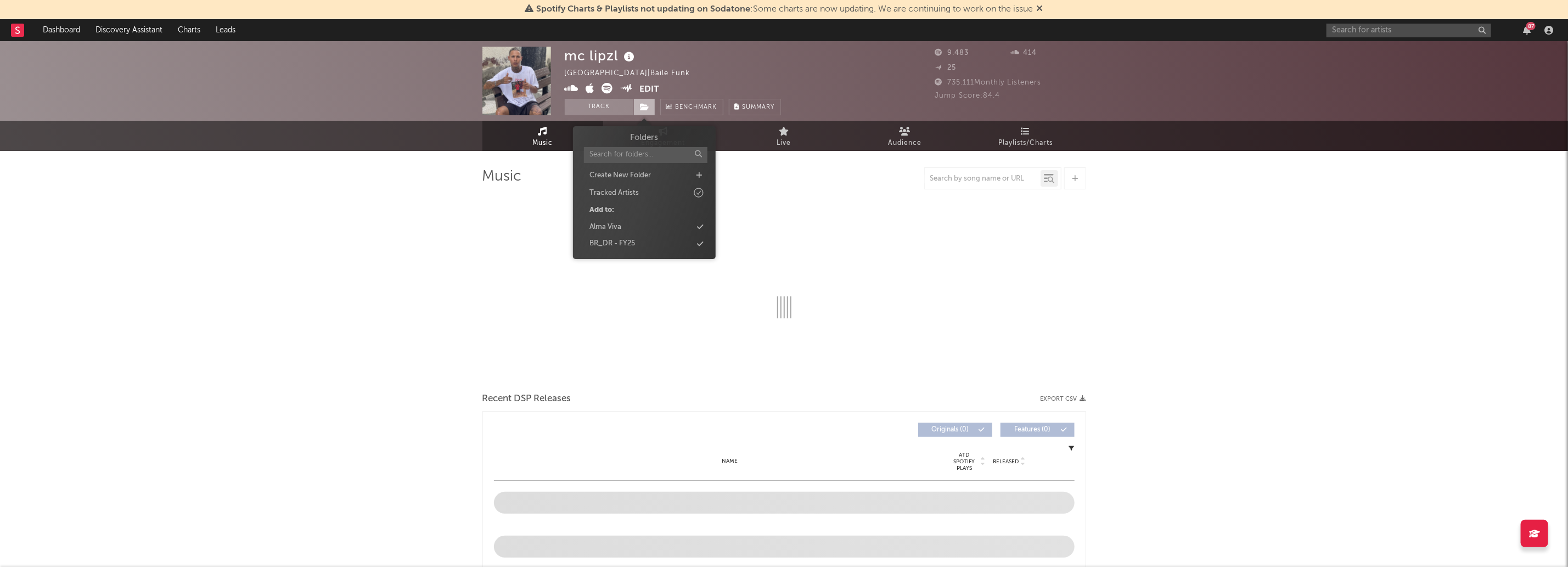
click at [651, 111] on span at bounding box center [644, 106] width 22 height 17
select select "6m"
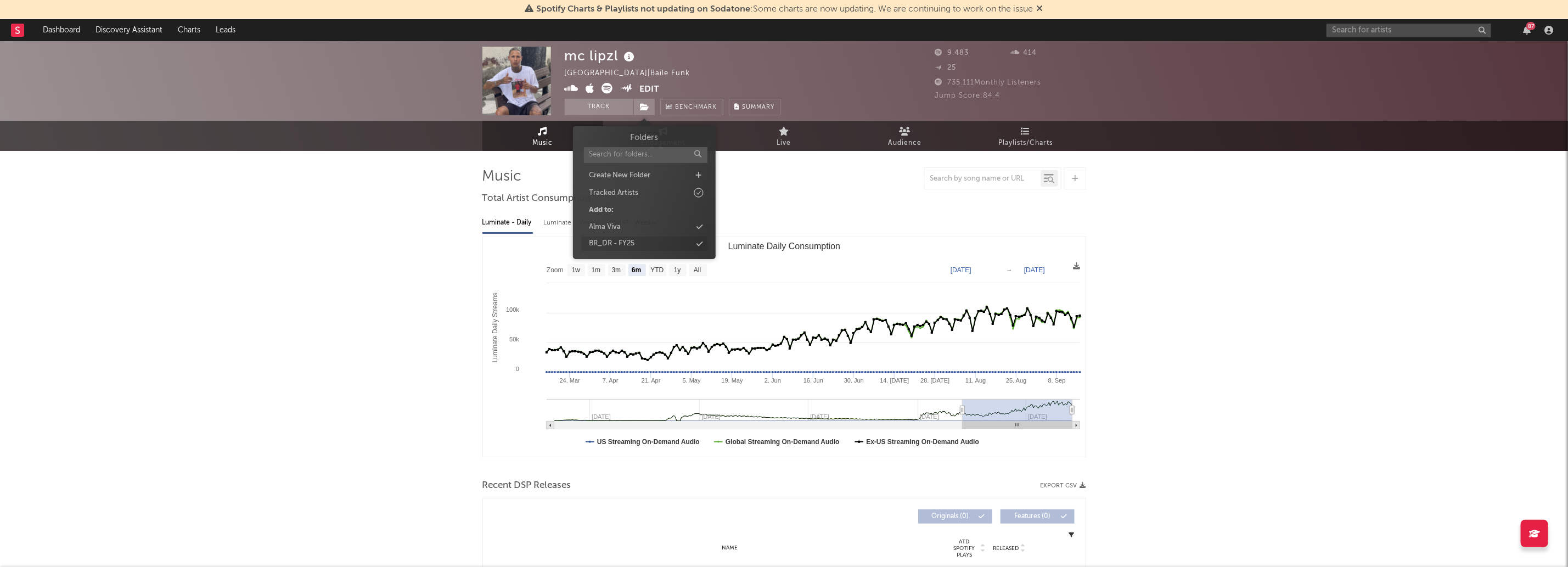
click at [679, 243] on div "BR_DR - FY25" at bounding box center [644, 243] width 126 height 14
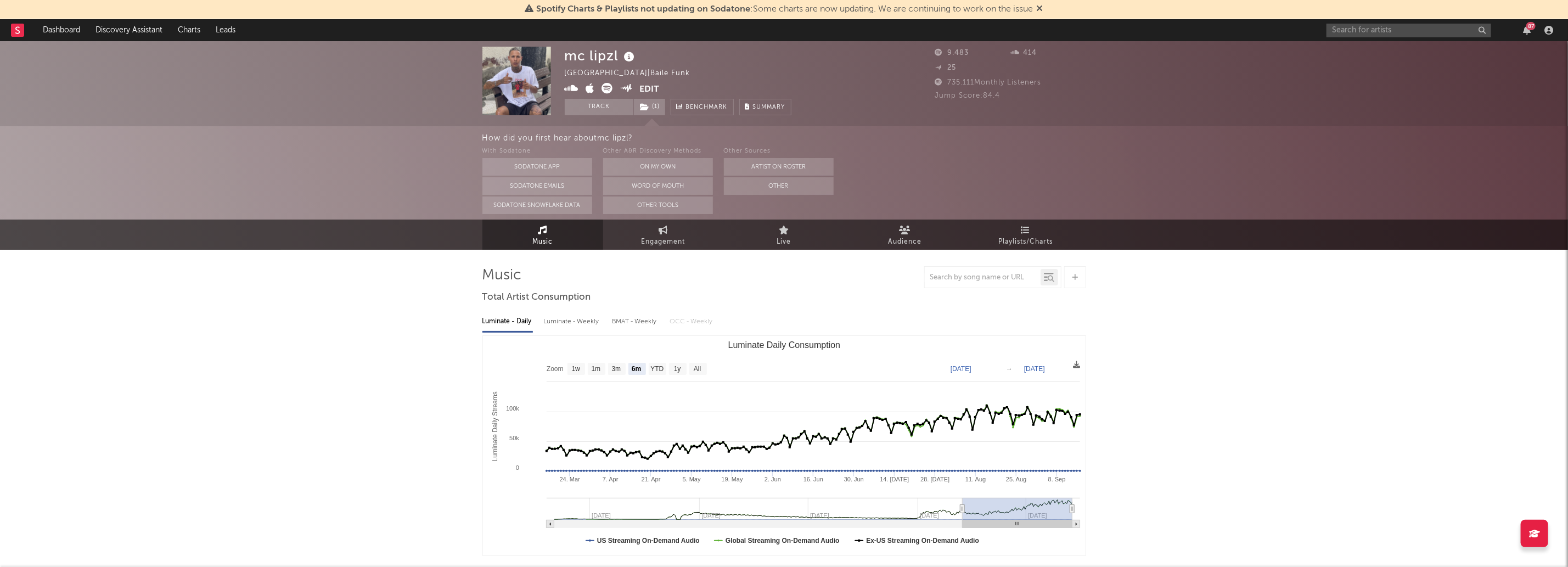
click at [1357, 42] on div "mc lipzl Brazil | Baile Funk Edit Track ( 1 ) Benchmark Summary 9.483 414 25 73…" at bounding box center [784, 83] width 1568 height 85
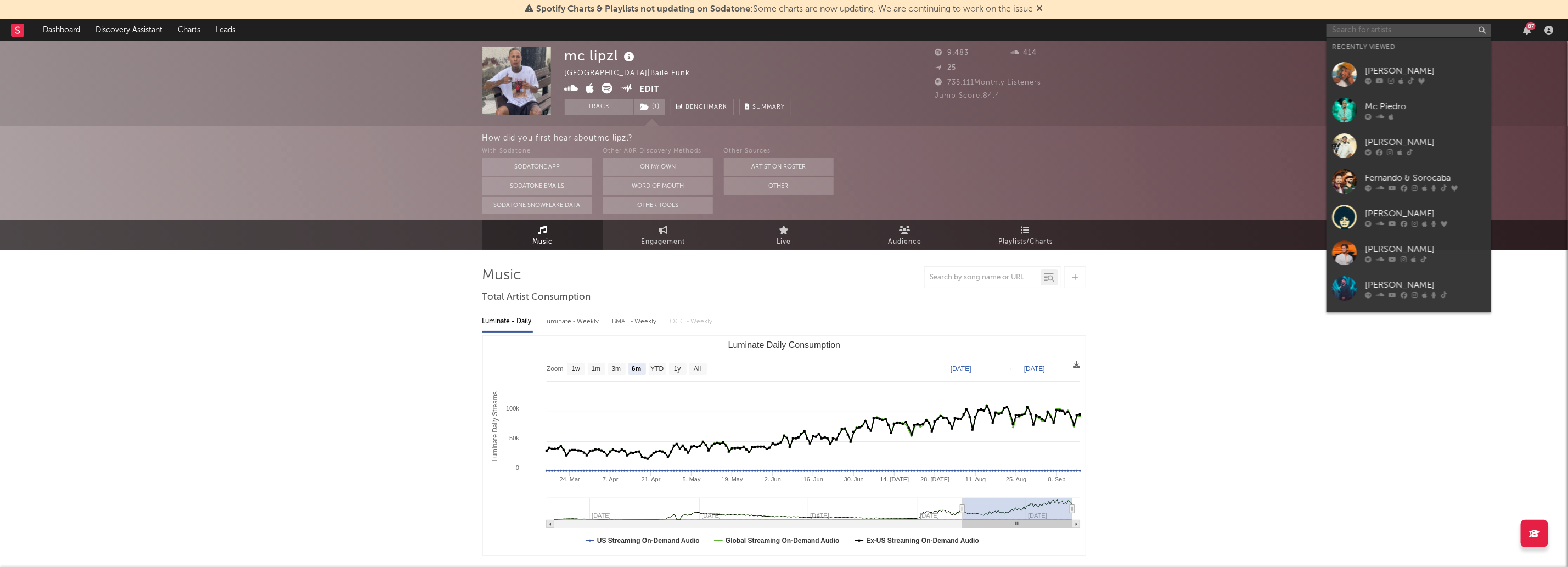
click at [1372, 25] on input "text" at bounding box center [1408, 31] width 165 height 13
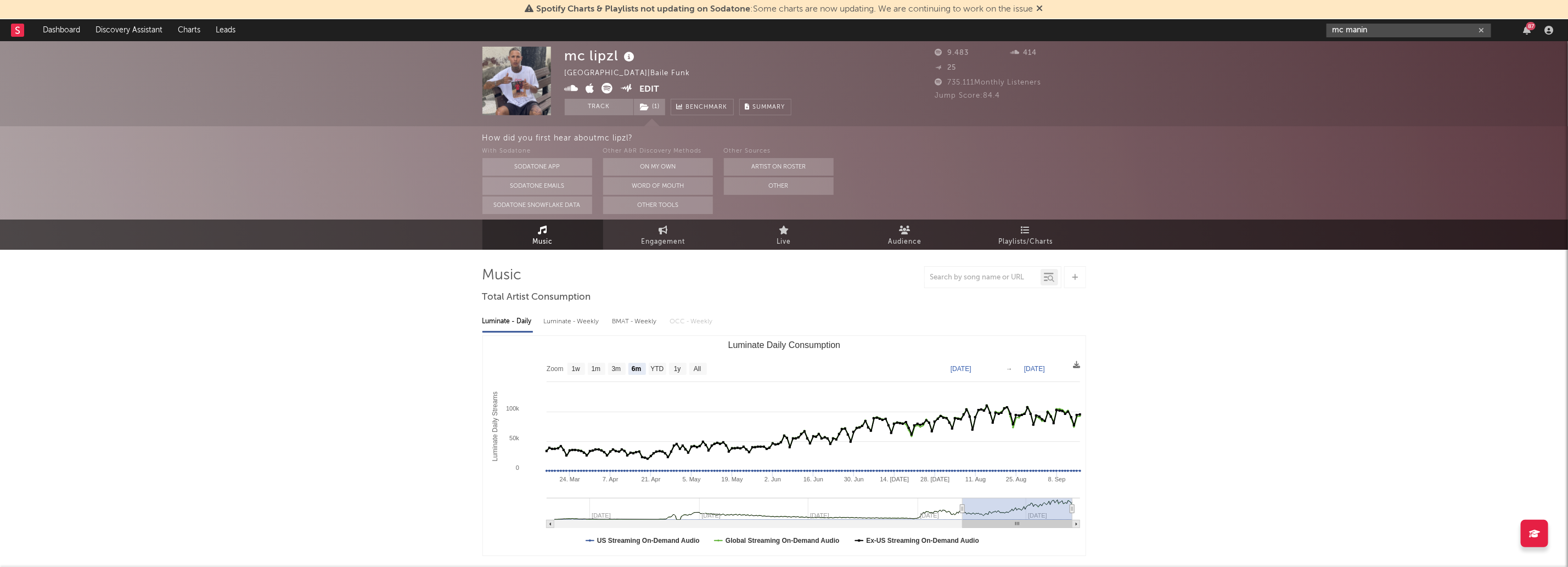
click at [1465, 31] on input "mc manin" at bounding box center [1408, 31] width 165 height 13
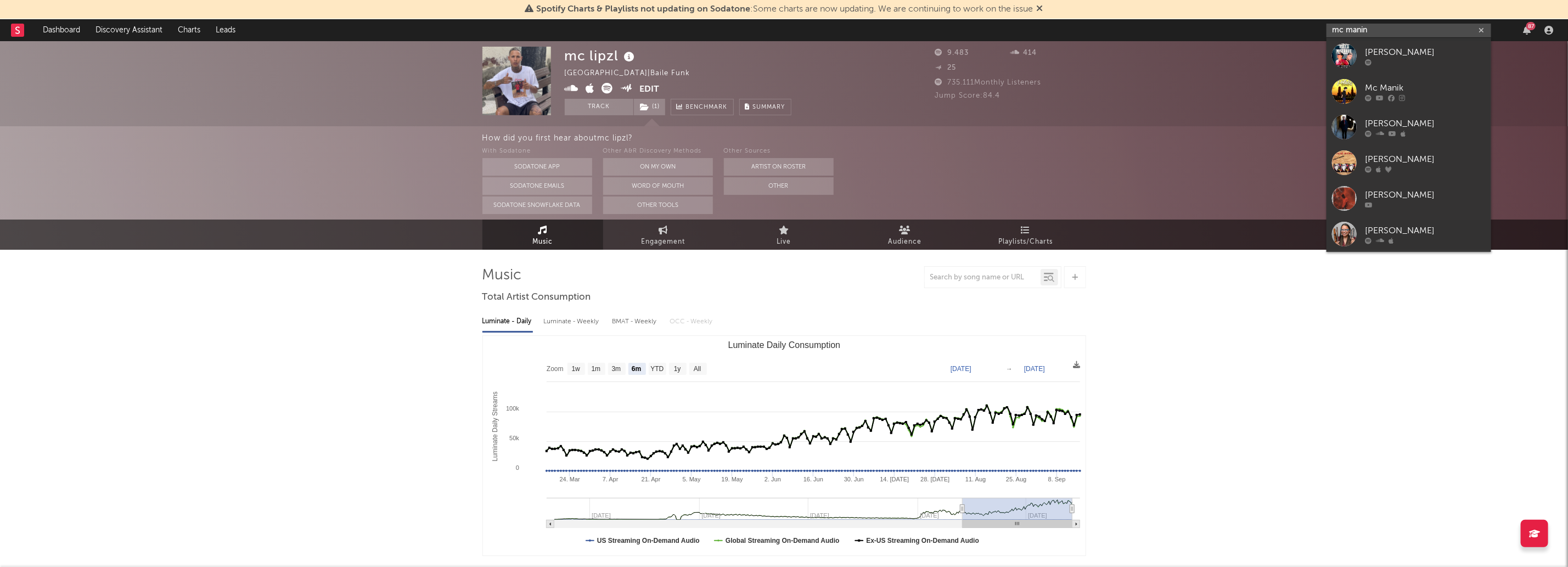
click at [1465, 31] on input "mc manin" at bounding box center [1408, 31] width 165 height 13
paste input "MC M"
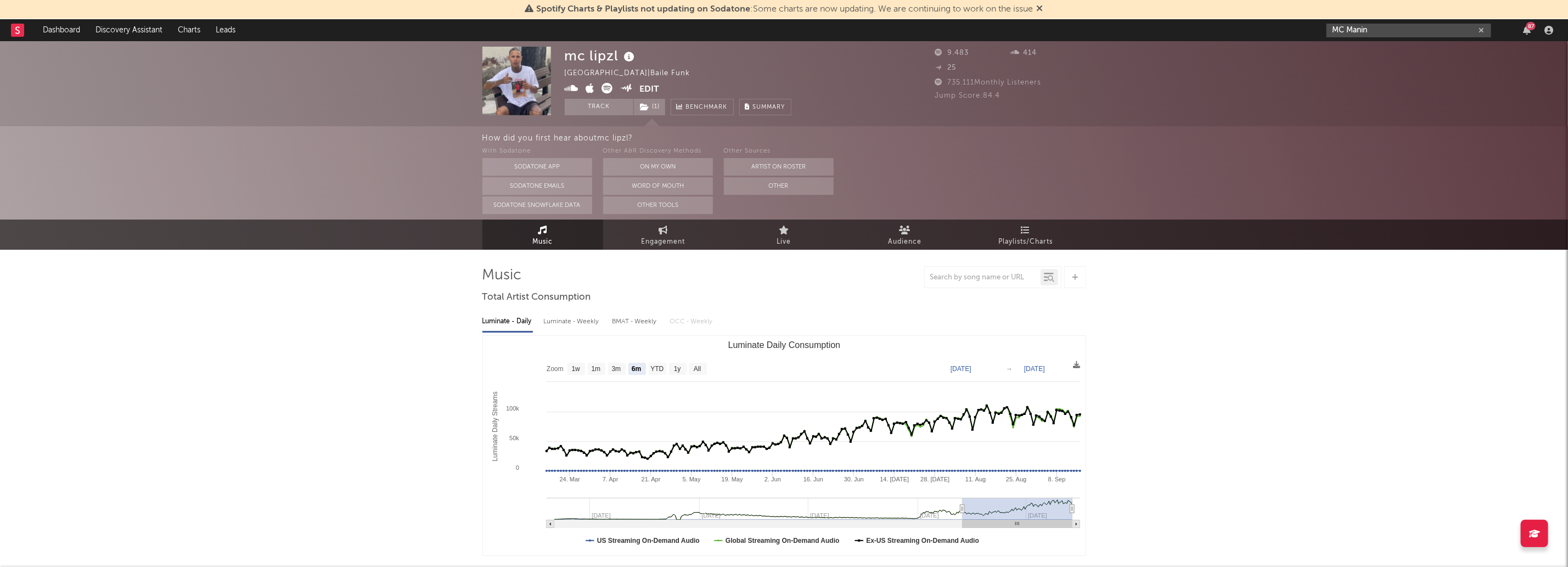
type input "MC Manin"
